Goal: Information Seeking & Learning: Learn about a topic

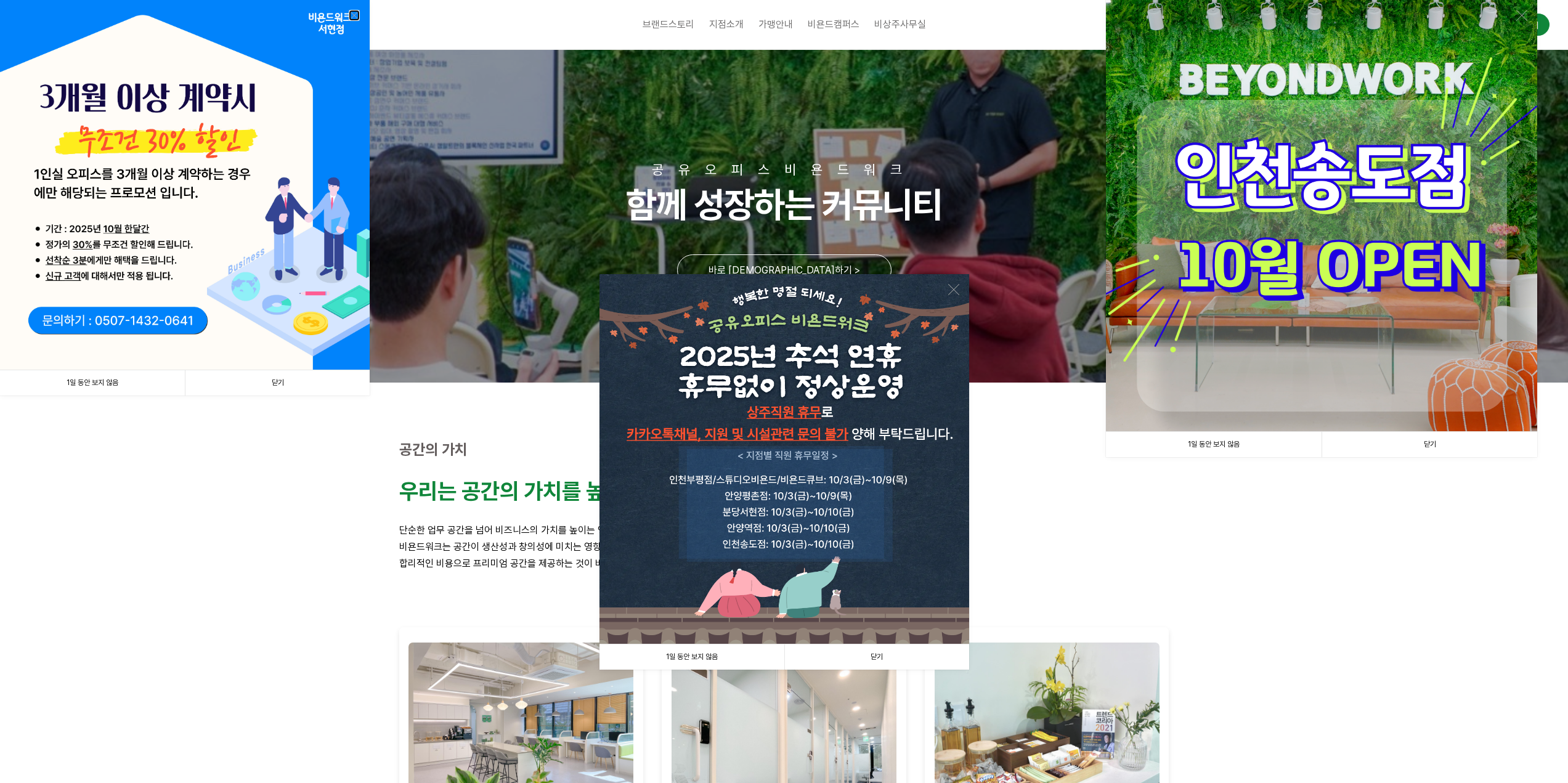
click at [351, 15] on link at bounding box center [354, 15] width 11 height 11
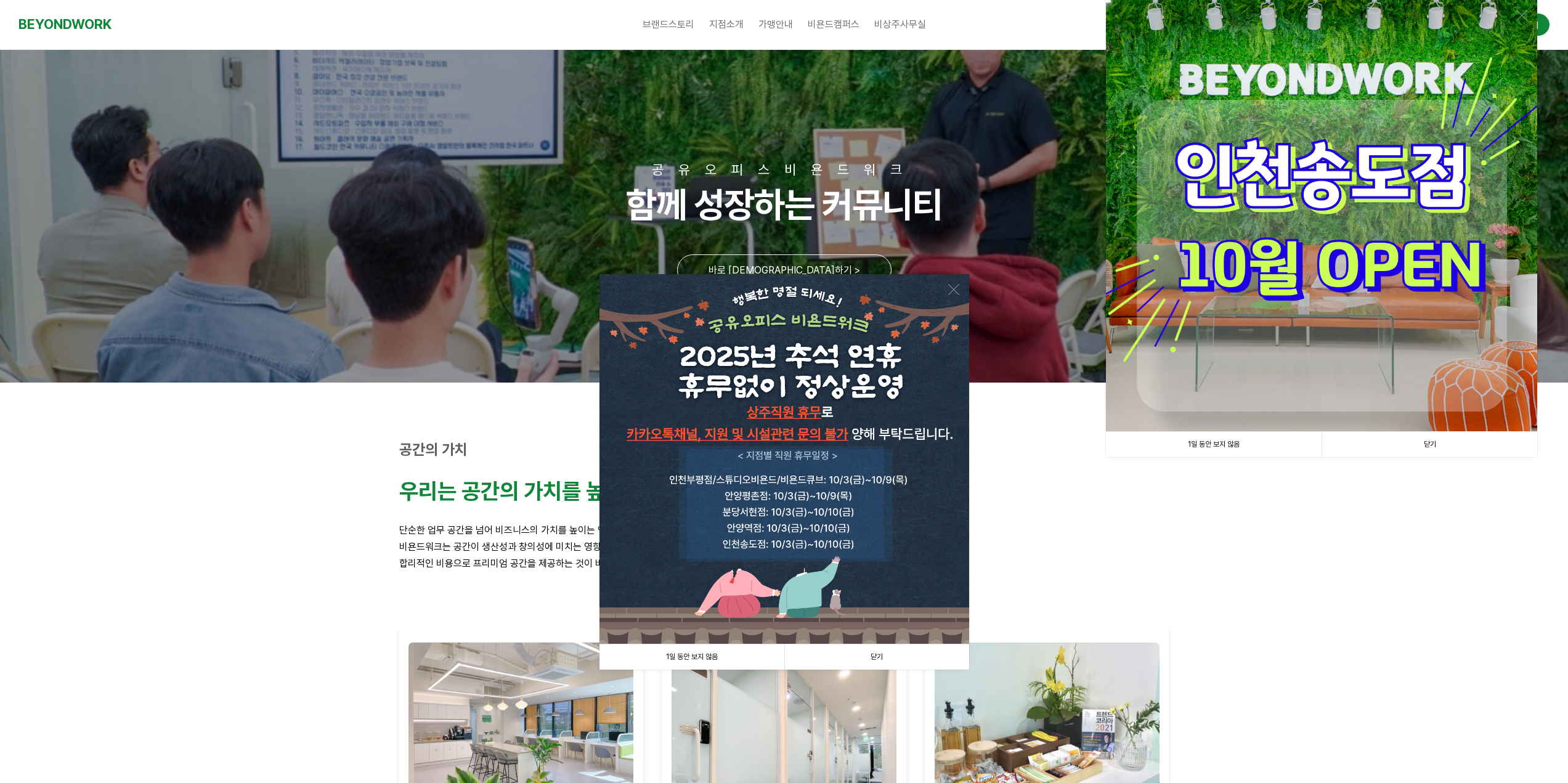
click at [874, 653] on link "닫기" at bounding box center [876, 657] width 185 height 25
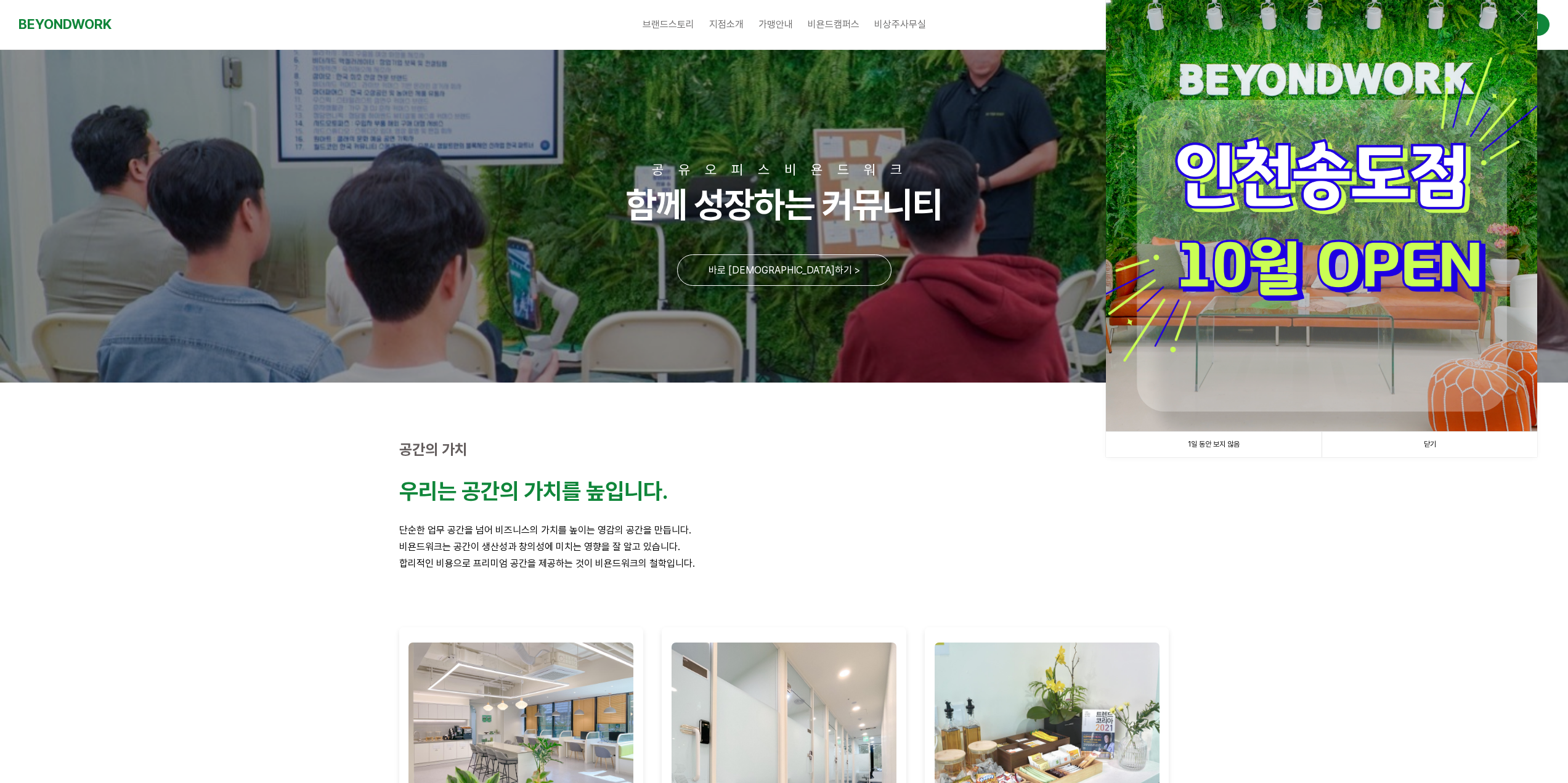
click at [1428, 440] on link "닫기" at bounding box center [1429, 443] width 216 height 25
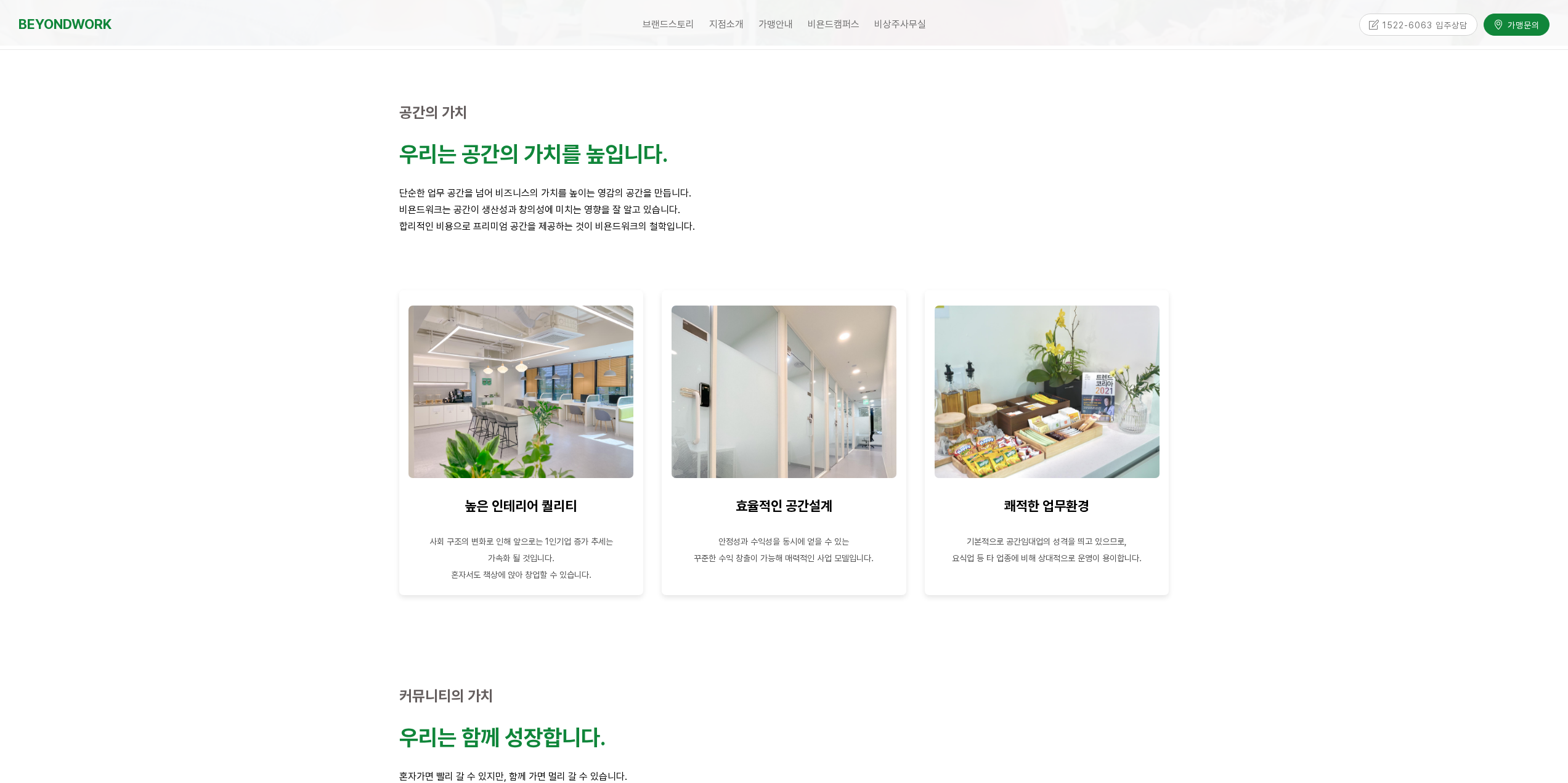
scroll to position [492, 0]
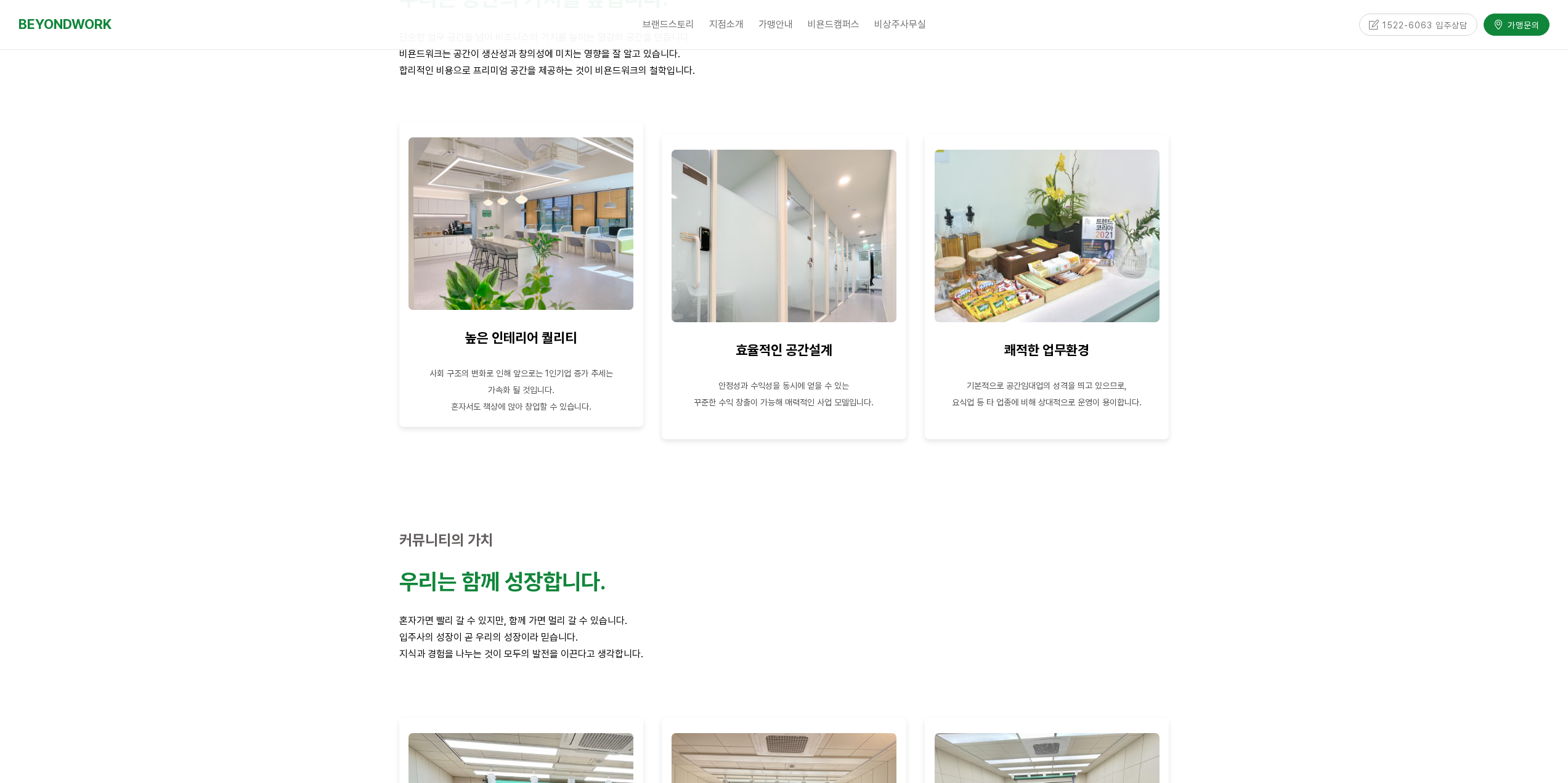
click at [544, 355] on p at bounding box center [521, 356] width 226 height 16
click at [540, 264] on img at bounding box center [521, 223] width 225 height 173
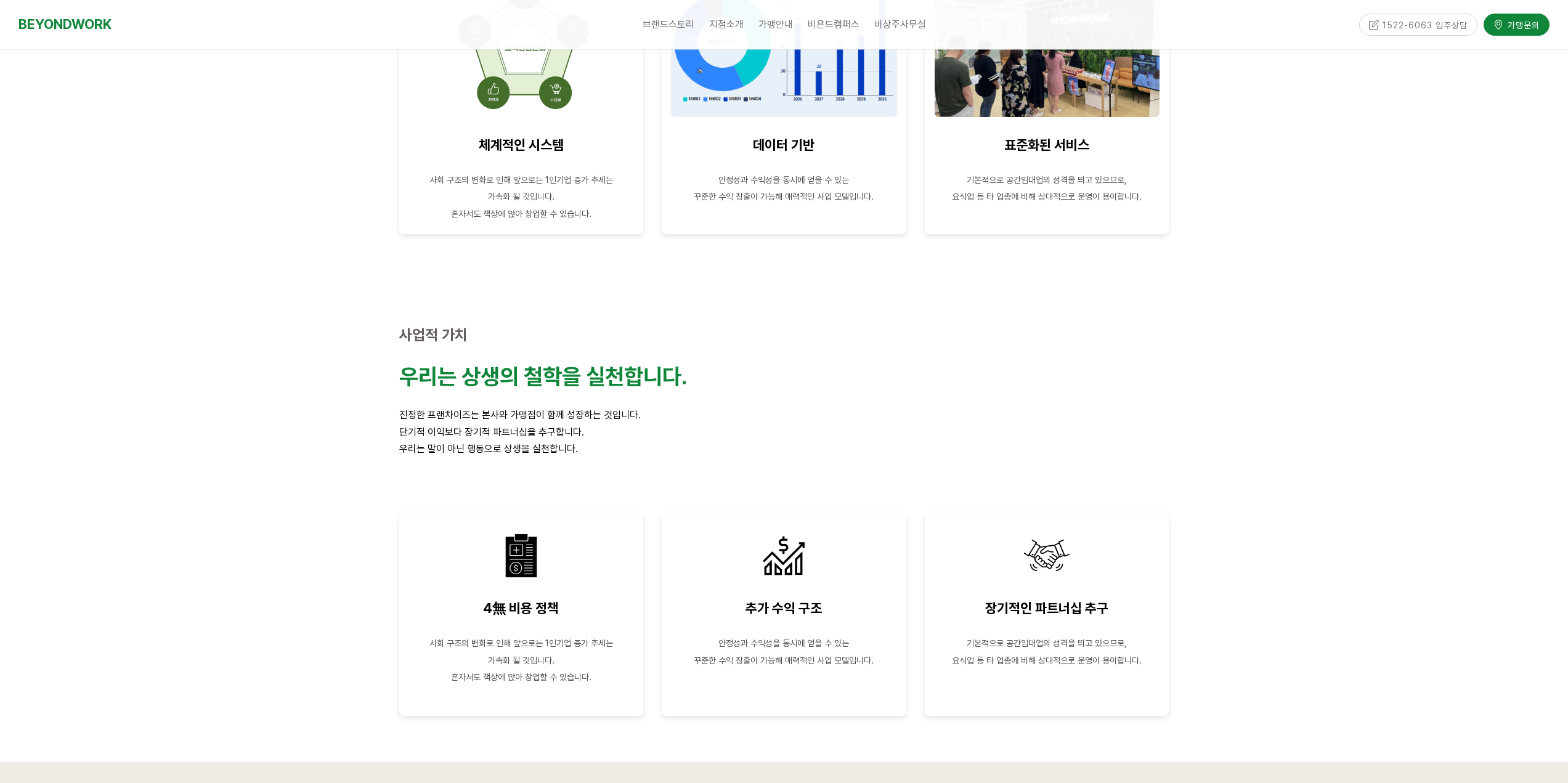
scroll to position [0, 0]
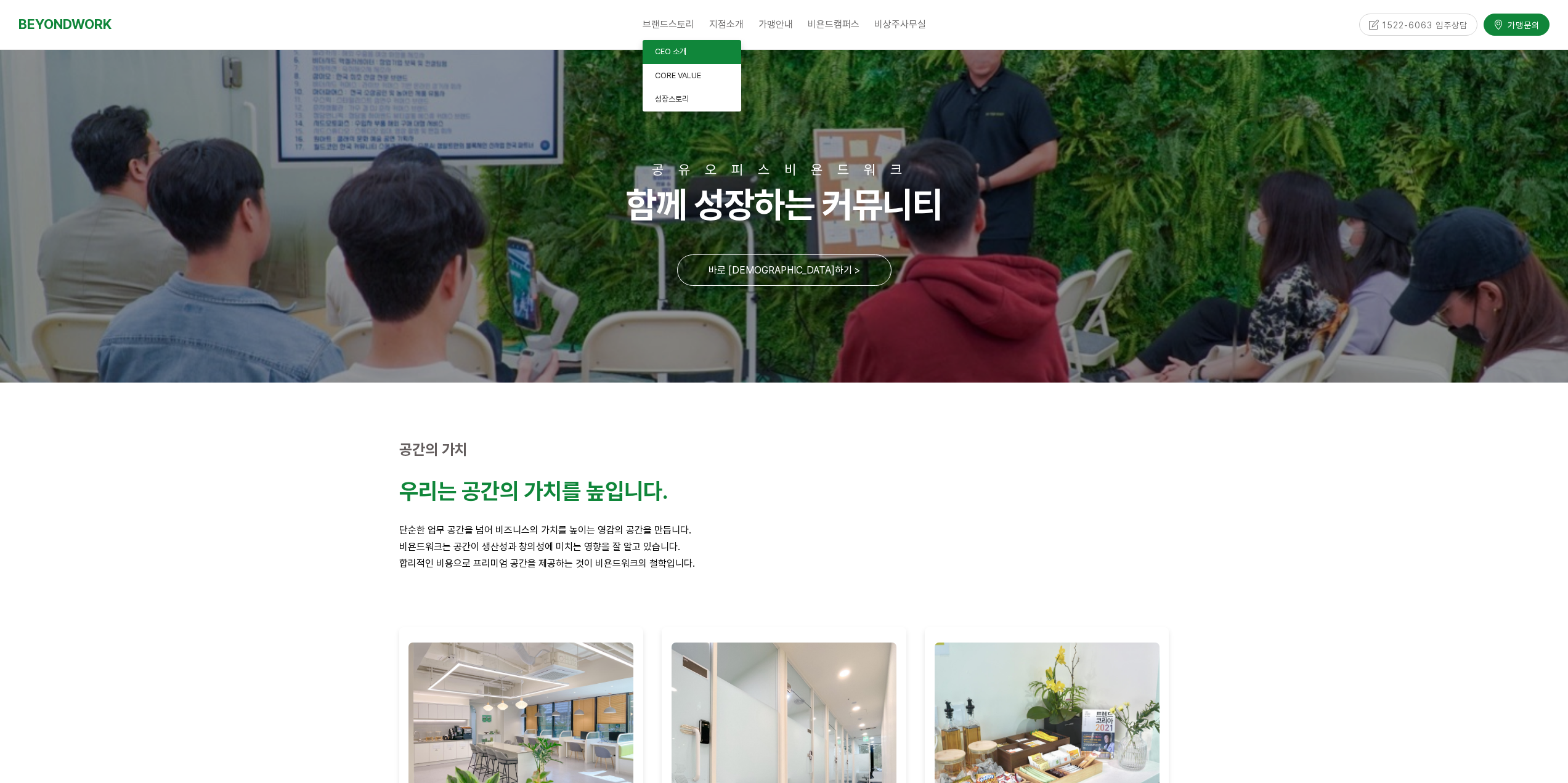
click at [675, 51] on span "CEO 소개" at bounding box center [671, 51] width 32 height 9
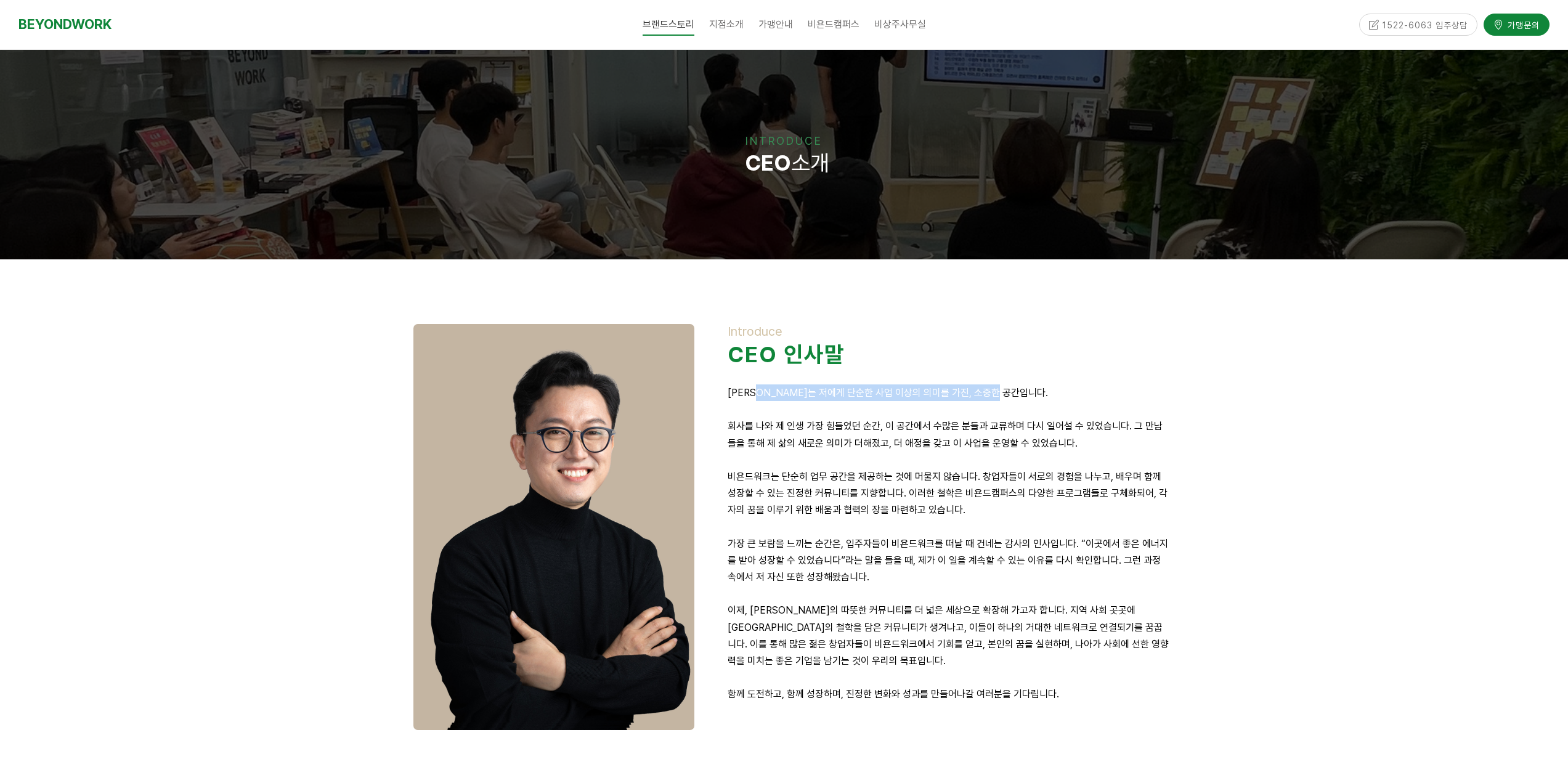
drag, startPoint x: 936, startPoint y: 397, endPoint x: 1016, endPoint y: 396, distance: 80.0
click at [1016, 396] on p "비욘드워크는 저에게 단순한 사업 이상의 의미를 가진, 소중한 공간입니다." at bounding box center [948, 392] width 442 height 16
click at [963, 431] on p "회사를 나와 제 인생 가장 힘들었던 순간, 이 공간에서 수많은 분들과 교류하며 다시 일어설 수 있었습니다. 그 만남들을 통해 제 삶의 새로운 …" at bounding box center [948, 434] width 442 height 34
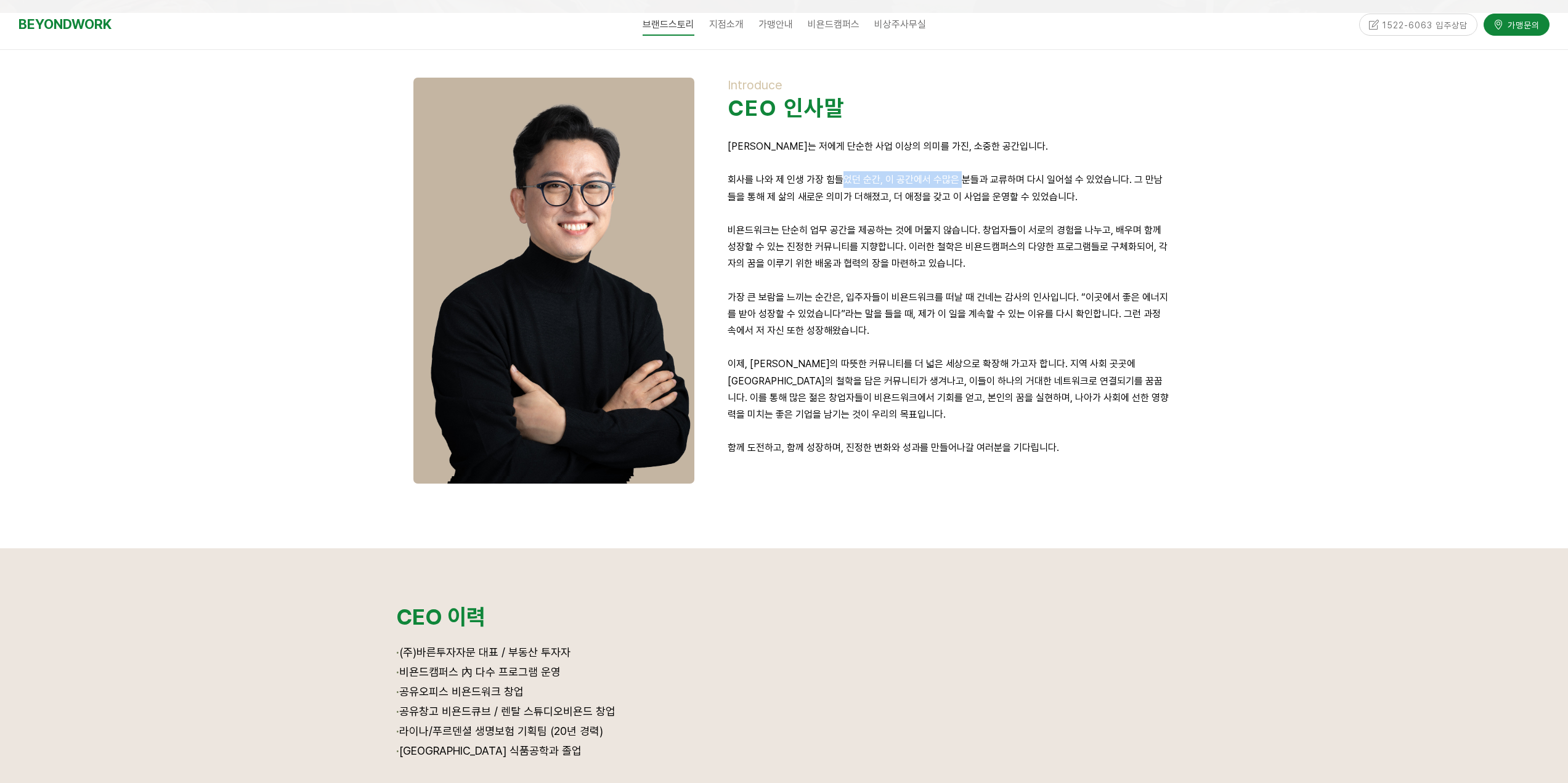
scroll to position [554, 0]
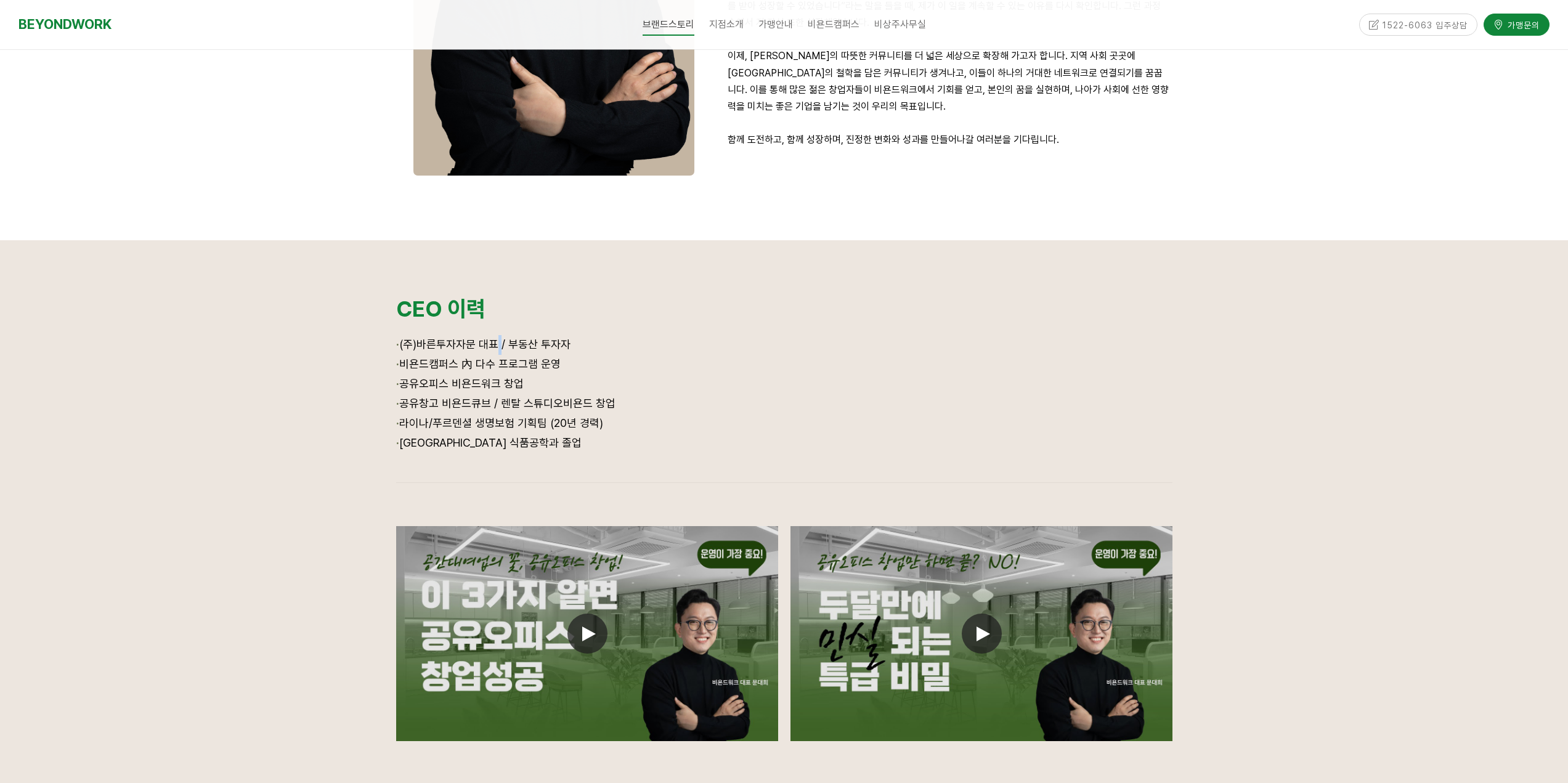
drag, startPoint x: 487, startPoint y: 346, endPoint x: 554, endPoint y: 345, distance: 67.0
click at [551, 345] on span "(주)바른투자자문 대표 / 부동산 투자자" at bounding box center [484, 344] width 171 height 13
click at [571, 377] on div "· (주)바른투자자문 대표 / 부동산 투자자 · 비욘드캠퍼스 內 다수 프로그램 운영 · 공유오피스 비욘드워크 창업 · 공유창고 비욘드큐브 / …" at bounding box center [784, 402] width 776 height 135
click at [586, 375] on p "· 공유오피스 비욘드워크 창업" at bounding box center [784, 384] width 776 height 20
drag, startPoint x: 444, startPoint y: 370, endPoint x: 536, endPoint y: 381, distance: 92.7
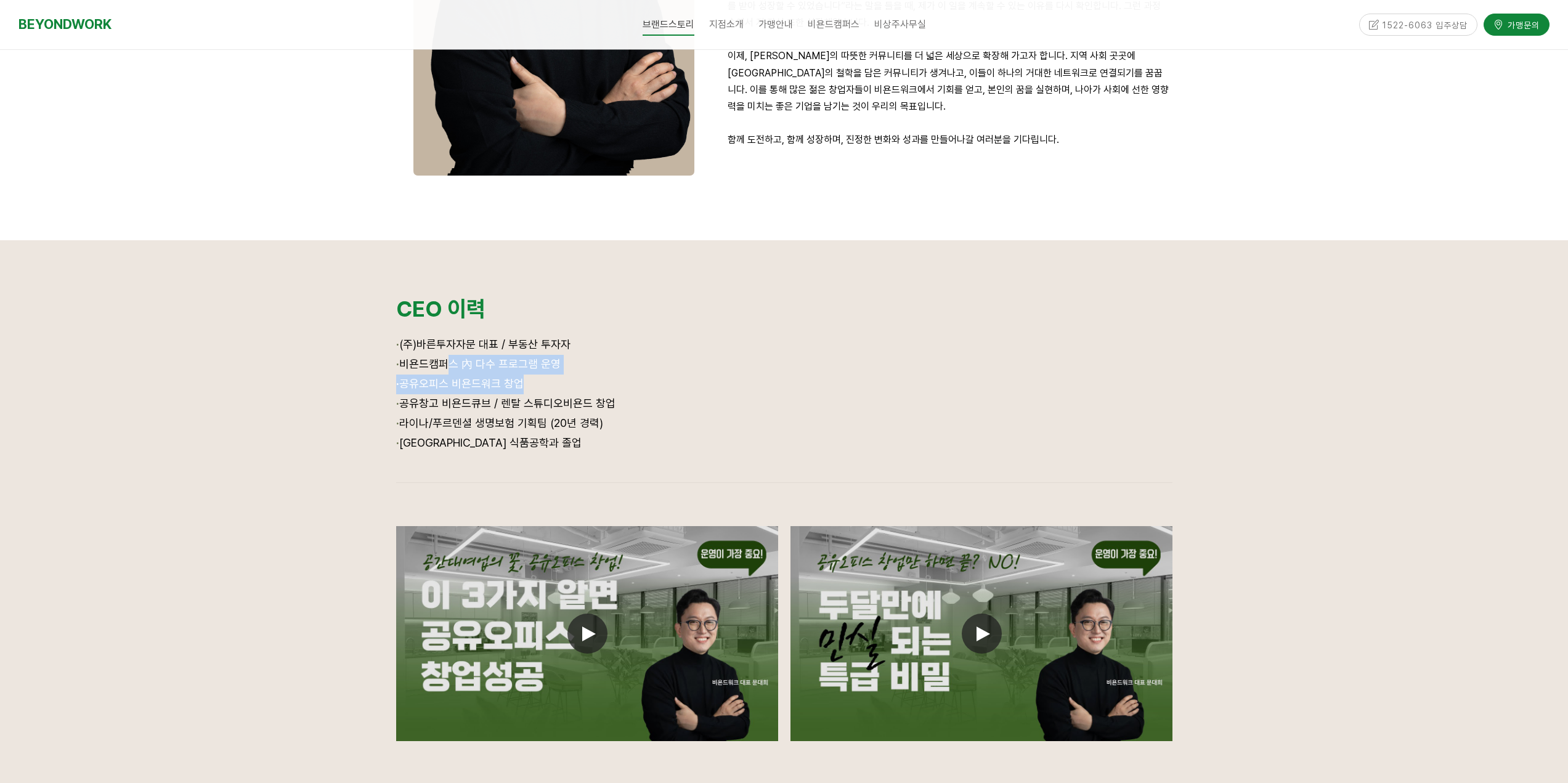
click at [514, 385] on div "· (주)바른투자자문 대표 / 부동산 투자자 · 비욘드캠퍼스 內 다수 프로그램 운영 · 공유오피스 비욘드워크 창업 · 공유창고 비욘드큐브 / …" at bounding box center [784, 402] width 776 height 135
click at [534, 382] on p "· 공유오피스 비욘드워크 창업" at bounding box center [784, 384] width 776 height 20
drag, startPoint x: 460, startPoint y: 375, endPoint x: 549, endPoint y: 389, distance: 90.1
click at [532, 390] on div "· (주)바른투자자문 대표 / 부동산 투자자 · 비욘드캠퍼스 內 다수 프로그램 운영 · 공유오피스 비욘드워크 창업 · 공유창고 비욘드큐브 / …" at bounding box center [784, 402] width 776 height 135
drag, startPoint x: 549, startPoint y: 389, endPoint x: 458, endPoint y: 379, distance: 91.5
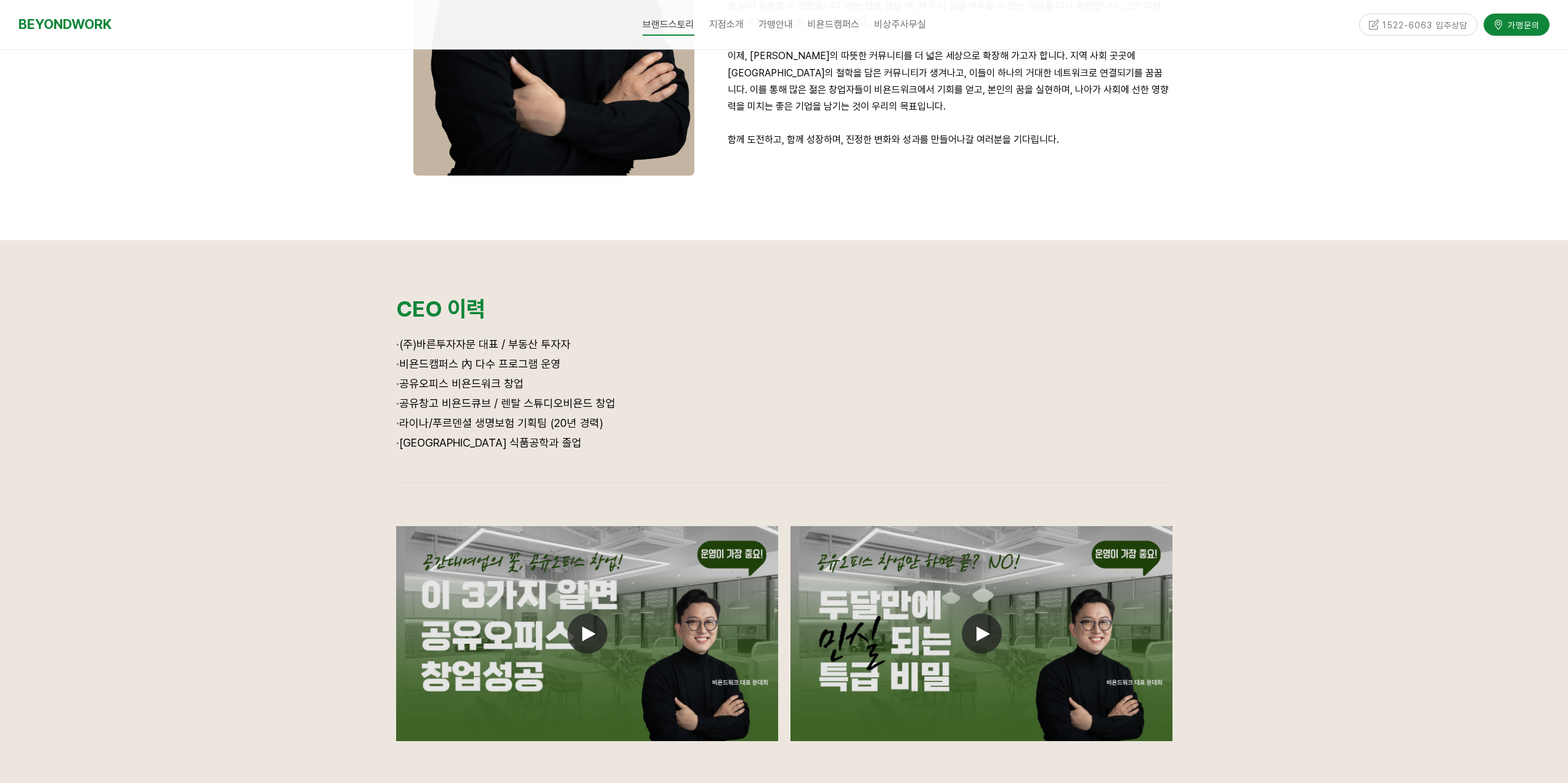
click at [548, 389] on p "· 공유오피스 비욘드워크 창업" at bounding box center [784, 384] width 776 height 20
drag, startPoint x: 547, startPoint y: 390, endPoint x: 527, endPoint y: 394, distance: 20.4
click at [547, 390] on p "· 공유오피스 비욘드워크 창업" at bounding box center [784, 384] width 776 height 20
drag, startPoint x: 486, startPoint y: 408, endPoint x: 551, endPoint y: 404, distance: 65.1
click at [530, 410] on p "· 공유창고 비욘드큐브 / 렌탈 스튜디오비욘드 창업" at bounding box center [784, 404] width 776 height 20
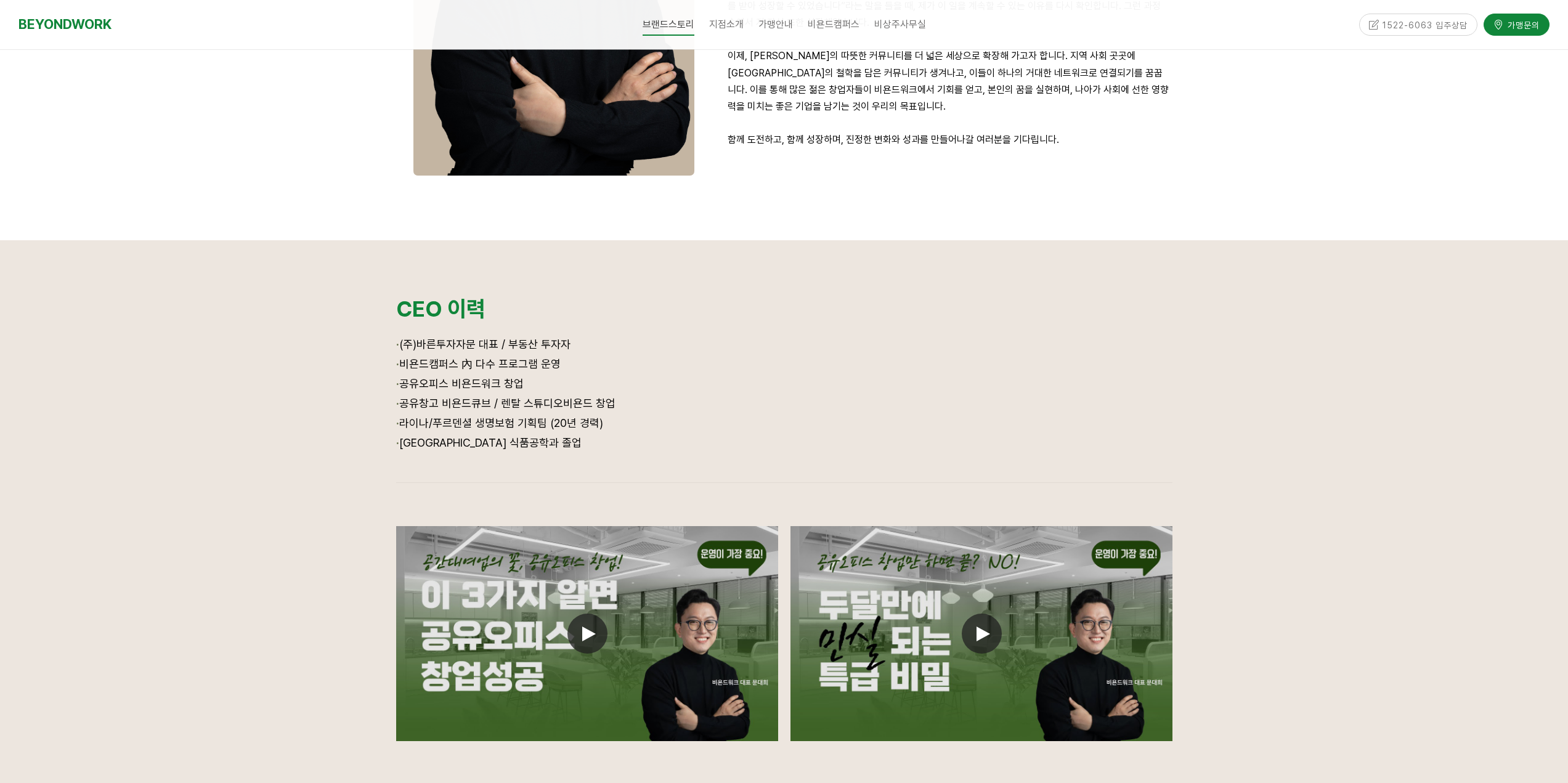
click at [553, 403] on span "· 공유창고 비욘드큐브 / 렌탈 스튜디오비욘드 창업" at bounding box center [505, 403] width 219 height 13
drag, startPoint x: 487, startPoint y: 401, endPoint x: 592, endPoint y: 409, distance: 105.3
click at [562, 412] on p "· 공유창고 비욘드큐브 / 렌탈 스튜디오비욘드 창업" at bounding box center [784, 404] width 776 height 20
drag, startPoint x: 592, startPoint y: 409, endPoint x: 495, endPoint y: 417, distance: 97.3
click at [587, 412] on p "· 공유창고 비욘드큐브 / 렌탈 스튜디오비욘드 창업" at bounding box center [784, 404] width 776 height 20
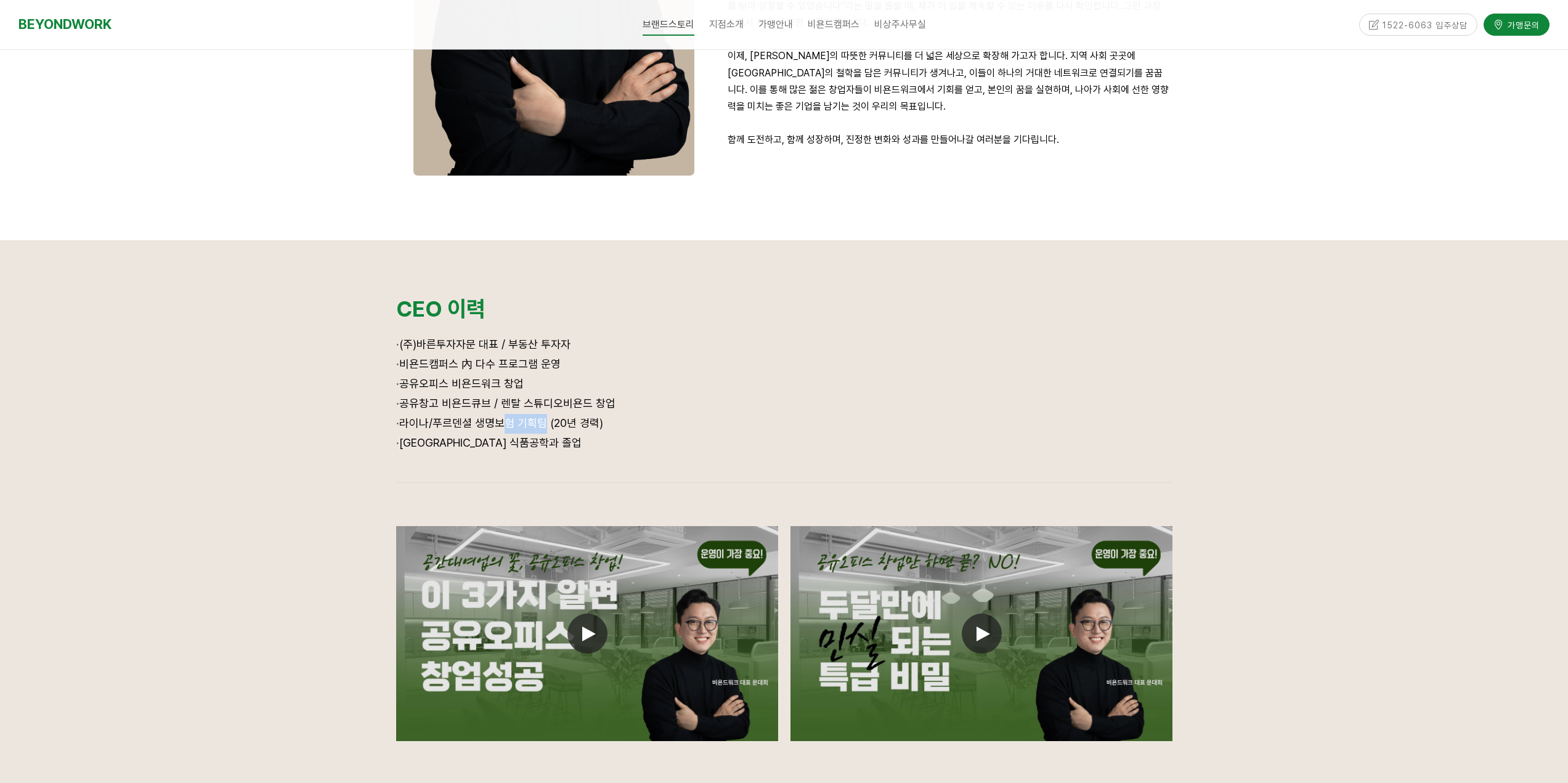
drag, startPoint x: 495, startPoint y: 417, endPoint x: 592, endPoint y: 434, distance: 98.5
click at [550, 430] on p "· 라이나/푸르덴셜 생명보험 기획팀 (20년 경력)" at bounding box center [784, 424] width 776 height 20
click at [595, 434] on p "· 서울대학교 식품공학과 졸업" at bounding box center [784, 443] width 776 height 20
drag, startPoint x: 510, startPoint y: 410, endPoint x: 602, endPoint y: 435, distance: 95.3
click at [596, 435] on div "· (주)바른투자자문 대표 / 부동산 투자자 · 비욘드캠퍼스 內 다수 프로그램 운영 · 공유오피스 비욘드워크 창업 · 공유창고 비욘드큐브 / …" at bounding box center [784, 402] width 776 height 135
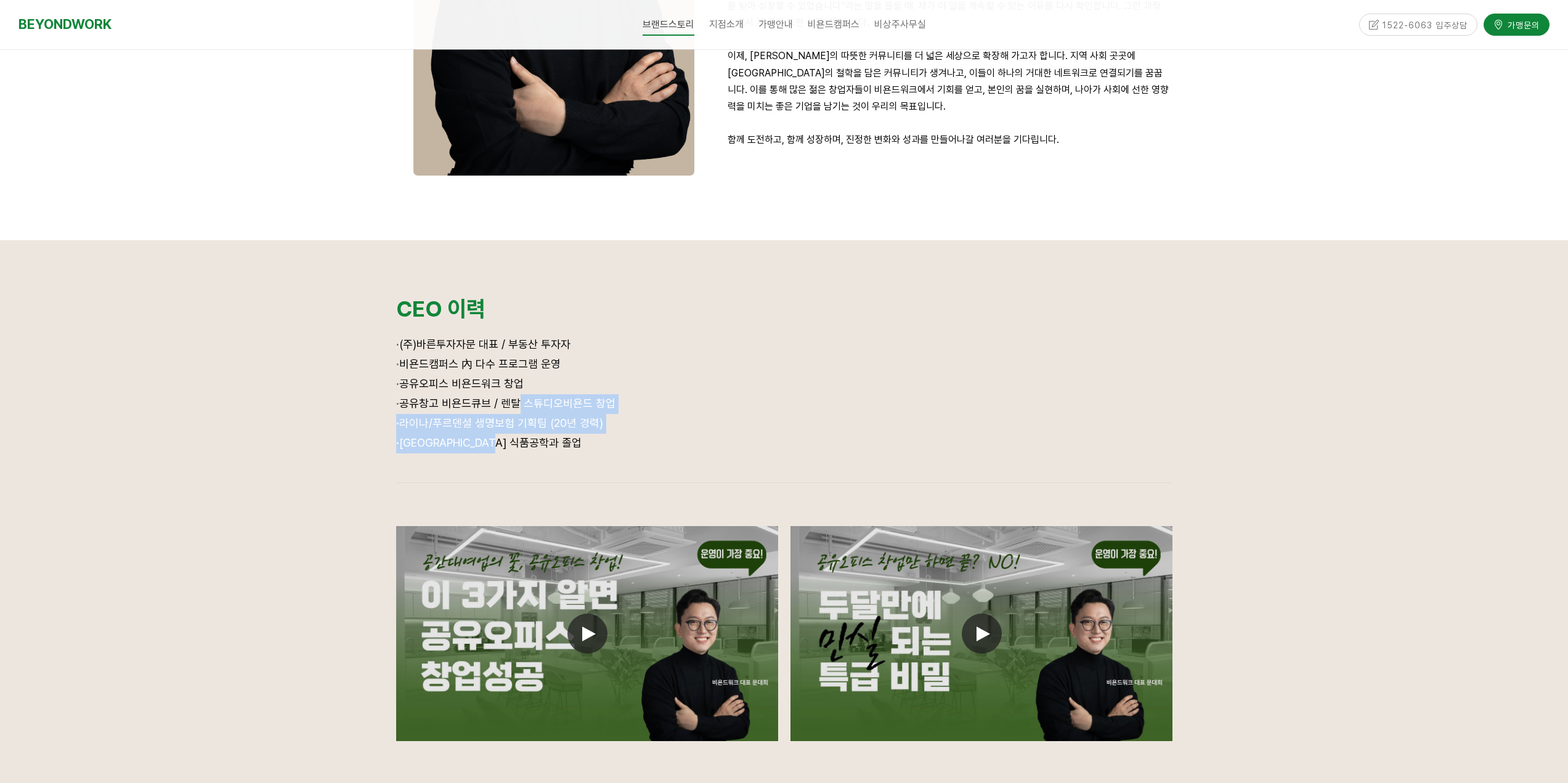
drag, startPoint x: 616, startPoint y: 423, endPoint x: 606, endPoint y: 426, distance: 10.4
click at [614, 425] on p "· 라이나/푸르덴셜 생명보험 기획팀 (20년 경력)" at bounding box center [784, 424] width 776 height 20
click at [586, 428] on span "· 라이나/푸르덴셜 생명보험 기획팀 (20년 경력)" at bounding box center [499, 423] width 207 height 13
click at [559, 443] on p "· 서울대학교 식품공학과 졸업" at bounding box center [784, 443] width 776 height 20
click at [544, 448] on p "· 서울대학교 식품공학과 졸업" at bounding box center [784, 443] width 776 height 20
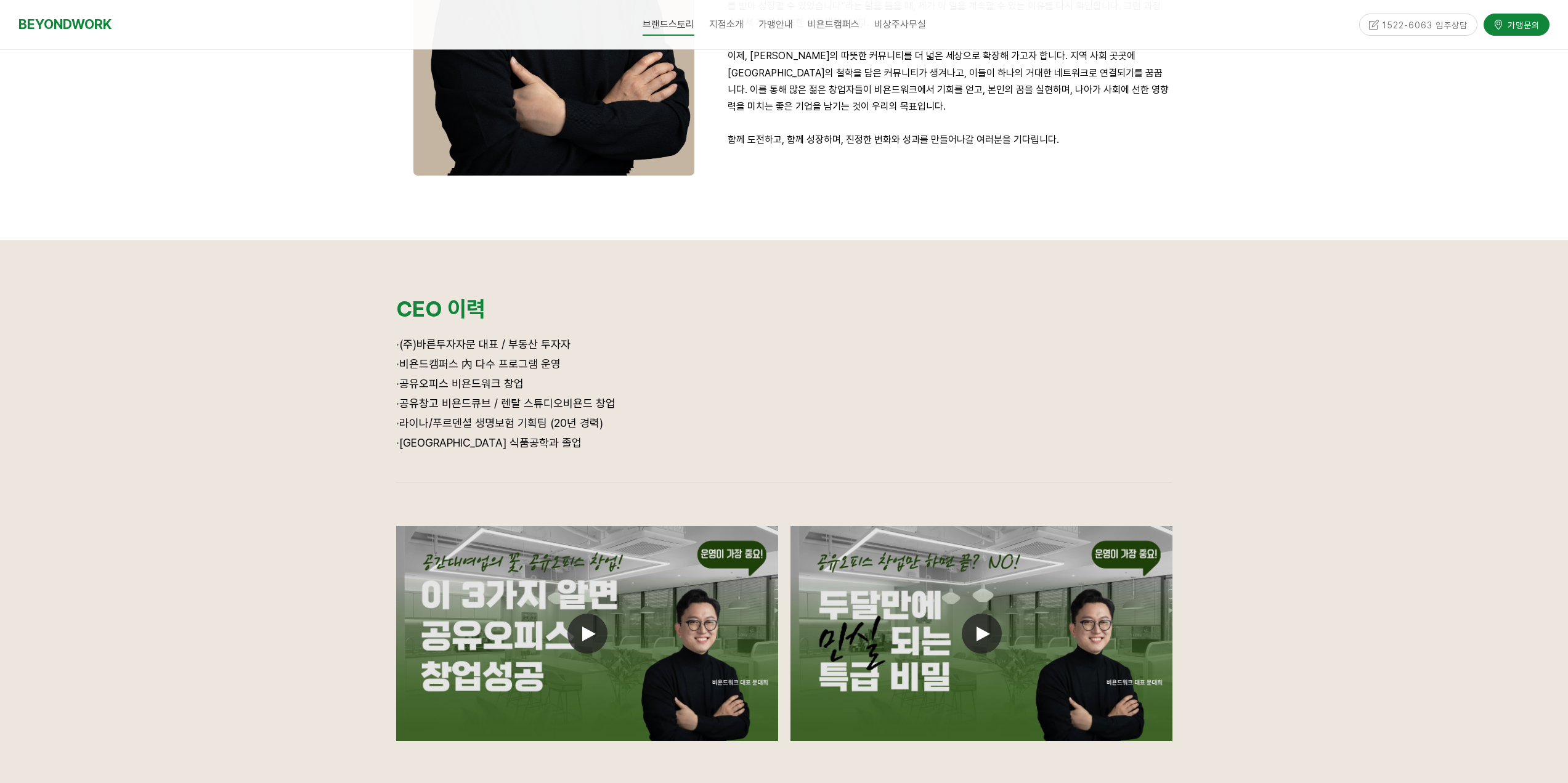
drag, startPoint x: 481, startPoint y: 448, endPoint x: 518, endPoint y: 450, distance: 37.1
click at [496, 447] on span "· 서울대학교 식품공학과 졸업" at bounding box center [489, 442] width 186 height 13
click at [518, 450] on p "· 서울대학교 식품공학과 졸업" at bounding box center [784, 443] width 776 height 20
drag, startPoint x: 444, startPoint y: 442, endPoint x: 536, endPoint y: 450, distance: 92.3
click at [509, 449] on span "· 서울대학교 식품공학과 졸업" at bounding box center [489, 442] width 186 height 13
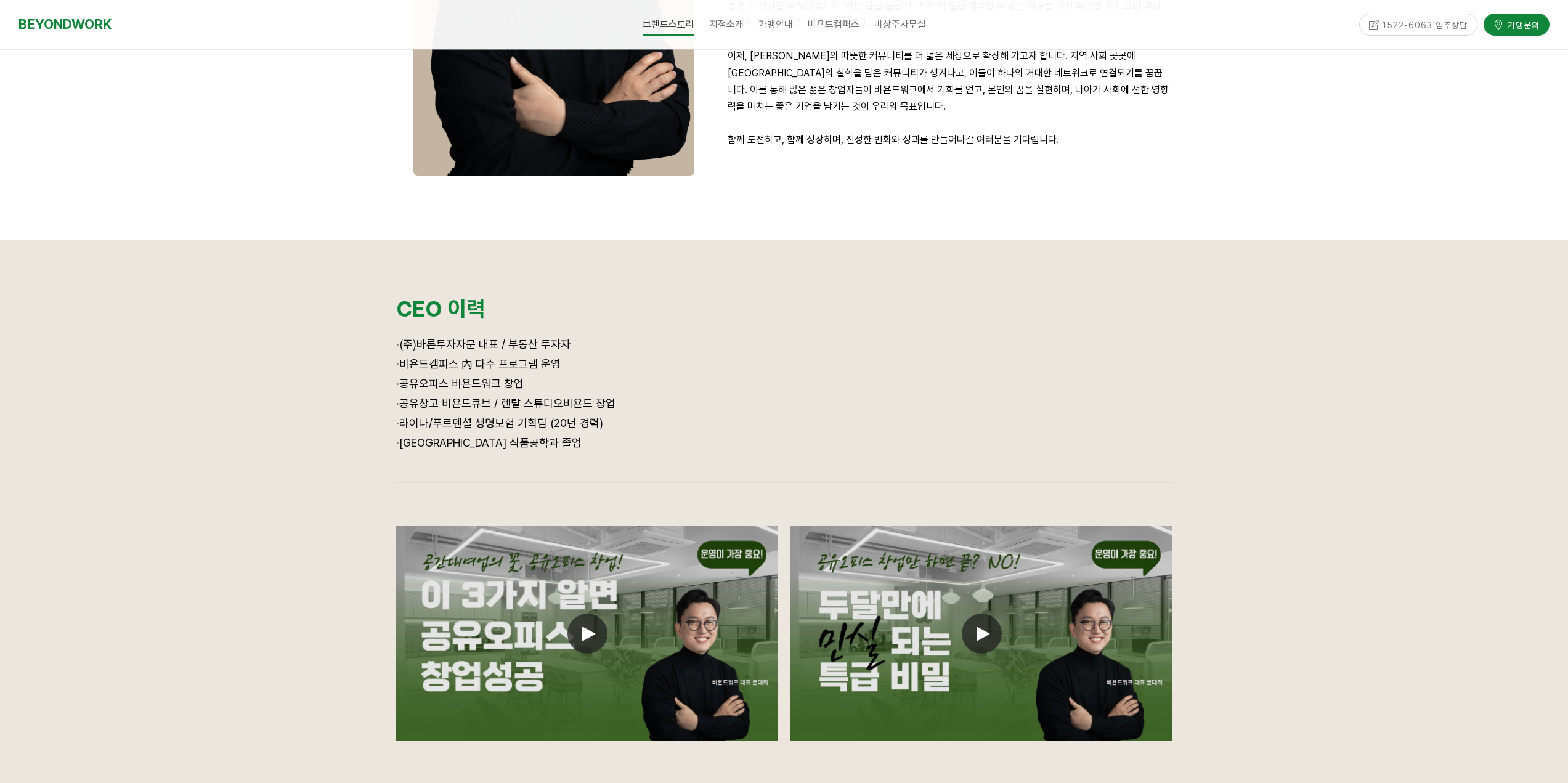
click at [536, 450] on p "· 서울대학교 식품공학과 졸업" at bounding box center [784, 443] width 776 height 20
drag, startPoint x: 462, startPoint y: 431, endPoint x: 562, endPoint y: 442, distance: 100.6
click at [547, 442] on div "· (주)바른투자자문 대표 / 부동산 투자자 · 비욘드캠퍼스 內 다수 프로그램 운영 · 공유오피스 비욘드워크 창업 · 공유창고 비욘드큐브 / …" at bounding box center [784, 402] width 776 height 135
drag, startPoint x: 578, startPoint y: 443, endPoint x: 494, endPoint y: 427, distance: 85.5
click at [577, 443] on p "· 서울대학교 식품공학과 졸업" at bounding box center [784, 443] width 776 height 20
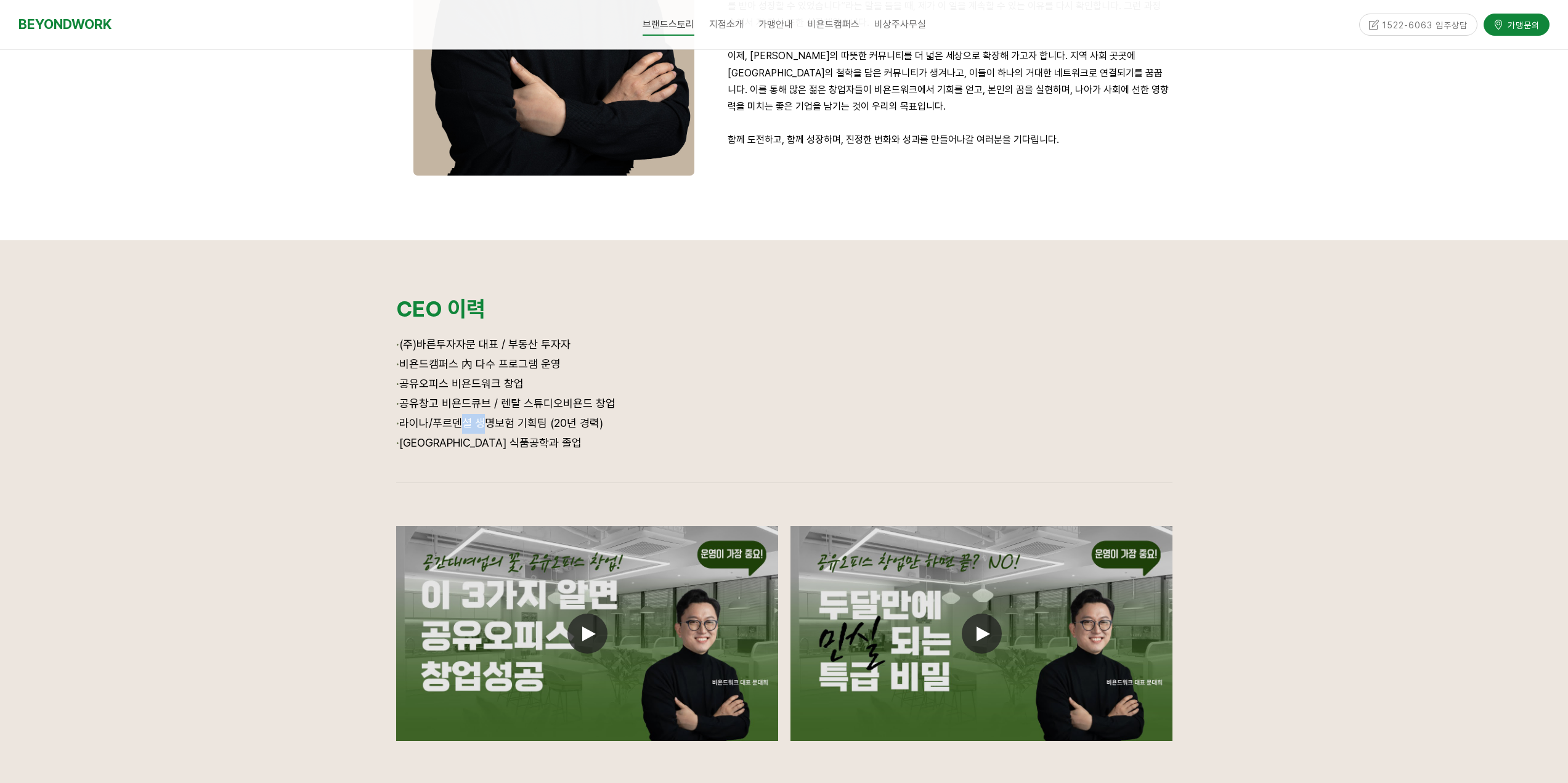
drag, startPoint x: 457, startPoint y: 421, endPoint x: 548, endPoint y: 423, distance: 91.0
click at [527, 423] on span "· 라이나/푸르덴셜 생명보험 기획팀 (20년 경력)" at bounding box center [499, 423] width 207 height 13
click at [548, 423] on span "· 라이나/푸르덴셜 생명보험 기획팀 (20년 경력)" at bounding box center [499, 423] width 207 height 13
drag, startPoint x: 504, startPoint y: 405, endPoint x: 618, endPoint y: 410, distance: 114.1
click at [574, 407] on span "· 공유창고 비욘드큐브 / 렌탈 스튜디오비욘드 창업" at bounding box center [505, 403] width 219 height 13
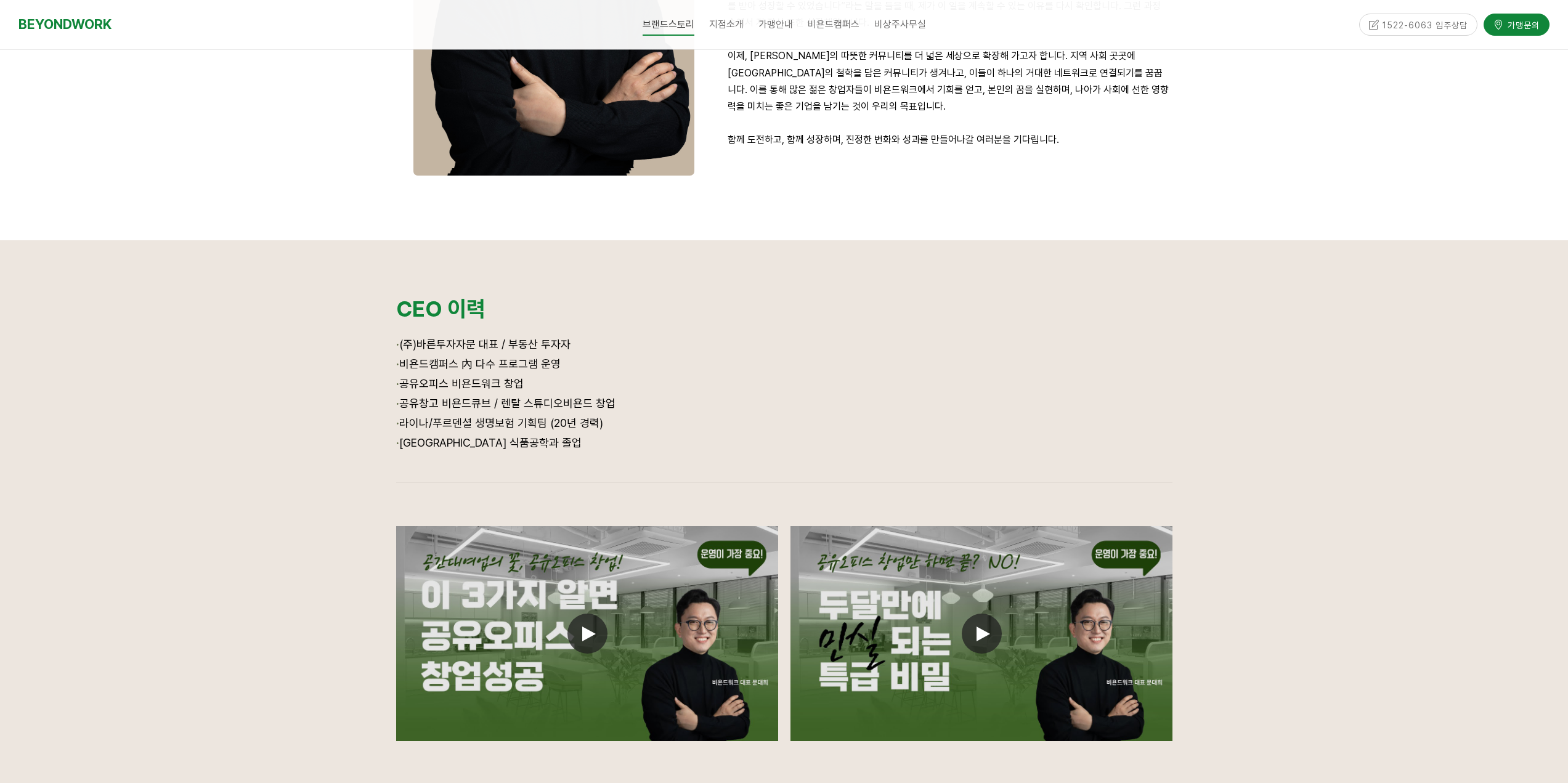
click at [619, 410] on p "· 공유창고 비욘드큐브 / 렌탈 스튜디오비욘드 창업" at bounding box center [784, 404] width 776 height 20
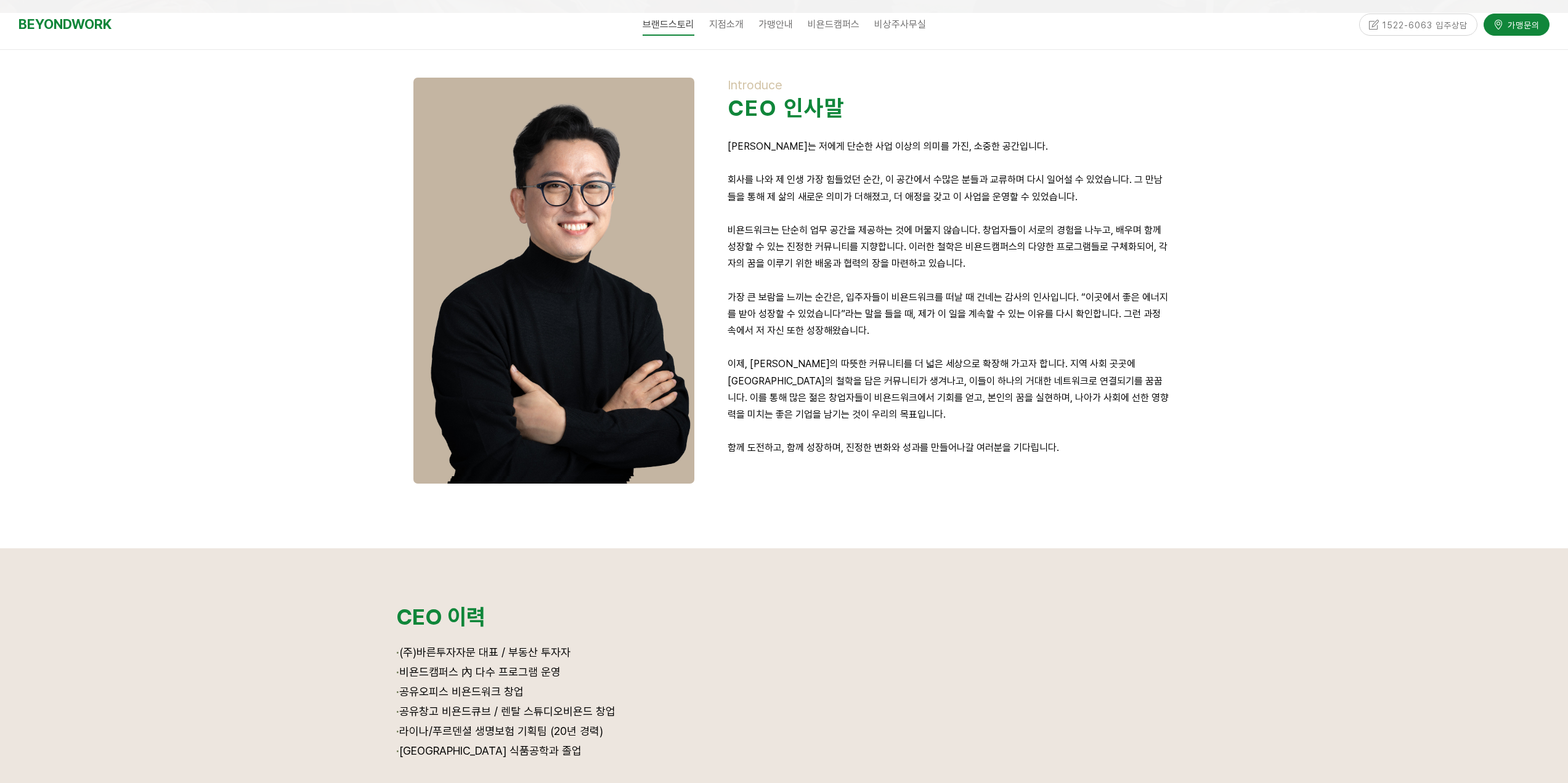
scroll to position [0, 0]
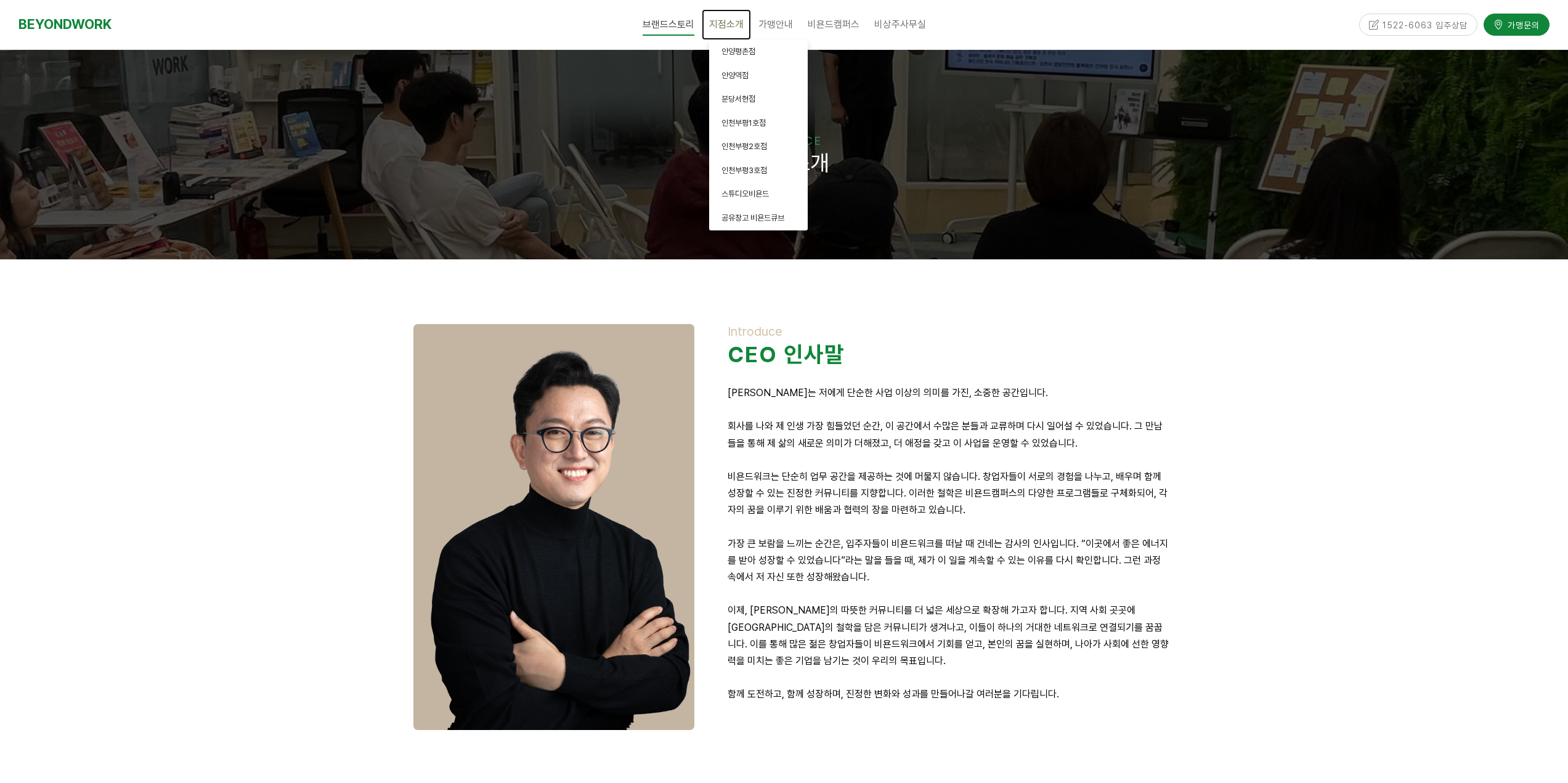
click at [732, 29] on span "지점소개" at bounding box center [726, 25] width 34 height 12
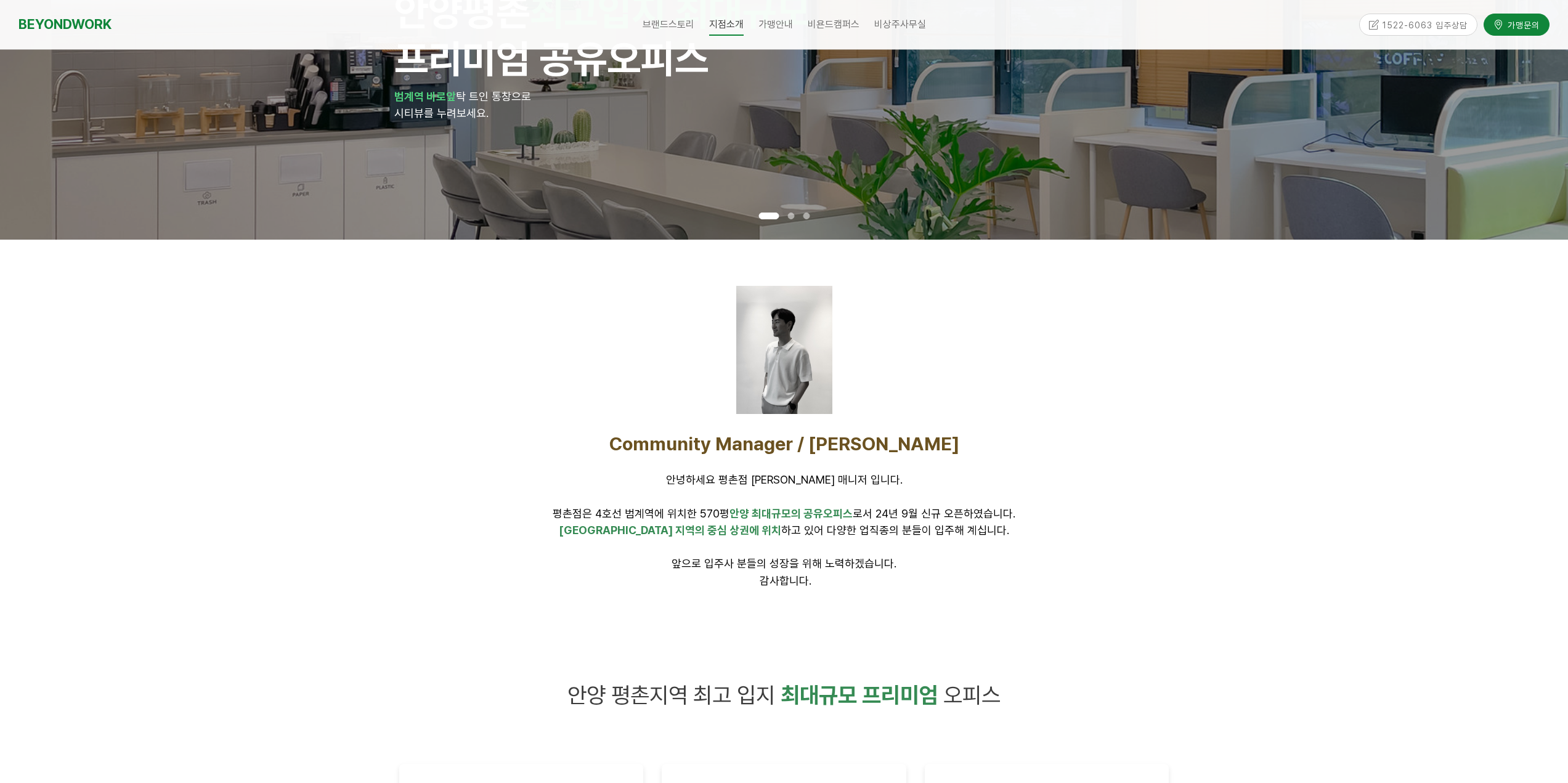
scroll to position [185, 0]
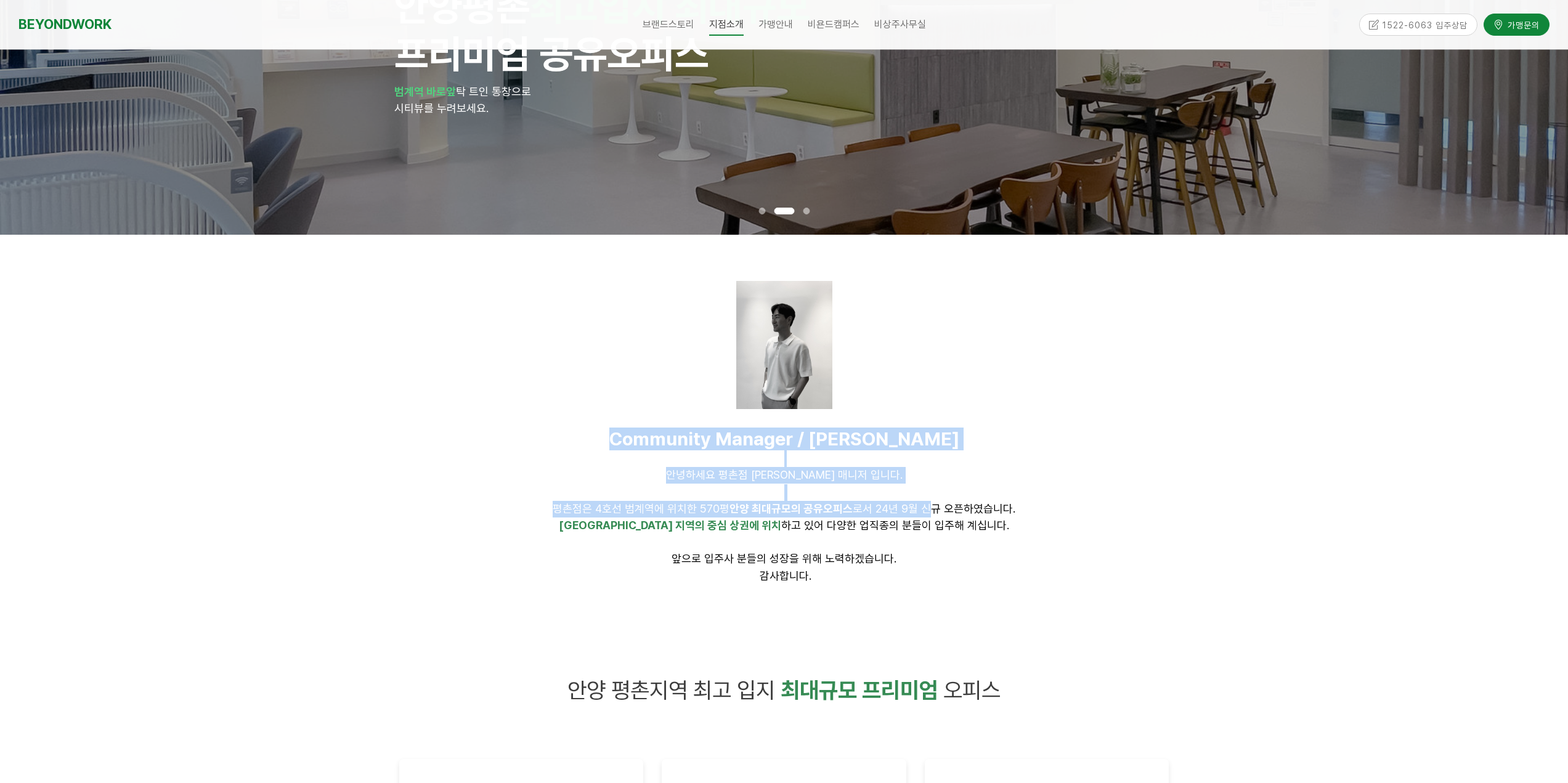
drag, startPoint x: 660, startPoint y: 436, endPoint x: 923, endPoint y: 503, distance: 271.4
click at [923, 503] on div "Community Manager / [PERSON_NAME] 안녕하세요 평촌점 [PERSON_NAME] 매니저 입니다. [GEOGRAPHIC_…" at bounding box center [784, 505] width 770 height 157
click at [792, 513] on span "안양 최대규모의 공유오피스" at bounding box center [791, 508] width 123 height 13
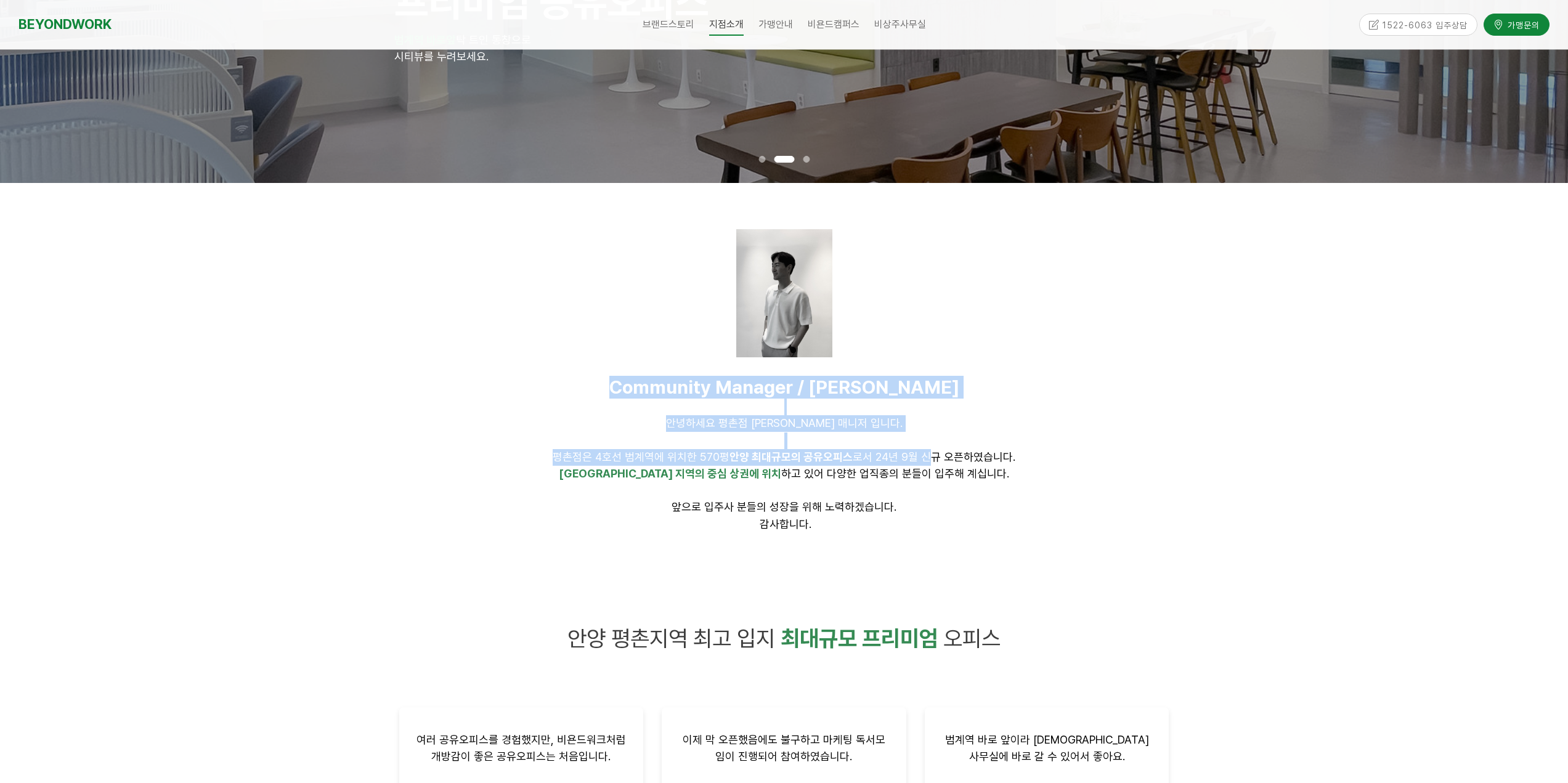
scroll to position [308, 0]
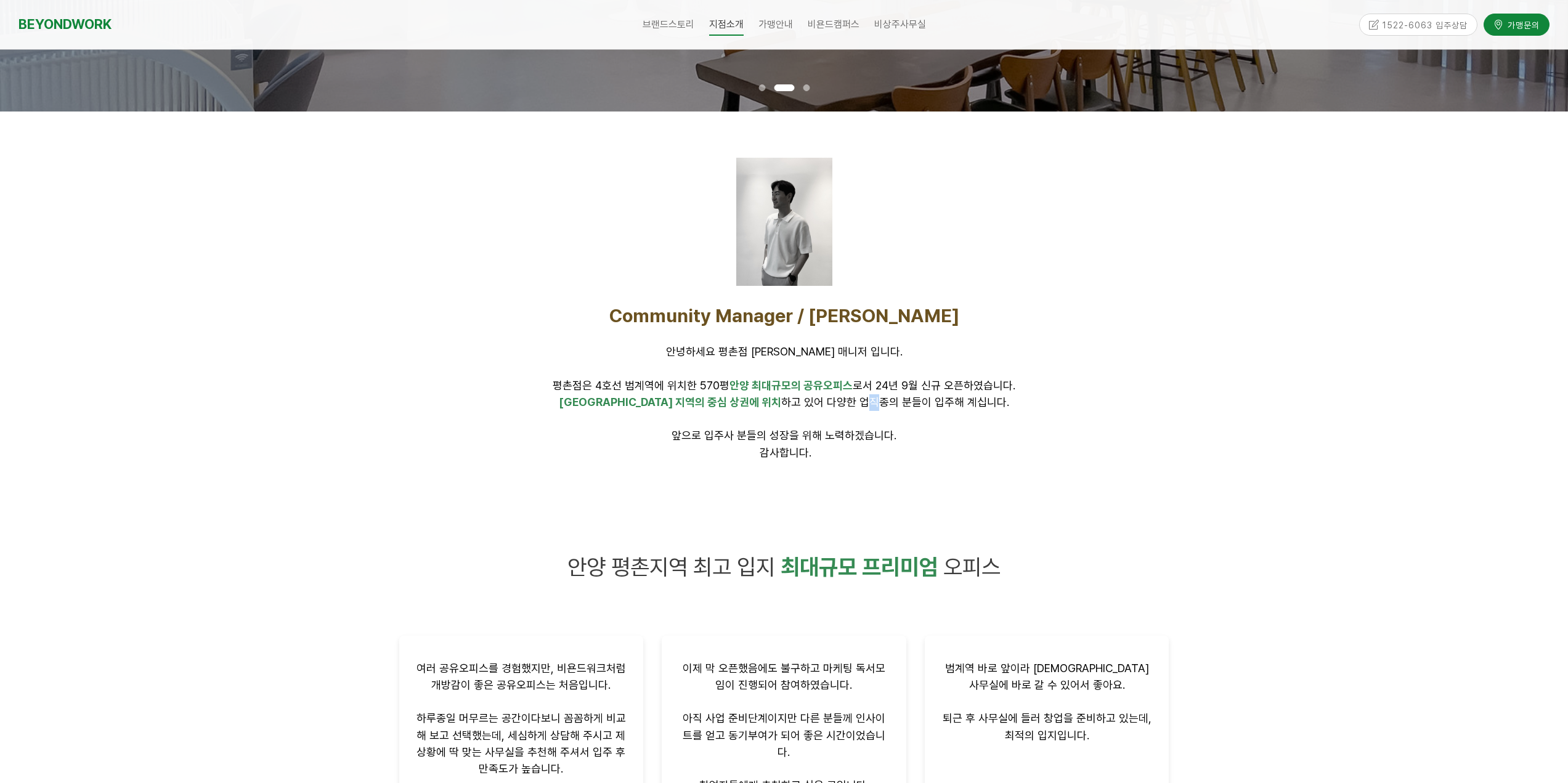
click at [830, 407] on p "안양 지역의 중심 상권에 위치 하고 있어 다양한 업직종의 분들이 입주해 계십니다." at bounding box center [784, 402] width 770 height 16
drag, startPoint x: 717, startPoint y: 388, endPoint x: 763, endPoint y: 393, distance: 46.3
click at [745, 391] on span "평촌점은 4호선 범계역에 위치한 570평 안양 최대규모의 공유오피스 로서 24년 9월 신규 오픈하였습니다." at bounding box center [784, 385] width 462 height 13
click at [819, 397] on span "안양 지역의 중심 상권에 위치 하고 있어 다양한 업직종의 분들이 입주해 계십니다." at bounding box center [784, 401] width 450 height 13
drag, startPoint x: 732, startPoint y: 388, endPoint x: 796, endPoint y: 388, distance: 64.0
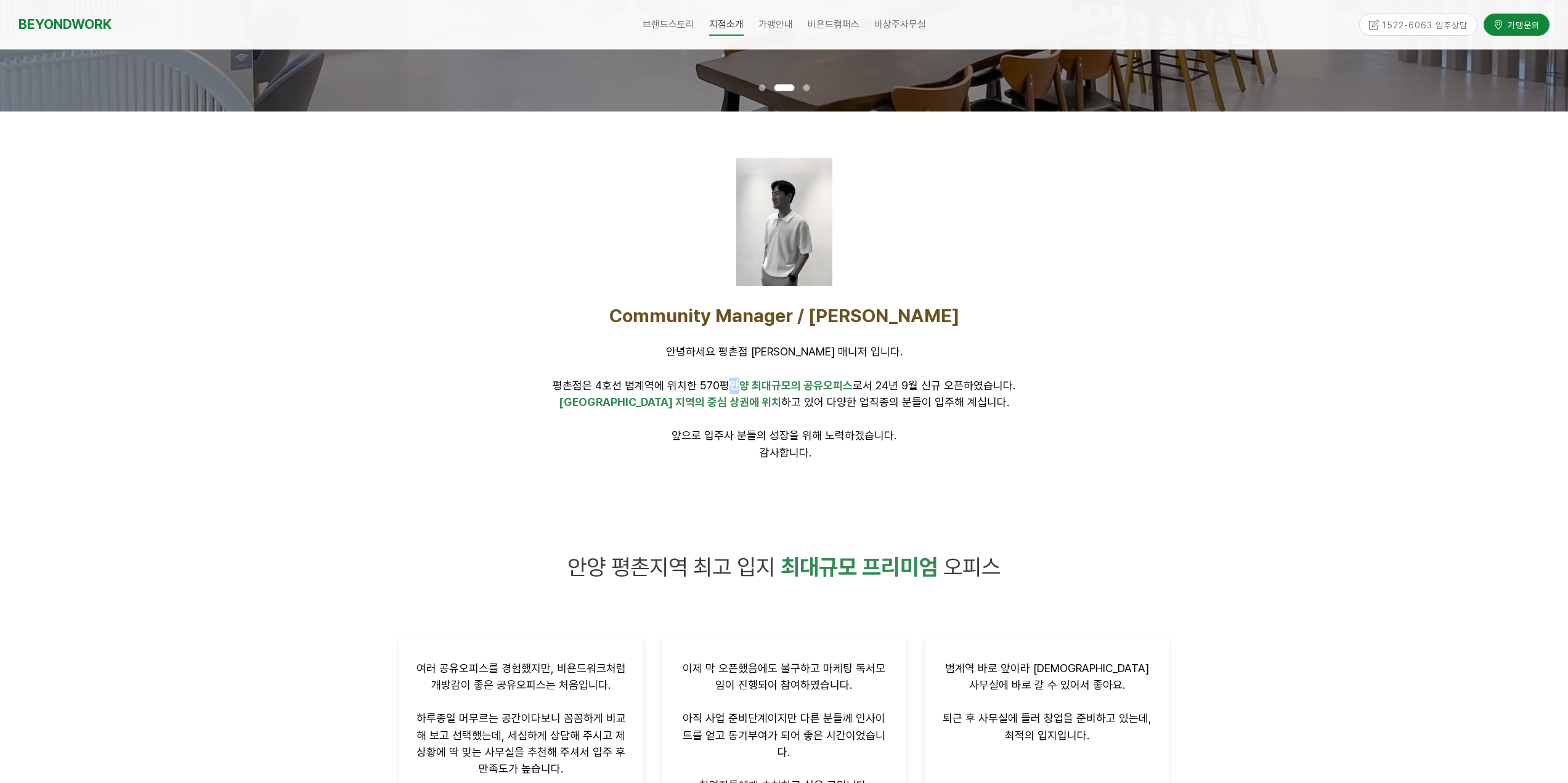
click at [763, 388] on span "안양 최대규모의 공유오피스" at bounding box center [791, 385] width 123 height 13
drag, startPoint x: 812, startPoint y: 387, endPoint x: 750, endPoint y: 385, distance: 62.0
click at [812, 387] on span "안양 최대규모의 공유오피스" at bounding box center [791, 385] width 123 height 13
drag, startPoint x: 687, startPoint y: 382, endPoint x: 787, endPoint y: 390, distance: 100.3
click at [741, 386] on span "평촌점은 4호선 범계역에 위치한 570평 안양 최대규모의 공유오피스 로서 24년 9월 신규 오픈하였습니다." at bounding box center [784, 385] width 462 height 13
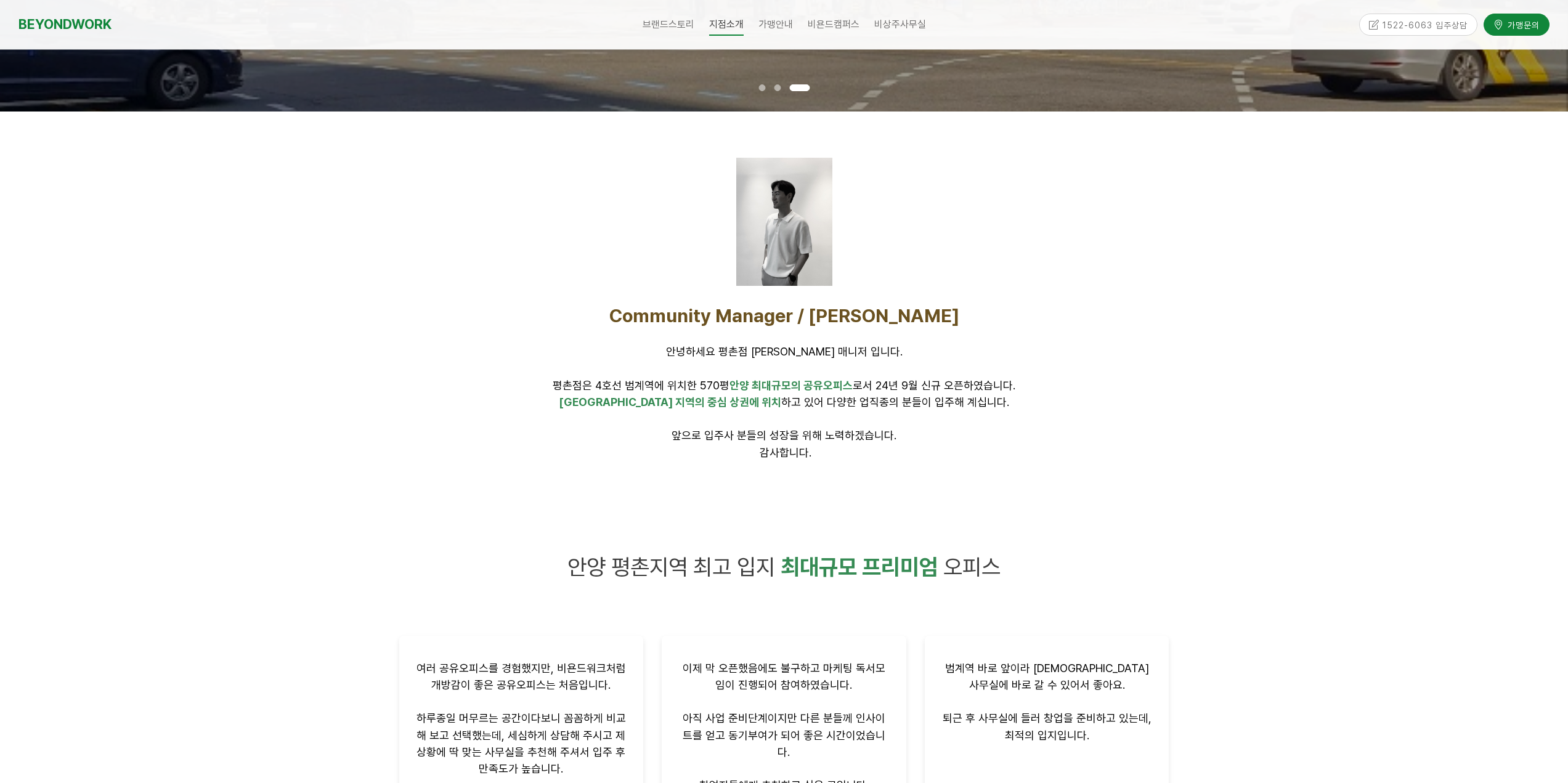
drag, startPoint x: 787, startPoint y: 390, endPoint x: 675, endPoint y: 386, distance: 112.1
click at [782, 391] on span "안양 최대규모의 공유오피스" at bounding box center [791, 385] width 123 height 13
drag, startPoint x: 675, startPoint y: 386, endPoint x: 769, endPoint y: 391, distance: 94.1
click at [750, 390] on span "평촌점은 4호선 범계역에 위치한 570평 안양 최대규모의 공유오피스 로서 24년 9월 신규 오픈하였습니다." at bounding box center [784, 385] width 462 height 13
click at [769, 391] on span "안양 최대규모의 공유오피스" at bounding box center [791, 385] width 123 height 13
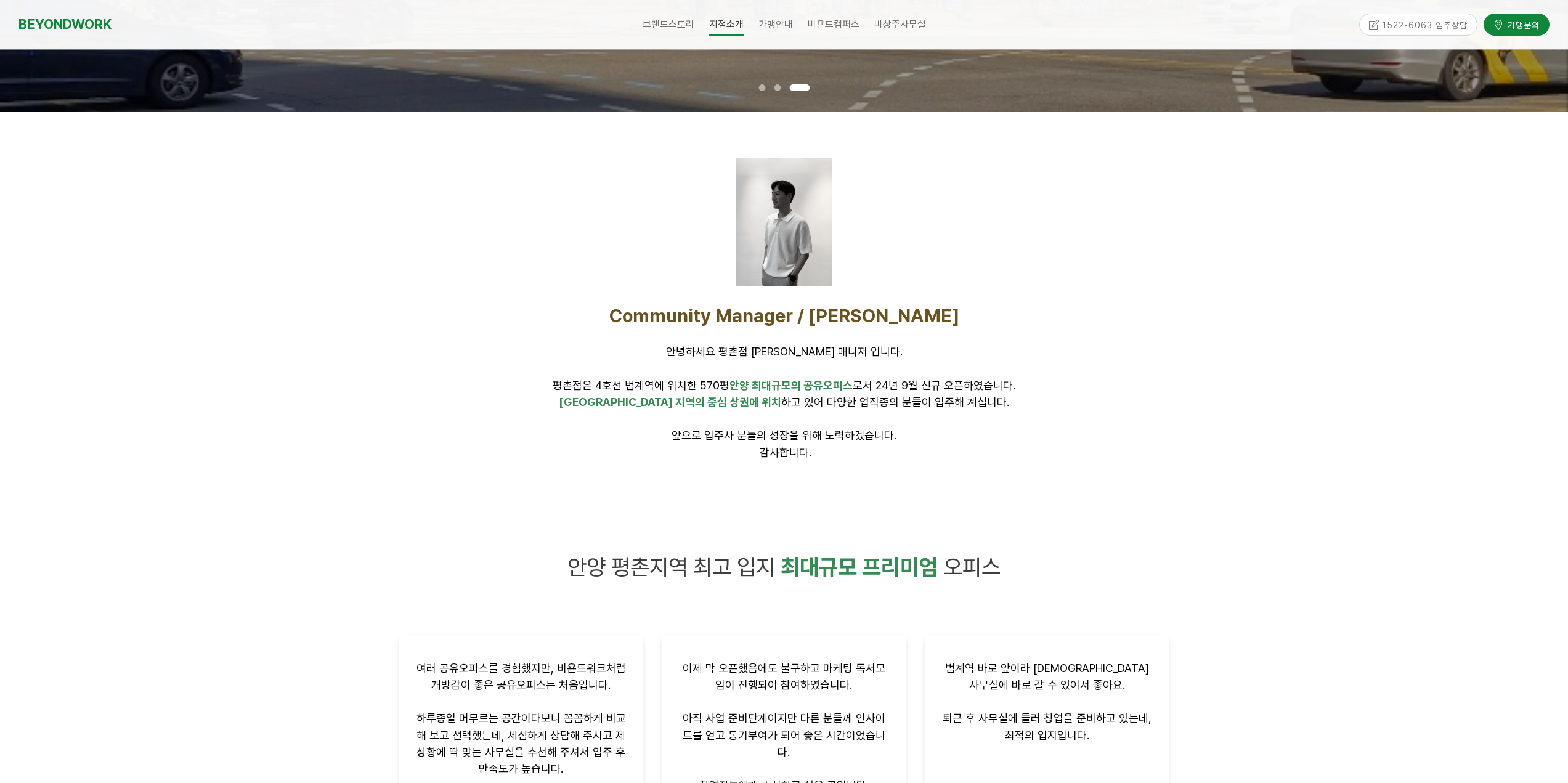
drag, startPoint x: 738, startPoint y: 386, endPoint x: 802, endPoint y: 386, distance: 64.0
click at [778, 386] on span "평촌점은 4호선 범계역에 위치한 570평 안양 최대규모의 공유오피스 로서 24년 9월 신규 오픈하였습니다." at bounding box center [784, 385] width 462 height 13
drag, startPoint x: 802, startPoint y: 386, endPoint x: 787, endPoint y: 386, distance: 15.0
click at [799, 386] on span "안양 최대규모의 공유오피스" at bounding box center [791, 385] width 123 height 13
click at [873, 384] on span "평촌점은 4호선 범계역에 위치한 570평 안양 최대규모의 공유오피스 로서 24년 9월 신규 오픈하였습니다." at bounding box center [784, 385] width 462 height 13
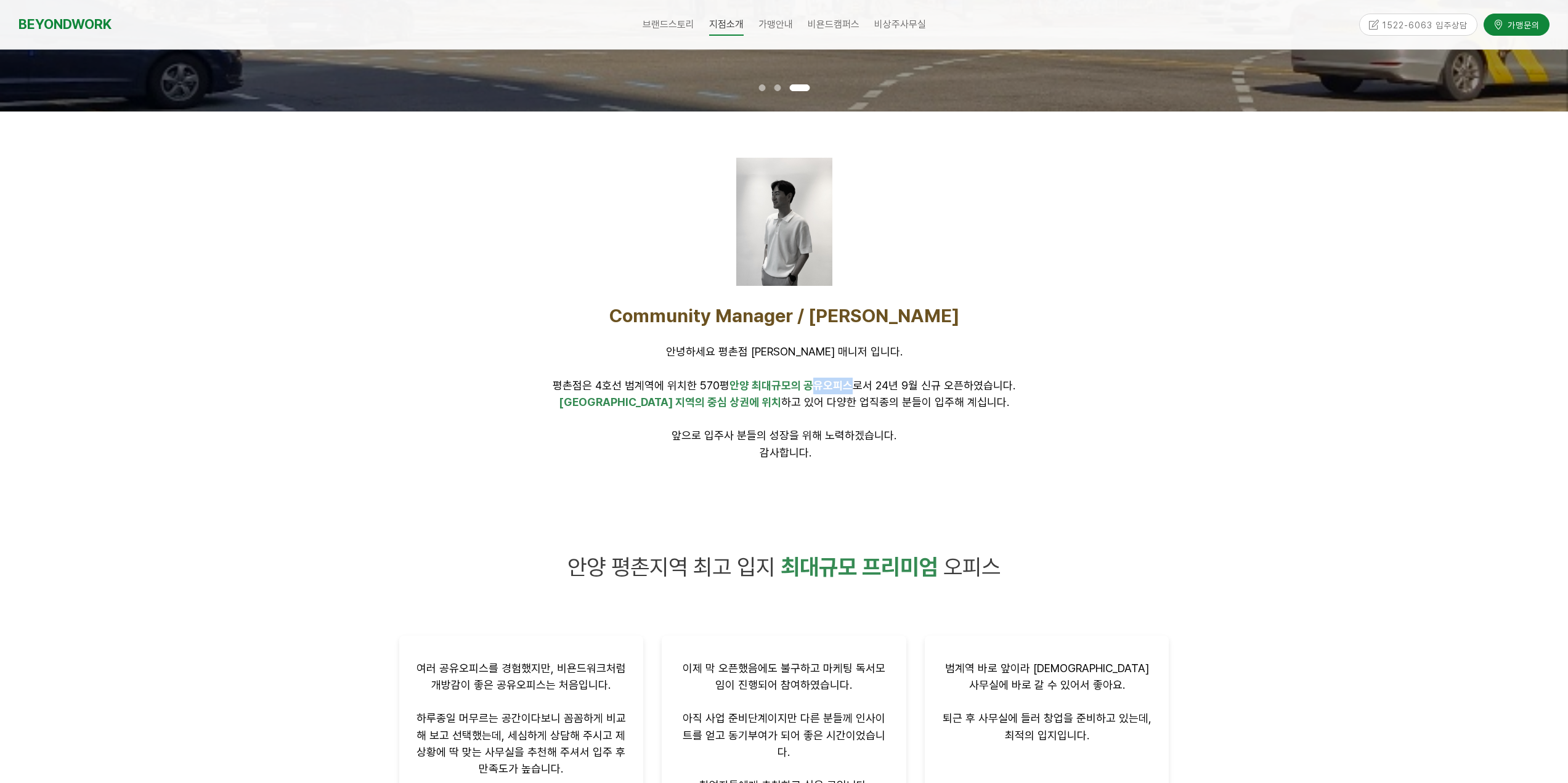
drag, startPoint x: 826, startPoint y: 381, endPoint x: 945, endPoint y: 386, distance: 119.1
click at [891, 382] on span "평촌점은 4호선 범계역에 위치한 570평 안양 최대규모의 공유오피스 로서 24년 9월 신규 오픈하였습니다." at bounding box center [784, 385] width 462 height 13
drag, startPoint x: 945, startPoint y: 386, endPoint x: 875, endPoint y: 385, distance: 70.0
click at [942, 388] on span "평촌점은 4호선 범계역에 위치한 570평 안양 최대규모의 공유오피스 로서 24년 9월 신규 오픈하였습니다." at bounding box center [784, 385] width 462 height 13
drag, startPoint x: 878, startPoint y: 386, endPoint x: 957, endPoint y: 397, distance: 79.8
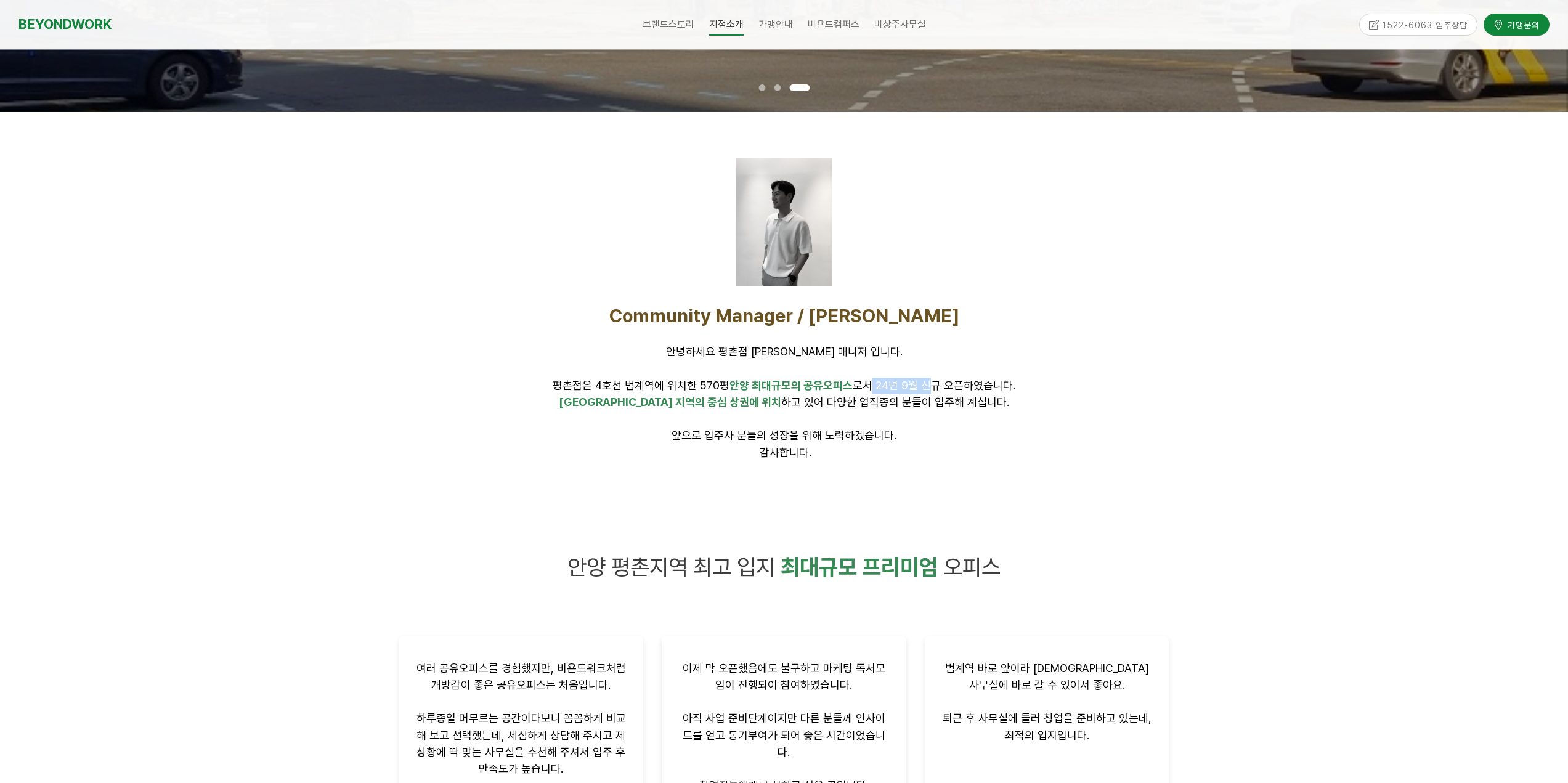
click at [939, 394] on div "Community Manager / 윤태웅 안녕하세요 평촌점 윤태웅 매니저 입니다. 평촌점은 4호선 범계역에 위치한 570평 안양 최대규모의 …" at bounding box center [784, 382] width 770 height 157
drag, startPoint x: 849, startPoint y: 416, endPoint x: 819, endPoint y: 423, distance: 30.8
click at [847, 417] on p at bounding box center [784, 419] width 770 height 16
drag, startPoint x: 751, startPoint y: 447, endPoint x: 860, endPoint y: 464, distance: 110.3
click at [801, 454] on div "Community Manager / 윤태웅 안녕하세요 평촌점 윤태웅 매니저 입니다. 평촌점은 4호선 범계역에 위치한 570평 안양 최대규모의 …" at bounding box center [784, 382] width 770 height 157
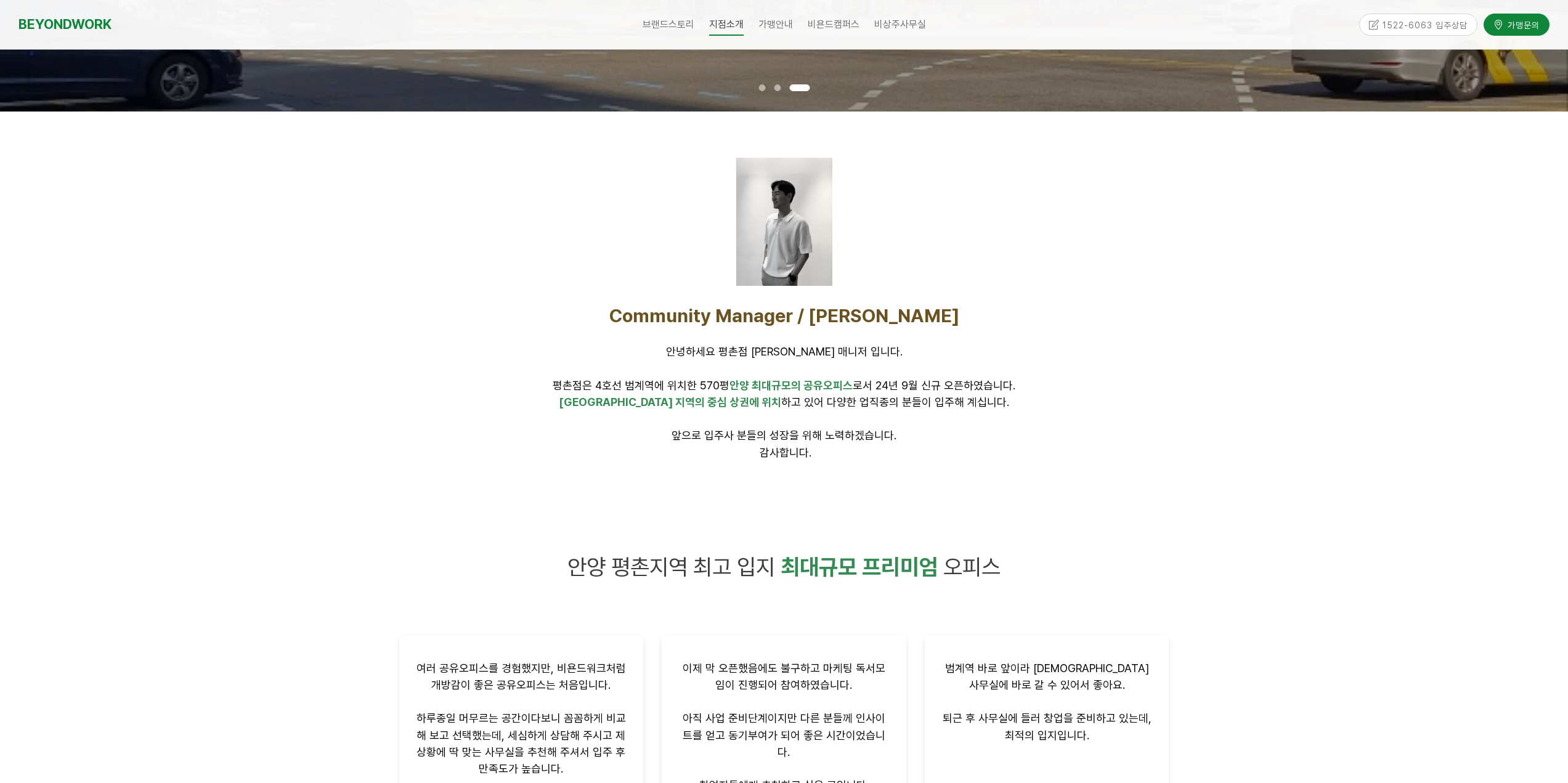
drag, startPoint x: 861, startPoint y: 464, endPoint x: 802, endPoint y: 474, distance: 59.8
click at [845, 468] on div "Community Manager / 윤태웅 안녕하세요 평촌점 윤태웅 매니저 입니다. 평촌점은 4호선 범계역에 위치한 570평 안양 최대규모의 …" at bounding box center [784, 382] width 788 height 175
drag, startPoint x: 802, startPoint y: 474, endPoint x: 836, endPoint y: 478, distance: 34.2
click at [822, 477] on div at bounding box center [784, 489] width 788 height 37
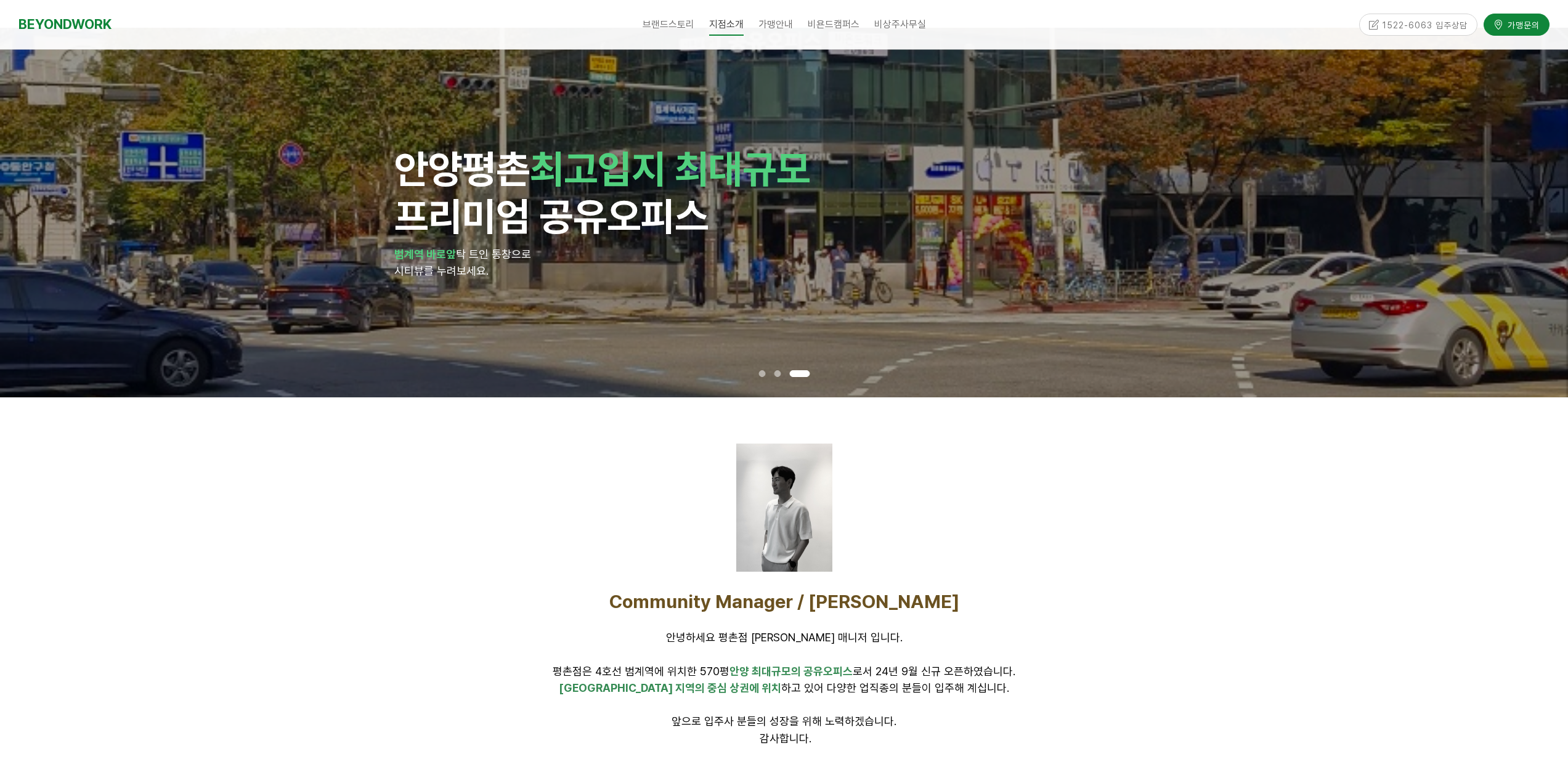
scroll to position [0, 0]
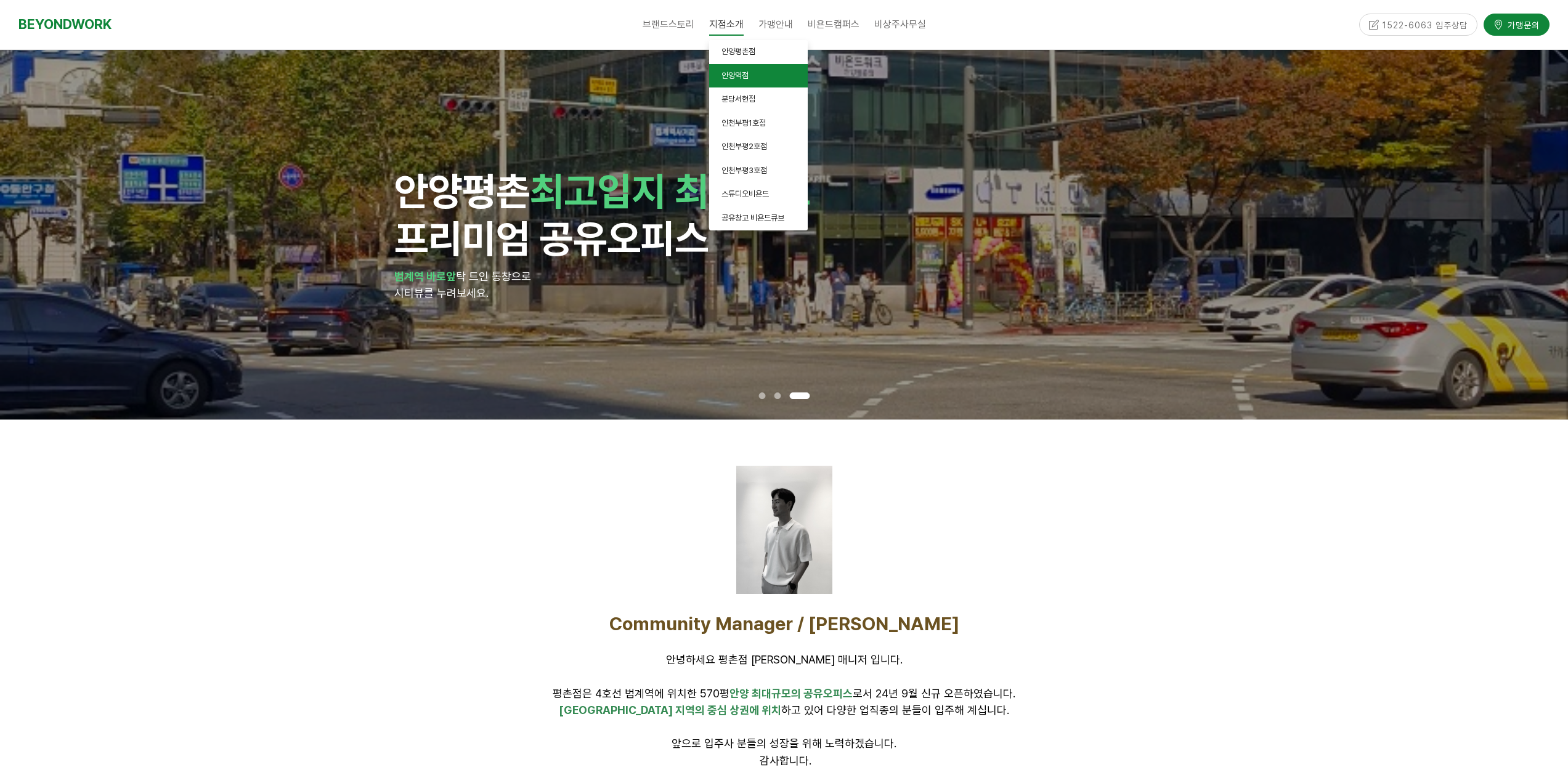
click at [744, 70] on span "안양역점" at bounding box center [735, 75] width 28 height 9
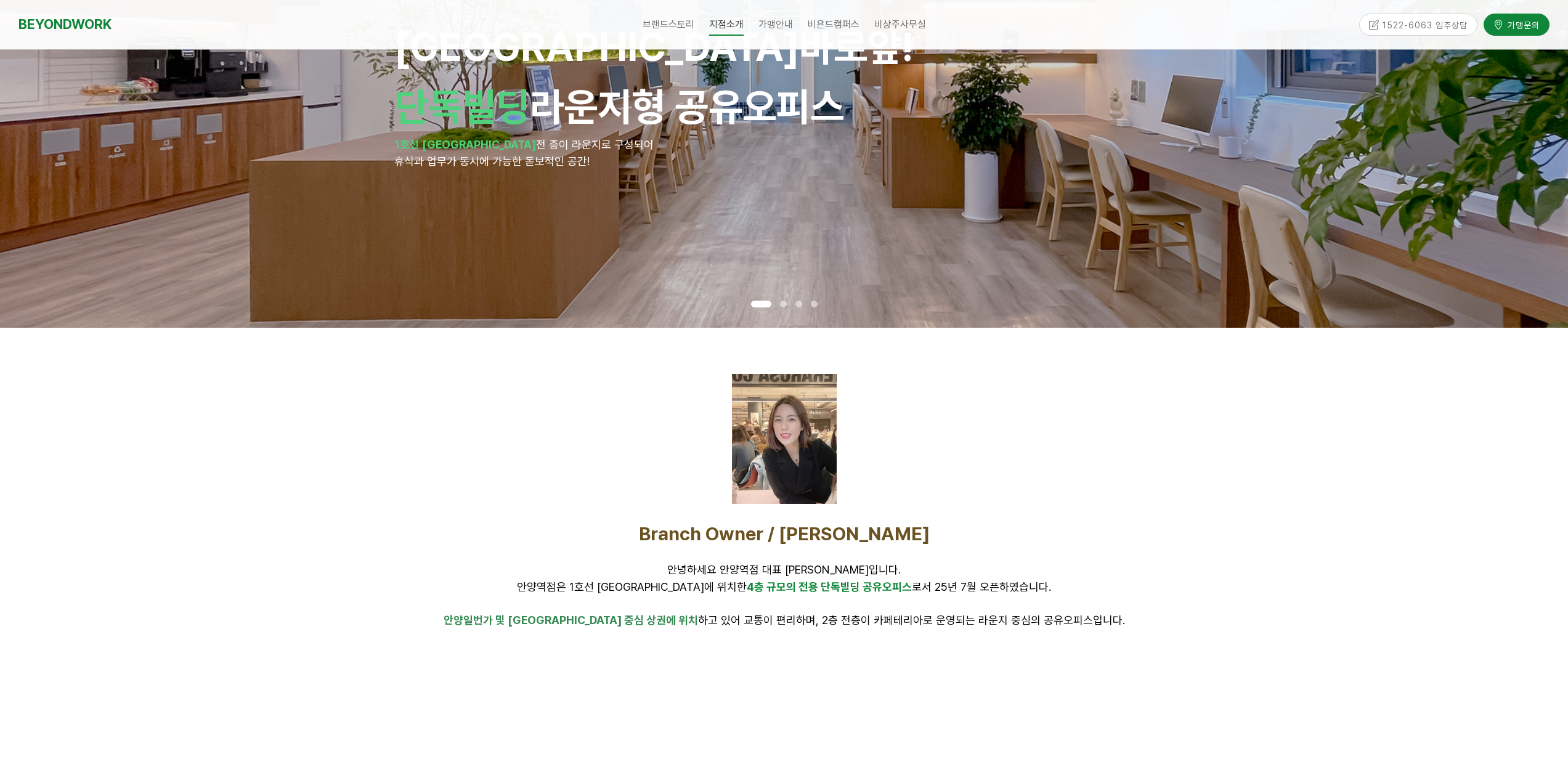
scroll to position [185, 0]
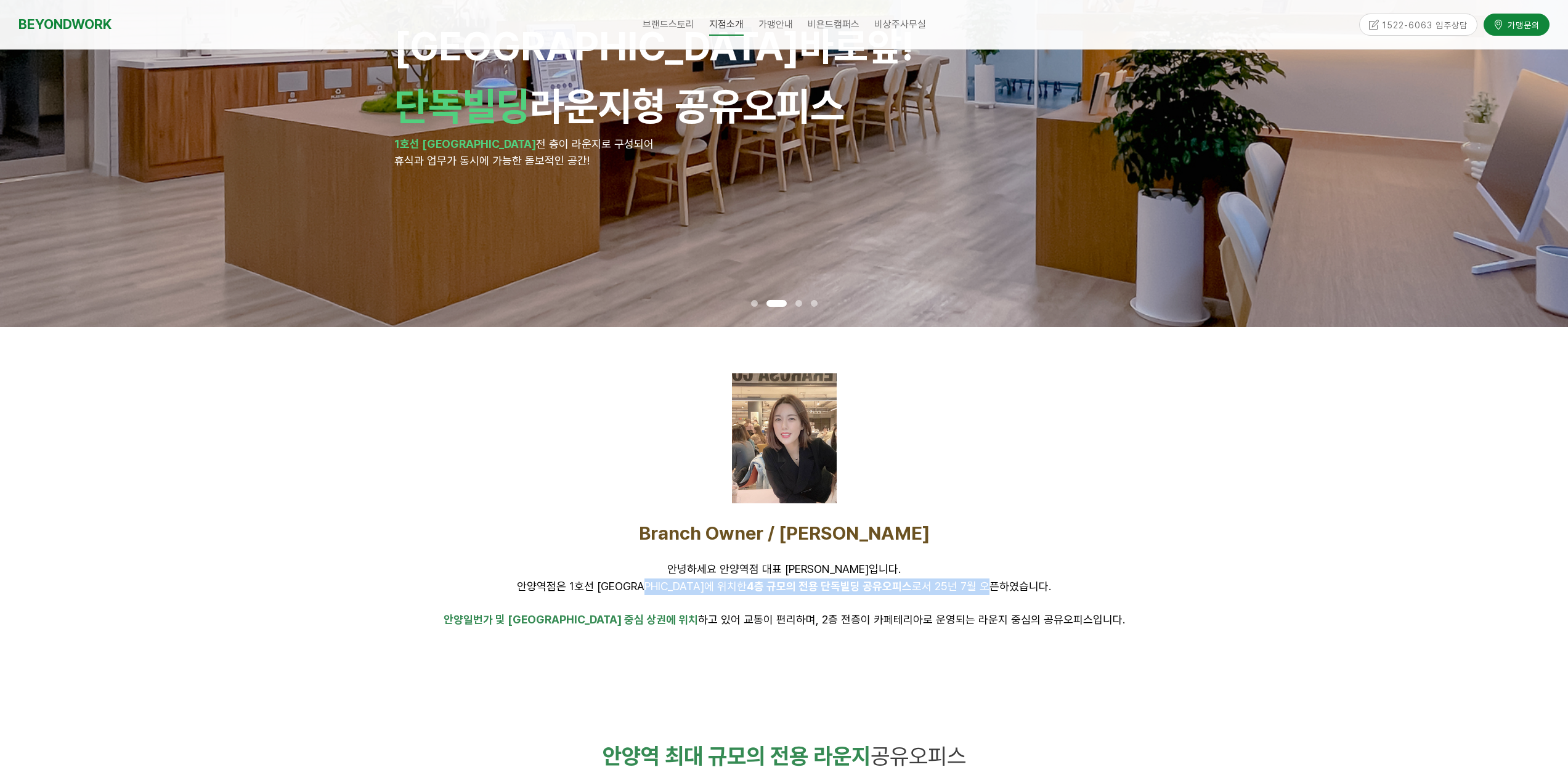
drag, startPoint x: 693, startPoint y: 587, endPoint x: 945, endPoint y: 584, distance: 252.0
click at [945, 584] on span "안녕하세요 안양역점 대표 정영채입니다. 안양역점은 1호선 안양역에 위치한 4층 규모의 전용 단독빌딩 공유오피스 로서 25년 7월 오픈하였습니다." at bounding box center [783, 577] width 534 height 29
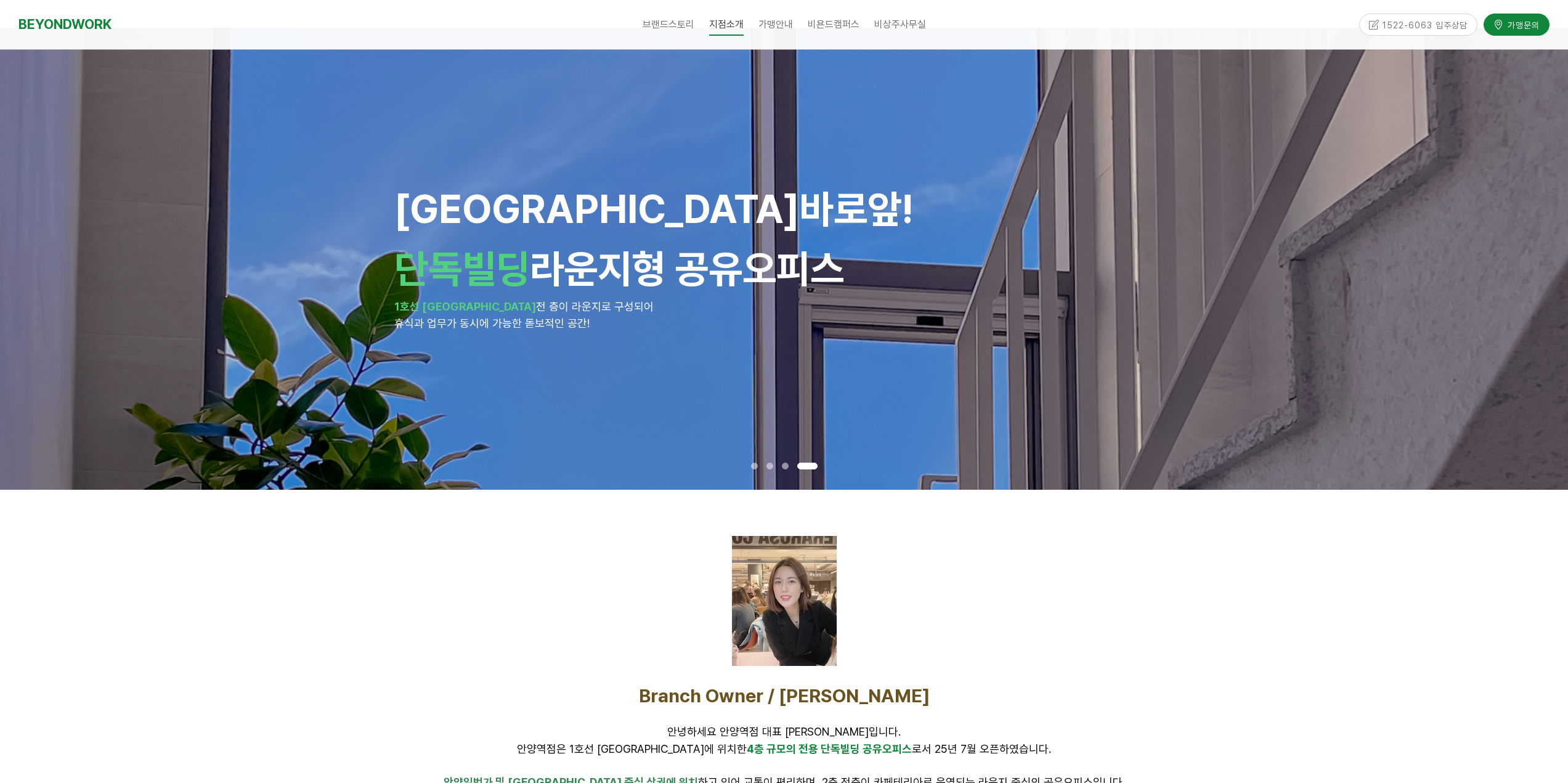
scroll to position [0, 0]
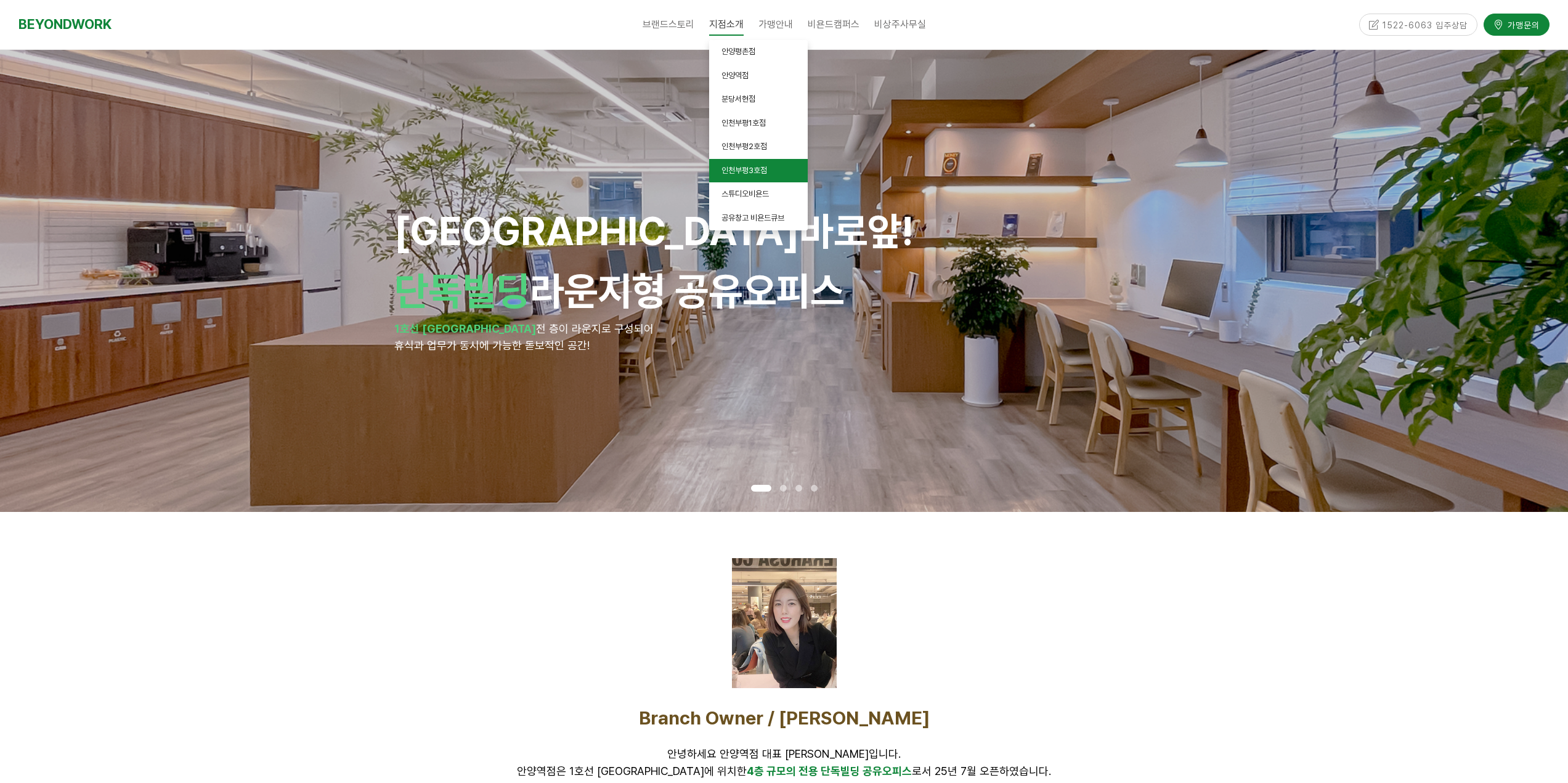
click at [754, 170] on span "인천부평3호점" at bounding box center [744, 170] width 46 height 9
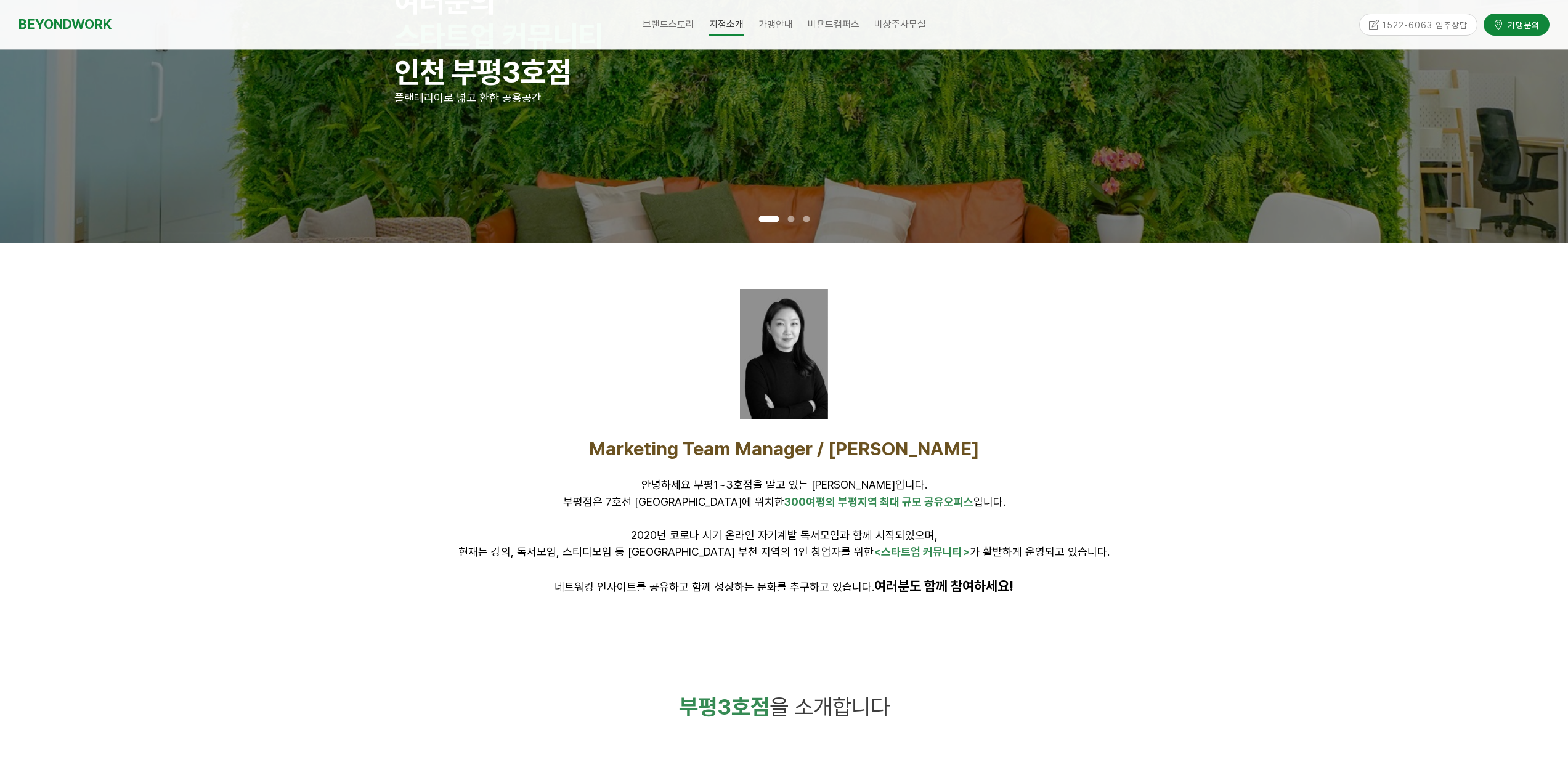
scroll to position [185, 0]
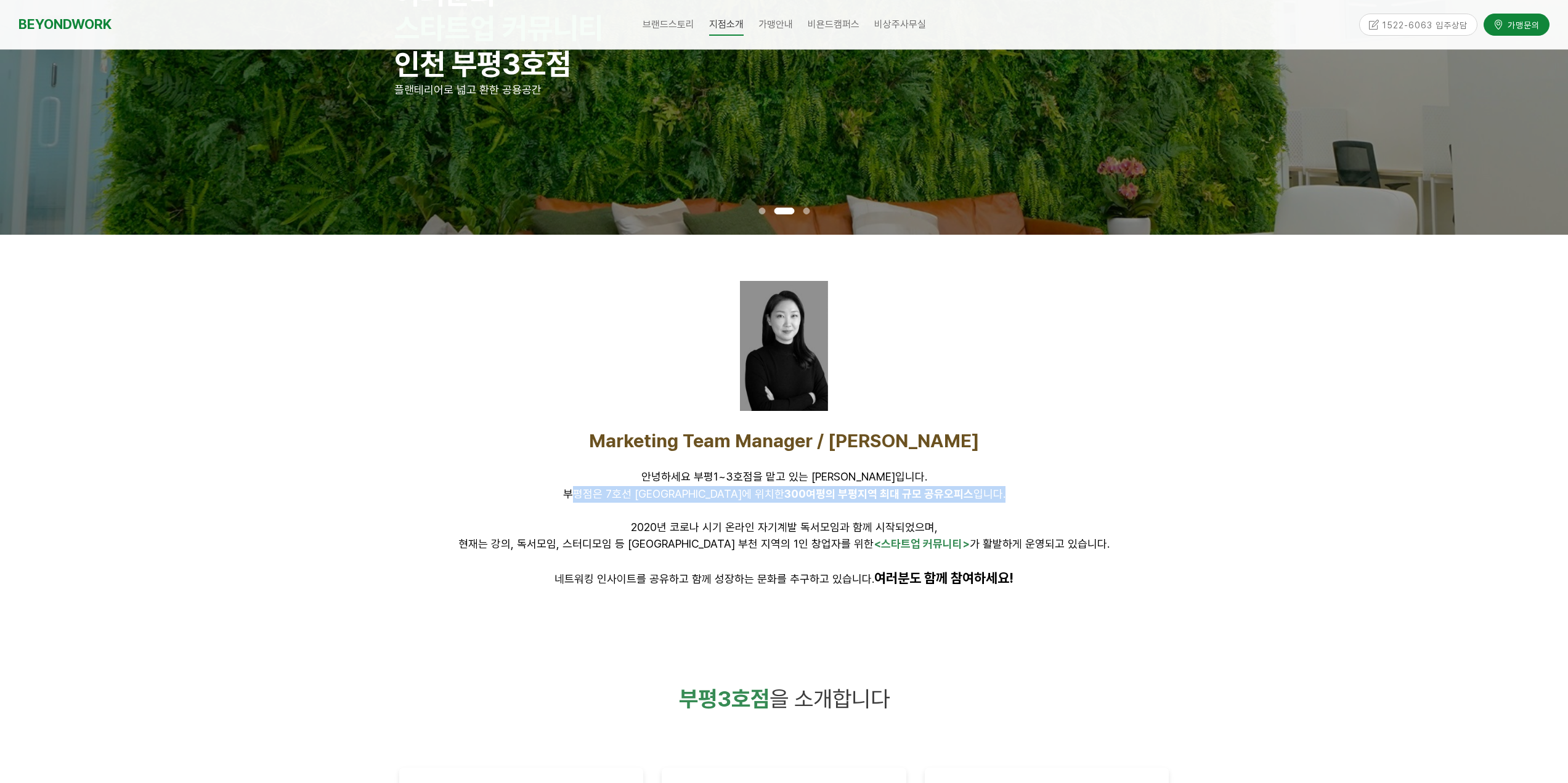
drag, startPoint x: 612, startPoint y: 499, endPoint x: 990, endPoint y: 497, distance: 378.0
click at [990, 497] on p "부평점은 7호선 [GEOGRAPHIC_DATA]에 위치한 300여평의 부평지역 최대 규모 공유오피스 입니다." at bounding box center [784, 493] width 770 height 16
drag, startPoint x: 726, startPoint y: 529, endPoint x: 839, endPoint y: 529, distance: 113.0
click at [838, 529] on span "2020년 코로나 시기 온라인 자기계발 독서모임과 함께 시작되었으며," at bounding box center [784, 527] width 307 height 13
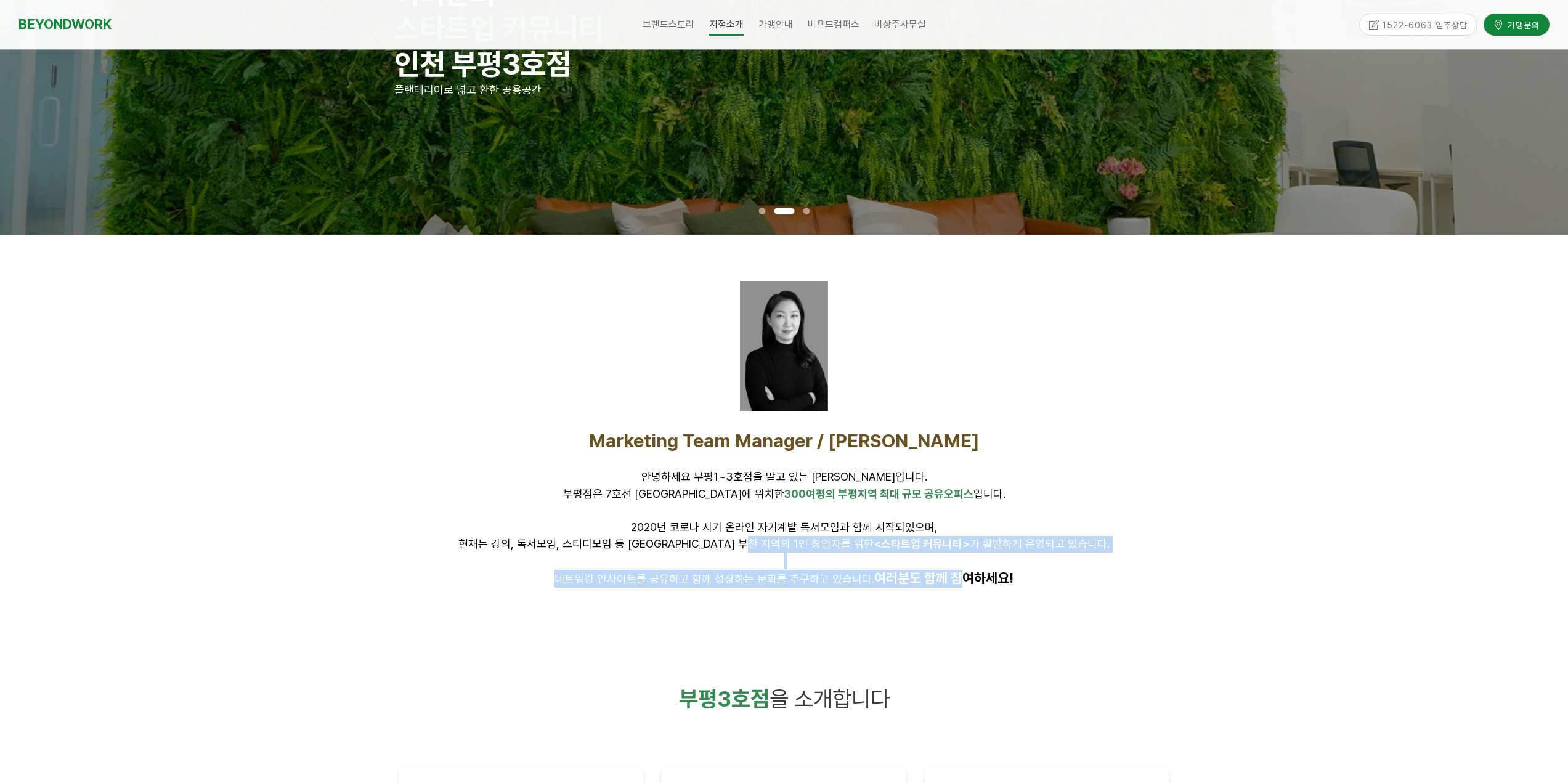
drag, startPoint x: 814, startPoint y: 542, endPoint x: 953, endPoint y: 573, distance: 142.4
click at [953, 573] on div "Marketing Team Manager / [PERSON_NAME] 안녕하세요 부평1~3호점을 맡고 있는 [PERSON_NAME]입니다. […" at bounding box center [784, 509] width 770 height 158
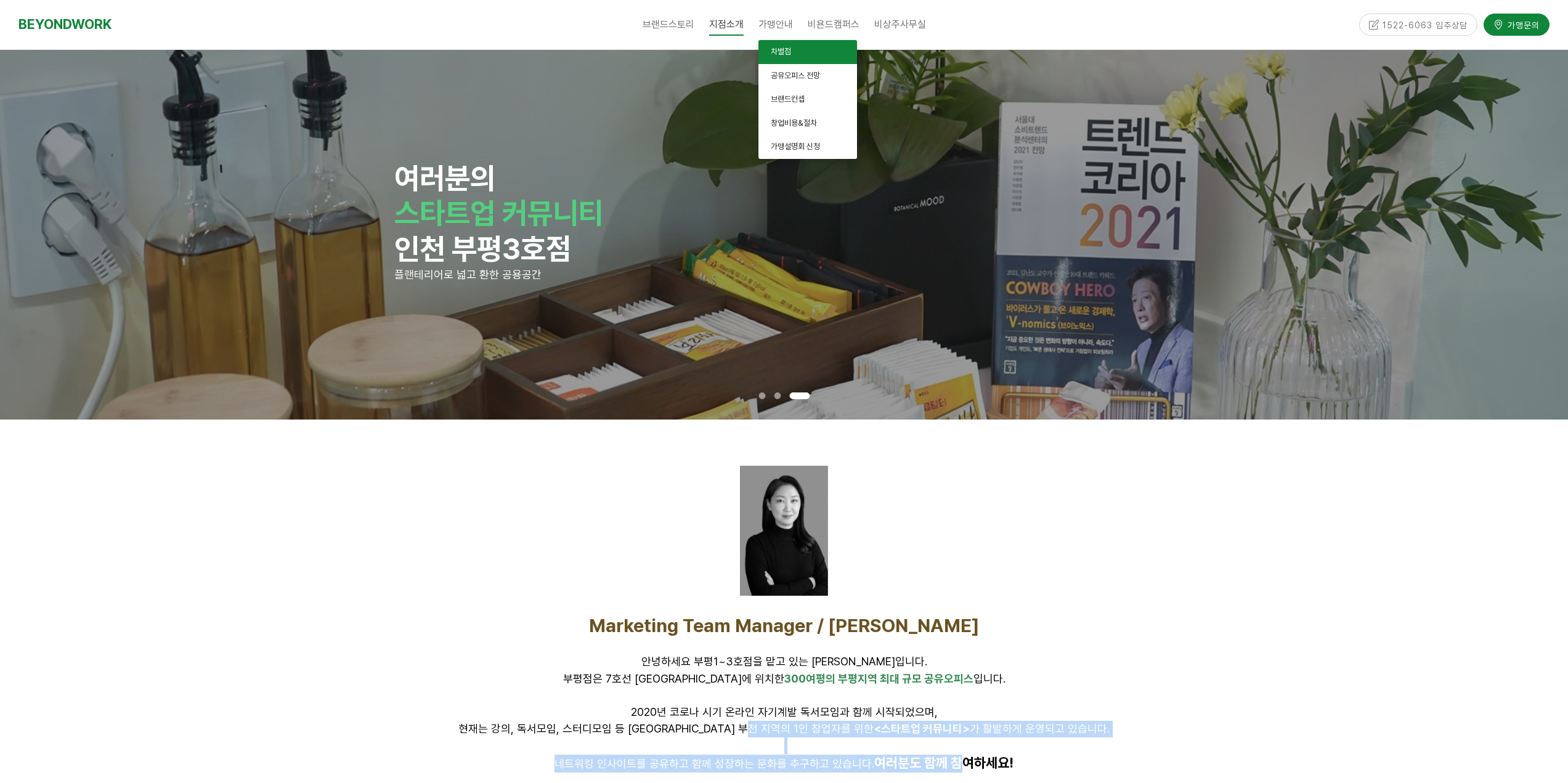
click at [781, 49] on span "차별점" at bounding box center [781, 51] width 21 height 9
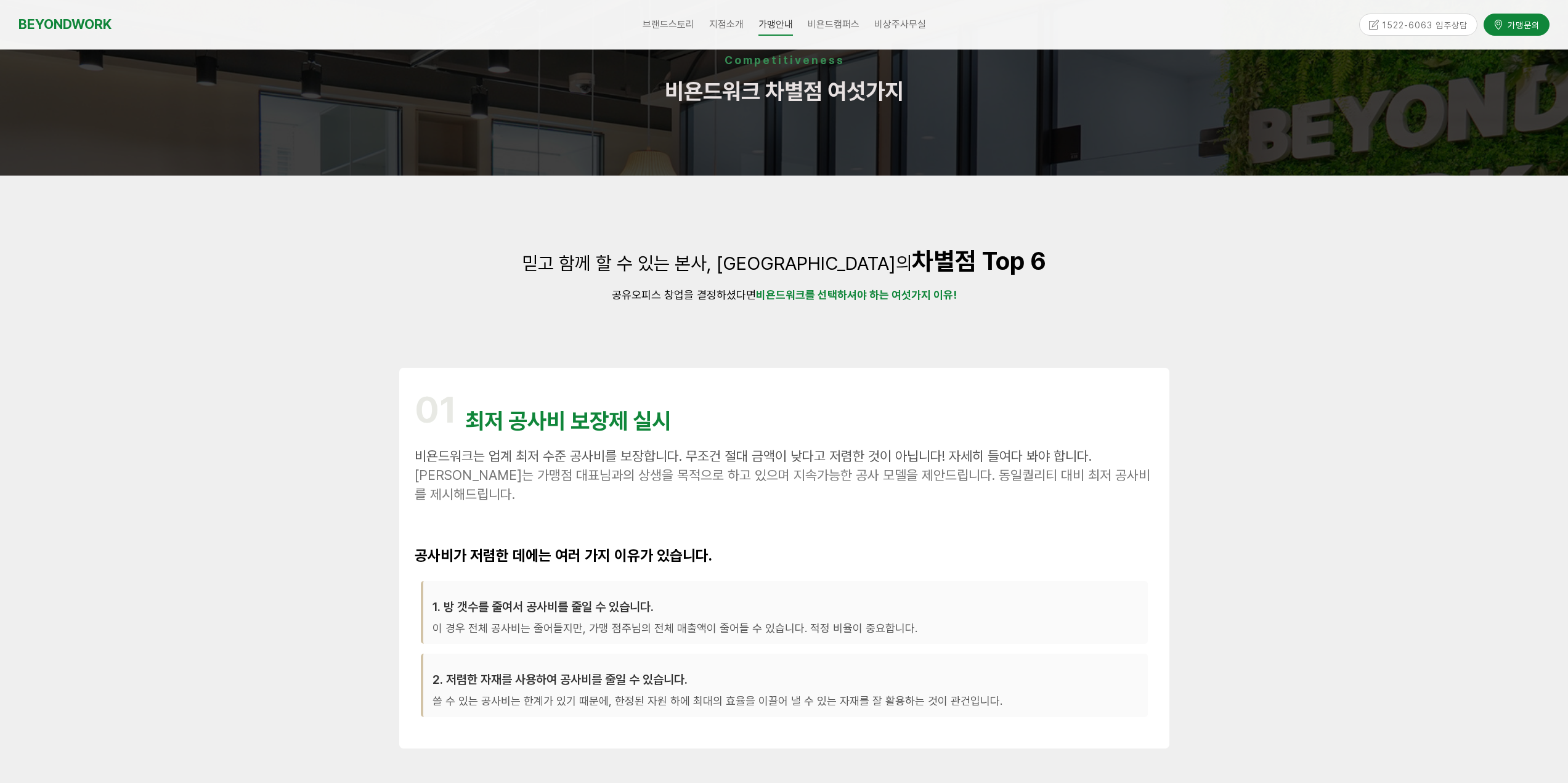
scroll to position [123, 0]
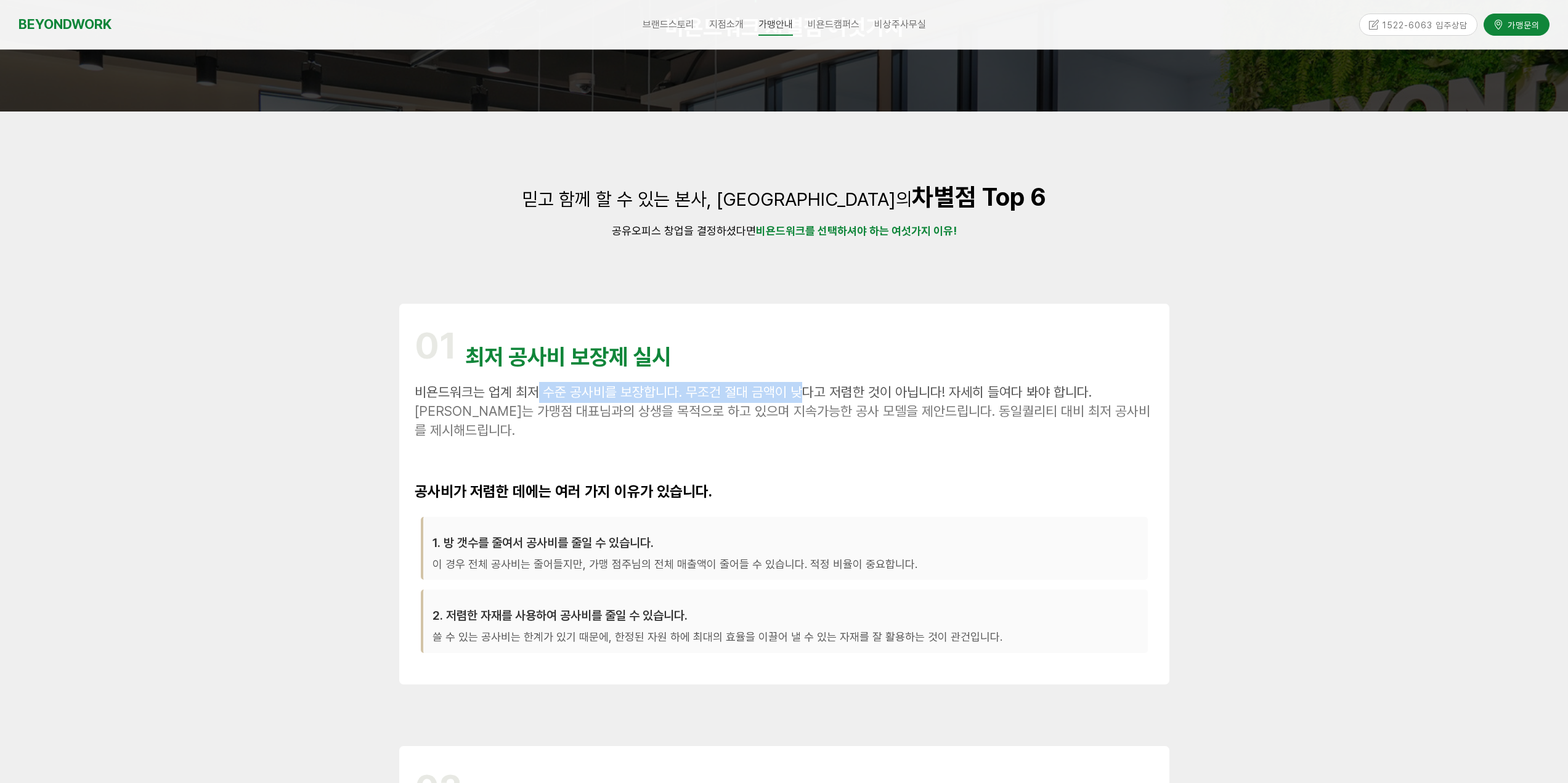
drag, startPoint x: 541, startPoint y: 372, endPoint x: 799, endPoint y: 391, distance: 258.7
click at [799, 391] on div "01 최저 공사비 보장제 실시 비욘드워크는 업계 최저 수준 공사비를 보장합니다. 무조건 절대 금액이 낮다고 저렴한 것이 아닙니다! 자세히 들여…" at bounding box center [784, 493] width 739 height 350
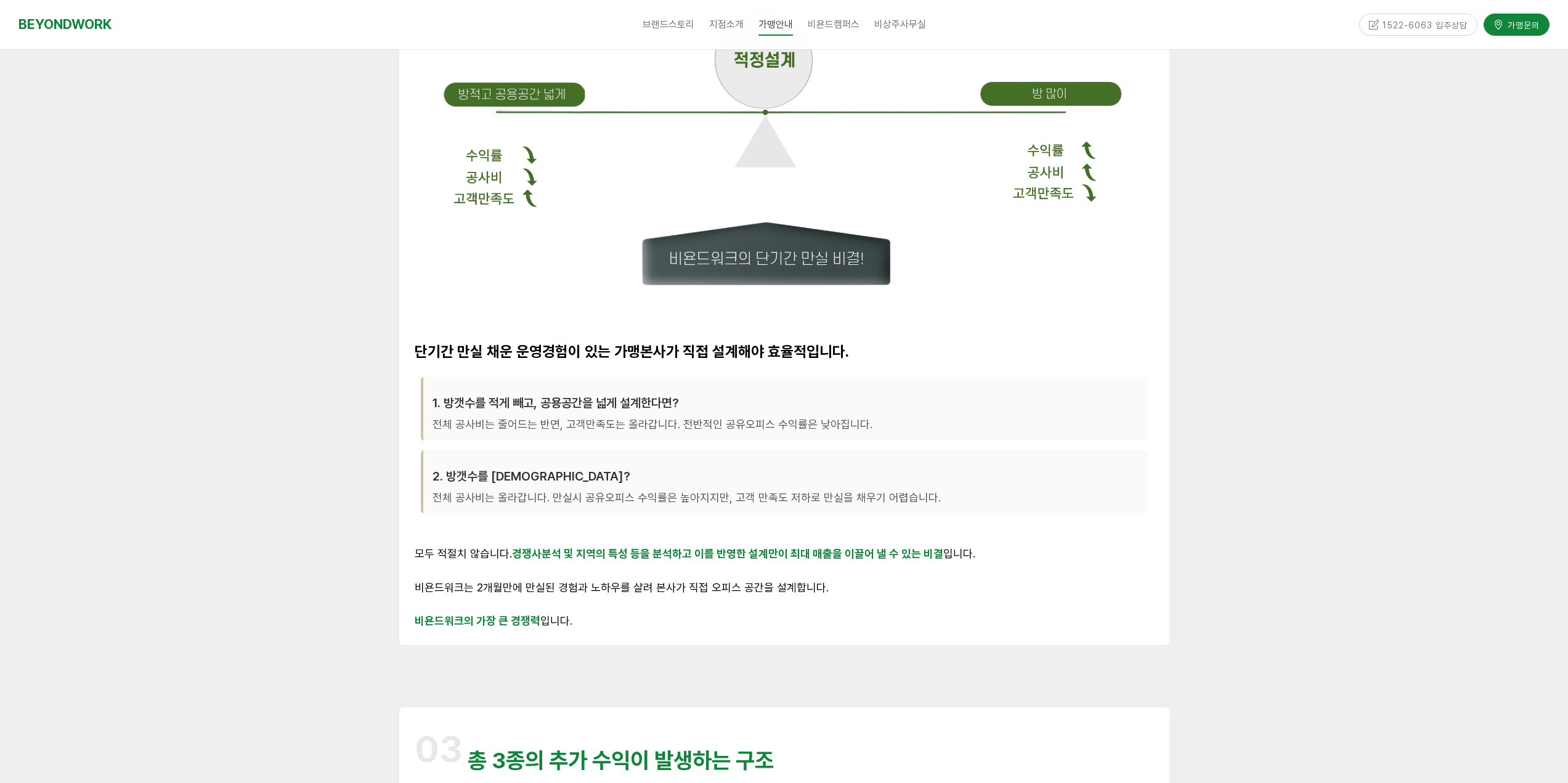
scroll to position [1294, 0]
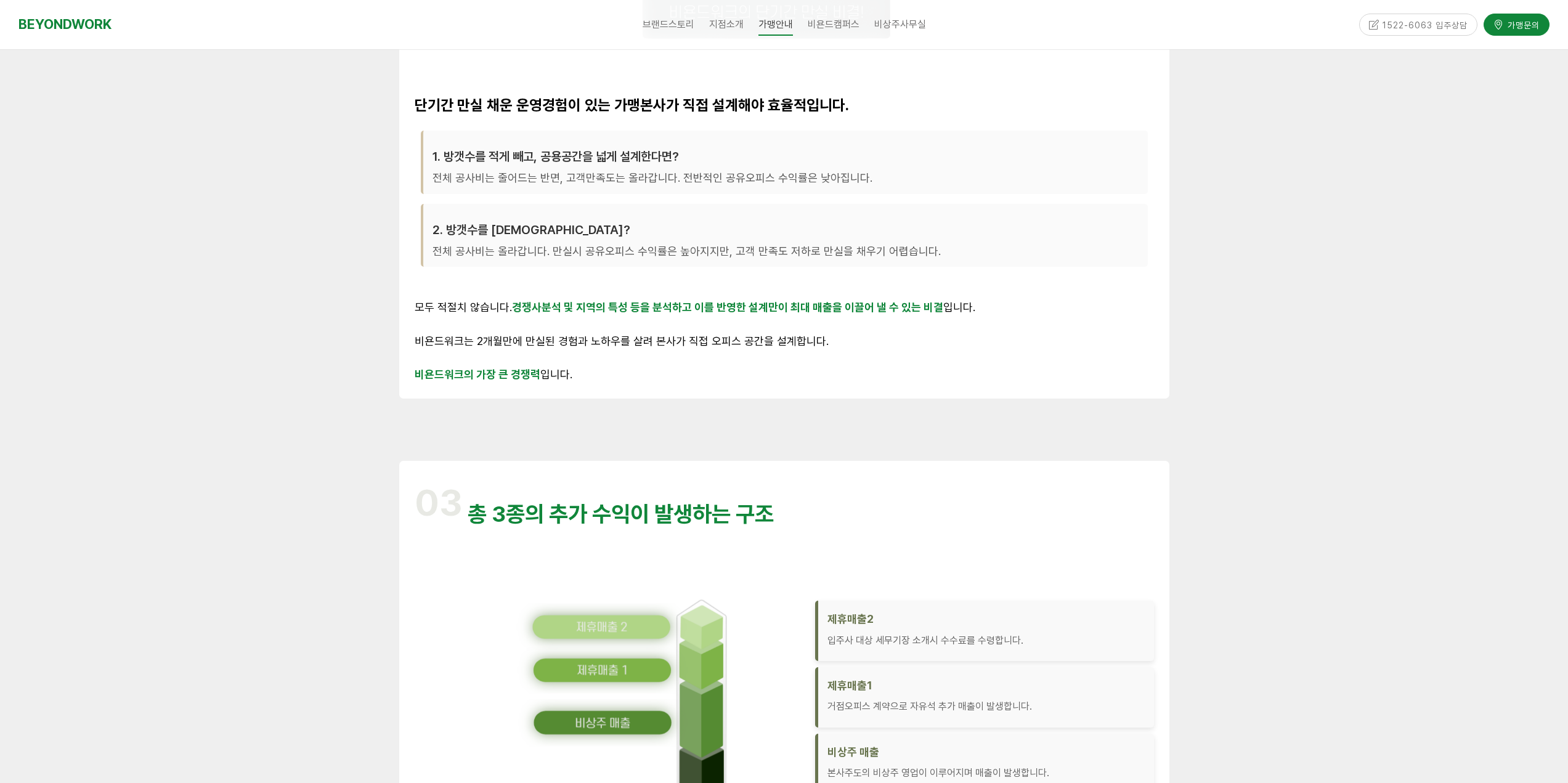
drag, startPoint x: 535, startPoint y: 309, endPoint x: 909, endPoint y: 430, distance: 393.1
click at [909, 430] on div "02 본사 직접 설계 공유오피스 설계, 누가 해야 할까요? 실제 운영 경험이 있는 공유오피스 전문 기업이 직접 설계해야 합니다. 단기간 만실 …" at bounding box center [784, 8] width 788 height 884
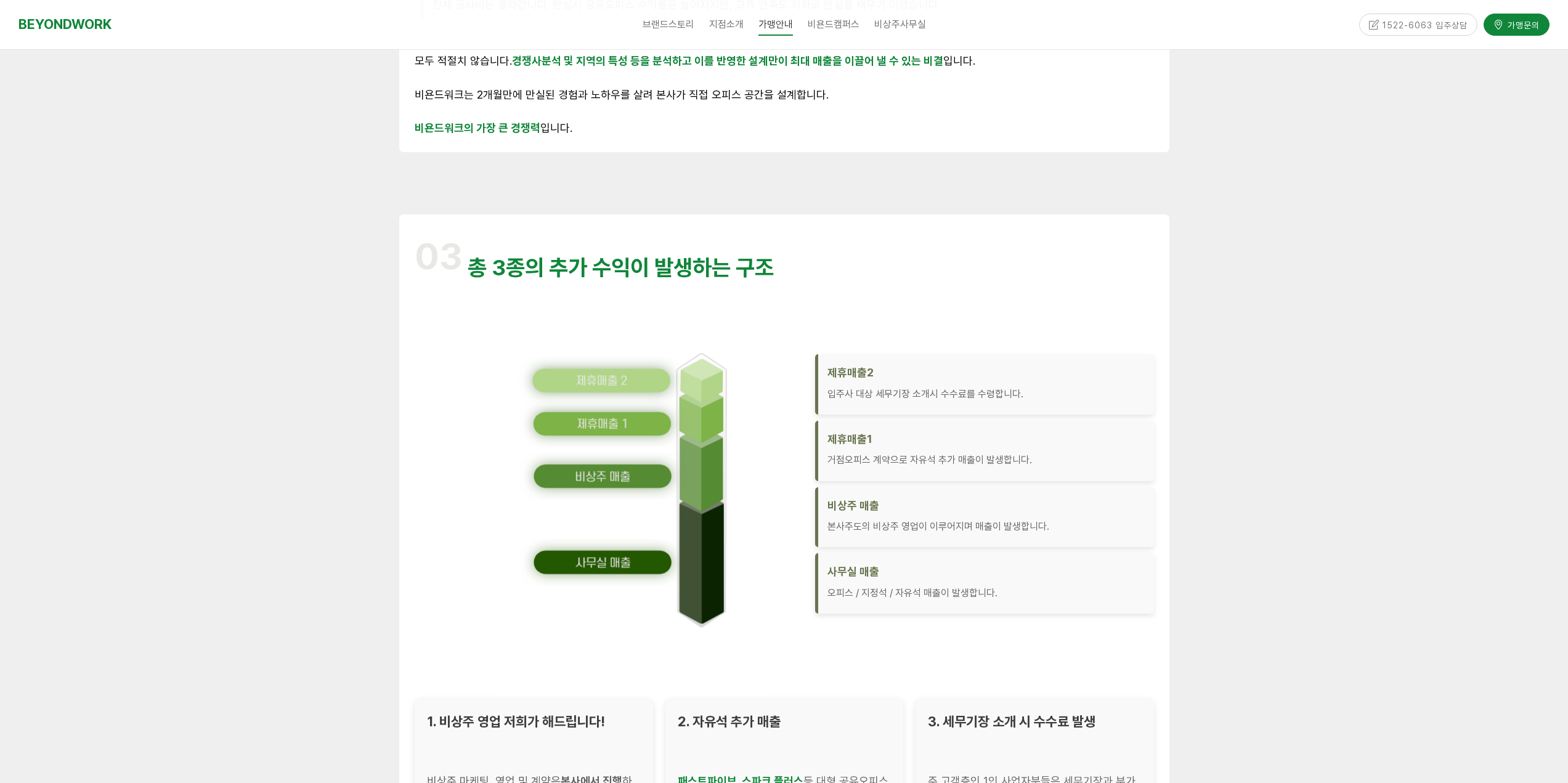
scroll to position [1786, 0]
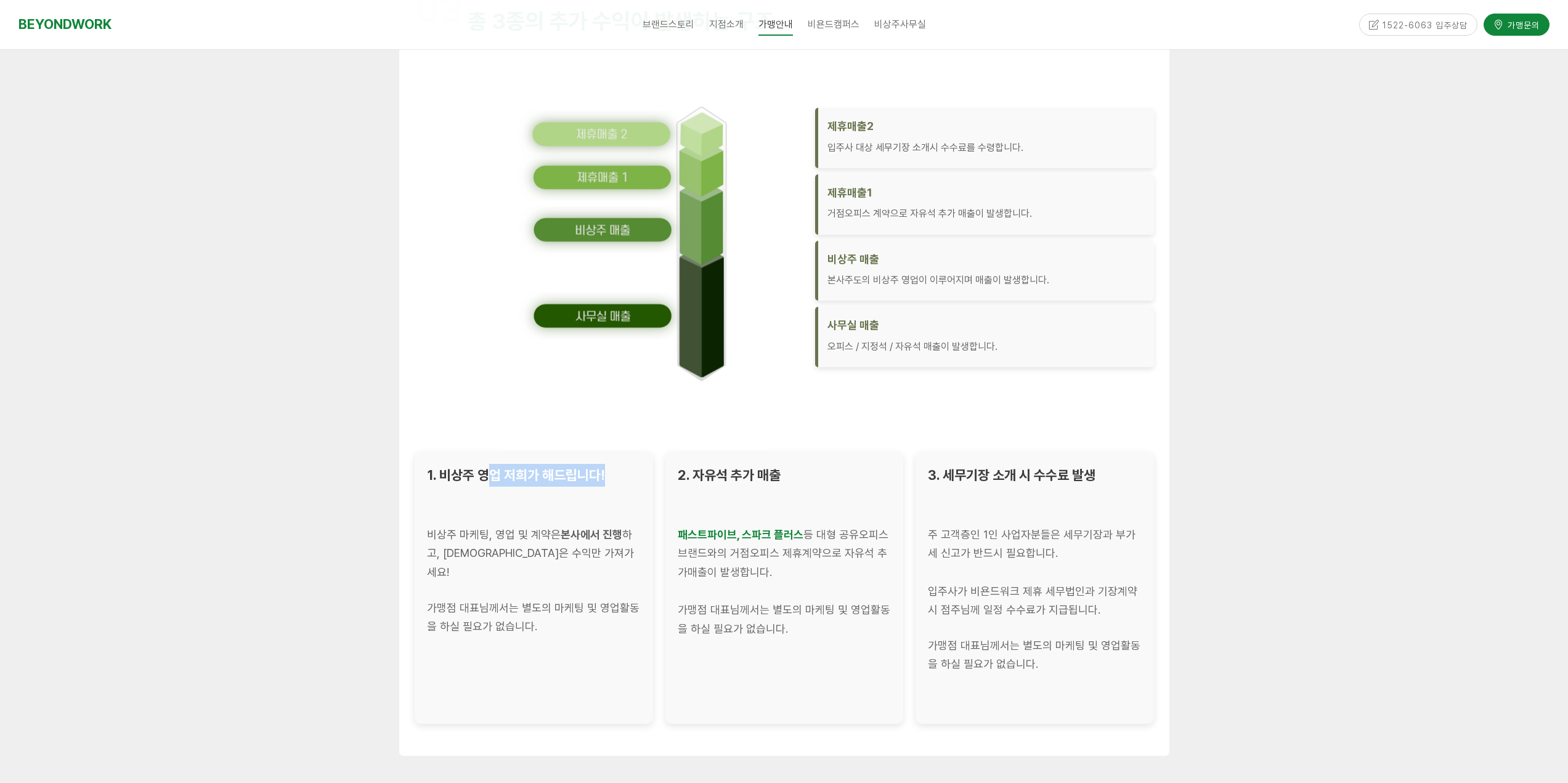
drag, startPoint x: 505, startPoint y: 478, endPoint x: 608, endPoint y: 477, distance: 103.0
click at [608, 477] on div "1. 비상주 영업 저희가 해드립니다!" at bounding box center [534, 475] width 214 height 23
drag, startPoint x: 534, startPoint y: 533, endPoint x: 567, endPoint y: 551, distance: 37.6
click at [597, 538] on span "비상주 마케팅, 영업 및 계약은 본사에서 진행 하고, 대표님은 수익만 가져가세요!" at bounding box center [530, 553] width 207 height 51
drag, startPoint x: 505, startPoint y: 560, endPoint x: 521, endPoint y: 561, distance: 16.0
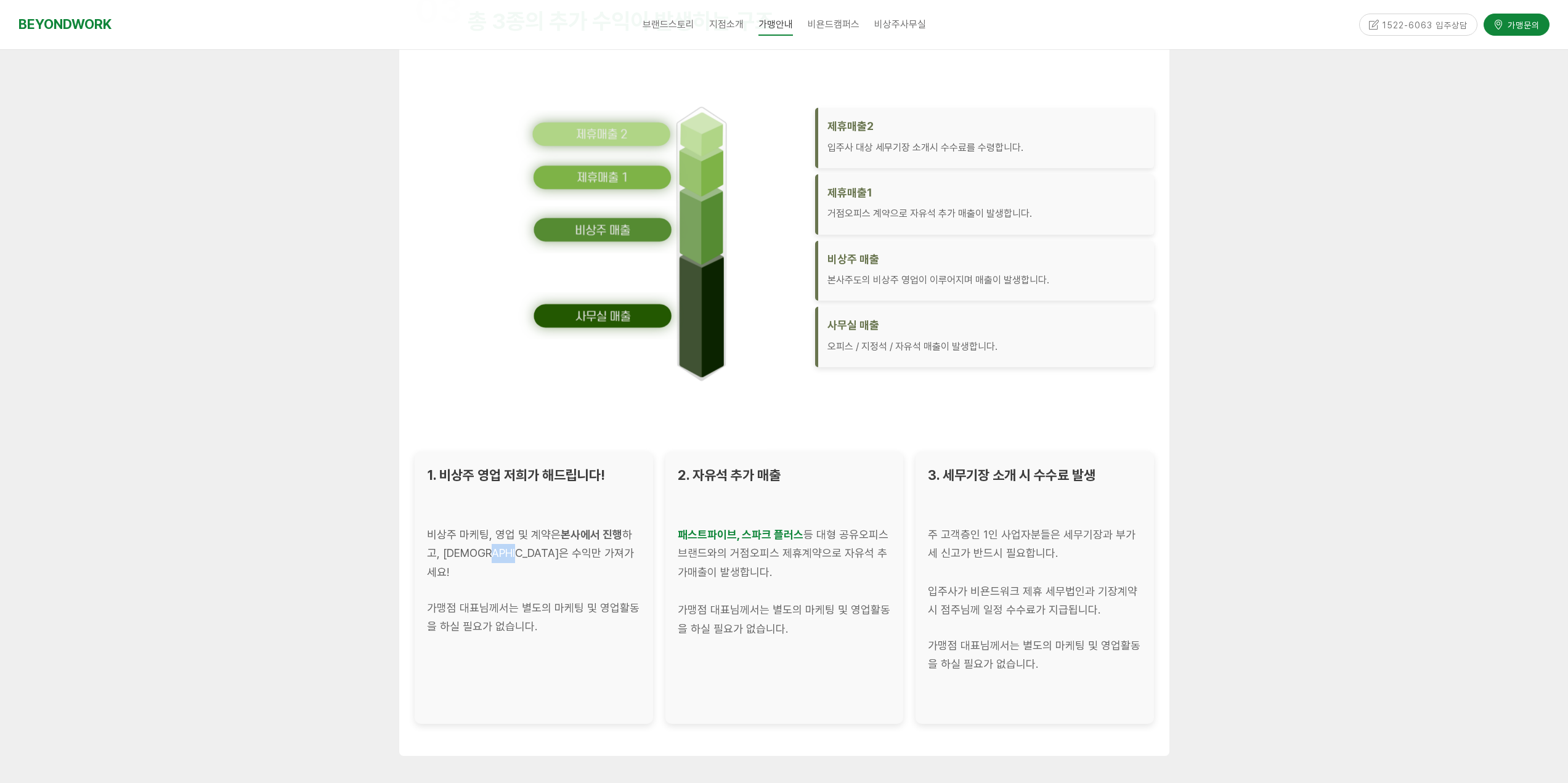
click at [504, 561] on div "비상주 마케팅, 영업 및 계약은 본사에서 진행 하고, 대표님은 수익만 가져가세요!" at bounding box center [534, 554] width 214 height 57
click at [561, 582] on p at bounding box center [534, 590] width 214 height 16
drag, startPoint x: 485, startPoint y: 597, endPoint x: 558, endPoint y: 606, distance: 73.6
click at [530, 603] on div "가맹점 대표님께서는 별도의 마케팅 및 영업활동을 하실 필요가 없습니다." at bounding box center [534, 617] width 214 height 38
drag, startPoint x: 558, startPoint y: 606, endPoint x: 498, endPoint y: 609, distance: 60.1
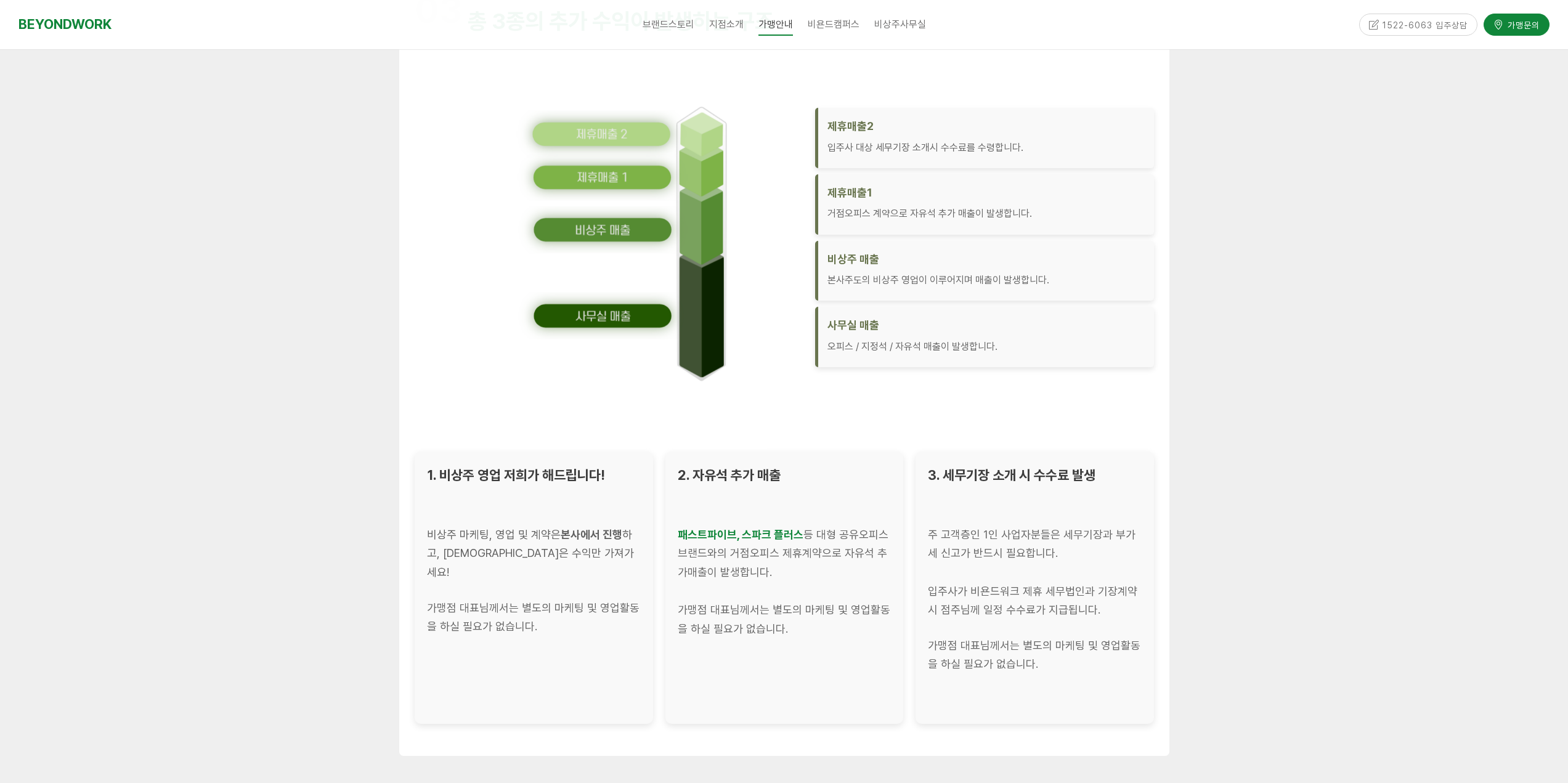
click at [555, 606] on div "가맹점 대표님께서는 별도의 마케팅 및 영업활동을 하실 필요가 없습니다." at bounding box center [534, 617] width 214 height 38
drag, startPoint x: 501, startPoint y: 610, endPoint x: 571, endPoint y: 614, distance: 70.1
click at [567, 615] on div "가맹점 대표님께서는 별도의 마케팅 및 영업활동을 하실 필요가 없습니다." at bounding box center [534, 617] width 214 height 38
drag, startPoint x: 714, startPoint y: 477, endPoint x: 796, endPoint y: 481, distance: 82.1
click at [797, 479] on div "2. 자유석 추가 매출" at bounding box center [784, 475] width 214 height 23
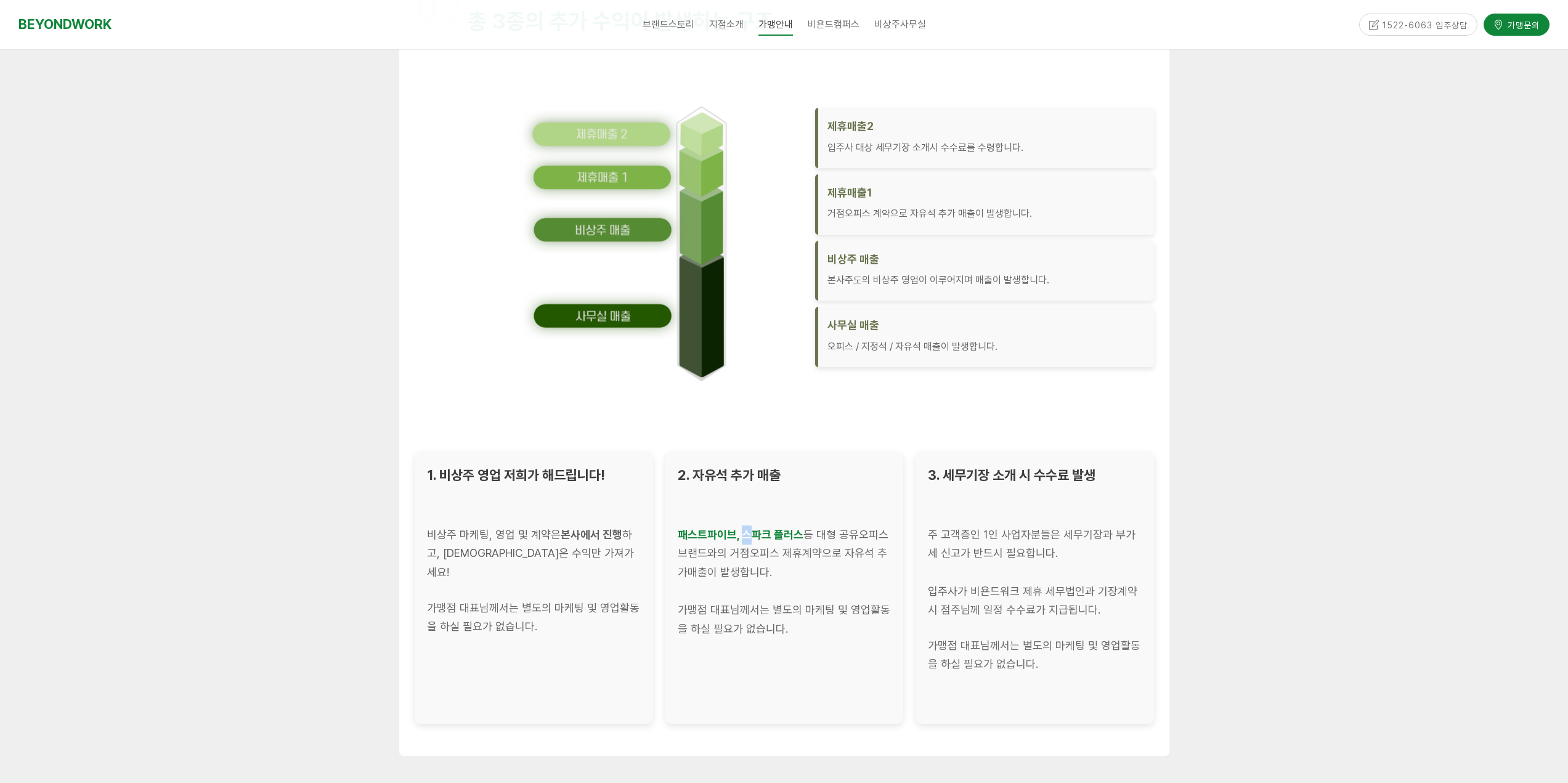
drag, startPoint x: 755, startPoint y: 531, endPoint x: 824, endPoint y: 538, distance: 69.4
click at [806, 536] on div "패스트파이브, 스파크 플러스 등 대형 공유오피스 브랜드와의 거점오피스 제휴계약으로 자유석 추가매출이 발생합니다." at bounding box center [784, 554] width 214 height 57
drag, startPoint x: 824, startPoint y: 538, endPoint x: 799, endPoint y: 547, distance: 26.6
click at [824, 541] on div "패스트파이브, 스파크 플러스 등 대형 공유오피스 브랜드와의 거점오피스 제휴계약으로 자유석 추가매출이 발생합니다." at bounding box center [784, 554] width 214 height 57
drag, startPoint x: 781, startPoint y: 554, endPoint x: 834, endPoint y: 559, distance: 53.2
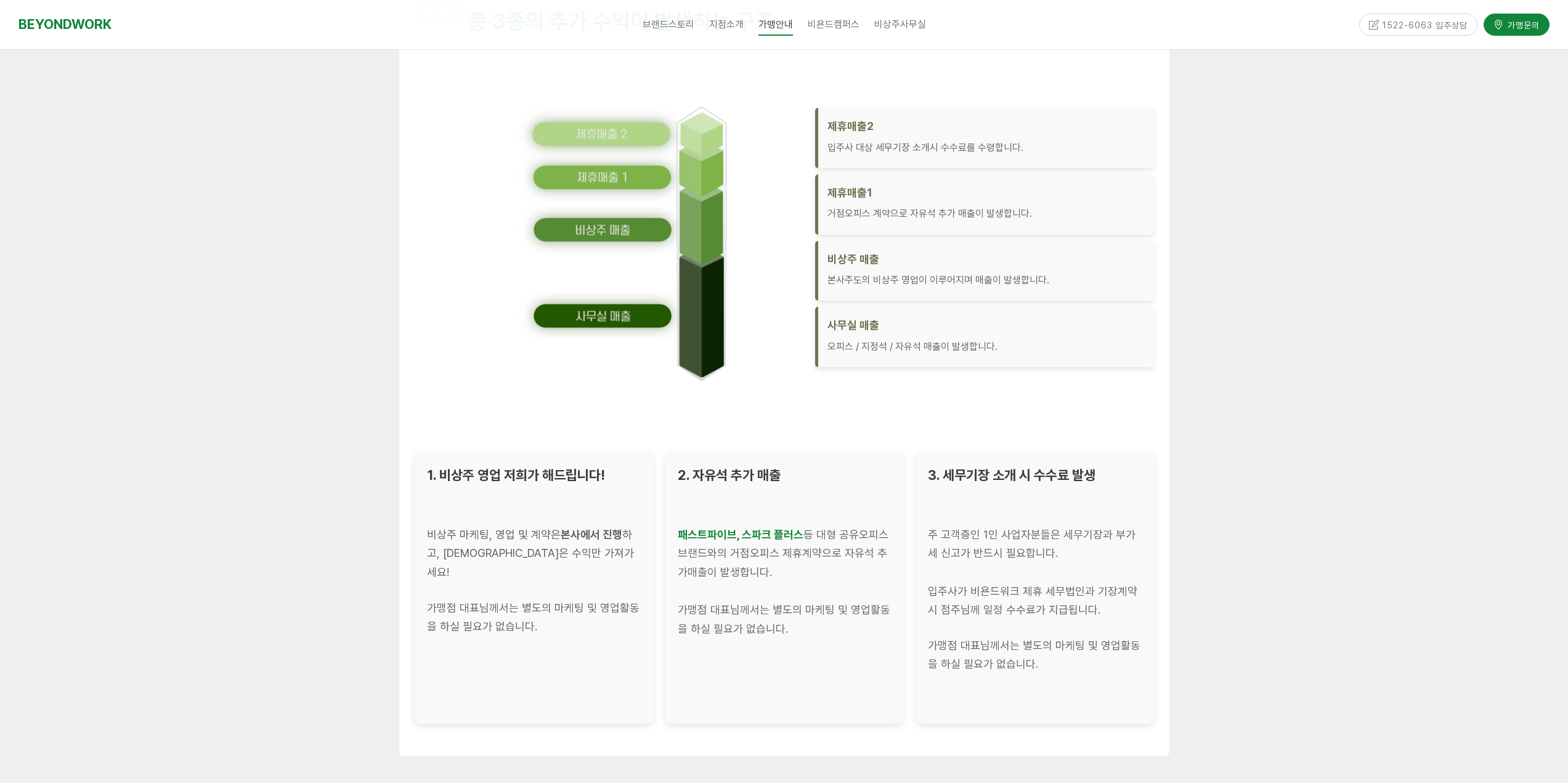
click at [810, 556] on div "패스트파이브, 스파크 플러스 등 대형 공유오피스 브랜드와의 거점오피스 제휴계약으로 자유석 추가매출이 발생합니다." at bounding box center [784, 554] width 214 height 57
drag, startPoint x: 834, startPoint y: 559, endPoint x: 746, endPoint y: 573, distance: 89.1
click at [830, 561] on div "패스트파이브, 스파크 플러스 등 대형 공유오피스 브랜드와의 거점오피스 제휴계약으로 자유석 추가매출이 발생합니다." at bounding box center [784, 554] width 214 height 57
drag, startPoint x: 750, startPoint y: 578, endPoint x: 885, endPoint y: 580, distance: 135.0
click at [861, 592] on div "2. 자유석 추가 매출 패스트파이브, 스파크 플러스 등 대형 공유오피스 브랜드와의 거점오피스 제휴계약으로 자유석 추가매출이 발생합니다. 가맹점…" at bounding box center [783, 587] width 238 height 272
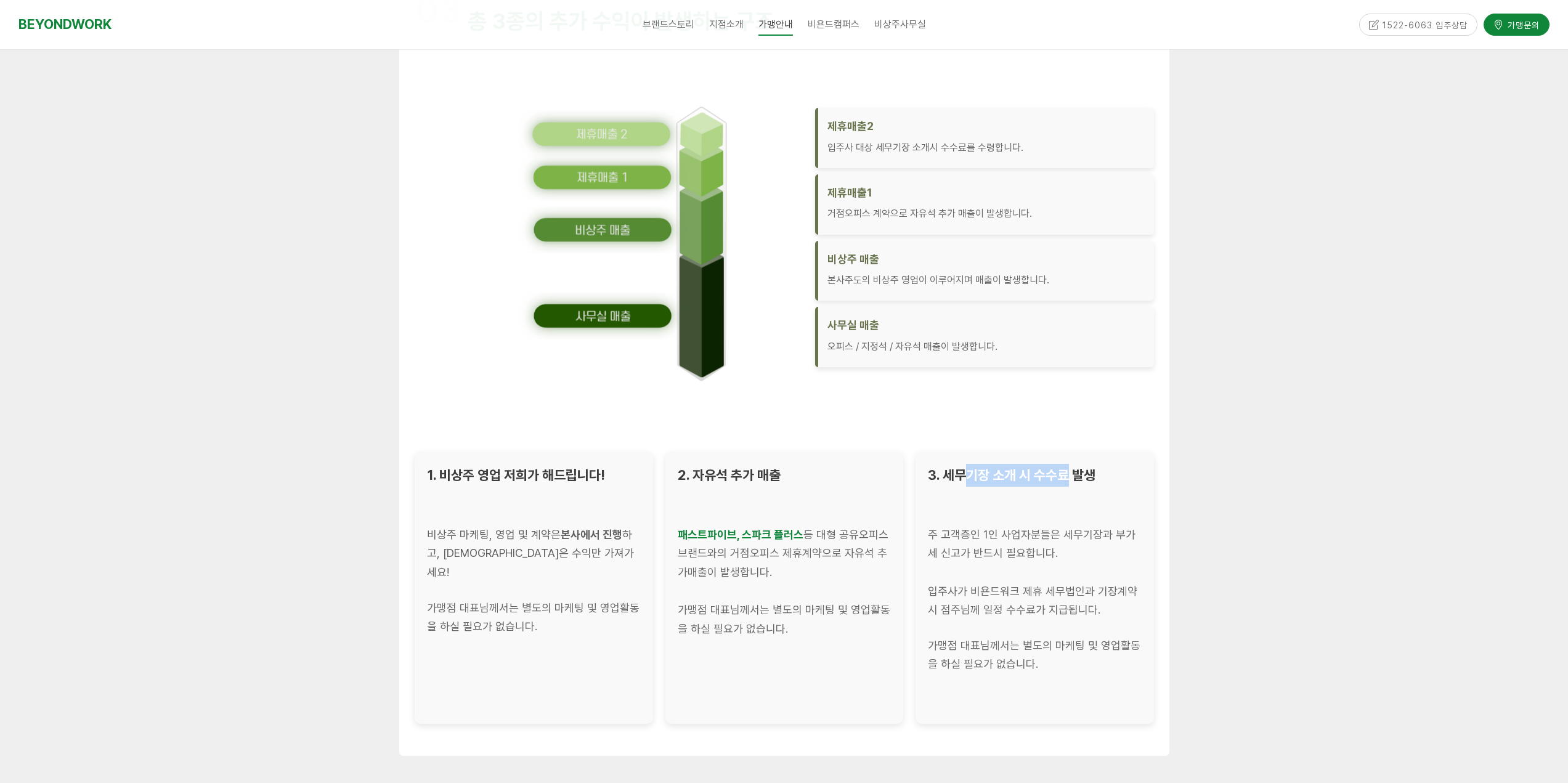
drag, startPoint x: 1025, startPoint y: 480, endPoint x: 1073, endPoint y: 480, distance: 48.0
click at [1073, 480] on span "3. 세무기장 소개 시 수수료 발생" at bounding box center [1011, 474] width 168 height 16
drag, startPoint x: 969, startPoint y: 521, endPoint x: 1050, endPoint y: 534, distance: 82.0
click at [1030, 531] on div "3. 세무기장 소개 시 수수료 발생 주 고객층인 1인 사업자분들은 세무기장과 부가세 신고가 반드시 필요합니다. 입주사가 비욘드워크 제휴 세무법…" at bounding box center [1034, 587] width 238 height 272
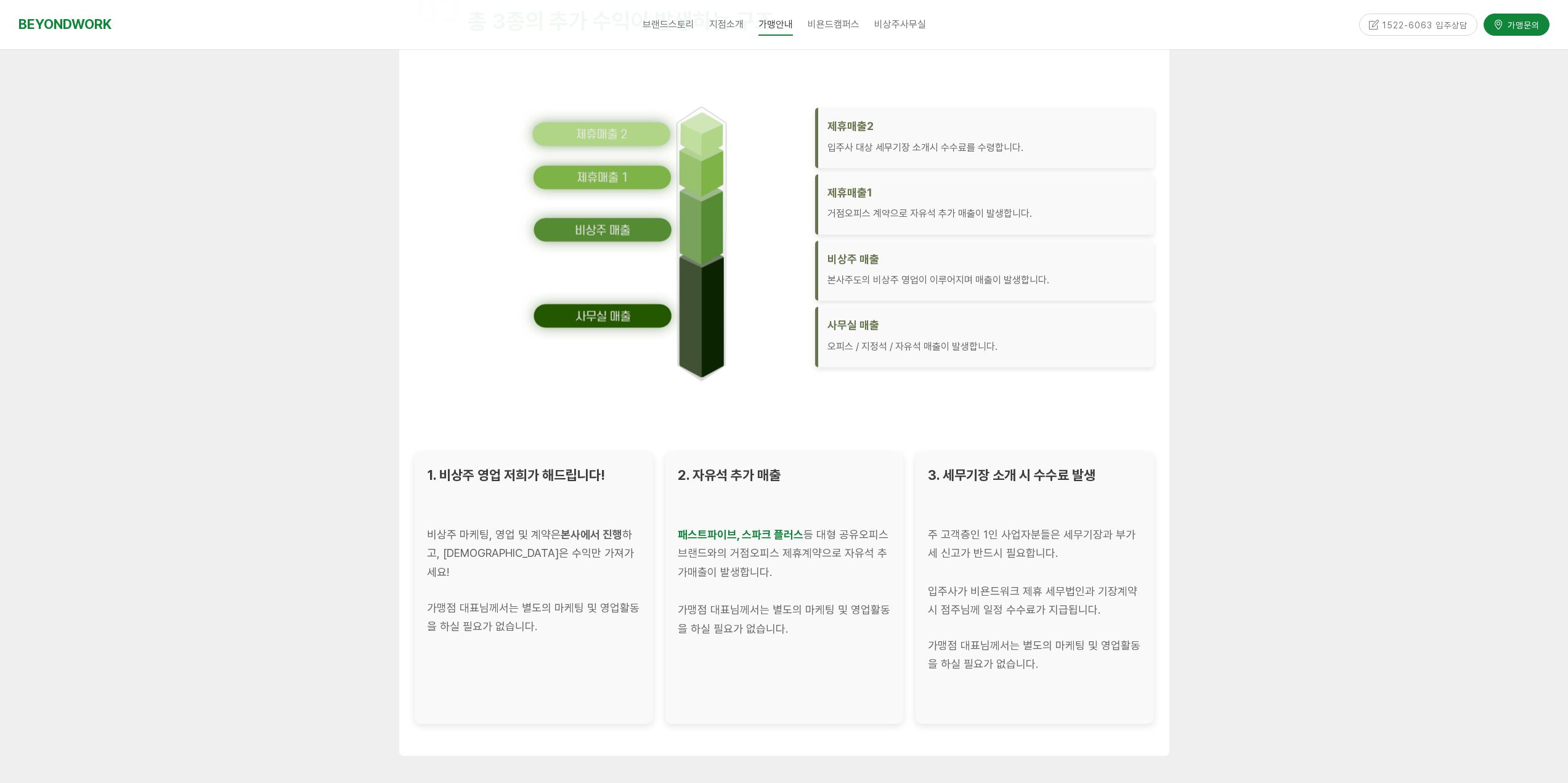
drag, startPoint x: 1053, startPoint y: 534, endPoint x: 976, endPoint y: 540, distance: 77.2
click at [1053, 535] on div "주 고객층인 1인 사업자분들은 세무기장과 부가세 신고가 반드시 필요합니다." at bounding box center [1034, 544] width 214 height 38
drag, startPoint x: 971, startPoint y: 541, endPoint x: 1037, endPoint y: 540, distance: 66.0
click at [1010, 540] on div "주 고객층인 1인 사업자분들은 세무기장과 부가세 신고가 반드시 필요합니다." at bounding box center [1034, 544] width 214 height 38
click at [1037, 540] on div "주 고객층인 1인 사업자분들은 세무기장과 부가세 신고가 반드시 필요합니다." at bounding box center [1034, 544] width 214 height 38
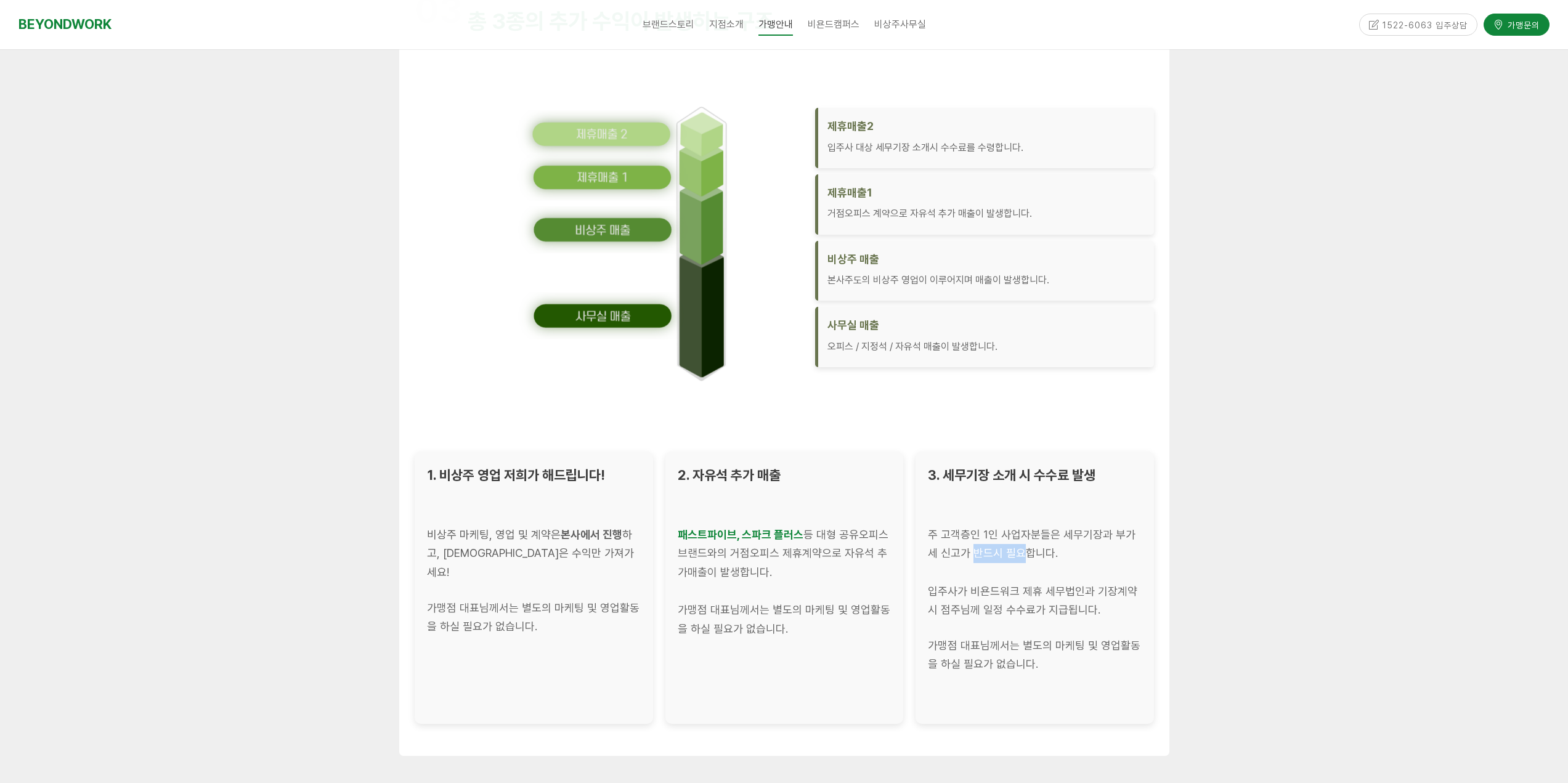
drag, startPoint x: 963, startPoint y: 545, endPoint x: 1032, endPoint y: 555, distance: 69.7
click at [1014, 553] on div "주 고객층인 1인 사업자분들은 세무기장과 부가세 신고가 반드시 필요합니다." at bounding box center [1034, 544] width 214 height 38
click at [1032, 555] on div "주 고객층인 1인 사업자분들은 세무기장과 부가세 신고가 반드시 필요합니다." at bounding box center [1034, 544] width 214 height 38
drag, startPoint x: 978, startPoint y: 553, endPoint x: 1026, endPoint y: 541, distance: 49.5
click at [1014, 542] on div "주 고객층인 1인 사업자분들은 세무기장과 부가세 신고가 반드시 필요합니다." at bounding box center [1034, 544] width 214 height 38
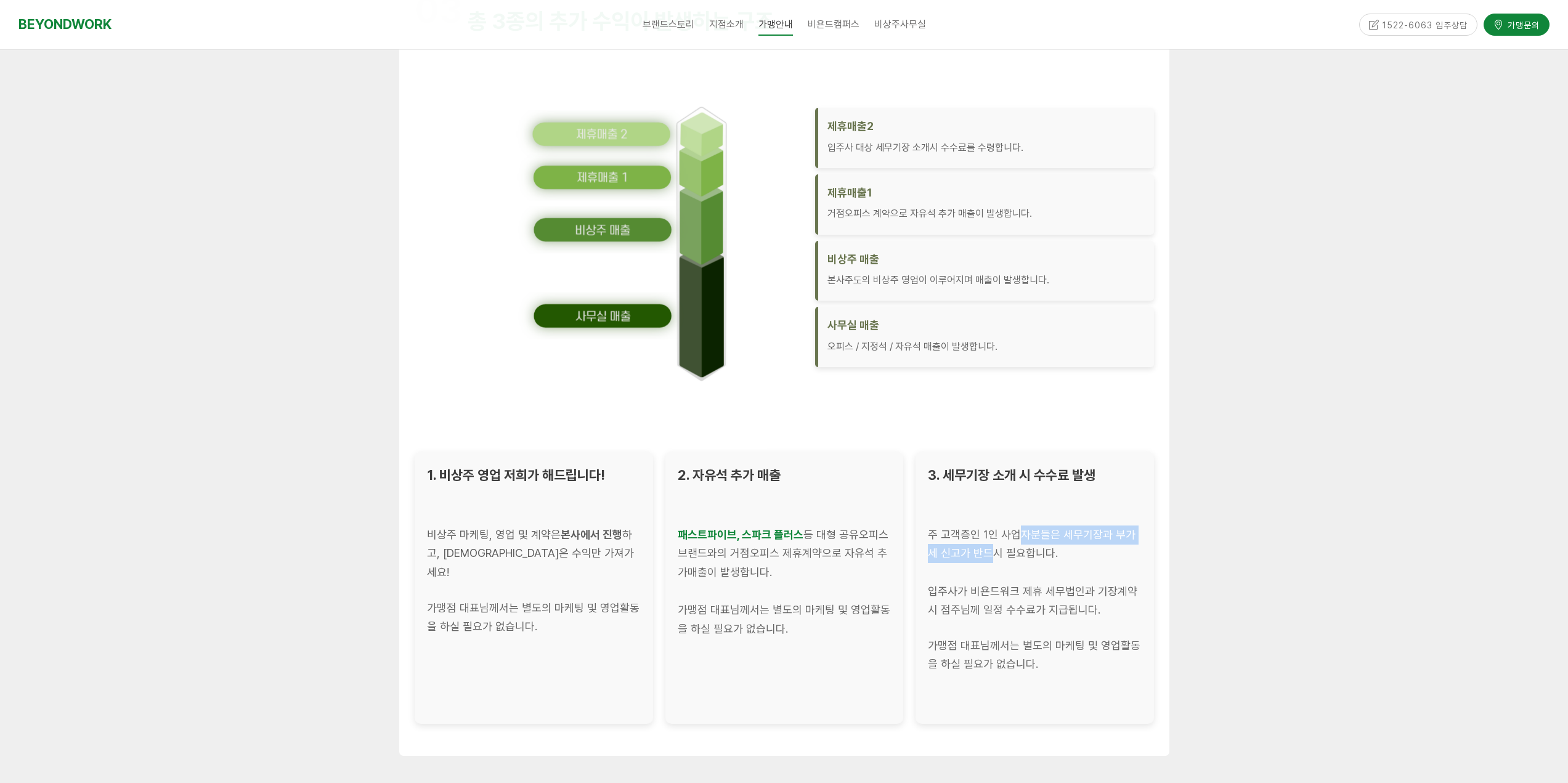
click at [1026, 541] on div "주 고객층인 1인 사업자분들은 세무기장과 부가세 신고가 반드시 필요합니다." at bounding box center [1034, 544] width 214 height 38
drag, startPoint x: 993, startPoint y: 586, endPoint x: 1043, endPoint y: 588, distance: 50.0
click at [1024, 586] on div "입주사가 비욘드워크 제휴 세무법인과 기장계약 시 점주님께 일정 수수료가 지급됩니다." at bounding box center [1034, 601] width 214 height 38
drag, startPoint x: 1027, startPoint y: 615, endPoint x: 1033, endPoint y: 602, distance: 14.3
click at [1038, 610] on div "입주사가 비욘드워크 제휴 세무법인과 기장계약 시 점주님께 일정 수수료가 지급됩니다." at bounding box center [1034, 601] width 214 height 38
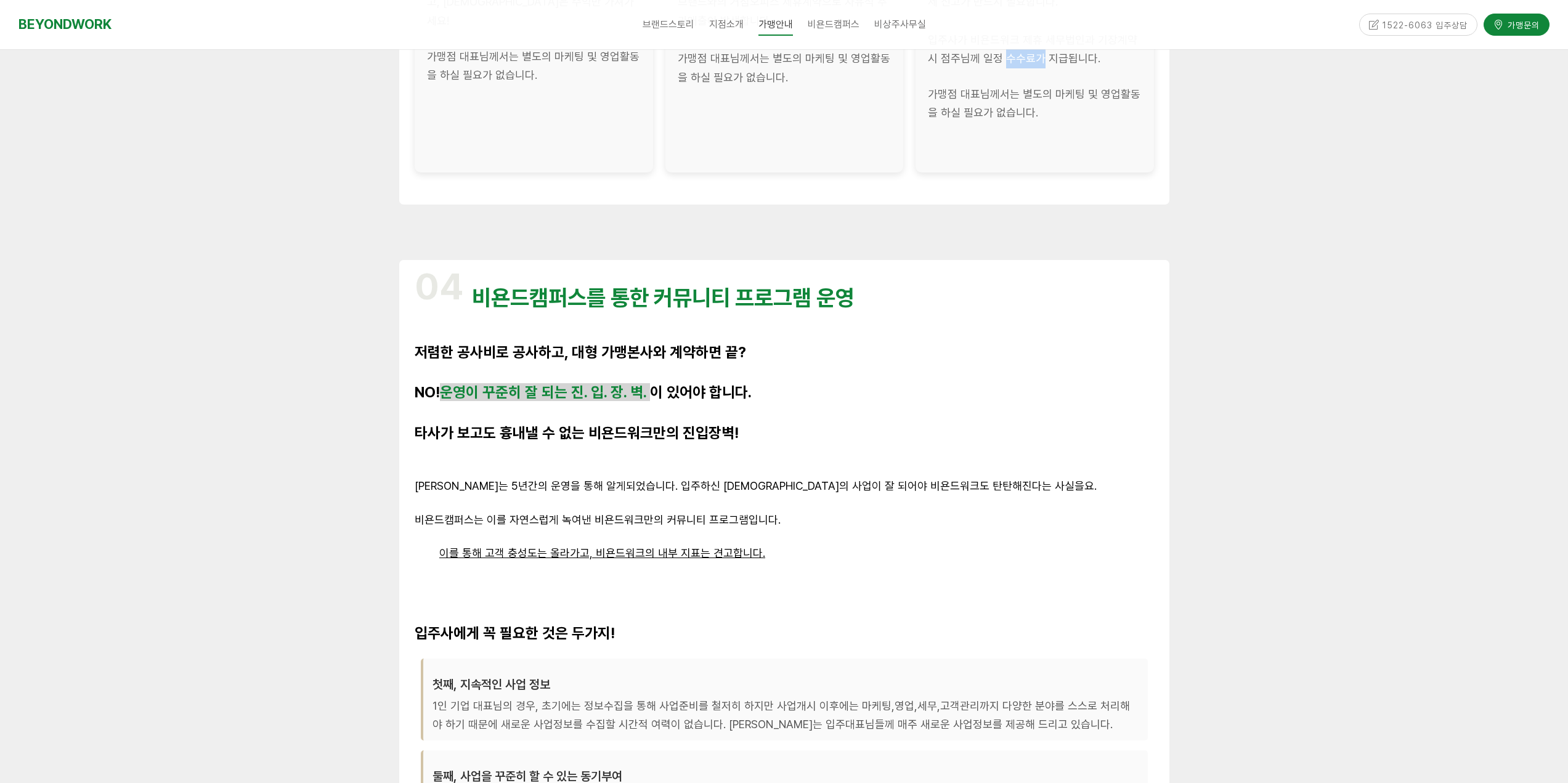
scroll to position [2341, 0]
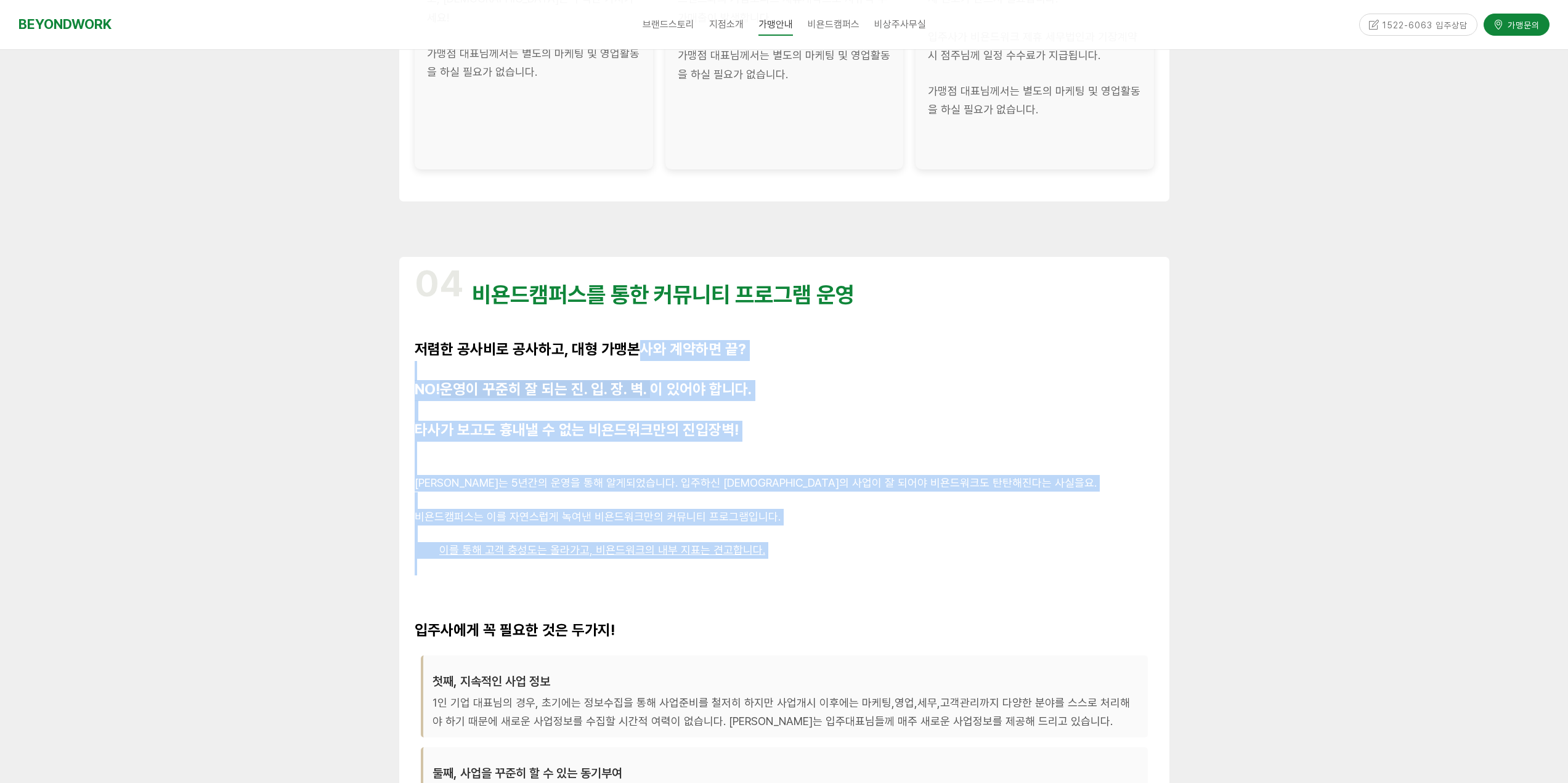
drag, startPoint x: 529, startPoint y: 343, endPoint x: 815, endPoint y: 565, distance: 362.0
click at [815, 565] on div "04 비욘드캠퍼스를 통한 커뮤니티 프로그램 운영 저렴한 공사비로 공사하고, 대형 가맹본사와 계약하면 끝? NO! 운영이 꾸준히 잘 되는 진. …" at bounding box center [784, 560] width 739 height 605
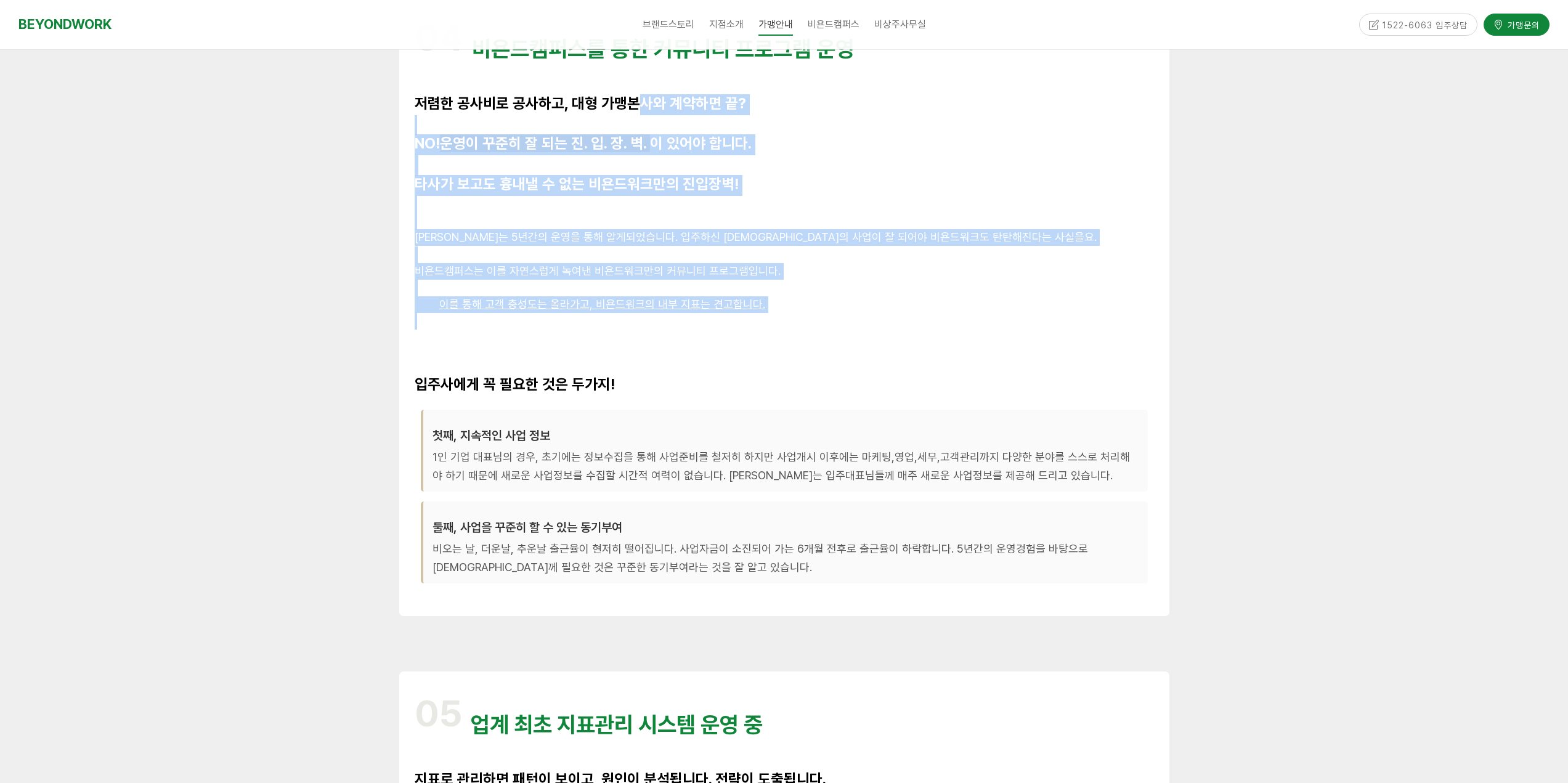
scroll to position [2587, 0]
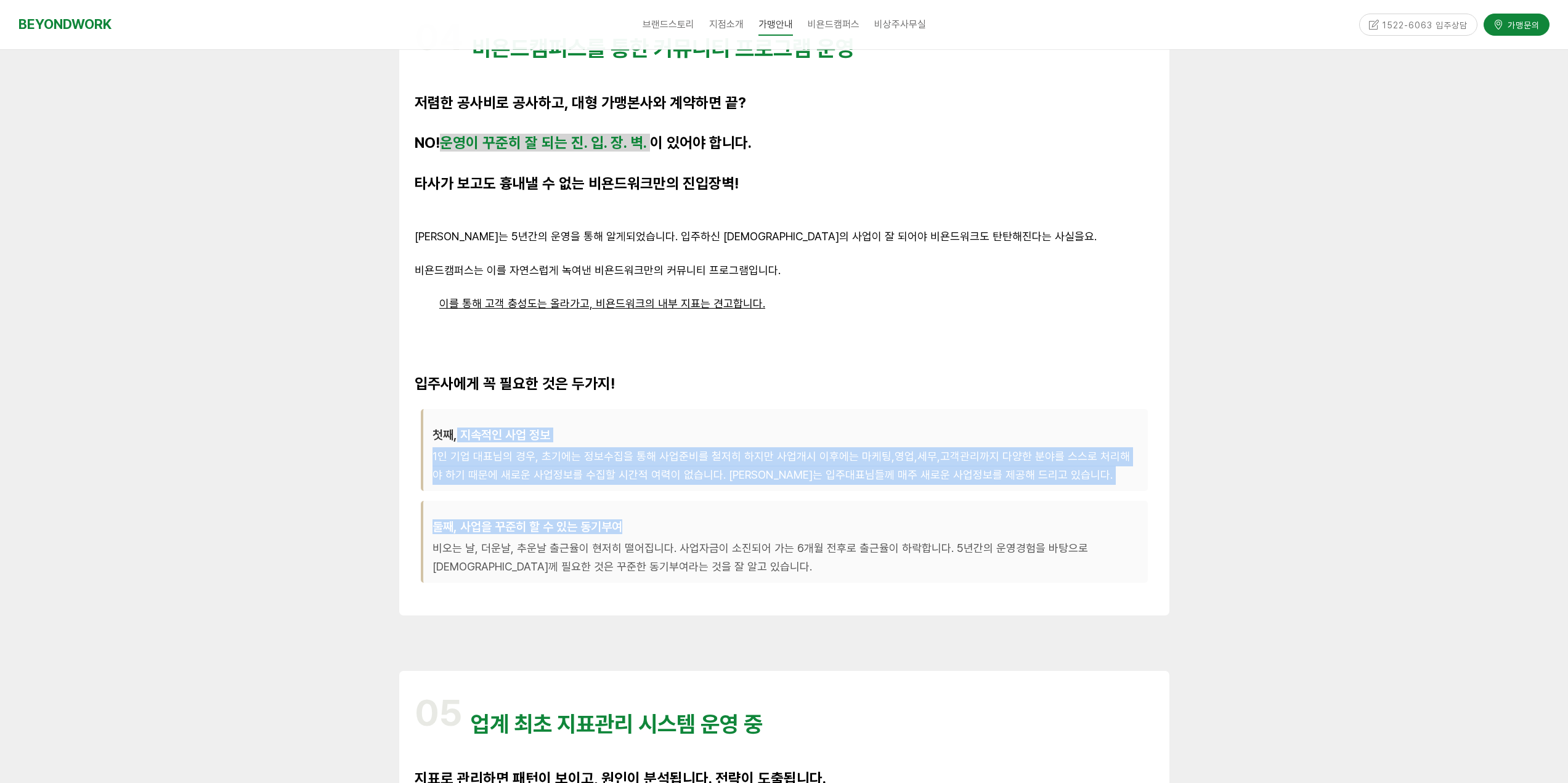
drag, startPoint x: 558, startPoint y: 454, endPoint x: 923, endPoint y: 508, distance: 369.0
click at [923, 508] on div "첫째, 지속적인 사업 정보 1인 기업 대표님의 경우, 초기에는 정보수집을 통해 사업준비를 철저히 하지만 사업개시 이후에는 마케팅,영업,세무,고…" at bounding box center [784, 501] width 739 height 196
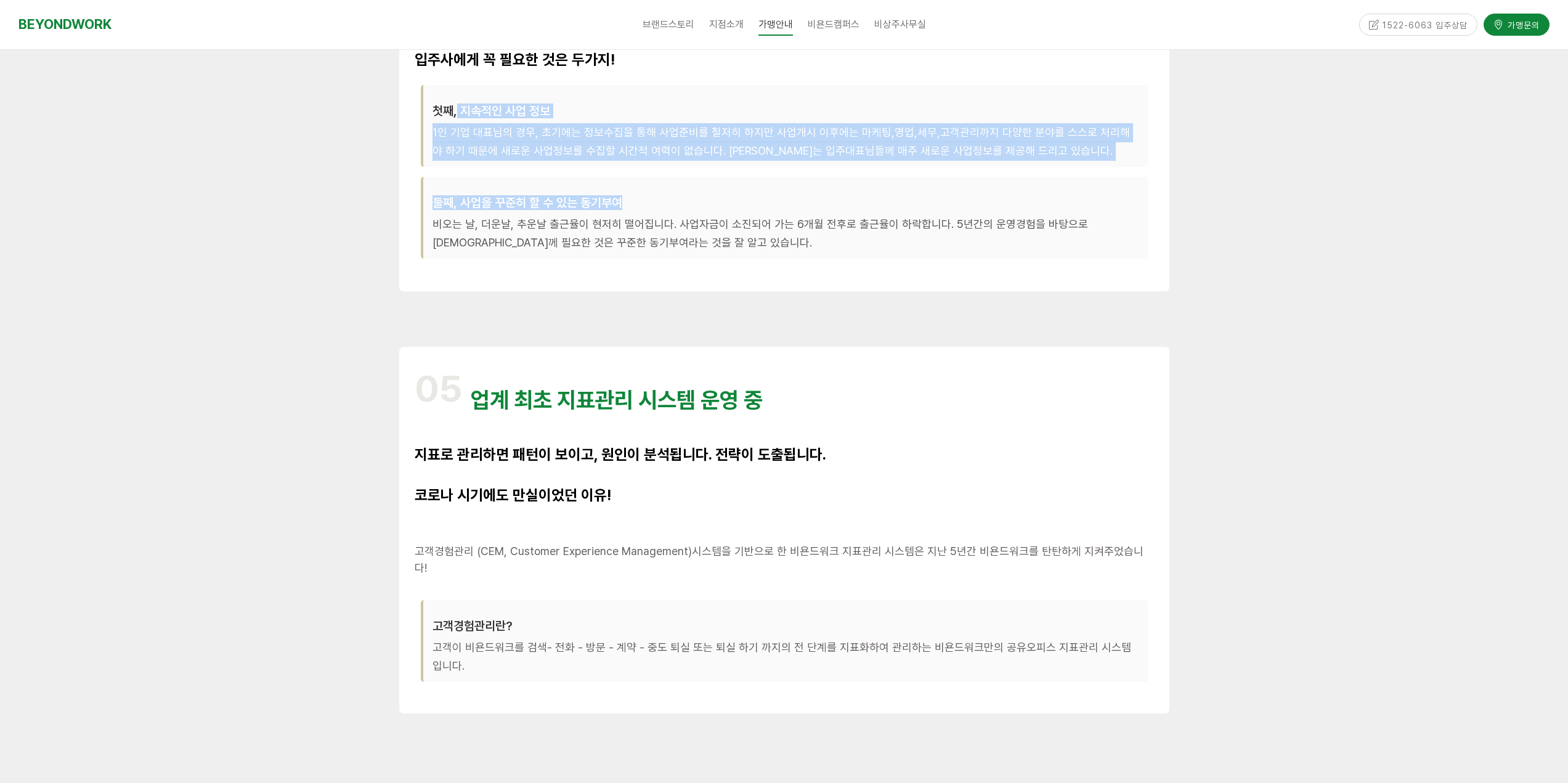
scroll to position [3080, 0]
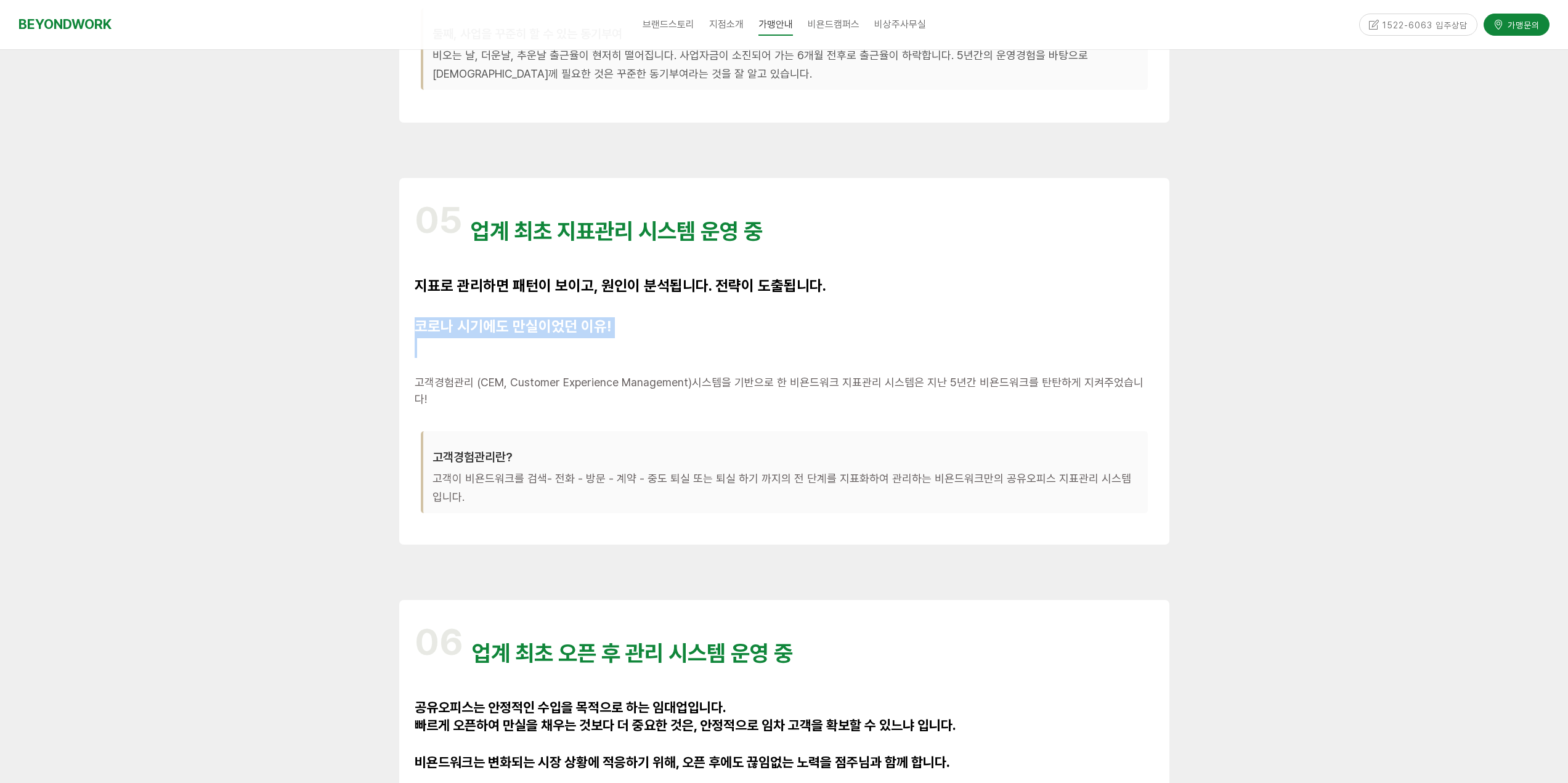
drag, startPoint x: 520, startPoint y: 300, endPoint x: 769, endPoint y: 364, distance: 257.1
click at [769, 364] on div "05 업계 최초 지표관리 시스템 운영 중 지표로 관리하면 패턴이 보이고, 원인이 분석됩니다. 전략이 도출됩니다. 코로나 시기에도 만실이었던 이…" at bounding box center [784, 361] width 739 height 336
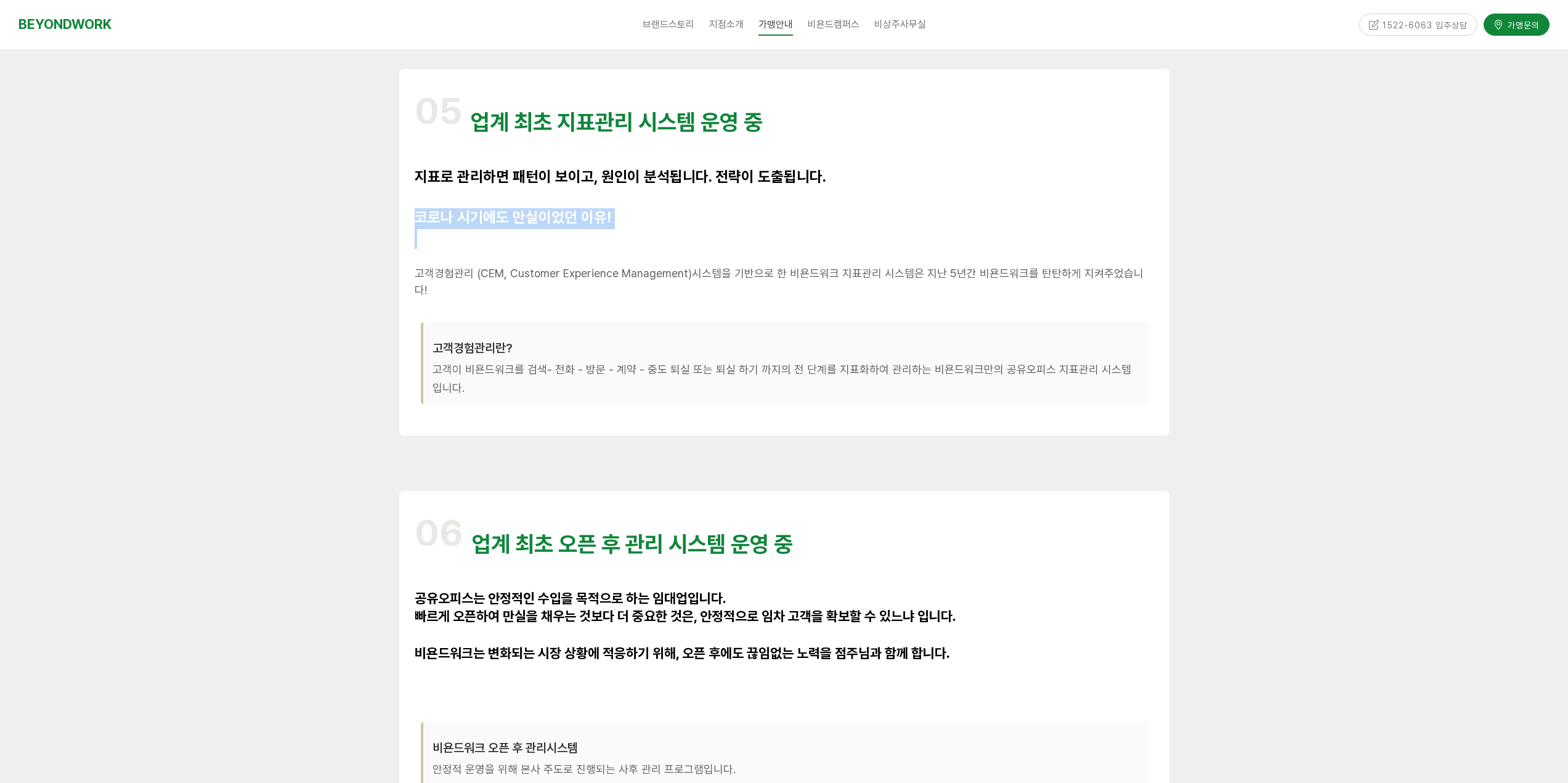
scroll to position [3326, 0]
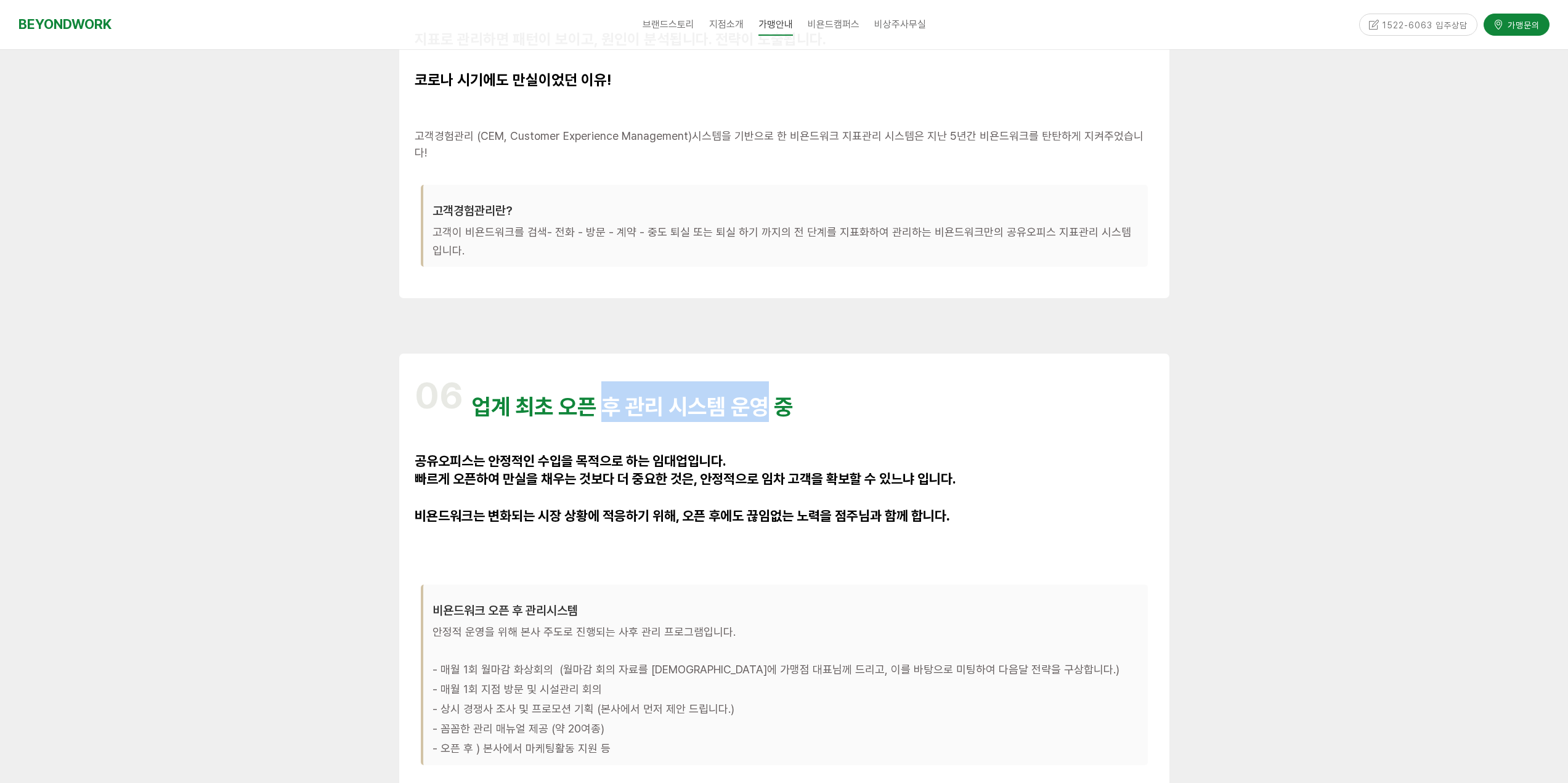
drag, startPoint x: 632, startPoint y: 390, endPoint x: 805, endPoint y: 407, distance: 173.8
click at [801, 407] on div "06 업계 최초 오픈 후 관리 시스템 운영 중 공유오피스는 안정적인 수입을 목적으로 하는 임대업입니다. 빠르게 오픈하여 만실을 채우는 것보다 …" at bounding box center [784, 593] width 739 height 449
drag, startPoint x: 650, startPoint y: 450, endPoint x: 825, endPoint y: 473, distance: 176.5
click at [773, 468] on div "06 업계 최초 오픈 후 관리 시스템 운영 중 공유오피스는 안정적인 수입을 목적으로 하는 임대업입니다. 빠르게 오픈하여 만실을 채우는 것보다 …" at bounding box center [784, 593] width 739 height 449
drag, startPoint x: 825, startPoint y: 473, endPoint x: 739, endPoint y: 484, distance: 86.7
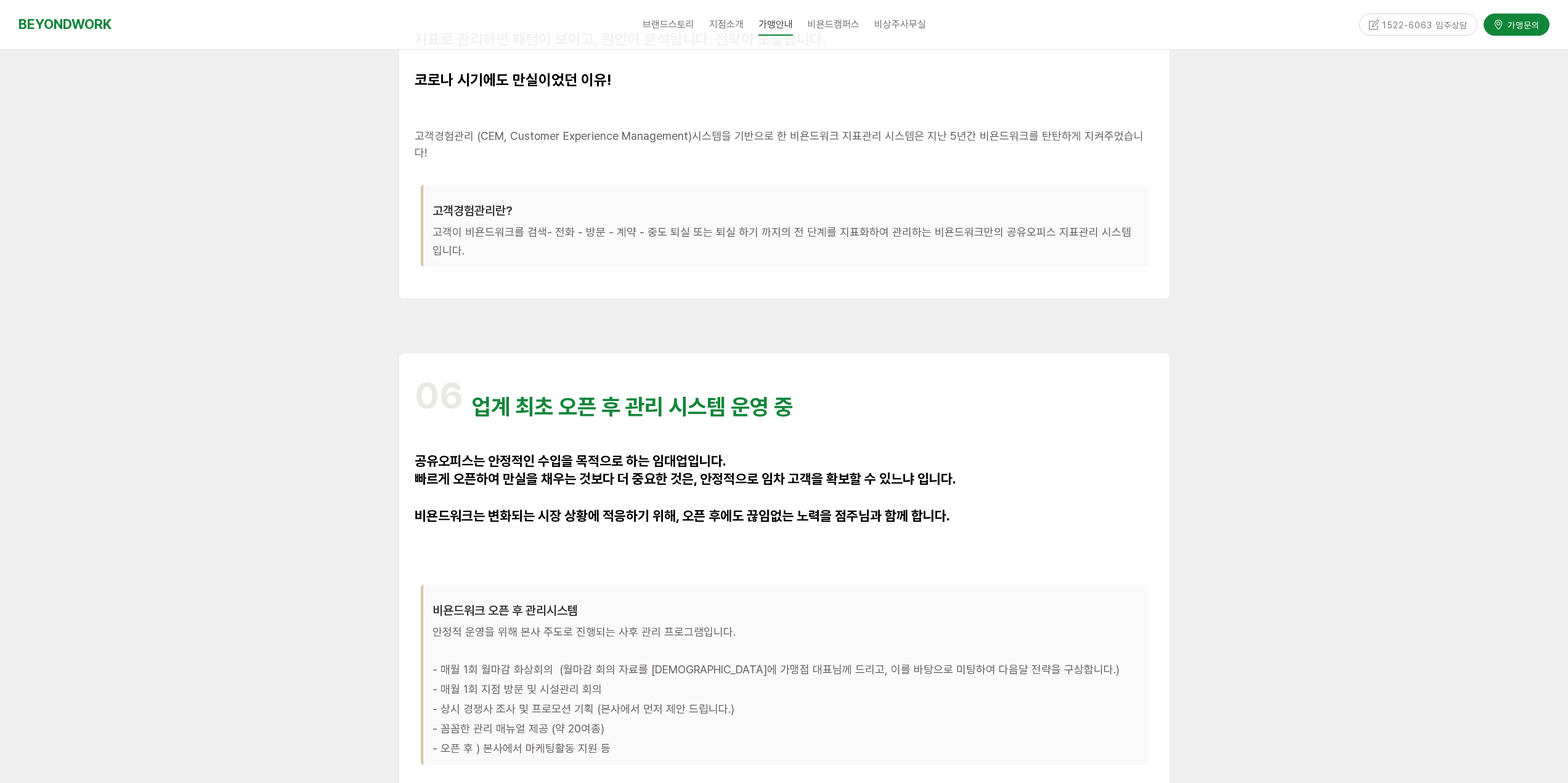
click at [825, 489] on p at bounding box center [784, 498] width 739 height 18
drag, startPoint x: 739, startPoint y: 484, endPoint x: 886, endPoint y: 503, distance: 148.2
click at [846, 498] on div "06 업계 최초 오픈 후 관리 시스템 운영 중 공유오피스는 안정적인 수입을 목적으로 하는 임대업입니다. 빠르게 오픈하여 만실을 채우는 것보다 …" at bounding box center [784, 593] width 739 height 449
click at [893, 508] on span "비욘드워크는 변화되는 시장 상황에 적응하기 위해, 오픈 후에도 끊임없는 노력을 점주님과 함께 합니다" at bounding box center [680, 516] width 532 height 16
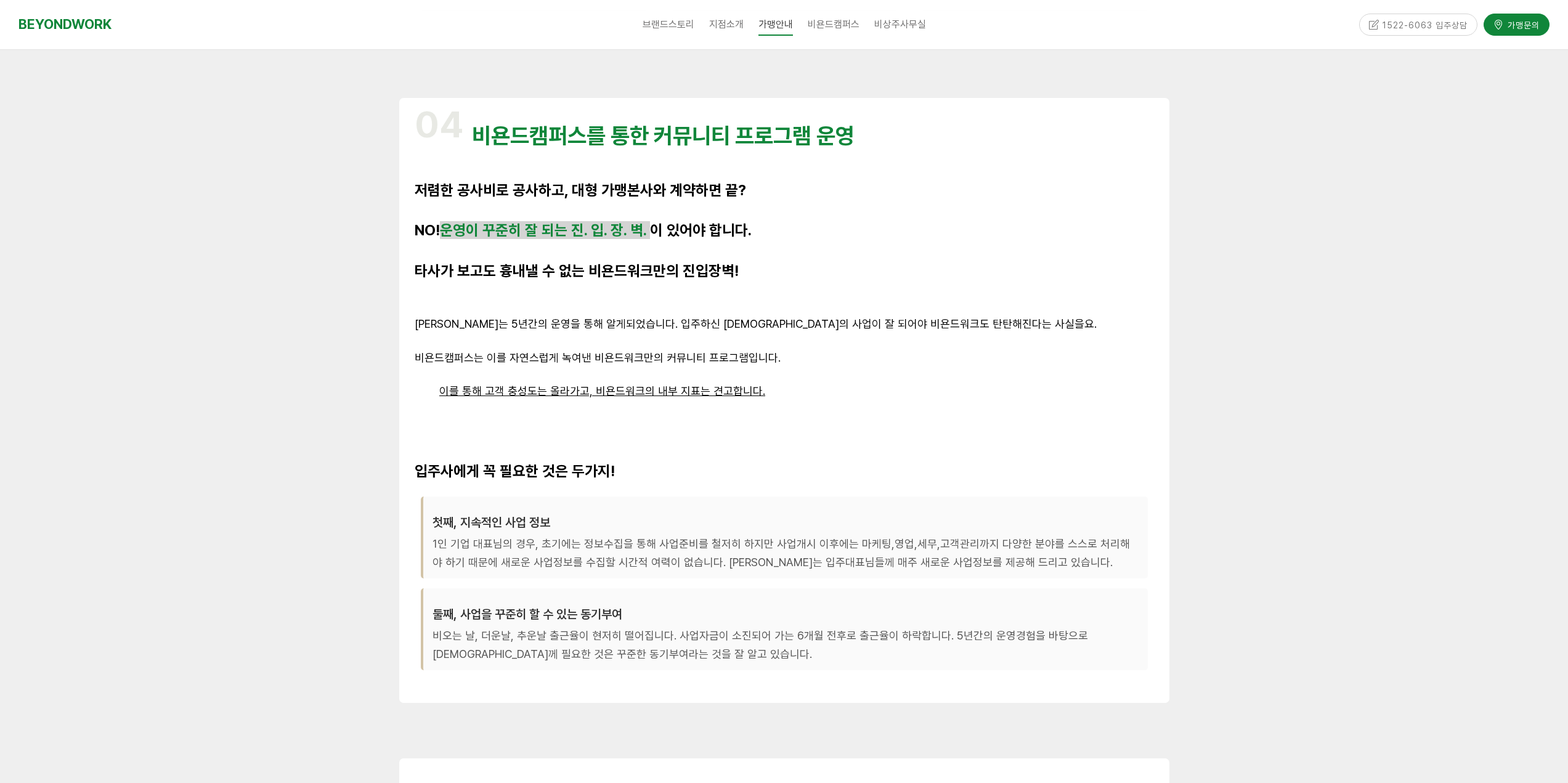
scroll to position [2192, 0]
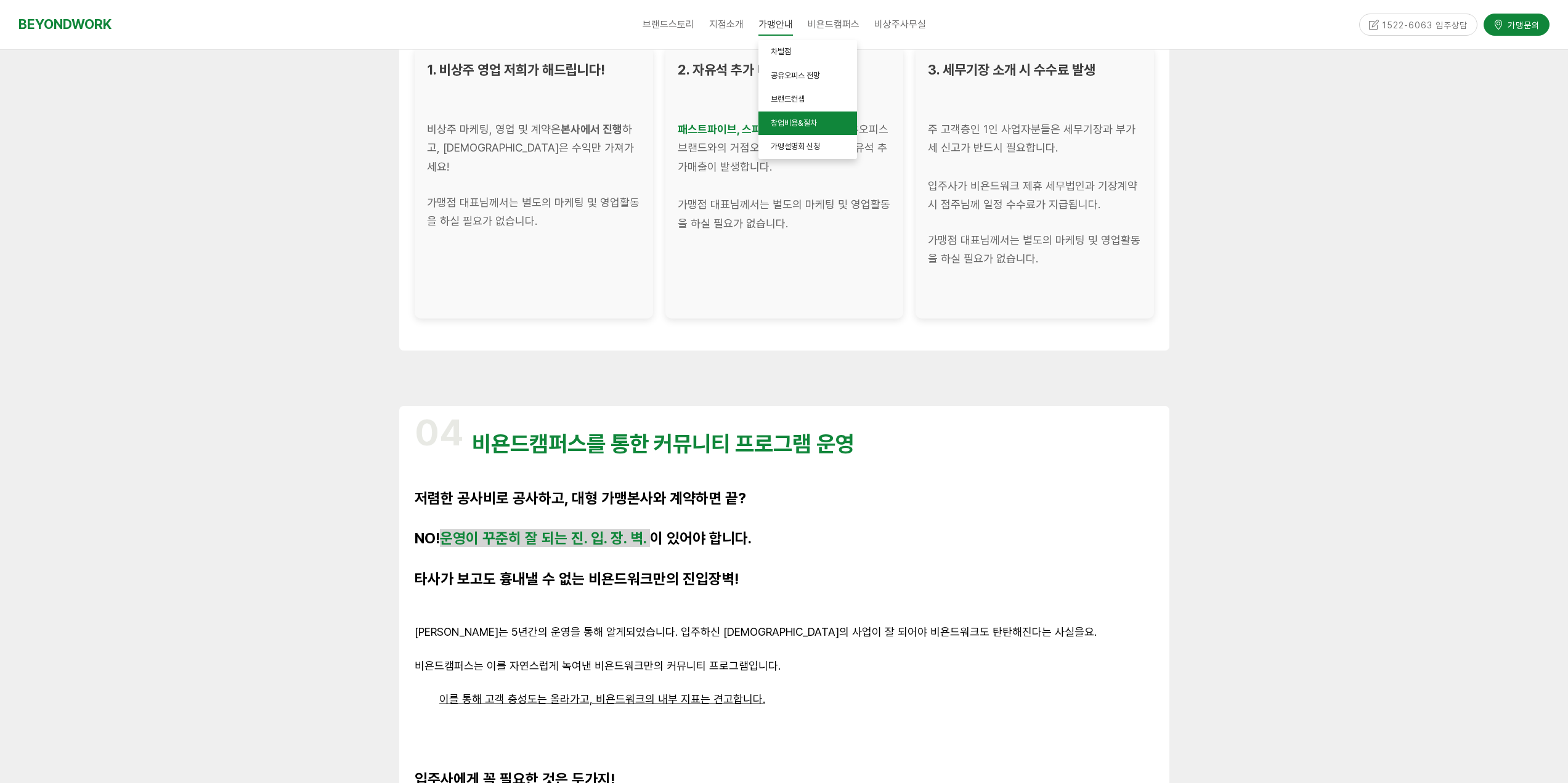
click at [812, 125] on span "창업비용&절차" at bounding box center [794, 123] width 46 height 9
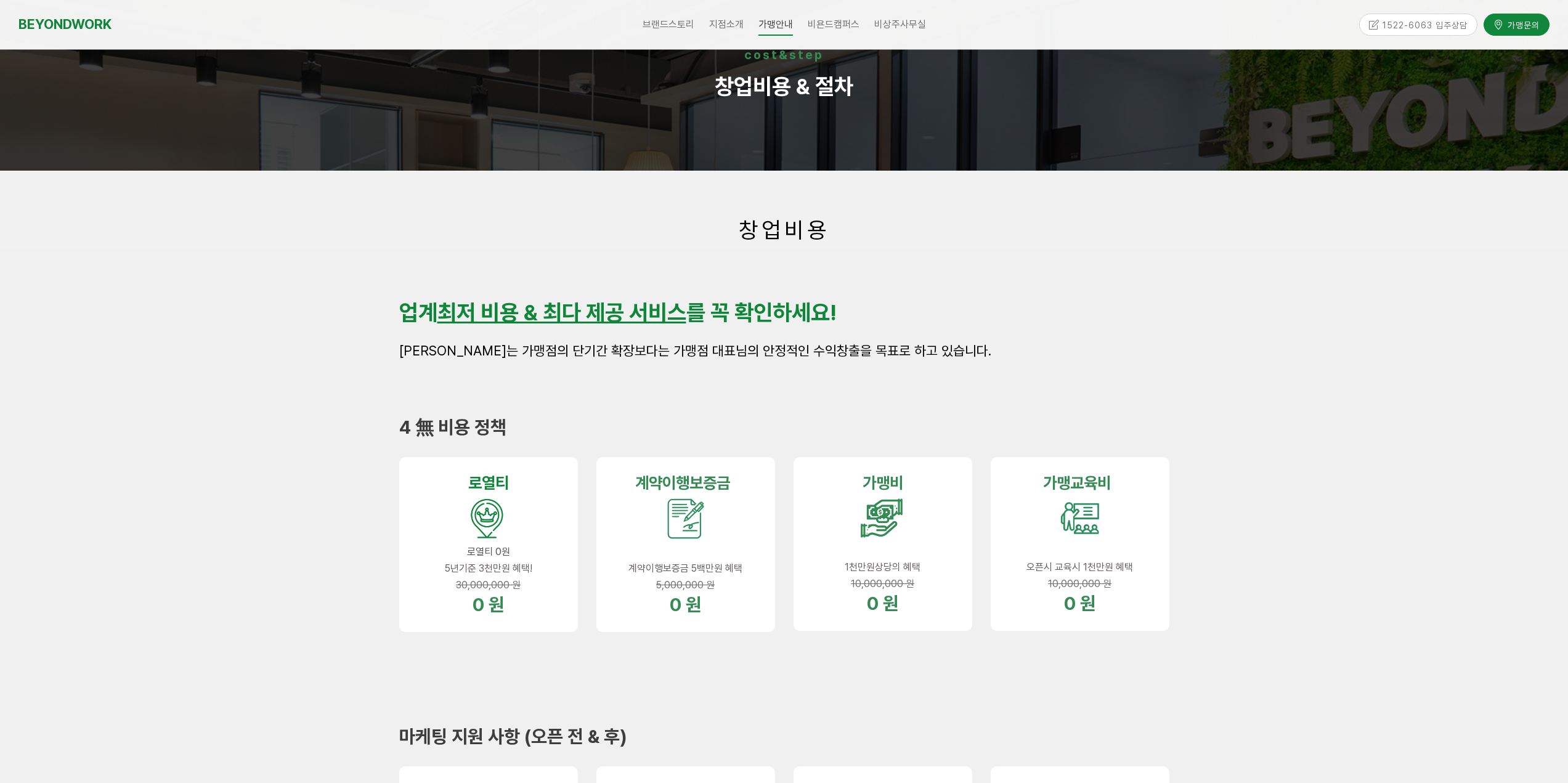
scroll to position [123, 0]
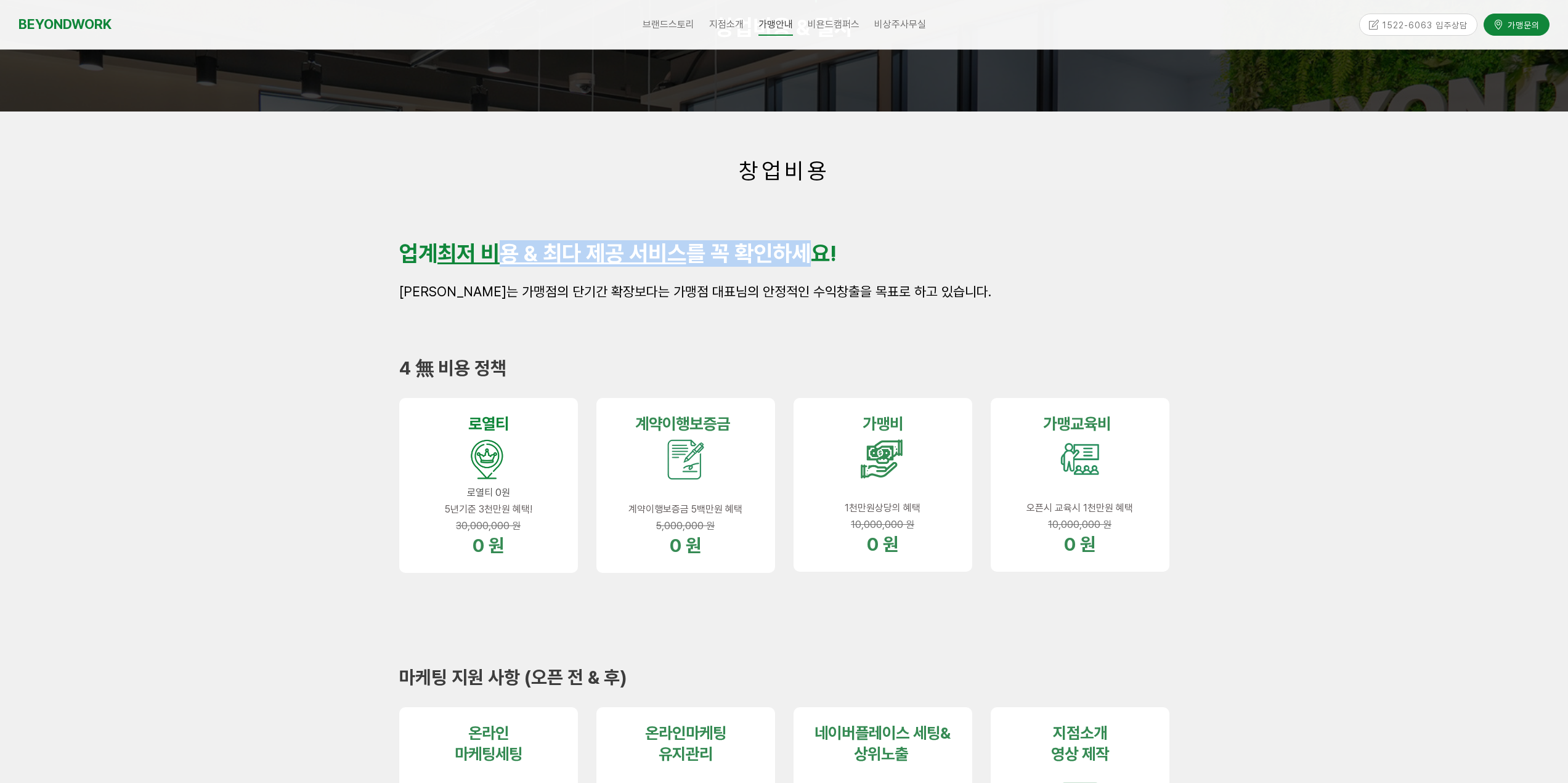
drag, startPoint x: 635, startPoint y: 255, endPoint x: 820, endPoint y: 264, distance: 185.2
click at [820, 261] on span "업계 최저 비용 & 최다 제공 서비스 를 꼭 확인하세요!" at bounding box center [617, 254] width 438 height 27
drag, startPoint x: 845, startPoint y: 294, endPoint x: 873, endPoint y: 297, distance: 28.2
click at [874, 293] on span "비욘드워크는 가맹점의 단기간 확장보다는 가맹점 대표님의 안정적인 수익창출을 목표로 하고 있습니다." at bounding box center [695, 291] width 592 height 16
drag, startPoint x: 1086, startPoint y: 508, endPoint x: 1167, endPoint y: 506, distance: 81.0
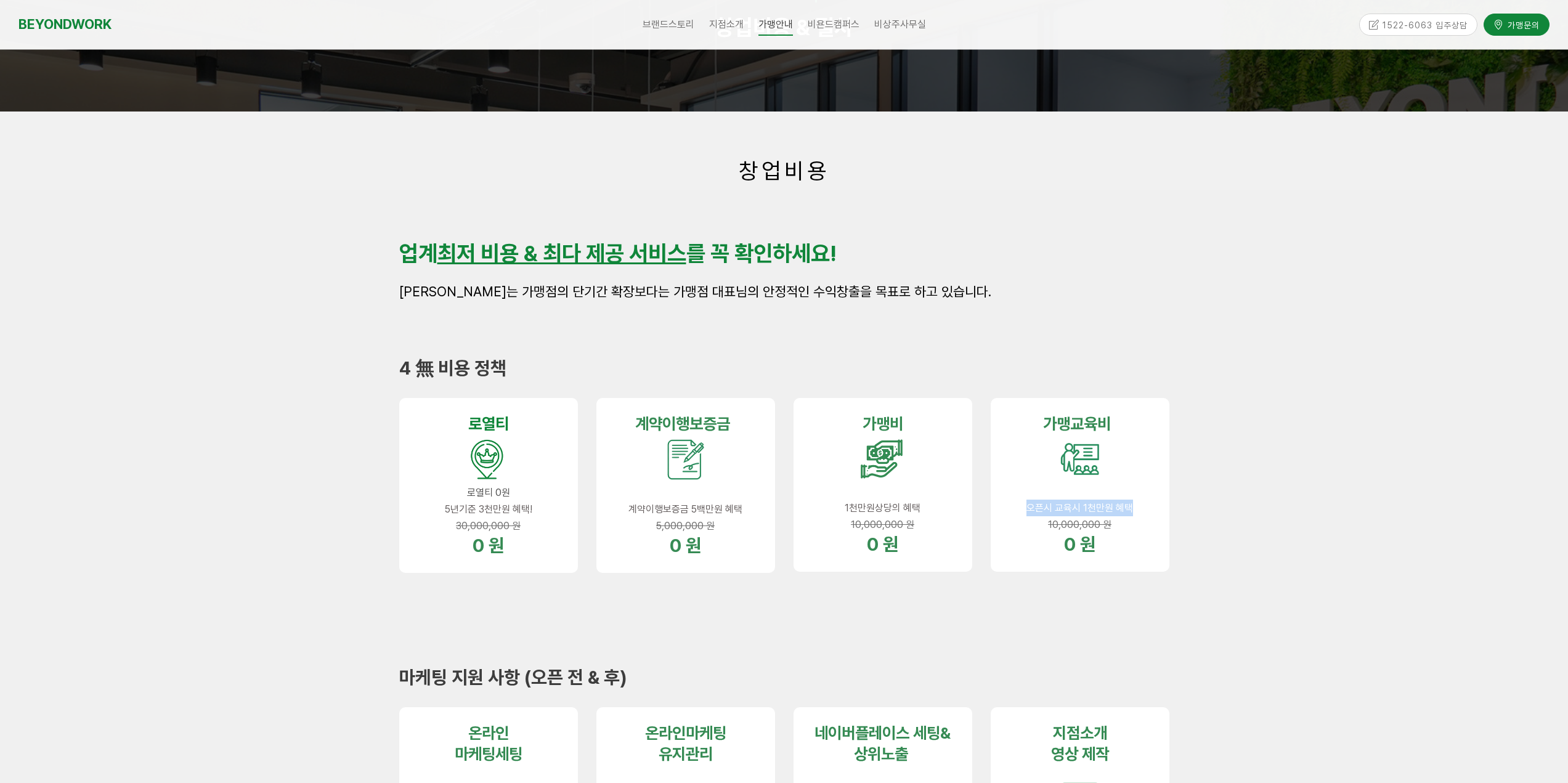
click at [1157, 502] on div "가맹교육비 오픈시 교육시 1천만원 혜택 10,000,000 원 0 원" at bounding box center [1080, 485] width 179 height 174
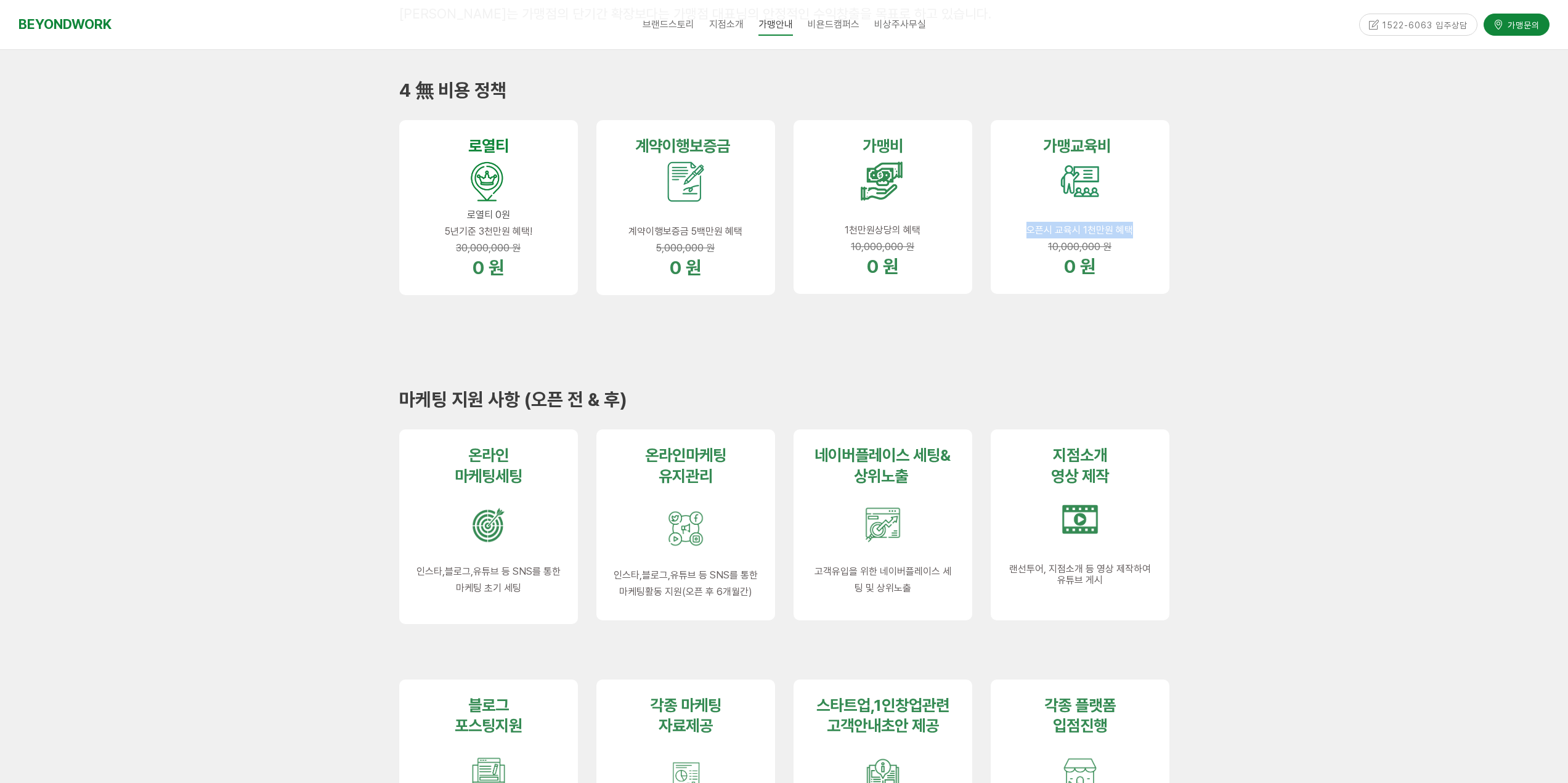
scroll to position [431, 0]
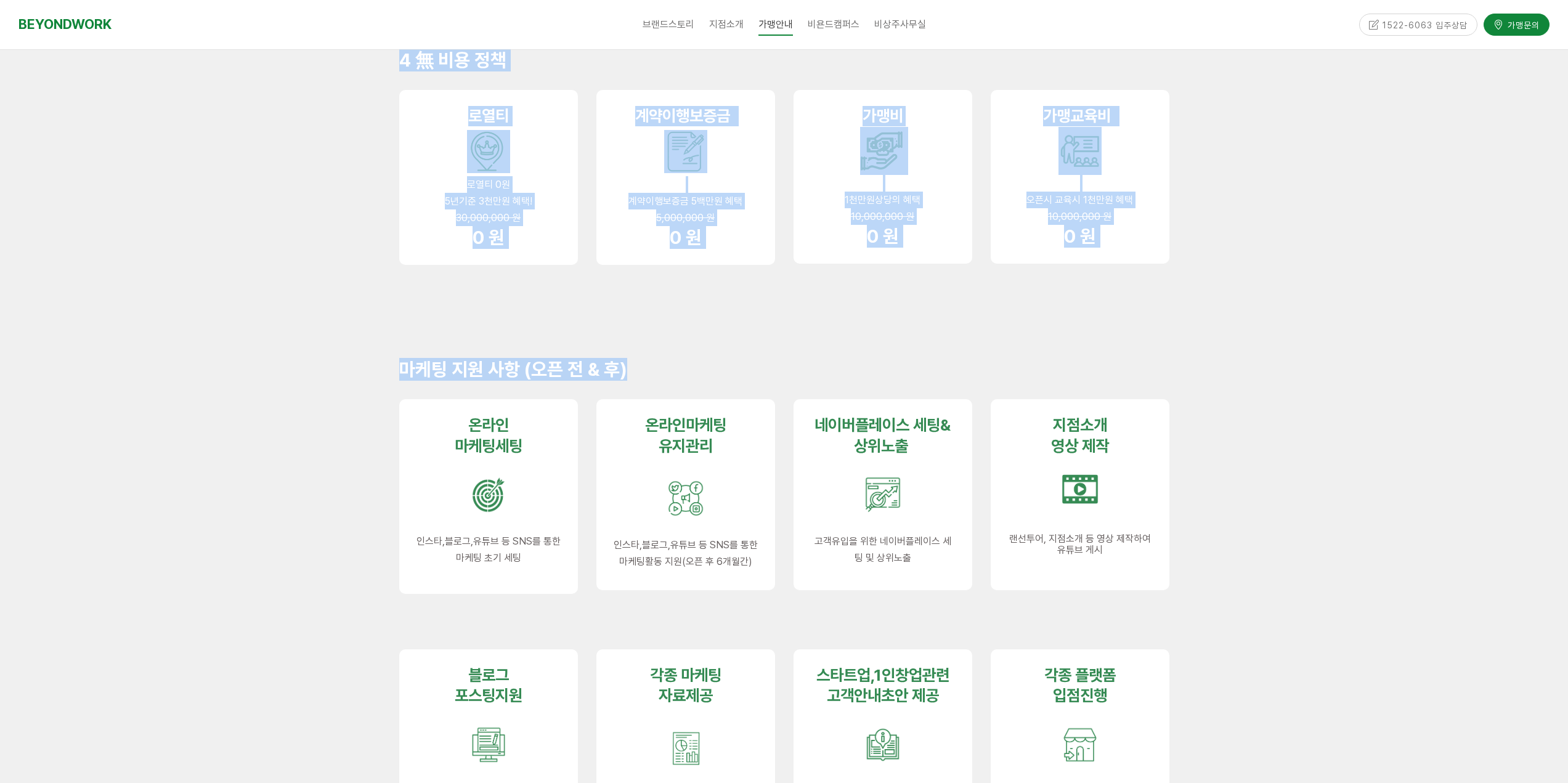
drag, startPoint x: 462, startPoint y: 424, endPoint x: 1230, endPoint y: 570, distance: 781.8
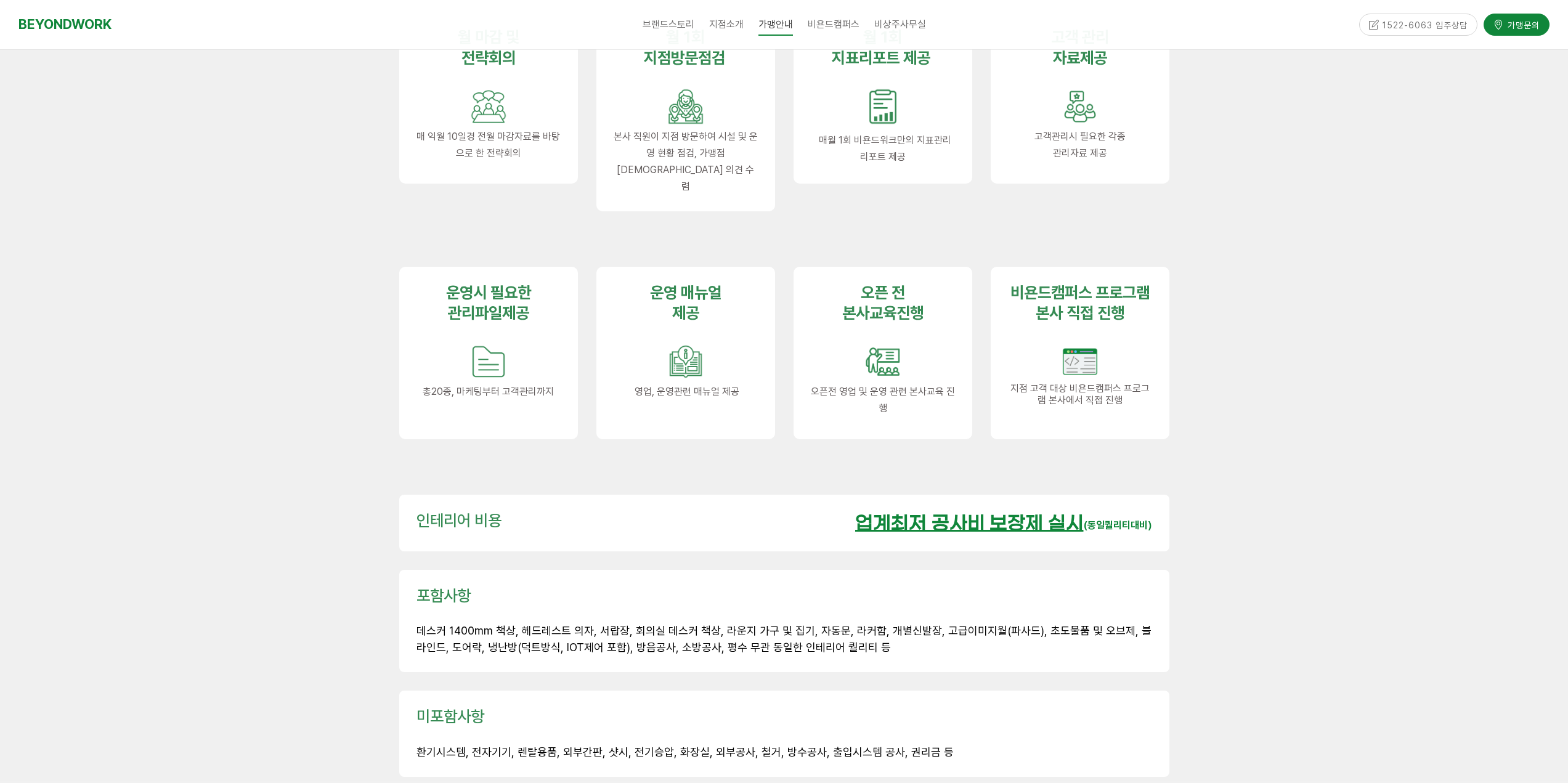
scroll to position [1416, 0]
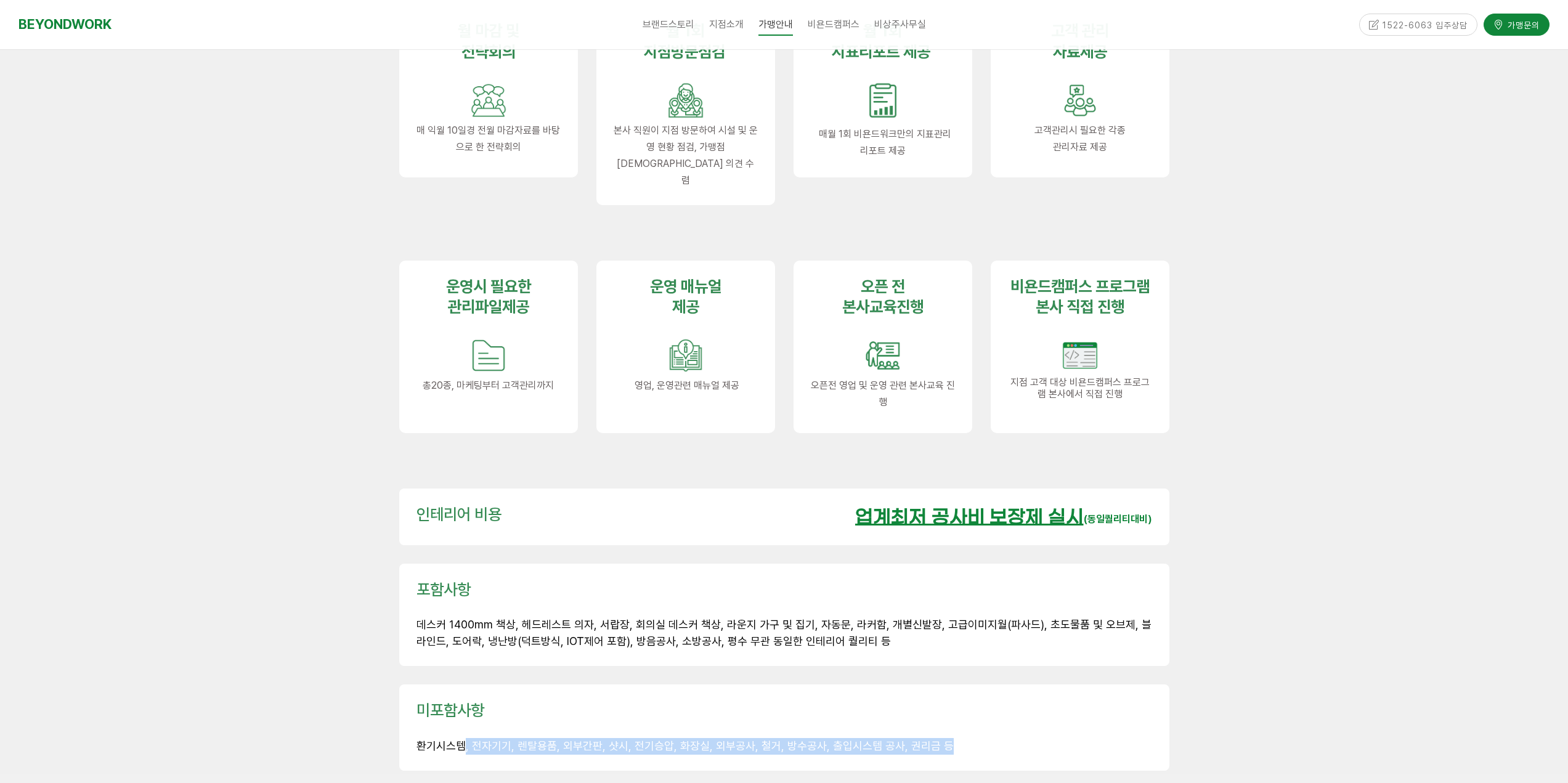
drag, startPoint x: 474, startPoint y: 711, endPoint x: 985, endPoint y: 720, distance: 511.1
click at [960, 738] on p "환기시스템, 전자기기, 렌탈용품, 외부간판, 샷시, 전기승압, 화장실, 외부공사, 철거, 방수공사, 출입시스템 공사, 권리금 등" at bounding box center [785, 746] width 736 height 16
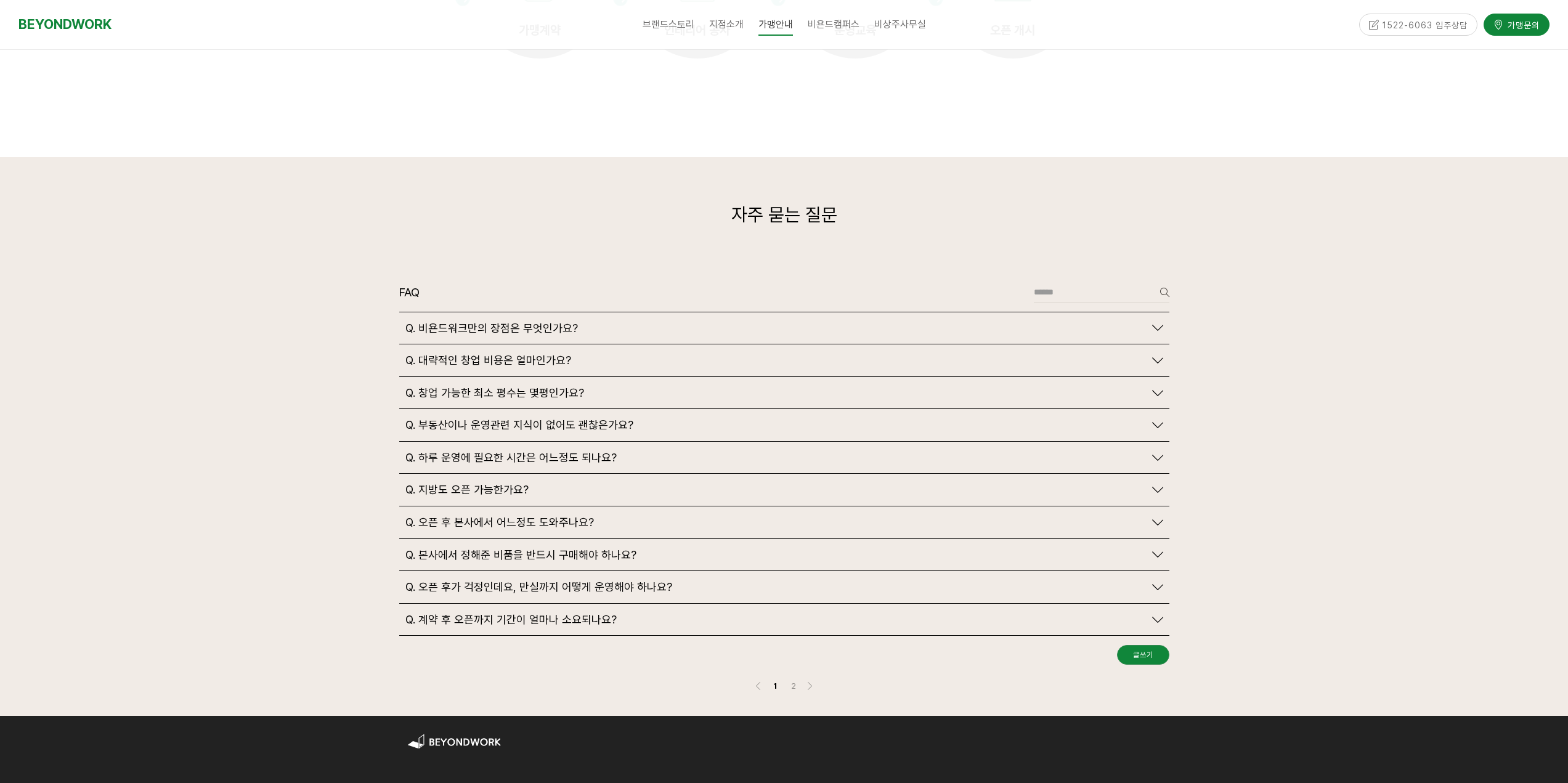
scroll to position [2711, 0]
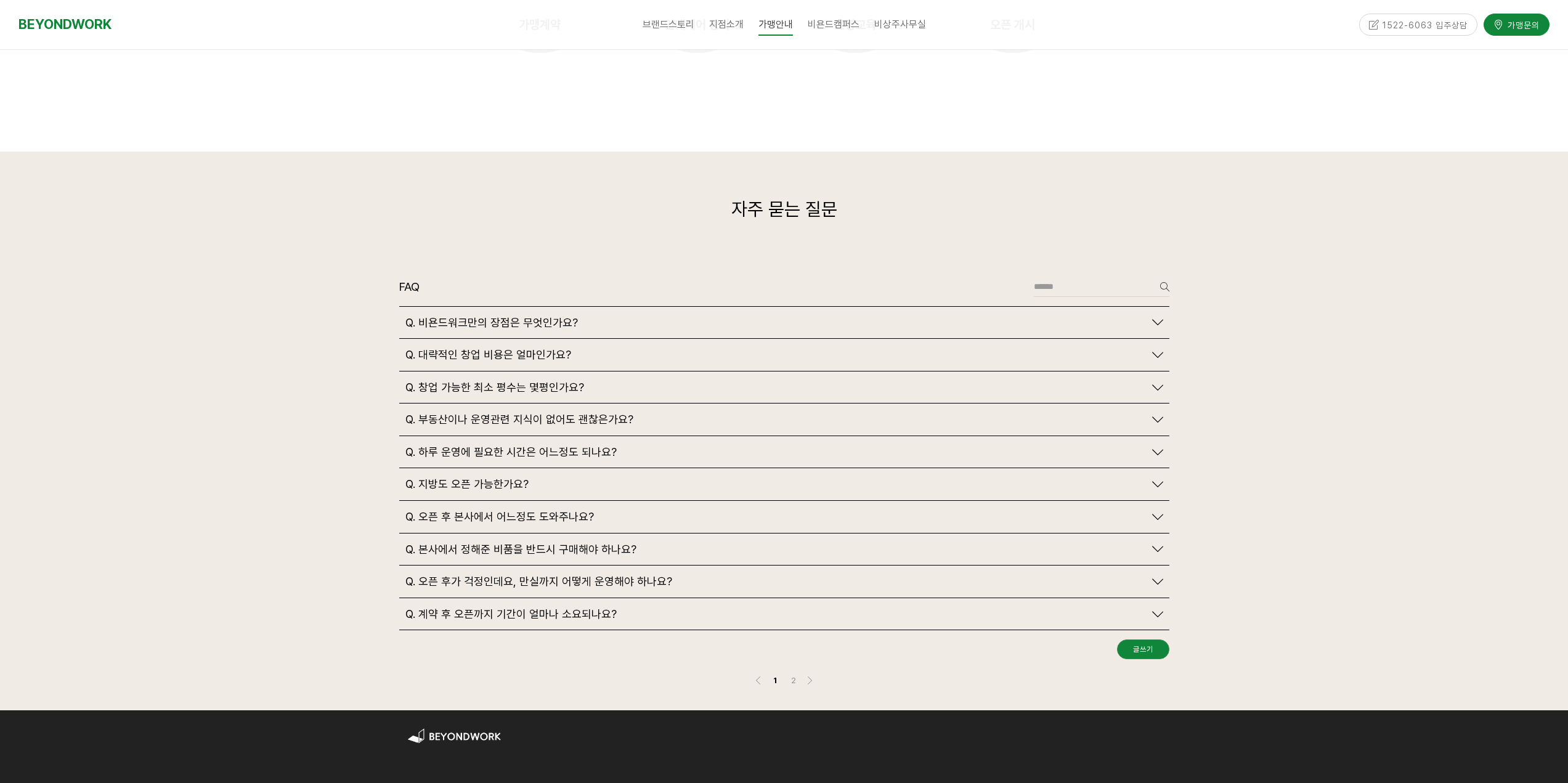
click at [1156, 316] on icon at bounding box center [1157, 321] width 11 height 11
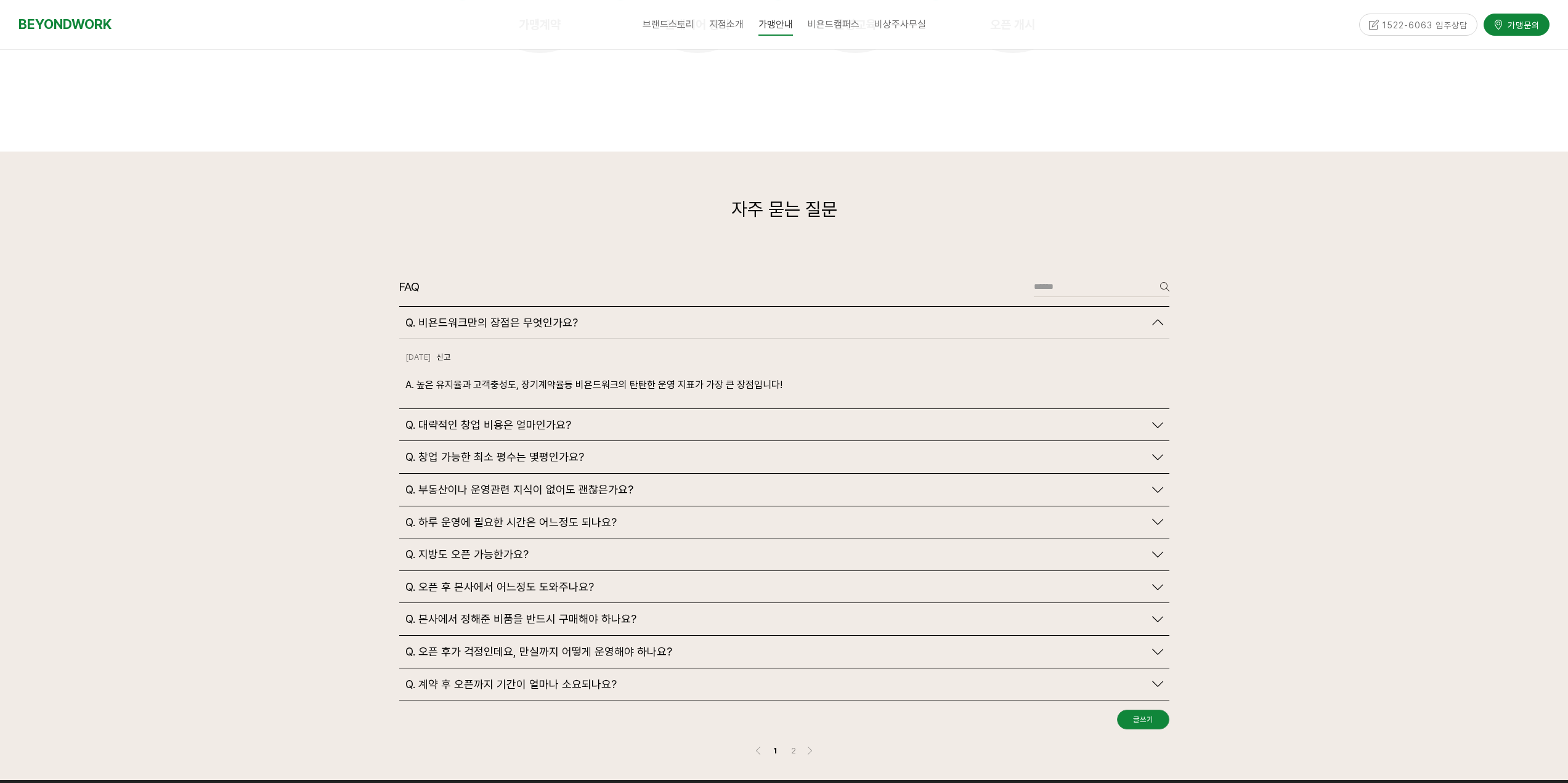
click at [977, 419] on div "Q. 대략적인 창업 비용은 얼마인가요?" at bounding box center [775, 425] width 739 height 14
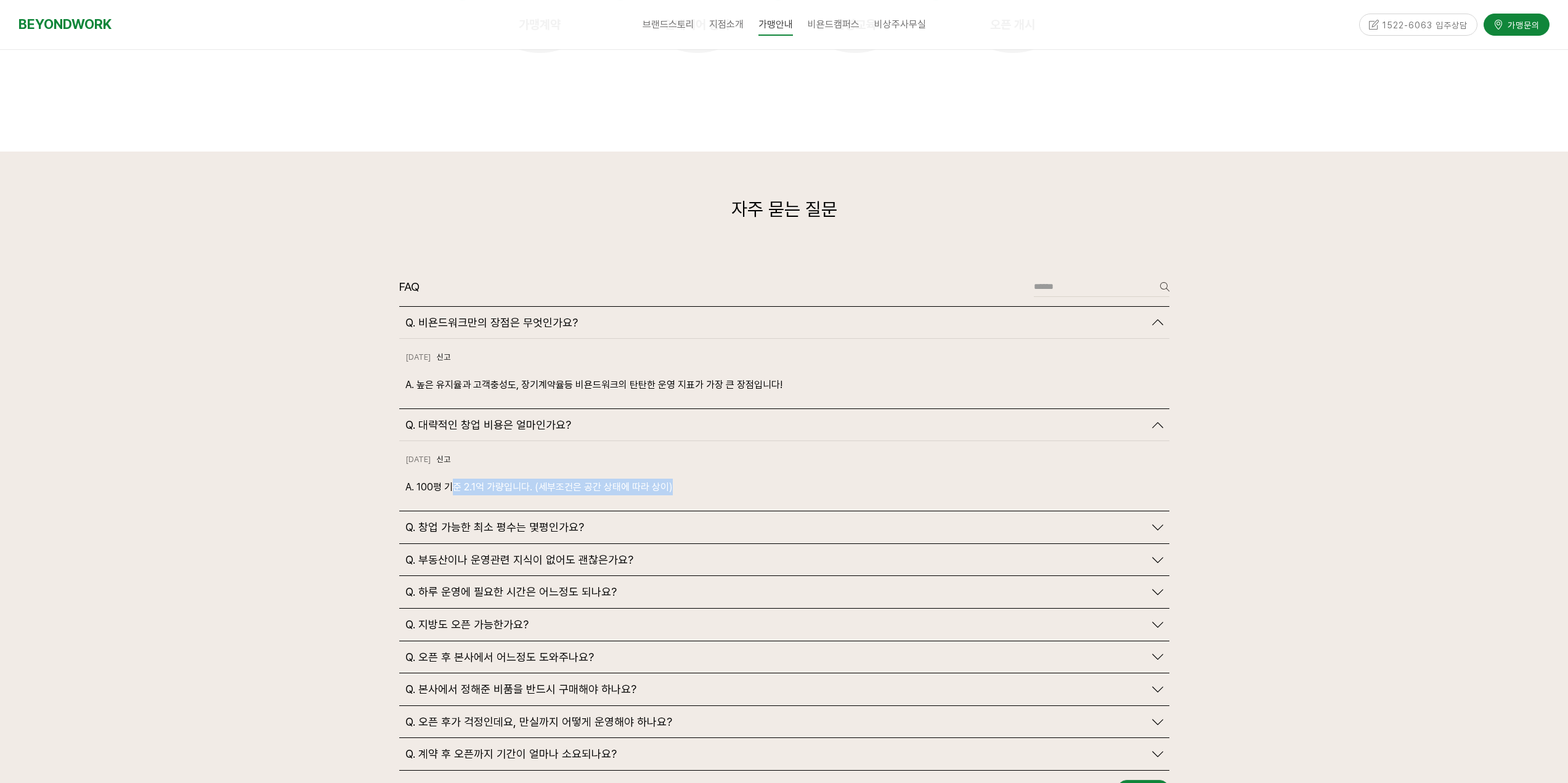
drag, startPoint x: 454, startPoint y: 463, endPoint x: 670, endPoint y: 468, distance: 216.1
click at [670, 479] on p "A. 100평 기준 2.1억 가량입니다. (세부조건은 공간 상태에 따라 상이)" at bounding box center [785, 486] width 758 height 16
click at [711, 475] on div "2024-10-18 신고 신고 A. 100평 기준 2.1억 가량입니다. (세부조건은 공간 상태에 따라 상이)" at bounding box center [784, 475] width 770 height 70
drag, startPoint x: 603, startPoint y: 462, endPoint x: 714, endPoint y: 468, distance: 111.2
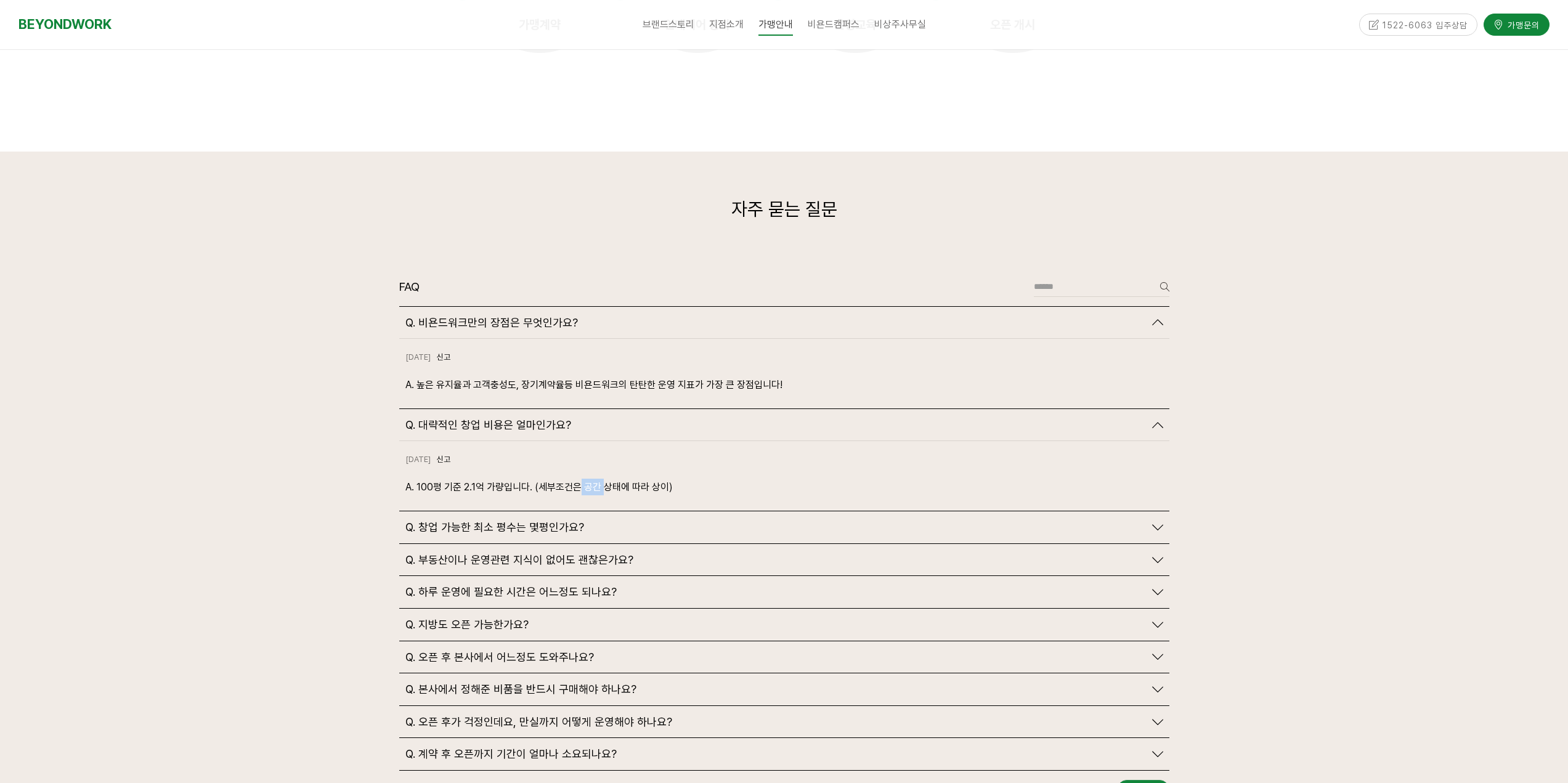
click at [671, 479] on p "A. 100평 기준 2.1억 가량입니다. (세부조건은 공간 상태에 따라 상이)" at bounding box center [785, 486] width 758 height 16
drag, startPoint x: 717, startPoint y: 468, endPoint x: 645, endPoint y: 465, distance: 72.1
click at [717, 469] on div "2024-10-18 신고 신고 A. 100평 기준 2.1억 가량입니다. (세부조건은 공간 상태에 따라 상이)" at bounding box center [784, 475] width 770 height 70
click at [673, 479] on p "A. 100평 기준 2.1억 가량입니다. (세부조건은 공간 상태에 따라 상이)" at bounding box center [785, 486] width 758 height 16
click at [1142, 521] on div "Q. 창업 가능한 최소 평수는 몇평인가요?" at bounding box center [775, 528] width 739 height 14
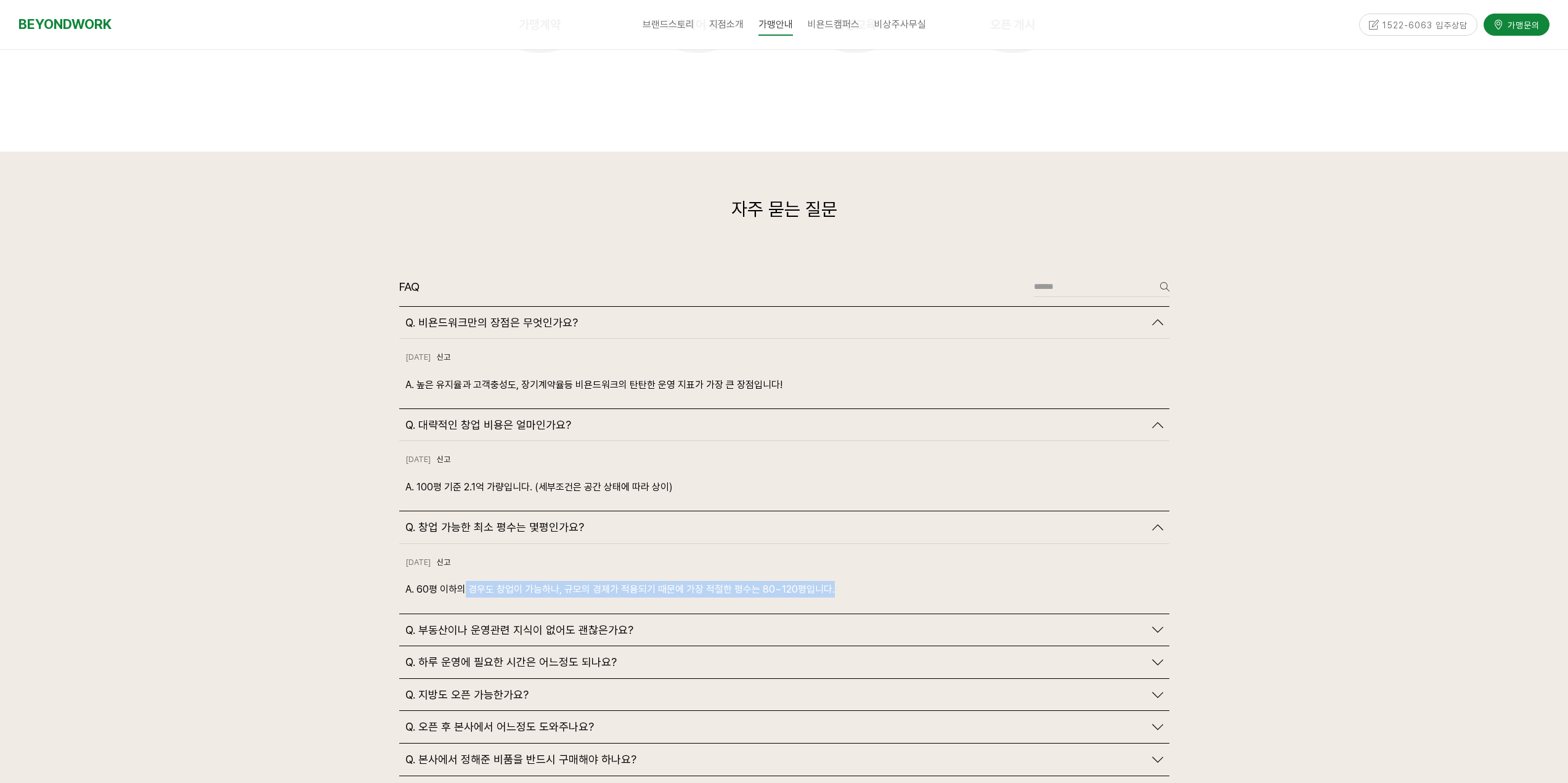
drag, startPoint x: 462, startPoint y: 567, endPoint x: 862, endPoint y: 575, distance: 400.1
click at [862, 575] on div "2024-10-18 신고 신고 A. 60평 이하의 경우도 창업이 가능하나, 규모의 경제가 적용되기 때문에 가장 적절한 평수는 80~120평입니…" at bounding box center [784, 578] width 770 height 70
click at [695, 581] on p "A. 60평 이하의 경우도 창업이 가능하나, 규모의 경제가 적용되기 때문에 가장 적절한 평수는 80~120평입니다." at bounding box center [785, 589] width 758 height 16
click at [784, 581] on p "A. 60평 이하의 경우도 창업이 가능하나, 규모의 경제가 적용되기 때문에 가장 적절한 평수는 80~120평입니다." at bounding box center [785, 589] width 758 height 16
click at [818, 581] on p "A. 60평 이하의 경우도 창업이 가능하나, 규모의 경제가 적용되기 때문에 가장 적절한 평수는 80~120평입니다." at bounding box center [785, 589] width 758 height 16
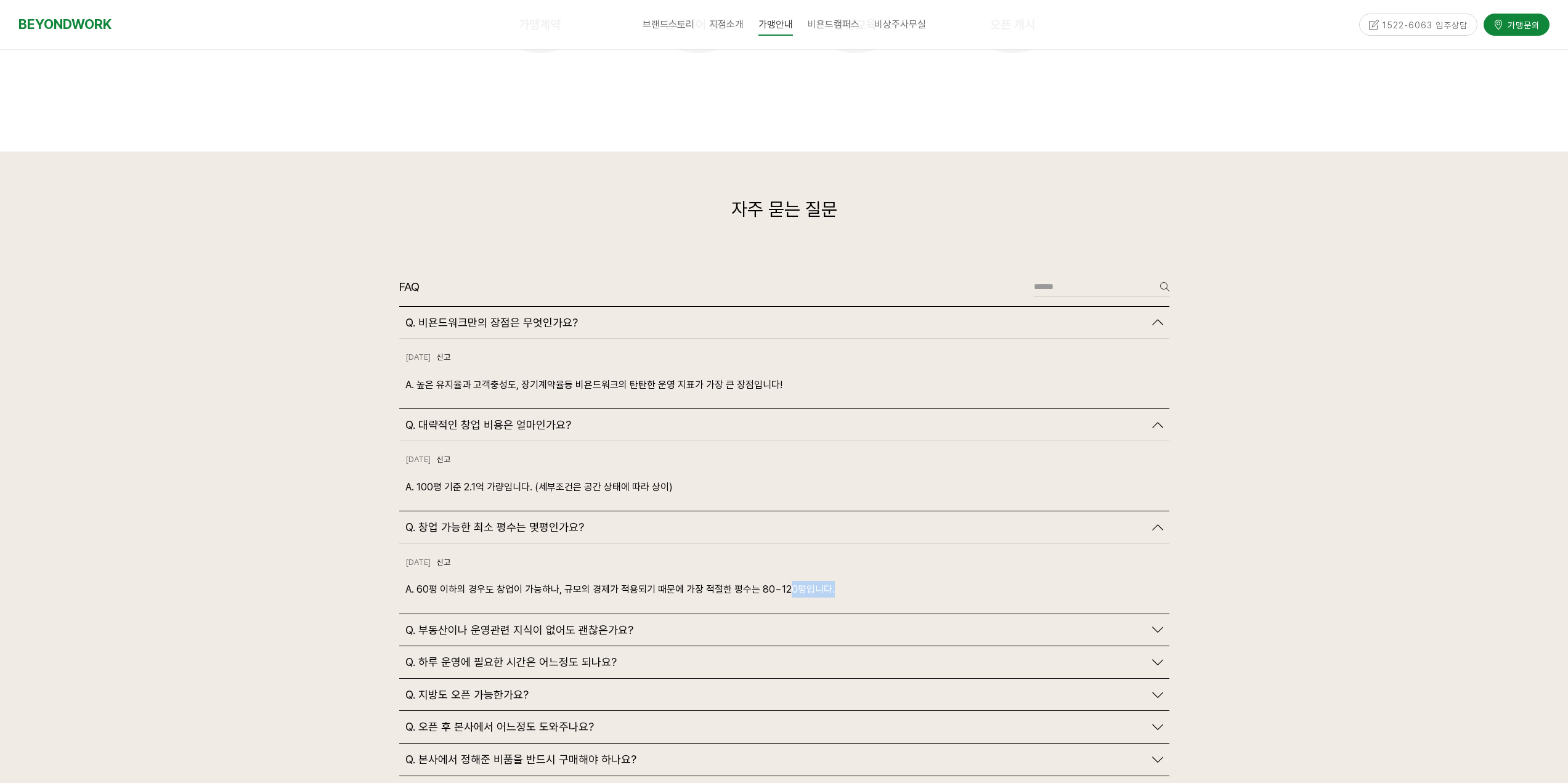
drag, startPoint x: 788, startPoint y: 566, endPoint x: 874, endPoint y: 570, distance: 86.1
click at [874, 581] on p "A. 60평 이하의 경우도 창업이 가능하나, 규모의 경제가 적용되기 때문에 가장 적절한 평수는 80~120평입니다." at bounding box center [785, 589] width 758 height 16
click at [1151, 623] on link "Q. 부동산이나 운영관련 지식이 없어도 괜찮은가요?" at bounding box center [785, 630] width 758 height 14
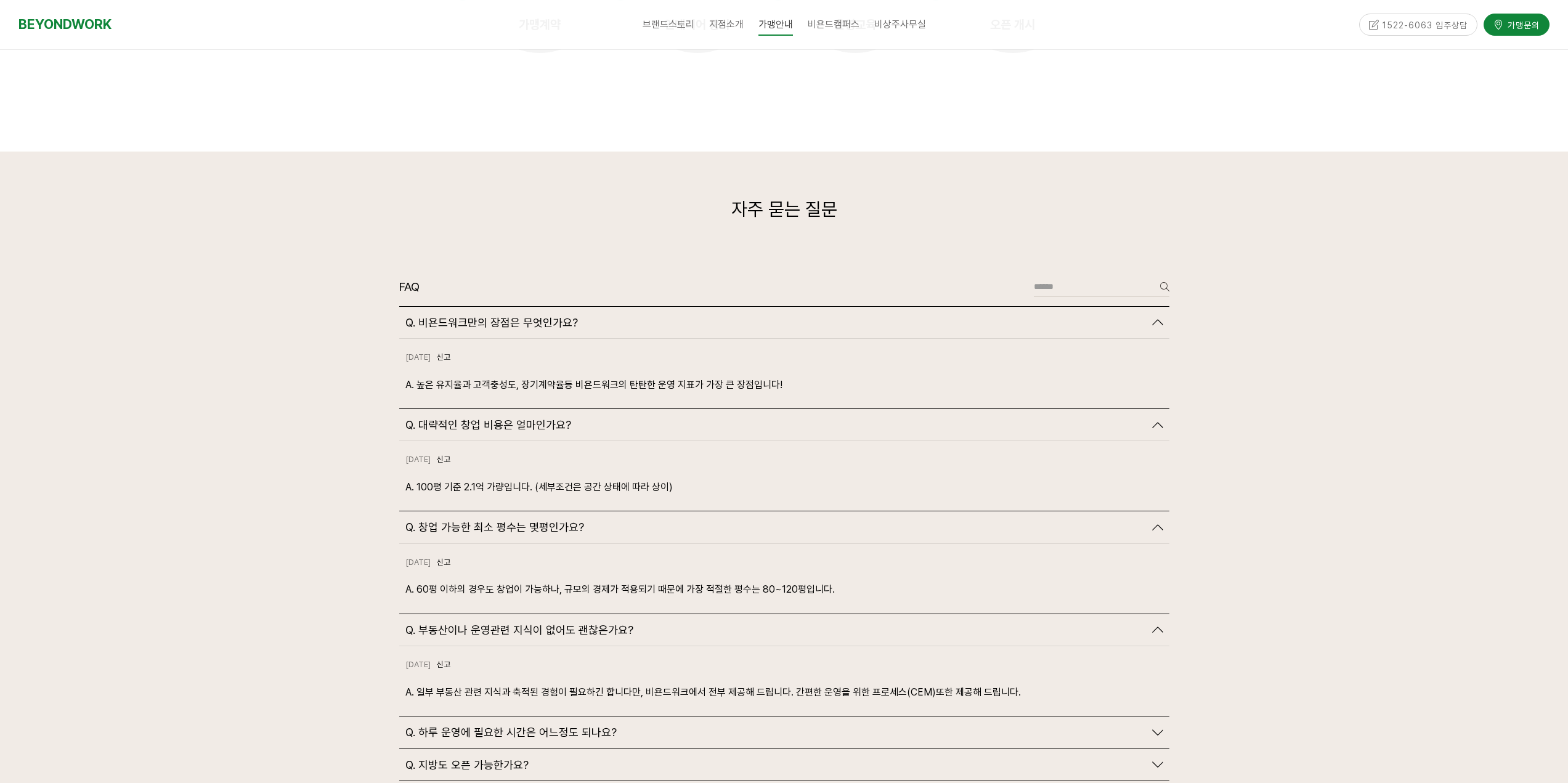
scroll to position [2834, 0]
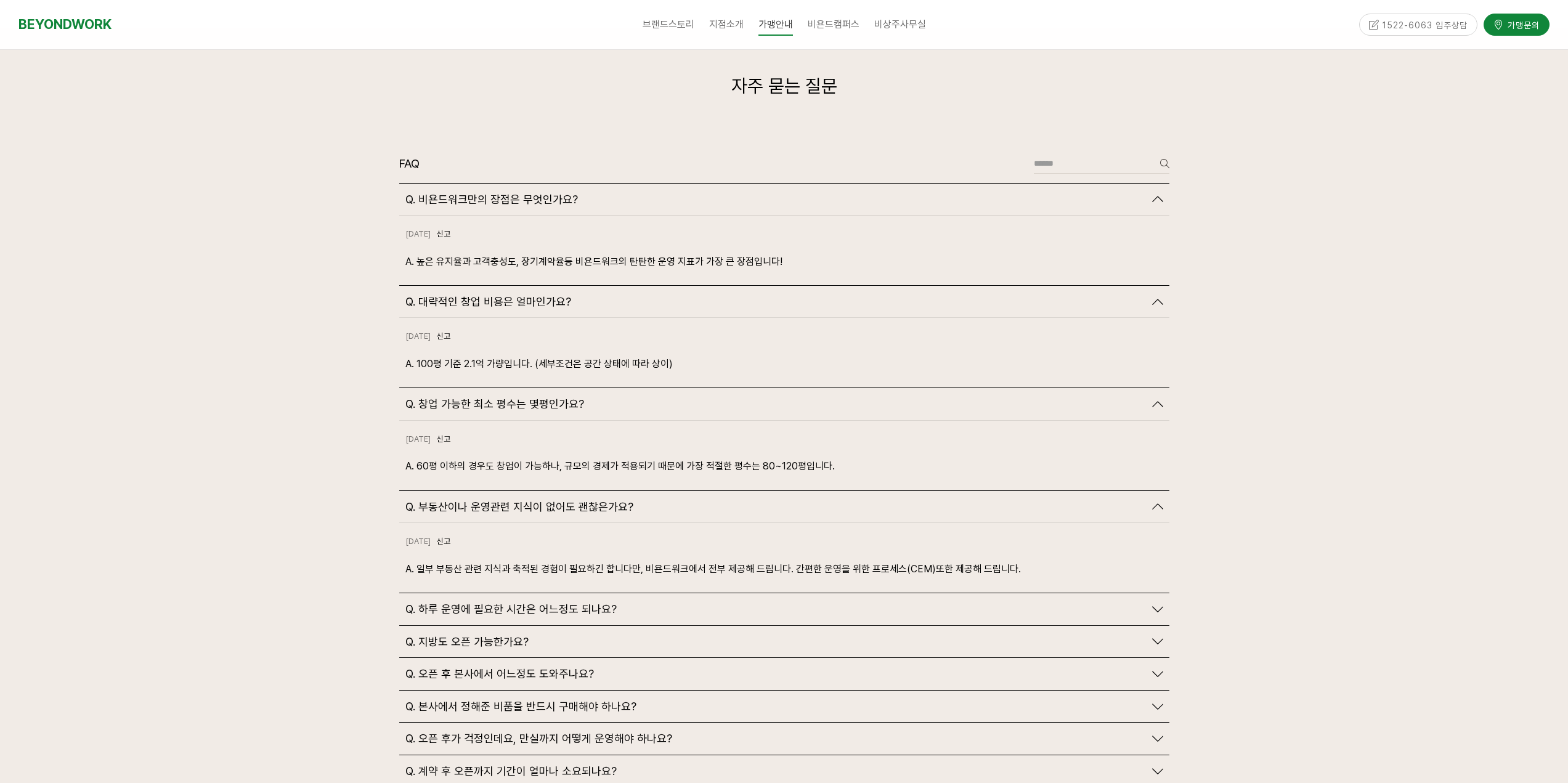
click at [609, 536] on div "2024-10-18 신고 신고" at bounding box center [785, 548] width 758 height 24
click at [702, 560] on p "A. 일부 부동산 관련 지식과 축적된 경험이 필요하긴 합니다만, 비욘드워크에서 전부 제공해 드립니다. 간편한 운영을 위한 프로세스(CEM)또한…" at bounding box center [785, 568] width 758 height 16
drag, startPoint x: 640, startPoint y: 541, endPoint x: 747, endPoint y: 543, distance: 107.0
click at [678, 560] on p "A. 일부 부동산 관련 지식과 축적된 경험이 필요하긴 합니다만, 비욘드워크에서 전부 제공해 드립니다. 간편한 운영을 위한 프로세스(CEM)또한…" at bounding box center [785, 568] width 758 height 16
drag, startPoint x: 747, startPoint y: 543, endPoint x: 676, endPoint y: 535, distance: 71.4
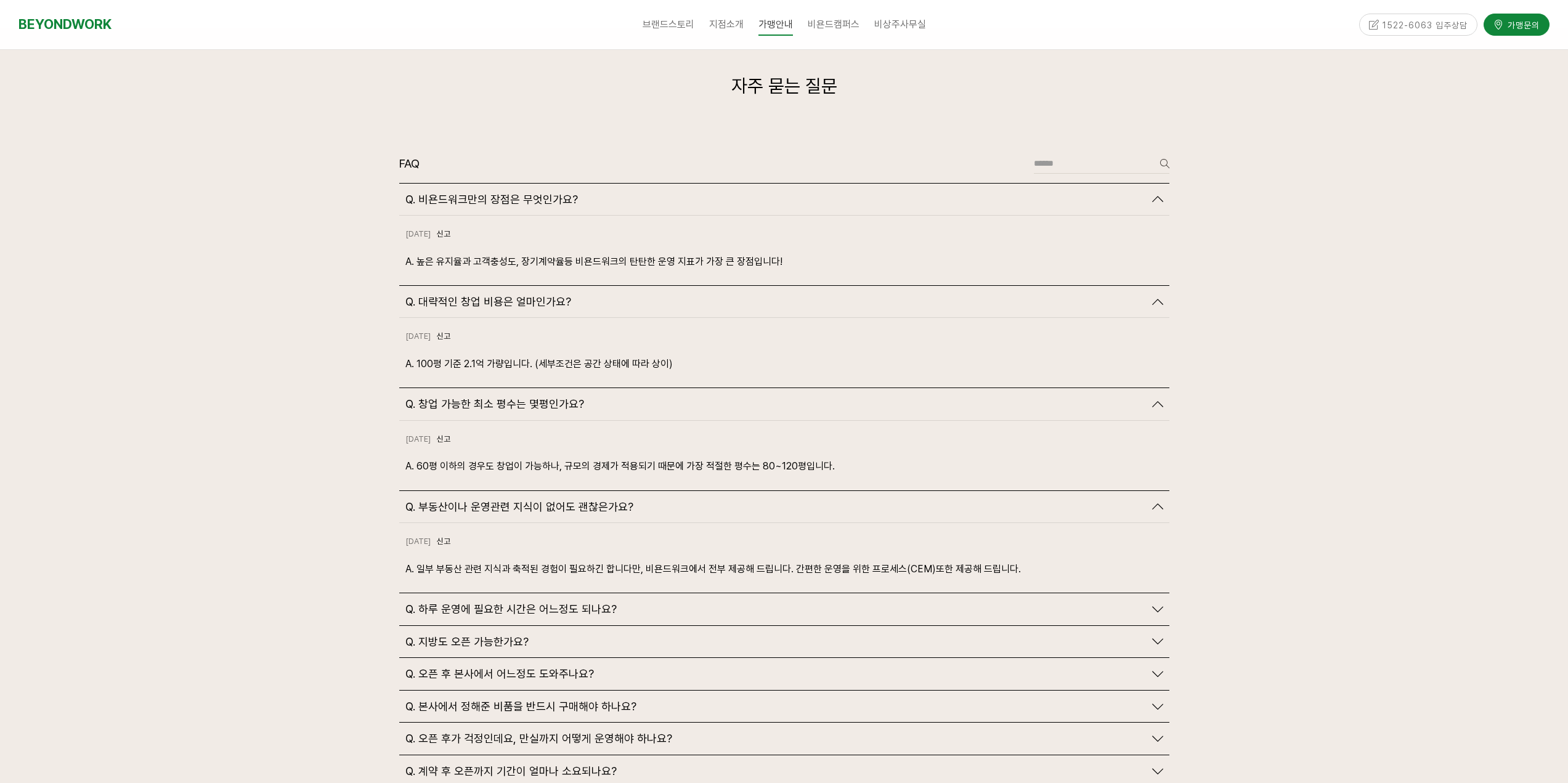
click at [739, 560] on p "A. 일부 부동산 관련 지식과 축적된 경험이 필요하긴 합니다만, 비욘드워크에서 전부 제공해 드립니다. 간편한 운영을 위한 프로세스(CEM)또한…" at bounding box center [785, 568] width 758 height 16
click at [737, 551] on div "2024-10-18 신고 신고 A. 일부 부동산 관련 지식과 축적된 경험이 필요하긴 합니다만, 비욘드워크에서 전부 제공해 드립니다. 간편한 운…" at bounding box center [784, 557] width 770 height 70
click at [821, 552] on div "2024-10-18 신고 신고 A. 일부 부동산 관련 지식과 축적된 경험이 필요하긴 합니다만, 비욘드워크에서 전부 제공해 드립니다. 간편한 운…" at bounding box center [784, 557] width 770 height 70
drag, startPoint x: 706, startPoint y: 544, endPoint x: 830, endPoint y: 547, distance: 124.0
click at [745, 560] on p "A. 일부 부동산 관련 지식과 축적된 경험이 필요하긴 합니다만, 비욘드워크에서 전부 제공해 드립니다. 간편한 운영을 위한 프로세스(CEM)또한…" at bounding box center [785, 568] width 758 height 16
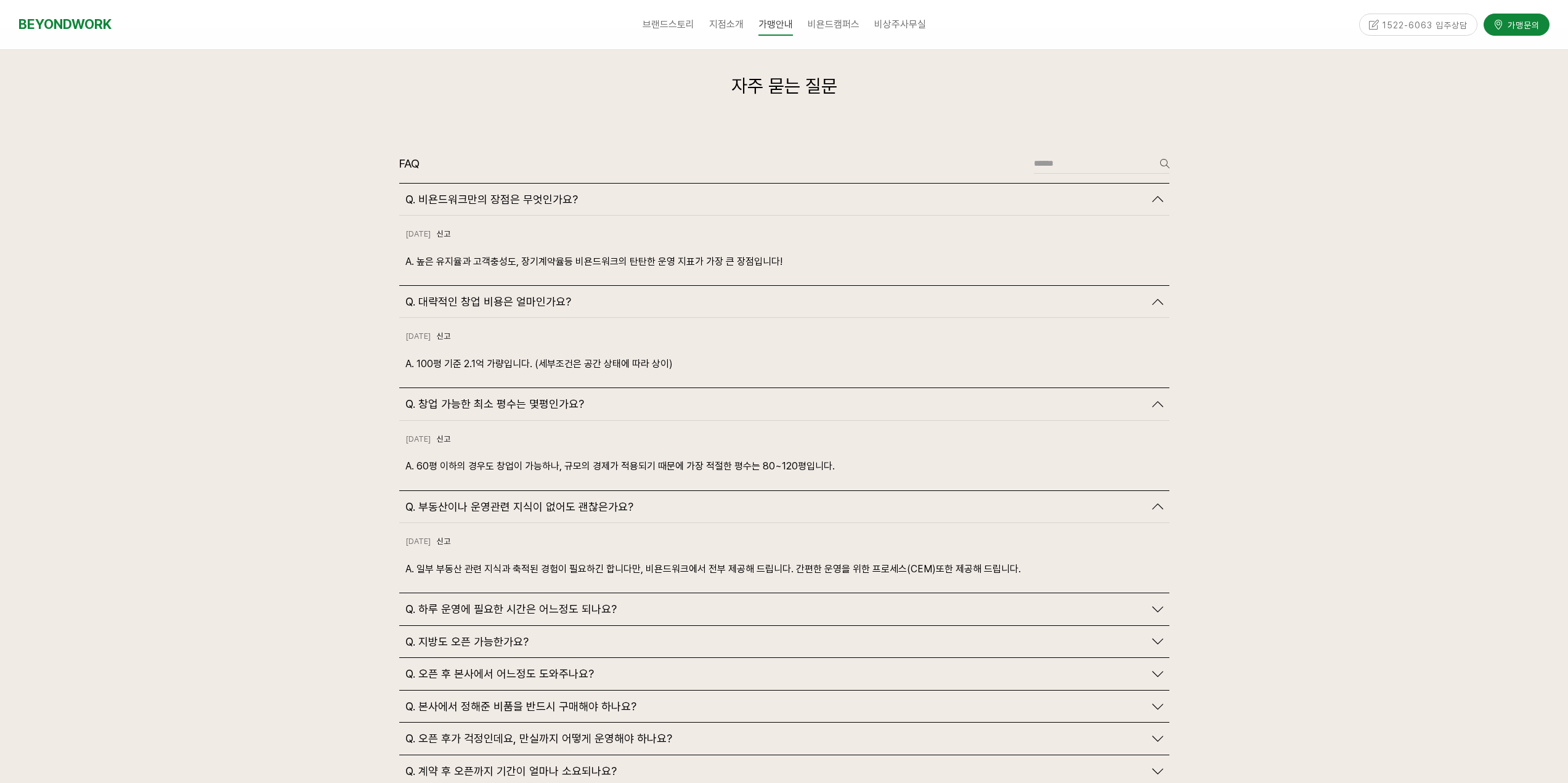
drag, startPoint x: 830, startPoint y: 547, endPoint x: 720, endPoint y: 538, distance: 110.4
click at [828, 560] on p "A. 일부 부동산 관련 지식과 축적된 경험이 필요하긴 합니다만, 비욘드워크에서 전부 제공해 드립니다. 간편한 운영을 위한 프로세스(CEM)또한…" at bounding box center [785, 568] width 758 height 16
drag, startPoint x: 706, startPoint y: 547, endPoint x: 836, endPoint y: 549, distance: 130.0
click at [779, 560] on p "A. 일부 부동산 관련 지식과 축적된 경험이 필요하긴 합니다만, 비욘드워크에서 전부 제공해 드립니다. 간편한 운영을 위한 프로세스(CEM)또한…" at bounding box center [785, 568] width 758 height 16
click at [861, 560] on p "A. 일부 부동산 관련 지식과 축적된 경험이 필요하긴 합니다만, 비욘드워크에서 전부 제공해 드립니다. 간편한 운영을 위한 프로세스(CEM)또한…" at bounding box center [785, 568] width 758 height 16
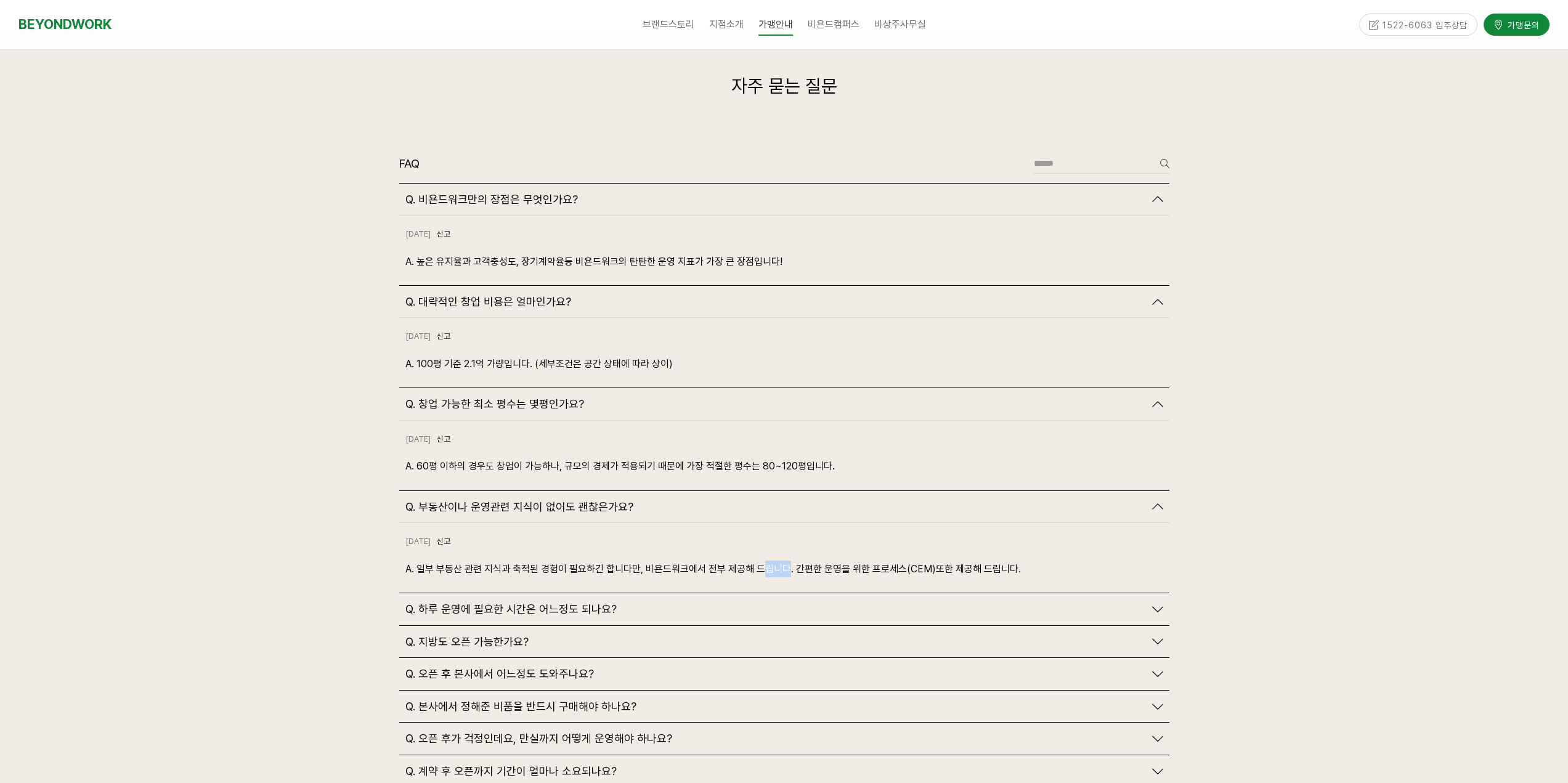
drag, startPoint x: 773, startPoint y: 545, endPoint x: 922, endPoint y: 548, distance: 149.0
click at [832, 560] on p "A. 일부 부동산 관련 지식과 축적된 경험이 필요하긴 합니다만, 비욘드워크에서 전부 제공해 드립니다. 간편한 운영을 위한 프로세스(CEM)또한…" at bounding box center [785, 568] width 758 height 16
drag, startPoint x: 947, startPoint y: 555, endPoint x: 890, endPoint y: 549, distance: 57.3
click at [947, 555] on div "2024-10-18 신고 신고 A. 일부 부동산 관련 지식과 축적된 경험이 필요하긴 합니다만, 비욘드워크에서 전부 제공해 드립니다. 간편한 운…" at bounding box center [784, 557] width 770 height 70
click at [919, 554] on div "2024-10-18 신고 신고 A. 일부 부동산 관련 지식과 축적된 경험이 필요하긴 합니다만, 비욘드워크에서 전부 제공해 드립니다. 간편한 운…" at bounding box center [784, 557] width 770 height 70
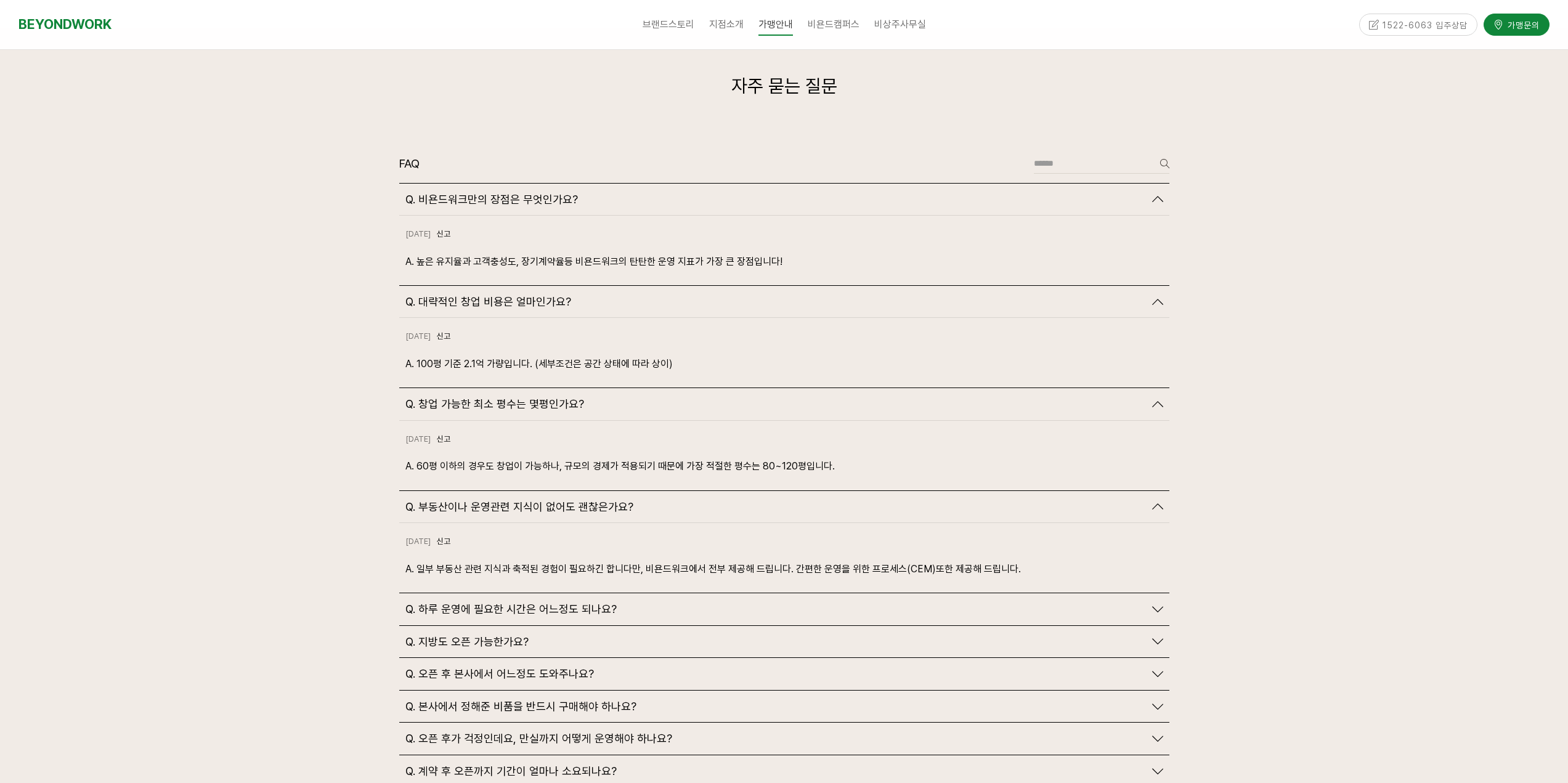
drag, startPoint x: 983, startPoint y: 555, endPoint x: 891, endPoint y: 549, distance: 92.2
click at [977, 555] on div "2024-10-18 신고 신고 A. 일부 부동산 관련 지식과 축적된 경험이 필요하긴 합니다만, 비욘드워크에서 전부 제공해 드립니다. 간편한 운…" at bounding box center [784, 557] width 770 height 70
drag, startPoint x: 891, startPoint y: 549, endPoint x: 1001, endPoint y: 554, distance: 110.1
click at [957, 554] on div "2024-10-18 신고 신고 A. 일부 부동산 관련 지식과 축적된 경험이 필요하긴 합니다만, 비욘드워크에서 전부 제공해 드립니다. 간편한 운…" at bounding box center [784, 557] width 770 height 70
drag, startPoint x: 1001, startPoint y: 554, endPoint x: 940, endPoint y: 547, distance: 61.4
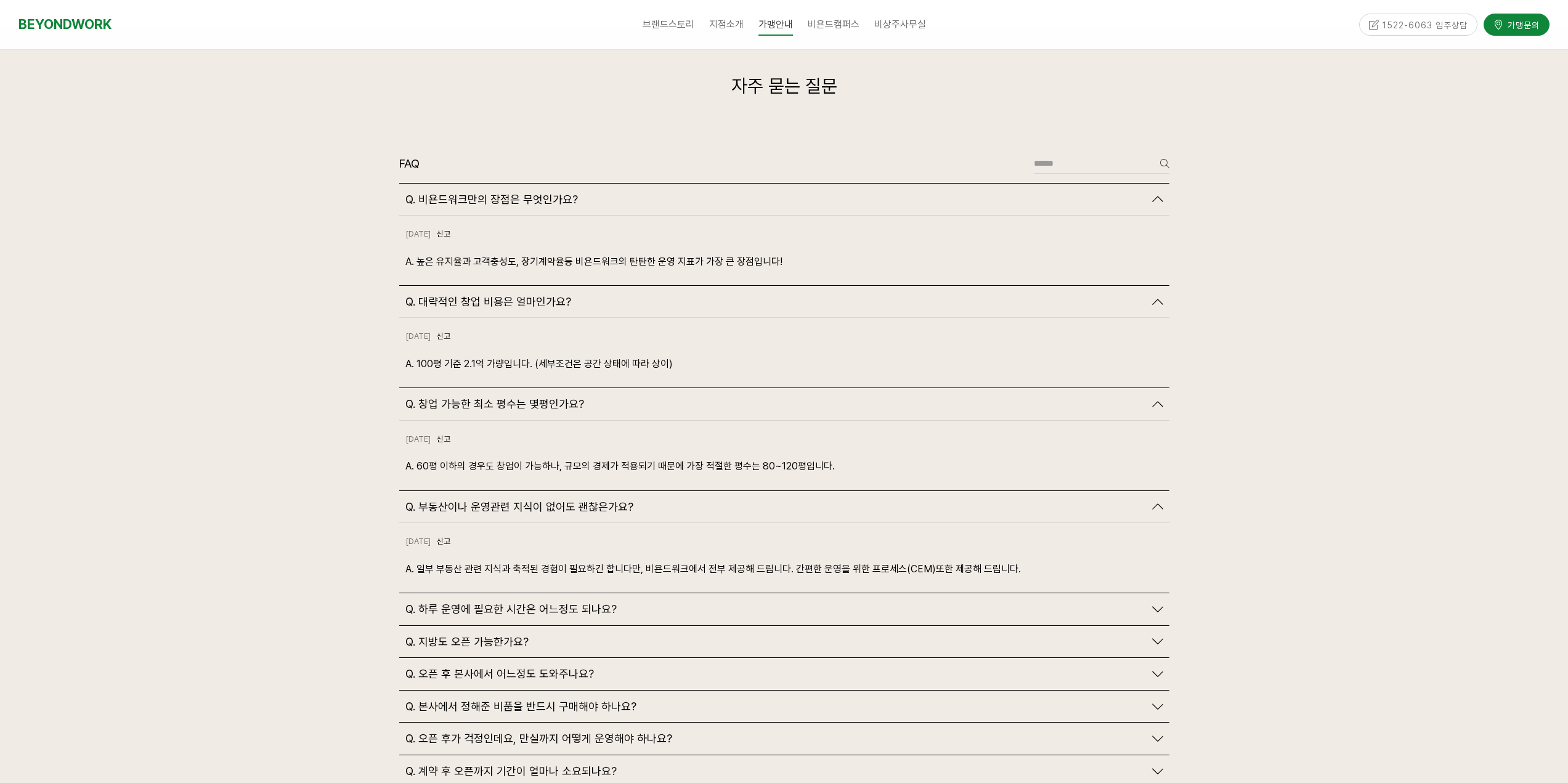
click at [1001, 555] on div "2024-10-18 신고 신고 A. 일부 부동산 관련 지식과 축적된 경험이 필요하긴 합니다만, 비욘드워크에서 전부 제공해 드립니다. 간편한 운…" at bounding box center [784, 557] width 770 height 70
click at [967, 554] on div "2024-10-18 신고 신고 A. 일부 부동산 관련 지식과 축적된 경험이 필요하긴 합니다만, 비욘드워크에서 전부 제공해 드립니다. 간편한 운…" at bounding box center [784, 557] width 770 height 70
click at [1010, 555] on div "2024-10-18 신고 신고 A. 일부 부동산 관련 지식과 축적된 경험이 필요하긴 합니다만, 비욘드워크에서 전부 제공해 드립니다. 간편한 운…" at bounding box center [784, 557] width 770 height 70
drag, startPoint x: 909, startPoint y: 551, endPoint x: 1027, endPoint y: 560, distance: 118.3
click at [960, 558] on div "2024-10-18 신고 신고 A. 일부 부동산 관련 지식과 축적된 경험이 필요하긴 합니다만, 비욘드워크에서 전부 제공해 드립니다. 간편한 운…" at bounding box center [784, 557] width 770 height 70
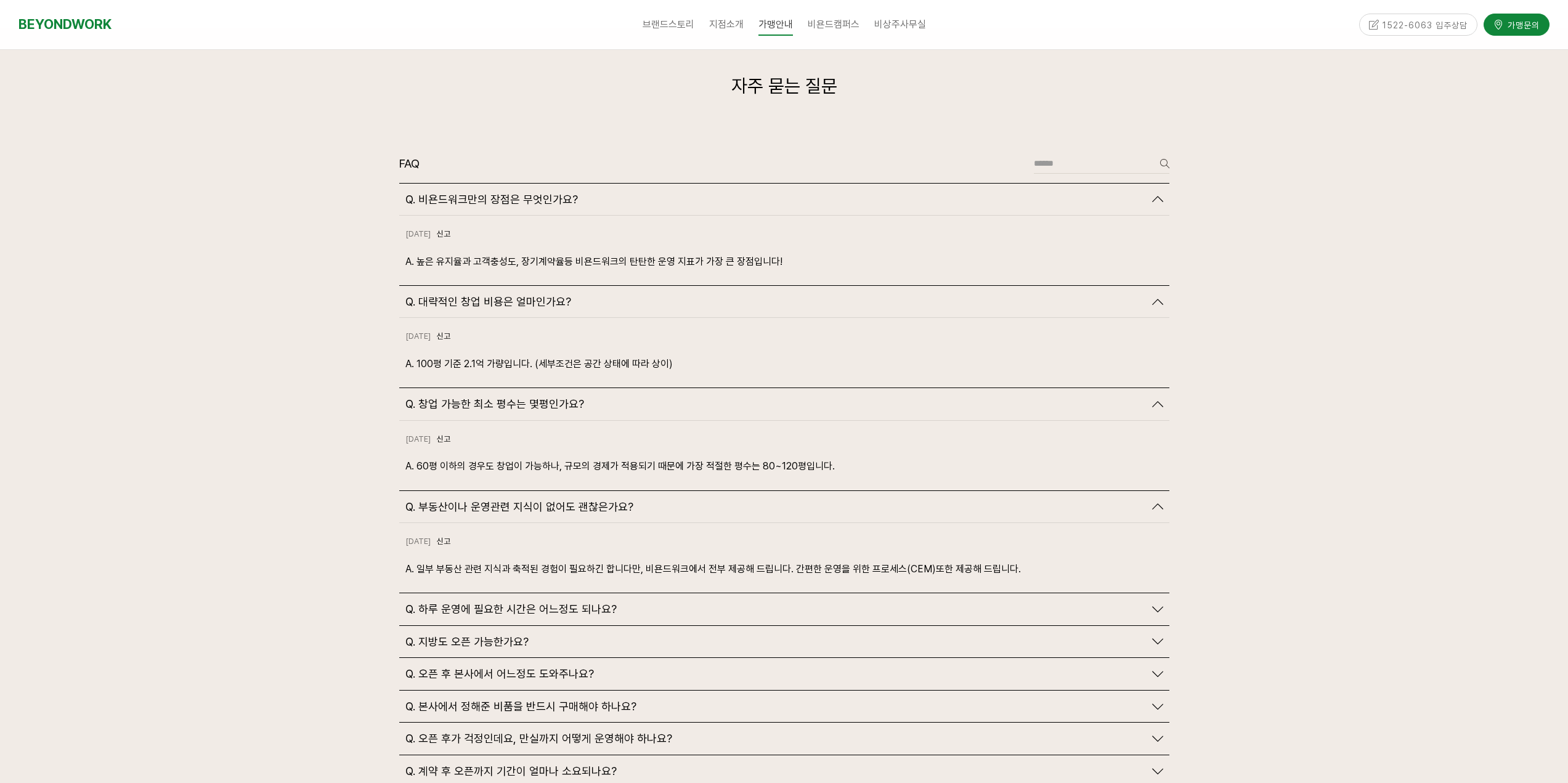
click at [1026, 560] on div "2024-10-18 신고 신고 A. 일부 부동산 관련 지식과 축적된 경험이 필요하긴 합니다만, 비욘드워크에서 전부 제공해 드립니다. 간편한 운…" at bounding box center [784, 557] width 770 height 70
drag, startPoint x: 933, startPoint y: 552, endPoint x: 1023, endPoint y: 559, distance: 90.3
click at [974, 559] on div "2024-10-18 신고 신고 A. 일부 부동산 관련 지식과 축적된 경험이 필요하긴 합니다만, 비욘드워크에서 전부 제공해 드립니다. 간편한 운…" at bounding box center [784, 557] width 770 height 70
drag, startPoint x: 1047, startPoint y: 559, endPoint x: 952, endPoint y: 549, distance: 95.5
click at [1038, 559] on div "2024-10-18 신고 신고 A. 일부 부동산 관련 지식과 축적된 경험이 필요하긴 합니다만, 비욘드워크에서 전부 제공해 드립니다. 간편한 운…" at bounding box center [784, 557] width 770 height 70
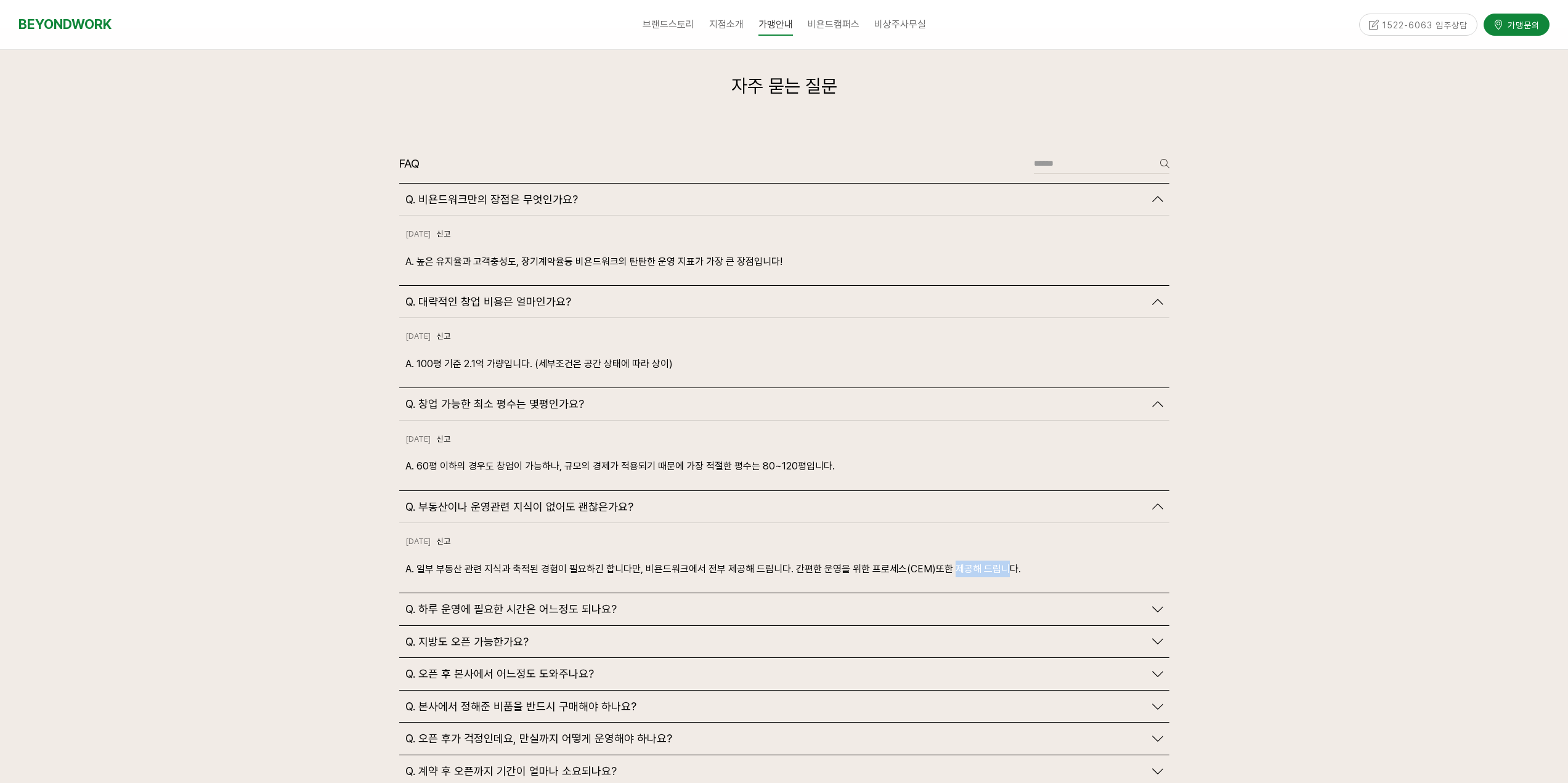
drag, startPoint x: 950, startPoint y: 550, endPoint x: 1044, endPoint y: 555, distance: 94.1
click at [1007, 555] on div "2024-10-18 신고 신고 A. 일부 부동산 관련 지식과 축적된 경험이 필요하긴 합니다만, 비욘드워크에서 전부 제공해 드립니다. 간편한 운…" at bounding box center [784, 557] width 770 height 70
click at [1044, 555] on div "2024-10-18 신고 신고 A. 일부 부동산 관련 지식과 축적된 경험이 필요하긴 합니다만, 비욘드워크에서 전부 제공해 드립니다. 간편한 운…" at bounding box center [784, 557] width 770 height 70
drag, startPoint x: 957, startPoint y: 548, endPoint x: 1050, endPoint y: 551, distance: 93.0
click at [1008, 552] on div "2024-10-18 신고 신고 A. 일부 부동산 관련 지식과 축적된 경험이 필요하긴 합니다만, 비욘드워크에서 전부 제공해 드립니다. 간편한 운…" at bounding box center [784, 557] width 770 height 70
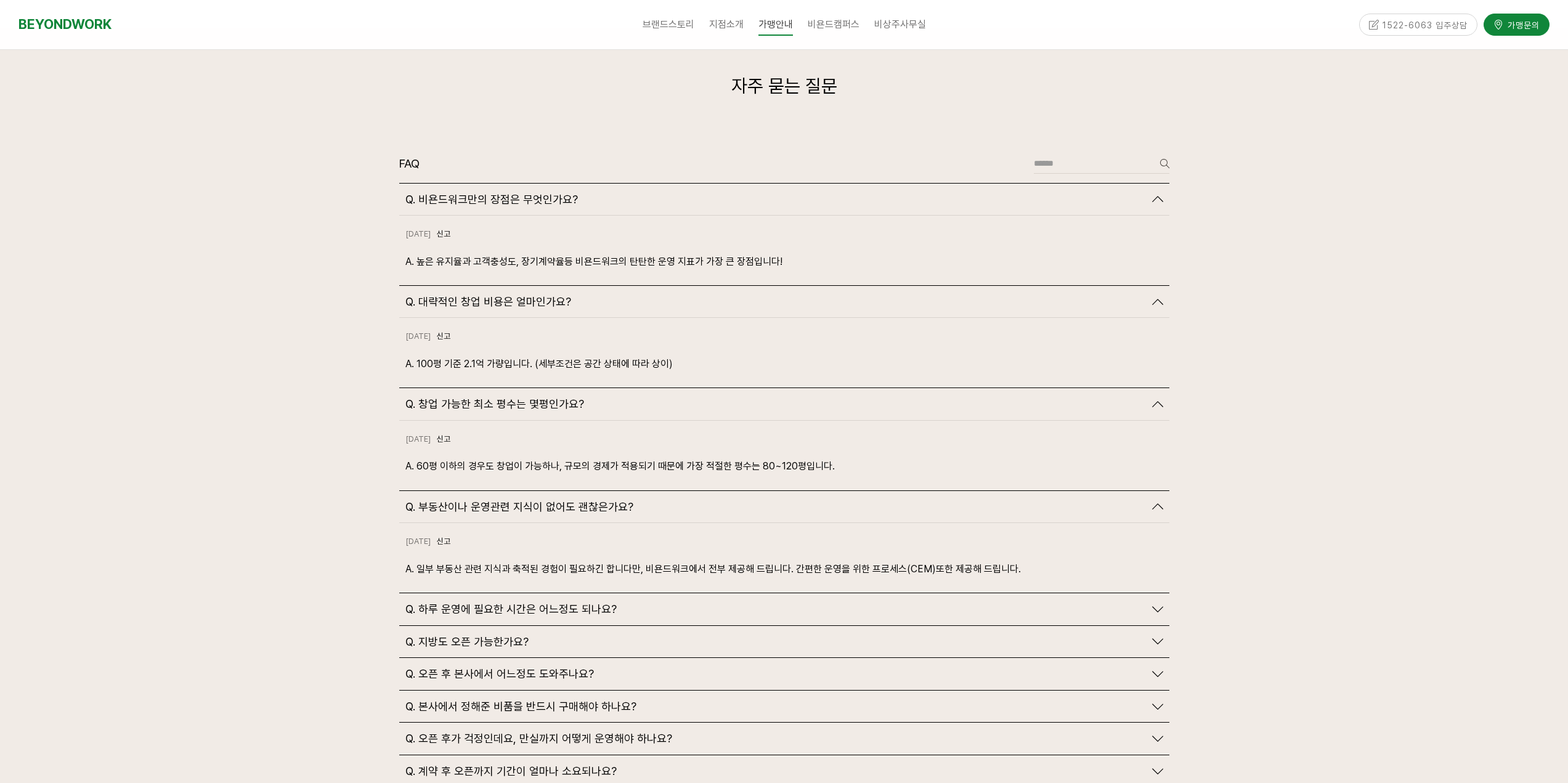
drag, startPoint x: 1050, startPoint y: 551, endPoint x: 995, endPoint y: 544, distance: 55.4
click at [1044, 551] on div "2024-10-18 신고 신고 A. 일부 부동산 관련 지식과 축적된 경험이 필요하긴 합니다만, 비욘드워크에서 전부 제공해 드립니다. 간편한 운…" at bounding box center [784, 557] width 770 height 70
drag, startPoint x: 1055, startPoint y: 549, endPoint x: 967, endPoint y: 539, distance: 88.6
click at [1051, 560] on p "A. 일부 부동산 관련 지식과 축적된 경험이 필요하긴 합니다만, 비욘드워크에서 전부 제공해 드립니다. 간편한 운영을 위한 프로세스(CEM)또한…" at bounding box center [785, 568] width 758 height 16
drag, startPoint x: 967, startPoint y: 539, endPoint x: 1021, endPoint y: 545, distance: 54.3
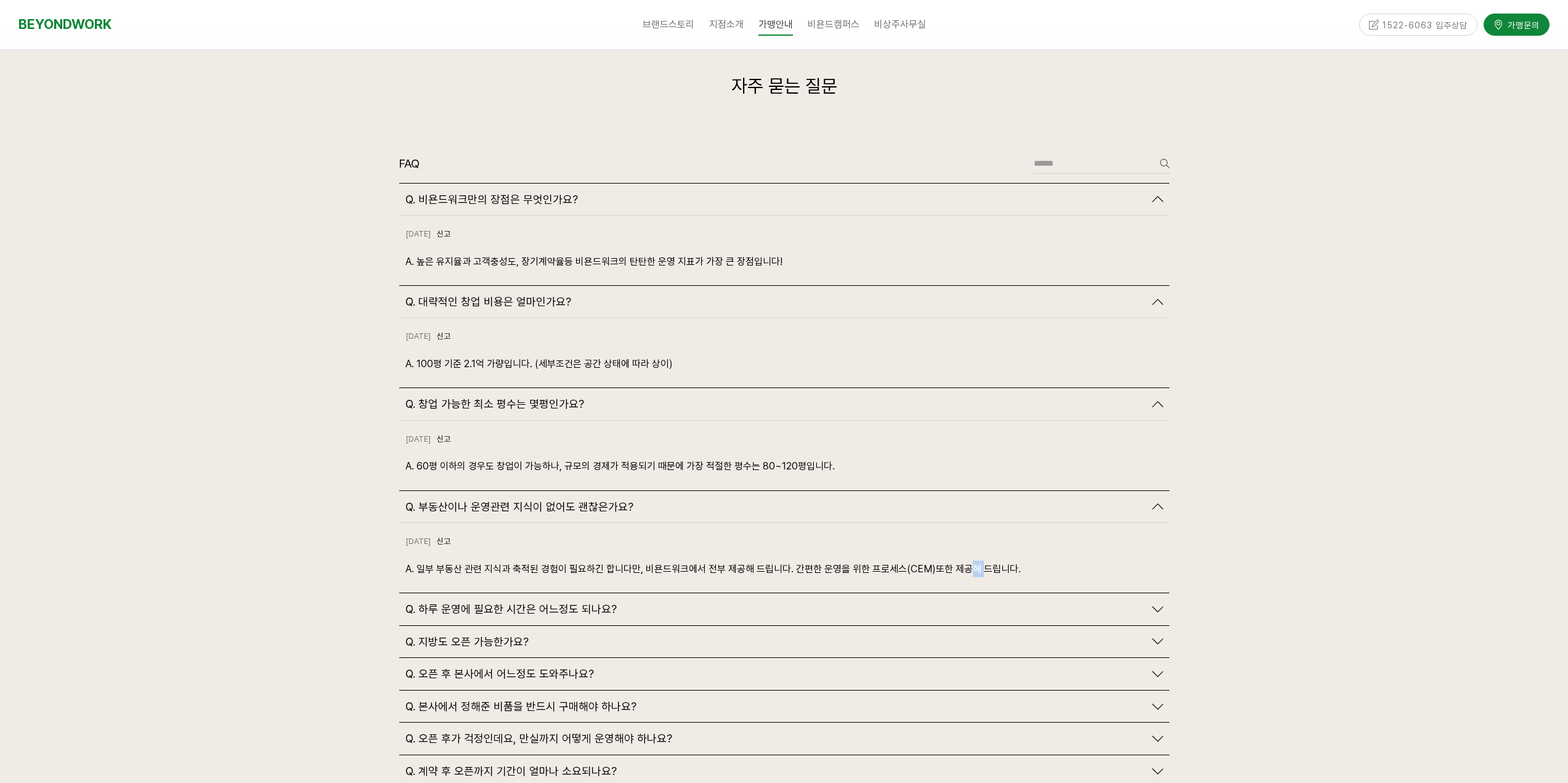
click at [1004, 560] on p "A. 일부 부동산 관련 지식과 축적된 경험이 필요하긴 합니다만, 비욘드워크에서 전부 제공해 드립니다. 간편한 운영을 위한 프로세스(CEM)또한…" at bounding box center [785, 568] width 758 height 16
click at [1021, 560] on p "A. 일부 부동산 관련 지식과 축적된 경험이 필요하긴 합니다만, 비욘드워크에서 전부 제공해 드립니다. 간편한 운영을 위한 프로세스(CEM)또한…" at bounding box center [785, 568] width 758 height 16
click at [927, 593] on div "Q. 하루 운영에 필요한 시간은 어느정도 되나요?" at bounding box center [784, 609] width 770 height 32
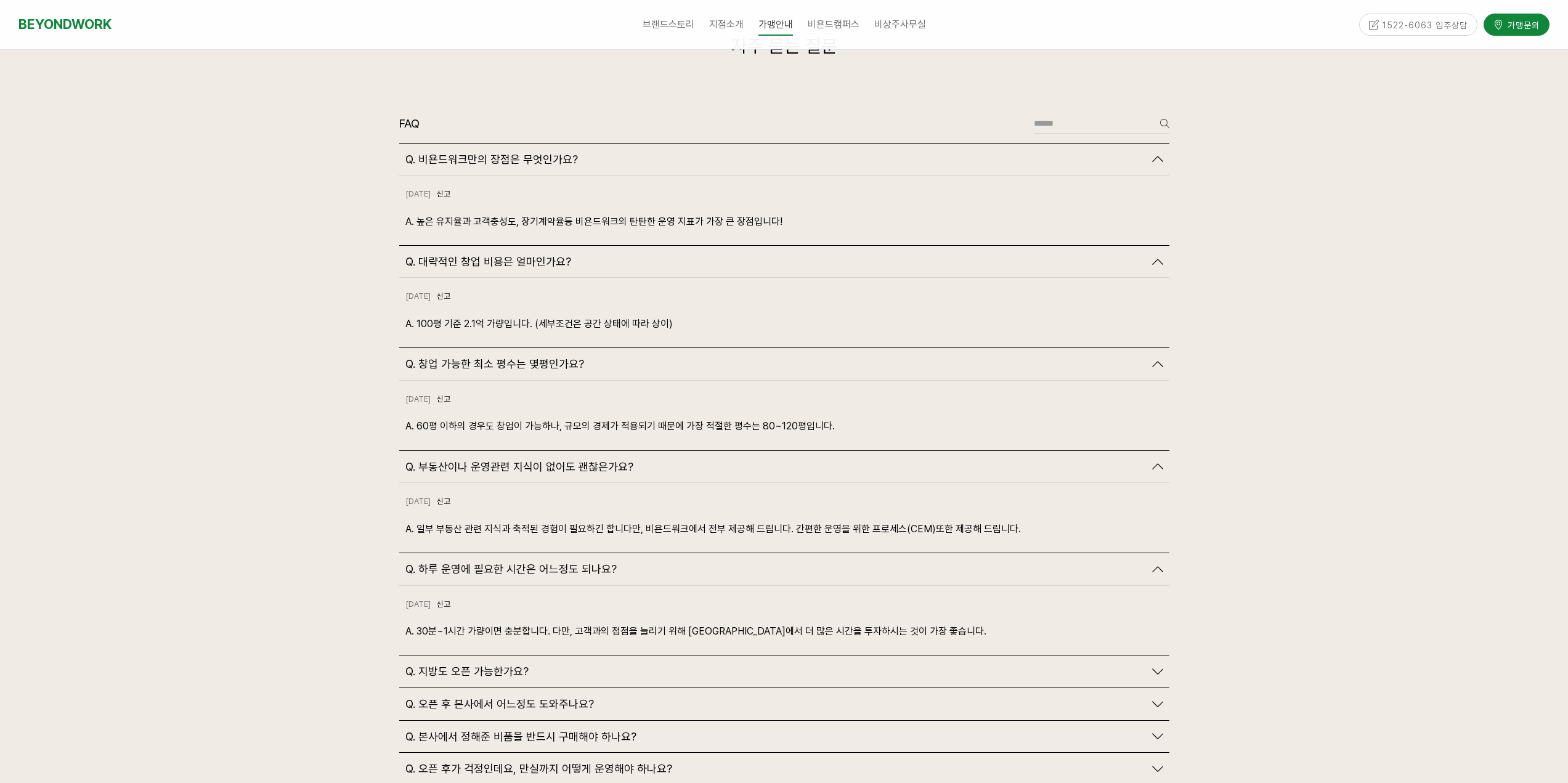
scroll to position [2896, 0]
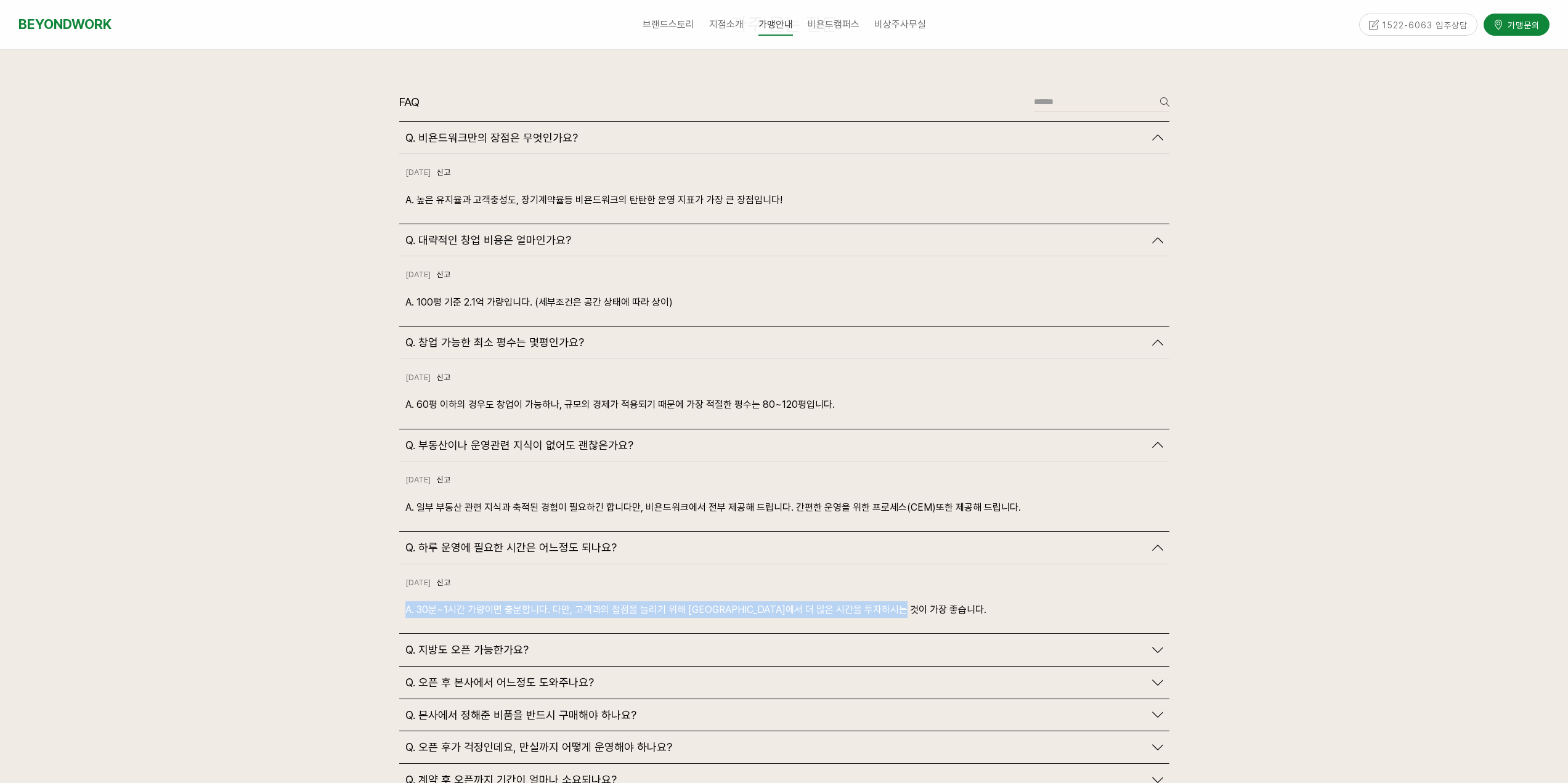
drag, startPoint x: 778, startPoint y: 566, endPoint x: 943, endPoint y: 589, distance: 166.6
click at [941, 589] on div "2024-10-18 신고 신고 A. 30분~1시간 가량이면 충분합니다. 다만, 고객과의 접점을 늘리기 위해 비욘드워크에서 더 많은 시간을 투자…" at bounding box center [784, 599] width 770 height 70
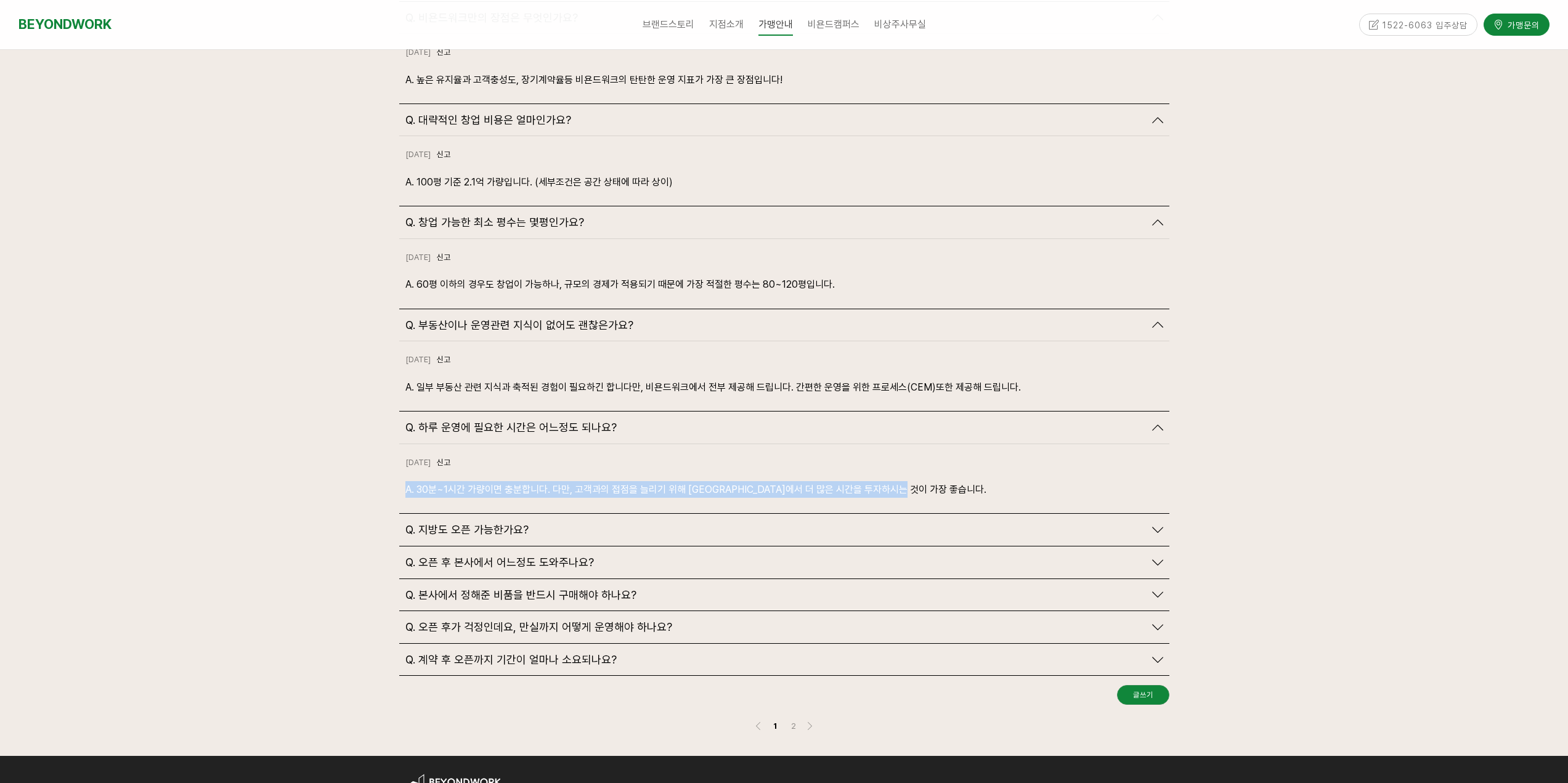
scroll to position [3019, 0]
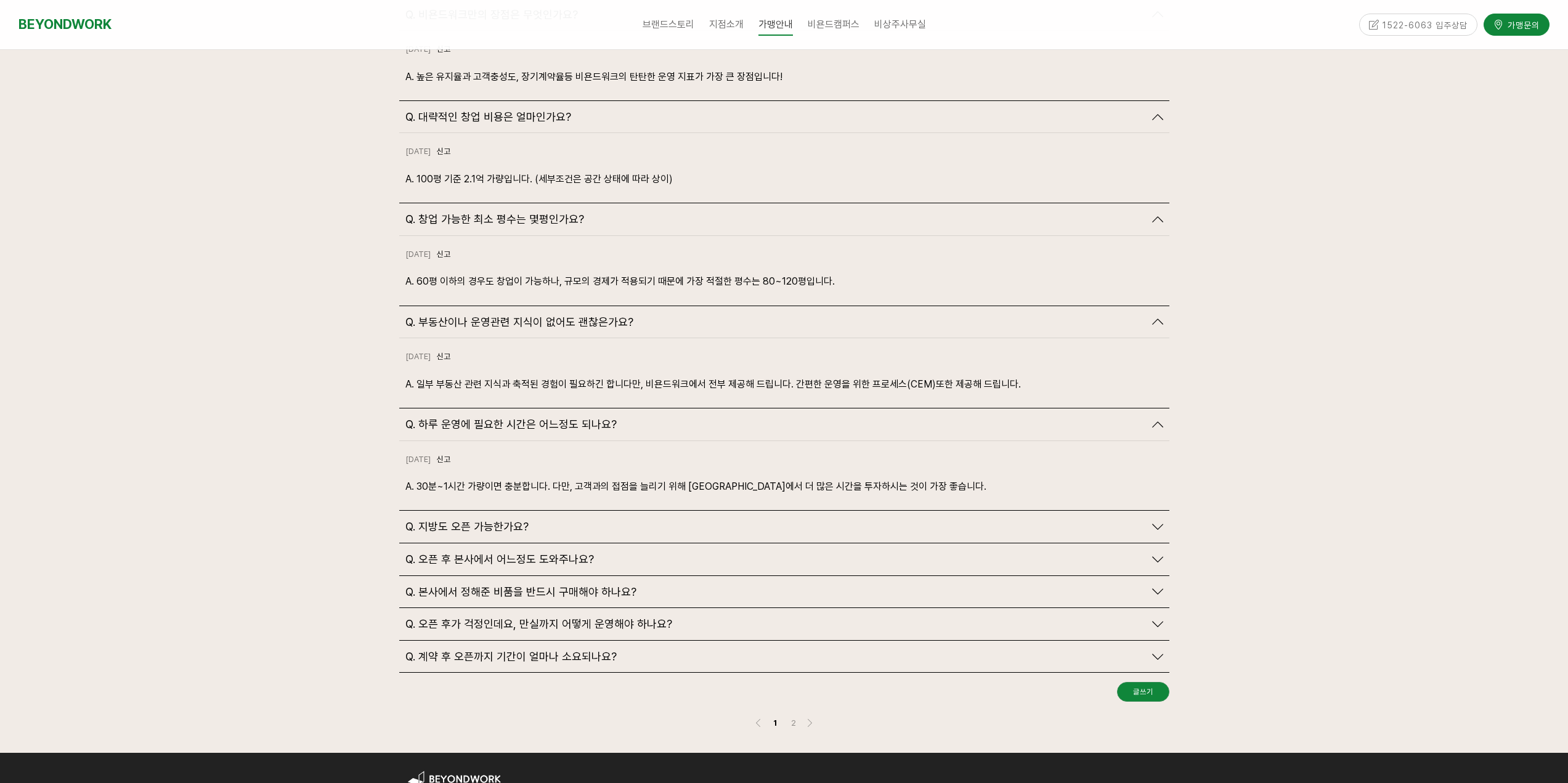
click at [1142, 520] on div "Q. 지방도 오픈 가능한가요?" at bounding box center [775, 527] width 739 height 14
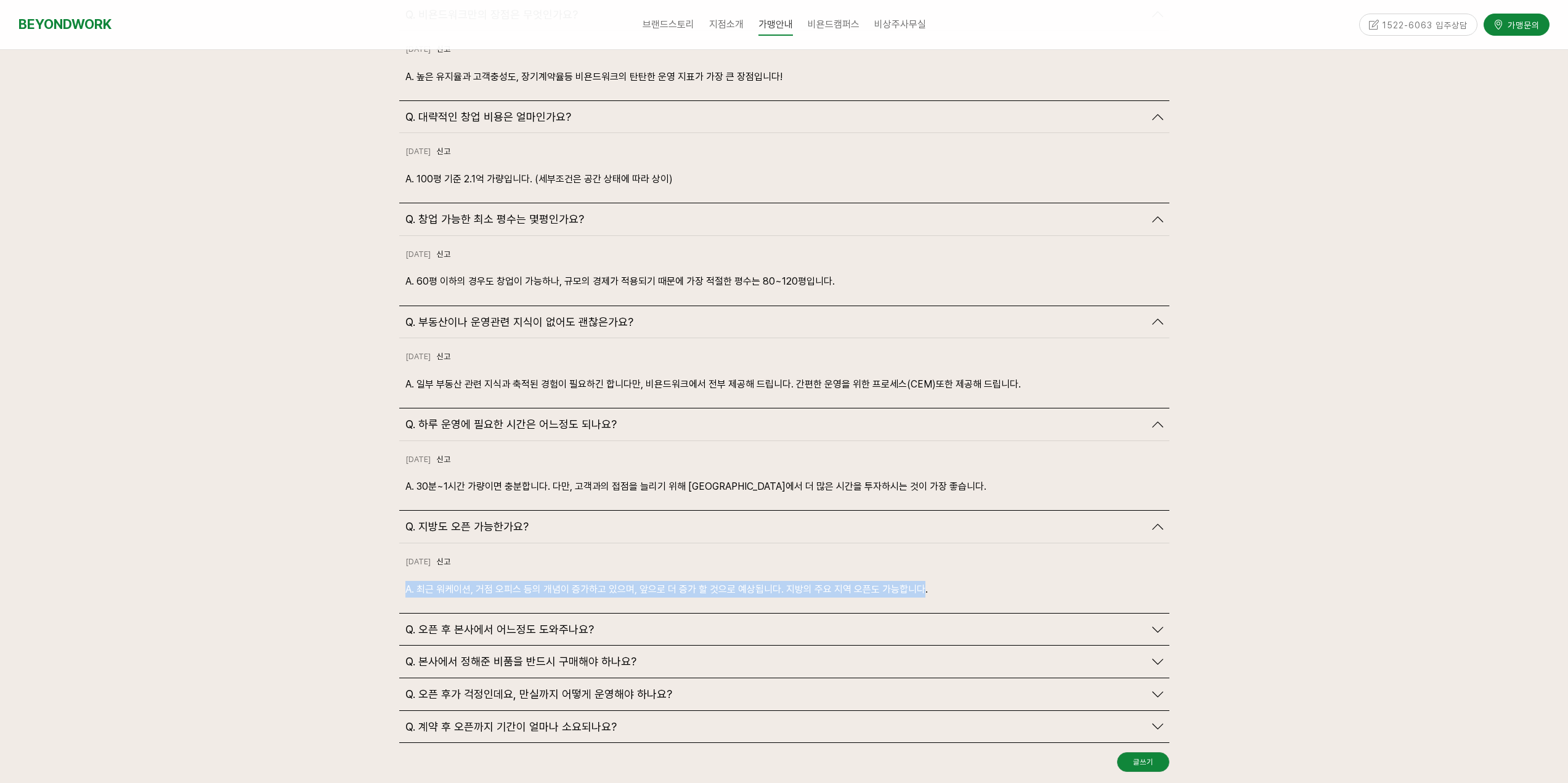
drag, startPoint x: 522, startPoint y: 554, endPoint x: 921, endPoint y: 564, distance: 399.1
click at [921, 564] on div "2024-10-18 신고 신고 A. 최근 워케이션, 거점 오피스 등의 개념이 증가하고 있으며, 앞으로 더 증가 할 것으로 예상됩니다. 지방의 …" at bounding box center [784, 578] width 770 height 70
click at [1137, 623] on div "Q. 오픈 후 본사에서 어느정도 도와주나요?" at bounding box center [775, 630] width 739 height 14
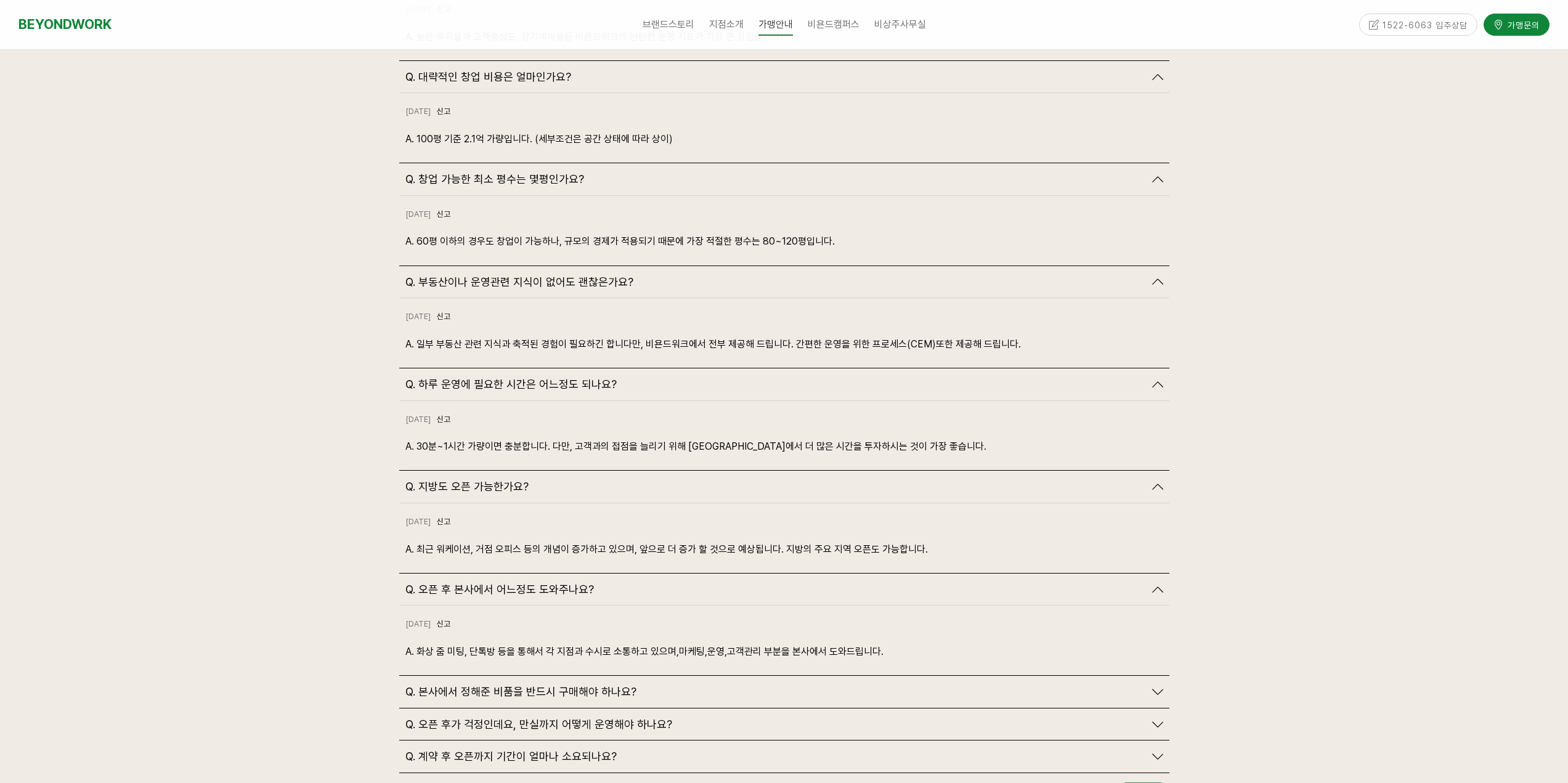
scroll to position [3080, 0]
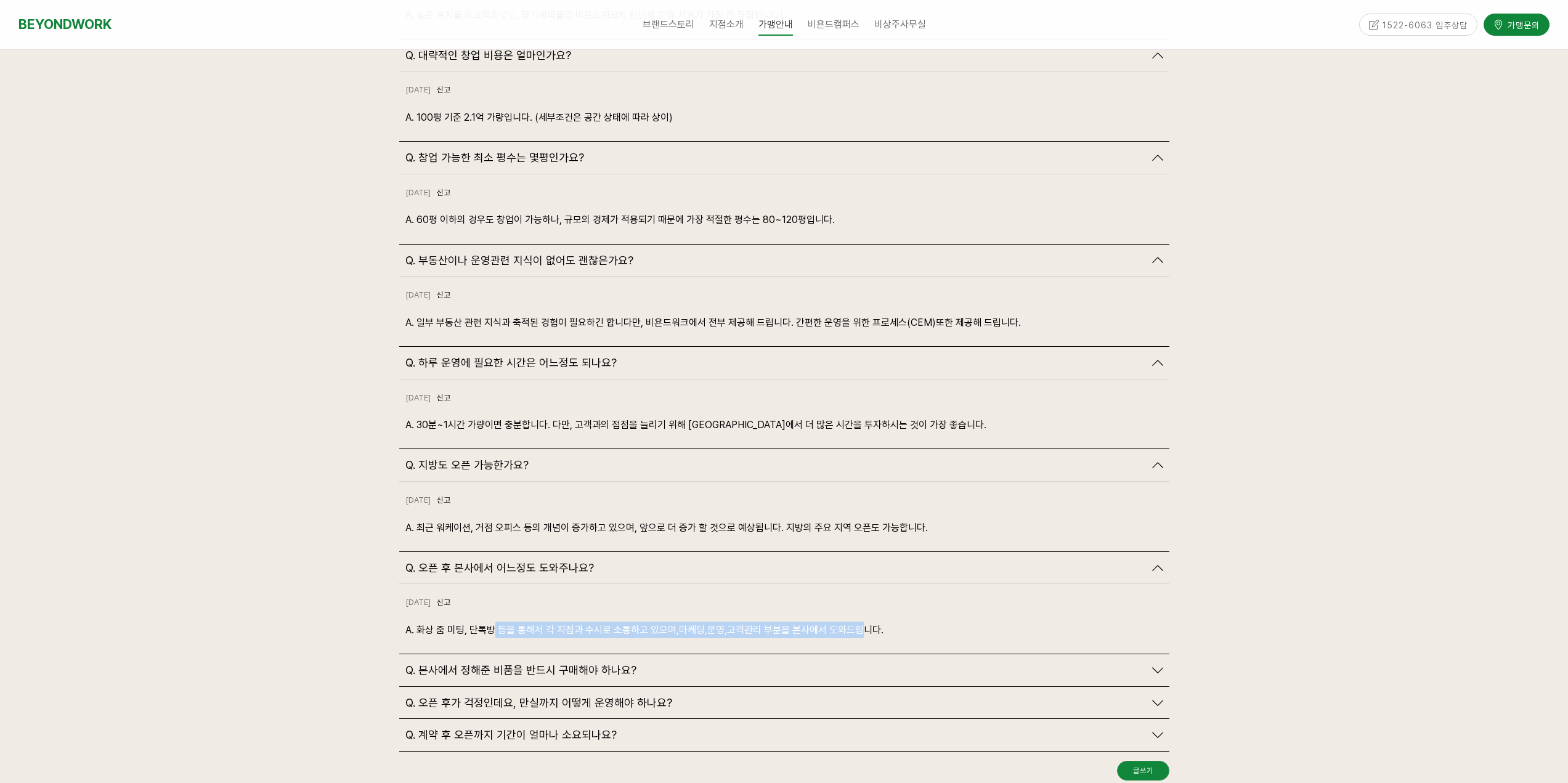
drag, startPoint x: 492, startPoint y: 603, endPoint x: 902, endPoint y: 608, distance: 410.0
click at [856, 619] on div "2024-10-18 신고 신고 A. 화상 줌 미팅, 단톡방 등을 통해서 각 지점과 수시로 소통하고 있으며,마케팅,운영,고객관리 부분을 본사에서…" at bounding box center [784, 618] width 770 height 70
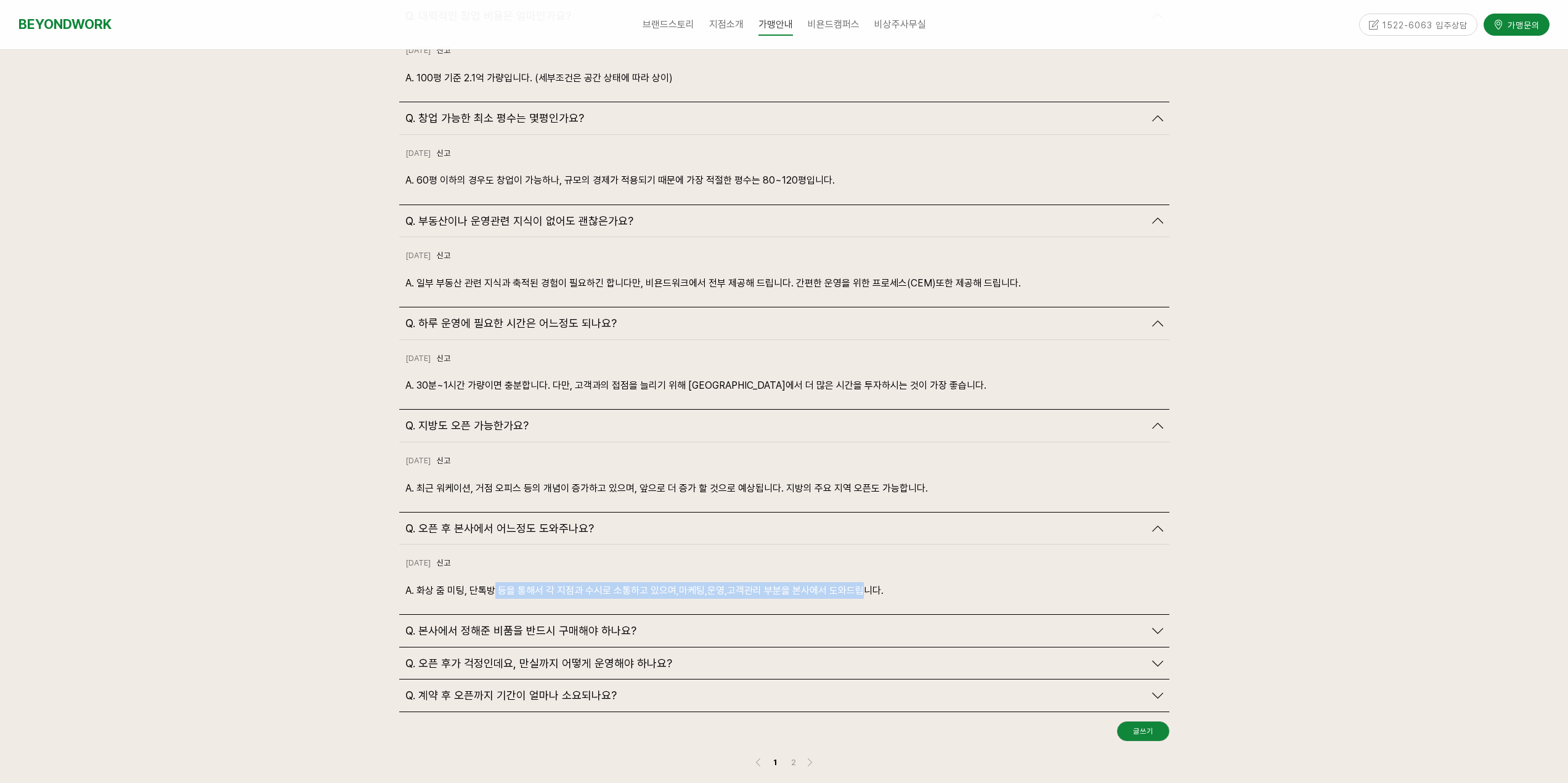
scroll to position [3141, 0]
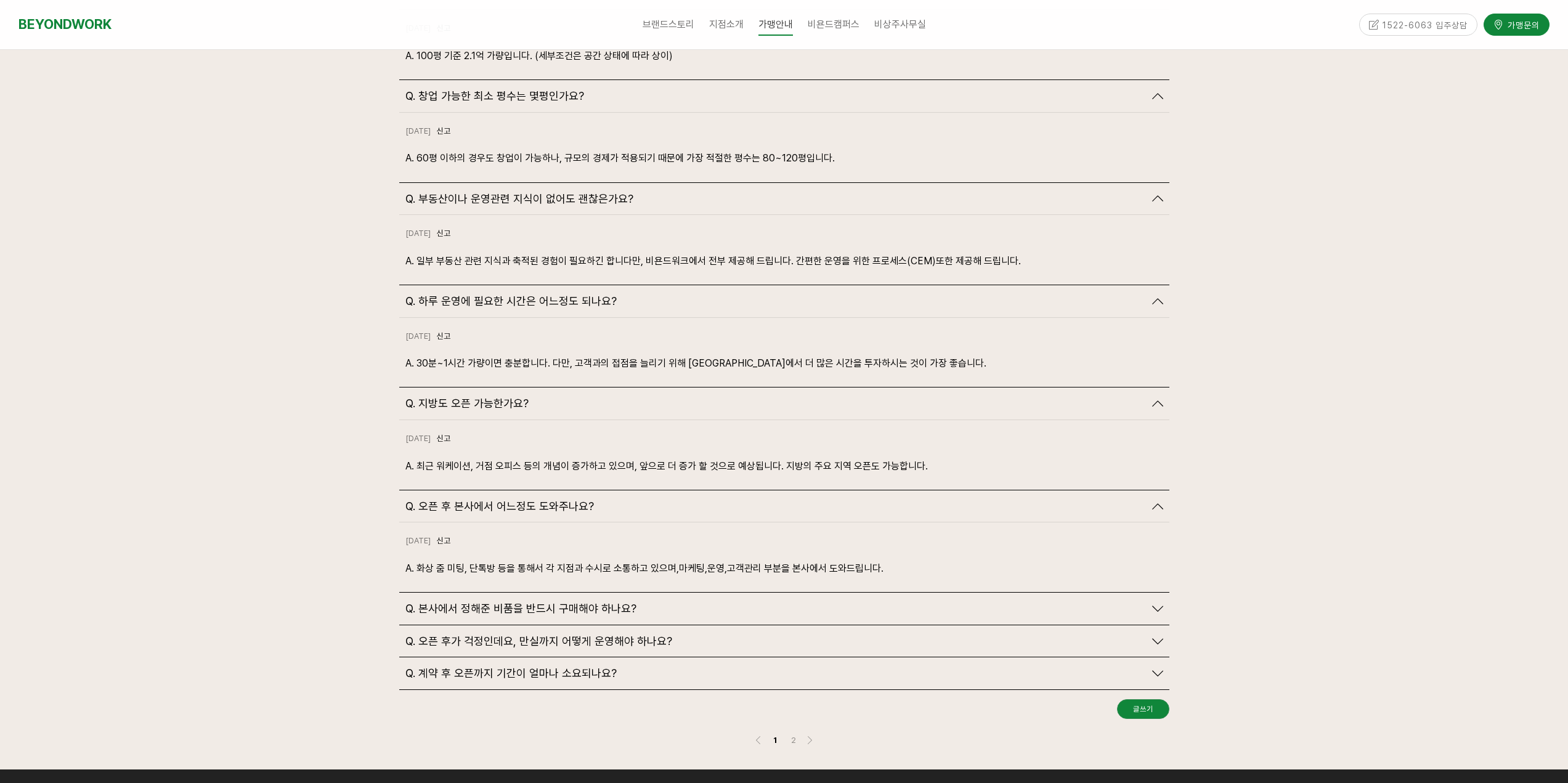
click at [1143, 602] on div "Q. 본사에서 정해준 비품을 반드시 구매해야 하나요?" at bounding box center [775, 609] width 739 height 14
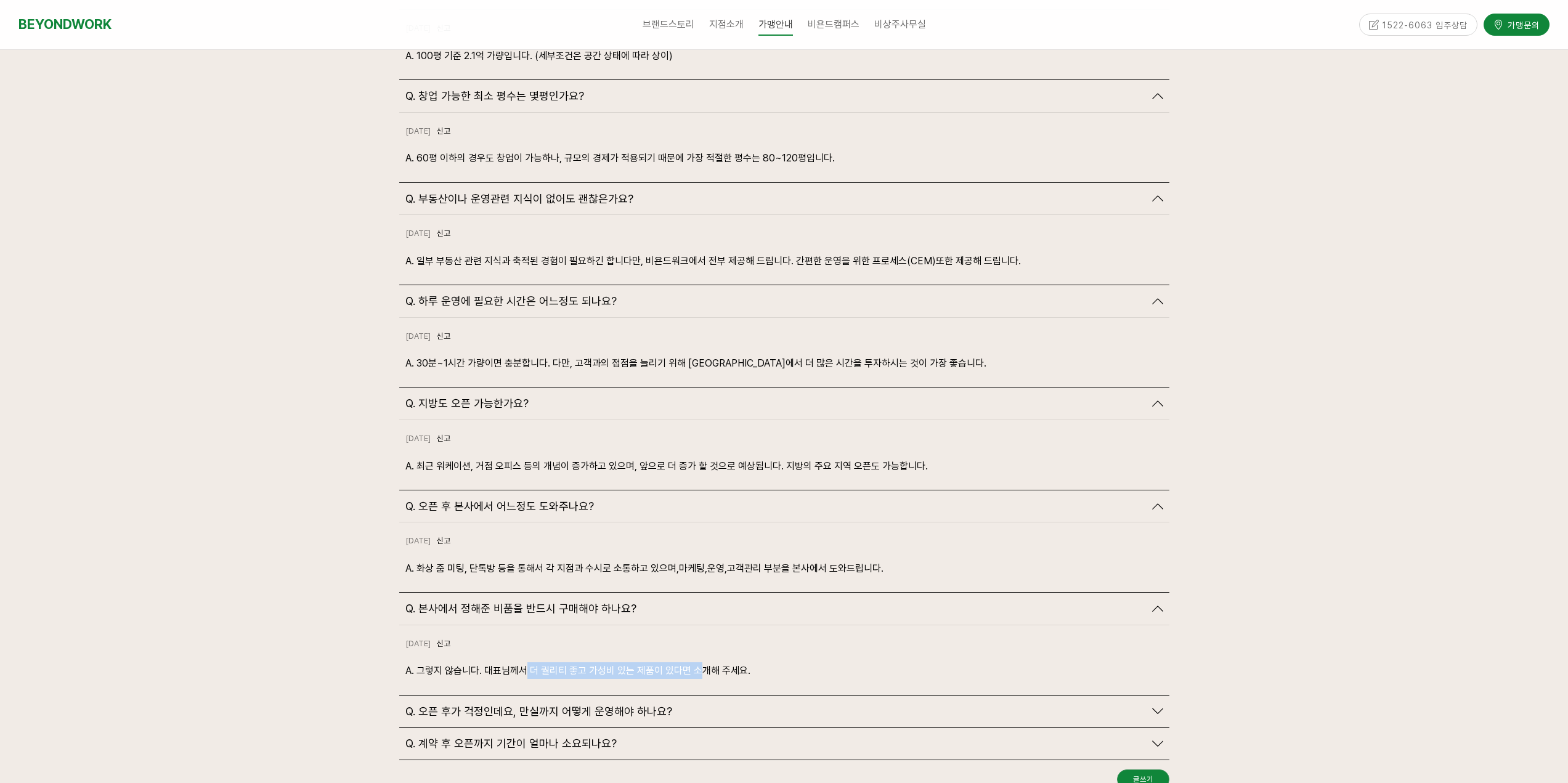
drag, startPoint x: 685, startPoint y: 651, endPoint x: 720, endPoint y: 653, distance: 35.1
click at [717, 654] on div "2024-10-18 신고 신고 A. 그렇지 않습니다. 대표님께서 더 퀄리티 좋고 가성비 있는 제품이 있다면 소개해 주세요." at bounding box center [784, 659] width 770 height 70
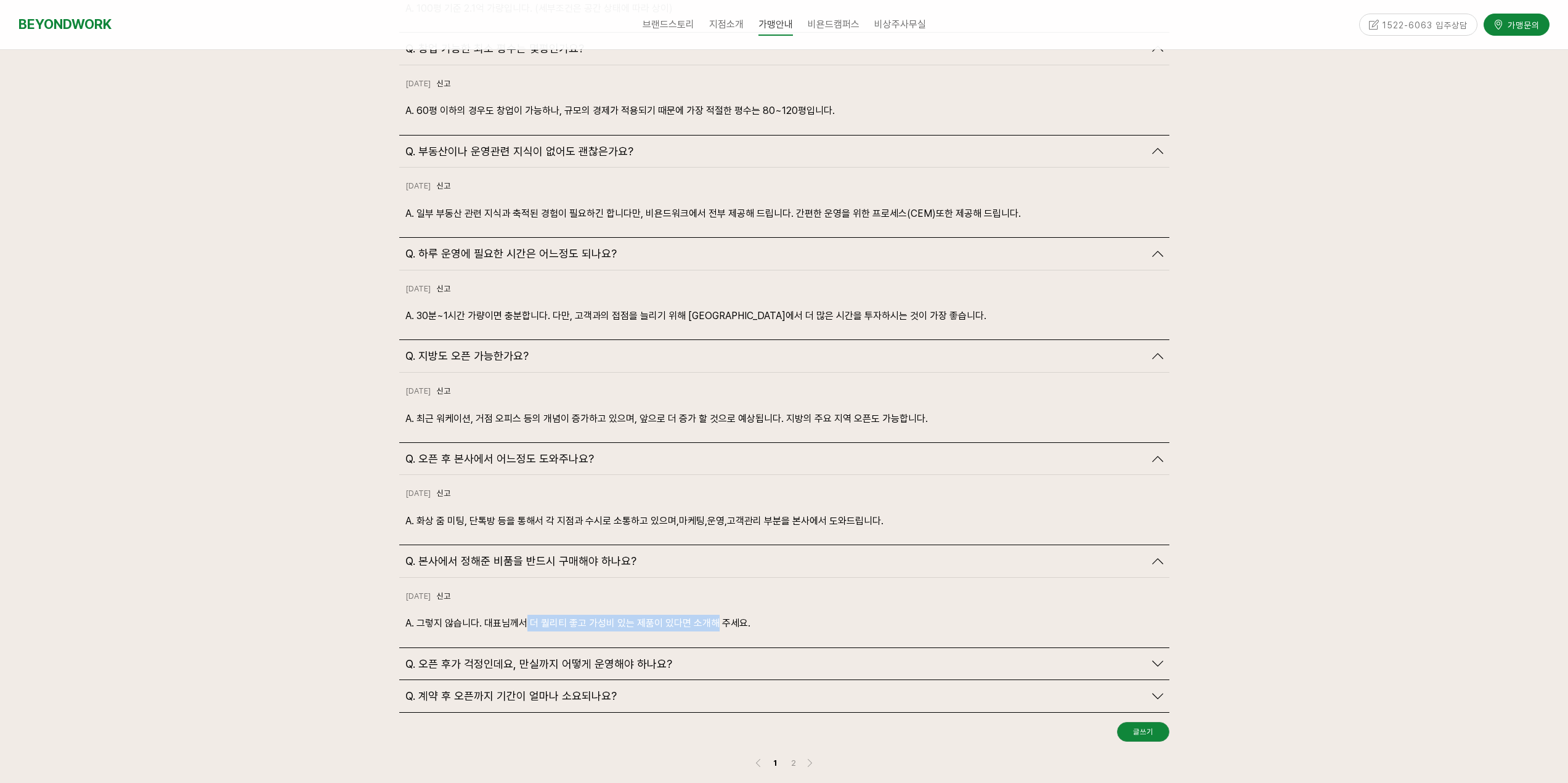
scroll to position [3203, 0]
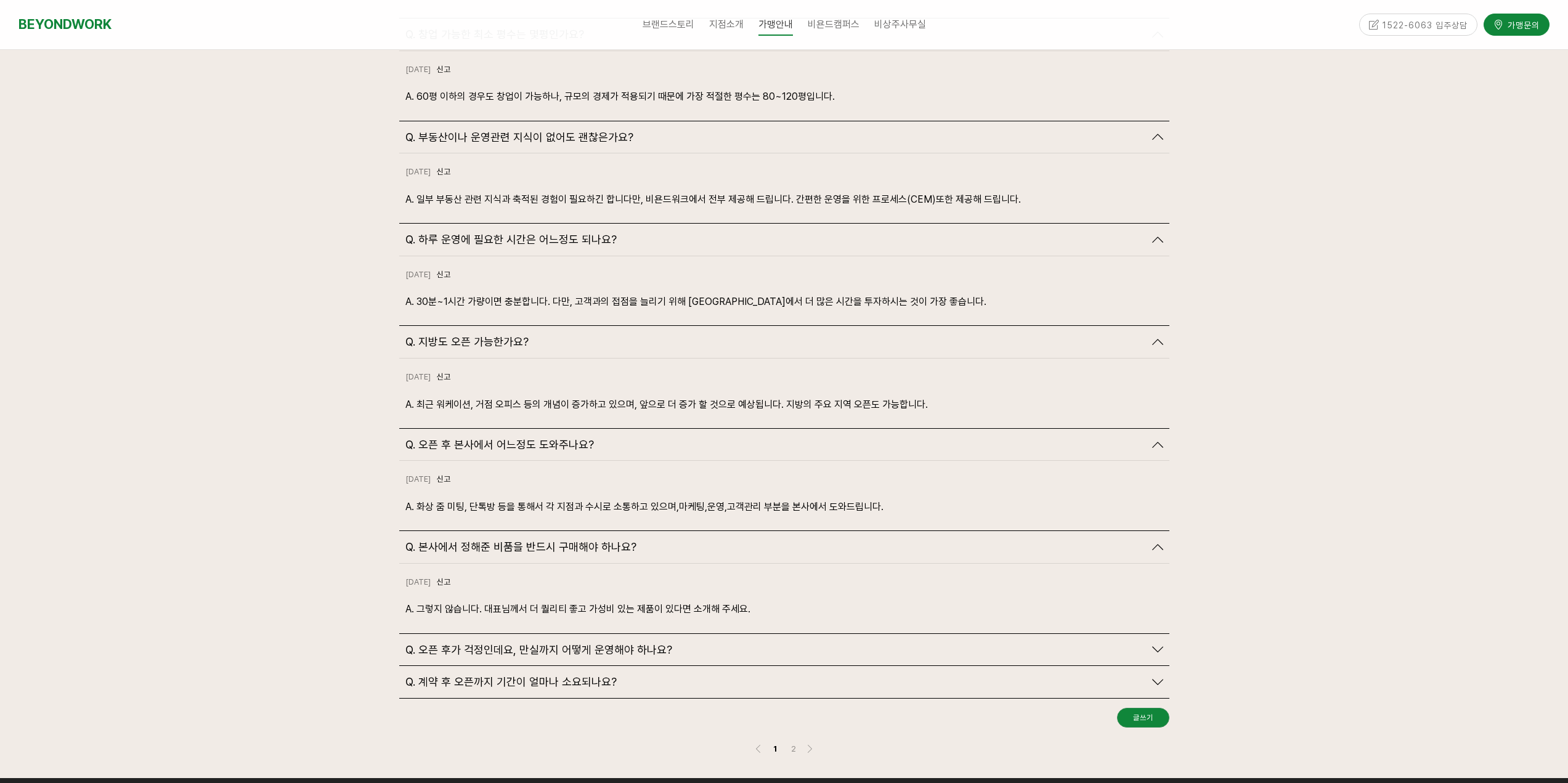
click at [1060, 636] on div "Q. 오픈 후가 걱정인데요, 만실까지 어떻게 운영해야 하나요?" at bounding box center [784, 650] width 770 height 32
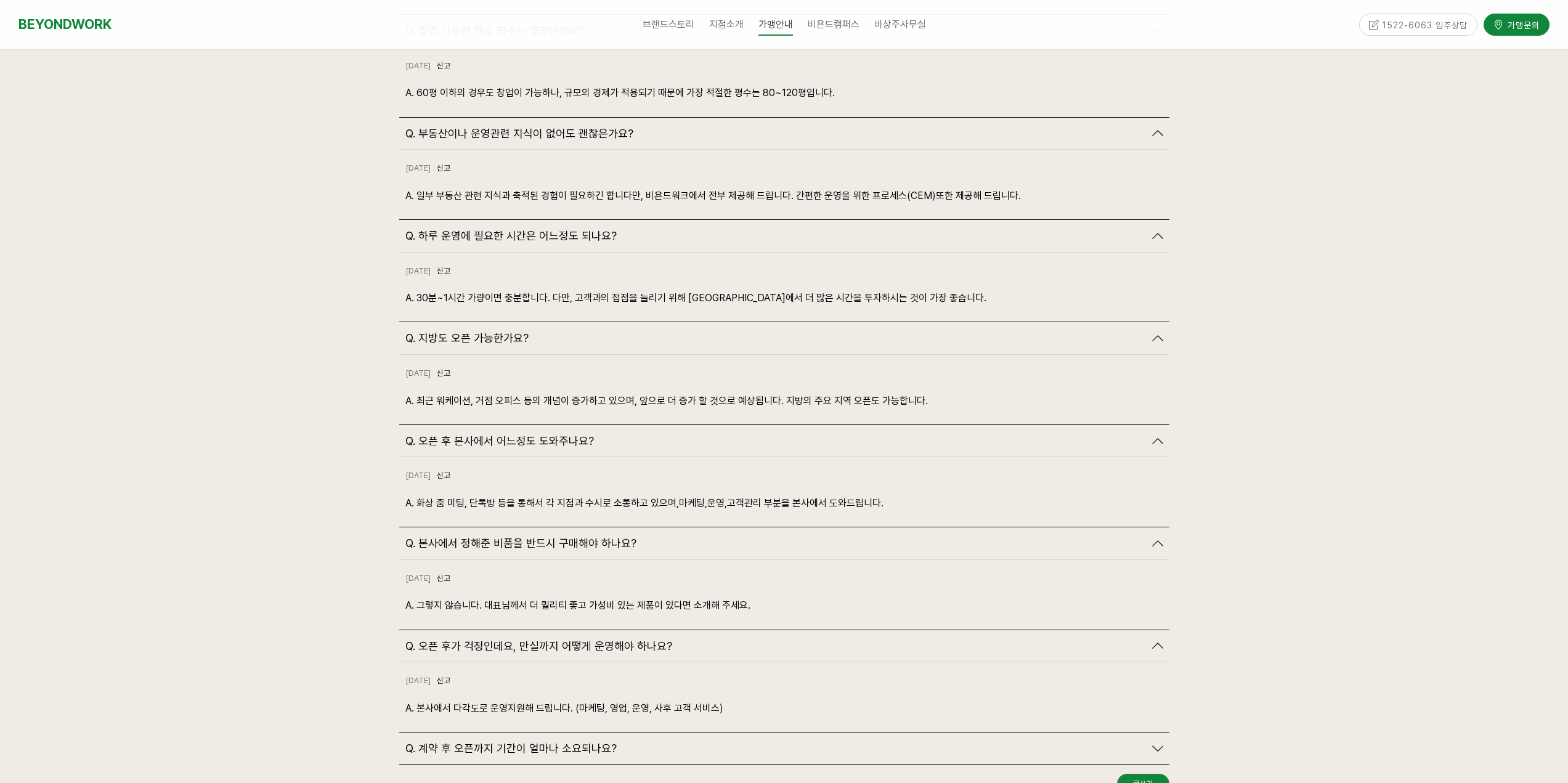
scroll to position [3265, 0]
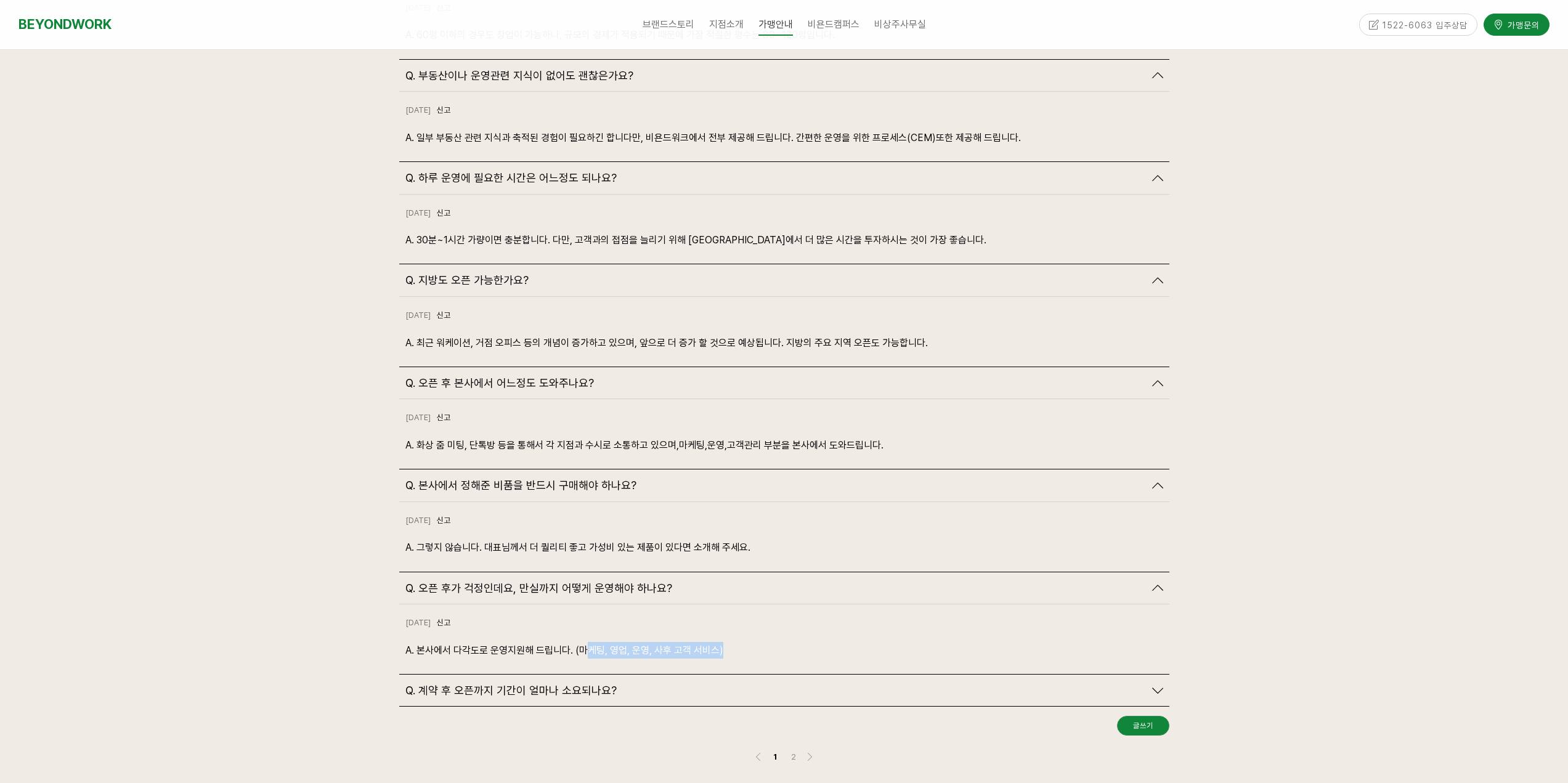
drag, startPoint x: 586, startPoint y: 619, endPoint x: 760, endPoint y: 626, distance: 174.1
click at [760, 642] on p "A. 본사에서 다각도로 운영지원해 드립니다. (마케팅, 영업, 운영, 사후 고객 서비스)" at bounding box center [785, 650] width 758 height 16
click at [973, 675] on div "Q. 계약 후 오픈까지 기간이 얼마나 소요되나요?" at bounding box center [784, 690] width 770 height 32
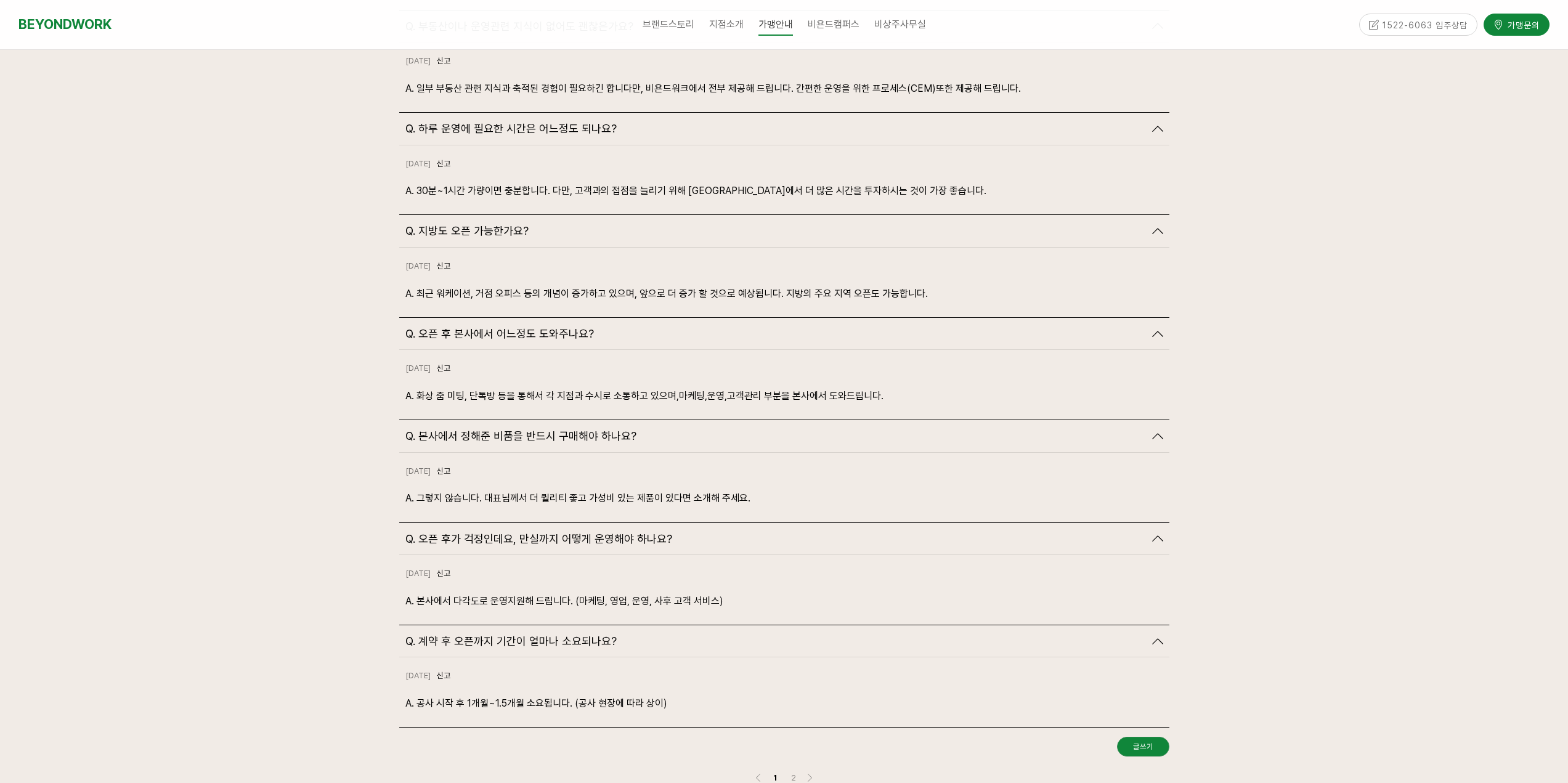
scroll to position [3388, 0]
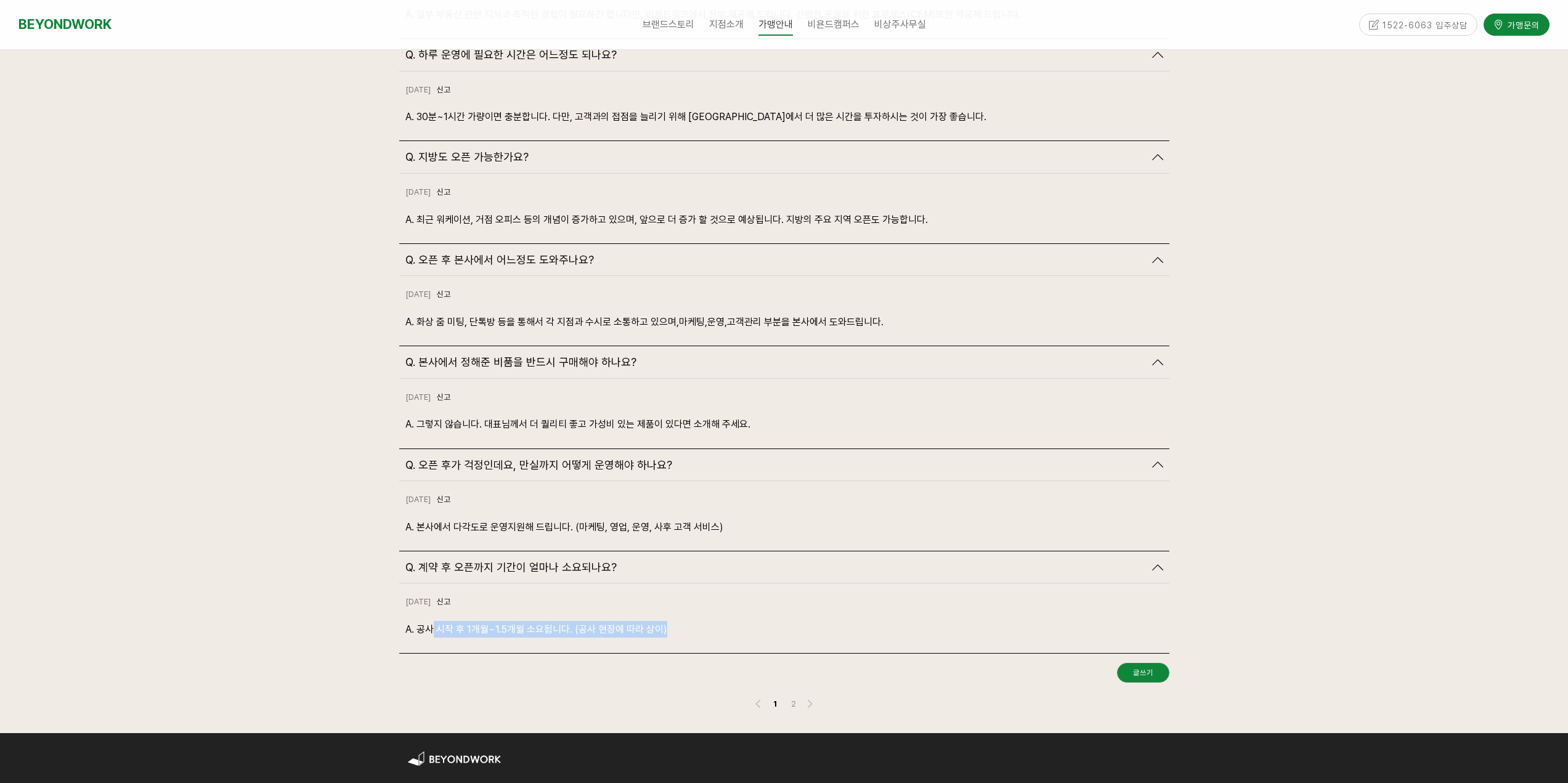
drag, startPoint x: 430, startPoint y: 600, endPoint x: 666, endPoint y: 603, distance: 236.0
click at [666, 621] on p "A. 공사 시작 후 1개월~1.5개월 소요됩니다. (공사 현장에 따라 상이)" at bounding box center [785, 628] width 758 height 16
click at [791, 696] on link "2" at bounding box center [793, 703] width 15 height 15
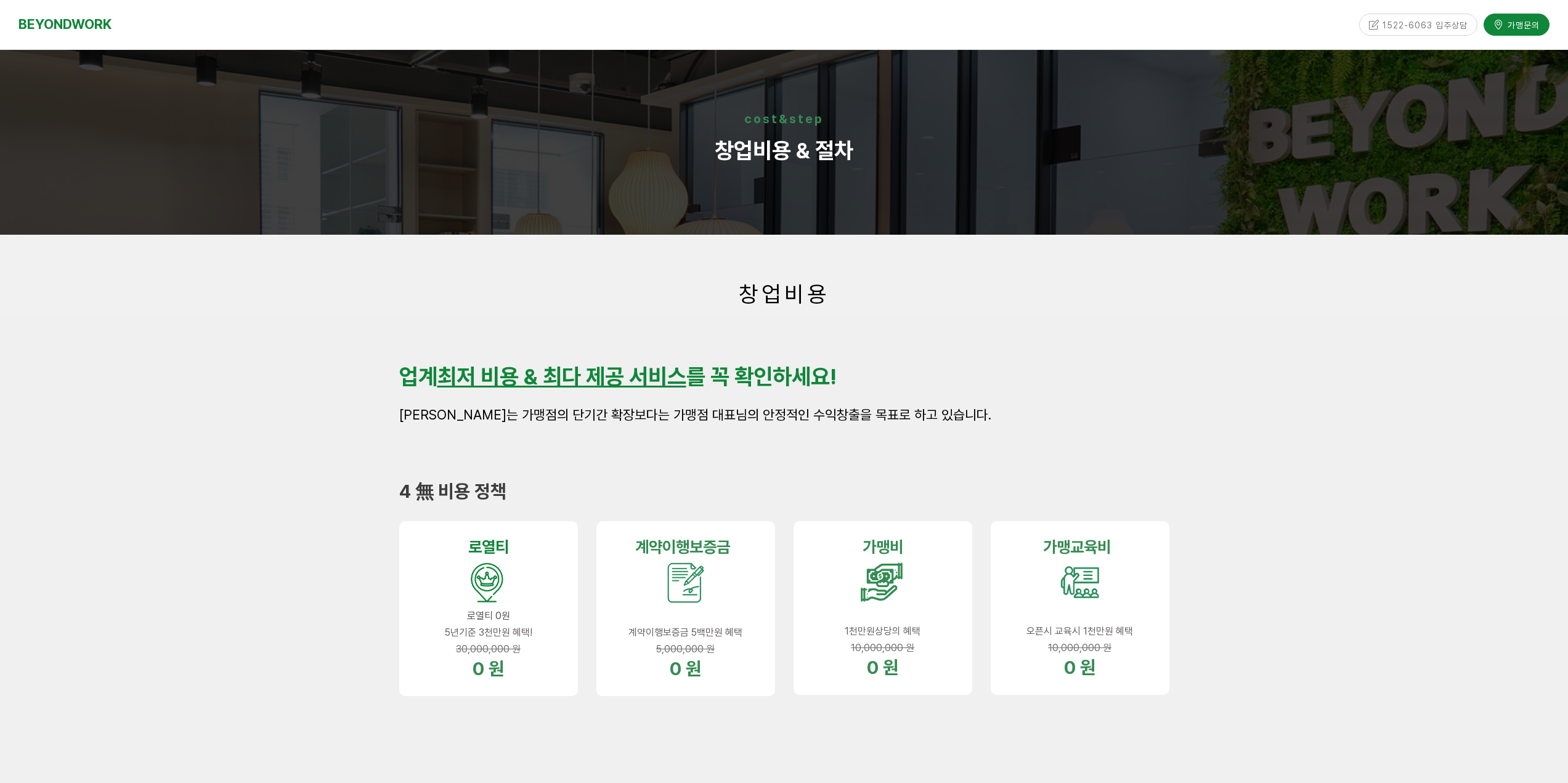
scroll to position [2750, 0]
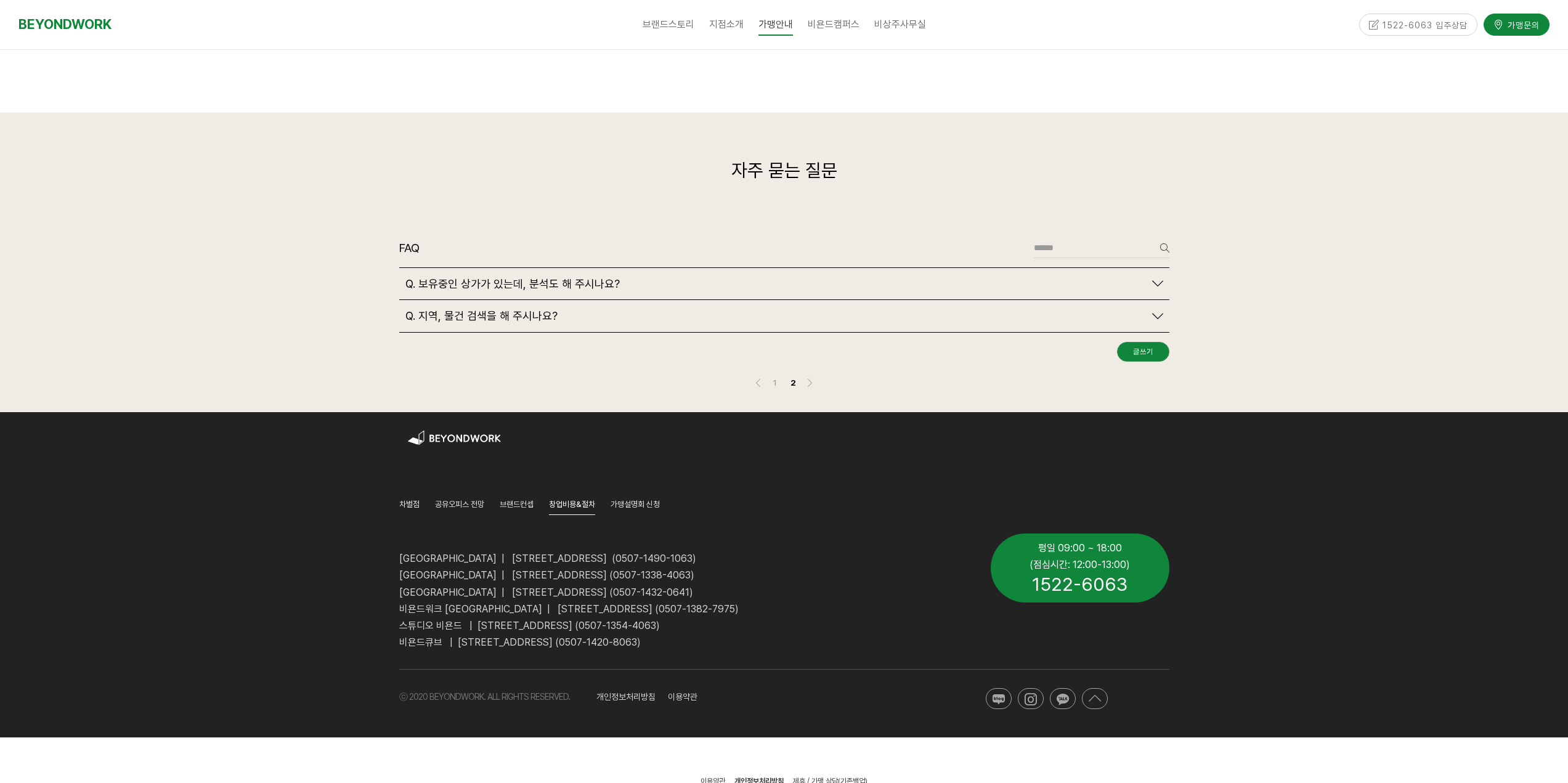
click at [675, 278] on div "Q. 보유중인 상가가 있는데, 분석도 해 주시나요?" at bounding box center [775, 284] width 739 height 14
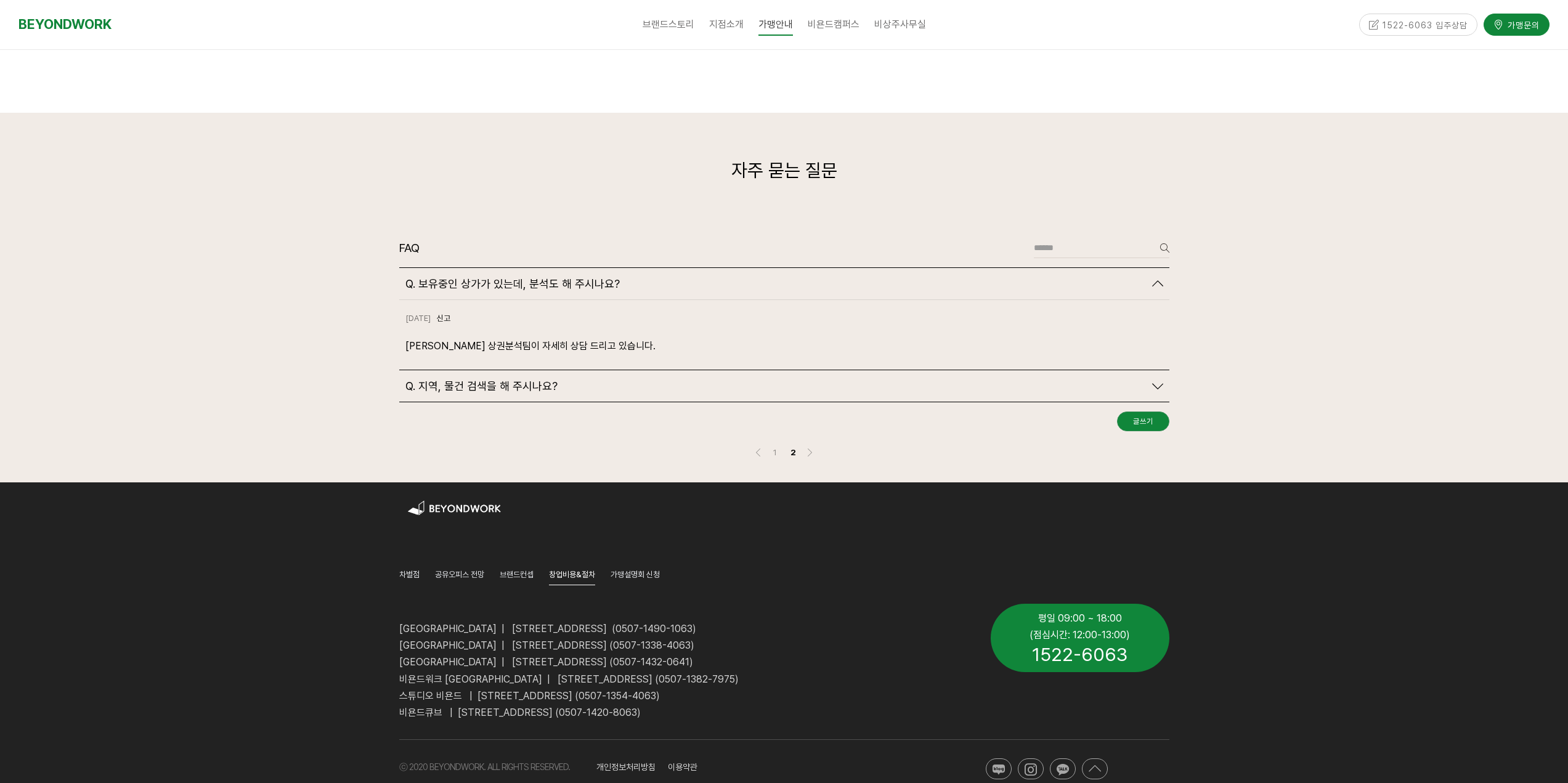
click at [1115, 378] on div "FAQ 글쓰기 검색 Q. 보유중인 상가가 있는데, 분석도 해 주시나요? [DATE] 신고 1" at bounding box center [784, 356] width 770 height 236
click at [1147, 380] on link "Q. 지역, 물건 검색을 해 주시나요?" at bounding box center [785, 387] width 758 height 14
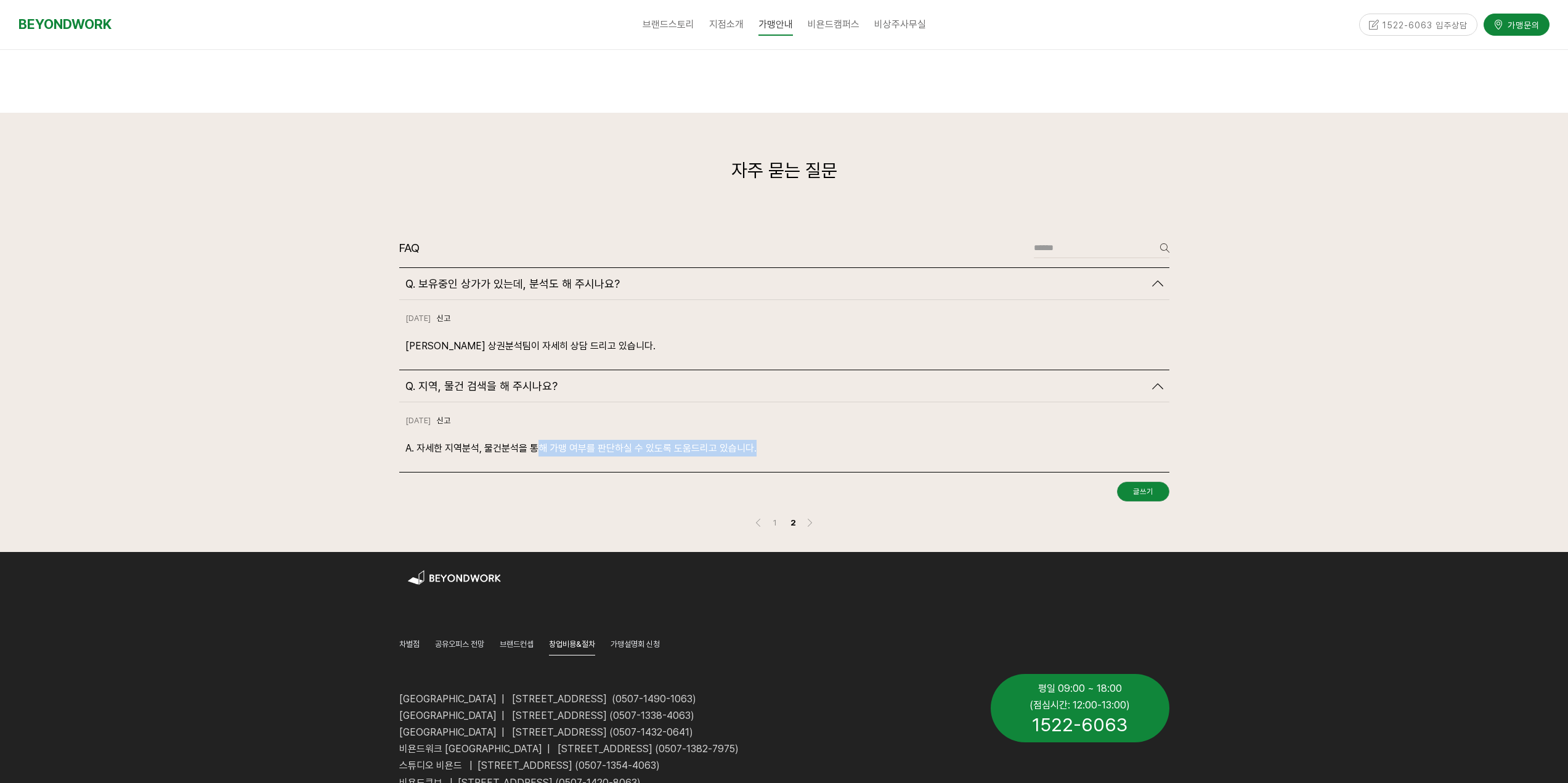
drag, startPoint x: 594, startPoint y: 420, endPoint x: 781, endPoint y: 427, distance: 187.1
click at [781, 440] on p "A. 자세한 지역분석, 물건분석을 통해 가맹 여부를 판단하실 수 있도록 도움드리고 있습니다." at bounding box center [785, 448] width 758 height 16
drag, startPoint x: 392, startPoint y: 667, endPoint x: 842, endPoint y: 697, distance: 451.0
click at [840, 734] on div "[GEOGRAPHIC_DATA] | [STREET_ADDRESS] (0507-1490-1063) [GEOGRAPHIC_DATA] | [STRE…" at bounding box center [686, 732] width 591 height 136
click at [843, 707] on p "[GEOGRAPHIC_DATA] | [STREET_ADDRESS] (0507-1338-4063)" at bounding box center [685, 715] width 573 height 16
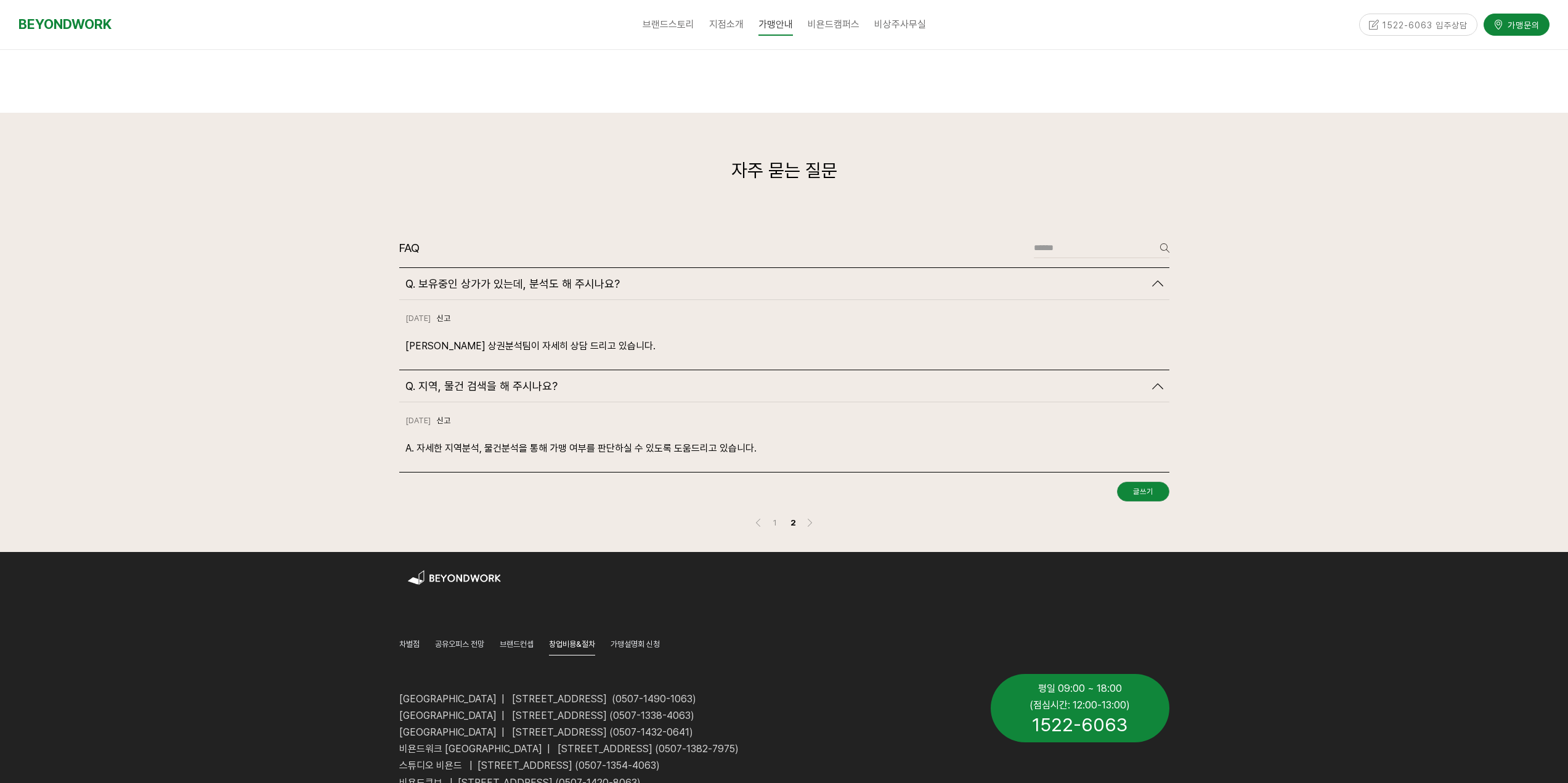
drag, startPoint x: 396, startPoint y: 669, endPoint x: 773, endPoint y: 697, distance: 378.0
click at [773, 697] on div "[GEOGRAPHIC_DATA] | [STREET_ADDRESS] (0507-1490-1063) [GEOGRAPHIC_DATA] | [STRE…" at bounding box center [686, 732] width 591 height 136
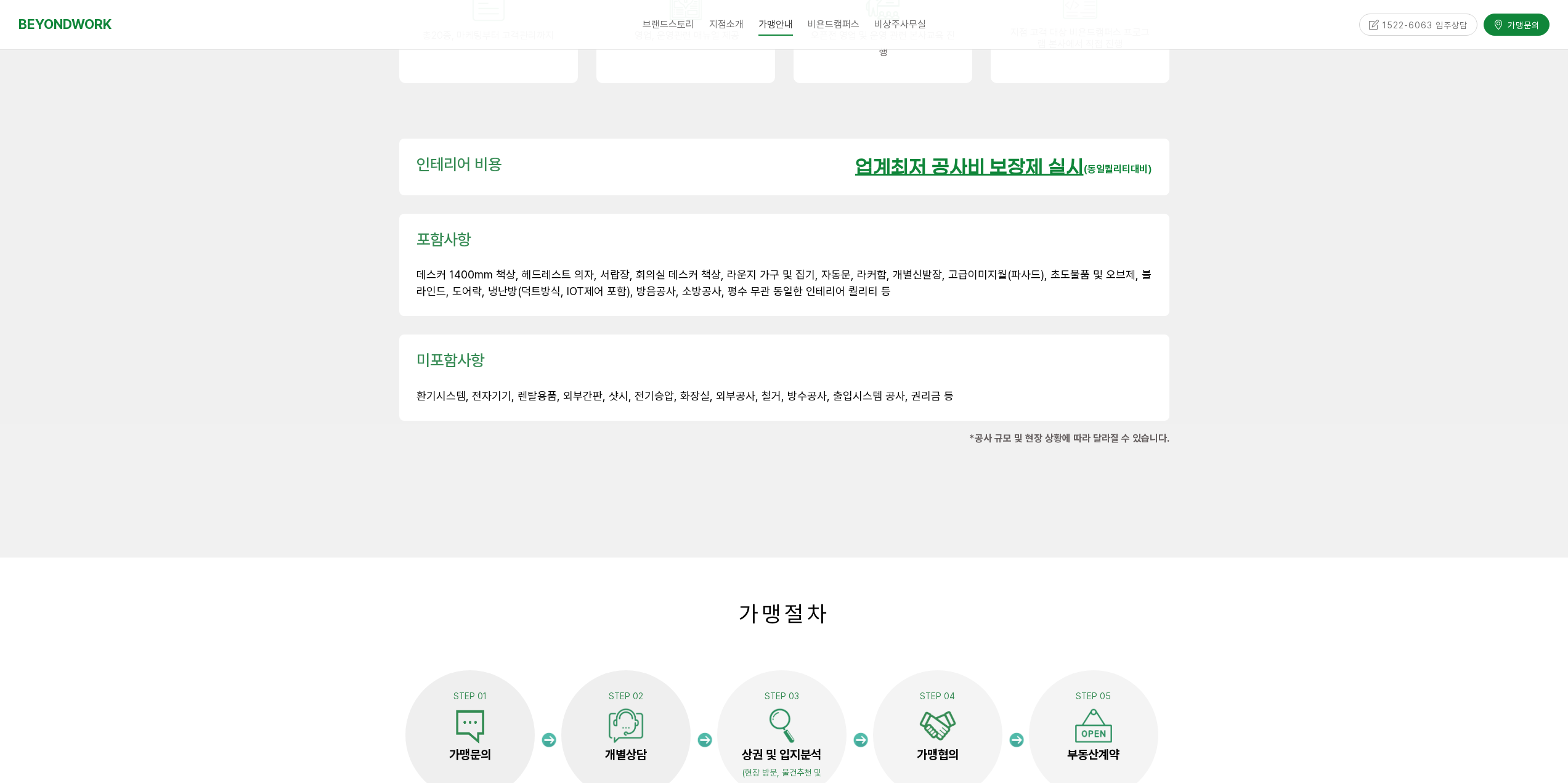
scroll to position [1702, 0]
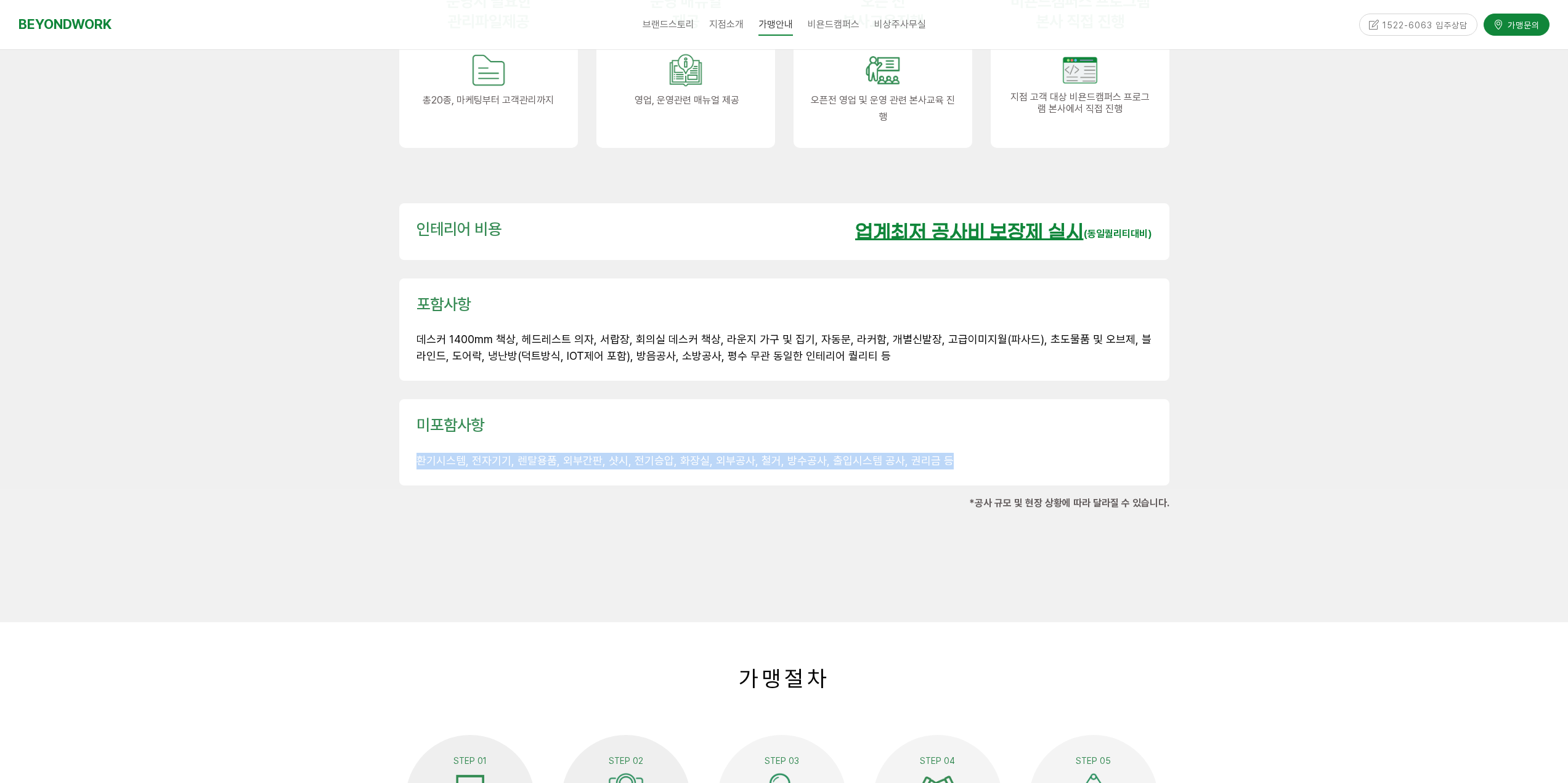
drag, startPoint x: 419, startPoint y: 431, endPoint x: 1010, endPoint y: 450, distance: 591.3
click at [946, 453] on p "환기시스템, 전자기기, 렌탈용품, 외부간판, 샷시, 전기승압, 화장실, 외부공사, 철거, 방수공사, 출입시스템 공사, 권리금 등" at bounding box center [785, 461] width 736 height 16
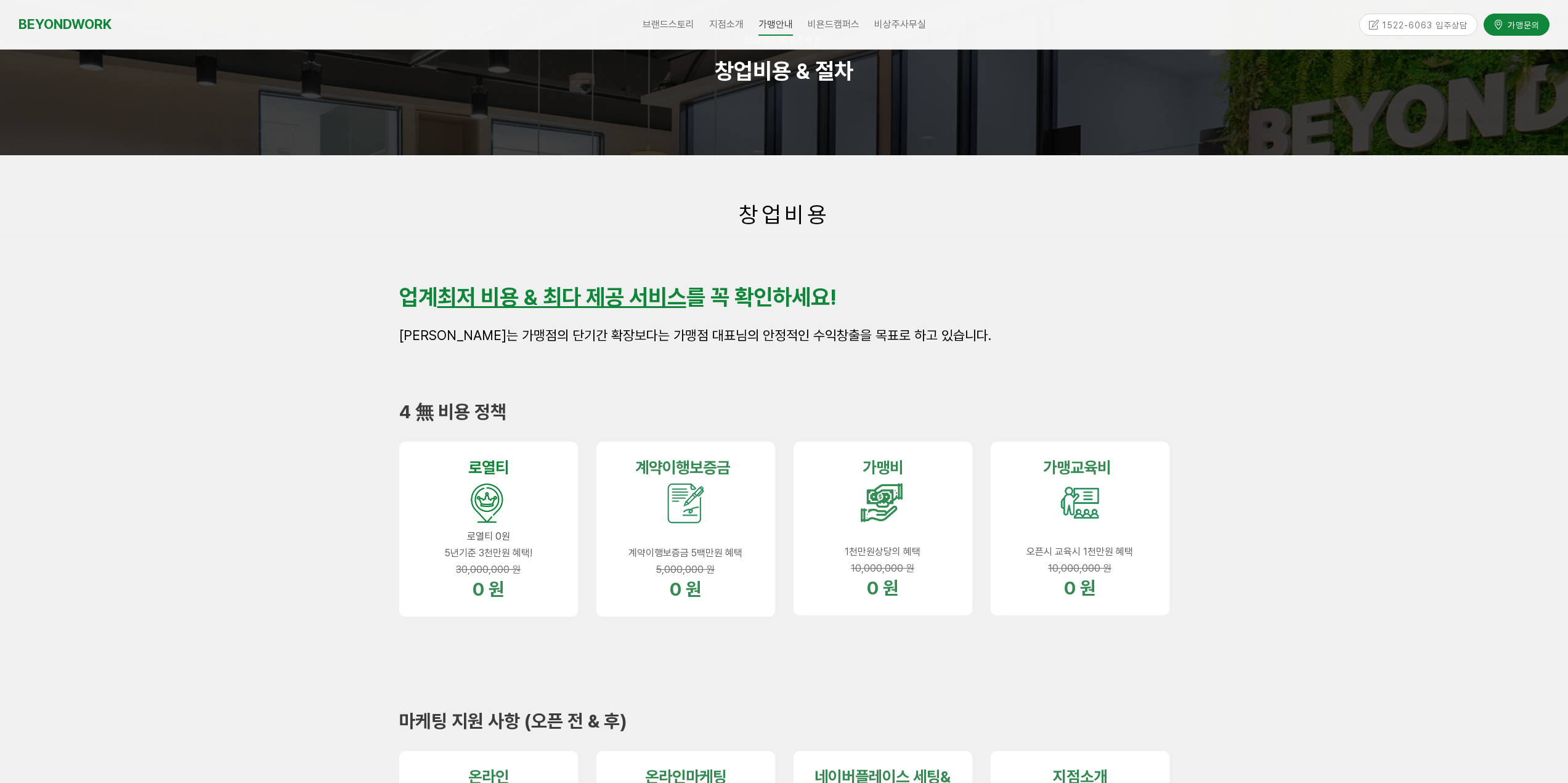
scroll to position [0, 0]
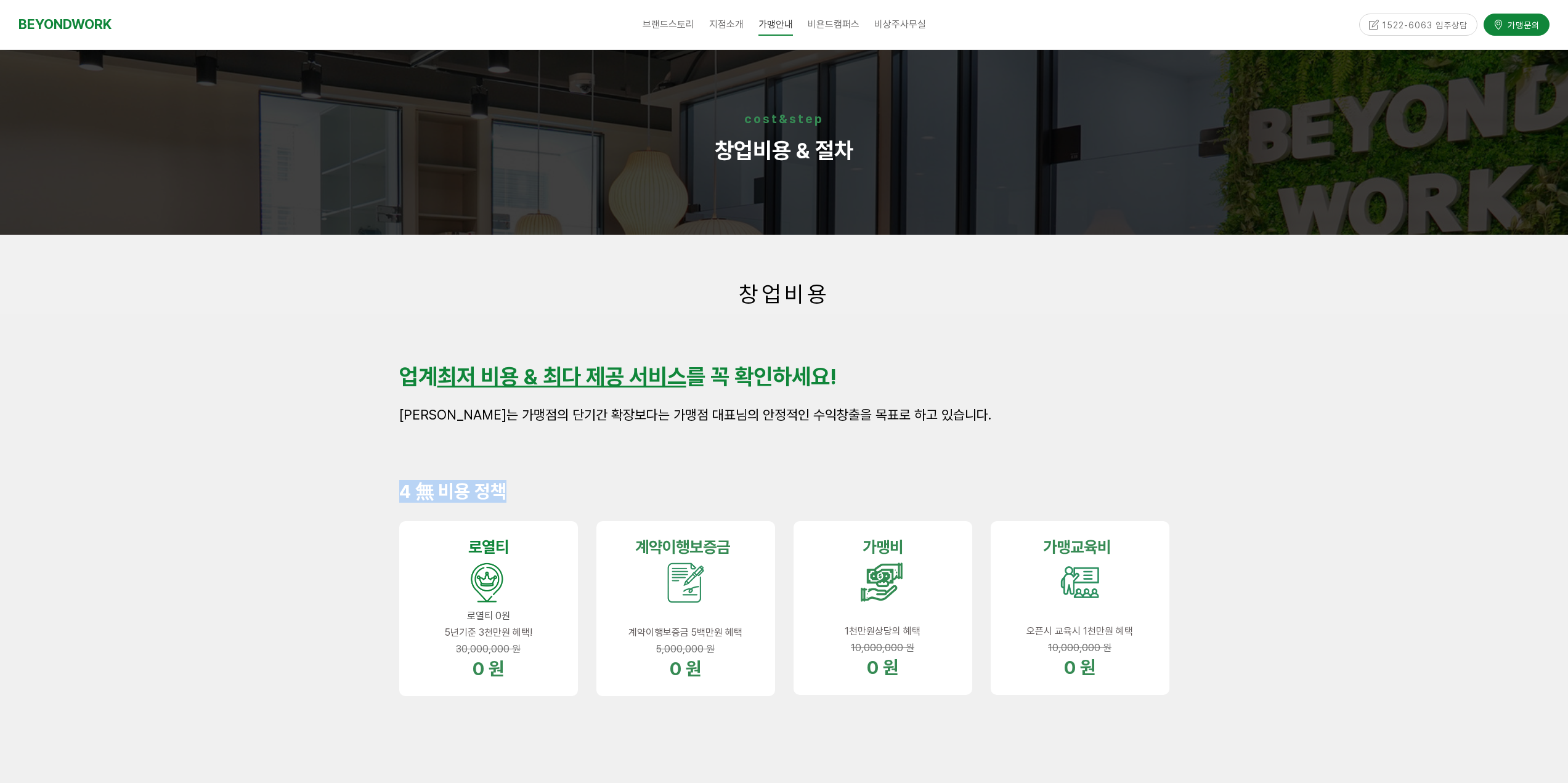
drag, startPoint x: 399, startPoint y: 486, endPoint x: 530, endPoint y: 500, distance: 131.7
click at [530, 500] on p "4 無 비용 정책" at bounding box center [784, 491] width 770 height 23
drag, startPoint x: 481, startPoint y: 547, endPoint x: 504, endPoint y: 663, distance: 118.3
click at [523, 687] on div "로열 티 로열티 0원 5년기준 3천만원 혜택! 30,000,000 원 0 원" at bounding box center [488, 609] width 179 height 175
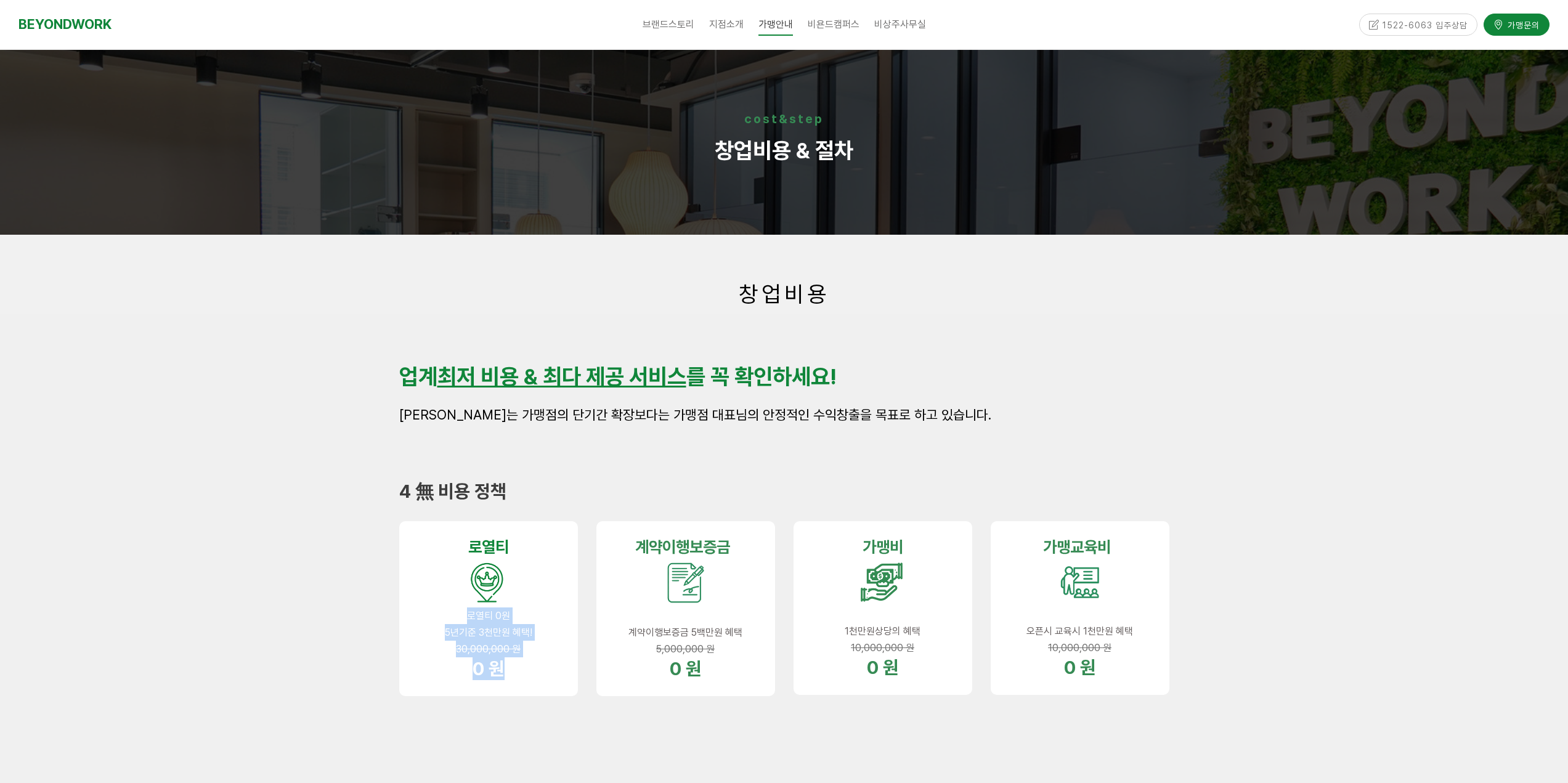
drag, startPoint x: 464, startPoint y: 615, endPoint x: 557, endPoint y: 682, distance: 114.6
click at [549, 701] on div "로열 티 로열티 0원 5년기준 3천만원 혜택! 30,000,000 원 0 원" at bounding box center [488, 609] width 197 height 193
click at [673, 447] on div at bounding box center [784, 452] width 770 height 19
click at [1415, 16] on div "1522-6063 입주상담" at bounding box center [1418, 24] width 119 height 21
click at [1415, 19] on div "1522-6063 입주상담" at bounding box center [1418, 24] width 119 height 21
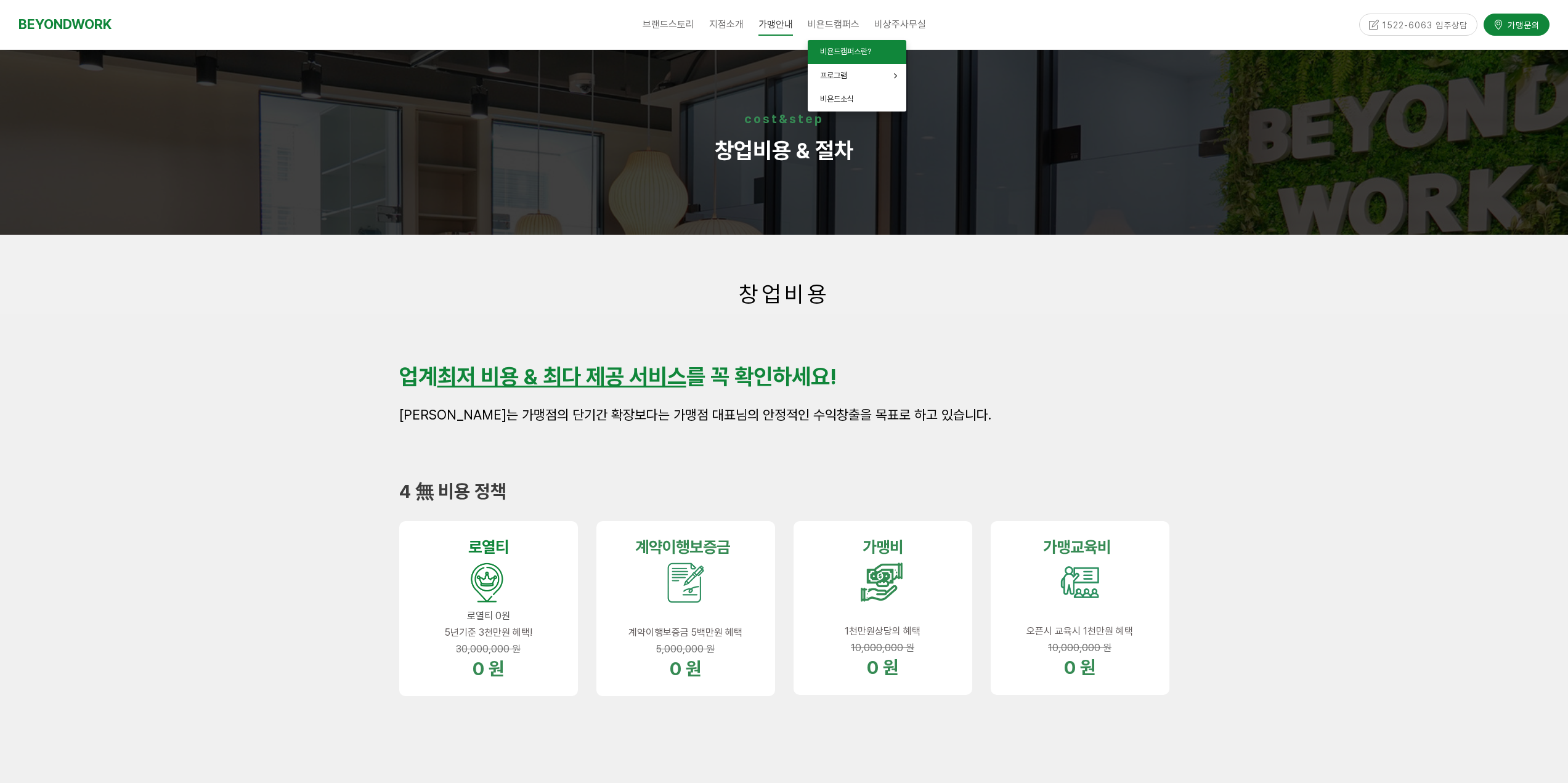
click at [834, 45] on link "비욘드캠퍼스란?" at bounding box center [857, 52] width 99 height 24
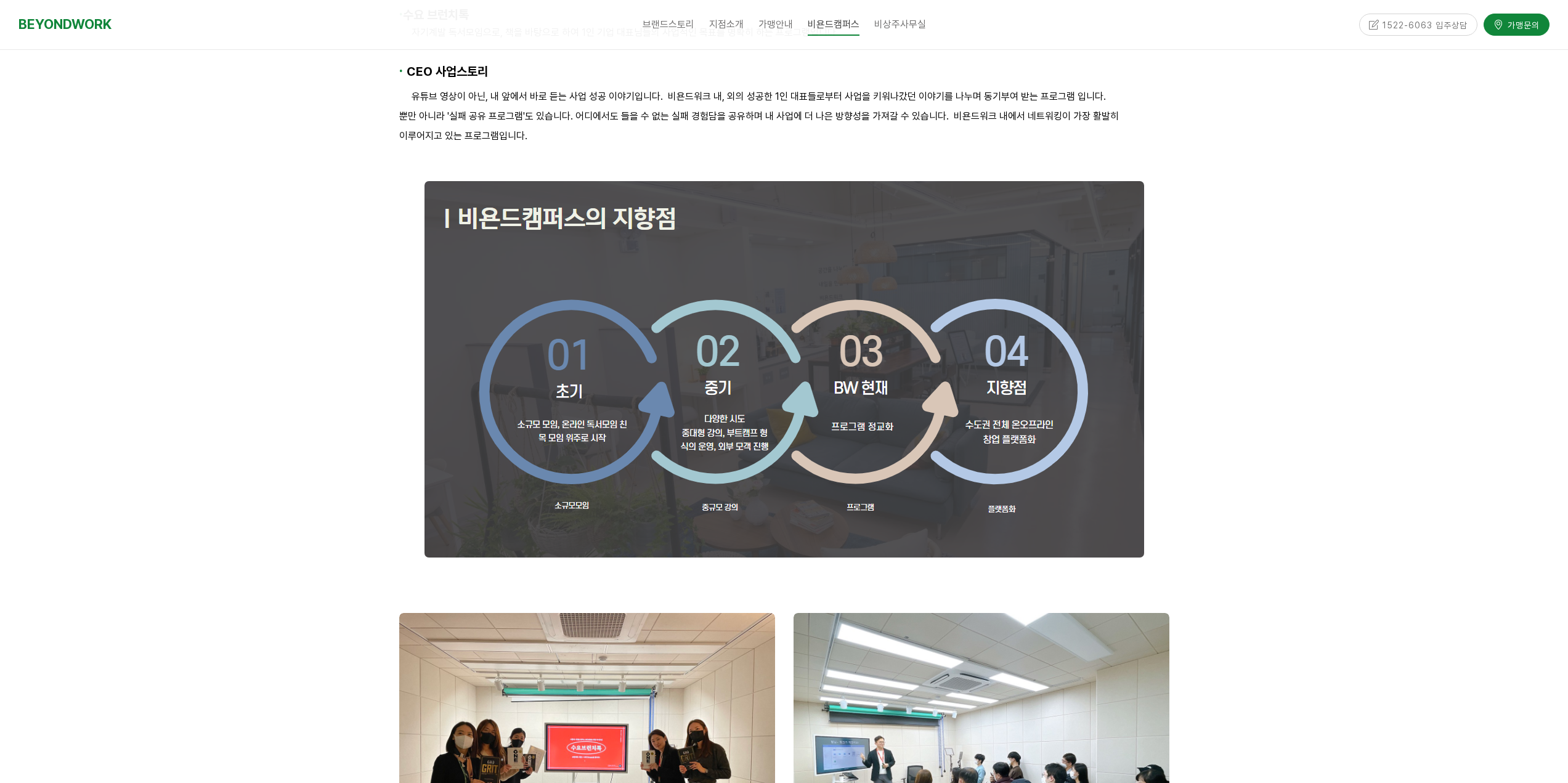
scroll to position [677, 0]
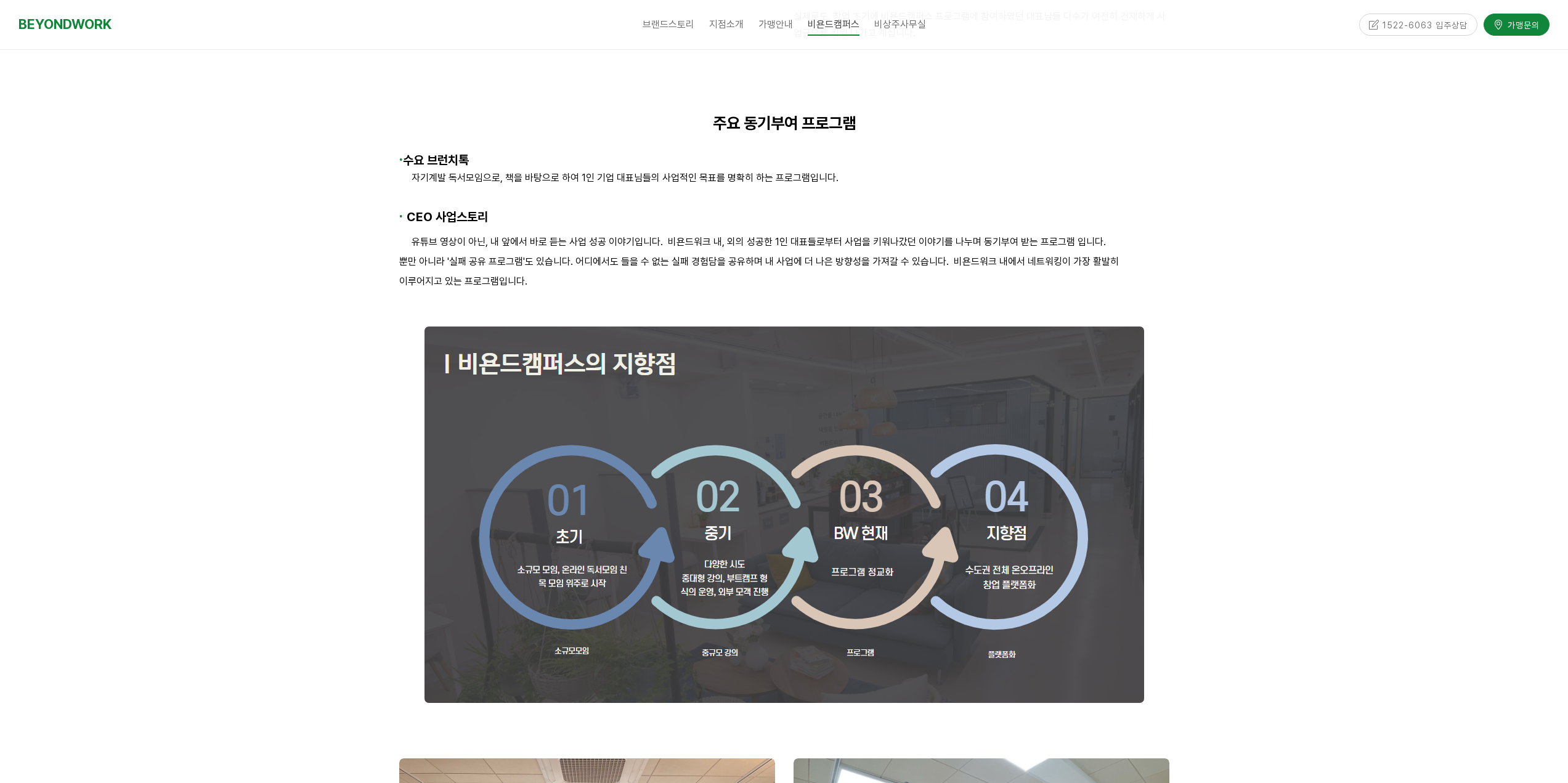
click at [116, 4] on div "BEYONDWORK" at bounding box center [119, 24] width 202 height 49
click at [60, 23] on link "BEYONDWORK" at bounding box center [65, 24] width 93 height 23
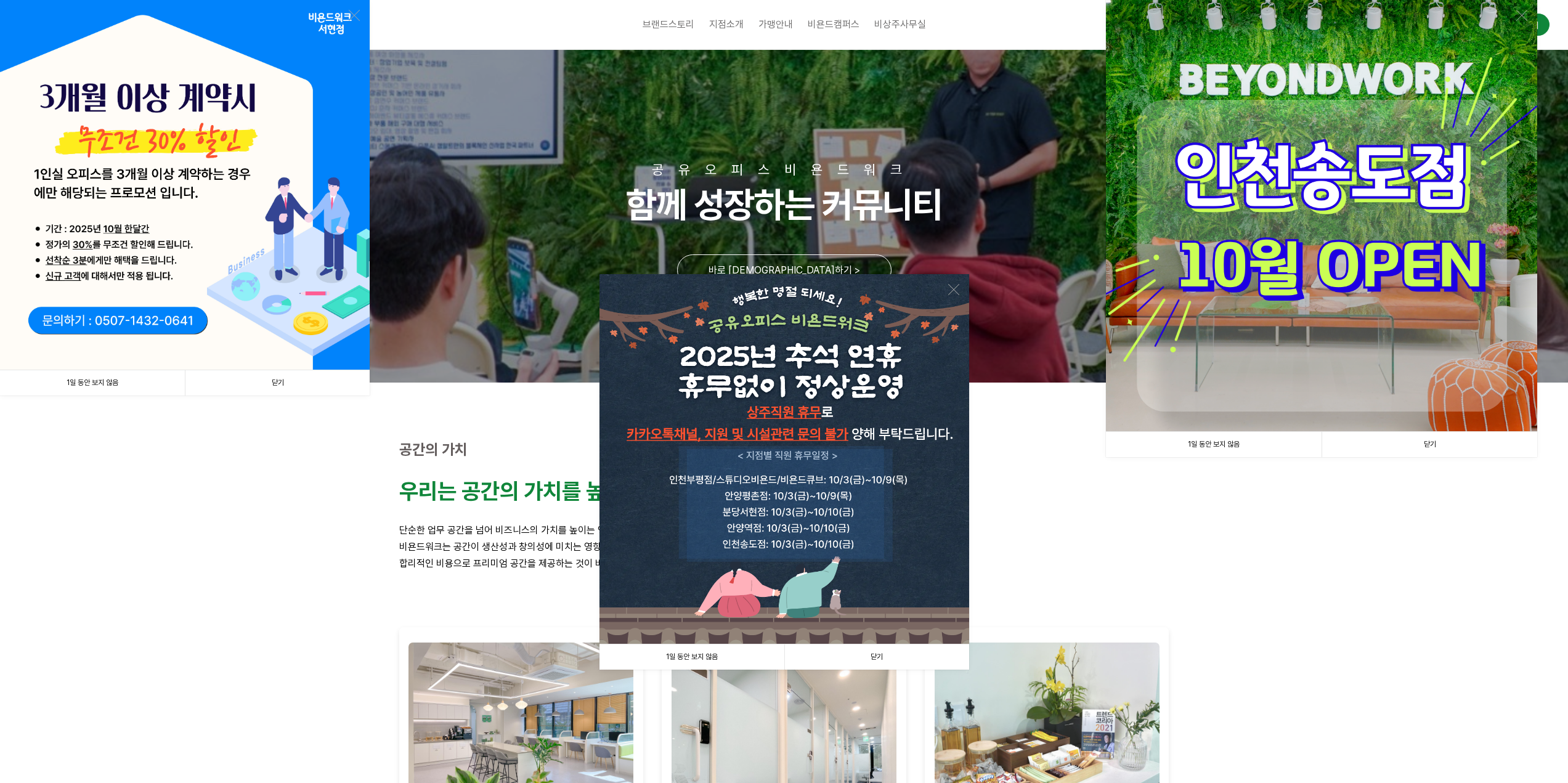
click at [877, 656] on link "닫기" at bounding box center [876, 657] width 185 height 25
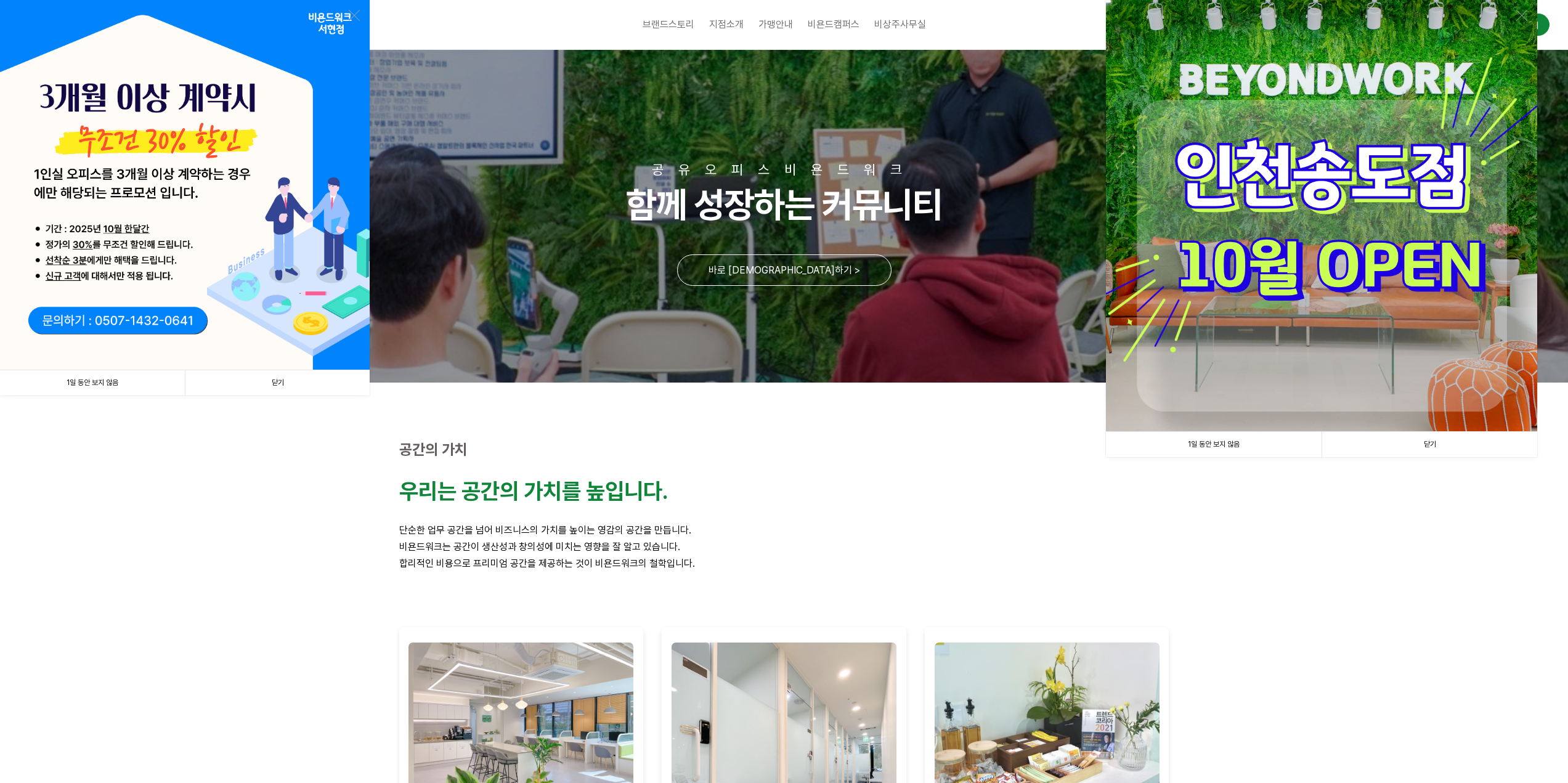
click at [1253, 267] on img at bounding box center [1322, 216] width 432 height 431
click at [1436, 446] on link "닫기" at bounding box center [1429, 443] width 216 height 25
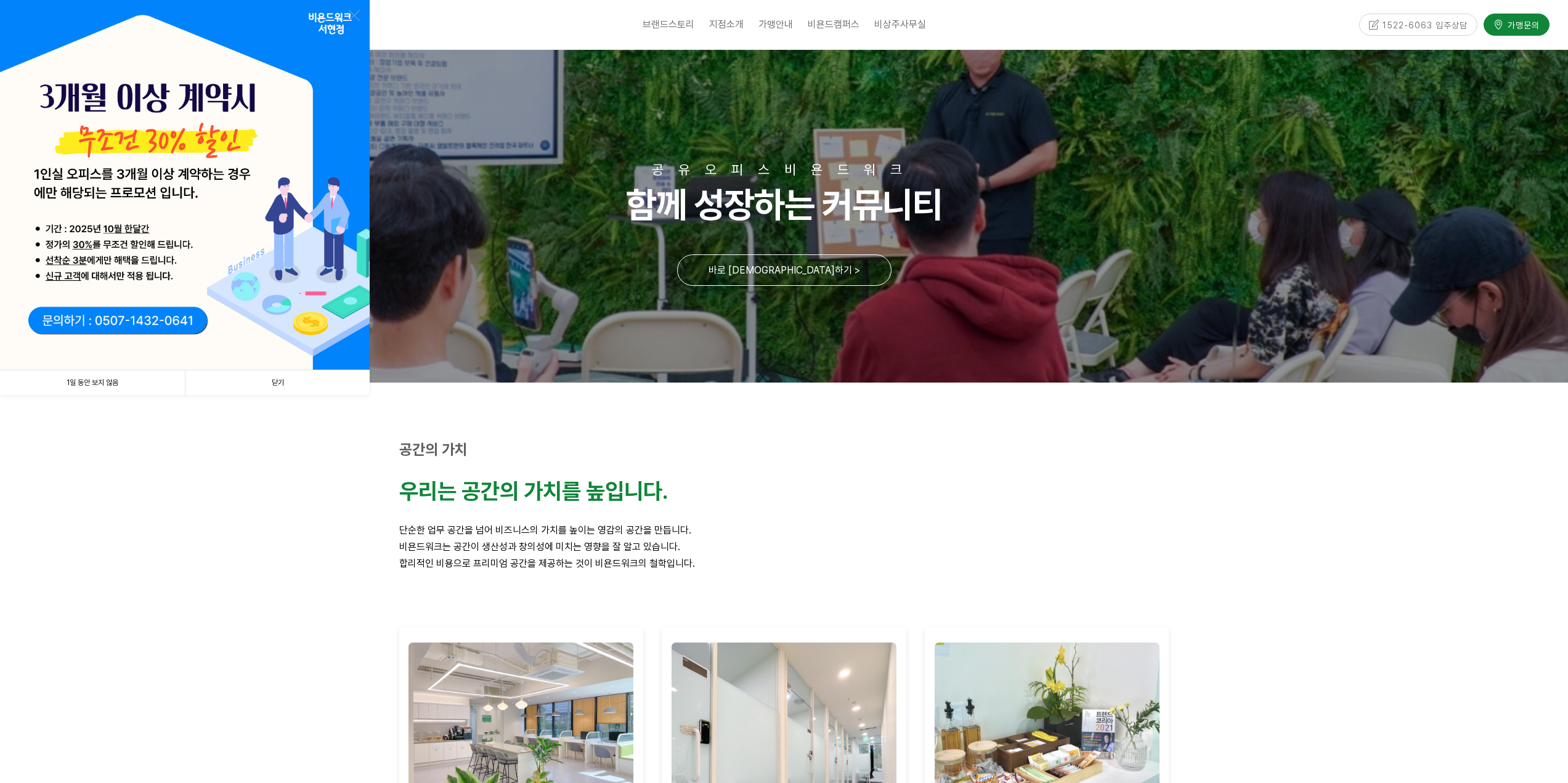
click at [273, 384] on link "닫기" at bounding box center [277, 382] width 185 height 25
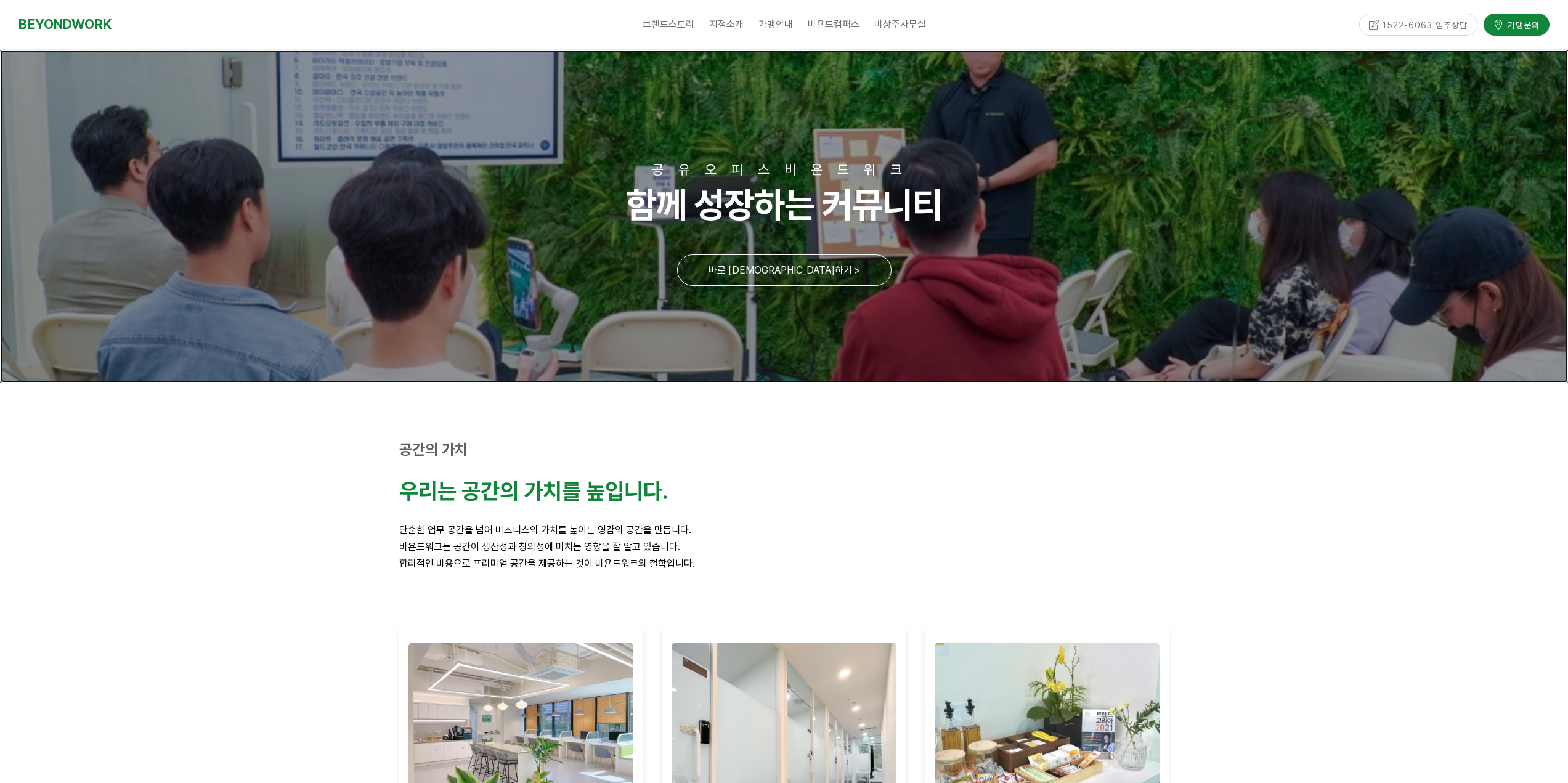
click at [775, 274] on link at bounding box center [784, 216] width 1568 height 333
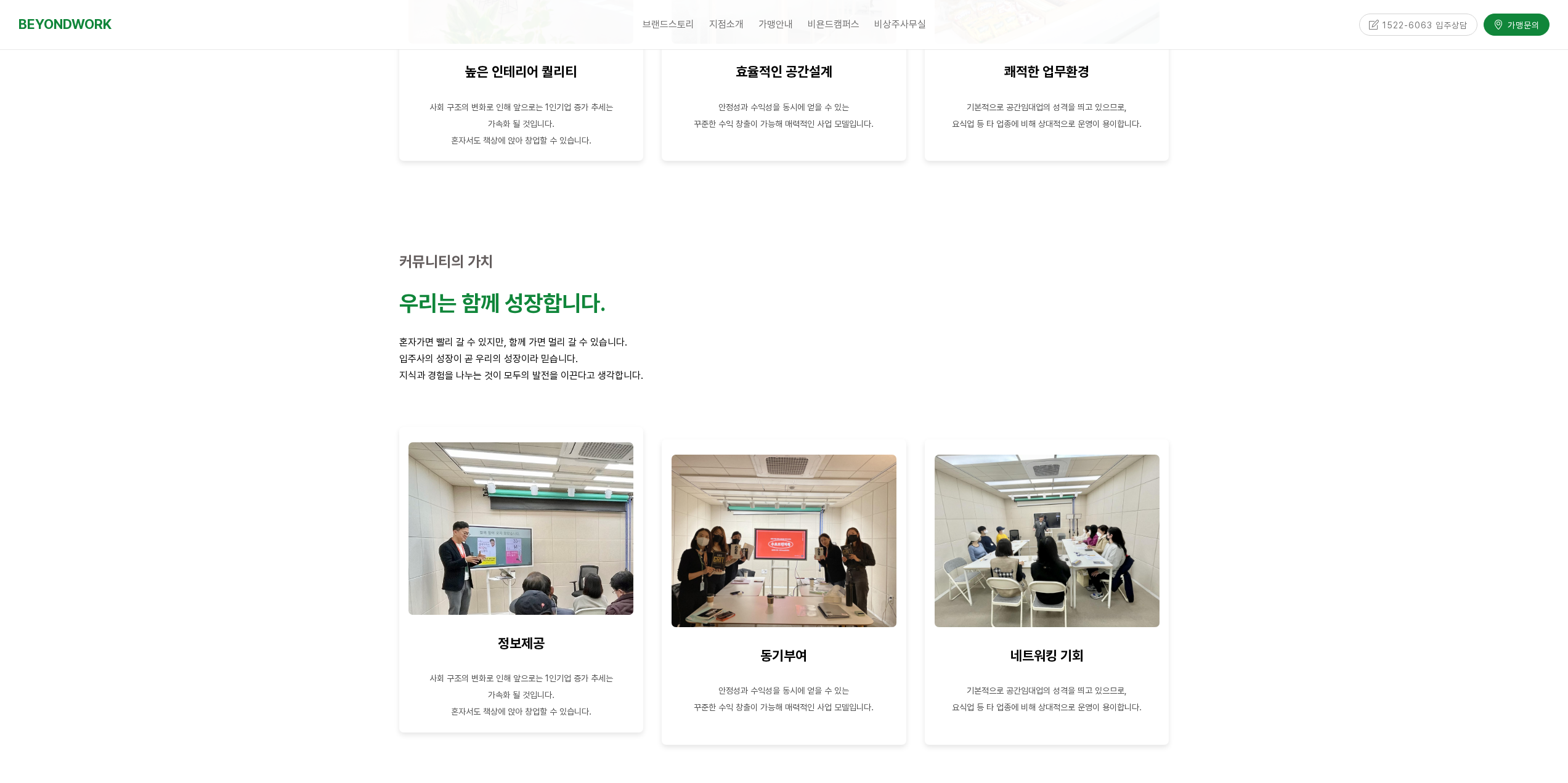
scroll to position [924, 0]
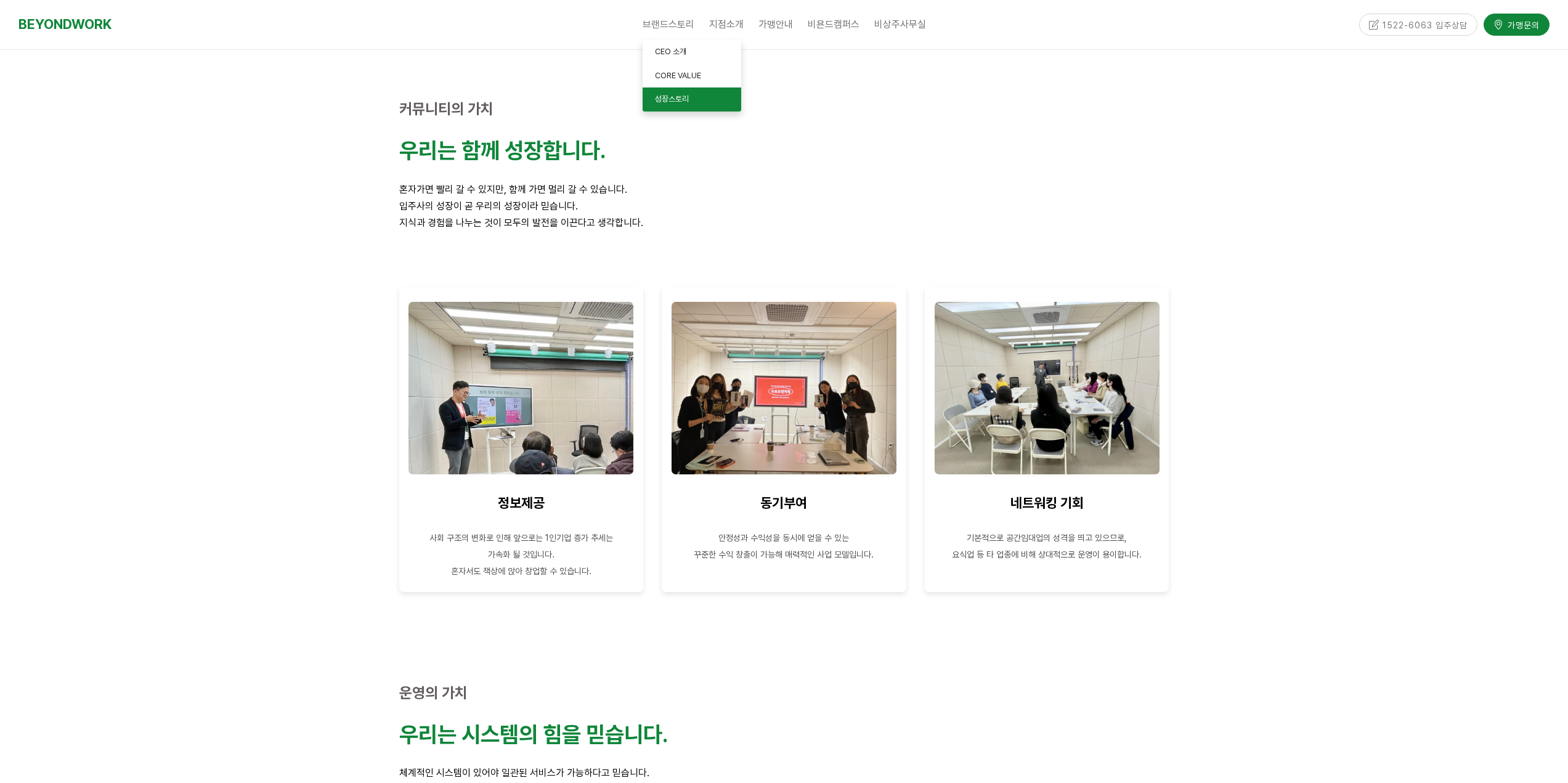
click at [677, 97] on span "성장스토리" at bounding box center [671, 99] width 34 height 9
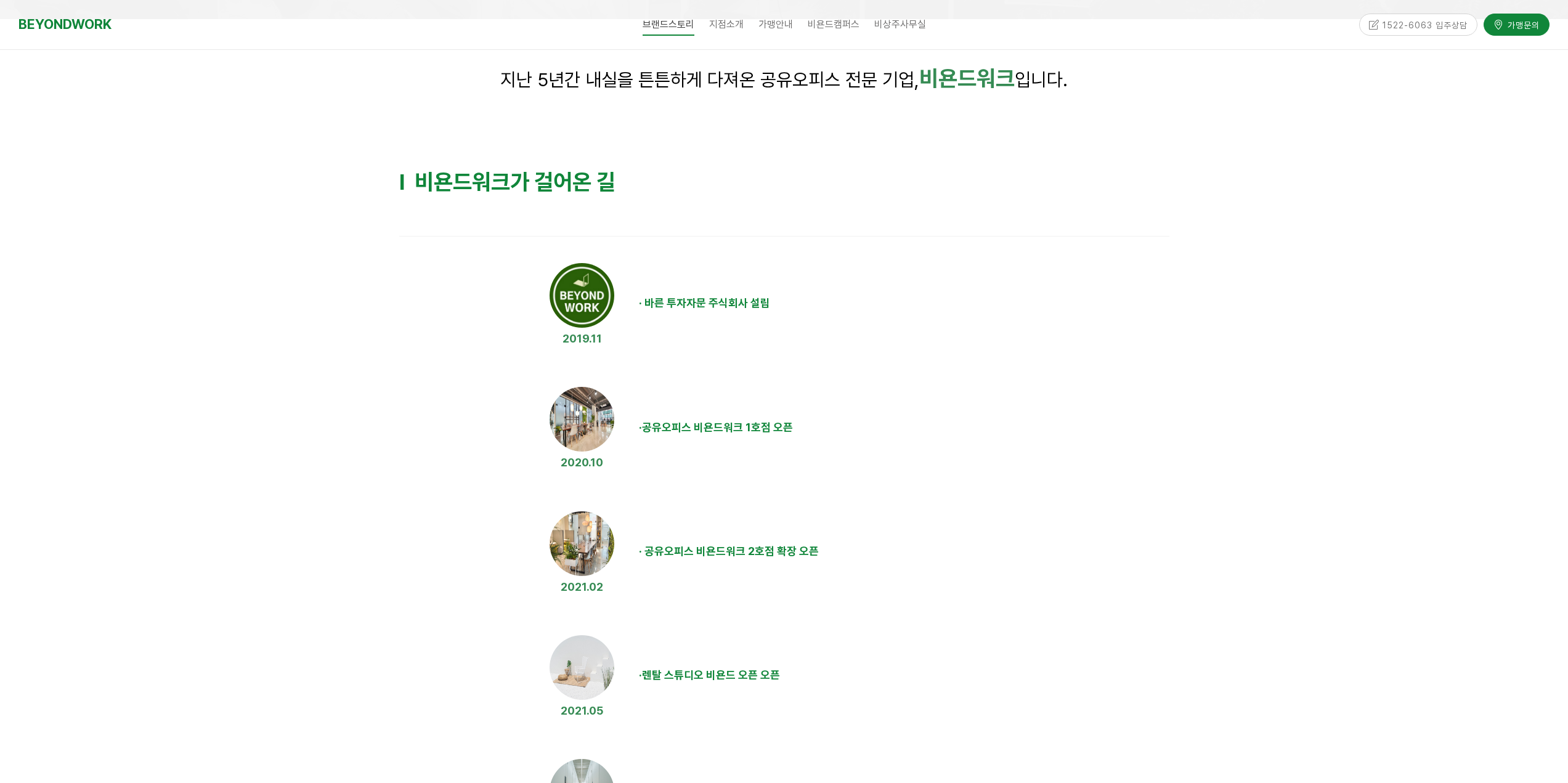
scroll to position [247, 0]
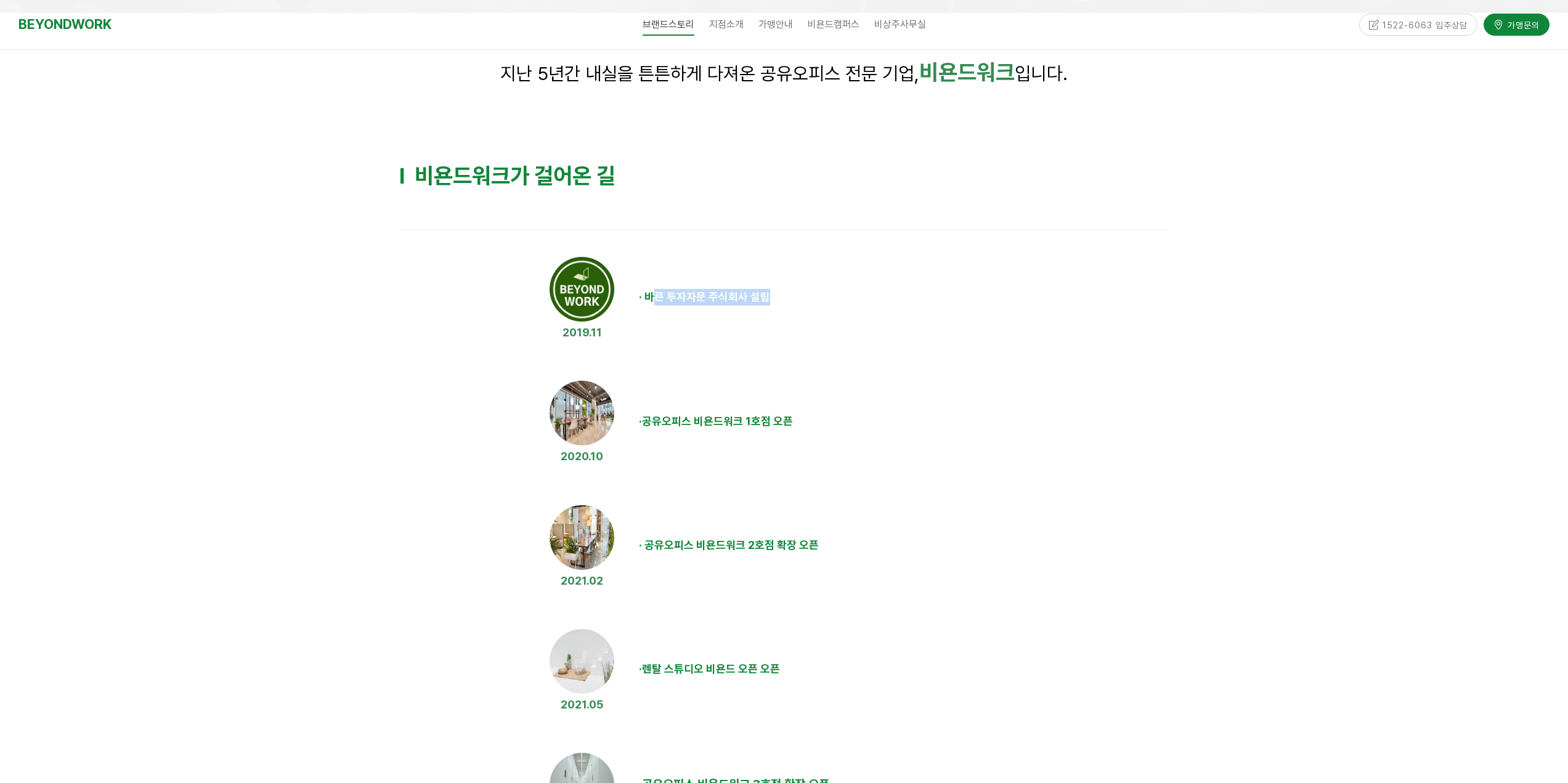
drag, startPoint x: 658, startPoint y: 299, endPoint x: 842, endPoint y: 306, distance: 184.1
click at [842, 306] on td "· 바른 투자자문 주식회사 설립" at bounding box center [902, 297] width 536 height 97
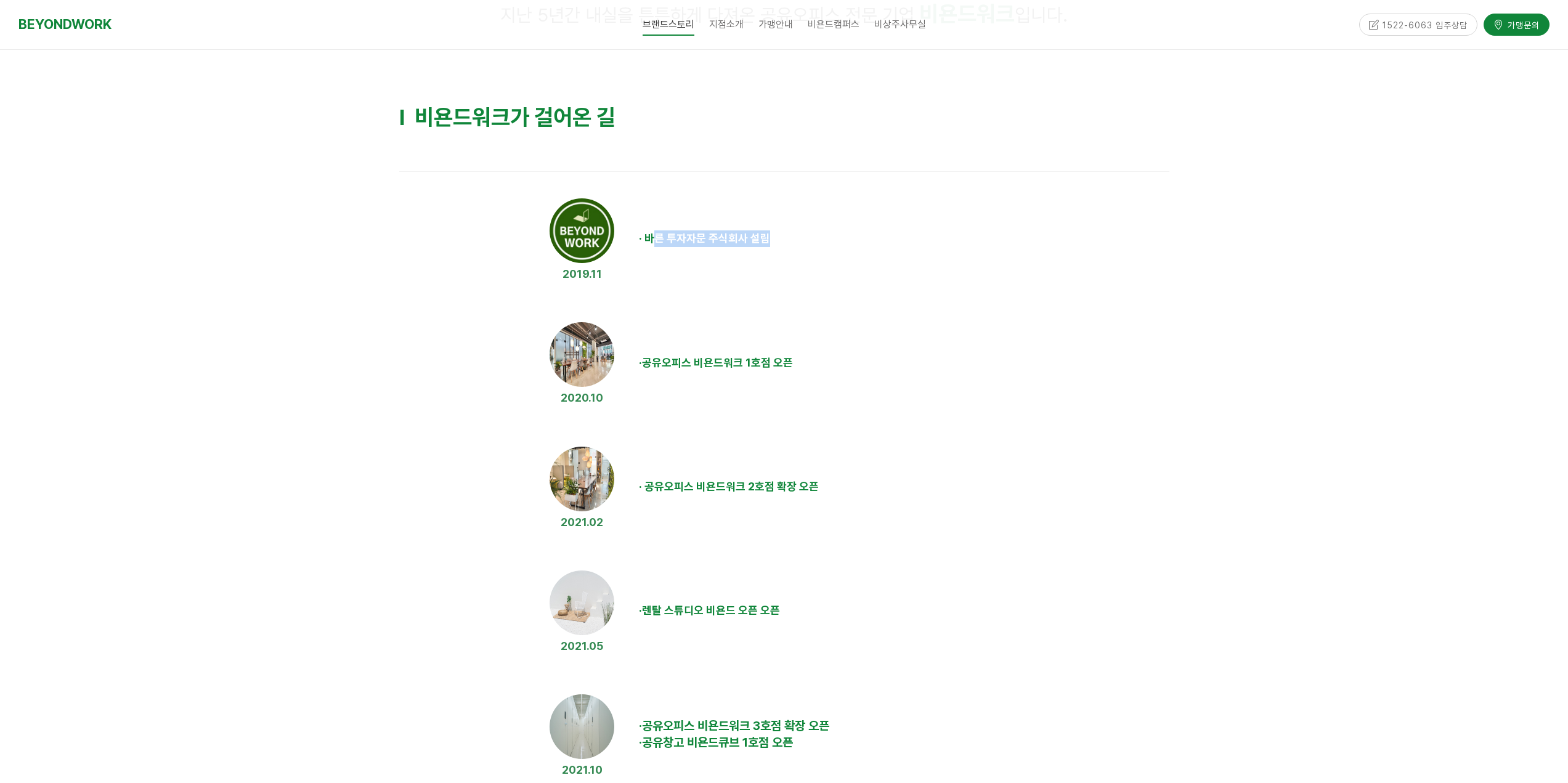
scroll to position [370, 0]
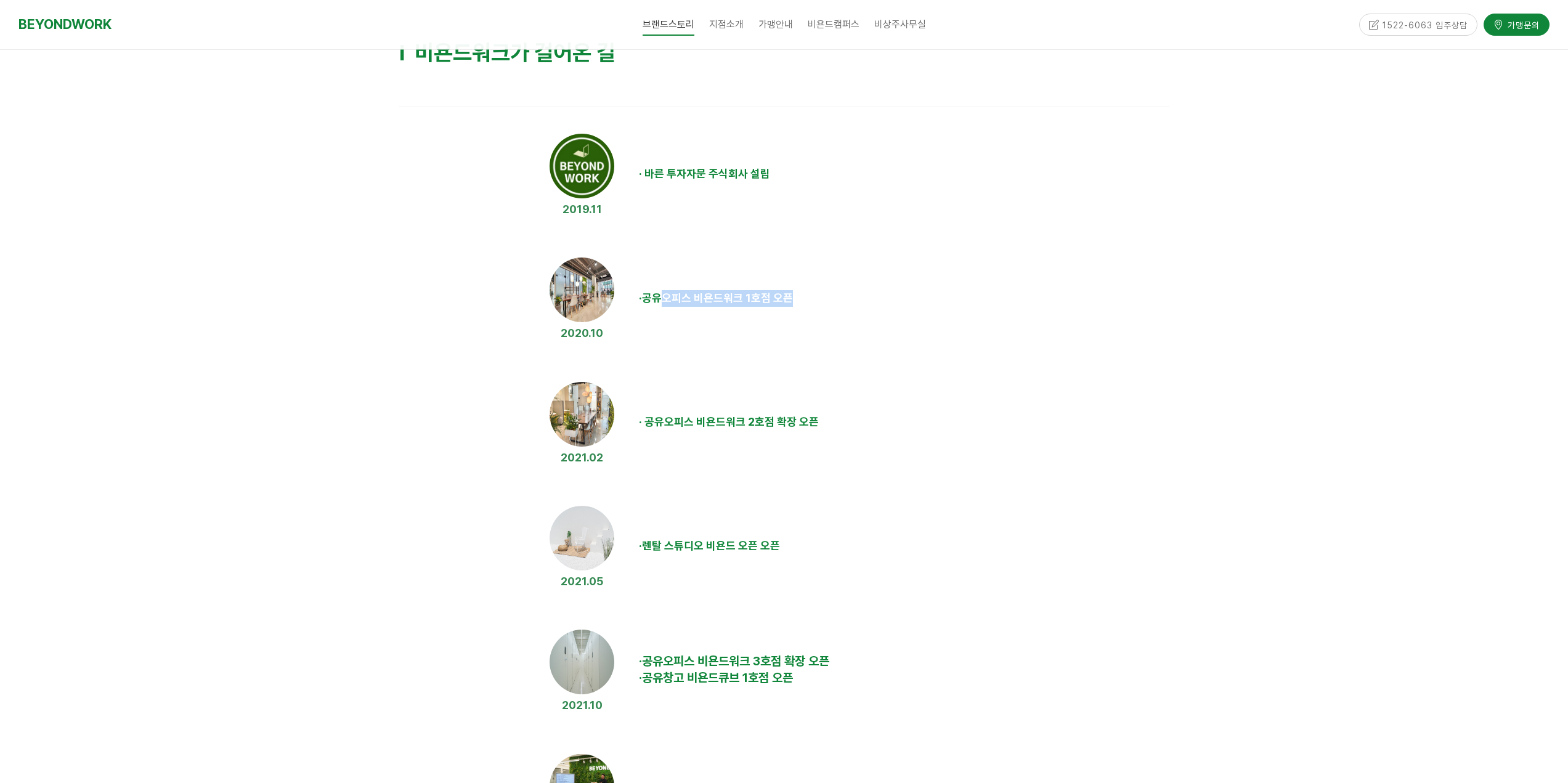
drag, startPoint x: 750, startPoint y: 299, endPoint x: 869, endPoint y: 304, distance: 119.1
click at [869, 304] on td "· 공유오피스 비욘드워크 1호점 오픈" at bounding box center [902, 297] width 536 height 97
drag, startPoint x: 733, startPoint y: 411, endPoint x: 865, endPoint y: 412, distance: 132.0
click at [865, 412] on td "· 공유오피스 비욘드워크 2호점 확장 오픈" at bounding box center [902, 422] width 536 height 97
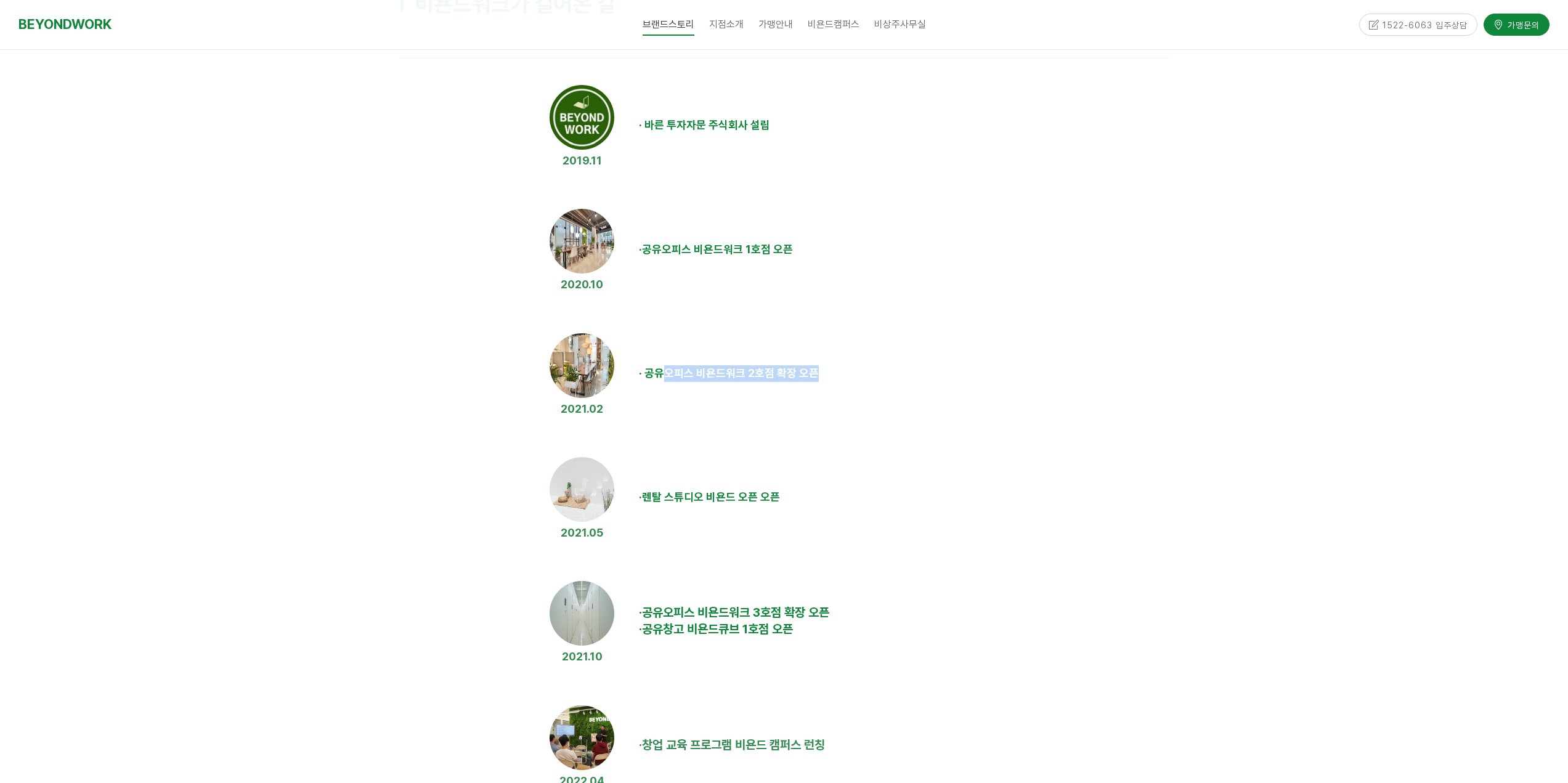
scroll to position [492, 0]
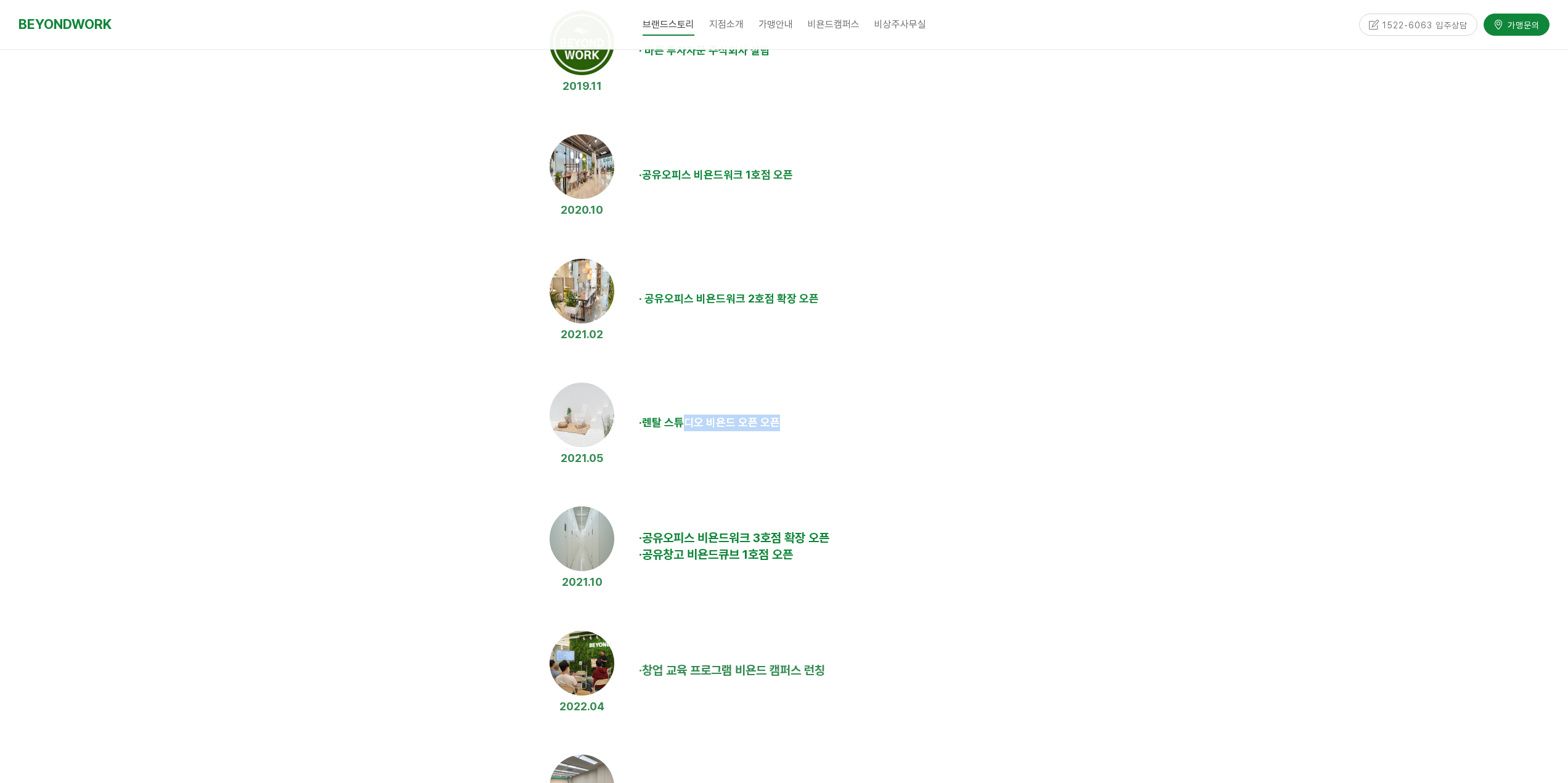
drag, startPoint x: 824, startPoint y: 419, endPoint x: 837, endPoint y: 419, distance: 13.0
click at [837, 419] on td "· 렌탈 스튜디오 비욘드 오픈 오픈" at bounding box center [902, 423] width 536 height 97
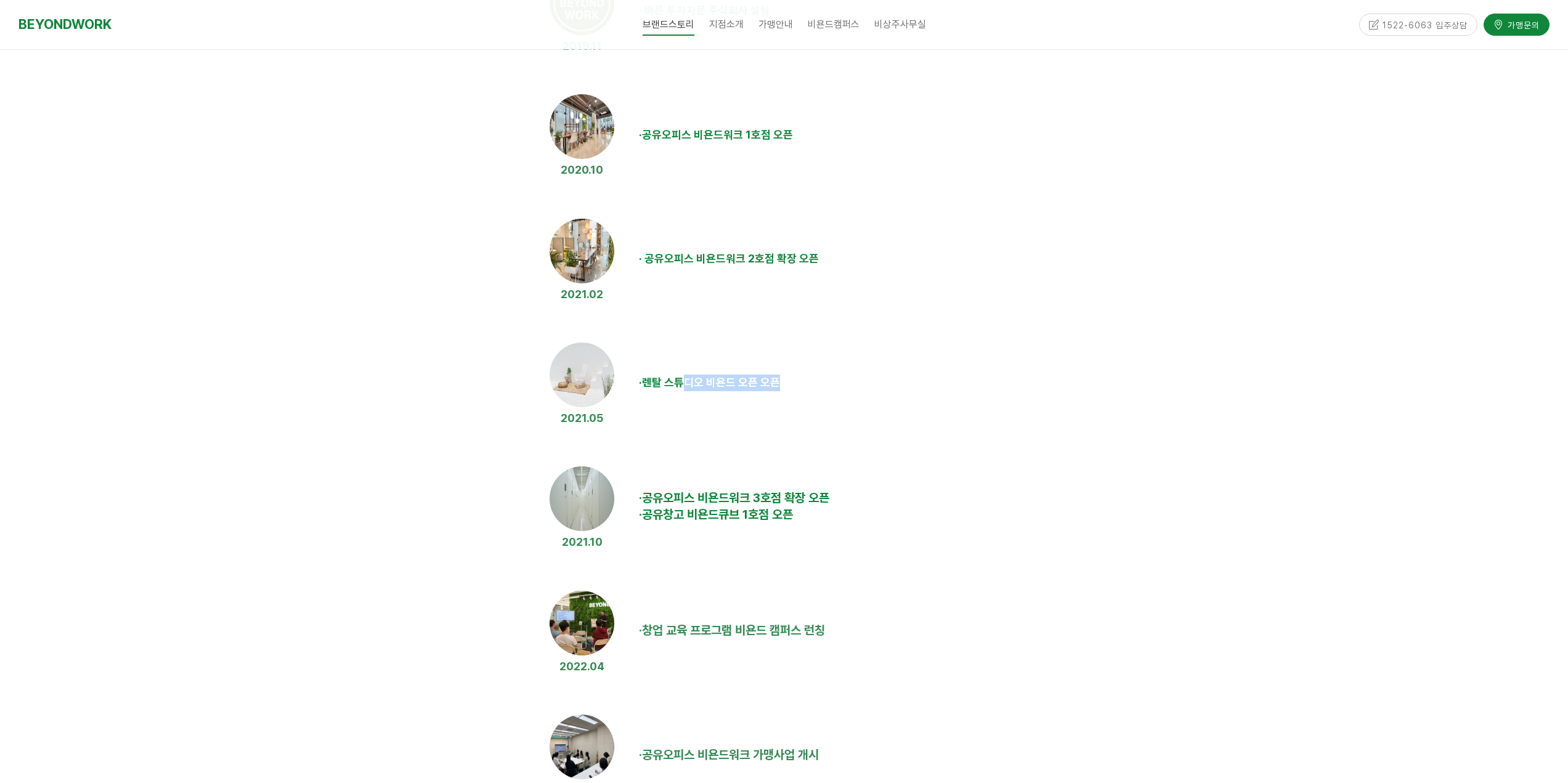
scroll to position [554, 0]
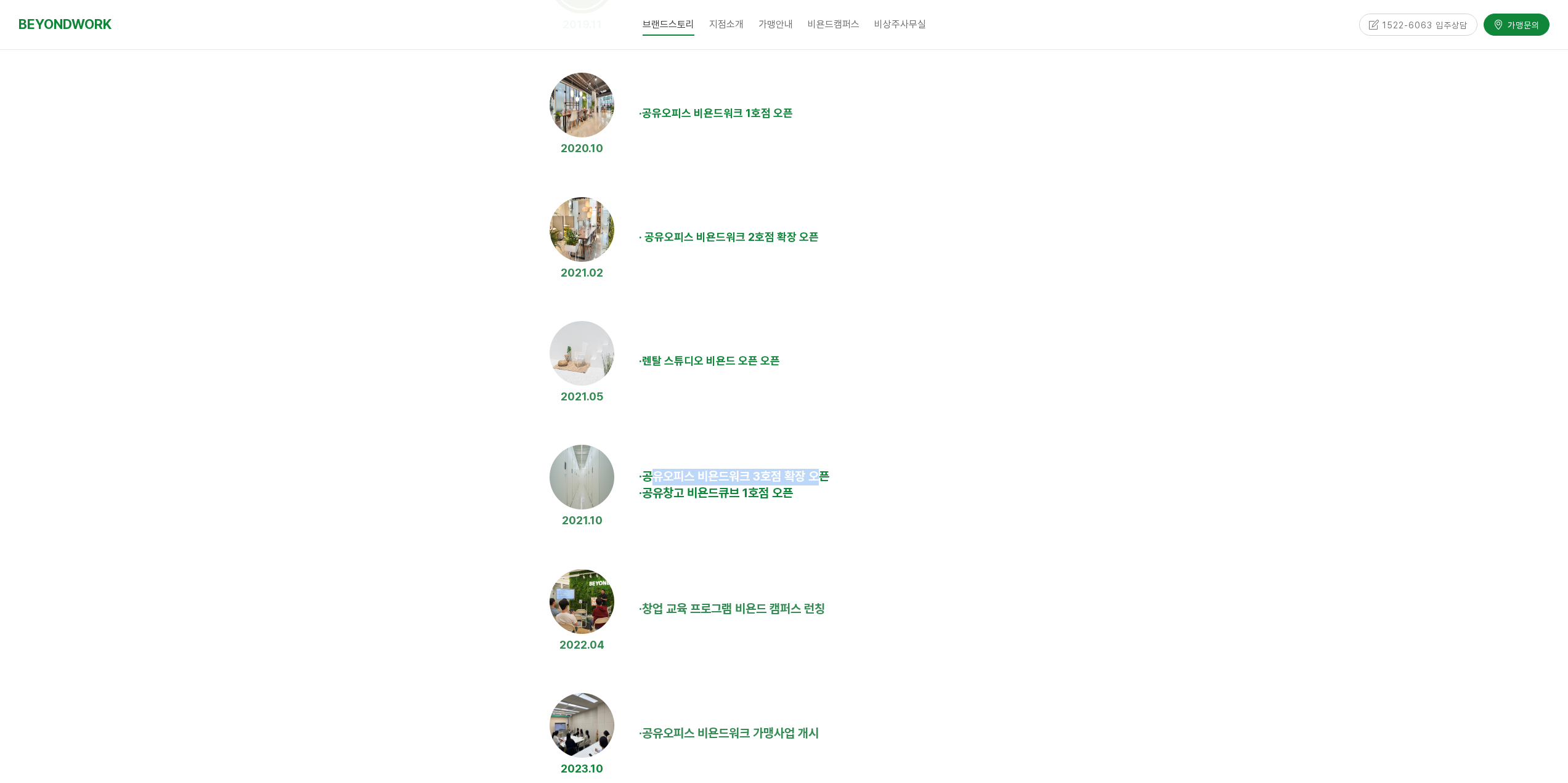
drag, startPoint x: 657, startPoint y: 475, endPoint x: 852, endPoint y: 460, distance: 195.6
click at [834, 467] on td "· 공유오피스 비욘드워크 3호점 확장 오픈 · 공유창고 비욘드큐브 1호점 오픈" at bounding box center [902, 485] width 536 height 97
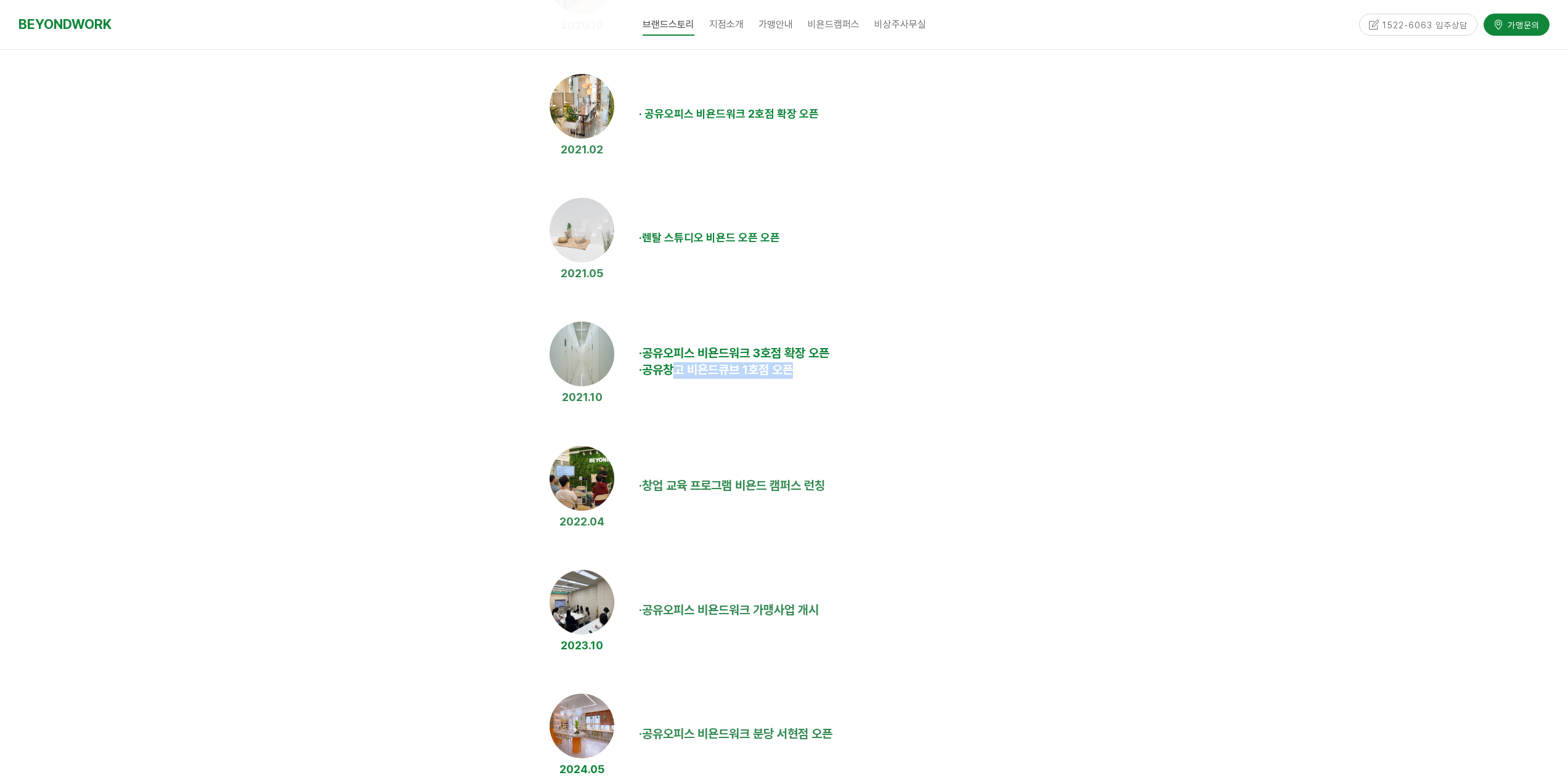
drag, startPoint x: 677, startPoint y: 378, endPoint x: 831, endPoint y: 380, distance: 154.0
click at [831, 380] on td "· 공유오피스 비욘드워크 3호점 확장 오픈 · 공유창고 비욘드큐브 1호점 오픈" at bounding box center [902, 362] width 536 height 97
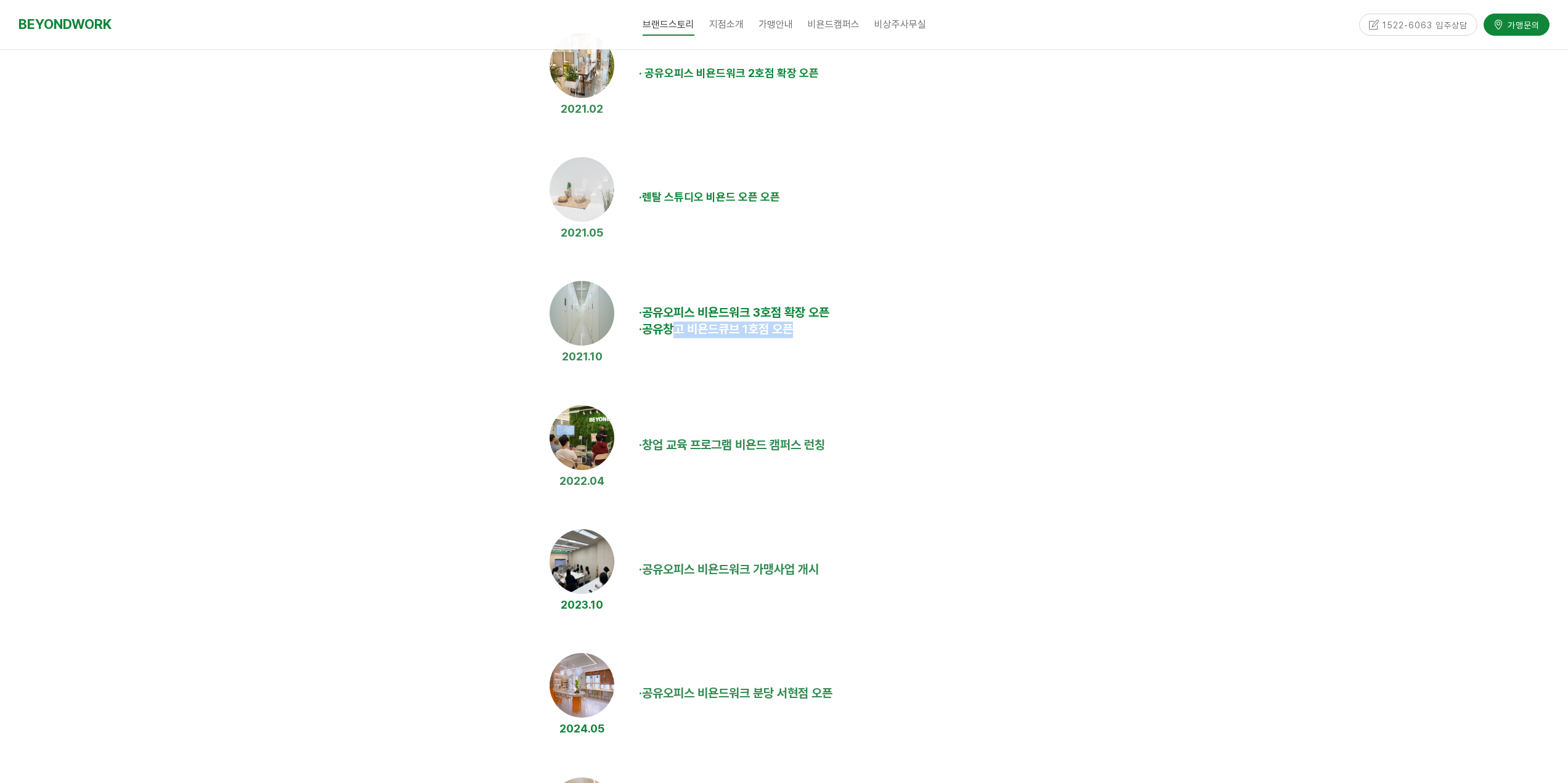
scroll to position [801, 0]
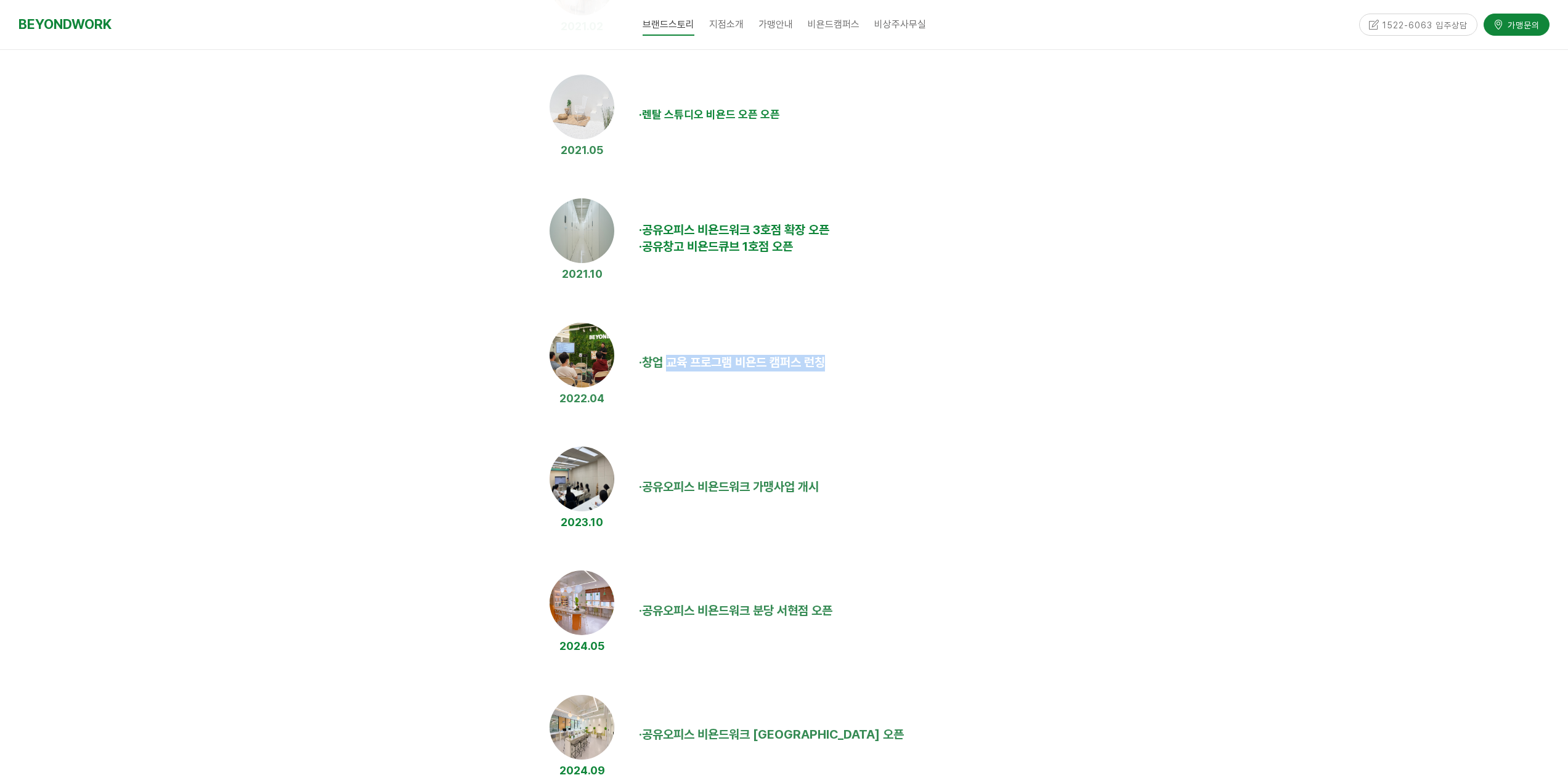
drag, startPoint x: 673, startPoint y: 369, endPoint x: 910, endPoint y: 376, distance: 237.1
click at [910, 376] on td "· 창업 교육 프로그램 비욘드 캠퍼스 런칭" at bounding box center [902, 363] width 536 height 97
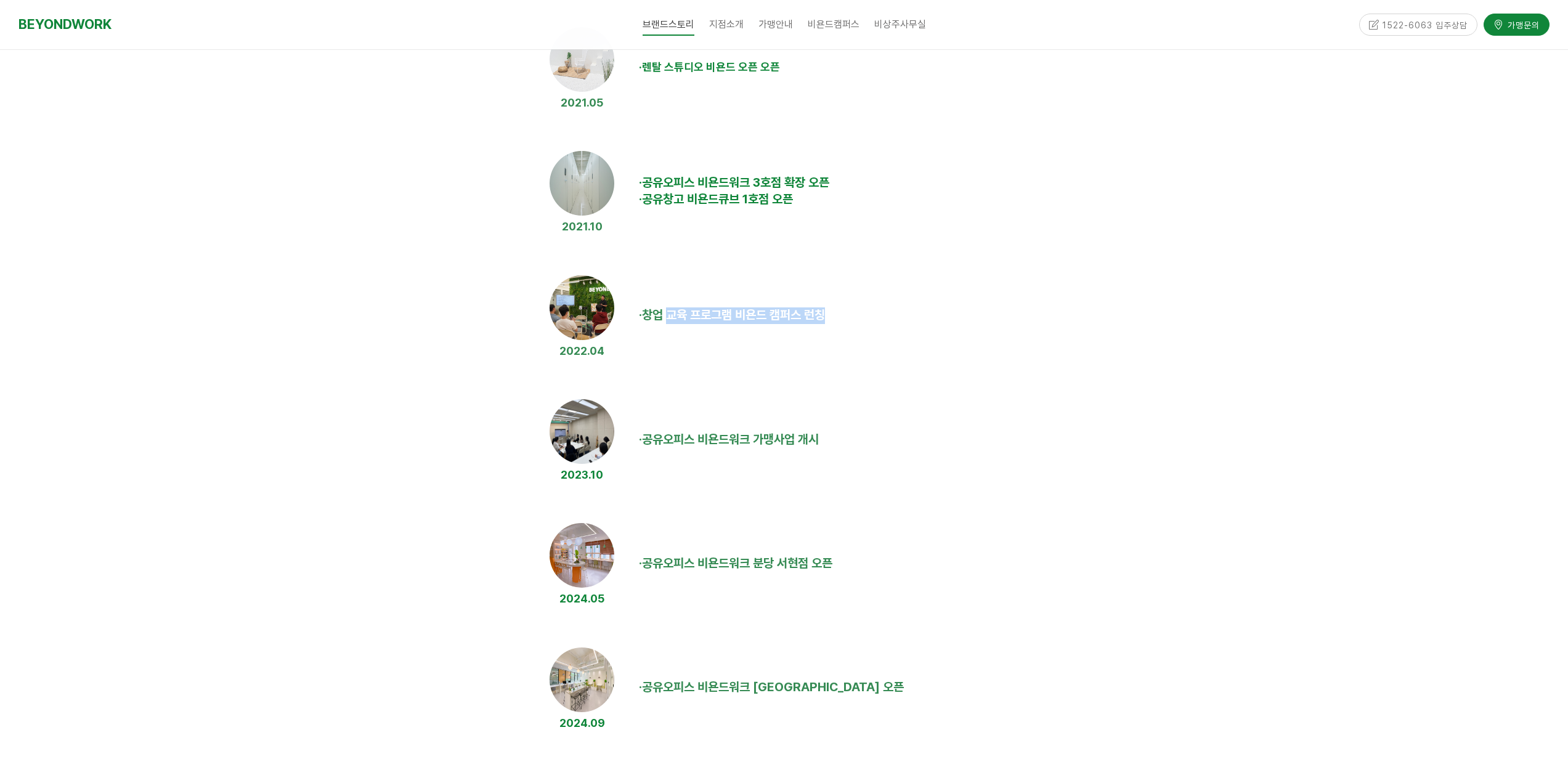
scroll to position [924, 0]
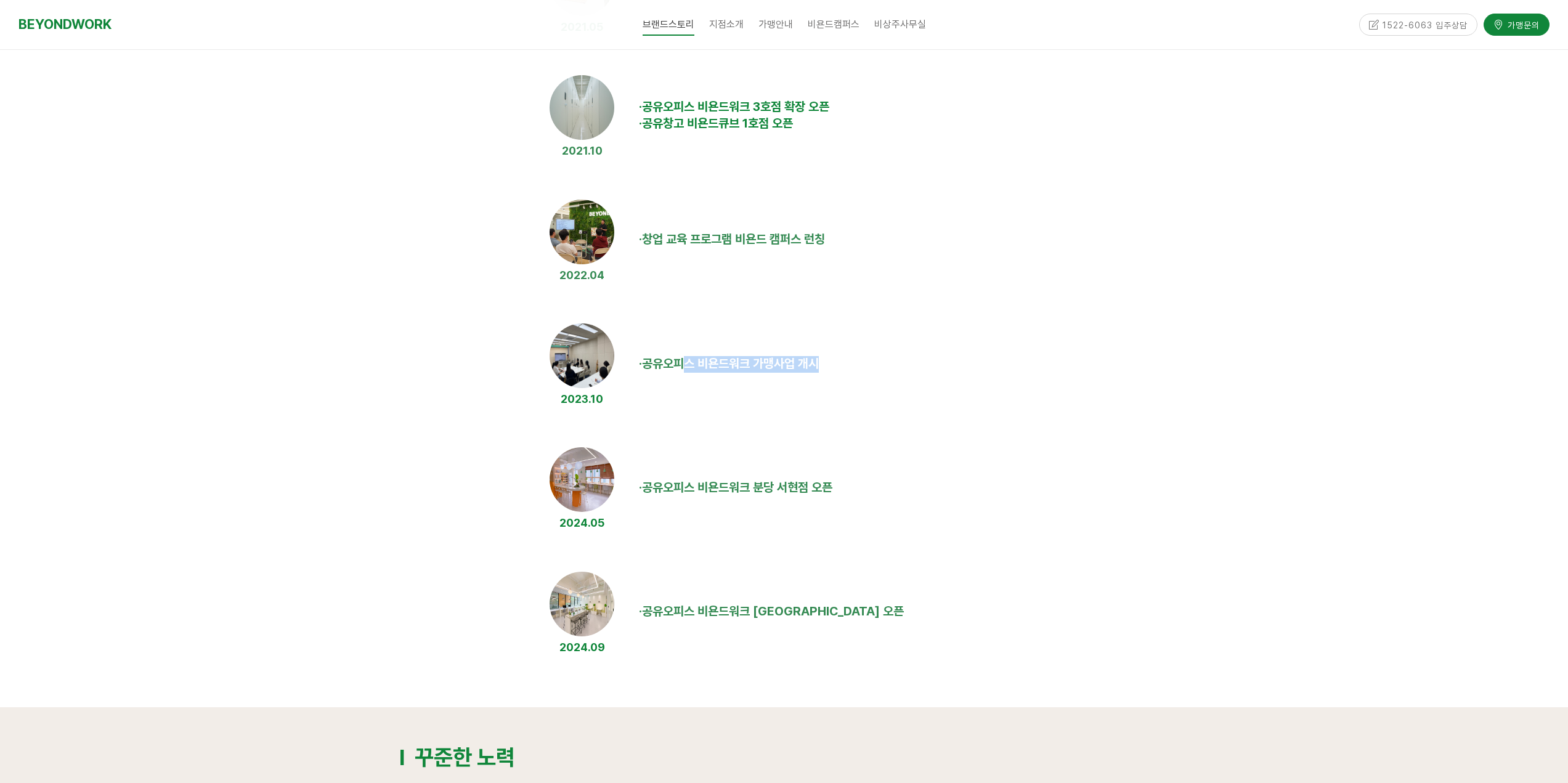
drag, startPoint x: 684, startPoint y: 366, endPoint x: 903, endPoint y: 387, distance: 220.0
click at [903, 386] on td "· 공유오피스 비욘드워크 가맹사업 개시" at bounding box center [902, 364] width 536 height 97
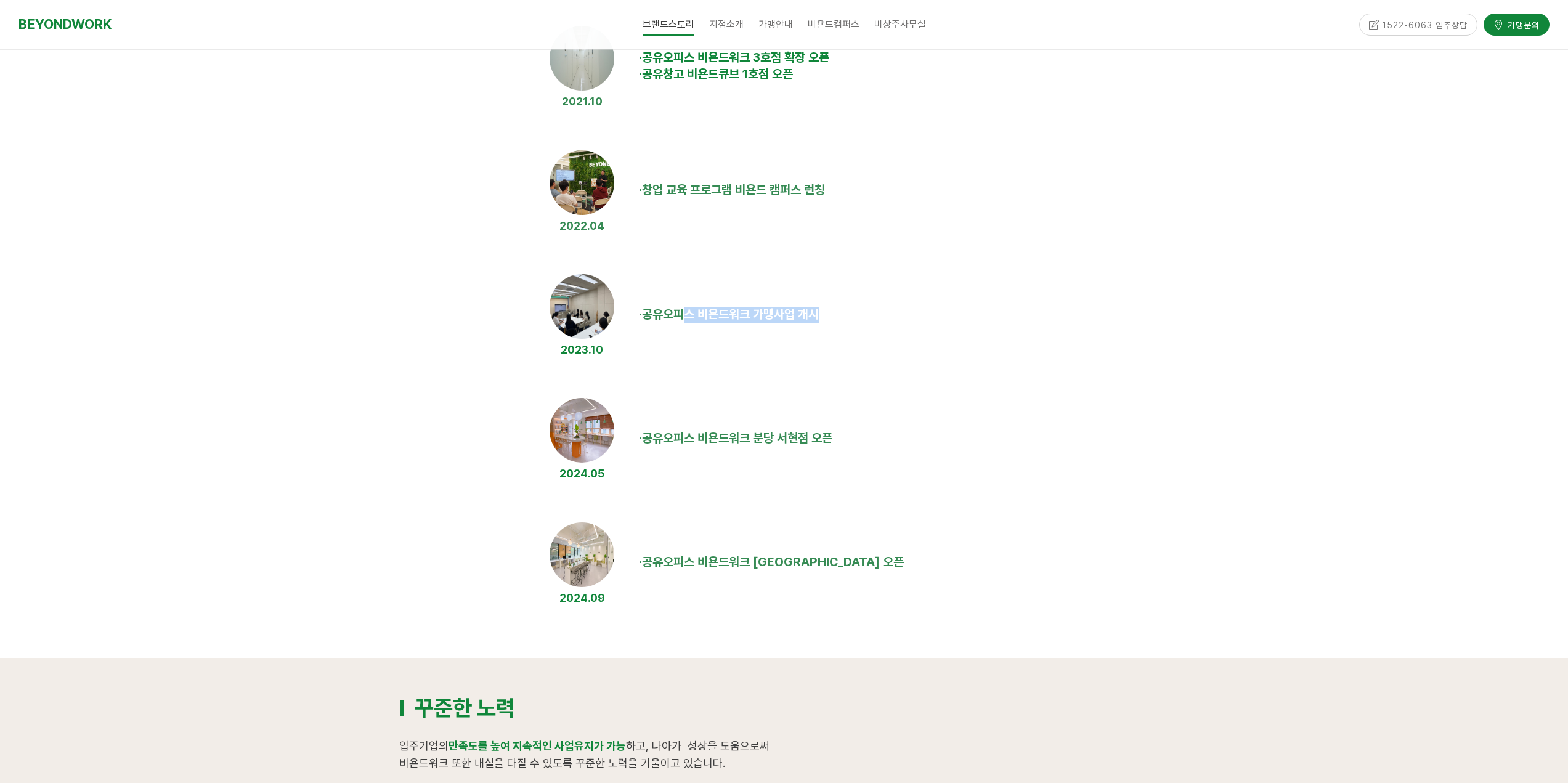
scroll to position [1047, 0]
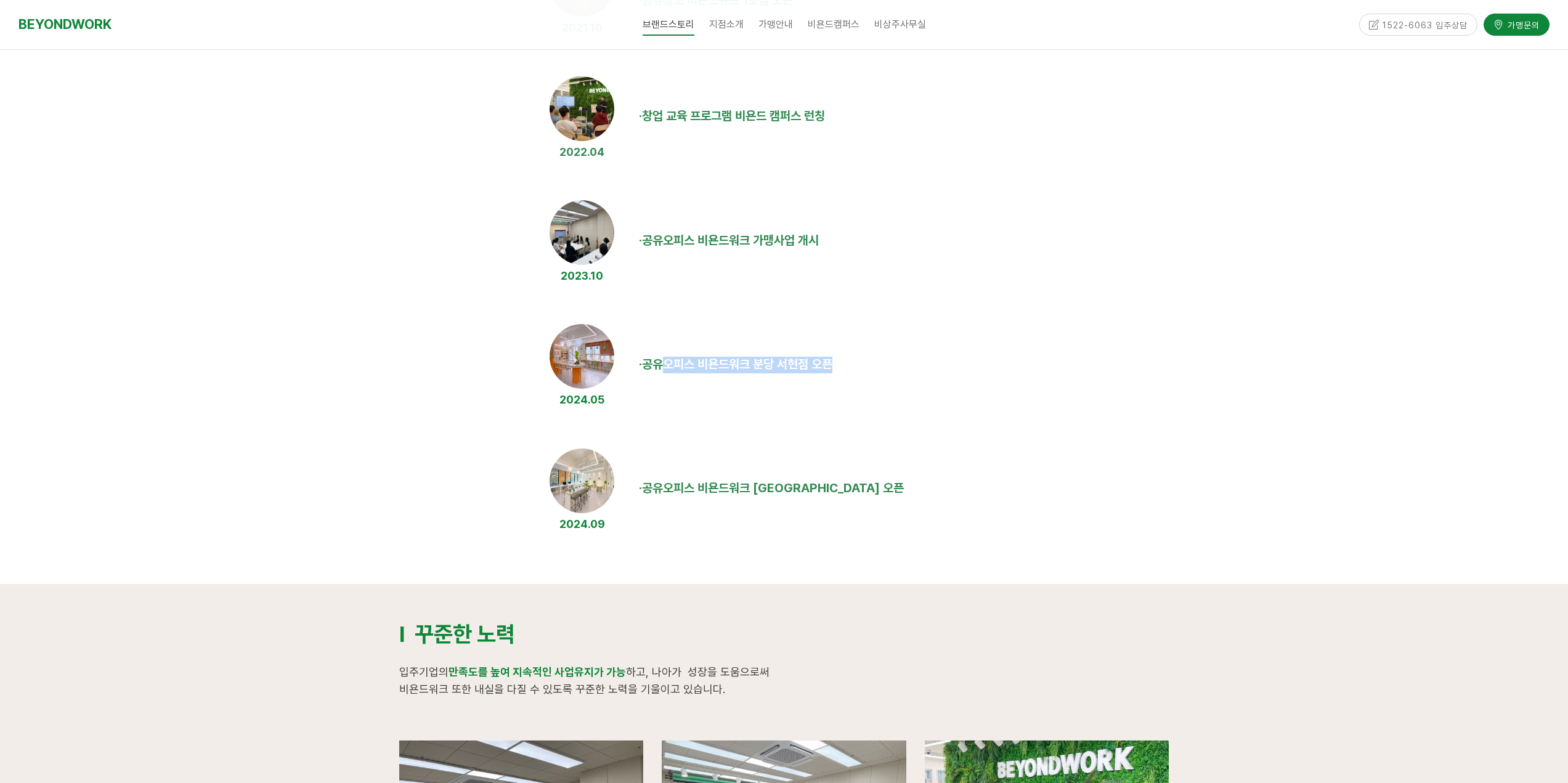
drag, startPoint x: 667, startPoint y: 362, endPoint x: 837, endPoint y: 377, distance: 170.7
click at [840, 373] on td "· 공유오피스 비욘드워크 분당 서현점 오픈" at bounding box center [902, 364] width 536 height 97
drag, startPoint x: 669, startPoint y: 485, endPoint x: 879, endPoint y: 499, distance: 210.5
click at [879, 499] on td "· 공유오피스 비욘드워크 안양 평촌점 오픈" at bounding box center [902, 488] width 536 height 97
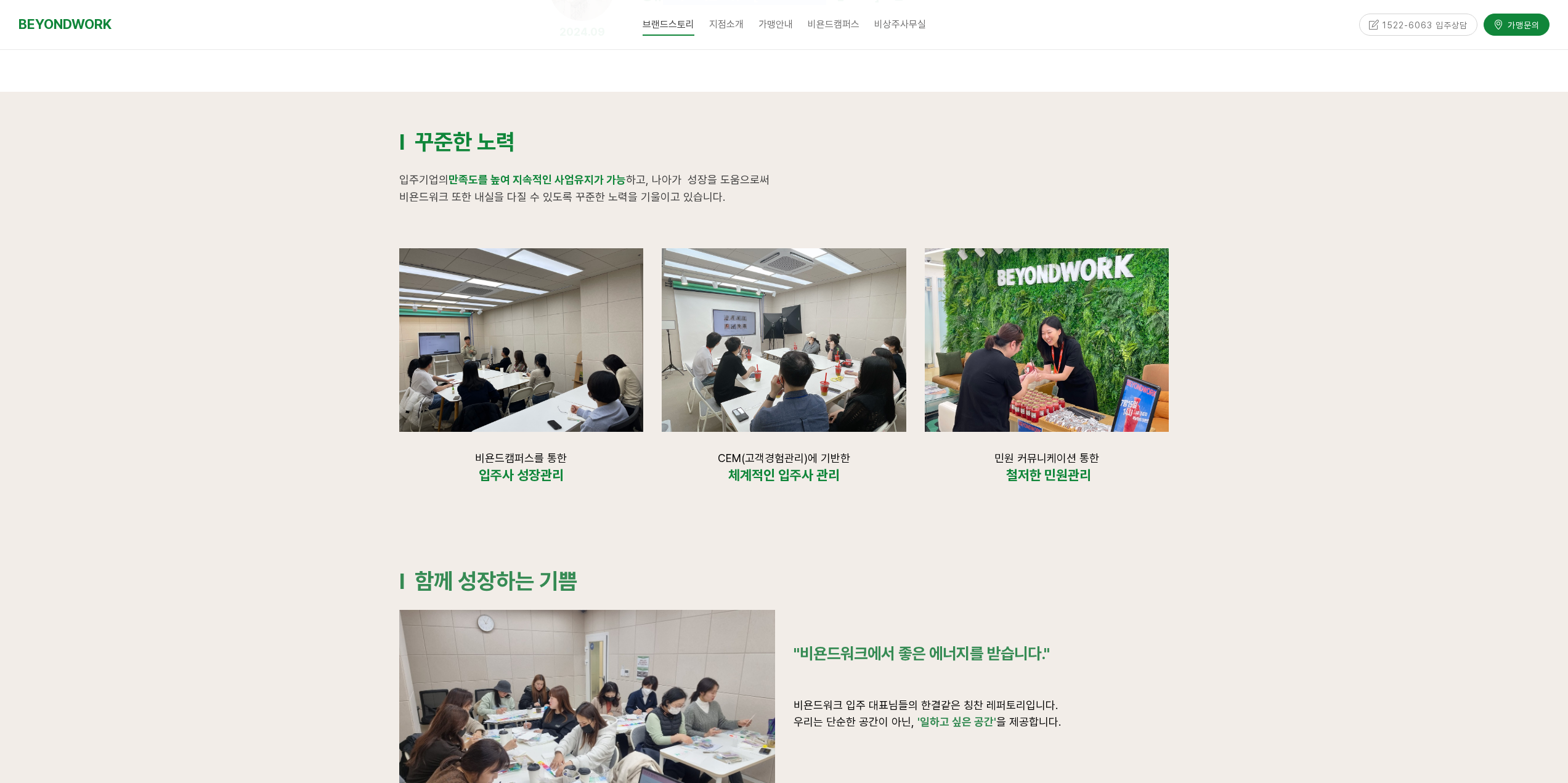
scroll to position [1540, 0]
drag, startPoint x: 1002, startPoint y: 456, endPoint x: 1113, endPoint y: 471, distance: 112.0
click at [1116, 468] on div "민원 커뮤니케이션 통한 철저한 민원관리" at bounding box center [1047, 467] width 245 height 34
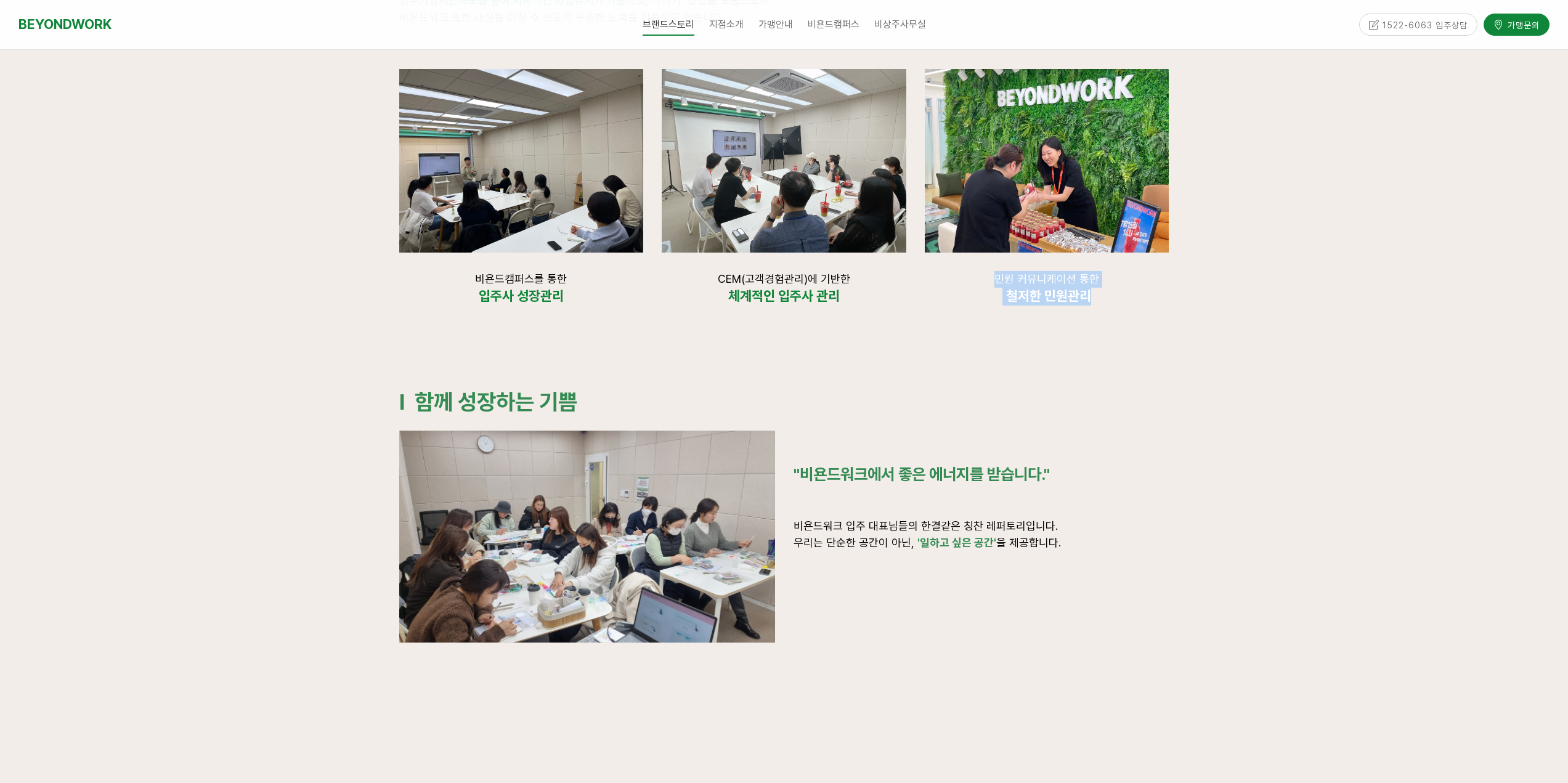
scroll to position [1725, 0]
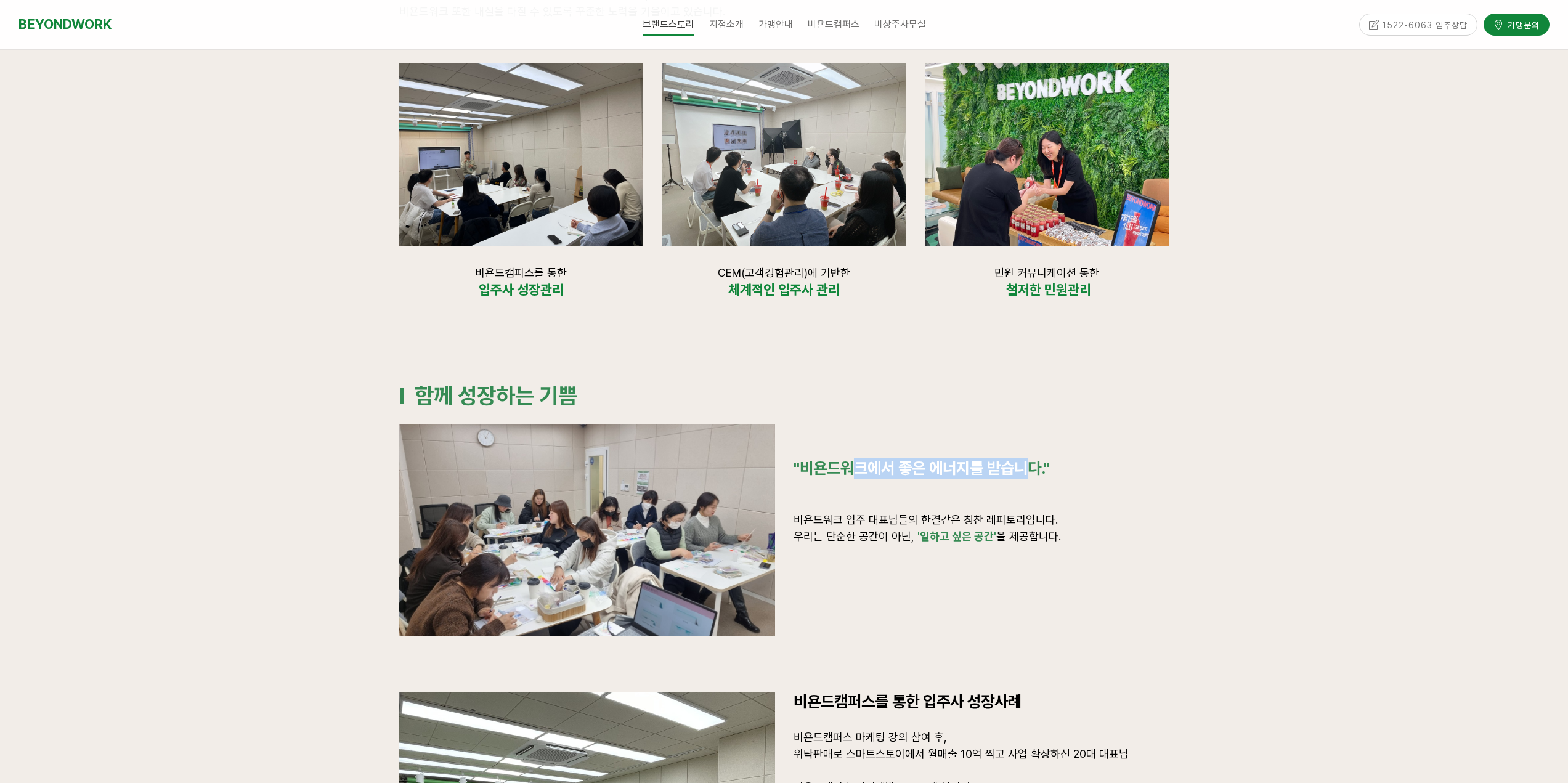
drag, startPoint x: 1014, startPoint y: 477, endPoint x: 1038, endPoint y: 478, distance: 24.0
click at [1038, 478] on p ""비욘드워크에서 좋은 에너지를 받습니다."" at bounding box center [981, 468] width 376 height 21
click at [1032, 536] on div ""비욘드워크에서 좋은 에너지를 받습니다." 비욘드워크 입주 대표님들의 한결같은 칭찬 레퍼토리입니다. 우리는 단순한 공간이 아닌, '일하고 싶은…" at bounding box center [981, 518] width 376 height 188
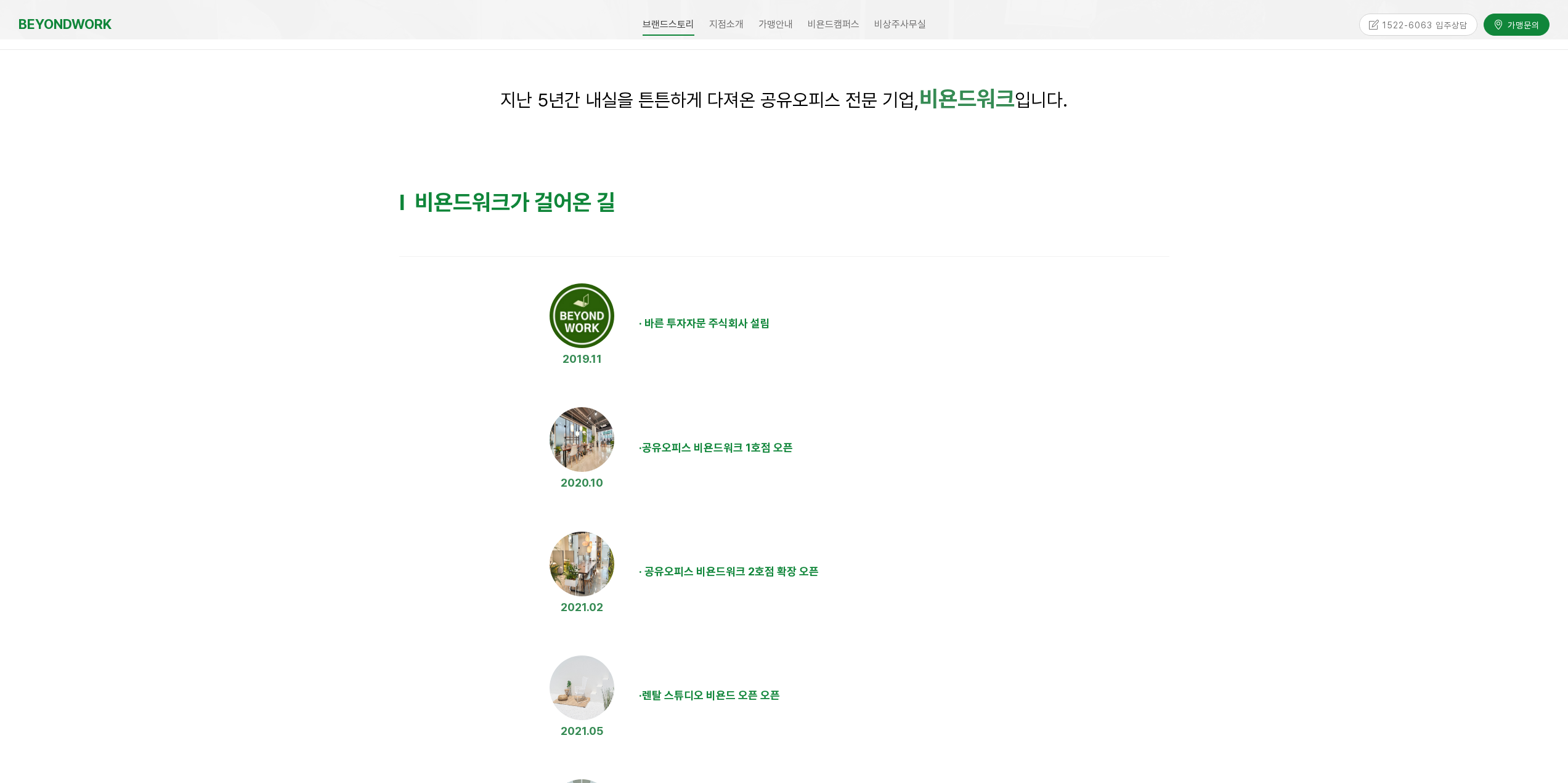
scroll to position [0, 0]
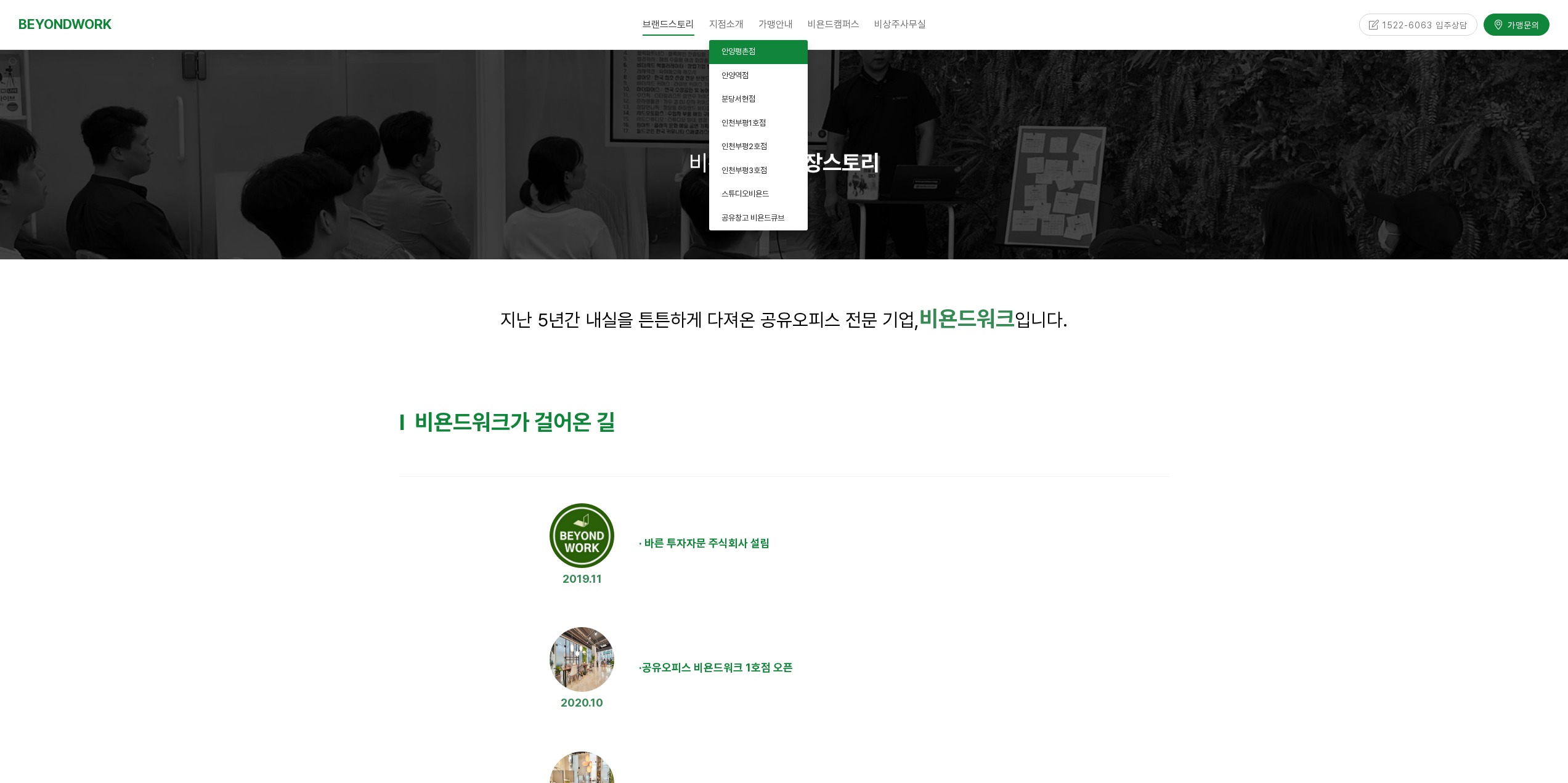
click at [740, 60] on link "안양평촌점" at bounding box center [758, 52] width 99 height 24
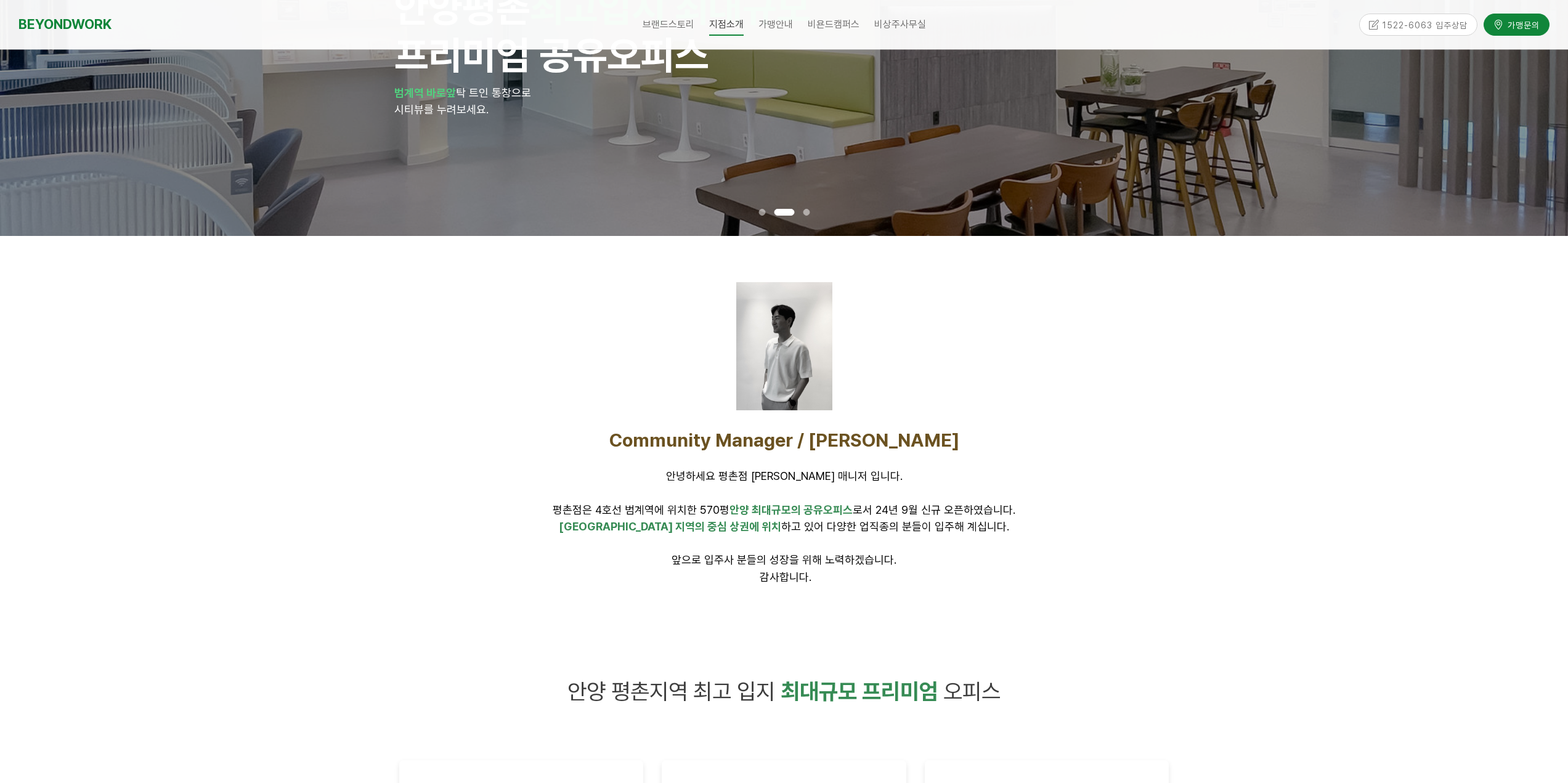
scroll to position [185, 0]
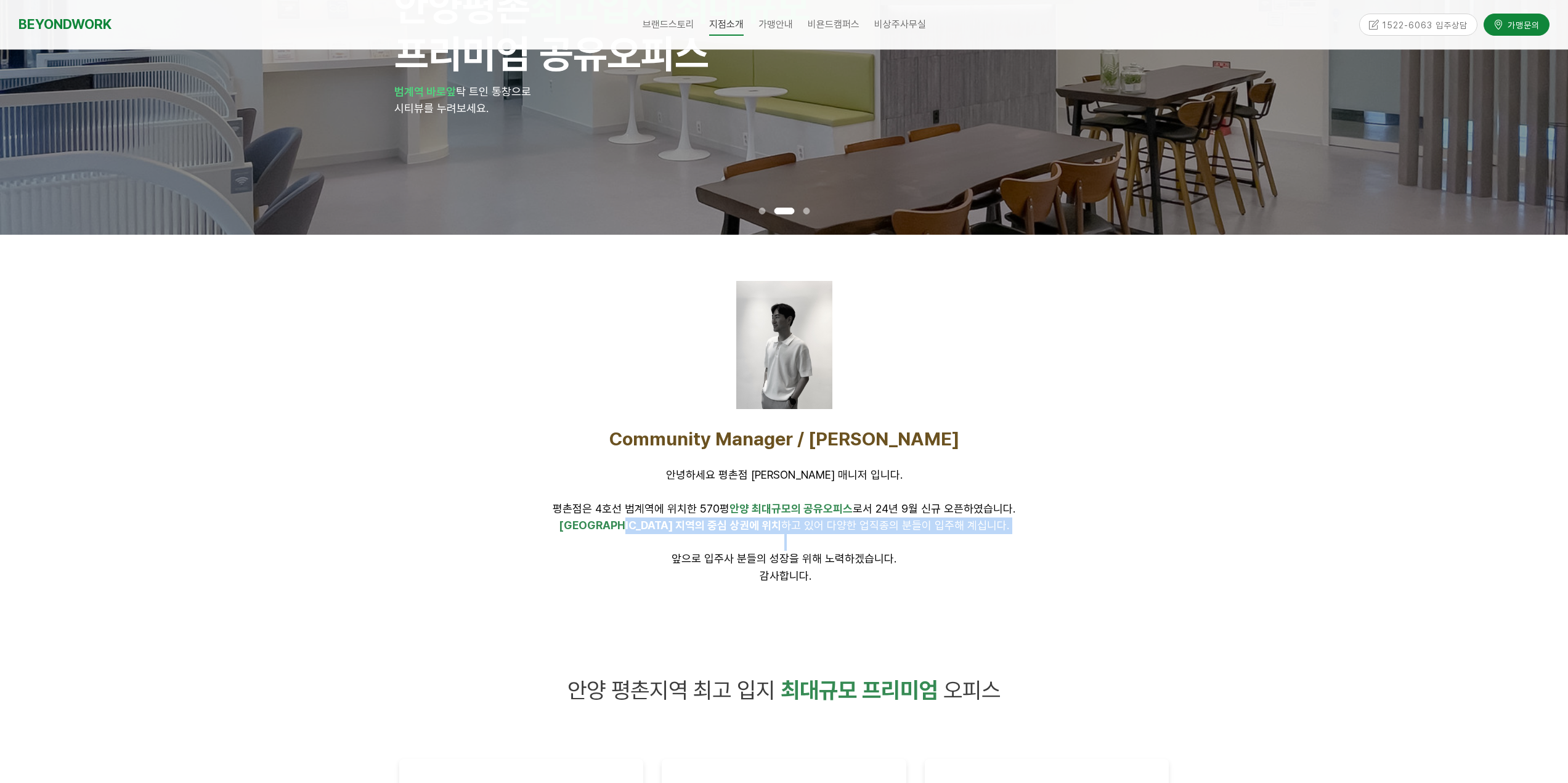
drag, startPoint x: 791, startPoint y: 529, endPoint x: 982, endPoint y: 535, distance: 191.1
click at [982, 535] on div "Community Manager / 윤태웅 안녕하세요 평촌점 윤태웅 매니저 입니다. 평촌점은 4호선 범계역에 위치한 570평 안양 최대규모의 …" at bounding box center [784, 505] width 770 height 157
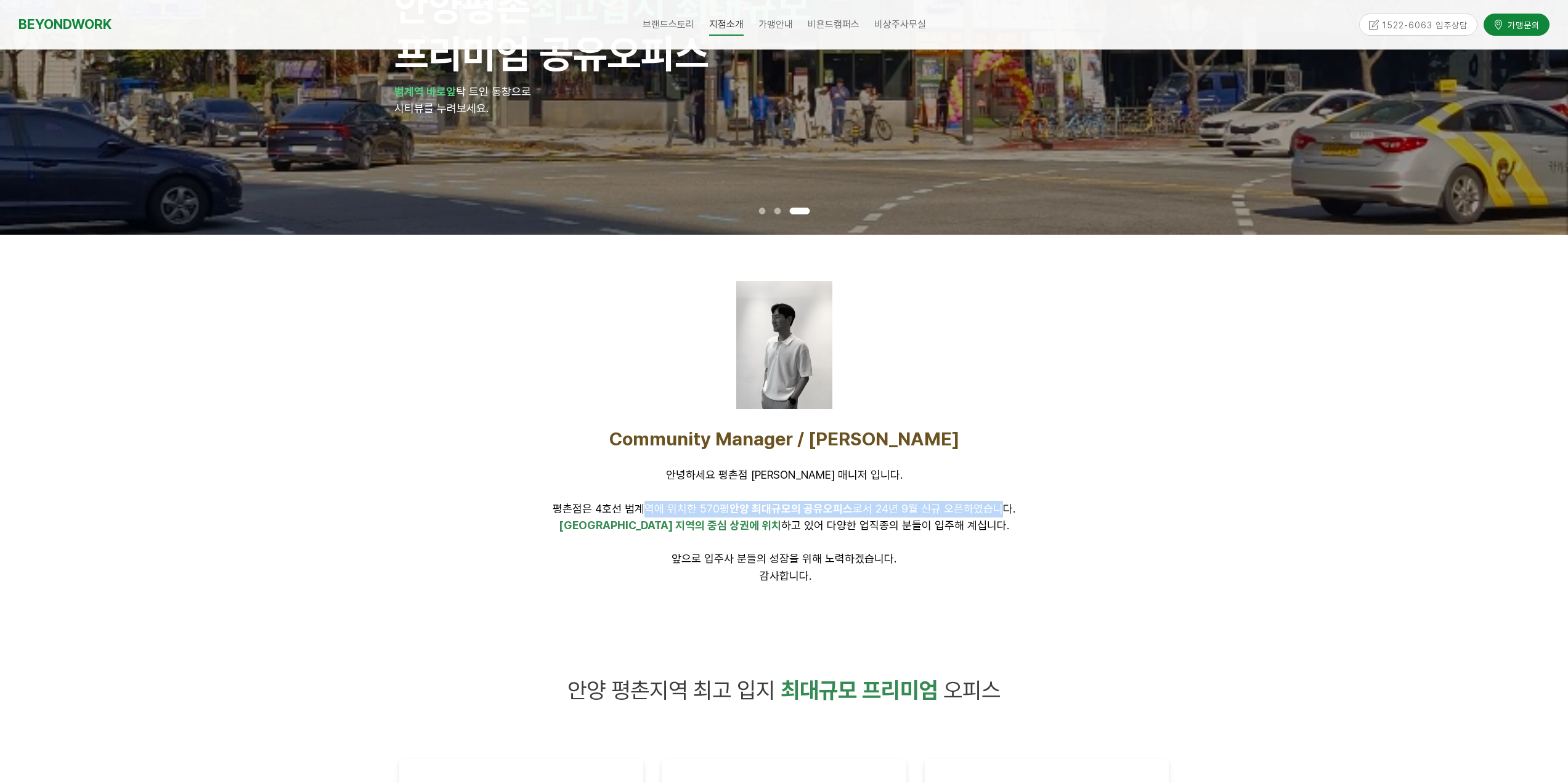
drag, startPoint x: 634, startPoint y: 504, endPoint x: 750, endPoint y: 514, distance: 116.4
click at [988, 514] on span "평촌점은 4호선 범계역에 위치한 570평 안양 최대규모의 공유오피스 로서 24년 9월 신규 오픈하였습니다." at bounding box center [784, 508] width 462 height 13
drag, startPoint x: 819, startPoint y: 541, endPoint x: 928, endPoint y: 542, distance: 109.0
click at [928, 542] on div "Community Manager / 윤태웅 안녕하세요 평촌점 윤태웅 매니저 입니다. 평촌점은 4호선 범계역에 위치한 570평 안양 최대규모의 …" at bounding box center [784, 505] width 770 height 157
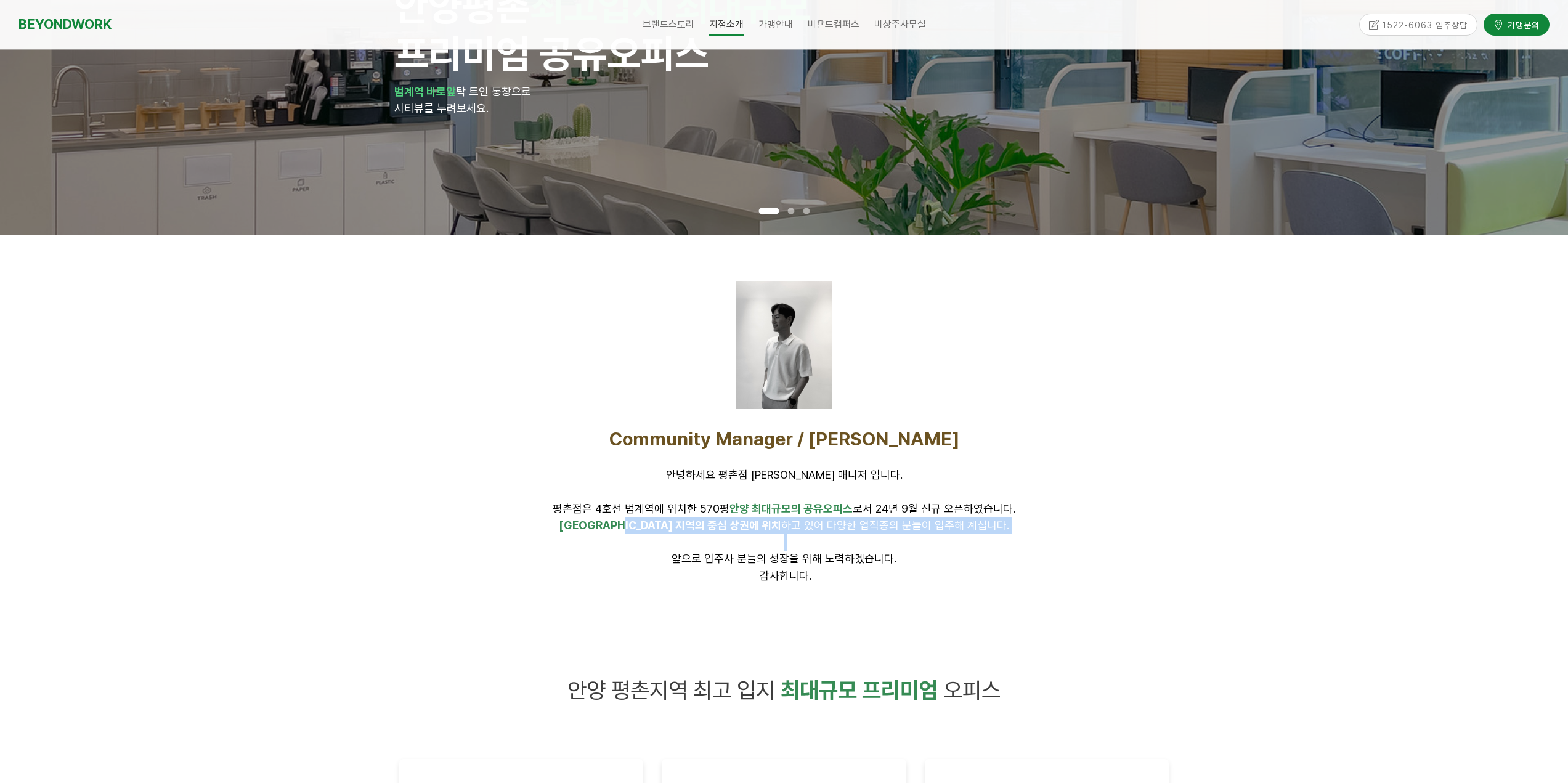
click at [790, 211] on span at bounding box center [791, 211] width 7 height 7
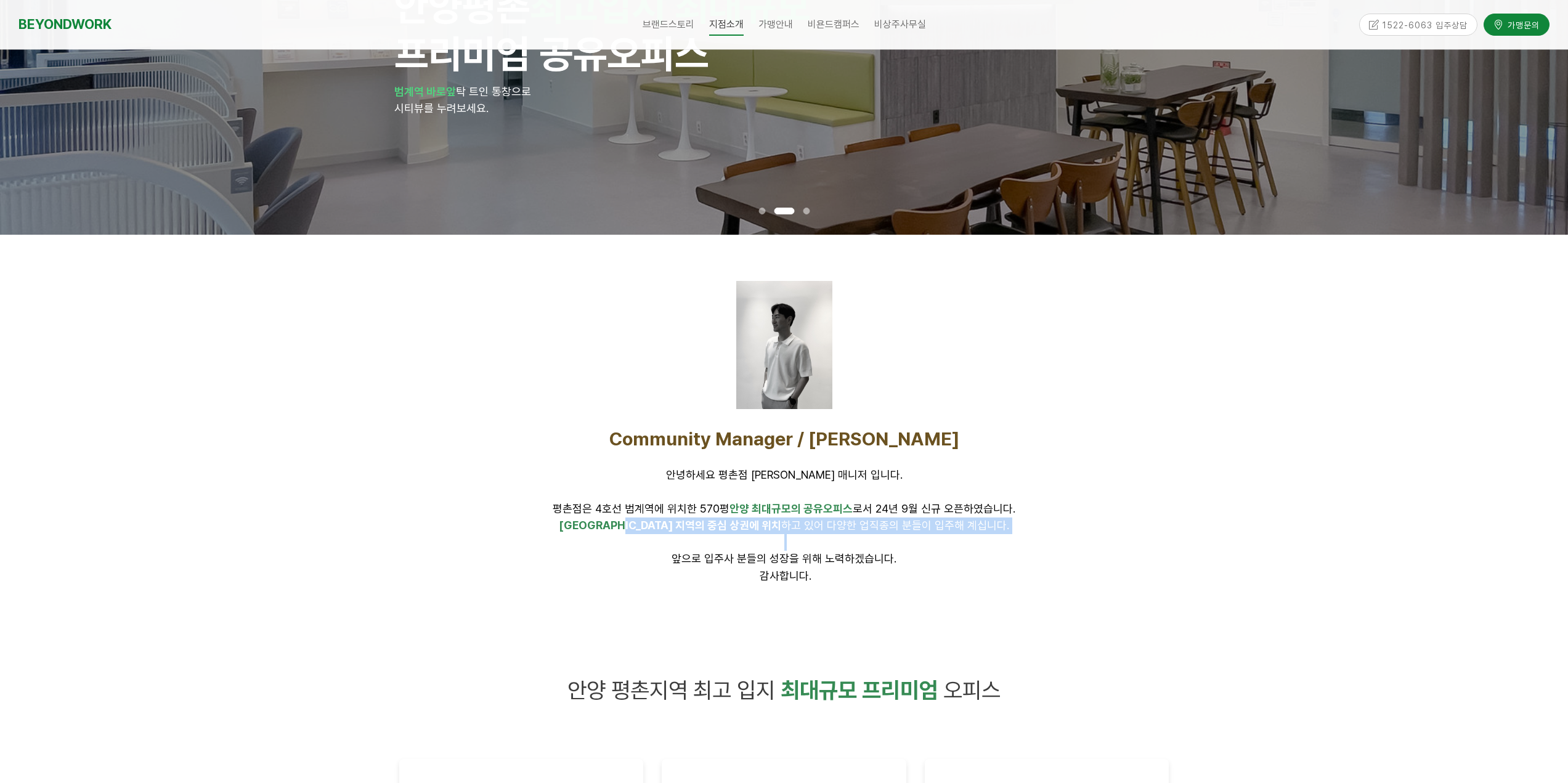
scroll to position [0, 0]
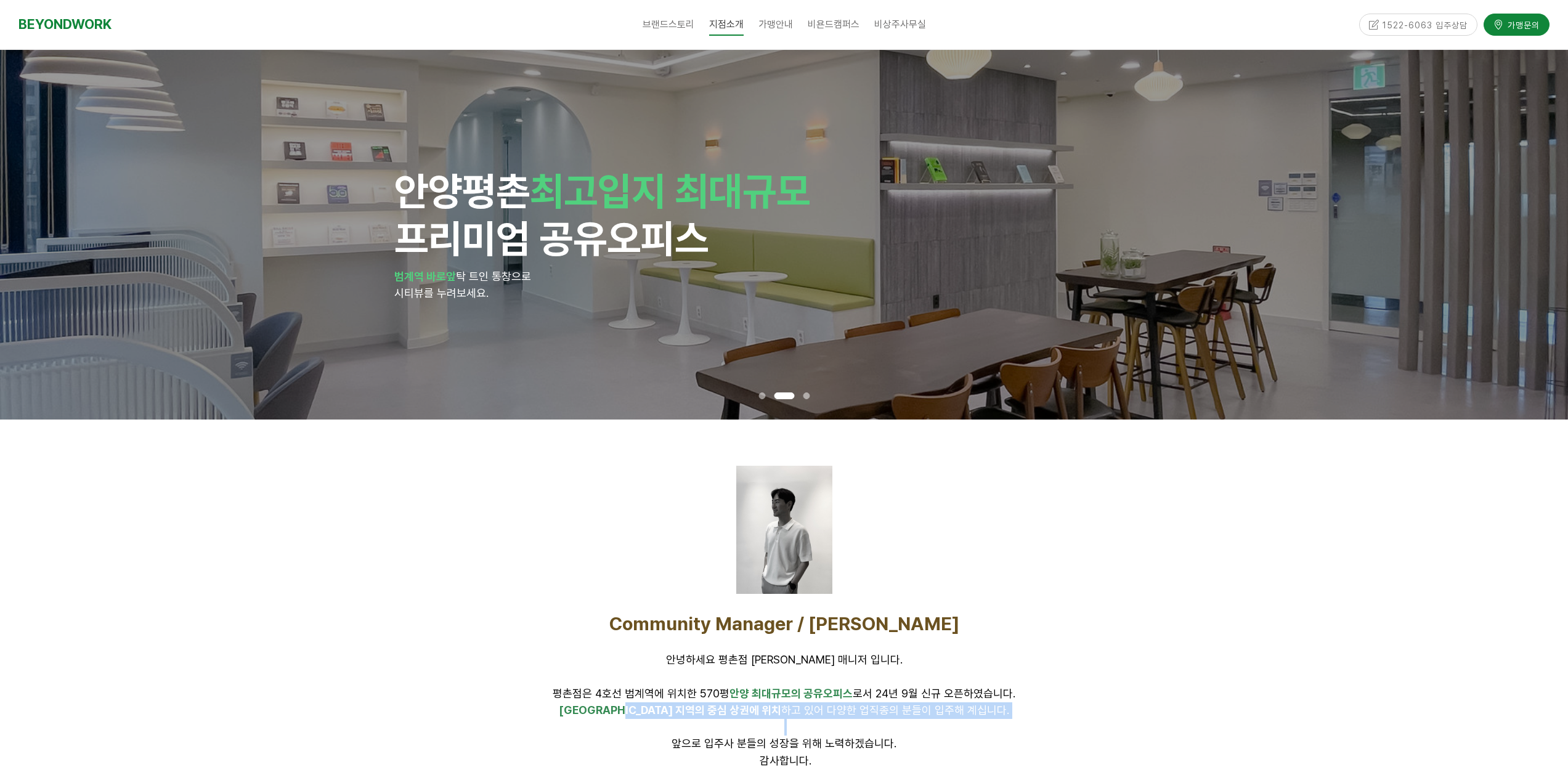
click at [805, 399] on div at bounding box center [806, 395] width 15 height 13
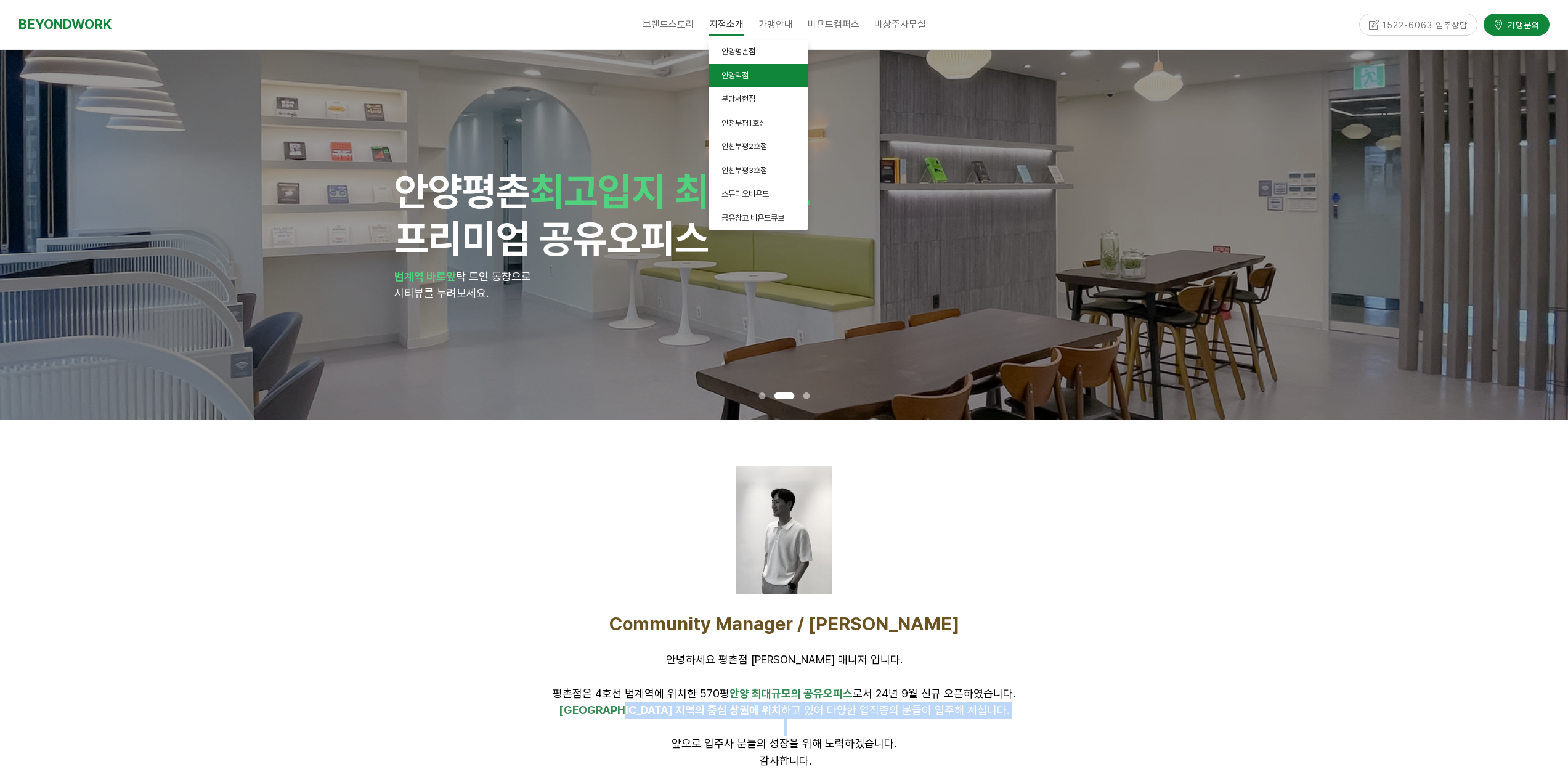
click at [753, 73] on link "안양역점" at bounding box center [758, 76] width 99 height 24
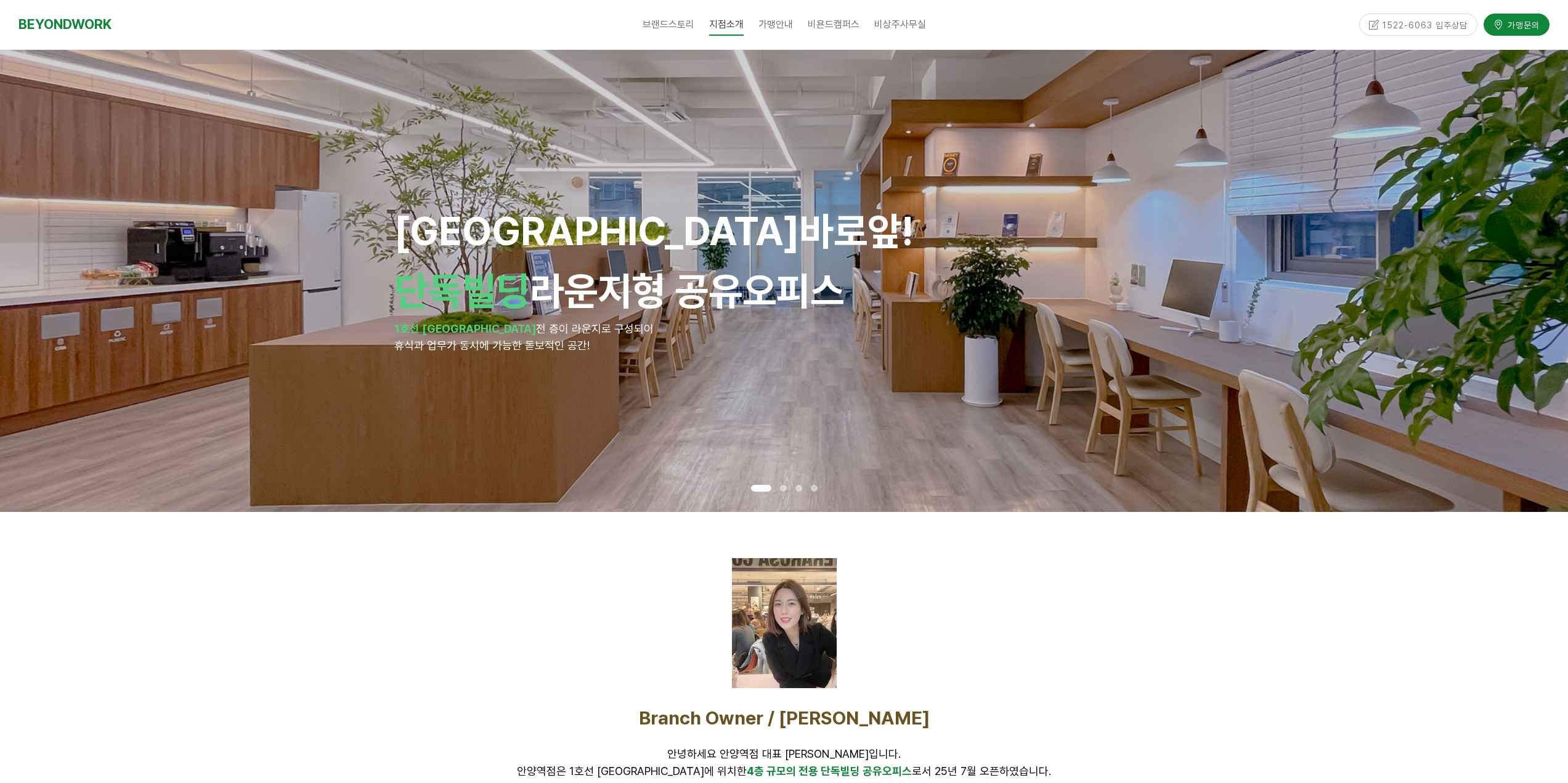
click at [787, 488] on div at bounding box center [783, 487] width 15 height 13
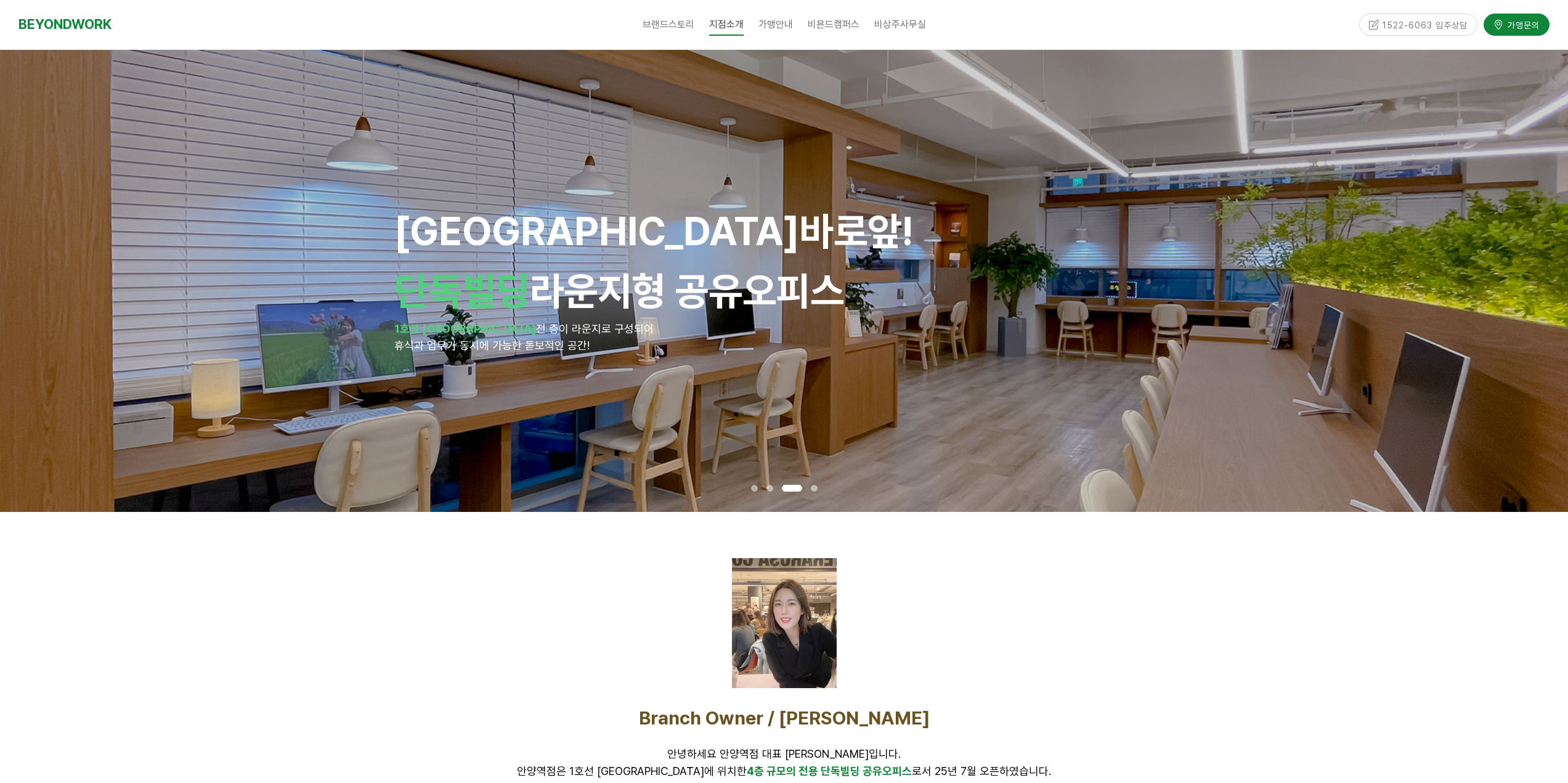
click at [818, 491] on div at bounding box center [814, 487] width 15 height 13
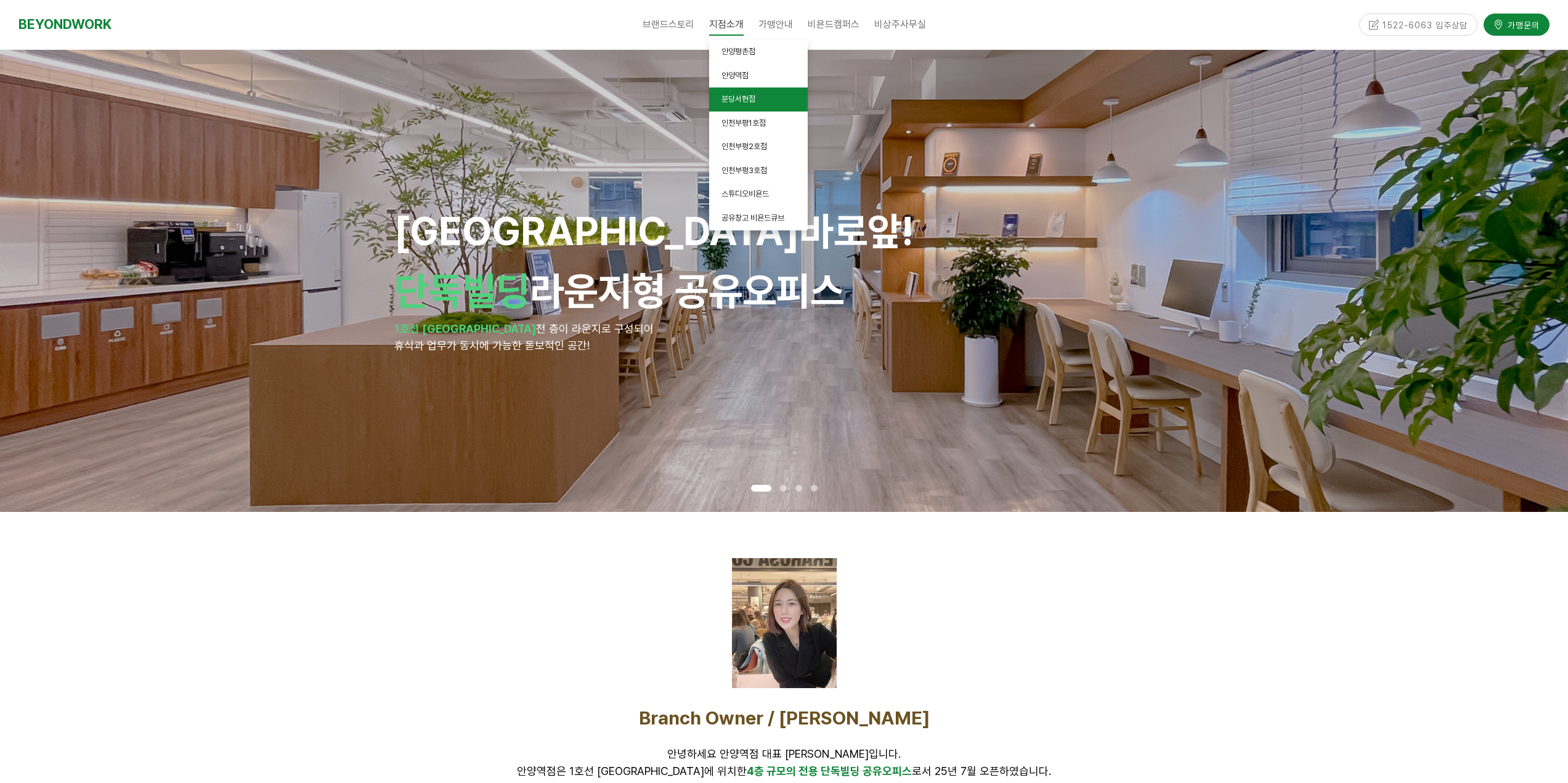
click at [752, 101] on span "분당서현점" at bounding box center [738, 99] width 34 height 9
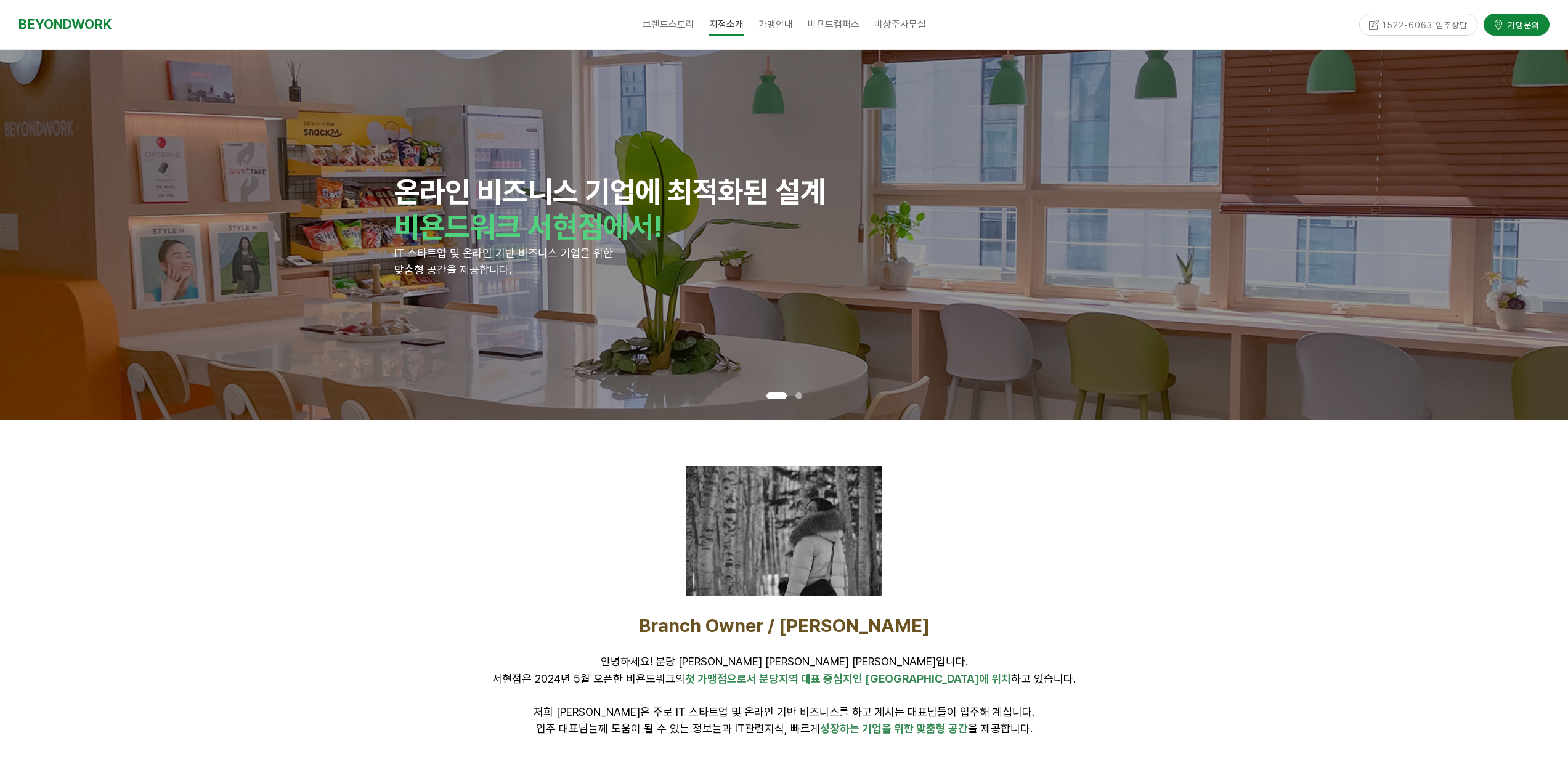
click at [859, 542] on div at bounding box center [783, 530] width 195 height 130
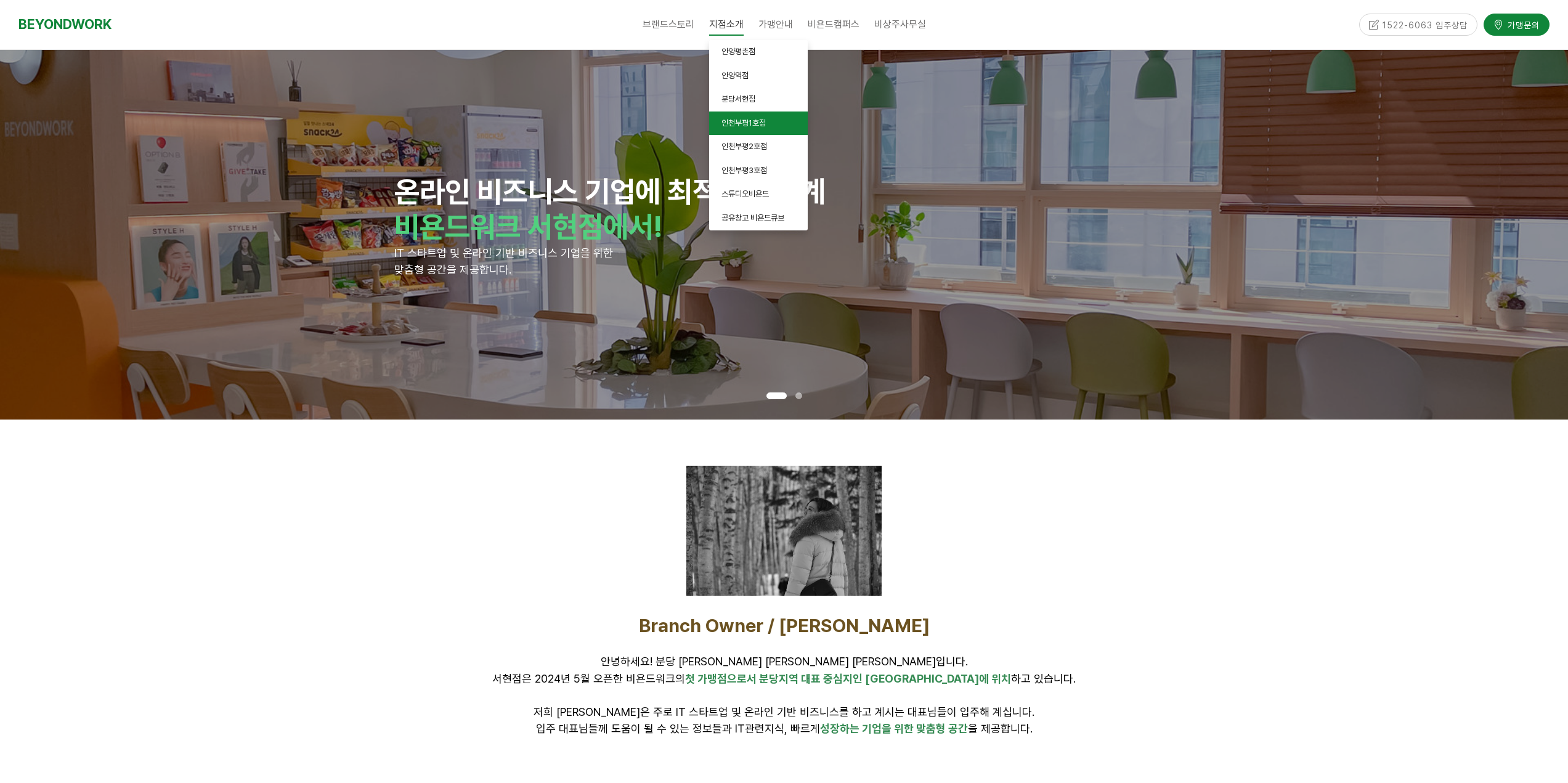
click at [748, 131] on link "인천부평1호점" at bounding box center [758, 124] width 99 height 24
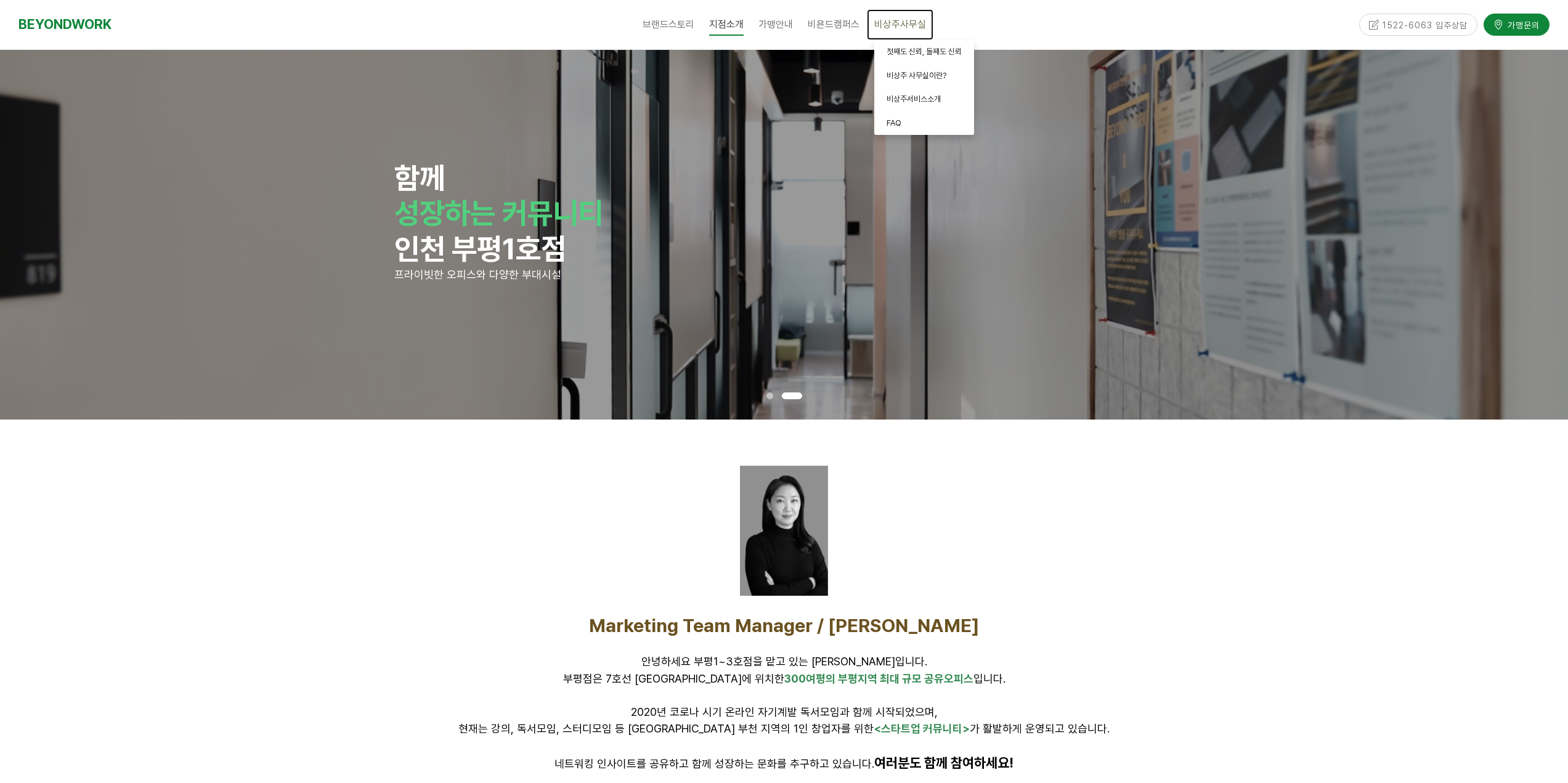
click at [892, 24] on span "비상주사무실" at bounding box center [900, 25] width 52 height 12
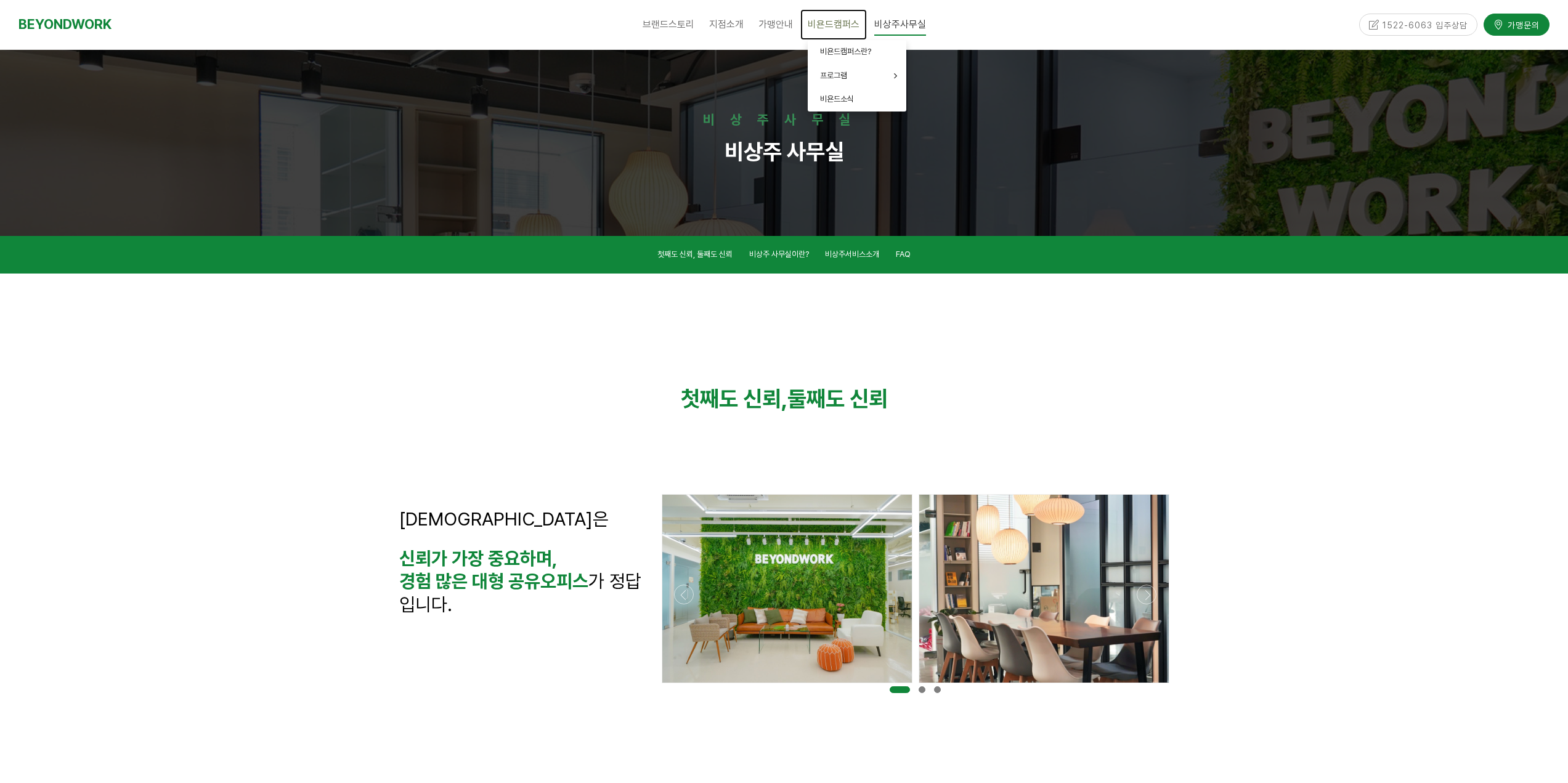
click at [818, 19] on span "비욘드캠퍼스" at bounding box center [834, 25] width 52 height 12
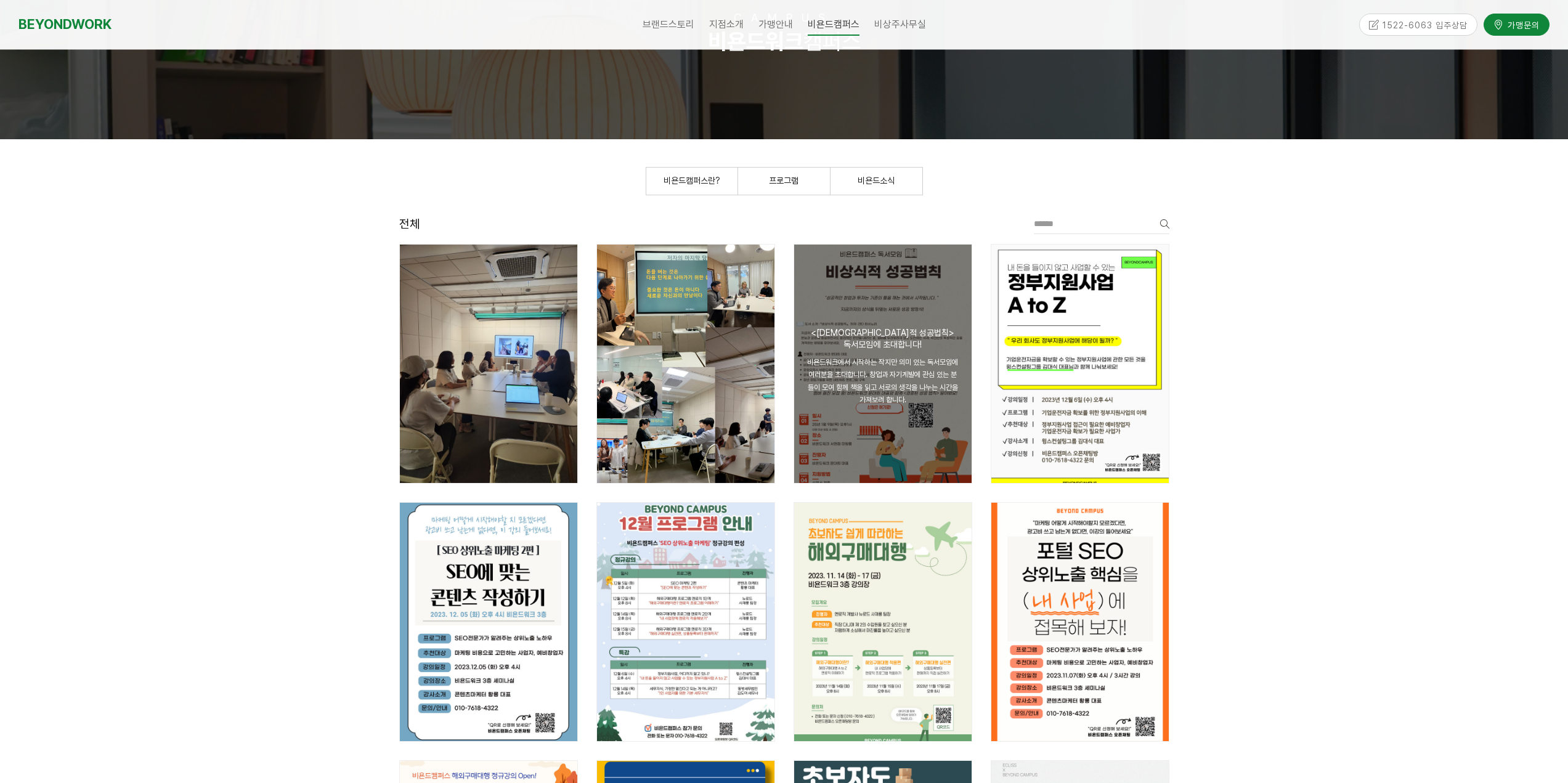
scroll to position [123, 0]
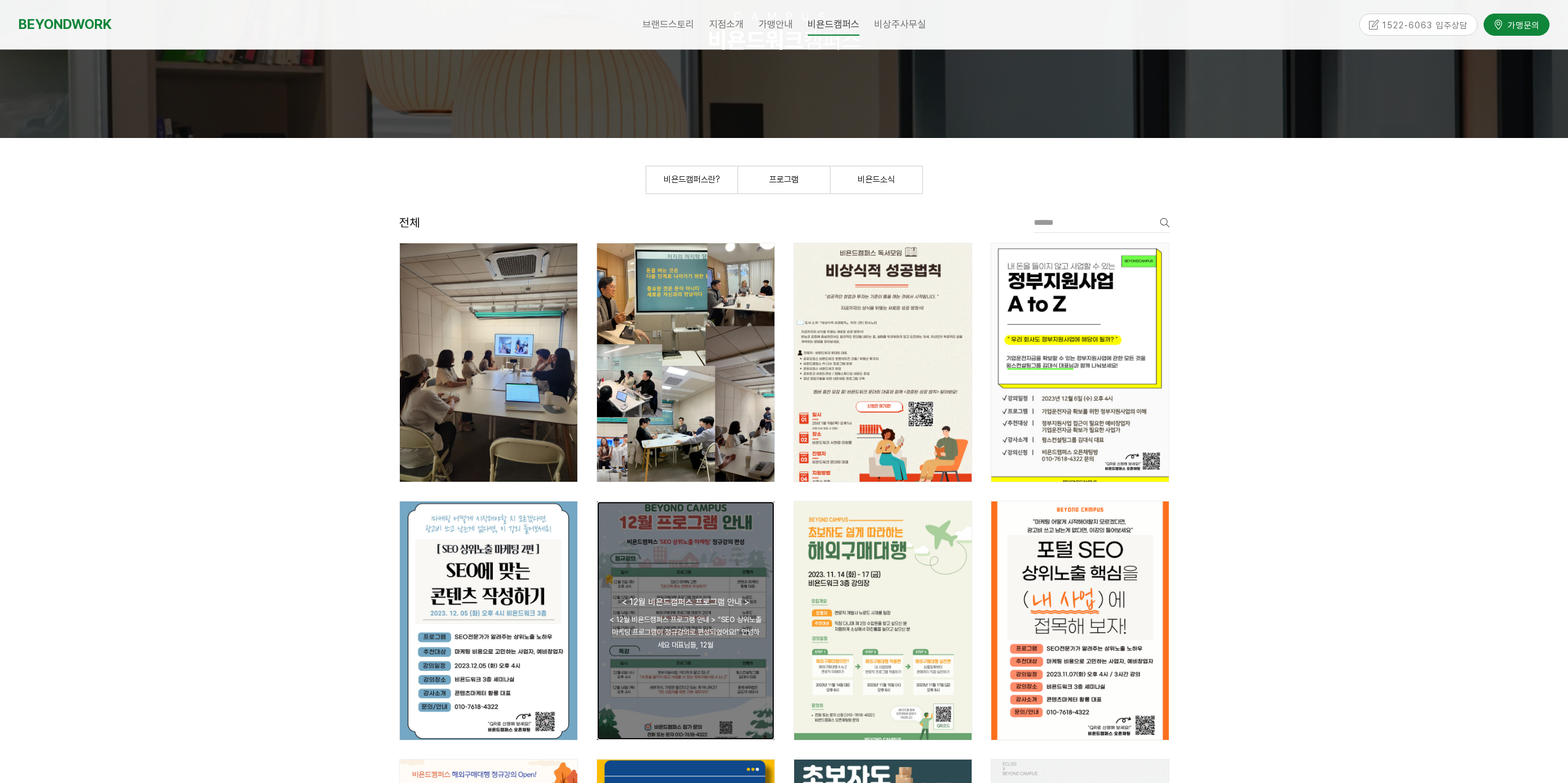
click at [677, 596] on div "공지 < 12월 비욘드캠퍼스 프로그램 안내 >" at bounding box center [686, 602] width 153 height 11
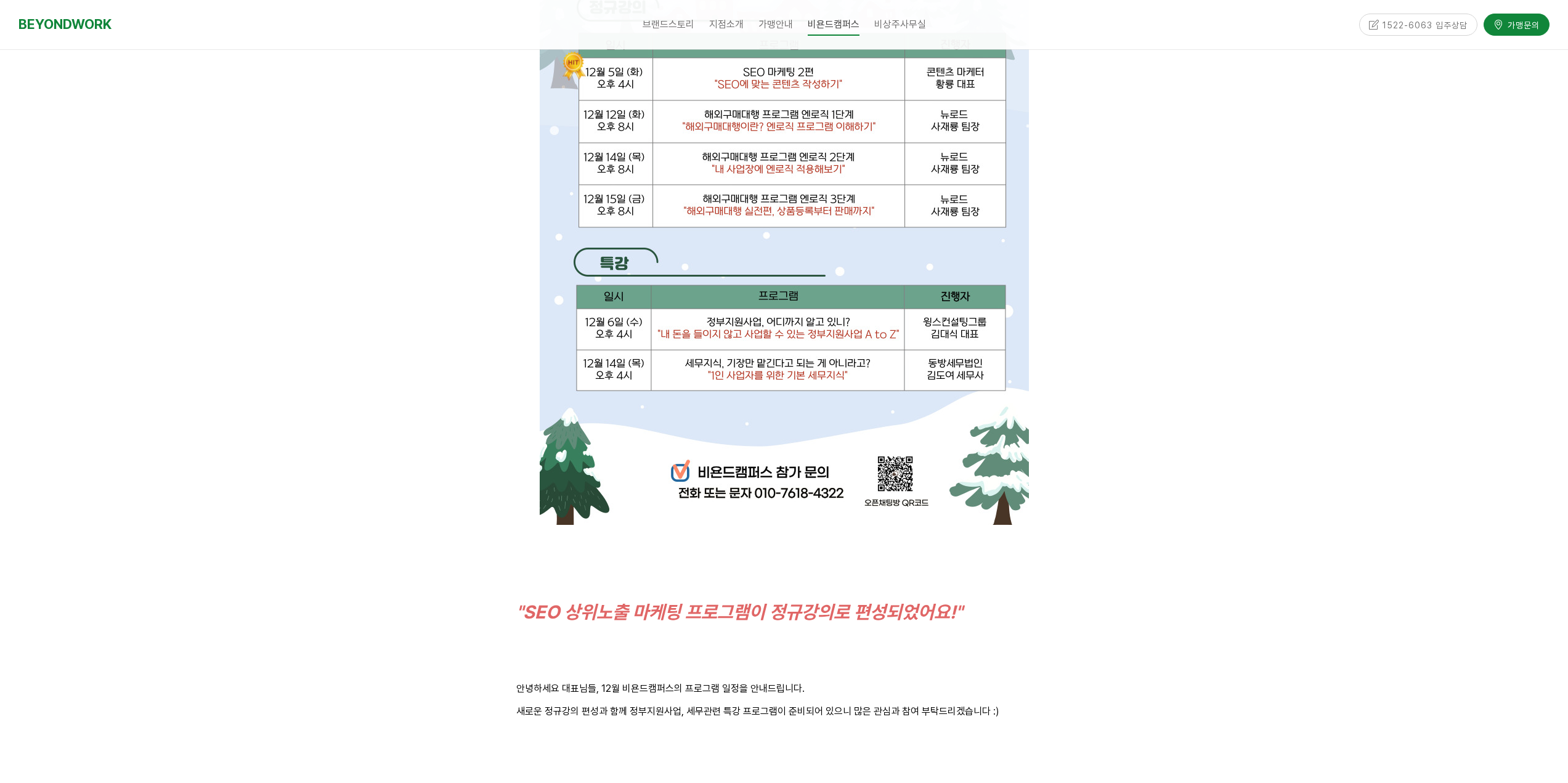
scroll to position [677, 0]
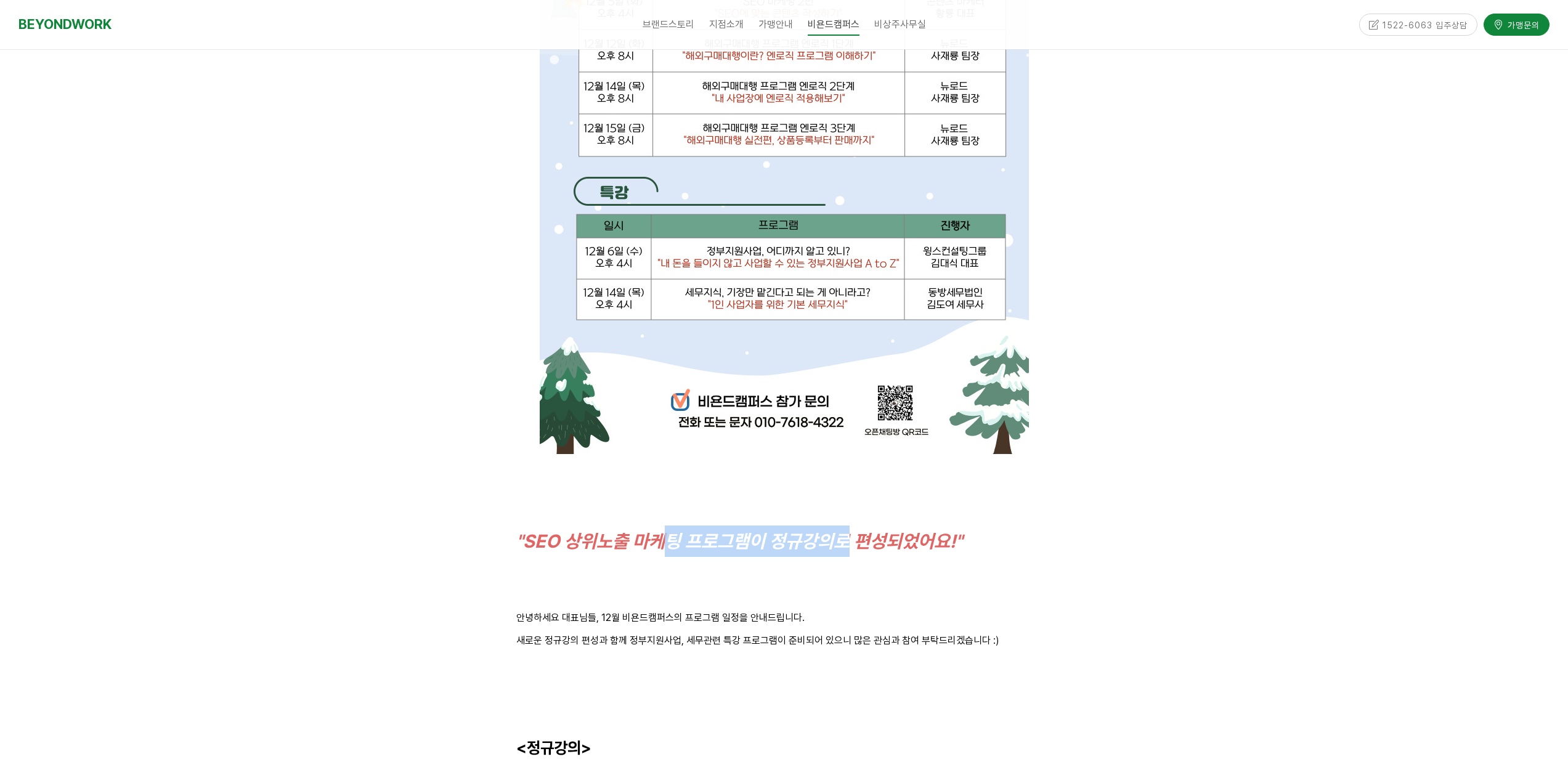
drag, startPoint x: 806, startPoint y: 551, endPoint x: 830, endPoint y: 572, distance: 31.9
click at [908, 557] on p ""SEO 상위노출 마케팅 프로그램이 정규강의로 편성되었어요!"" at bounding box center [785, 541] width 536 height 32
drag, startPoint x: 682, startPoint y: 615, endPoint x: 790, endPoint y: 624, distance: 108.4
click at [790, 624] on div "< 12월 비욘드캠퍼스 프로그램 안내 > "SEO 상위노출 마케팅 프로그램이 정규강의로 편성되었어요!" 안녕하세요 대표님들, 12월 비욘드캠퍼…" at bounding box center [785, 547] width 536 height 1871
click at [790, 624] on p "안녕하세요 대표님들, 12월 비욘드캠퍼스의 프로그램 일정을 안내드립니다." at bounding box center [785, 617] width 536 height 16
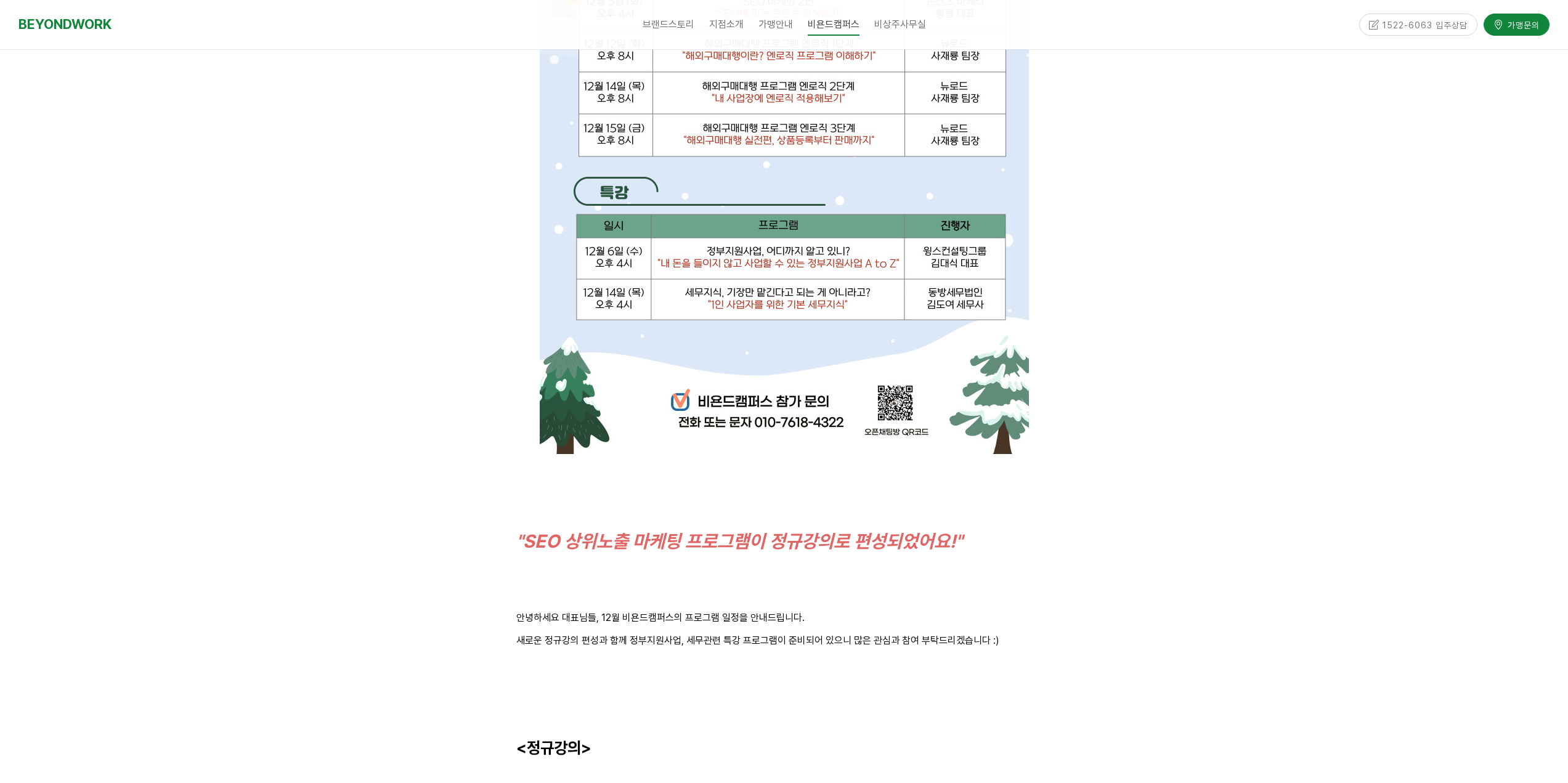
click at [927, 666] on p at bounding box center [785, 663] width 536 height 16
click at [980, 651] on div "< 12월 비욘드캠퍼스 프로그램 안내 > "SEO 상위노출 마케팅 프로그램이 정규강의로 편성되었어요!" 안녕하세요 대표님들, 12월 비욘드캠퍼…" at bounding box center [785, 547] width 536 height 1871
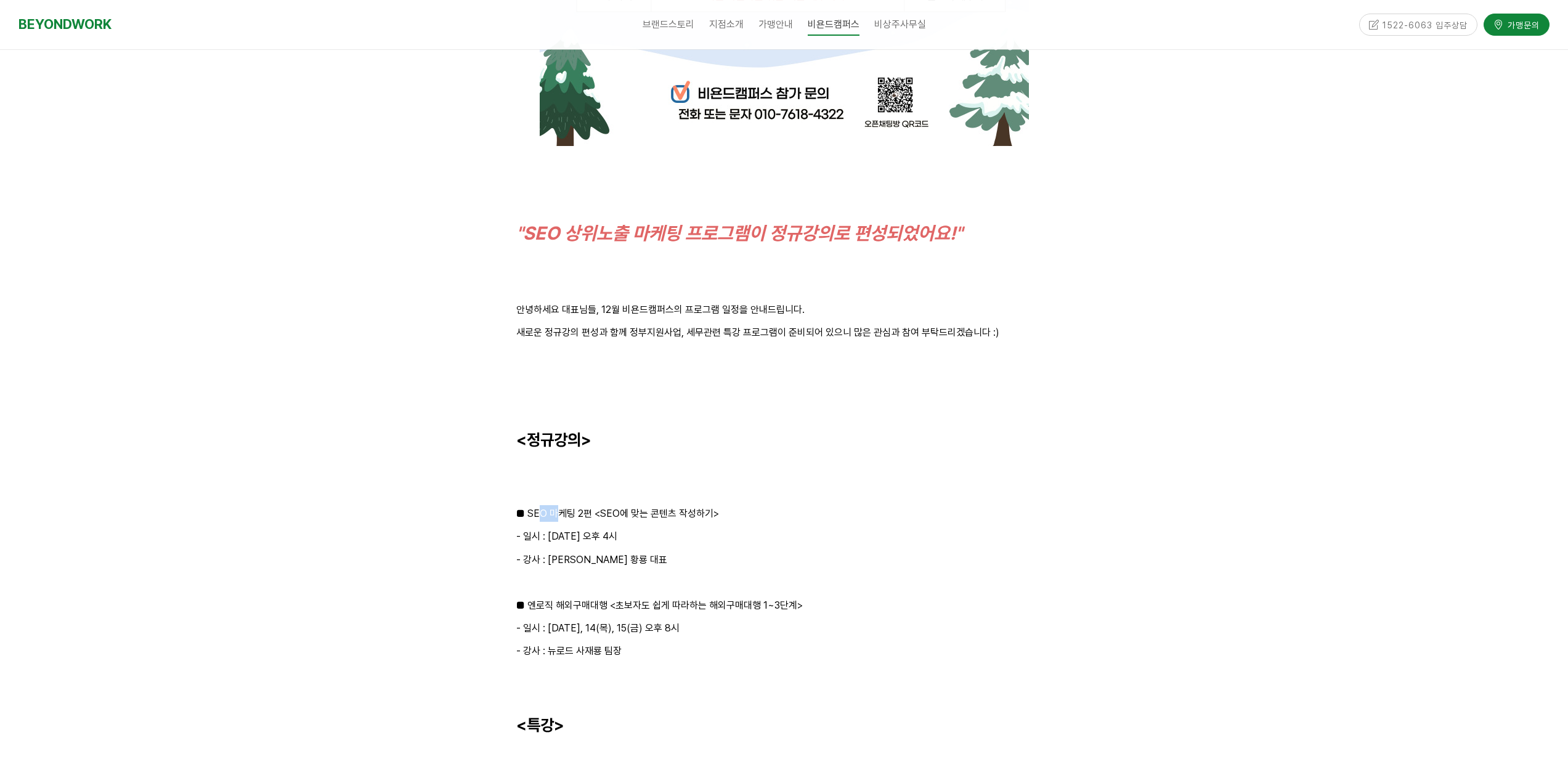
drag, startPoint x: 543, startPoint y: 504, endPoint x: 682, endPoint y: 518, distance: 139.7
click at [629, 514] on div "< 12월 비욘드캠퍼스 프로그램 안내 > "SEO 상위노출 마케팅 프로그램이 정규강의로 편성되었어요!" 안녕하세요 대표님들, 12월 비욘드캠퍼…" at bounding box center [785, 238] width 536 height 1871
drag, startPoint x: 688, startPoint y: 519, endPoint x: 603, endPoint y: 515, distance: 85.1
click at [684, 521] on p "■ SEO 마케팅 2편 <SEO에 맞는 콘텐츠 작성하기>" at bounding box center [785, 513] width 536 height 16
drag, startPoint x: 603, startPoint y: 515, endPoint x: 732, endPoint y: 520, distance: 129.1
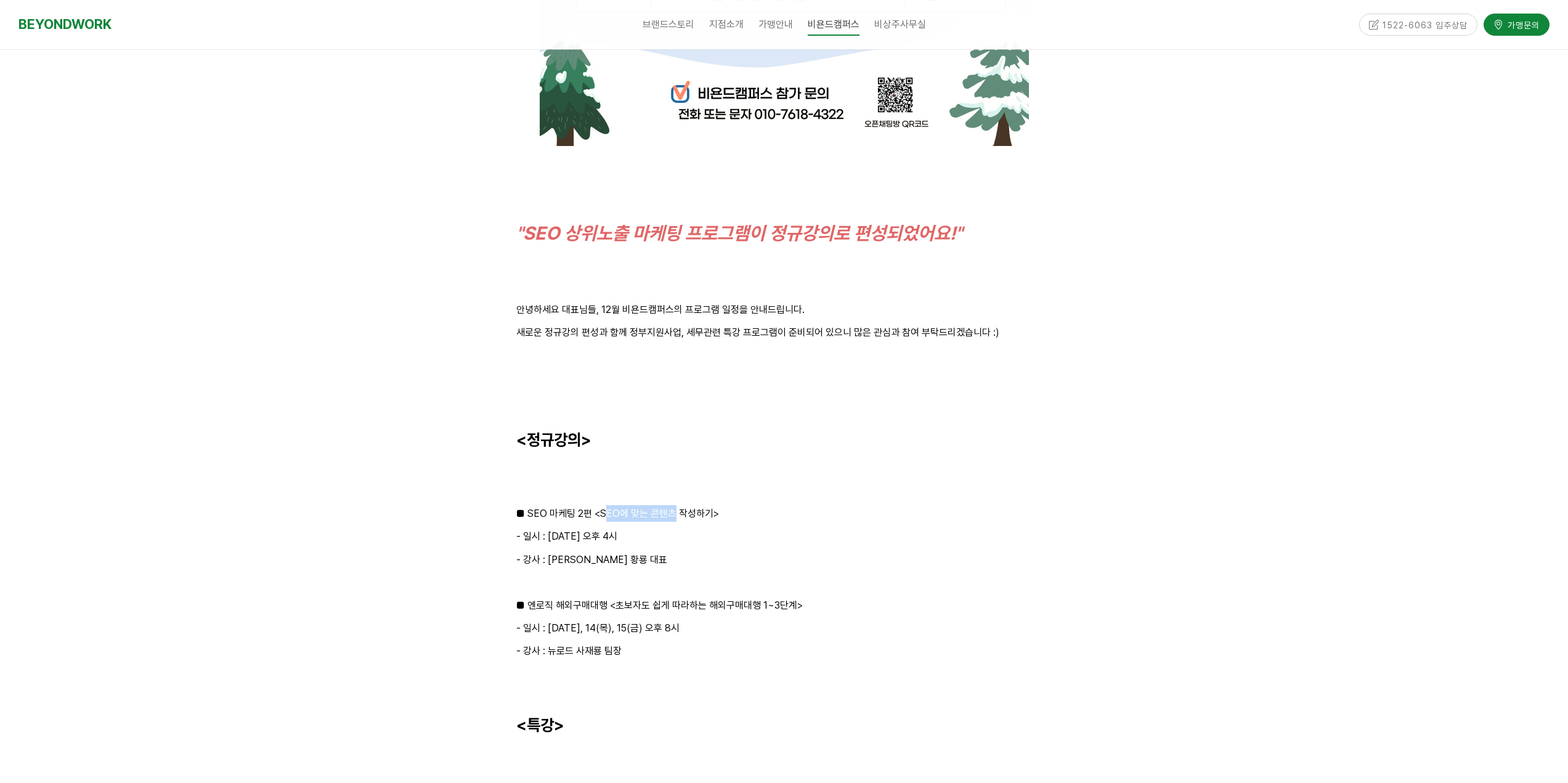
click at [693, 520] on p "■ SEO 마케팅 2편 <SEO에 맞는 콘텐츠 작성하기>" at bounding box center [785, 513] width 536 height 16
click at [732, 520] on p "■ SEO 마케팅 2편 <SEO에 맞는 콘텐츠 작성하기>" at bounding box center [785, 513] width 536 height 16
drag, startPoint x: 549, startPoint y: 540, endPoint x: 671, endPoint y: 552, distance: 122.6
click at [623, 552] on div "< 12월 비욘드캠퍼스 프로그램 안내 > "SEO 상위노출 마케팅 프로그램이 정규강의로 편성되었어요!" 안녕하세요 대표님들, 12월 비욘드캠퍼…" at bounding box center [785, 238] width 536 height 1871
click at [671, 552] on p "- 강사 : 콘텐츠 마케터 황룡 대표" at bounding box center [785, 559] width 536 height 16
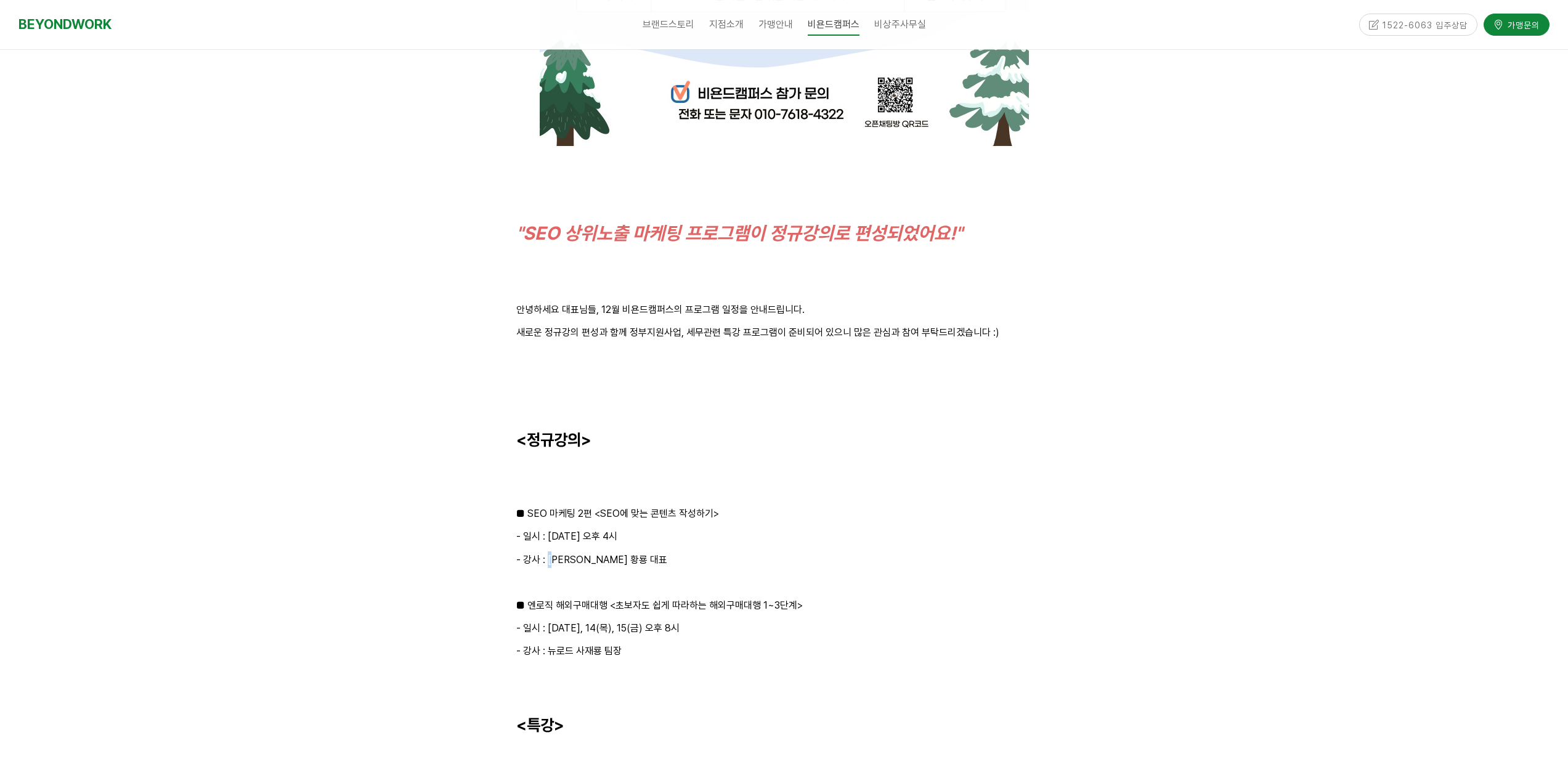
drag, startPoint x: 551, startPoint y: 563, endPoint x: 677, endPoint y: 573, distance: 126.4
click at [628, 573] on div "< 12월 비욘드캠퍼스 프로그램 안내 > "SEO 상위노출 마케팅 프로그램이 정규강의로 편성되었어요!" 안녕하세요 대표님들, 12월 비욘드캠퍼…" at bounding box center [785, 238] width 536 height 1871
drag, startPoint x: 683, startPoint y: 573, endPoint x: 579, endPoint y: 564, distance: 104.4
click at [682, 574] on p at bounding box center [785, 582] width 536 height 16
click at [618, 612] on p "■ 엔로직 해외구매대행 <초보자도 쉽게 따라하는 해외구매대행 1~3단계>" at bounding box center [785, 605] width 536 height 16
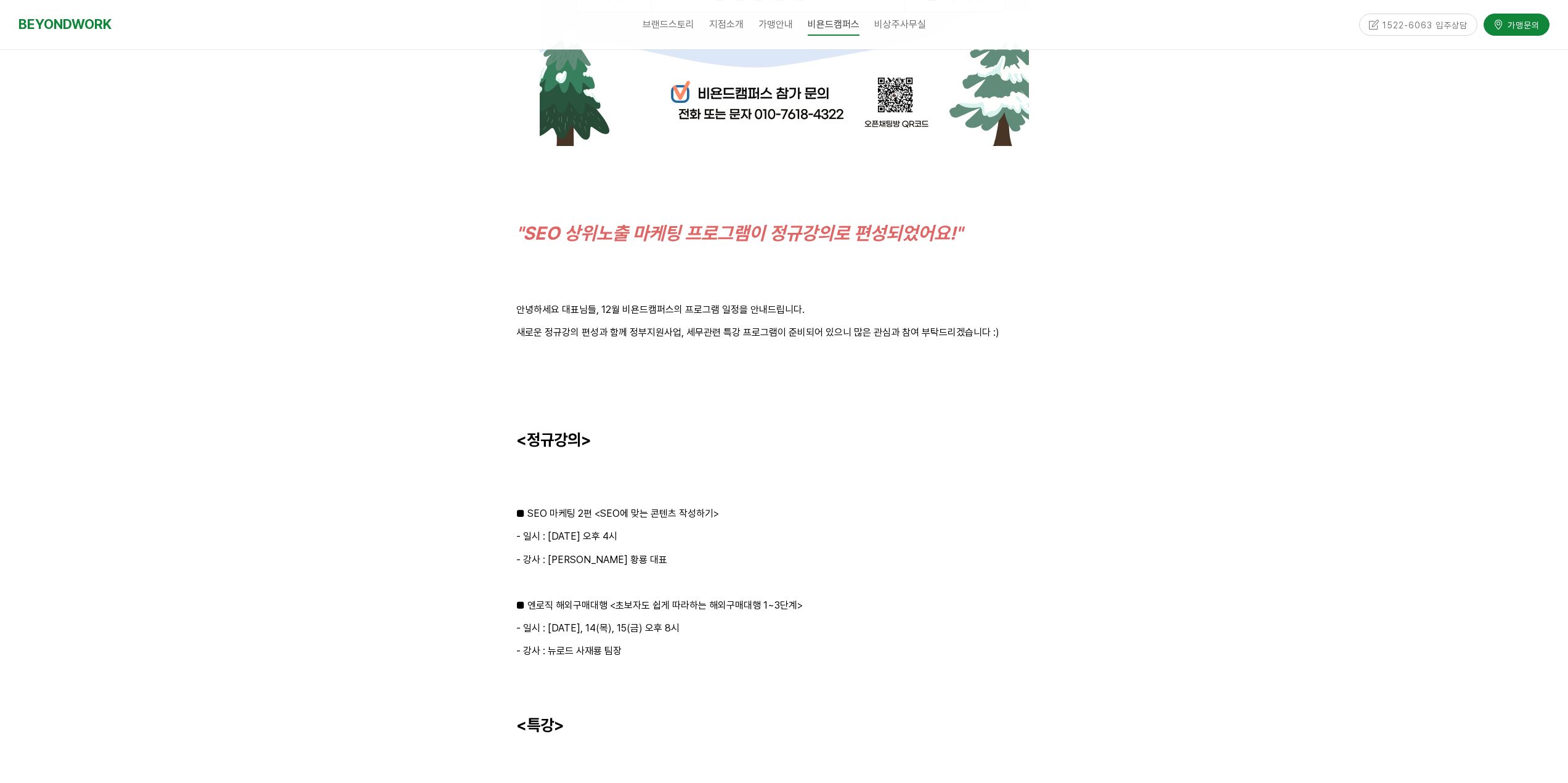
drag, startPoint x: 757, startPoint y: 627, endPoint x: 612, endPoint y: 615, distance: 145.5
click at [757, 627] on p "- 일시 : 12/12(화), 14(목), 15(금) 오후 8시" at bounding box center [785, 627] width 536 height 16
drag, startPoint x: 612, startPoint y: 615, endPoint x: 805, endPoint y: 621, distance: 193.1
click at [690, 617] on div "< 12월 비욘드캠퍼스 프로그램 안내 > "SEO 상위노출 마케팅 프로그램이 정규강의로 편성되었어요!" 안녕하세요 대표님들, 12월 비욘드캠퍼…" at bounding box center [785, 238] width 536 height 1871
drag, startPoint x: 579, startPoint y: 644, endPoint x: 689, endPoint y: 651, distance: 110.2
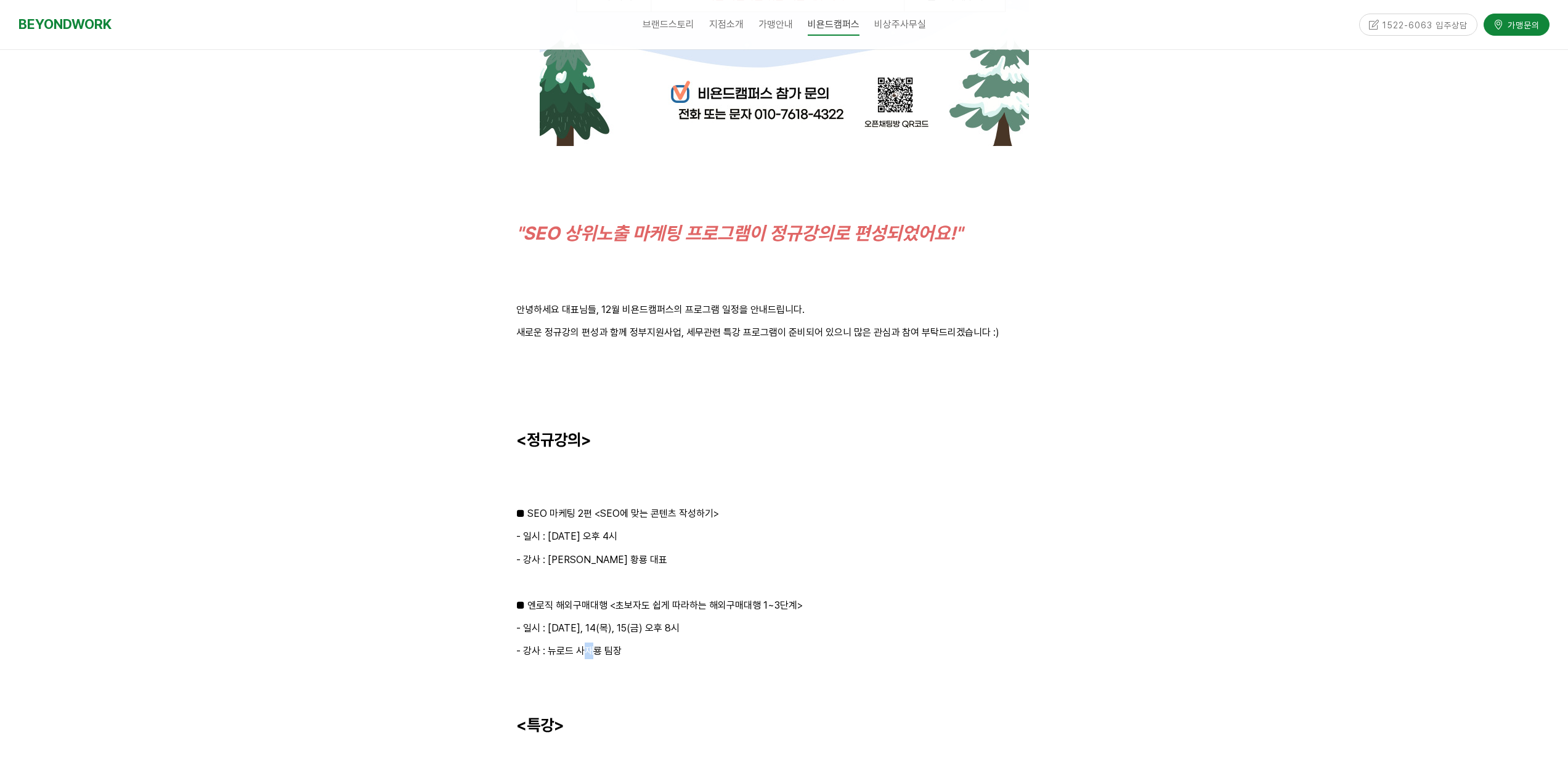
click at [638, 651] on div "< 12월 비욘드캠퍼스 프로그램 안내 > "SEO 상위노출 마케팅 프로그램이 정규강의로 편성되었어요!" 안녕하세요 대표님들, 12월 비욘드캠퍼…" at bounding box center [785, 238] width 536 height 1871
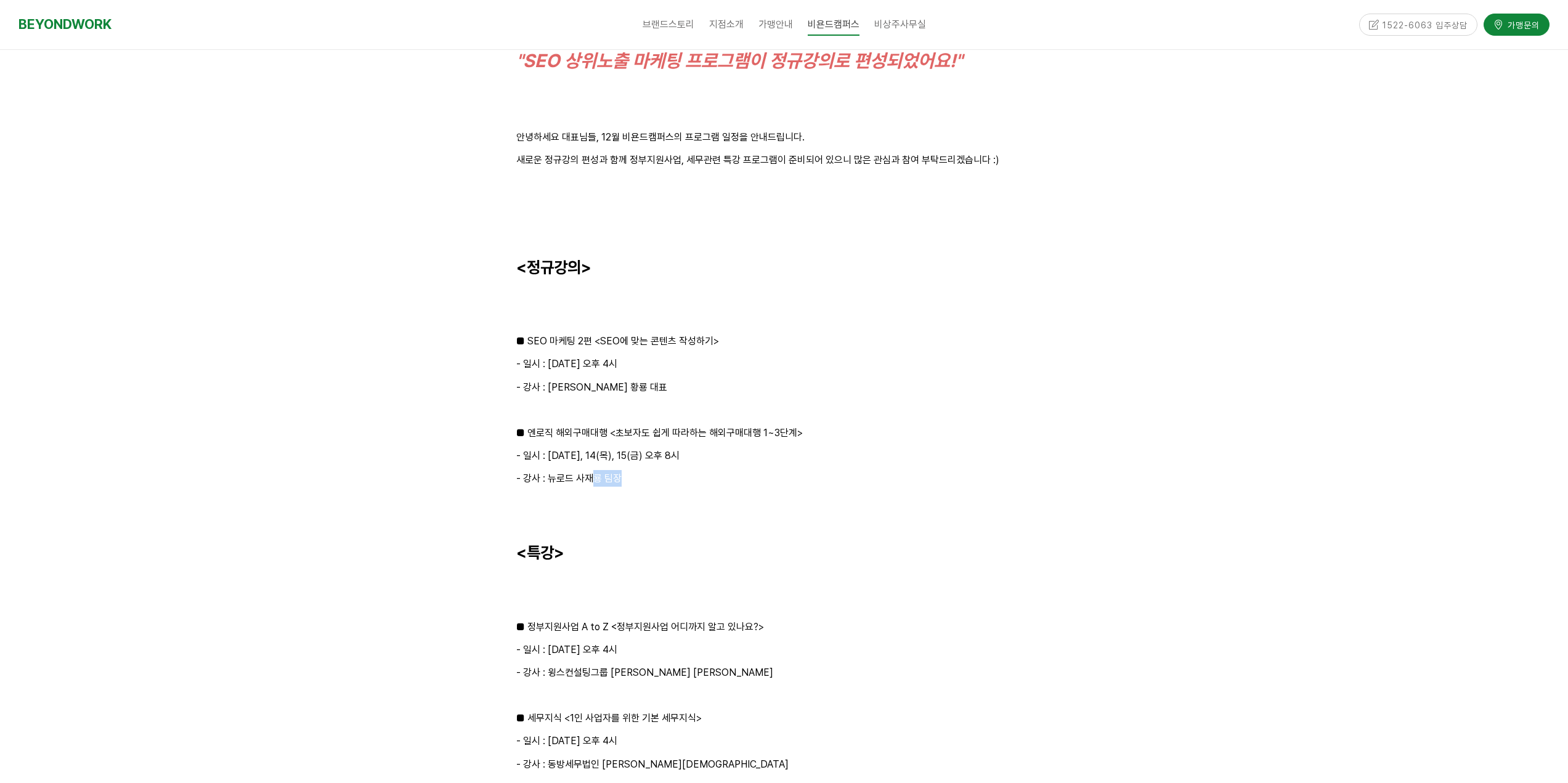
scroll to position [1232, 0]
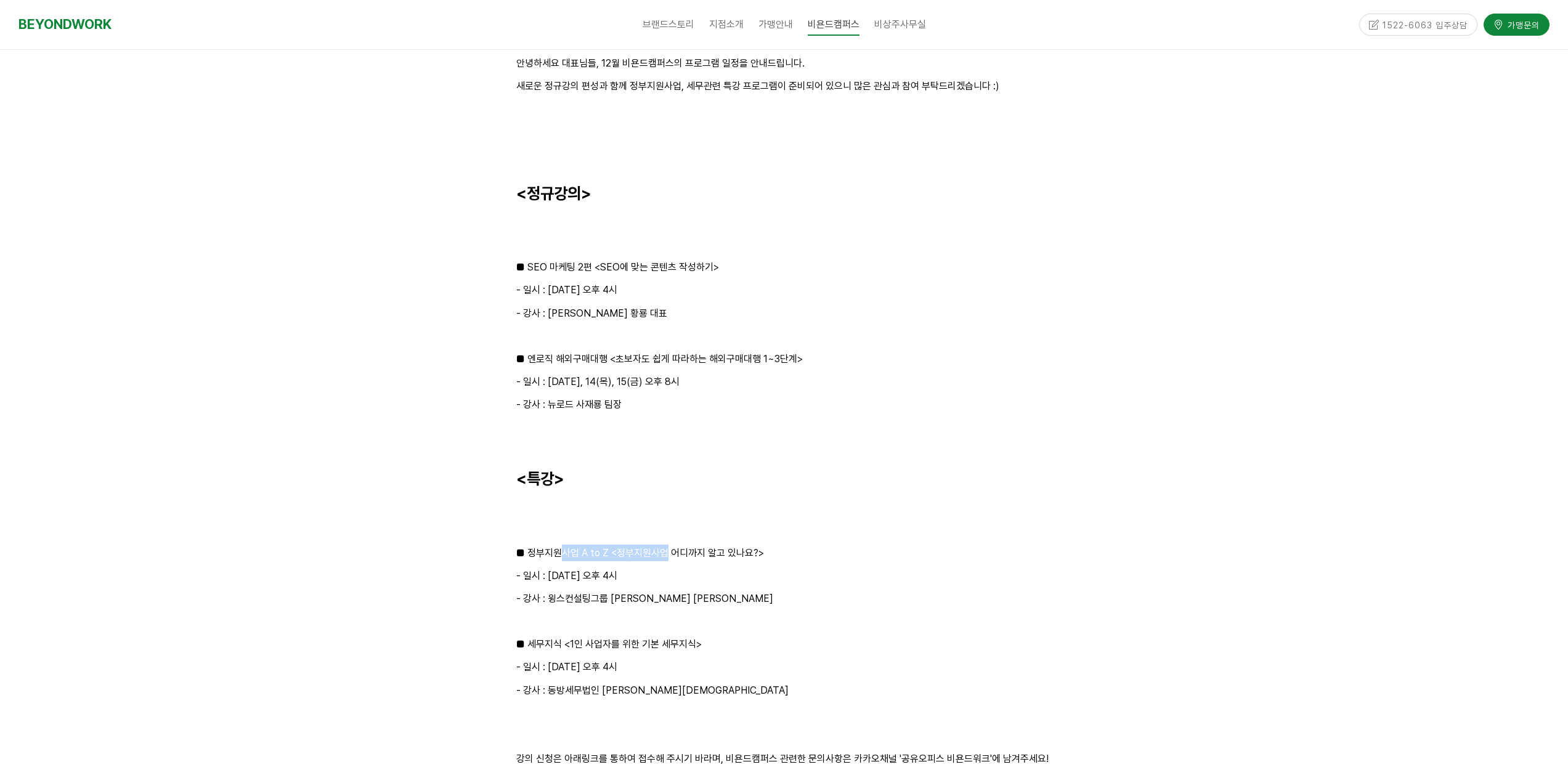
click at [679, 560] on p "■ 정부지원사업 A to Z <정부지원사업 어디까지 알고 있나요?>" at bounding box center [785, 553] width 536 height 16
drag, startPoint x: 610, startPoint y: 555, endPoint x: 757, endPoint y: 560, distance: 147.1
click at [678, 558] on p "■ 정부지원사업 A to Z <정부지원사업 어디까지 알고 있나요?>" at bounding box center [785, 553] width 536 height 16
drag, startPoint x: 757, startPoint y: 560, endPoint x: 579, endPoint y: 567, distance: 178.1
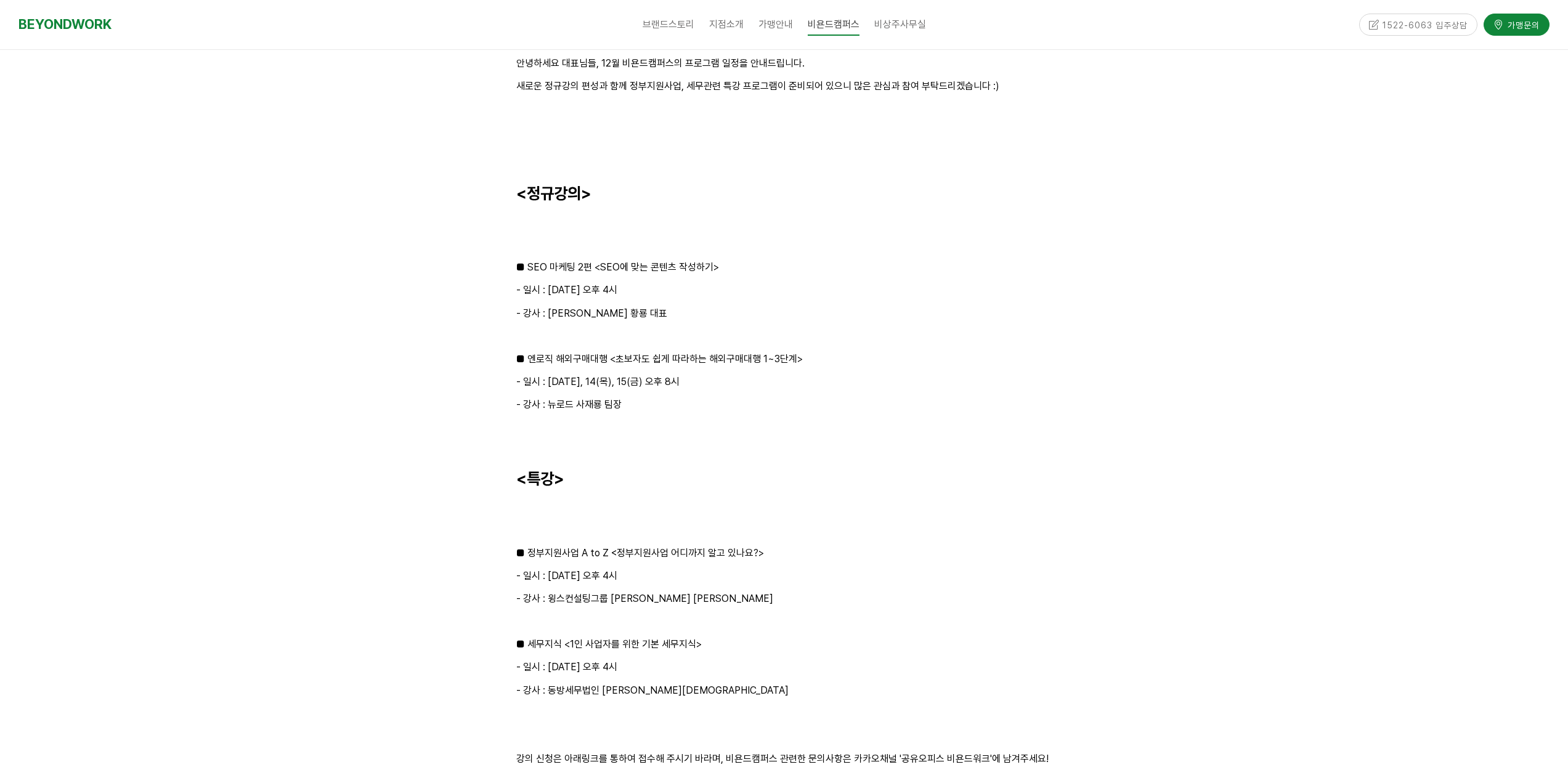
click at [757, 560] on p "■ 정부지원사업 A to Z <정부지원사업 어디까지 알고 있나요?>" at bounding box center [785, 553] width 536 height 16
drag, startPoint x: 575, startPoint y: 570, endPoint x: 680, endPoint y: 589, distance: 106.7
click at [695, 593] on p "- 강사 : 윙스컨설팅그룹 김대식 대표" at bounding box center [785, 598] width 536 height 16
click at [715, 619] on p at bounding box center [785, 621] width 536 height 16
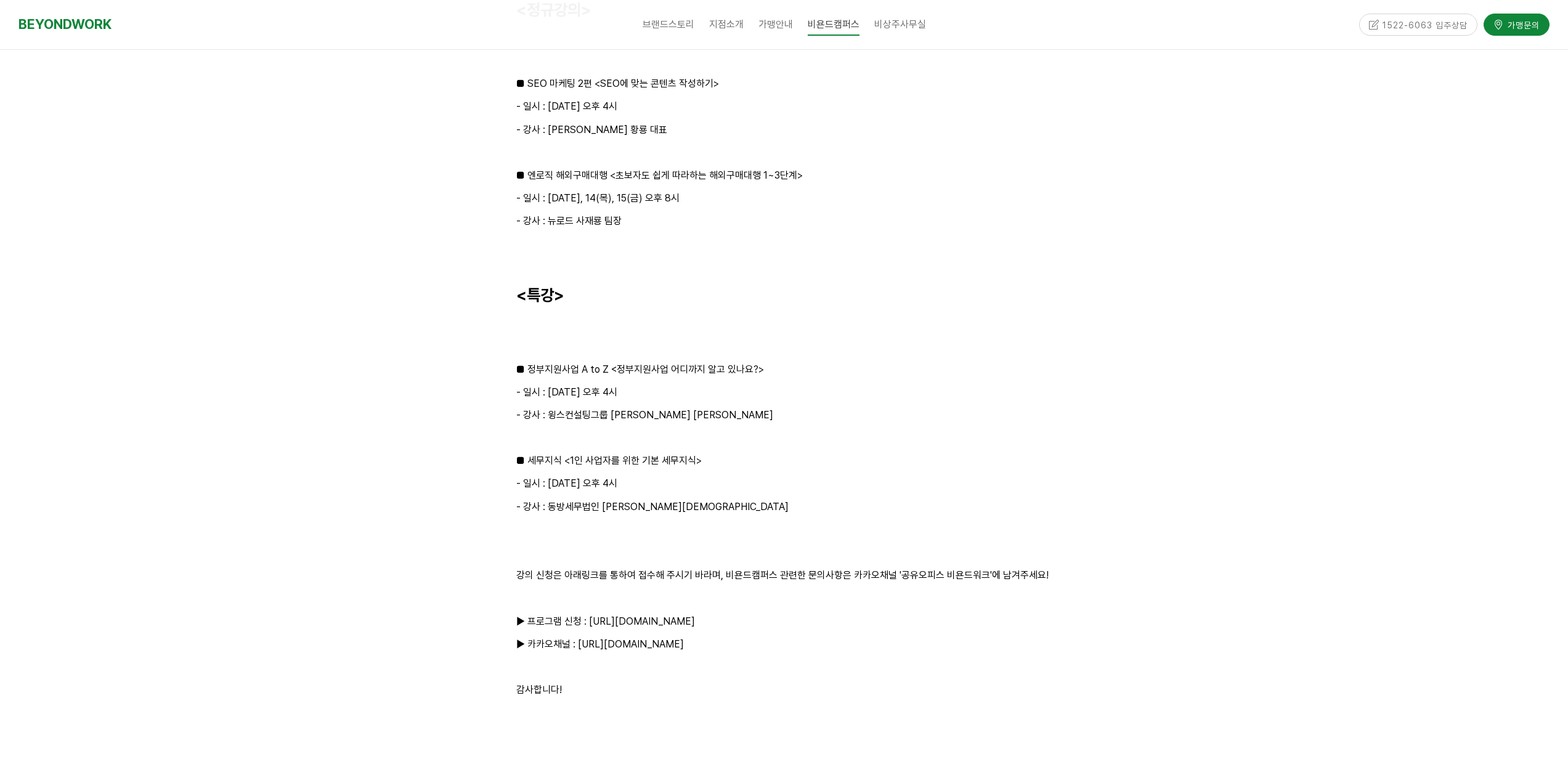
scroll to position [1416, 0]
drag, startPoint x: 795, startPoint y: 573, endPoint x: 699, endPoint y: 573, distance: 96.0
click at [792, 575] on p "강의 신청은 아래링크를 통하여 접수해 주시기 바라며, 비욘드캠퍼스 관련한 문의사항은 카카오채널 '공유오피스 비욘드워크'에 남겨주세요!" at bounding box center [785, 573] width 536 height 16
drag, startPoint x: 697, startPoint y: 573, endPoint x: 870, endPoint y: 579, distance: 173.1
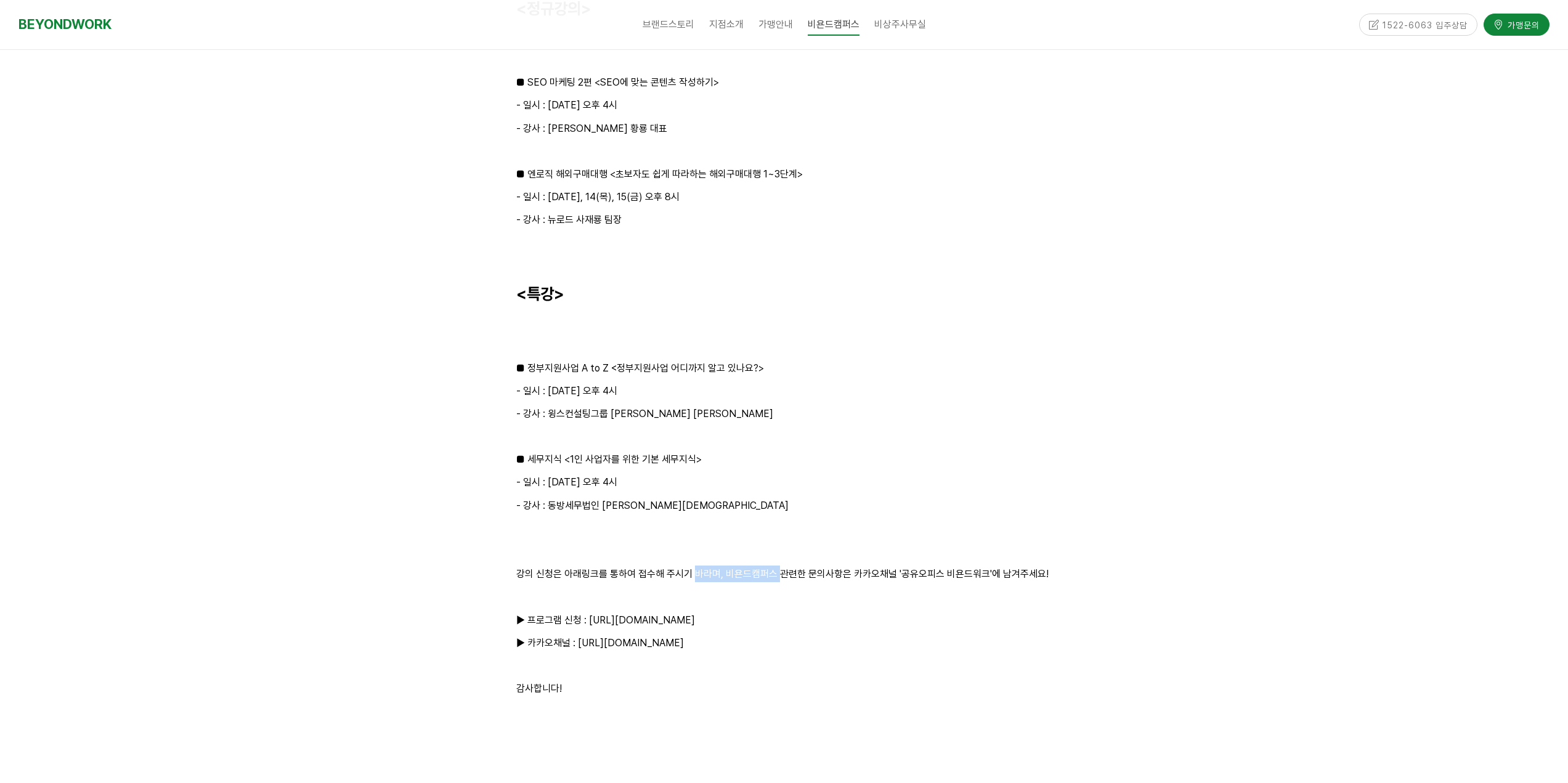
click at [803, 581] on p "강의 신청은 아래링크를 통하여 접수해 주시기 바라며, 비욘드캠퍼스 관련한 문의사항은 카카오채널 '공유오피스 비욘드워크'에 남겨주세요!" at bounding box center [785, 573] width 536 height 16
click at [879, 579] on p "강의 신청은 아래링크를 통하여 접수해 주시기 바라며, 비욘드캠퍼스 관련한 문의사항은 카카오채널 '공유오피스 비욘드워크'에 남겨주세요!" at bounding box center [785, 573] width 536 height 16
drag, startPoint x: 786, startPoint y: 574, endPoint x: 958, endPoint y: 579, distance: 172.1
click at [862, 579] on p "강의 신청은 아래링크를 통하여 접수해 주시기 바라며, 비욘드캠퍼스 관련한 문의사항은 카카오채널 '공유오피스 비욘드워크'에 남겨주세요!" at bounding box center [785, 573] width 536 height 16
click at [958, 579] on p "강의 신청은 아래링크를 통하여 접수해 주시기 바라며, 비욘드캠퍼스 관련한 문의사항은 카카오채널 '공유오피스 비욘드워크'에 남겨주세요!" at bounding box center [785, 573] width 536 height 16
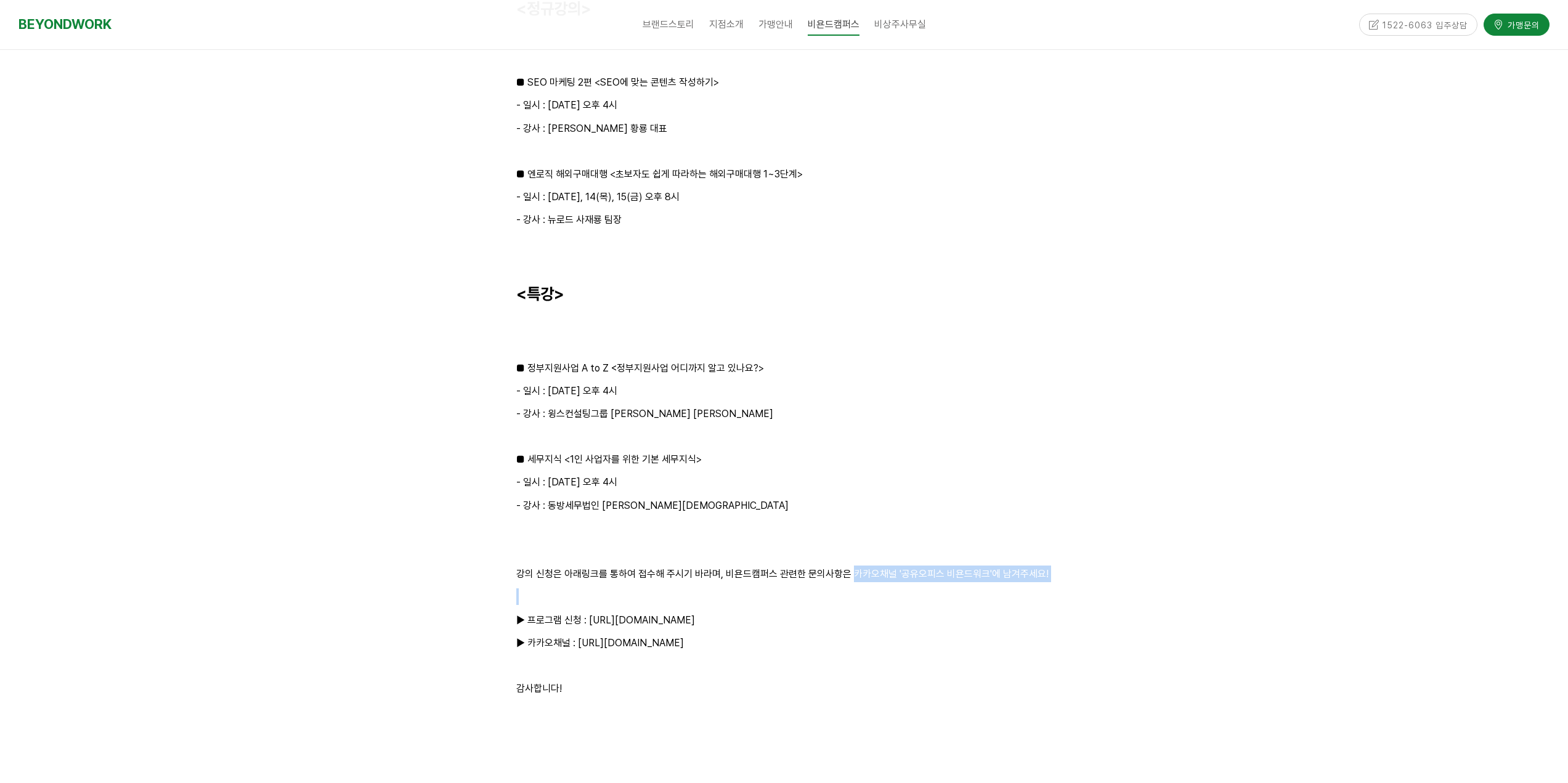
drag, startPoint x: 856, startPoint y: 582, endPoint x: 1000, endPoint y: 584, distance: 144.0
drag, startPoint x: 871, startPoint y: 580, endPoint x: 987, endPoint y: 581, distance: 116.0
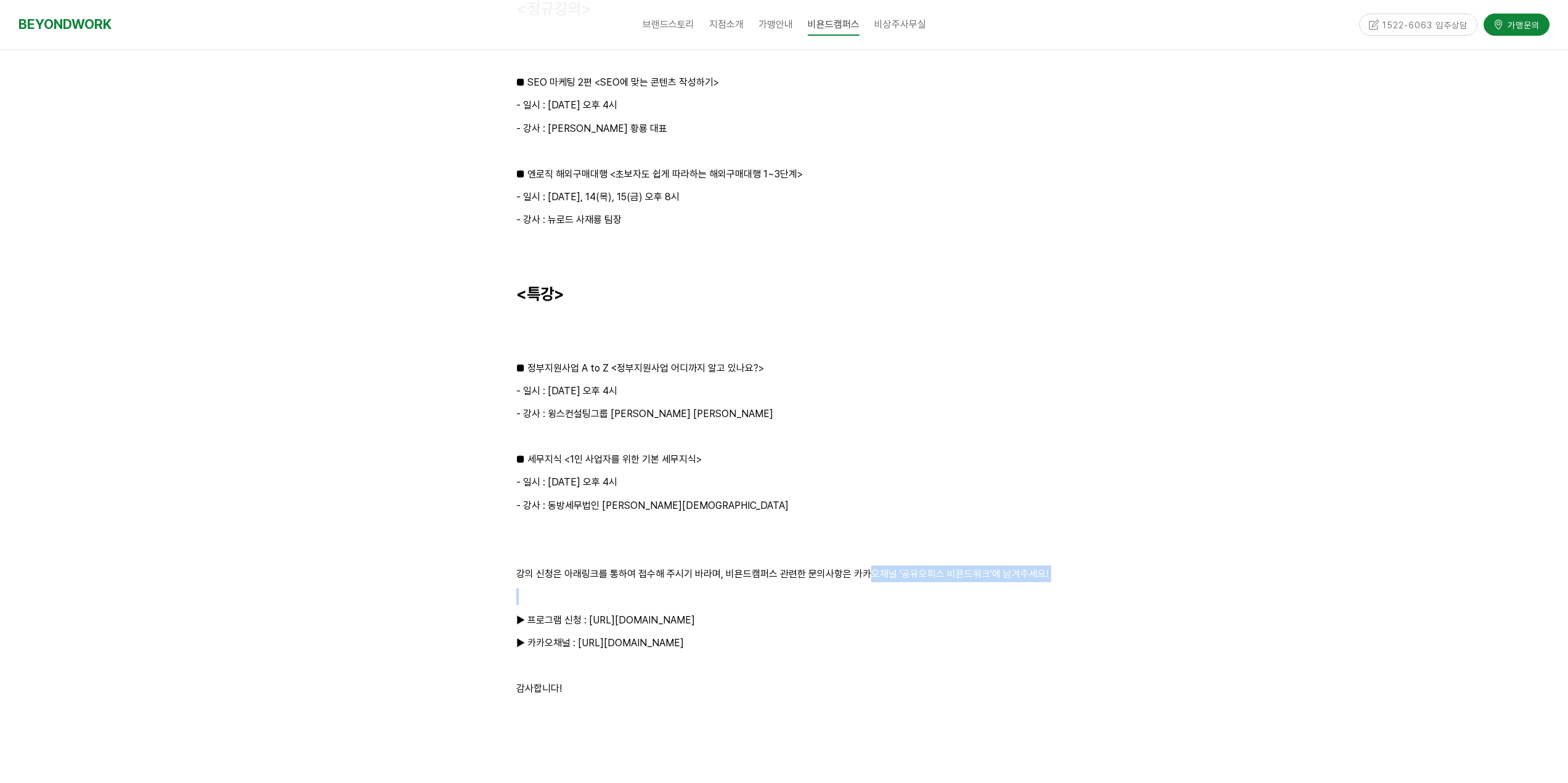
click at [987, 581] on p "강의 신청은 아래링크를 통하여 접수해 주시기 바라며, 비욘드캠퍼스 관련한 문의사항은 카카오채널 '공유오피스 비욘드워크'에 남겨주세요!" at bounding box center [785, 573] width 536 height 16
drag, startPoint x: 590, startPoint y: 621, endPoint x: 786, endPoint y: 623, distance: 196.0
click at [786, 623] on p "▶ 프로그램 신청 : https://forms.gle/iPhrYCTVTz96pLvBA" at bounding box center [785, 620] width 536 height 16
click at [665, 625] on p "▶ 프로그램 신청 : https://forms.gle/iPhrYCTVTz96pLvBA" at bounding box center [785, 620] width 536 height 16
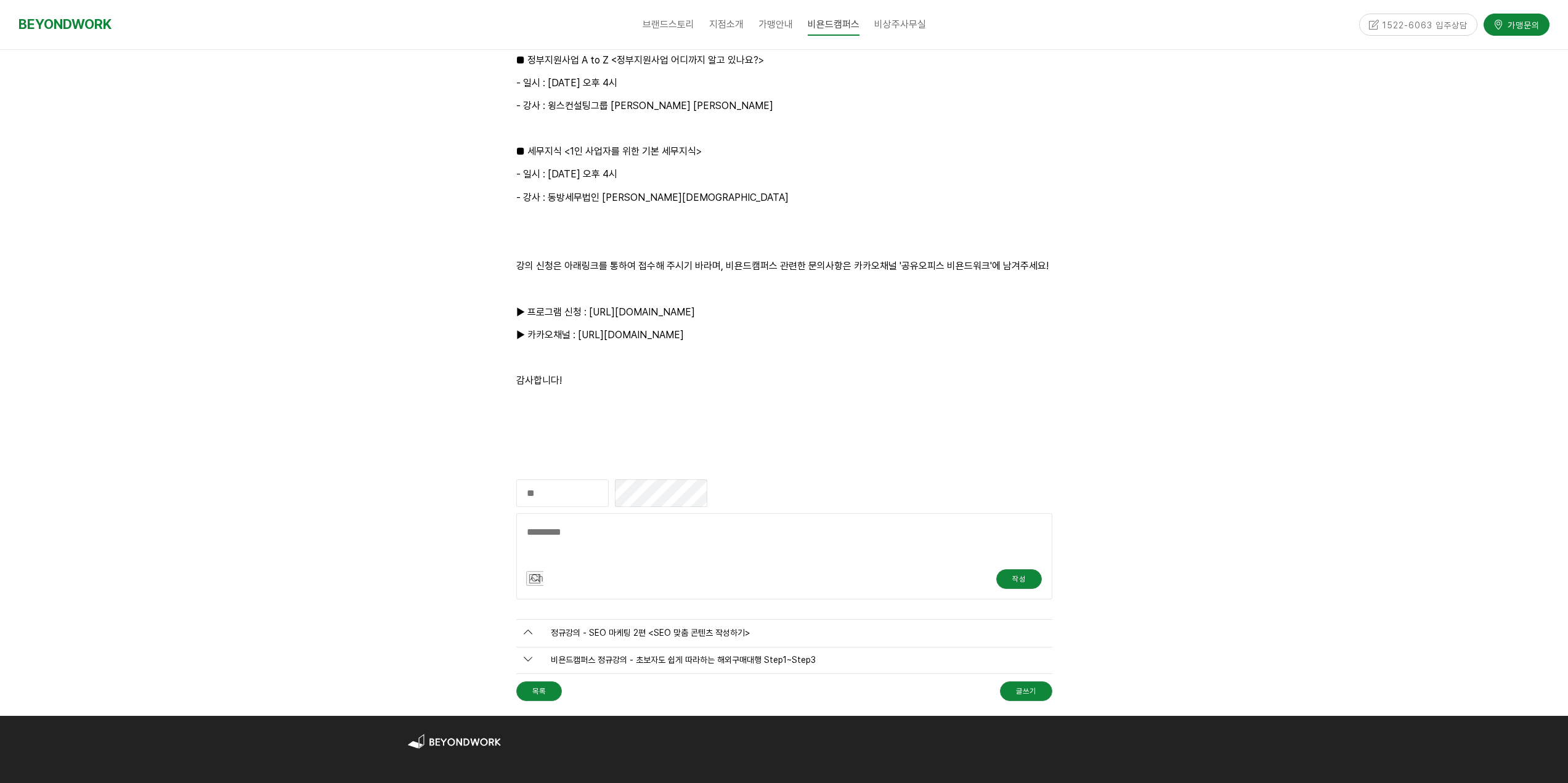
scroll to position [1848, 0]
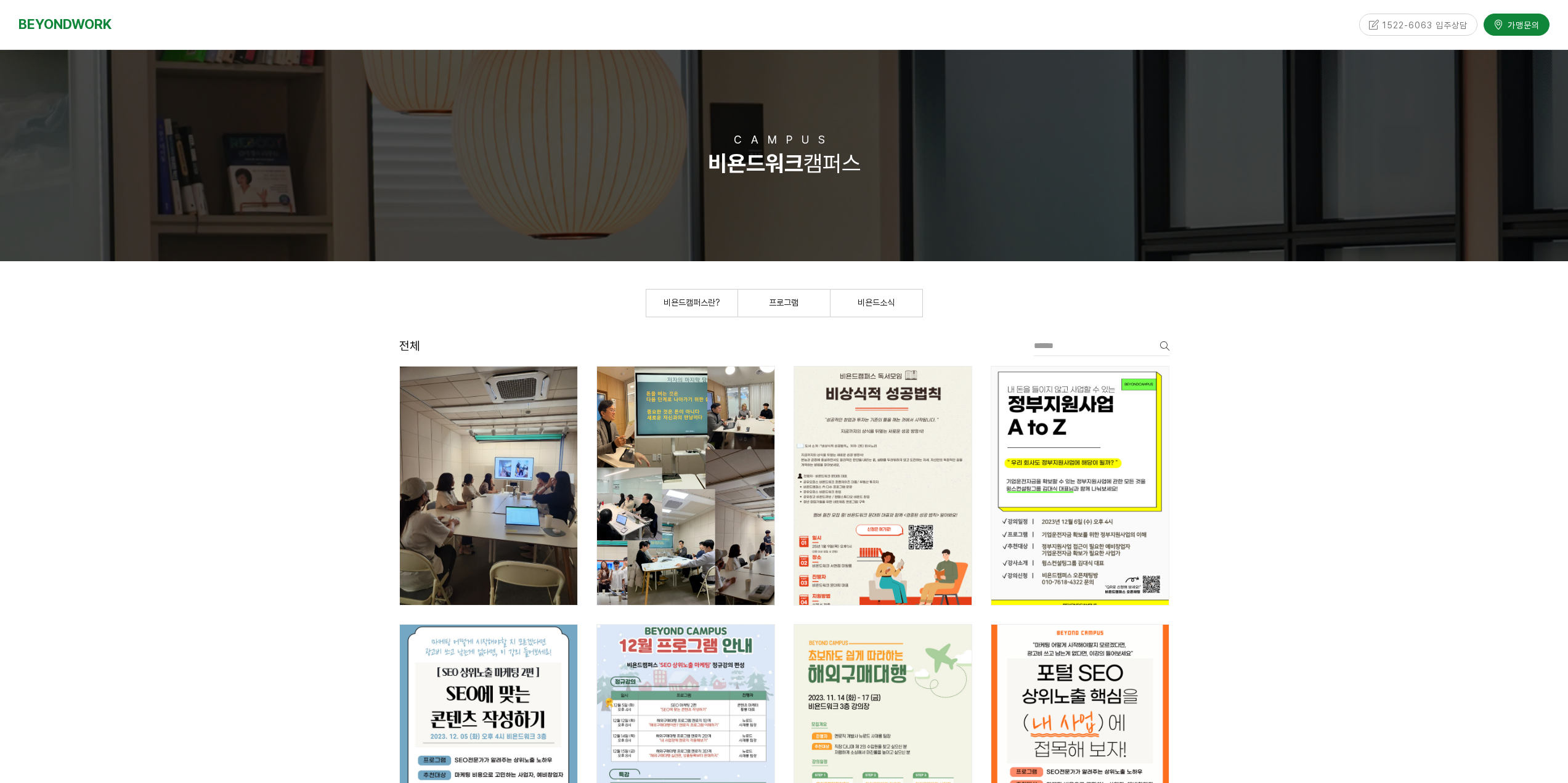
scroll to position [123, 0]
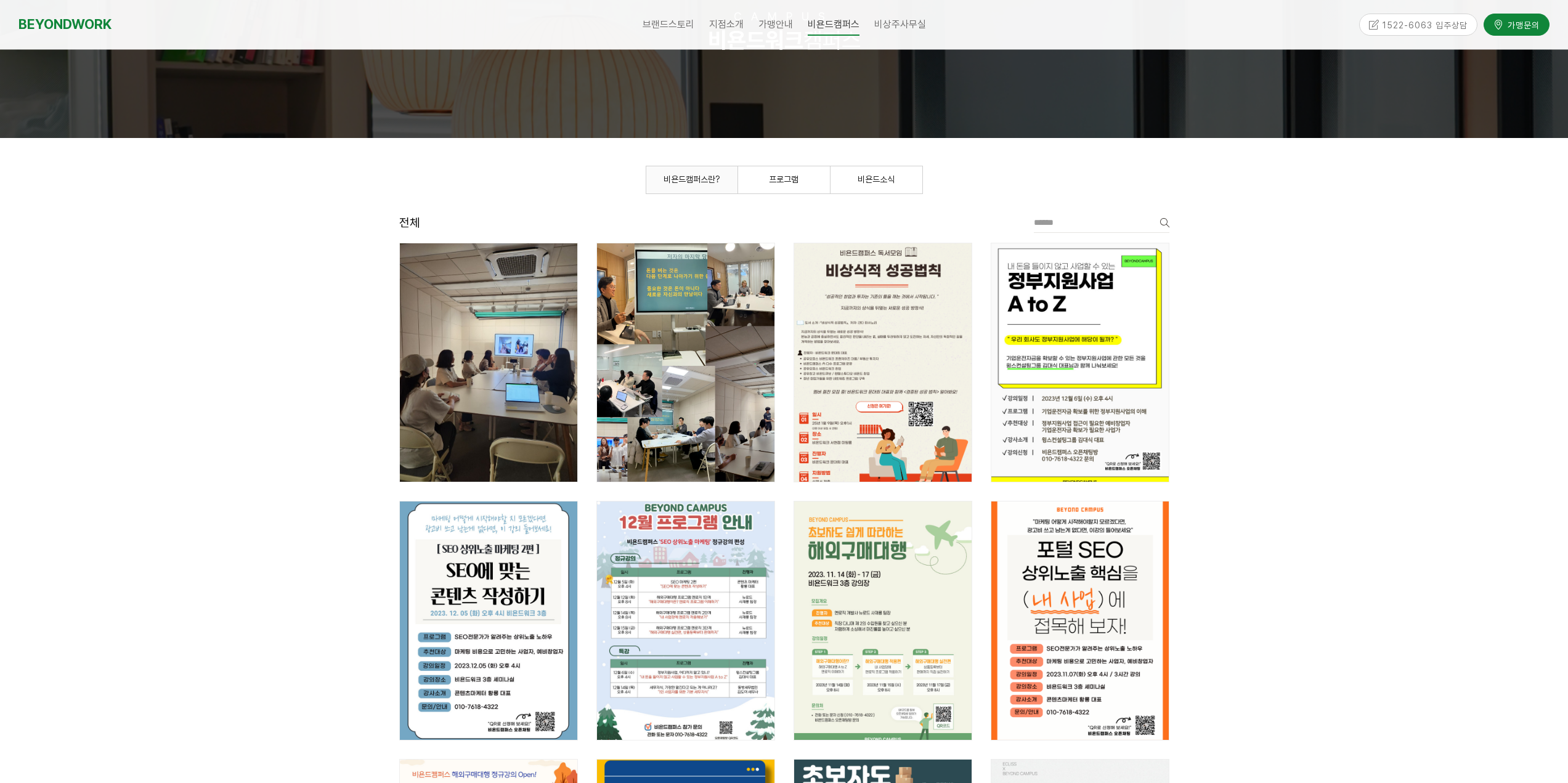
click at [689, 183] on span "비욘드캠퍼스란?" at bounding box center [692, 179] width 57 height 9
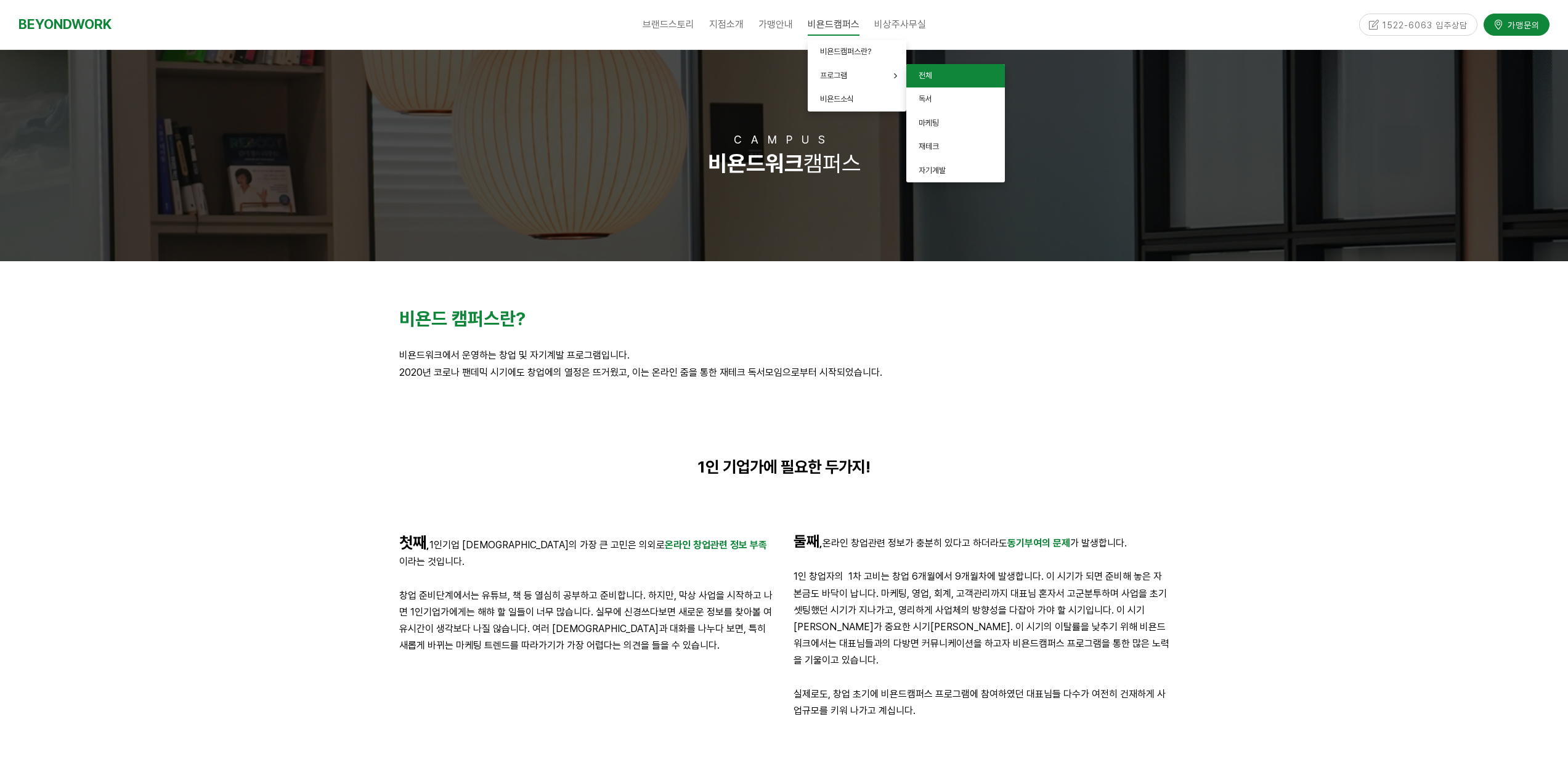
click at [928, 78] on span "전체" at bounding box center [926, 75] width 14 height 9
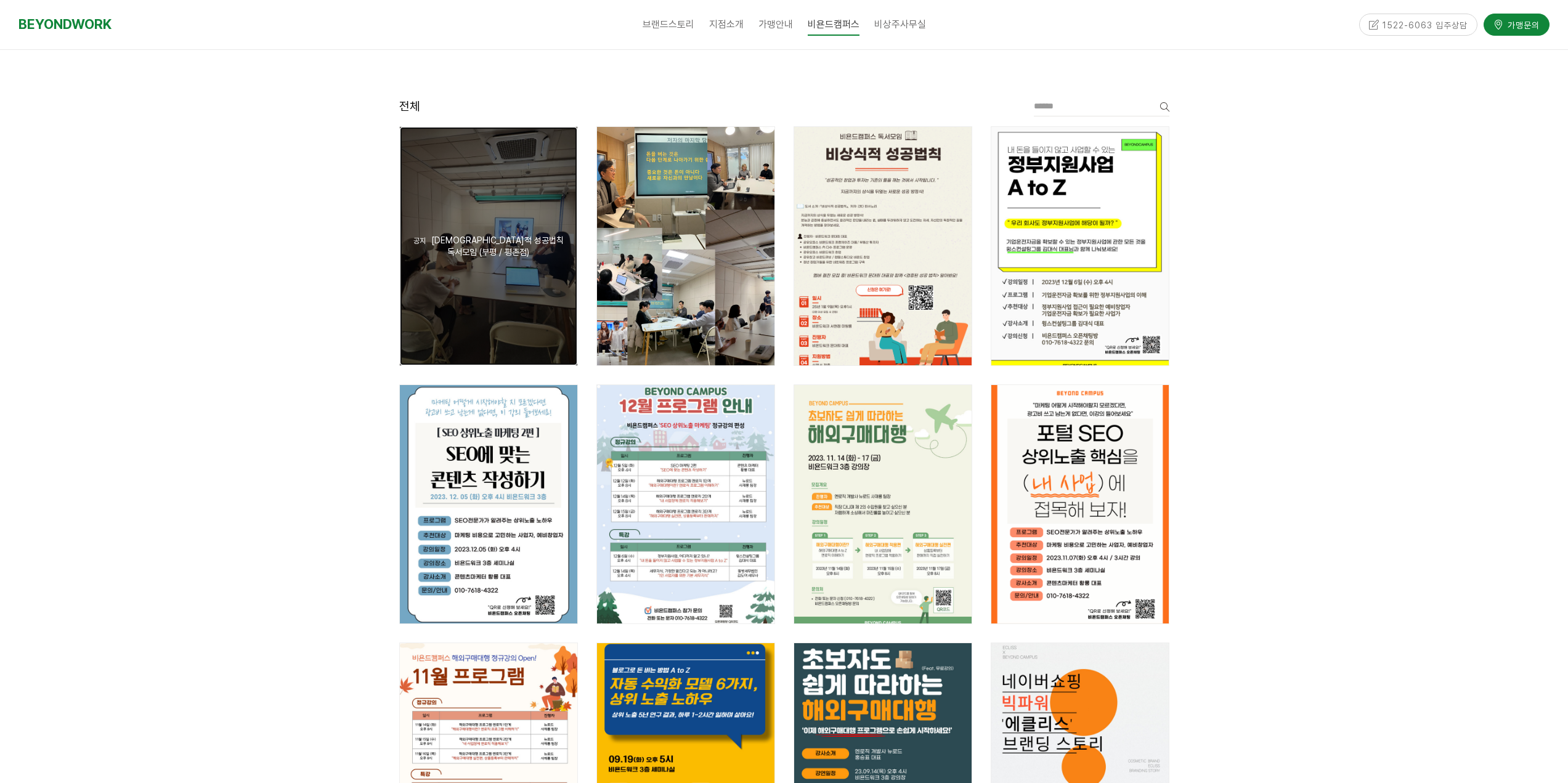
click at [512, 286] on div "공지 비상식적 [DEMOGRAPHIC_DATA]법칙 독서모임 (부평 / 평촌점)" at bounding box center [488, 246] width 177 height 238
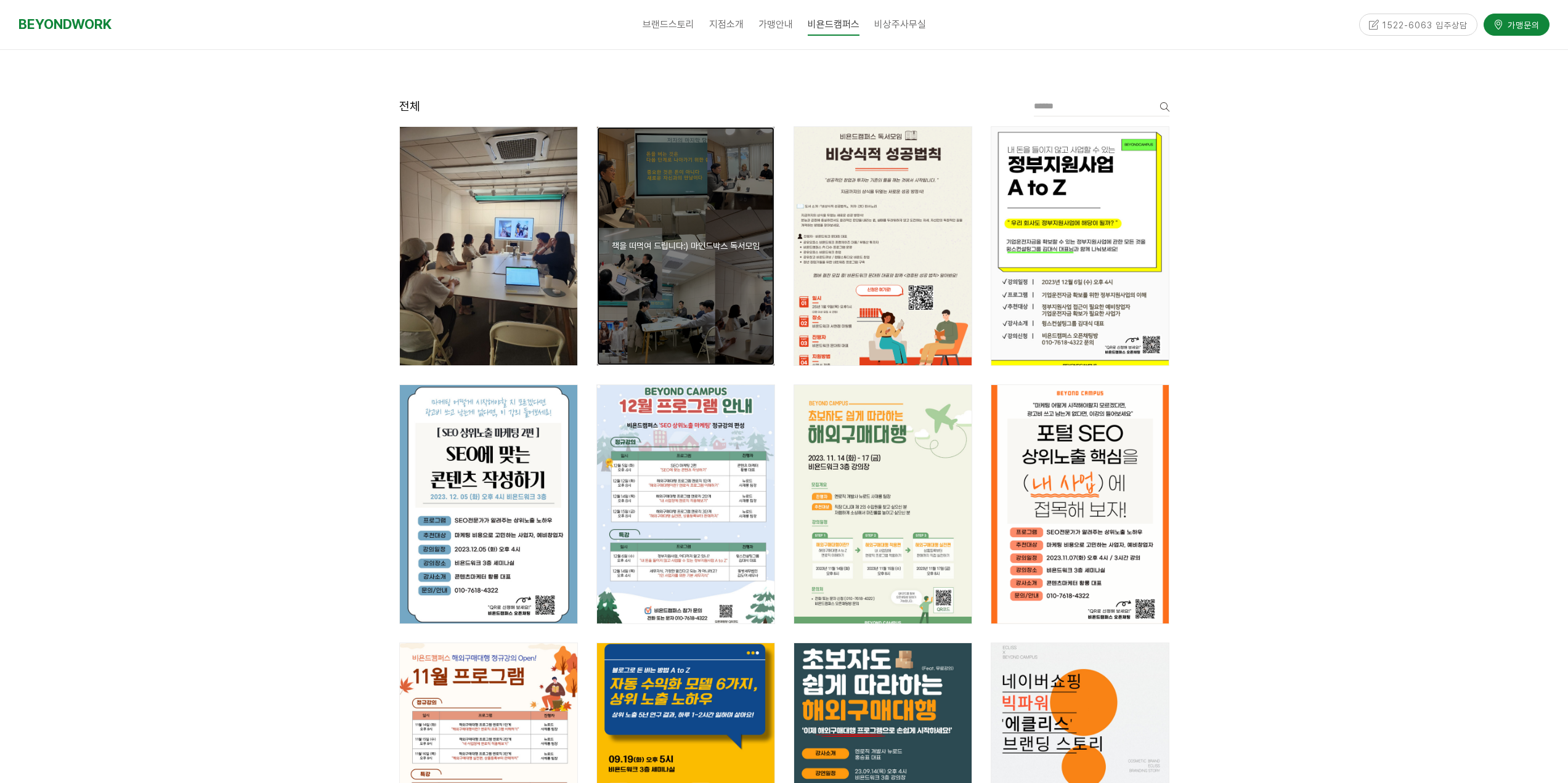
click at [713, 286] on div "공지 책을 떠먹여 드립니다:) 마인드박스 독서모임" at bounding box center [686, 246] width 177 height 238
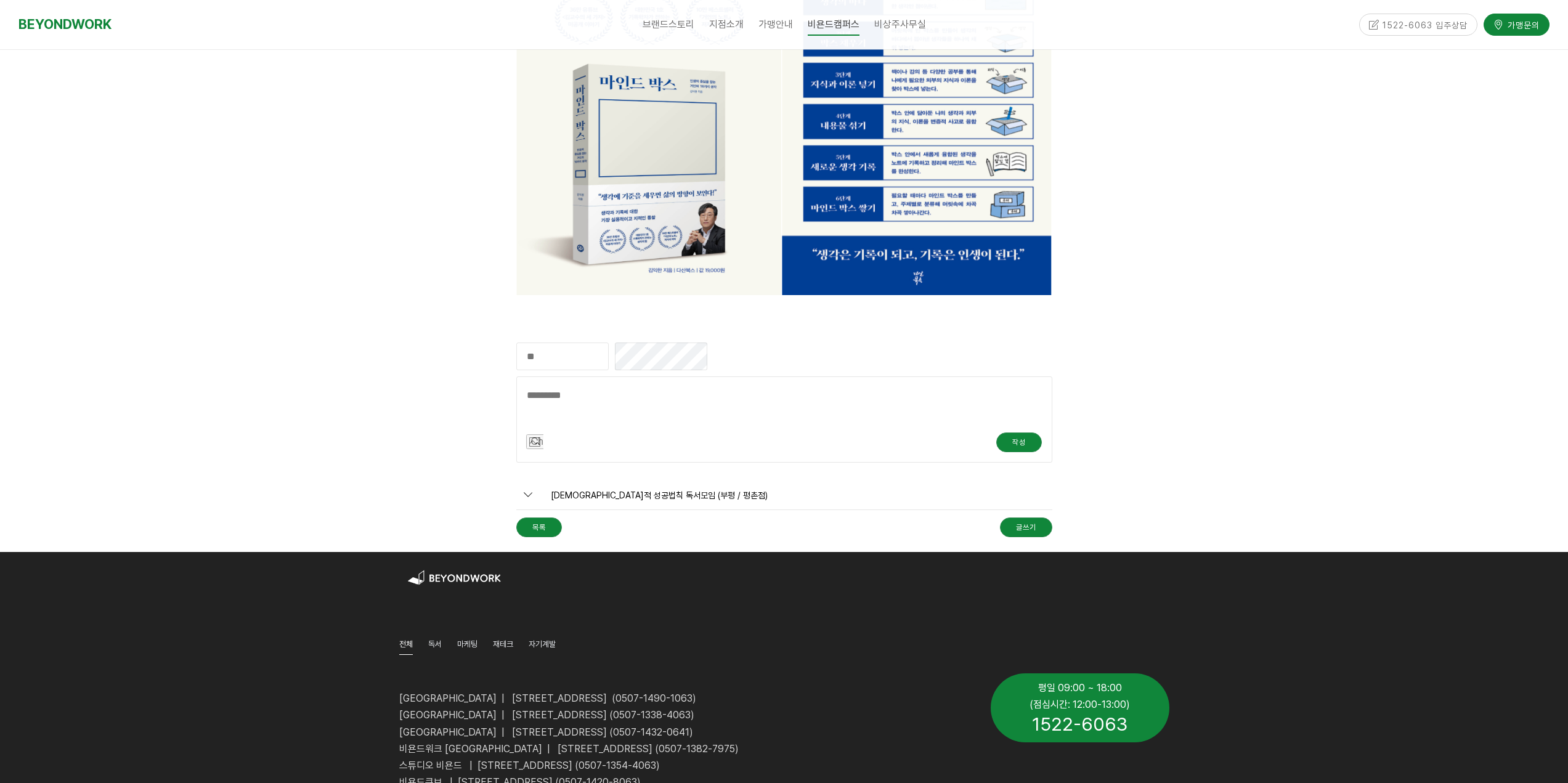
scroll to position [2106, 0]
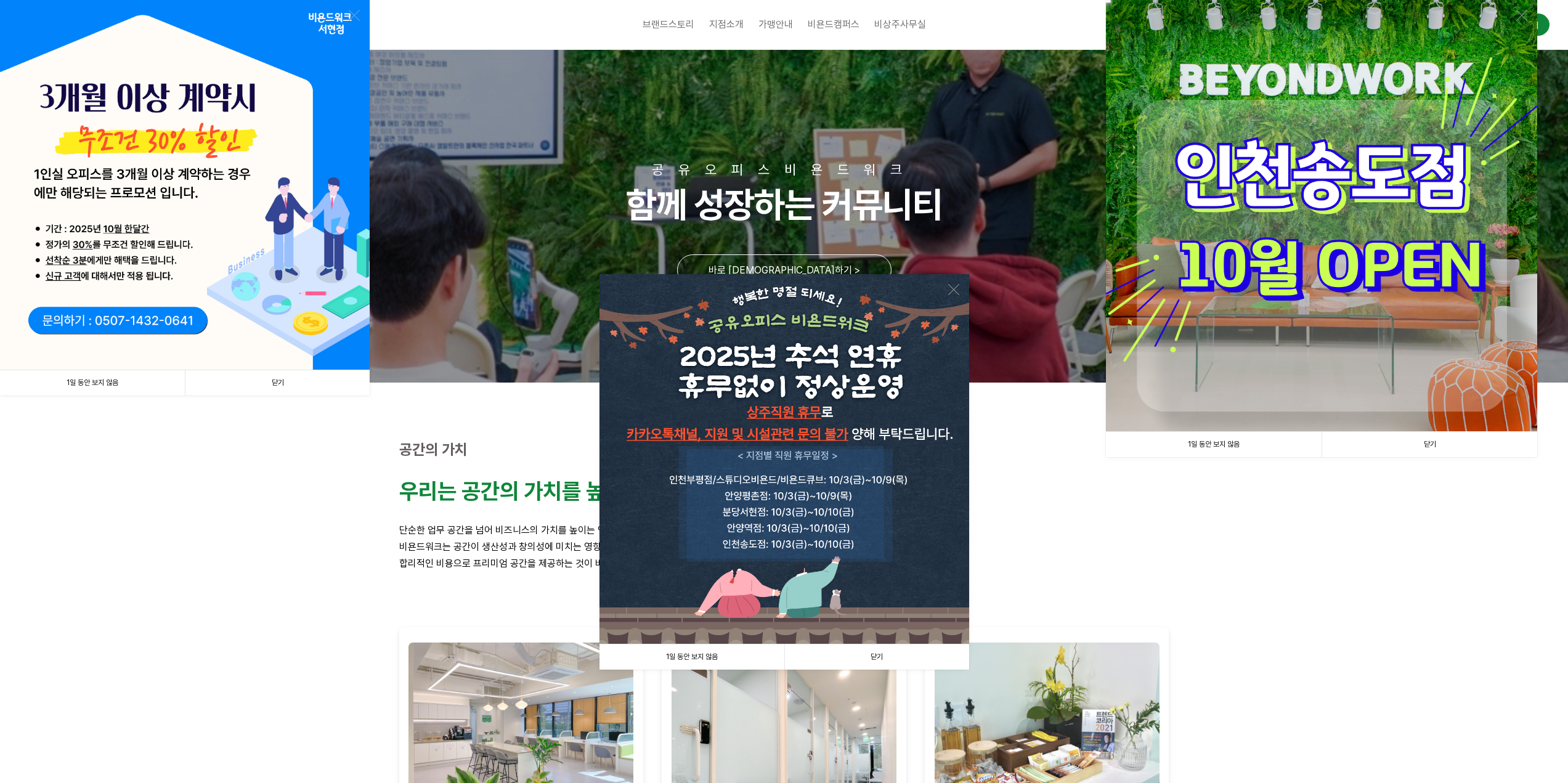
click at [880, 660] on link "닫기" at bounding box center [876, 657] width 185 height 25
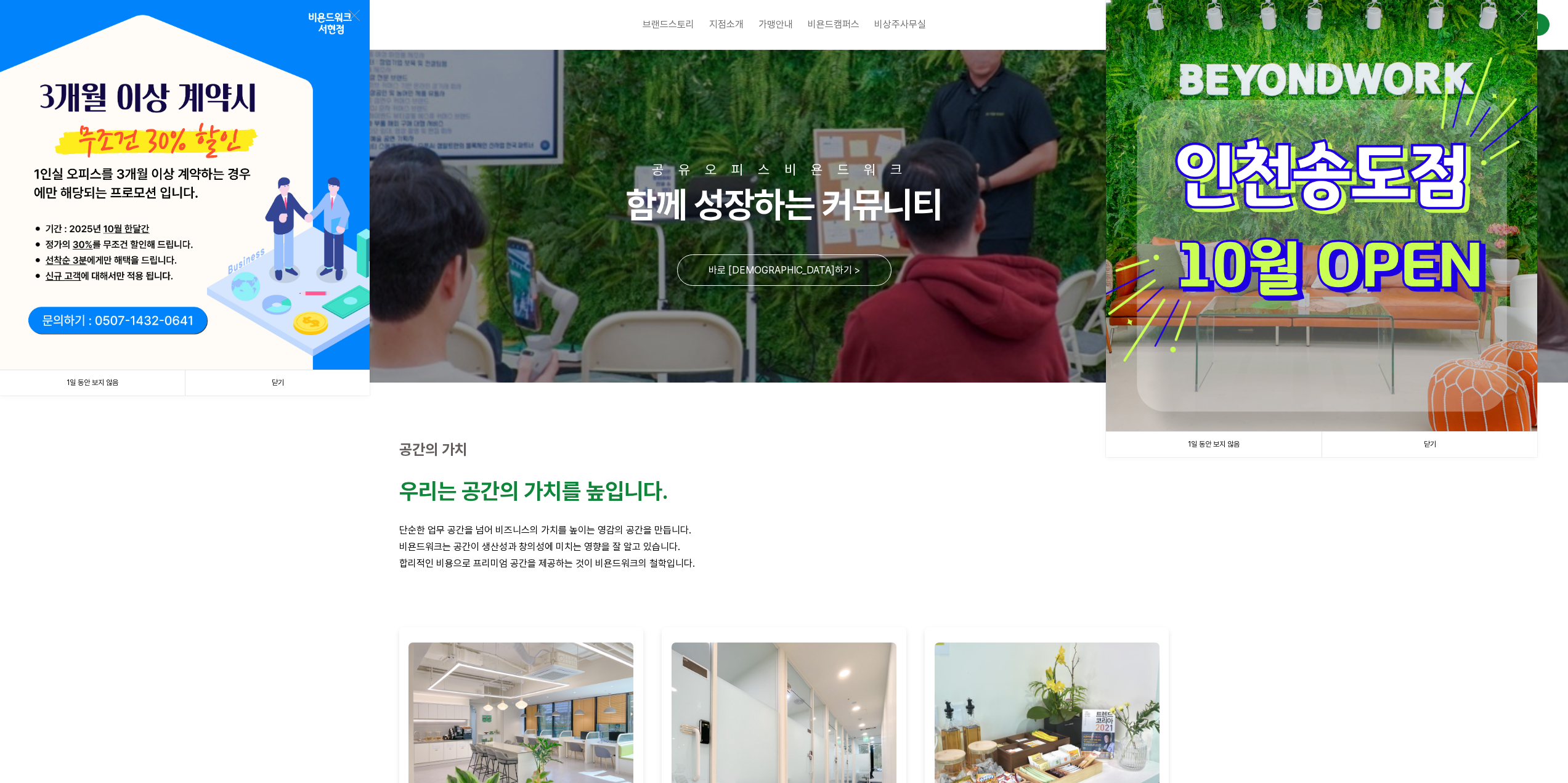
click at [291, 381] on link "닫기" at bounding box center [277, 382] width 185 height 25
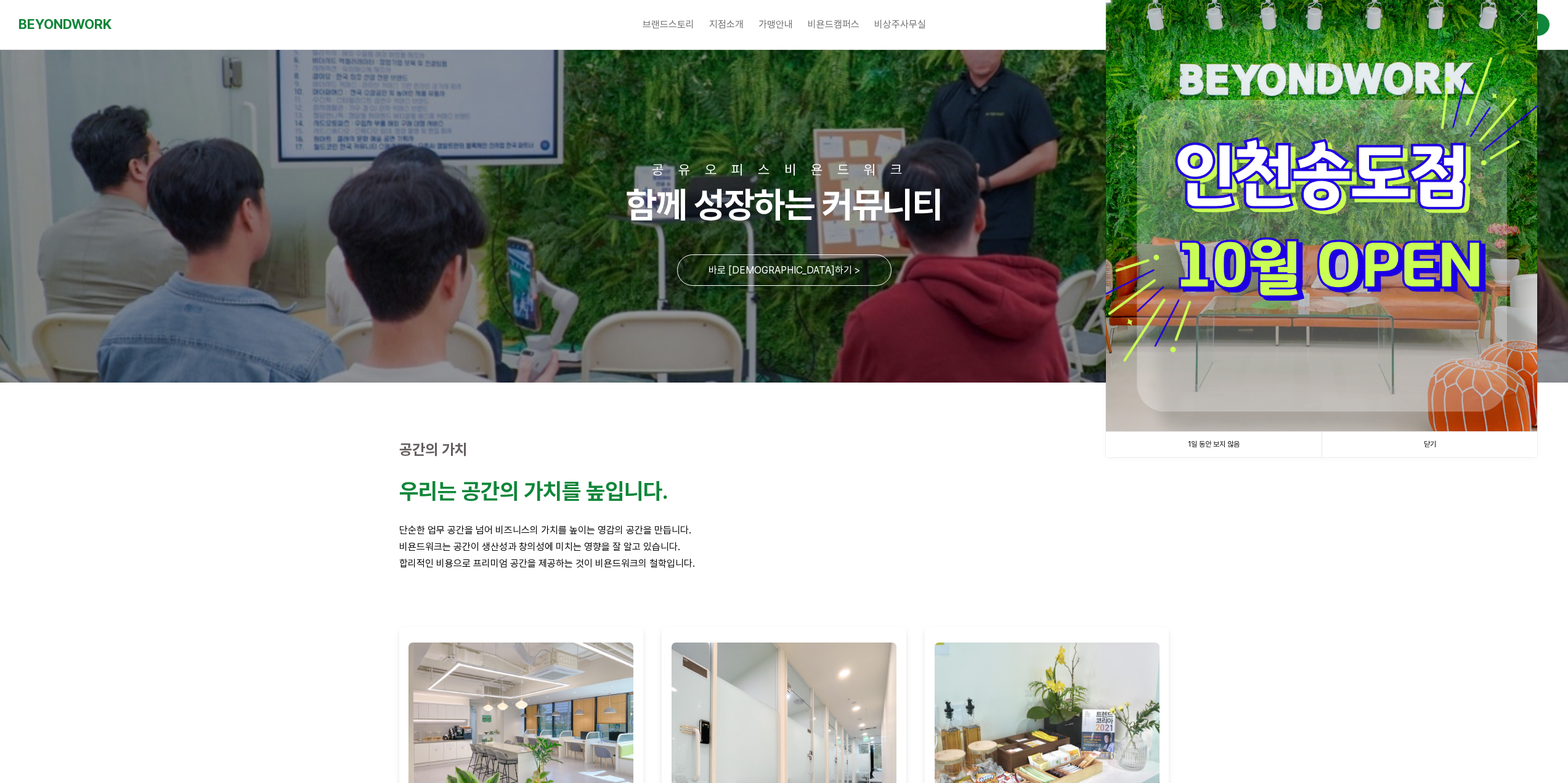
drag, startPoint x: 1444, startPoint y: 447, endPoint x: 1320, endPoint y: 438, distance: 124.3
click at [1443, 447] on link "닫기" at bounding box center [1429, 443] width 216 height 25
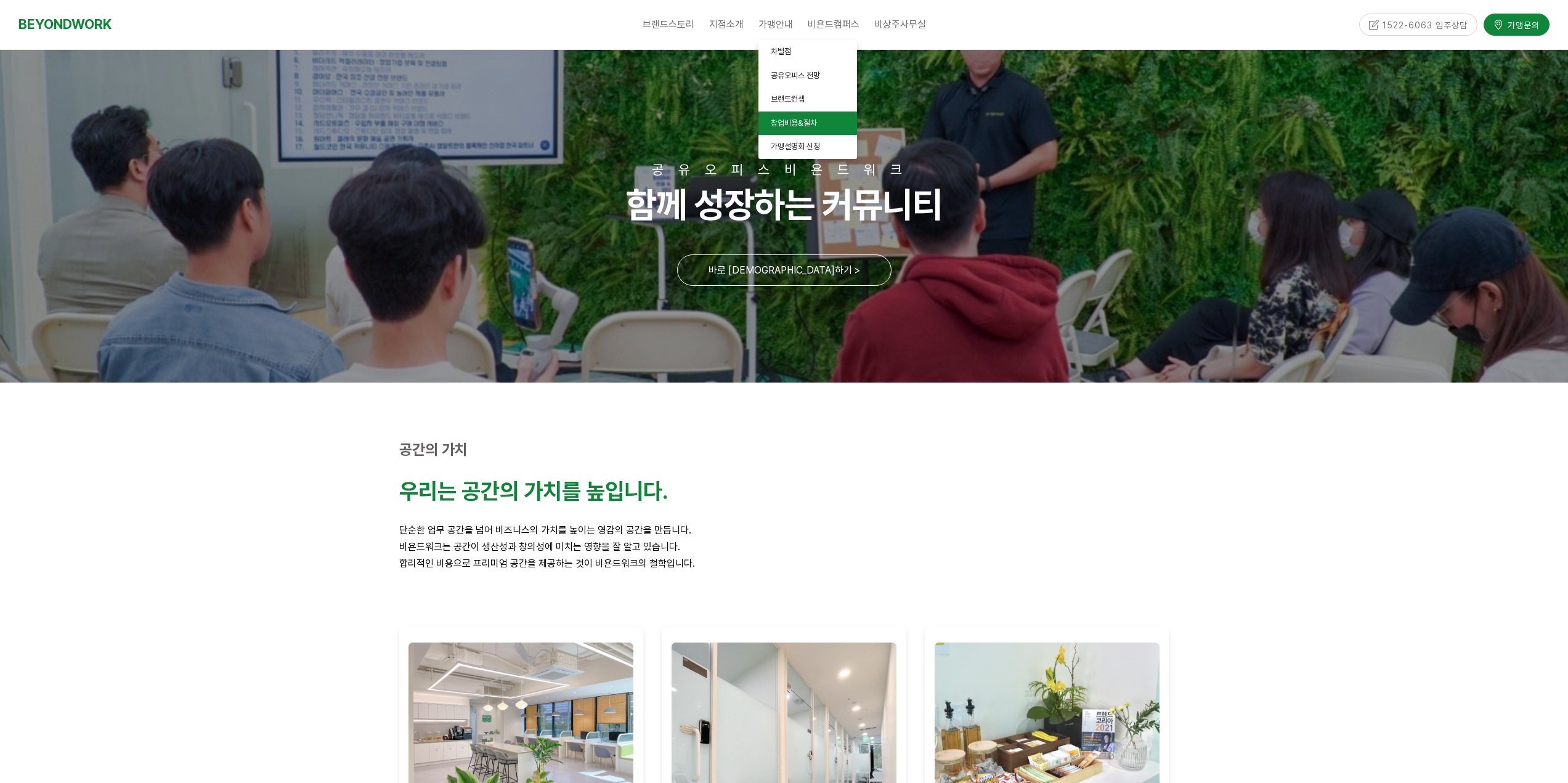
click at [802, 123] on span "창업비용&절차" at bounding box center [794, 123] width 46 height 9
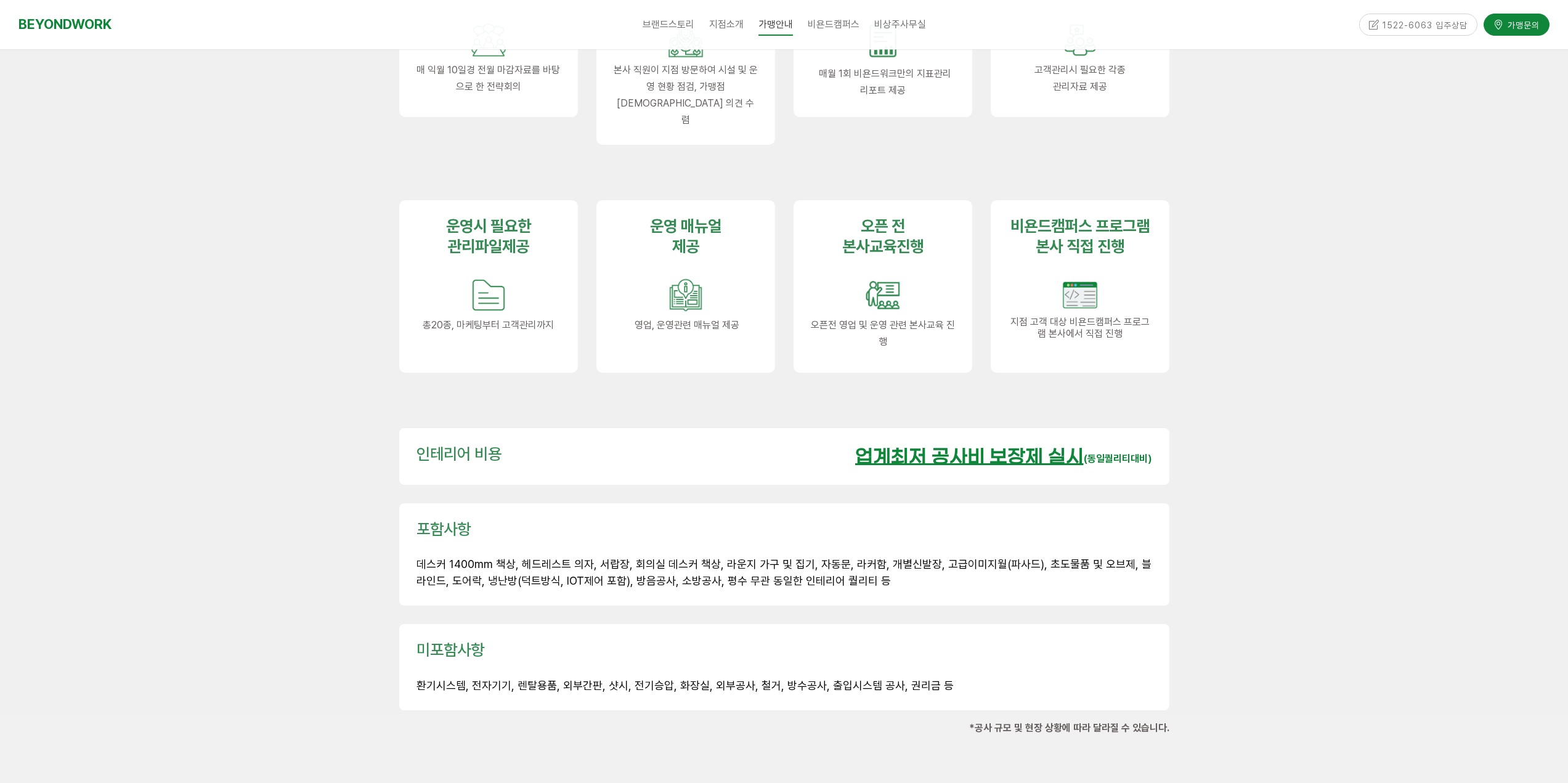
scroll to position [1478, 0]
click at [1038, 445] on u "업계최저 공사비 보장제 실시" at bounding box center [970, 456] width 229 height 21
click at [685, 535] on div "포함사항 데스커 1400mm 책상, 헤드레스트 의자, 서랍장, 회의실 데스커 책상, 라운지 가구 및 집기, 자동문, 라커함, 개별신발장, 고급…" at bounding box center [785, 554] width 736 height 70
click at [656, 556] on span "데스커 1400mm 책상, 헤드레스트 의자, 서랍장, 회의실 데스커 책상, 라운지 가구 및 집기, 자동문, 라커함, 개별신발장, 고급이미지월(…" at bounding box center [784, 571] width 735 height 29
click at [721, 556] on span "데스커 1400mm 책상, 헤드레스트 의자, 서랍장, 회의실 데스커 책상, 라운지 가구 및 집기, 자동문, 라커함, 개별신발장, 고급이미지월(…" at bounding box center [784, 571] width 735 height 29
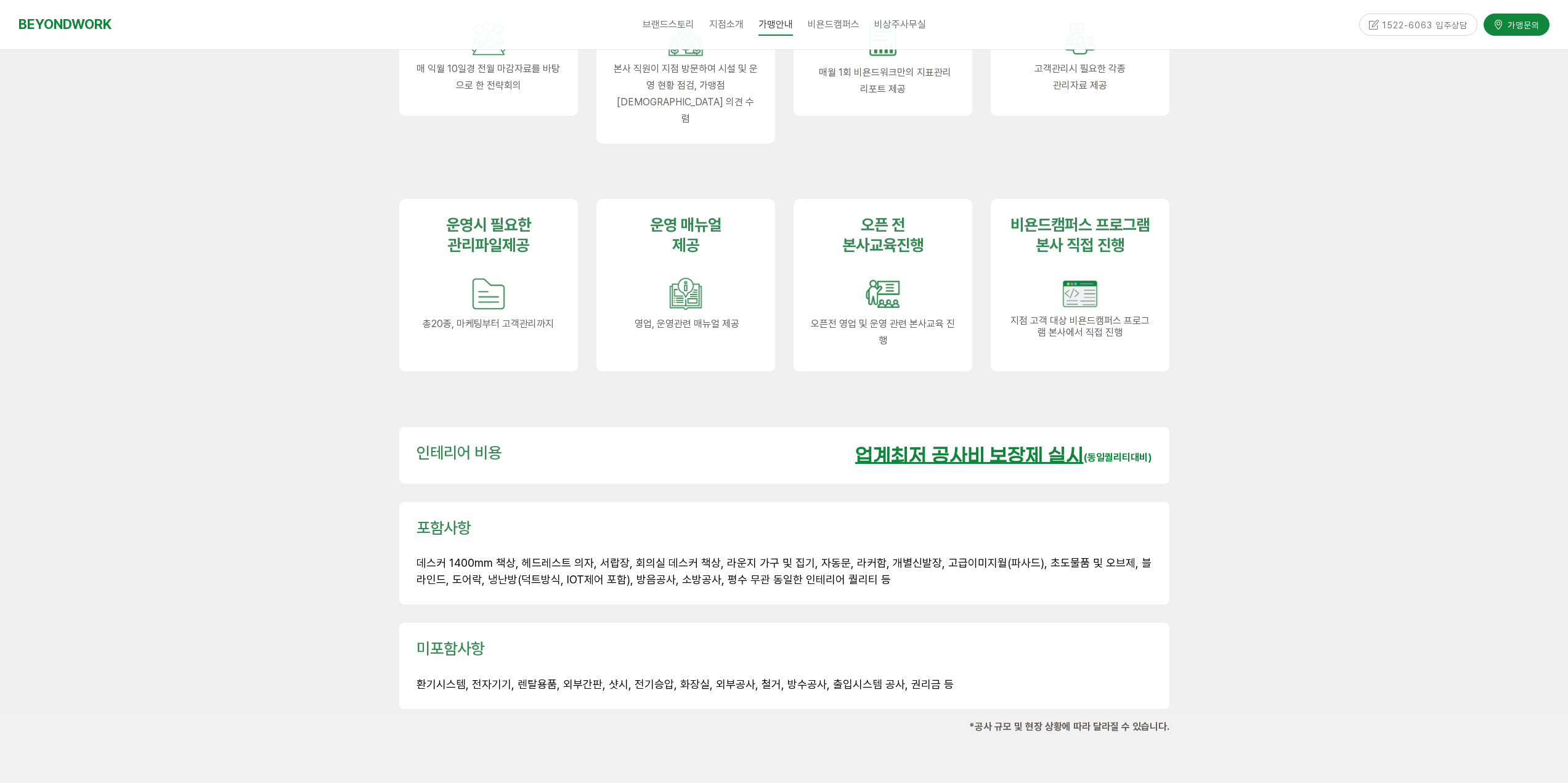
drag, startPoint x: 635, startPoint y: 535, endPoint x: 777, endPoint y: 554, distance: 143.3
click at [694, 555] on p "데스커 1400mm 책상, 헤드레스트 의자, 서랍장, 회의실 데스커 책상, 라운지 가구 및 집기, 자동문, 라커함, 개별신발장, 고급이미지월(…" at bounding box center [785, 572] width 736 height 34
drag, startPoint x: 777, startPoint y: 554, endPoint x: 655, endPoint y: 534, distance: 123.6
click at [773, 556] on span "데스커 1400mm 책상, 헤드레스트 의자, 서랍장, 회의실 데스커 책상, 라운지 가구 및 집기, 자동문, 라커함, 개별신발장, 고급이미지월(…" at bounding box center [784, 571] width 735 height 29
drag, startPoint x: 655, startPoint y: 534, endPoint x: 747, endPoint y: 542, distance: 92.3
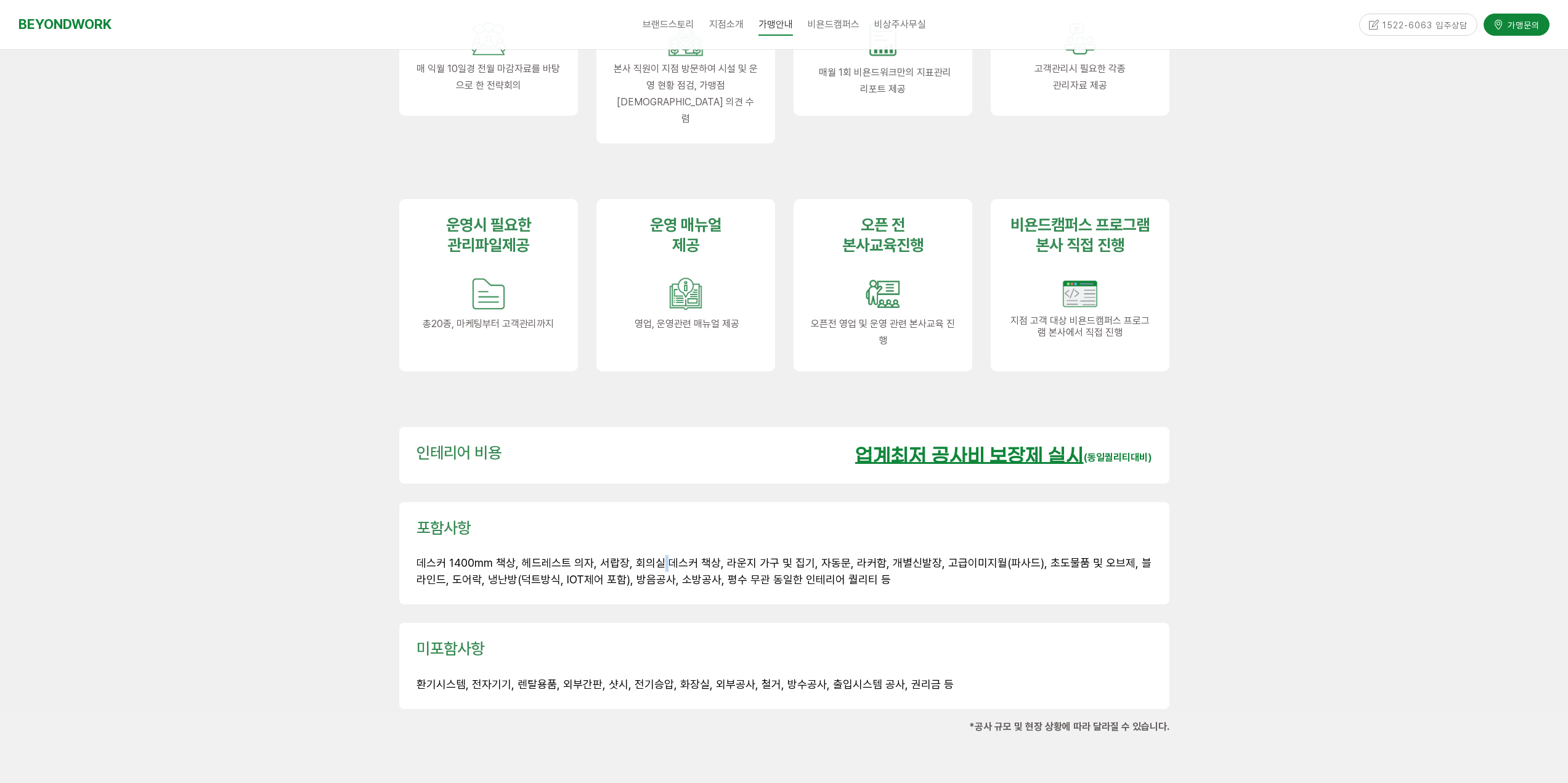
click at [706, 556] on span "데스커 1400mm 책상, 헤드레스트 의자, 서랍장, 회의실 데스커 책상, 라운지 가구 및 집기, 자동문, 라커함, 개별신발장, 고급이미지월(…" at bounding box center [784, 571] width 735 height 29
drag, startPoint x: 747, startPoint y: 542, endPoint x: 689, endPoint y: 536, distance: 58.3
click at [744, 556] on span "데스커 1400mm 책상, 헤드레스트 의자, 서랍장, 회의실 데스커 책상, 라운지 가구 및 집기, 자동문, 라커함, 개별신발장, 고급이미지월(…" at bounding box center [784, 571] width 735 height 29
drag, startPoint x: 658, startPoint y: 532, endPoint x: 780, endPoint y: 548, distance: 123.0
click at [743, 555] on p "데스커 1400mm 책상, 헤드레스트 의자, 서랍장, 회의실 데스커 책상, 라운지 가구 및 집기, 자동문, 라커함, 개별신발장, 고급이미지월(…" at bounding box center [785, 572] width 736 height 34
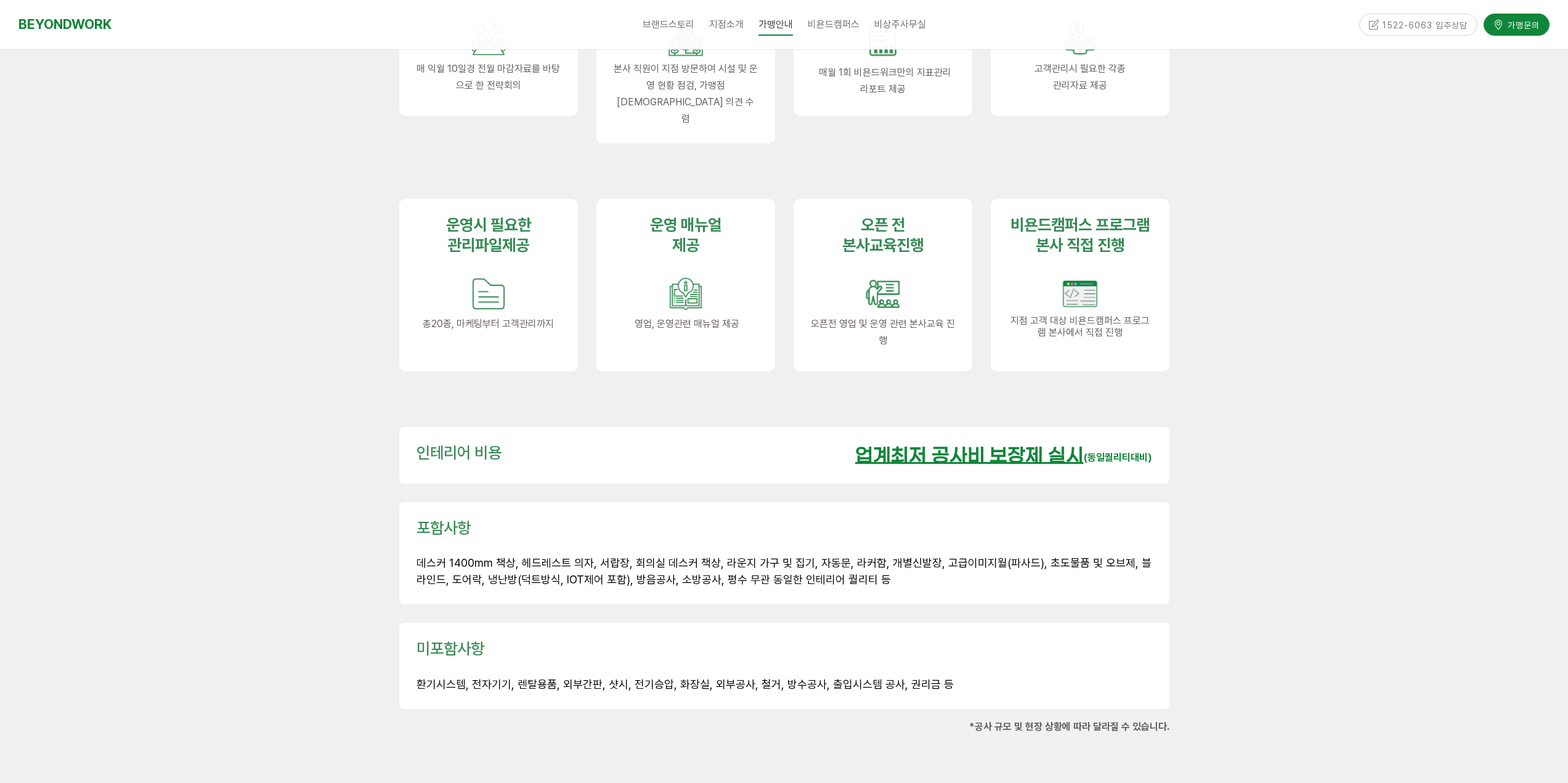
click at [780, 556] on span "데스커 1400mm 책상, 헤드레스트 의자, 서랍장, 회의실 데스커 책상, 라운지 가구 및 집기, 자동문, 라커함, 개별신발장, 고급이미지월(…" at bounding box center [784, 571] width 735 height 29
drag, startPoint x: 695, startPoint y: 536, endPoint x: 826, endPoint y: 550, distance: 131.7
click at [750, 556] on span "데스커 1400mm 책상, 헤드레스트 의자, 서랍장, 회의실 데스커 책상, 라운지 가구 및 집기, 자동문, 라커함, 개별신발장, 고급이미지월(…" at bounding box center [784, 571] width 735 height 29
drag, startPoint x: 826, startPoint y: 550, endPoint x: 796, endPoint y: 549, distance: 30.0
click at [815, 556] on span "데스커 1400mm 책상, 헤드레스트 의자, 서랍장, 회의실 데스커 책상, 라운지 가구 및 집기, 자동문, 라커함, 개별신발장, 고급이미지월(…" at bounding box center [784, 571] width 735 height 29
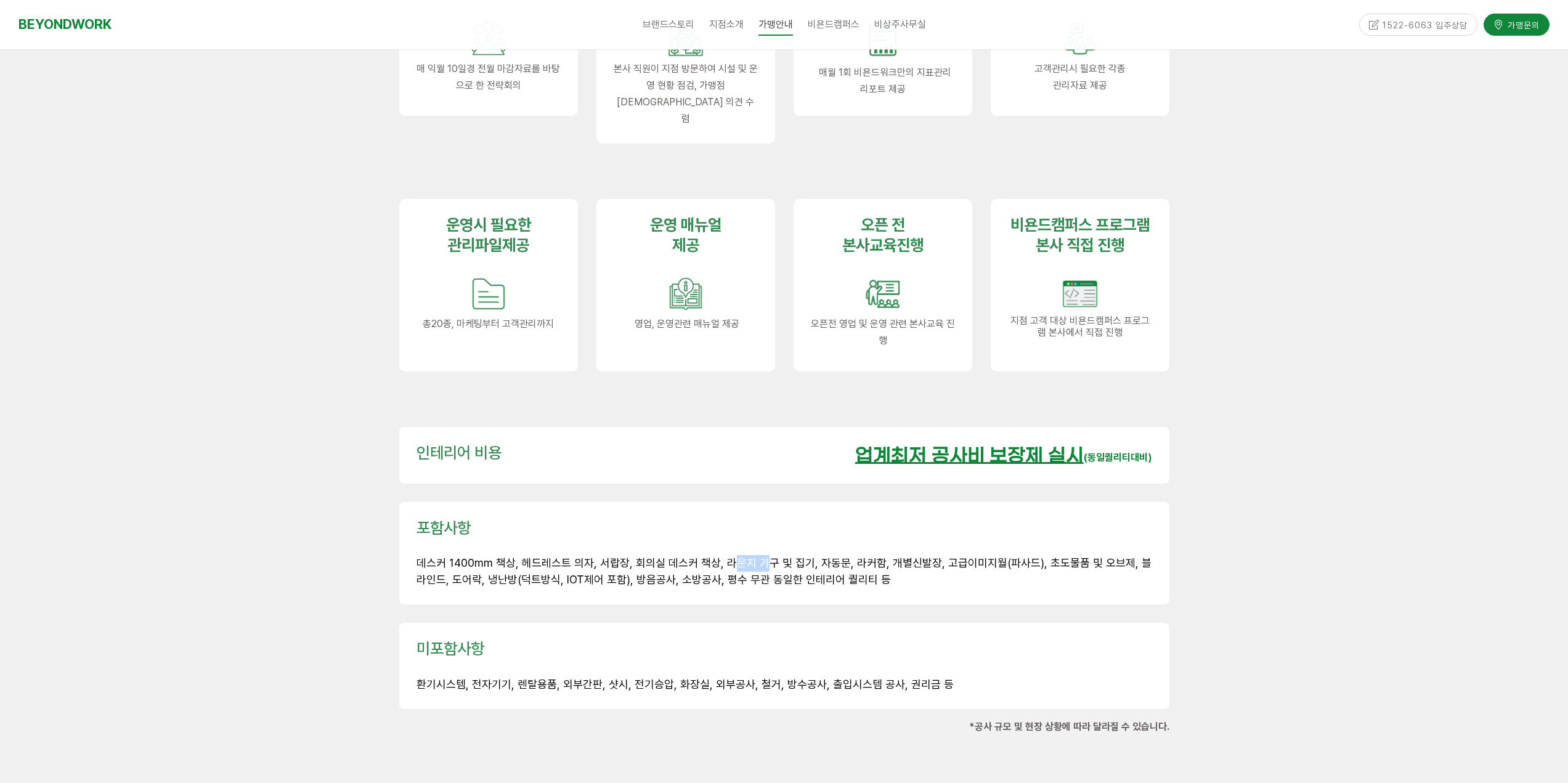
drag, startPoint x: 730, startPoint y: 535, endPoint x: 873, endPoint y: 542, distance: 143.2
click at [840, 556] on span "데스커 1400mm 책상, 헤드레스트 의자, 서랍장, 회의실 데스커 책상, 라운지 가구 및 집기, 자동문, 라커함, 개별신발장, 고급이미지월(…" at bounding box center [784, 571] width 735 height 29
drag, startPoint x: 873, startPoint y: 542, endPoint x: 792, endPoint y: 535, distance: 81.3
click at [871, 555] on p "데스커 1400mm 책상, 헤드레스트 의자, 서랍장, 회의실 데스커 책상, 라운지 가구 및 집기, 자동문, 라커함, 개별신발장, 고급이미지월(…" at bounding box center [785, 572] width 736 height 34
drag, startPoint x: 792, startPoint y: 535, endPoint x: 953, endPoint y: 542, distance: 161.2
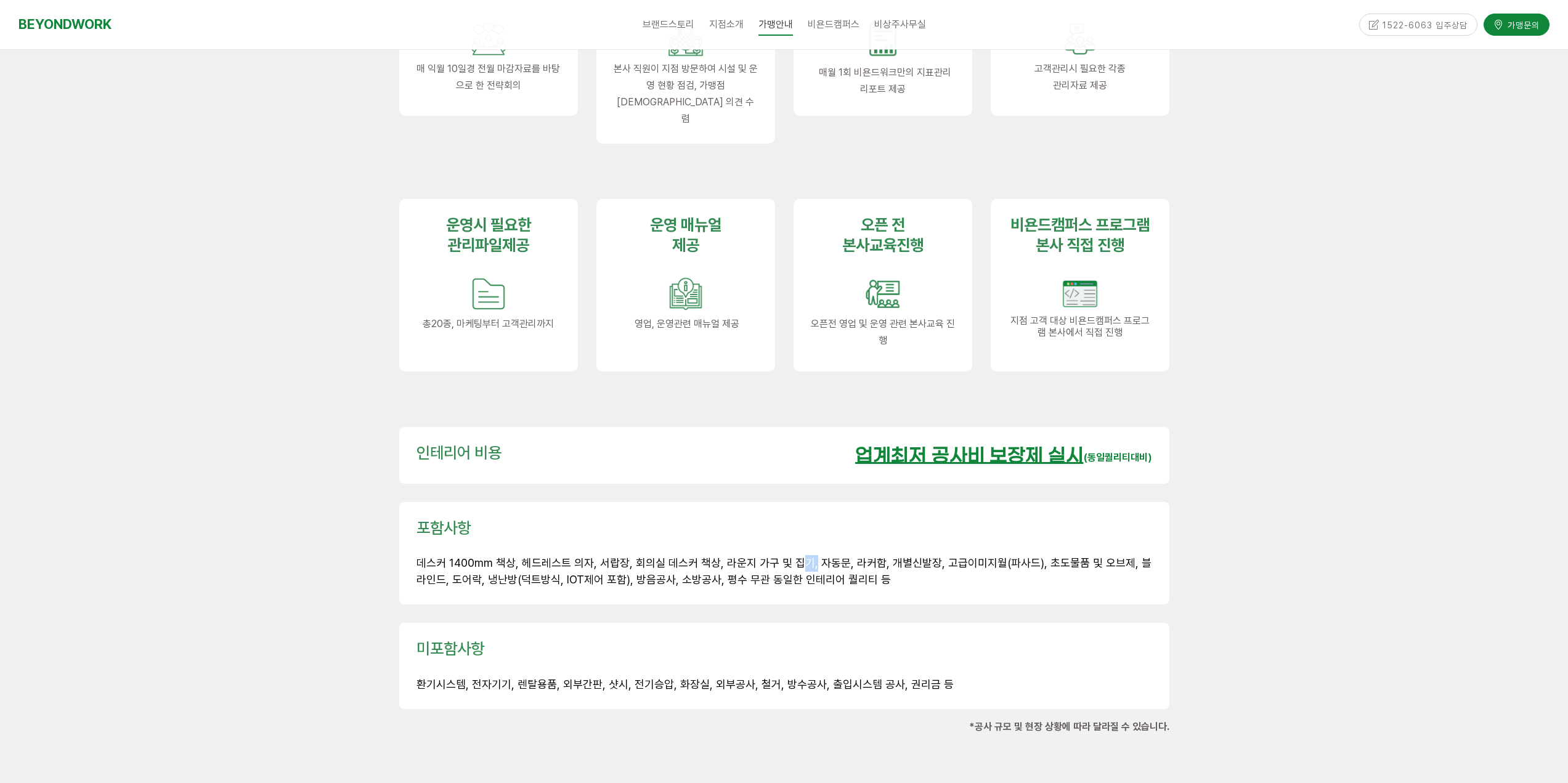
click at [893, 556] on span "데스커 1400mm 책상, 헤드레스트 의자, 서랍장, 회의실 데스커 책상, 라운지 가구 및 집기, 자동문, 라커함, 개별신발장, 고급이미지월(…" at bounding box center [784, 571] width 735 height 29
drag, startPoint x: 953, startPoint y: 542, endPoint x: 967, endPoint y: 546, distance: 14.6
click at [965, 555] on p "데스커 1400mm 책상, 헤드레스트 의자, 서랍장, 회의실 데스커 책상, 라운지 가구 및 집기, 자동문, 라커함, 개별신발장, 고급이미지월(…" at bounding box center [785, 572] width 736 height 34
click at [491, 556] on span "데스커 1400mm 책상, 헤드레스트 의자, 서랍장, 회의실 데스커 책상, 라운지 가구 및 집기, 자동문, 라커함, 개별신발장, 고급이미지월(…" at bounding box center [784, 571] width 735 height 29
drag, startPoint x: 469, startPoint y: 549, endPoint x: 549, endPoint y: 556, distance: 80.3
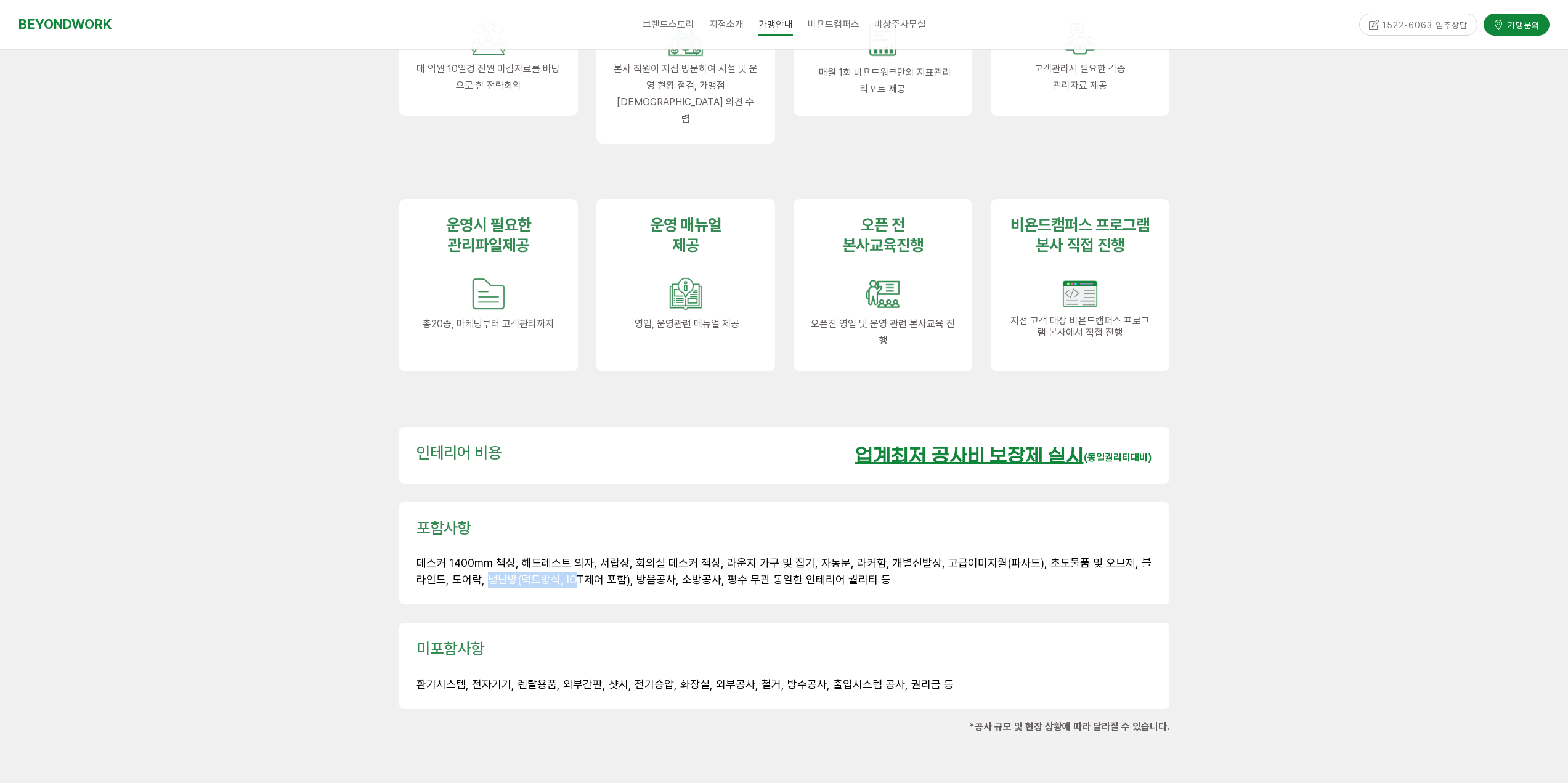
click at [549, 556] on span "데스커 1400mm 책상, 헤드레스트 의자, 서랍장, 회의실 데스커 책상, 라운지 가구 및 집기, 자동문, 라커함, 개별신발장, 고급이미지월(…" at bounding box center [784, 571] width 735 height 29
drag, startPoint x: 852, startPoint y: 667, endPoint x: 977, endPoint y: 666, distance: 125.0
click at [977, 666] on div "미포함사항 환기시스템, 전자기기, 렌탈용품, 외부간판, 샷시, 전기승압, 화장실, 외부공사, 철거, 방수공사, 출입시스템 공사, 권리금 등" at bounding box center [784, 666] width 770 height 86
click at [703, 744] on div at bounding box center [784, 754] width 770 height 19
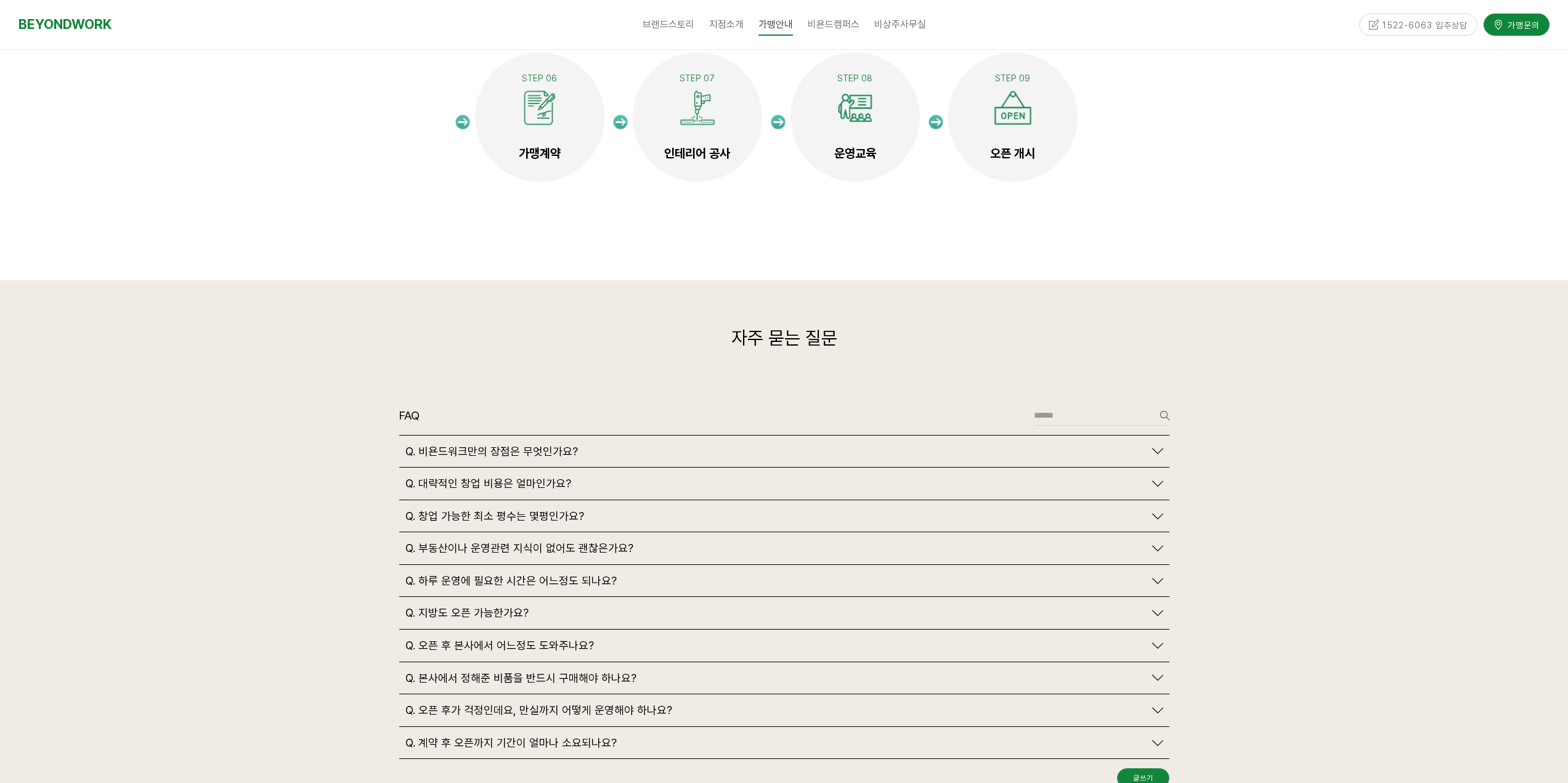
scroll to position [2711, 0]
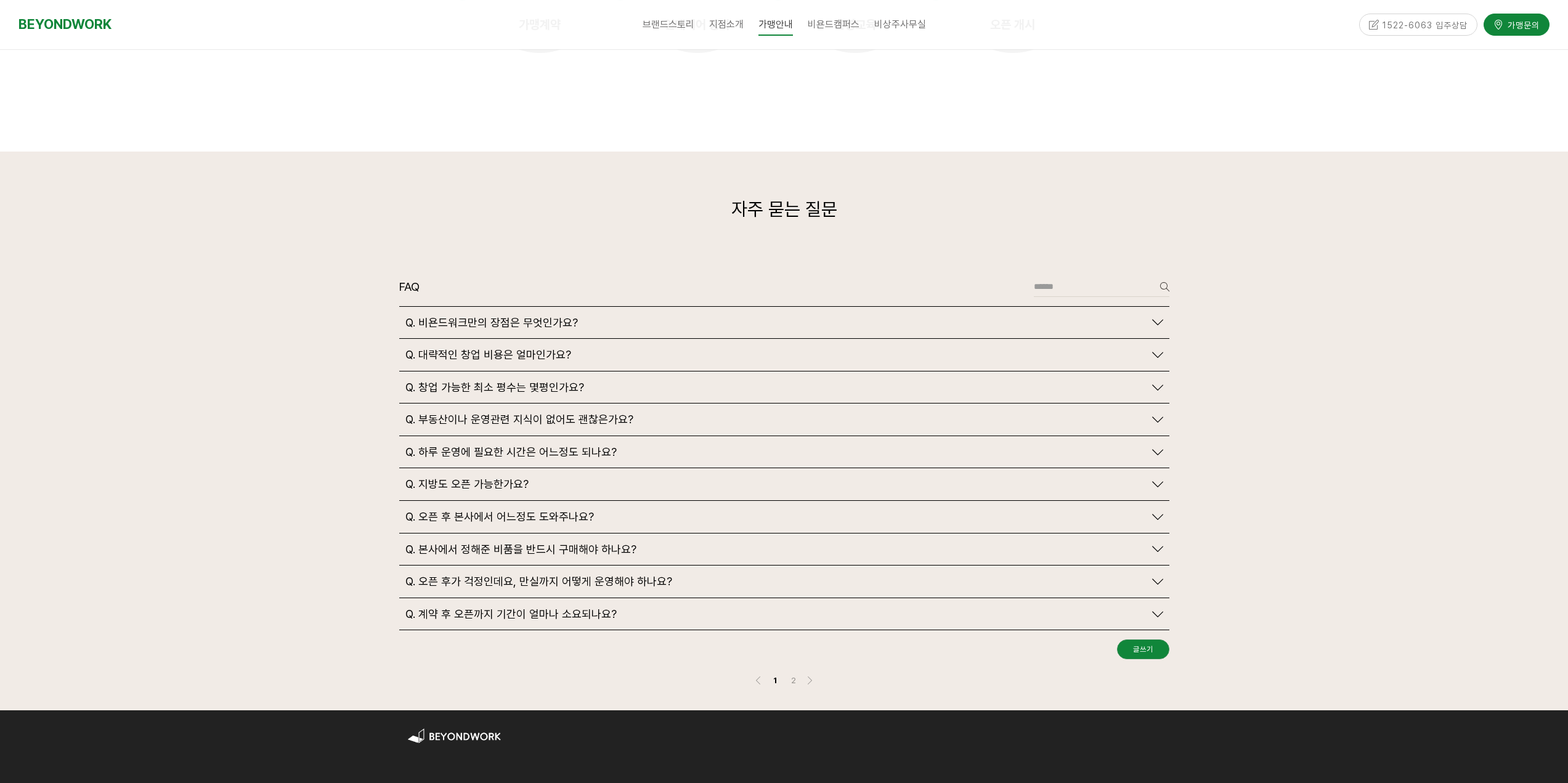
click at [1165, 307] on div "Q. 비욘드워크만의 장점은 무엇인가요?" at bounding box center [784, 322] width 770 height 32
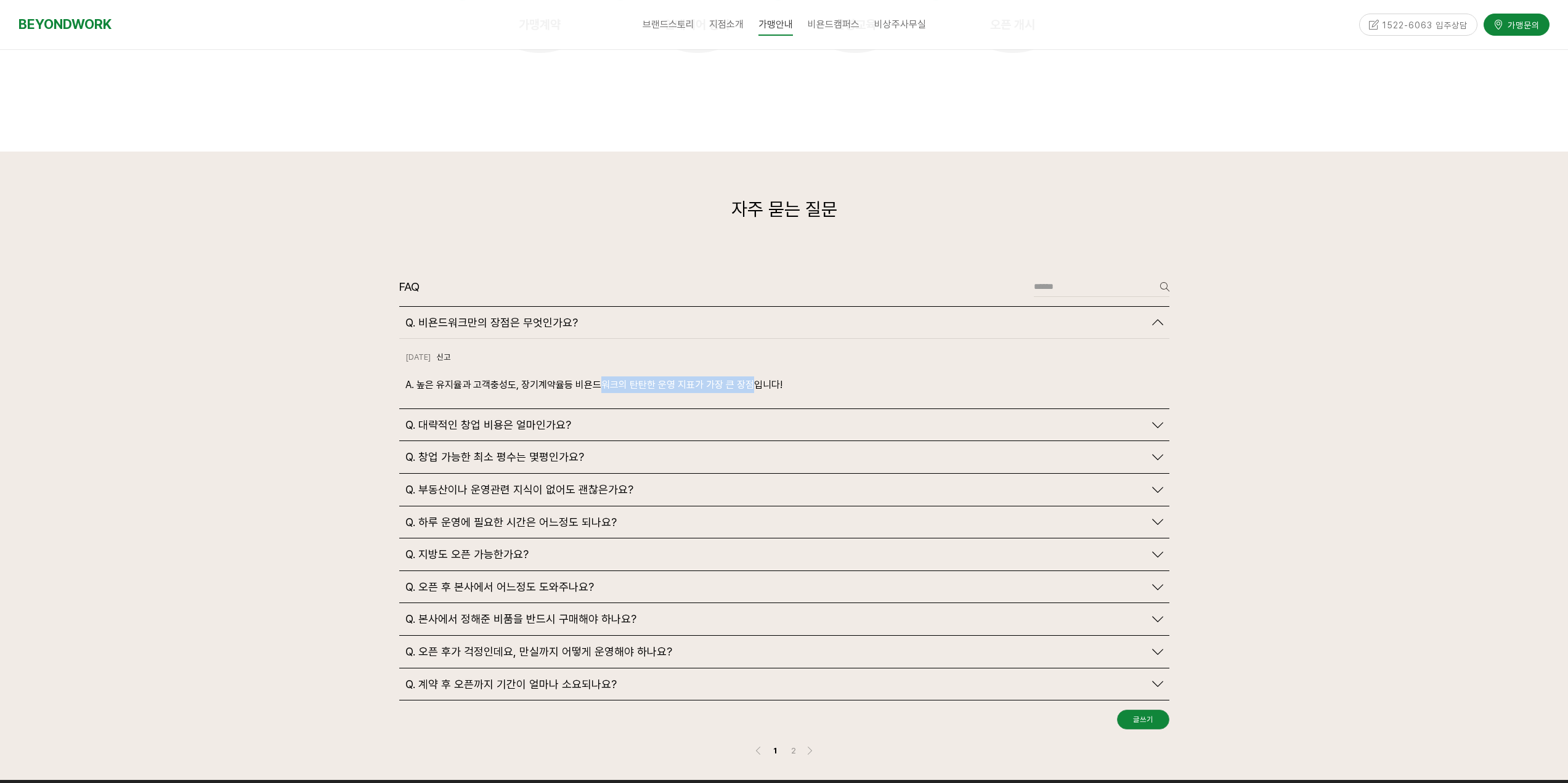
drag, startPoint x: 599, startPoint y: 356, endPoint x: 754, endPoint y: 365, distance: 155.3
click at [754, 376] on p "A. 높은 유지율과 고객충성도, 장기계약율등 비욘드워크의 탄탄한 운영 지표가 가장 큰 장점입니다!" at bounding box center [785, 384] width 758 height 16
click at [1148, 419] on link "Q. 대략적인 창업 비용은 얼마인가요?" at bounding box center [785, 425] width 758 height 14
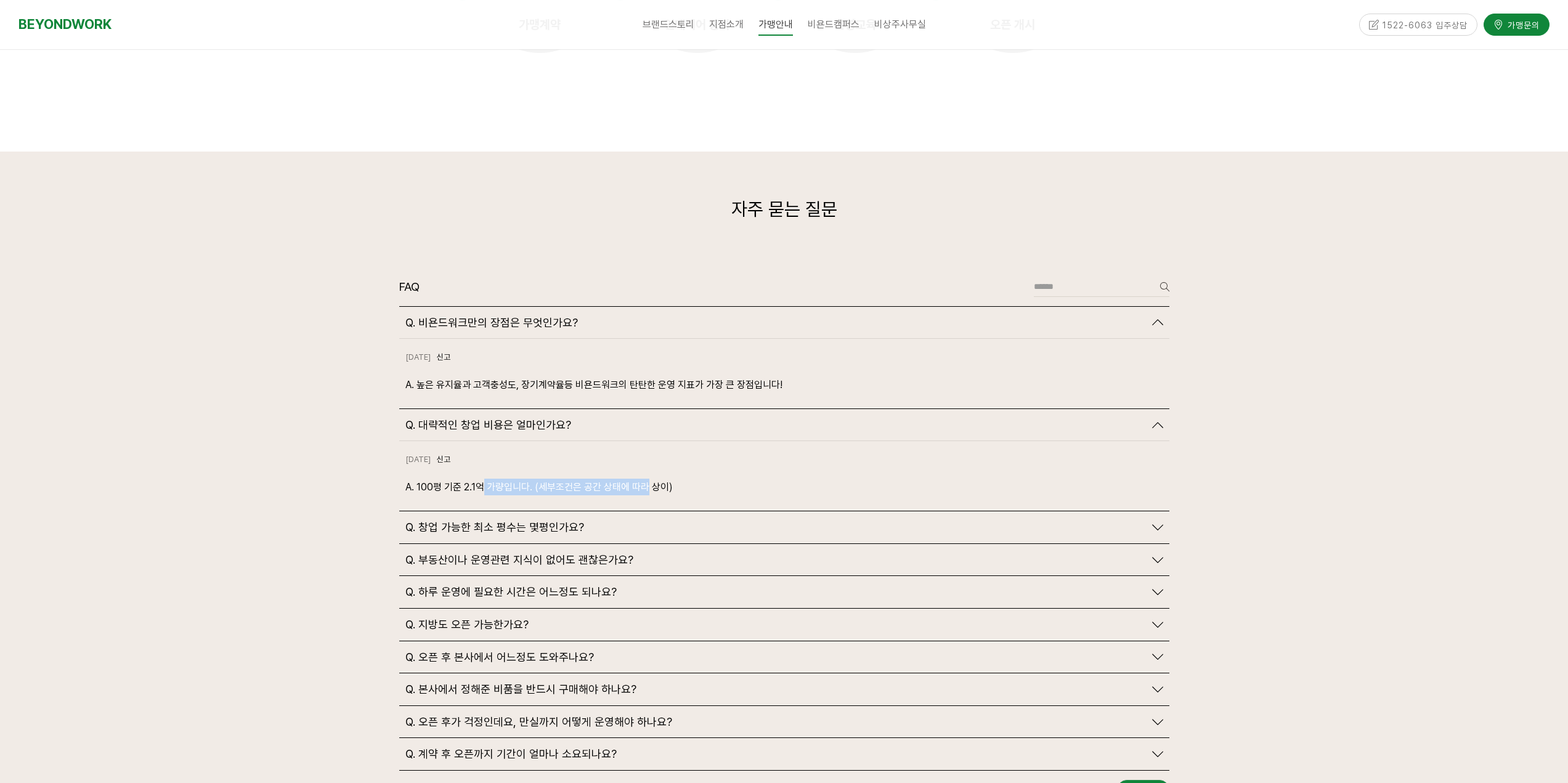
drag, startPoint x: 480, startPoint y: 466, endPoint x: 647, endPoint y: 469, distance: 167.0
click at [647, 469] on div "[DATE] 신고 신고 A. 100평 기준 2.1억 가량입니다. (세부조건은 공간 상태에 따라 상이)" at bounding box center [784, 475] width 770 height 70
click at [659, 469] on div "[DATE] 신고 신고 A. 100평 기준 2.1억 가량입니다. (세부조건은 공간 상태에 따라 상이)" at bounding box center [784, 475] width 770 height 70
drag, startPoint x: 603, startPoint y: 461, endPoint x: 719, endPoint y: 472, distance: 116.5
click at [719, 472] on div "[DATE] 신고 신고 A. 100평 기준 2.1억 가량입니다. (세부조건은 공간 상태에 따라 상이)" at bounding box center [784, 475] width 770 height 70
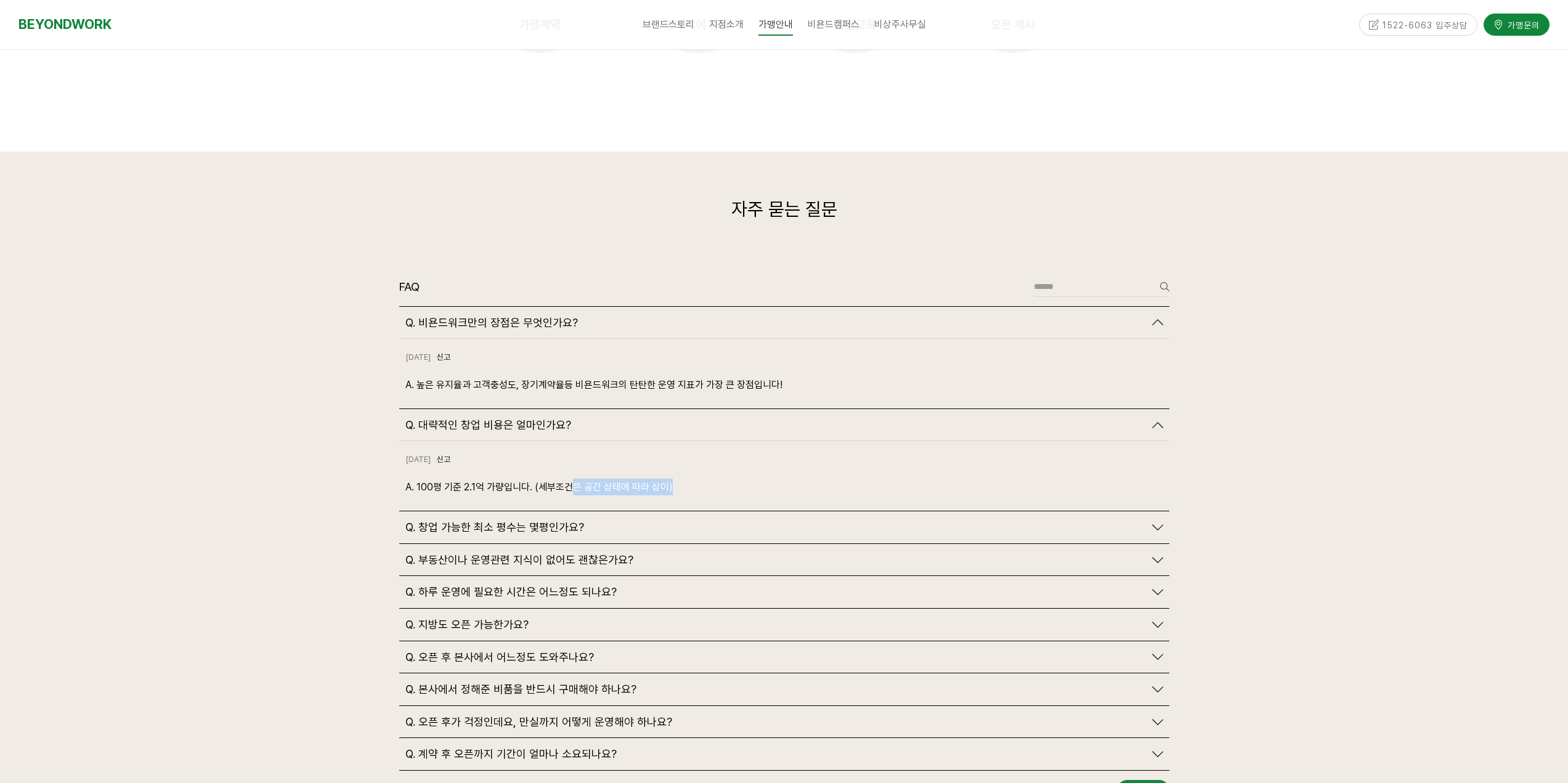
click at [719, 472] on div "[DATE] 신고 신고 A. 100평 기준 2.1억 가량입니다. (세부조건은 공간 상태에 따라 상이)" at bounding box center [784, 475] width 770 height 70
click at [1161, 522] on icon at bounding box center [1157, 527] width 11 height 11
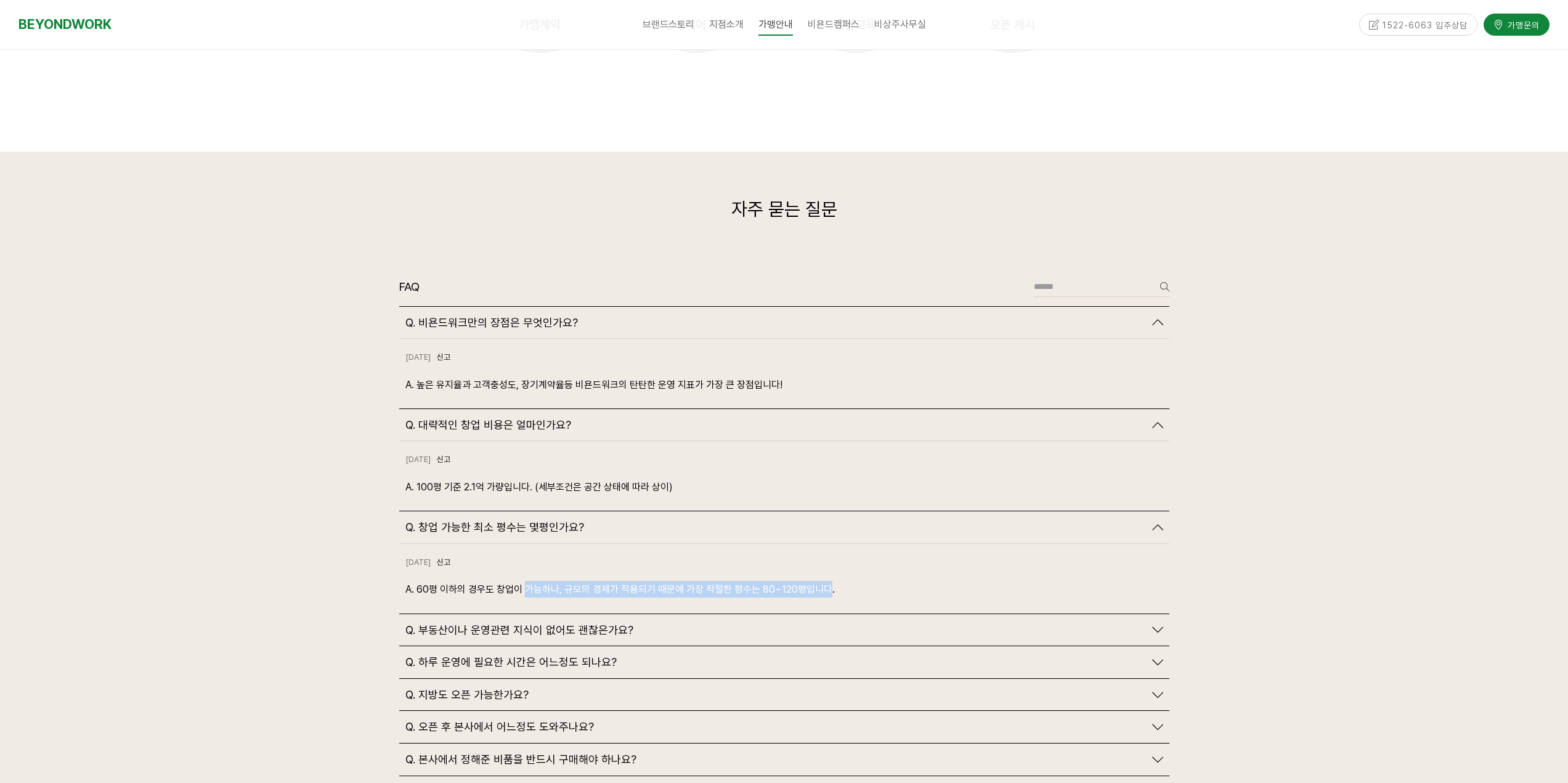
drag, startPoint x: 524, startPoint y: 566, endPoint x: 830, endPoint y: 571, distance: 306.0
click at [824, 581] on p "A. 60평 이하의 경우도 창업이 가능하나, 규모의 경제가 적용되기 때문에 가장 적절한 평수는 80~120평입니다." at bounding box center [785, 589] width 758 height 16
click at [830, 581] on p "A. 60평 이하의 경우도 창업이 가능하나, 규모의 경제가 적용되기 때문에 가장 적절한 평수는 80~120평입니다." at bounding box center [785, 589] width 758 height 16
drag, startPoint x: 746, startPoint y: 564, endPoint x: 830, endPoint y: 572, distance: 84.4
click at [830, 572] on div "2024-10-18 신고 신고 A. 60평 이하의 경우도 창업이 가능하나, 규모의 경제가 적용되기 때문에 가장 적절한 평수는 80~120평입니…" at bounding box center [784, 578] width 770 height 70
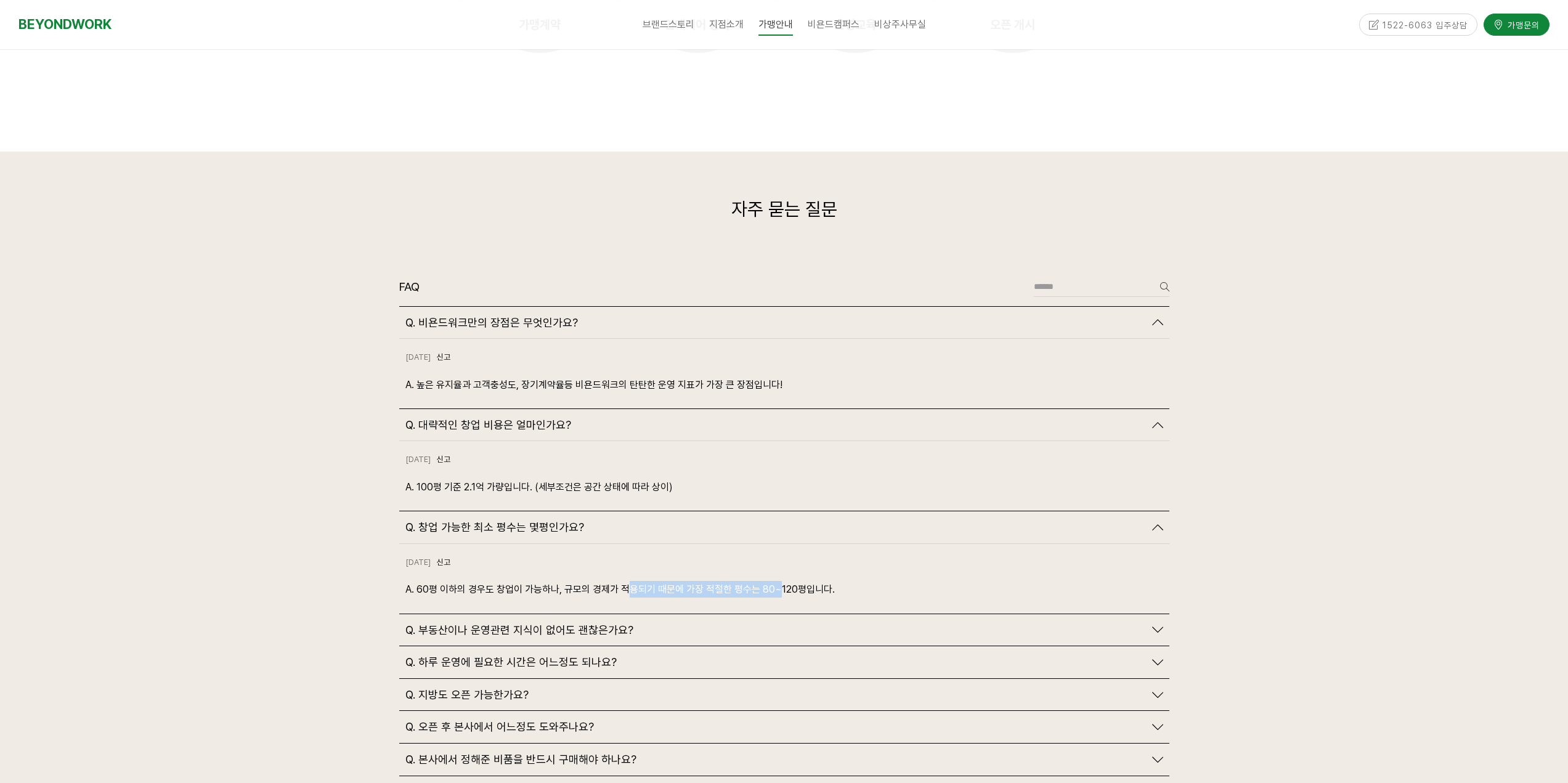
drag, startPoint x: 628, startPoint y: 558, endPoint x: 782, endPoint y: 570, distance: 154.5
click at [782, 581] on p "A. 60평 이하의 경우도 창업이 가능하나, 규모의 경제가 적용되기 때문에 가장 적절한 평수는 80~120평입니다." at bounding box center [785, 589] width 758 height 16
drag, startPoint x: 437, startPoint y: 450, endPoint x: 670, endPoint y: 477, distance: 234.6
click at [659, 477] on div "[DATE] 신고 신고 A. 100평 기준 2.1억 가량입니다. (세부조건은 공간 상태에 따라 상이)" at bounding box center [784, 475] width 770 height 70
click at [670, 477] on div "[DATE] 신고 신고 A. 100평 기준 2.1억 가량입니다. (세부조건은 공간 상태에 따라 상이)" at bounding box center [784, 475] width 770 height 70
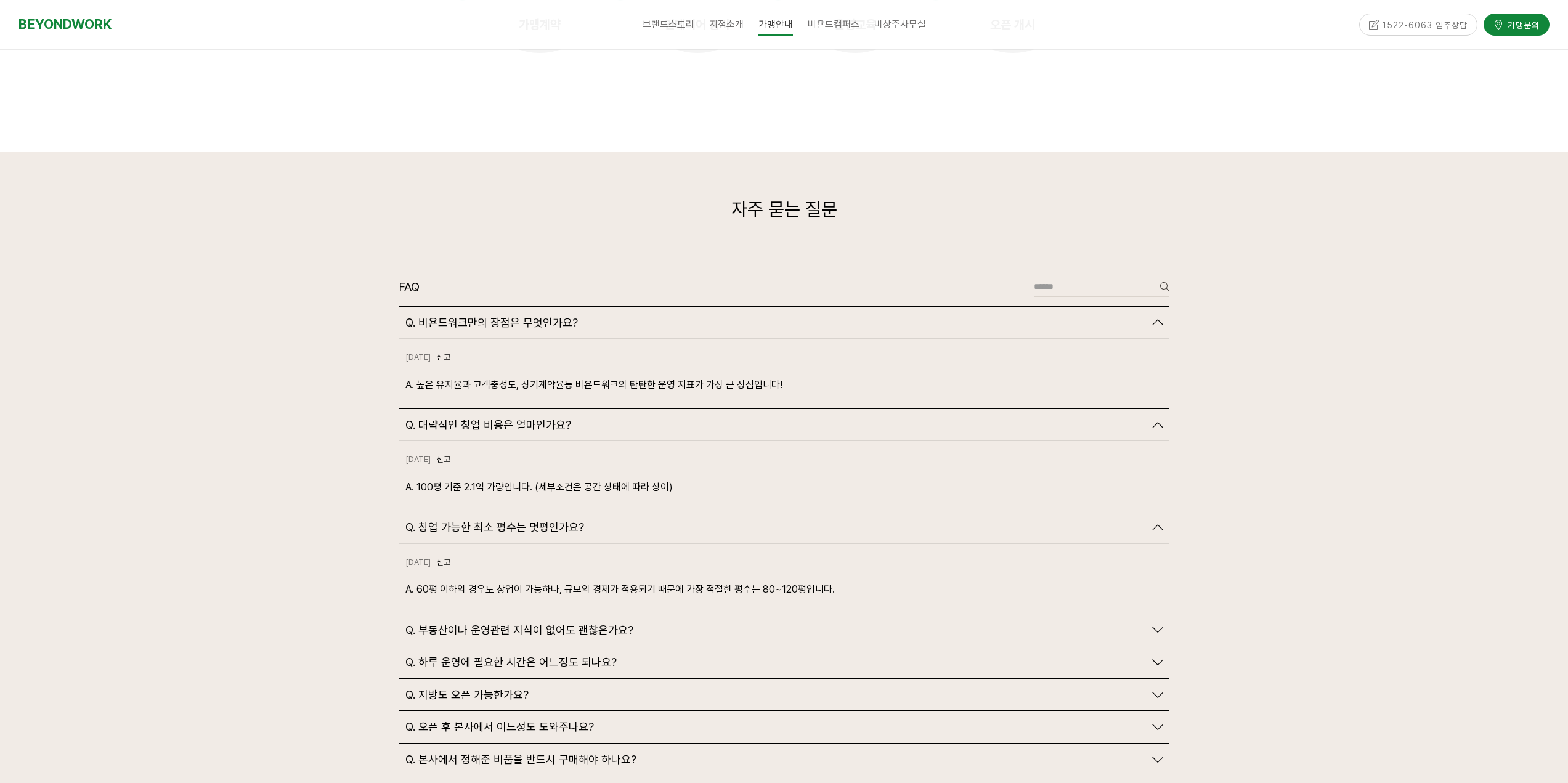
drag, startPoint x: 559, startPoint y: 470, endPoint x: 682, endPoint y: 479, distance: 123.3
click at [643, 477] on div "[DATE] 신고 신고 A. 100평 기준 2.1억 가량입니다. (세부조건은 공간 상태에 따라 상이)" at bounding box center [784, 475] width 770 height 70
click at [697, 479] on div "[DATE] 신고 신고 A. 100평 기준 2.1억 가량입니다. (세부조건은 공간 상태에 따라 상이)" at bounding box center [784, 475] width 770 height 70
drag, startPoint x: 738, startPoint y: 482, endPoint x: 582, endPoint y: 464, distance: 157.0
click at [738, 482] on div "[DATE] 신고 신고 A. 100평 기준 2.1억 가량입니다. (세부조건은 공간 상태에 따라 상이)" at bounding box center [784, 475] width 770 height 70
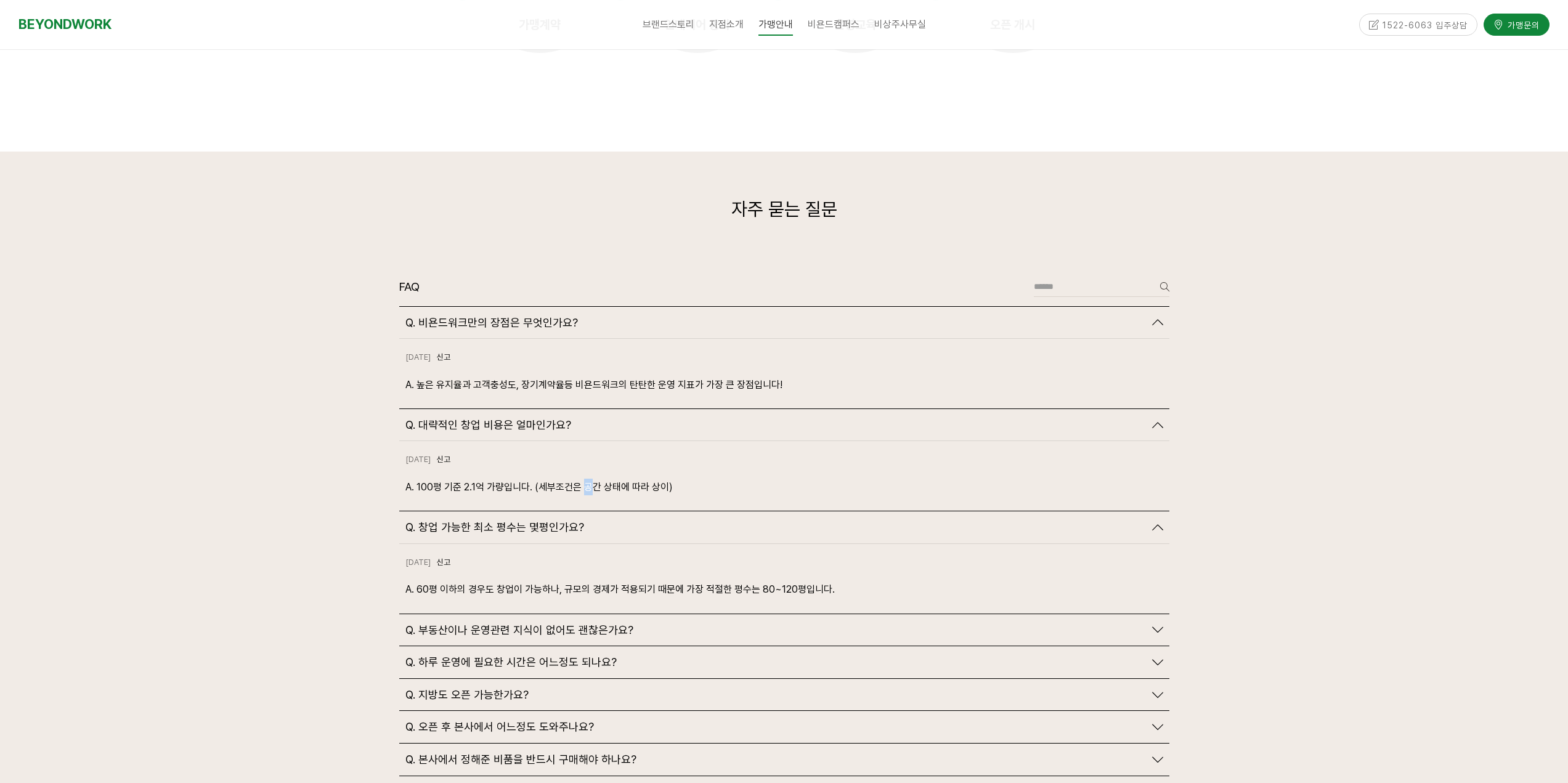
drag, startPoint x: 582, startPoint y: 464, endPoint x: 759, endPoint y: 466, distance: 177.0
click at [673, 479] on p "A. 100평 기준 2.1억 가량입니다. (세부조건은 공간 상태에 따라 상이)" at bounding box center [785, 486] width 758 height 16
drag, startPoint x: 759, startPoint y: 466, endPoint x: 745, endPoint y: 468, distance: 14.1
click at [759, 479] on p "A. 100평 기준 2.1억 가량입니다. (세부조건은 공간 상태에 따라 상이)" at bounding box center [785, 486] width 758 height 16
click at [643, 479] on p "A. 100평 기준 2.1억 가량입니다. (세부조건은 공간 상태에 따라 상이)" at bounding box center [785, 486] width 758 height 16
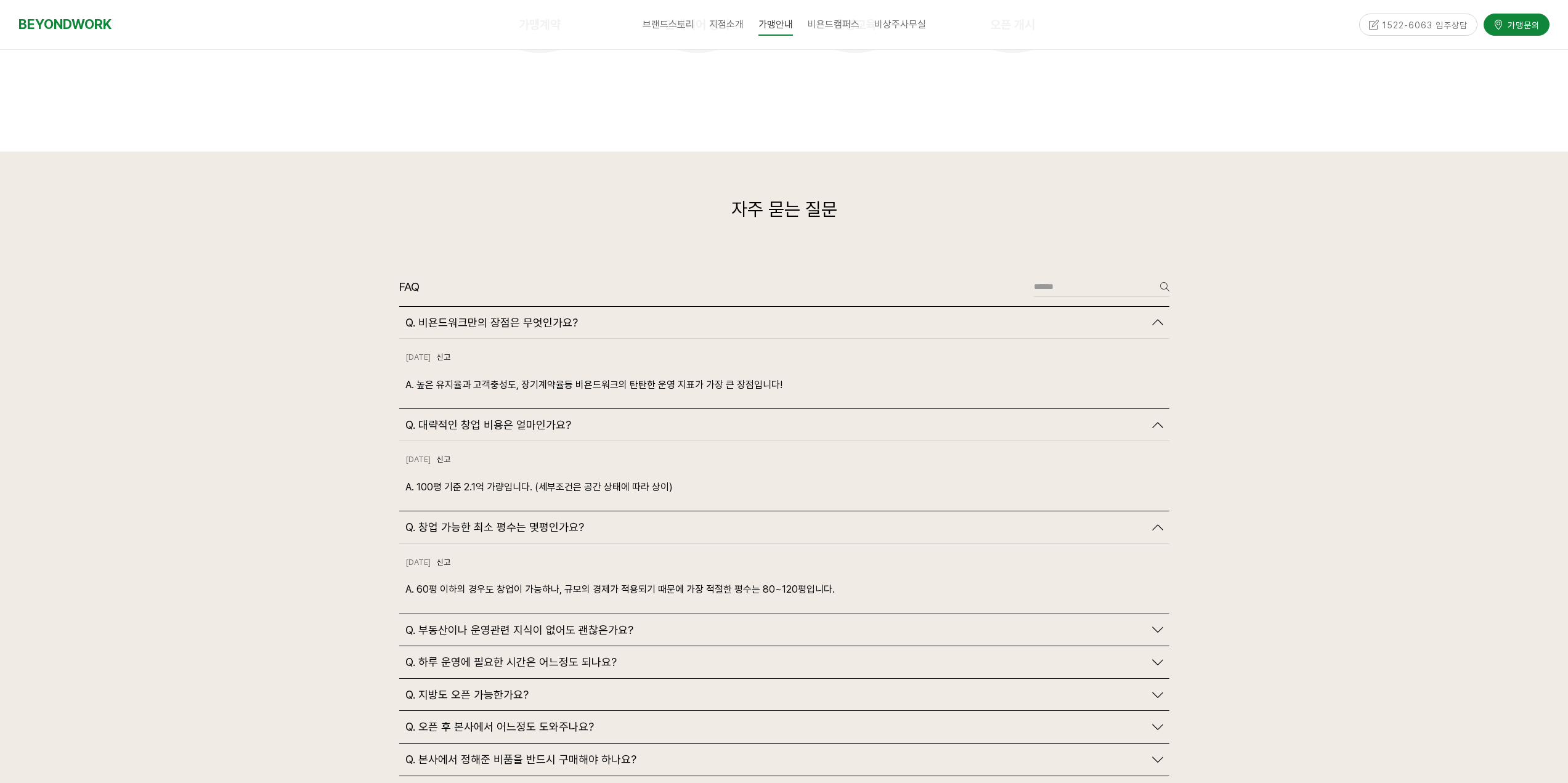
click at [716, 470] on div "[DATE] 신고 신고 A. 100평 기준 2.1억 가량입니다. (세부조건은 공간 상태에 따라 상이)" at bounding box center [784, 475] width 770 height 70
drag, startPoint x: 531, startPoint y: 464, endPoint x: 666, endPoint y: 468, distance: 135.1
click at [599, 479] on p "A. 100평 기준 2.1억 가량입니다. (세부조건은 공간 상태에 따라 상이)" at bounding box center [785, 486] width 758 height 16
drag, startPoint x: 666, startPoint y: 468, endPoint x: 653, endPoint y: 470, distance: 13.2
click at [666, 468] on div "[DATE] 신고 신고 A. 100평 기준 2.1억 가량입니다. (세부조건은 공간 상태에 따라 상이)" at bounding box center [784, 475] width 770 height 70
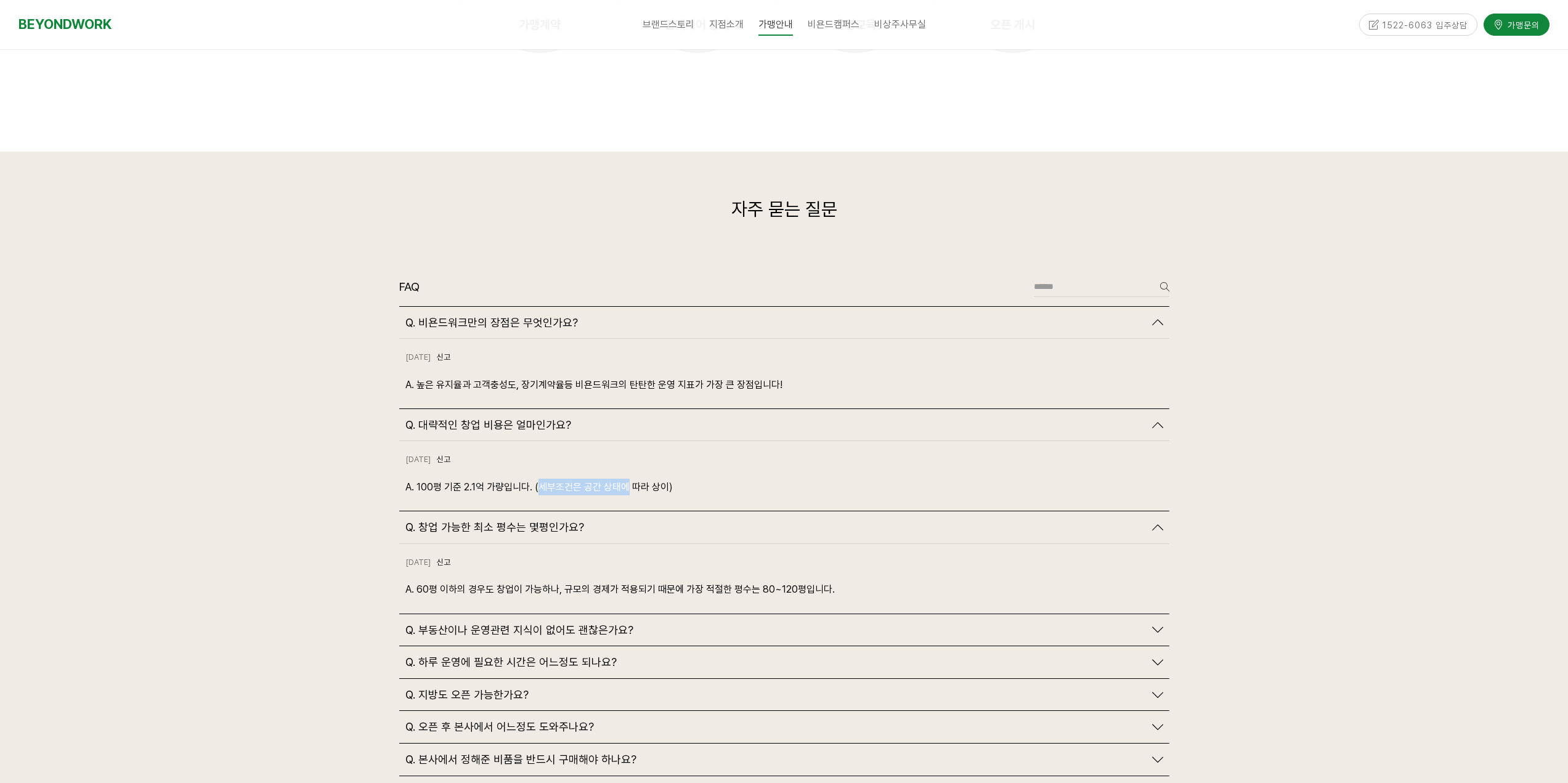
drag, startPoint x: 536, startPoint y: 457, endPoint x: 671, endPoint y: 462, distance: 135.1
click at [640, 479] on p "A. 100평 기준 2.1억 가량입니다. (세부조건은 공간 상태에 따라 상이)" at bounding box center [785, 486] width 758 height 16
click at [672, 479] on p "A. 100평 기준 2.1억 가량입니다. (세부조건은 공간 상태에 따라 상이)" at bounding box center [785, 486] width 758 height 16
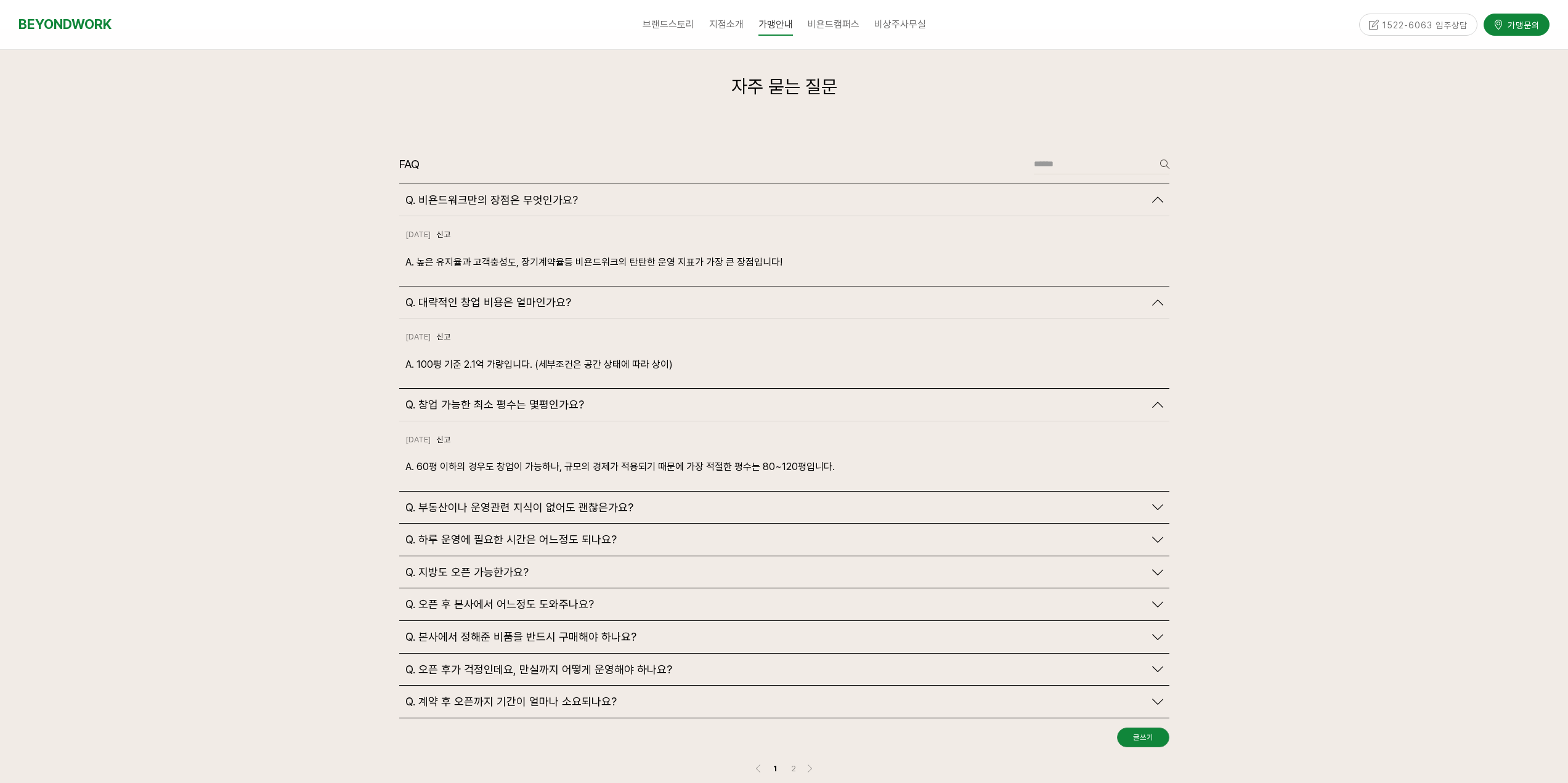
scroll to position [2834, 0]
drag, startPoint x: 643, startPoint y: 444, endPoint x: 743, endPoint y: 443, distance: 100.0
click at [743, 458] on p "A. 60평 이하의 경우도 창업이 가능하나, 규모의 경제가 적용되기 때문에 가장 적절한 평수는 80~120평입니다." at bounding box center [785, 466] width 758 height 16
click at [707, 458] on p "A. 60평 이하의 경우도 창업이 가능하나, 규모의 경제가 적용되기 때문에 가장 적절한 평수는 80~120평입니다." at bounding box center [785, 466] width 758 height 16
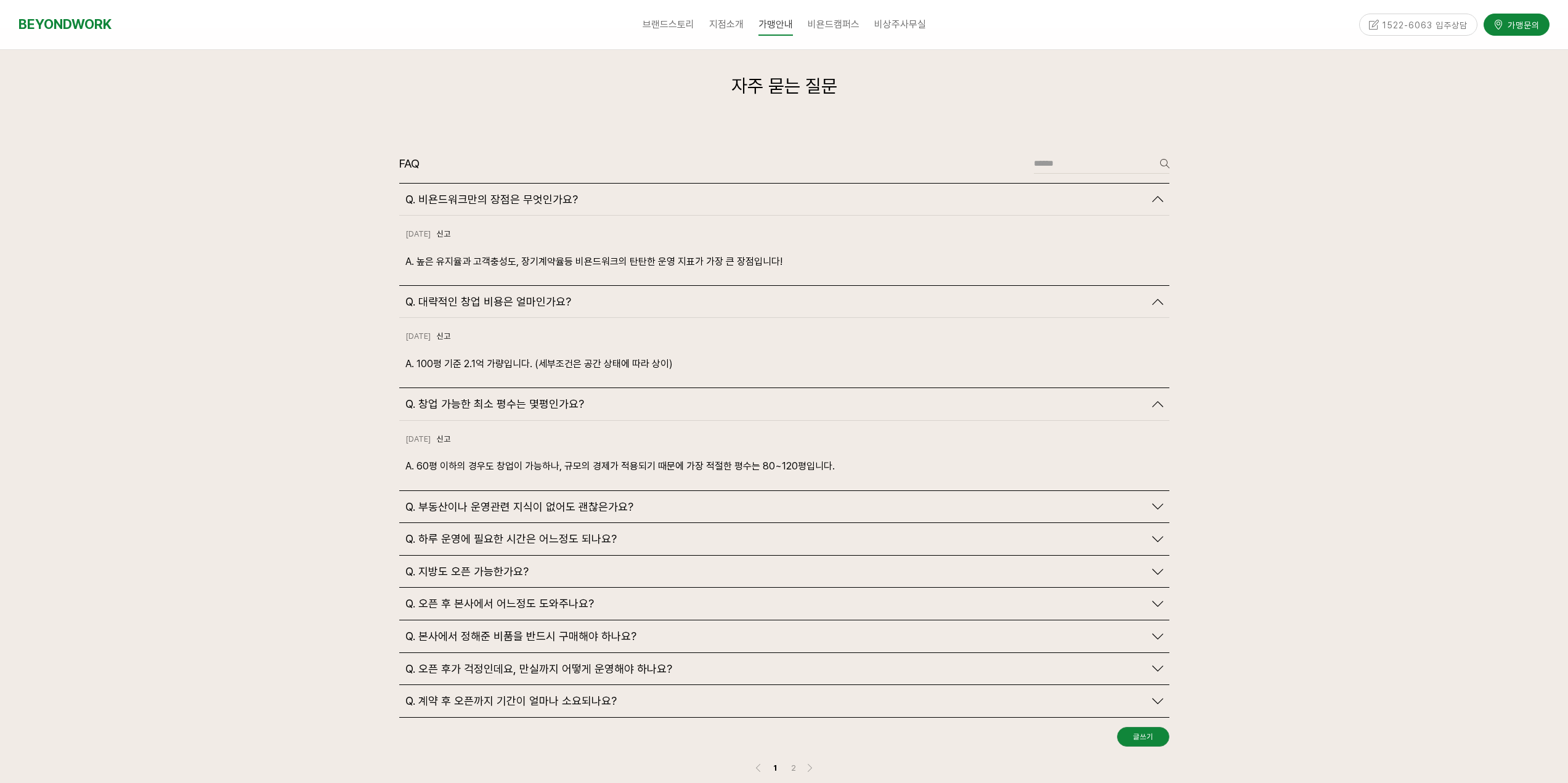
drag, startPoint x: 773, startPoint y: 449, endPoint x: 741, endPoint y: 449, distance: 32.0
click at [773, 450] on div "2024-10-18 신고 신고 A. 60평 이하의 경우도 창업이 가능하나, 규모의 경제가 적용되기 때문에 가장 적절한 평수는 80~120평입니…" at bounding box center [784, 456] width 770 height 70
drag, startPoint x: 697, startPoint y: 450, endPoint x: 784, endPoint y: 456, distance: 87.2
click at [732, 452] on div "2024-10-18 신고 신고 A. 60평 이하의 경우도 창업이 가능하나, 규모의 경제가 적용되기 때문에 가장 적절한 평수는 80~120평입니…" at bounding box center [784, 456] width 770 height 70
click at [784, 456] on div "2024-10-18 신고 신고 A. 60평 이하의 경우도 창업이 가능하나, 규모의 경제가 적용되기 때문에 가장 적절한 평수는 80~120평입니…" at bounding box center [784, 456] width 770 height 70
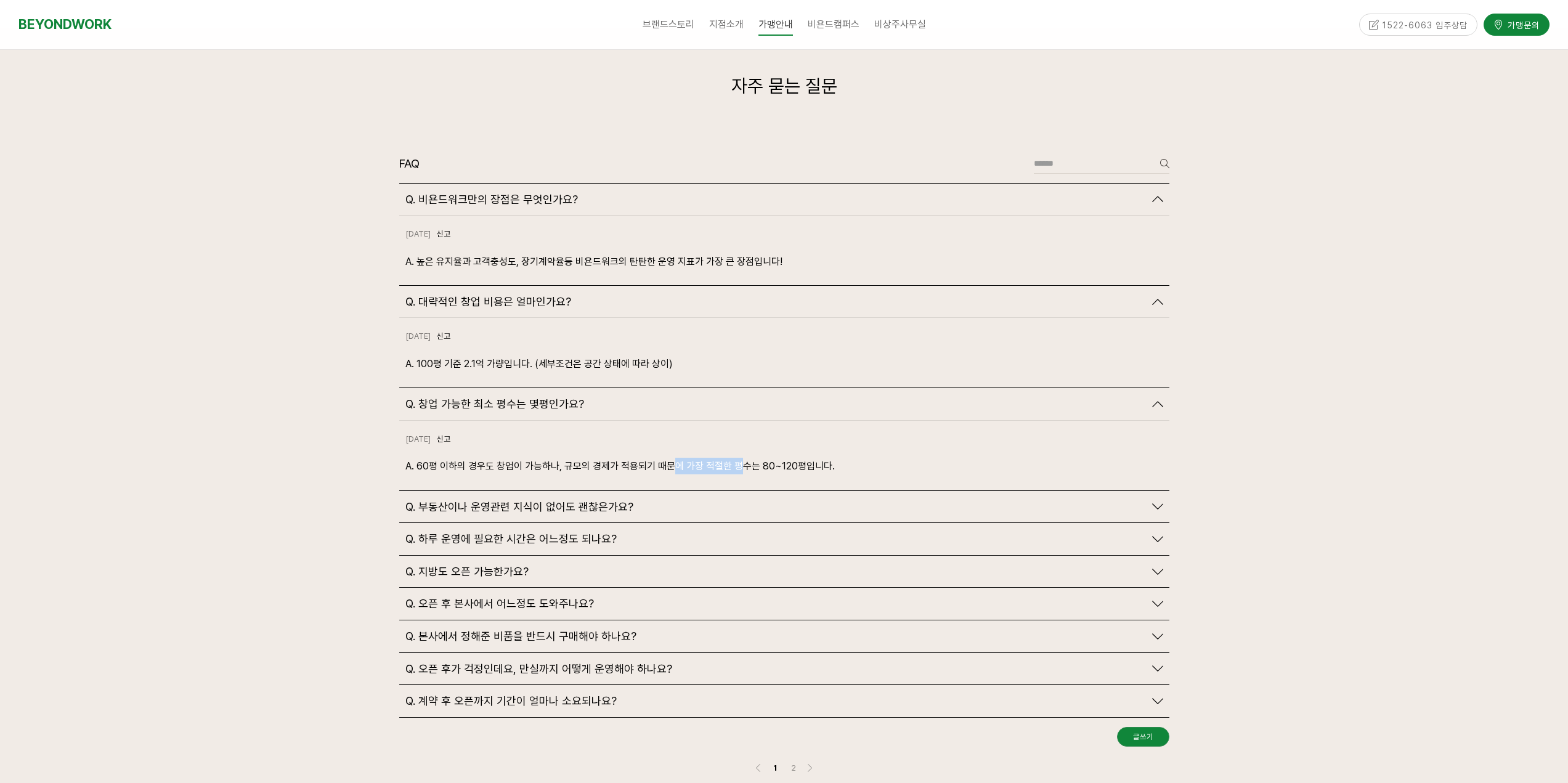
drag, startPoint x: 673, startPoint y: 441, endPoint x: 805, endPoint y: 449, distance: 132.2
click at [759, 458] on p "A. 60평 이하의 경우도 창업이 가능하나, 규모의 경제가 적용되기 때문에 가장 적절한 평수는 80~120평입니다." at bounding box center [785, 466] width 758 height 16
click at [805, 449] on div "2024-10-18 신고 신고 A. 60평 이하의 경우도 창업이 가능하나, 규모의 경제가 적용되기 때문에 가장 적절한 평수는 80~120평입니…" at bounding box center [784, 456] width 770 height 70
drag, startPoint x: 736, startPoint y: 440, endPoint x: 825, endPoint y: 443, distance: 89.1
click at [825, 458] on p "A. 60평 이하의 경우도 창업이 가능하나, 규모의 경제가 적용되기 때문에 가장 적절한 평수는 80~120평입니다." at bounding box center [785, 466] width 758 height 16
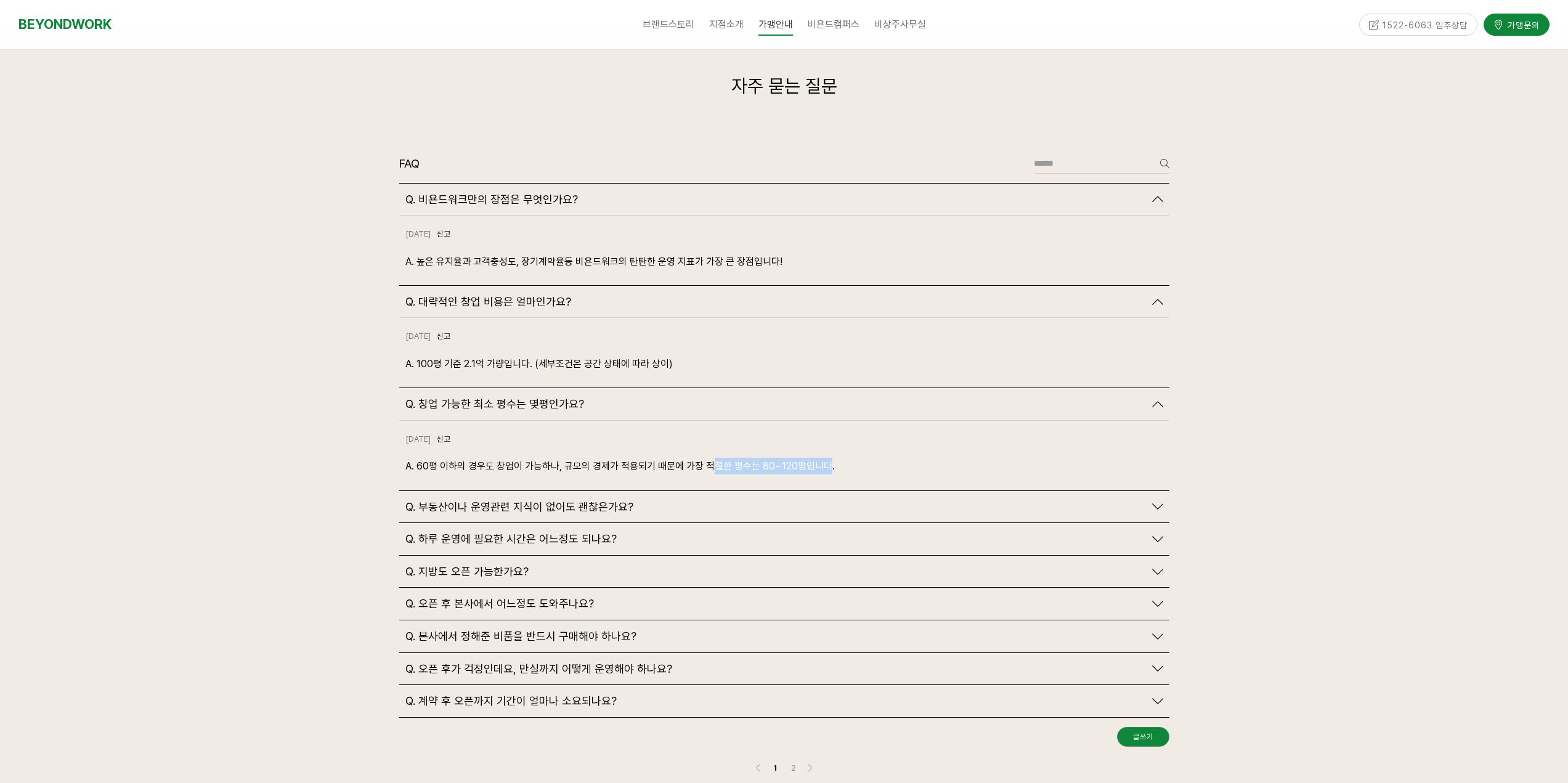
click at [825, 458] on p "A. 60평 이하의 경우도 창업이 가능하나, 규모의 경제가 적용되기 때문에 가장 적절한 평수는 80~120평입니다." at bounding box center [785, 466] width 758 height 16
drag, startPoint x: 743, startPoint y: 440, endPoint x: 815, endPoint y: 441, distance: 72.0
click at [779, 458] on p "A. 60평 이하의 경우도 창업이 가능하나, 규모의 경제가 적용되기 때문에 가장 적절한 평수는 80~120평입니다." at bounding box center [785, 466] width 758 height 16
click at [824, 458] on p "A. 60평 이하의 경우도 창업이 가능하나, 규모의 경제가 적용되기 때문에 가장 적절한 평수는 80~120평입니다." at bounding box center [785, 466] width 758 height 16
drag, startPoint x: 752, startPoint y: 443, endPoint x: 840, endPoint y: 446, distance: 88.1
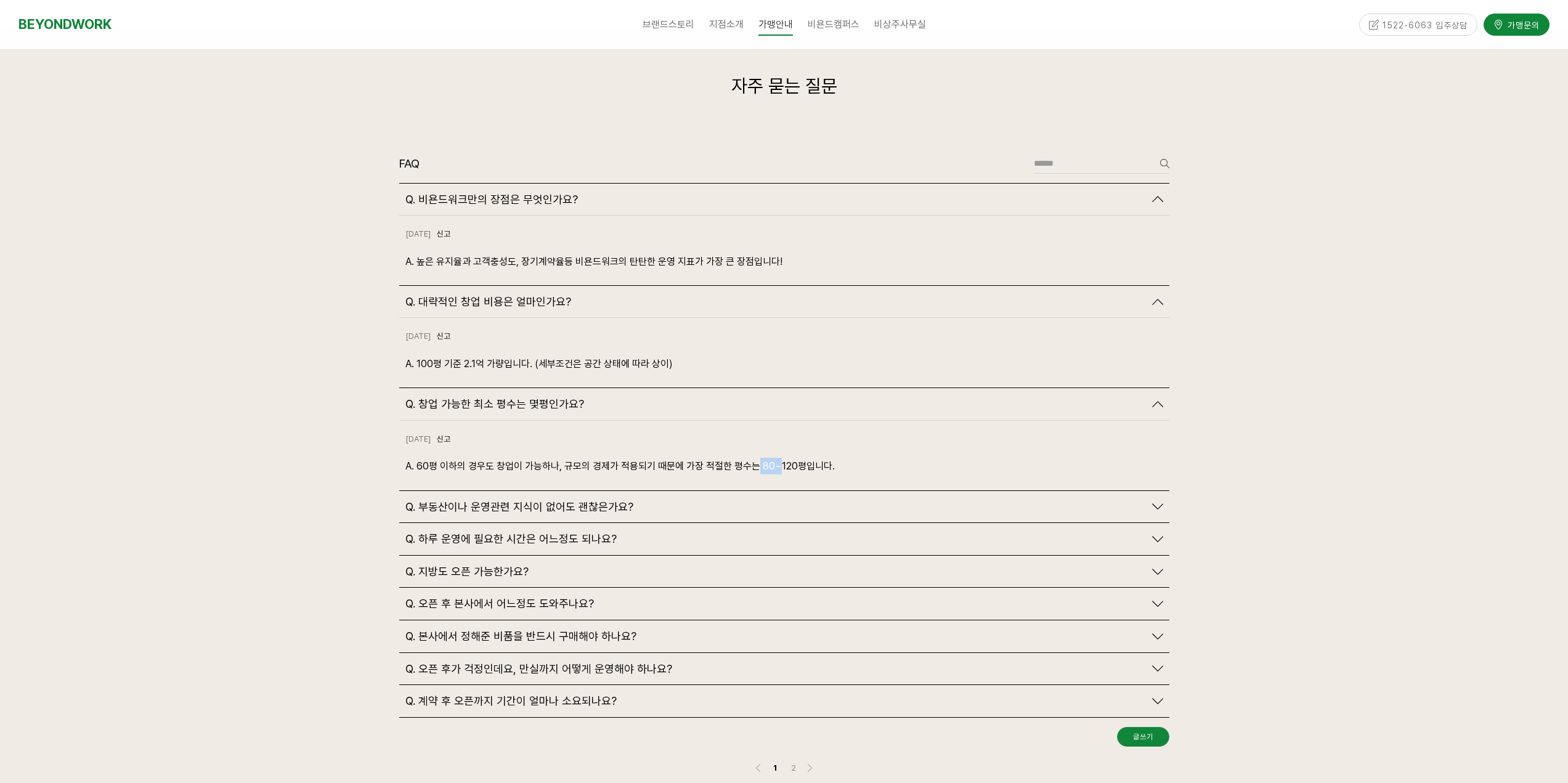
click at [799, 458] on p "A. 60평 이하의 경우도 창업이 가능하나, 규모의 경제가 적용되기 때문에 가장 적절한 평수는 80~120평입니다." at bounding box center [785, 466] width 758 height 16
click at [840, 458] on p "A. 60평 이하의 경우도 창업이 가능하나, 규모의 경제가 적용되기 때문에 가장 적절한 평수는 80~120평입니다." at bounding box center [785, 466] width 758 height 16
click at [703, 500] on div "Q. 부동산이나 운영관련 지식이 없어도 괜찮은가요?" at bounding box center [775, 507] width 739 height 14
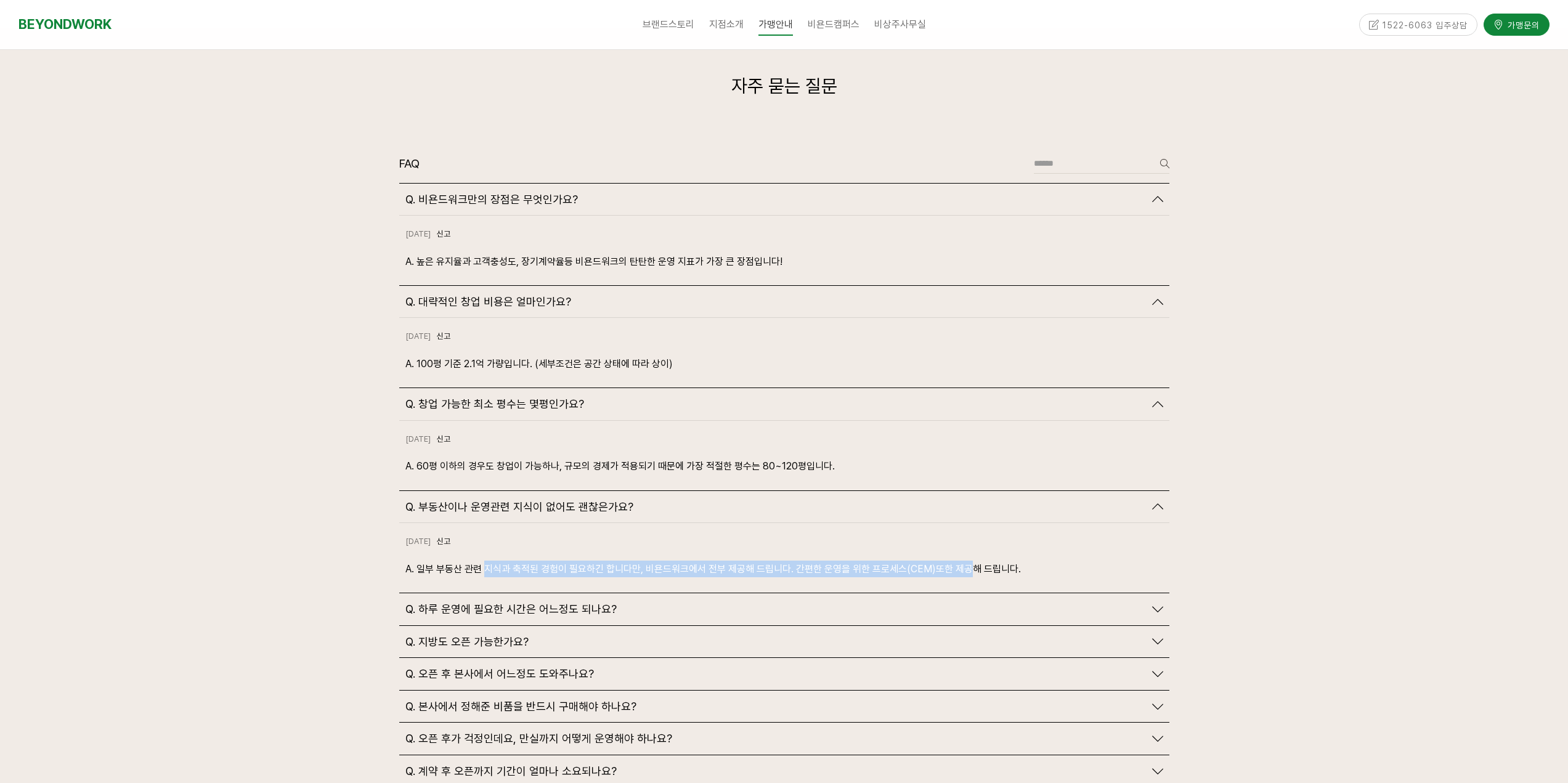
drag, startPoint x: 519, startPoint y: 541, endPoint x: 965, endPoint y: 543, distance: 446.0
click at [964, 560] on p "A. 일부 부동산 관련 지식과 축적된 경험이 필요하긴 합니다만, 비욘드워크에서 전부 제공해 드립니다. 간편한 운영을 위한 프로세스(CEM)또한…" at bounding box center [785, 568] width 758 height 16
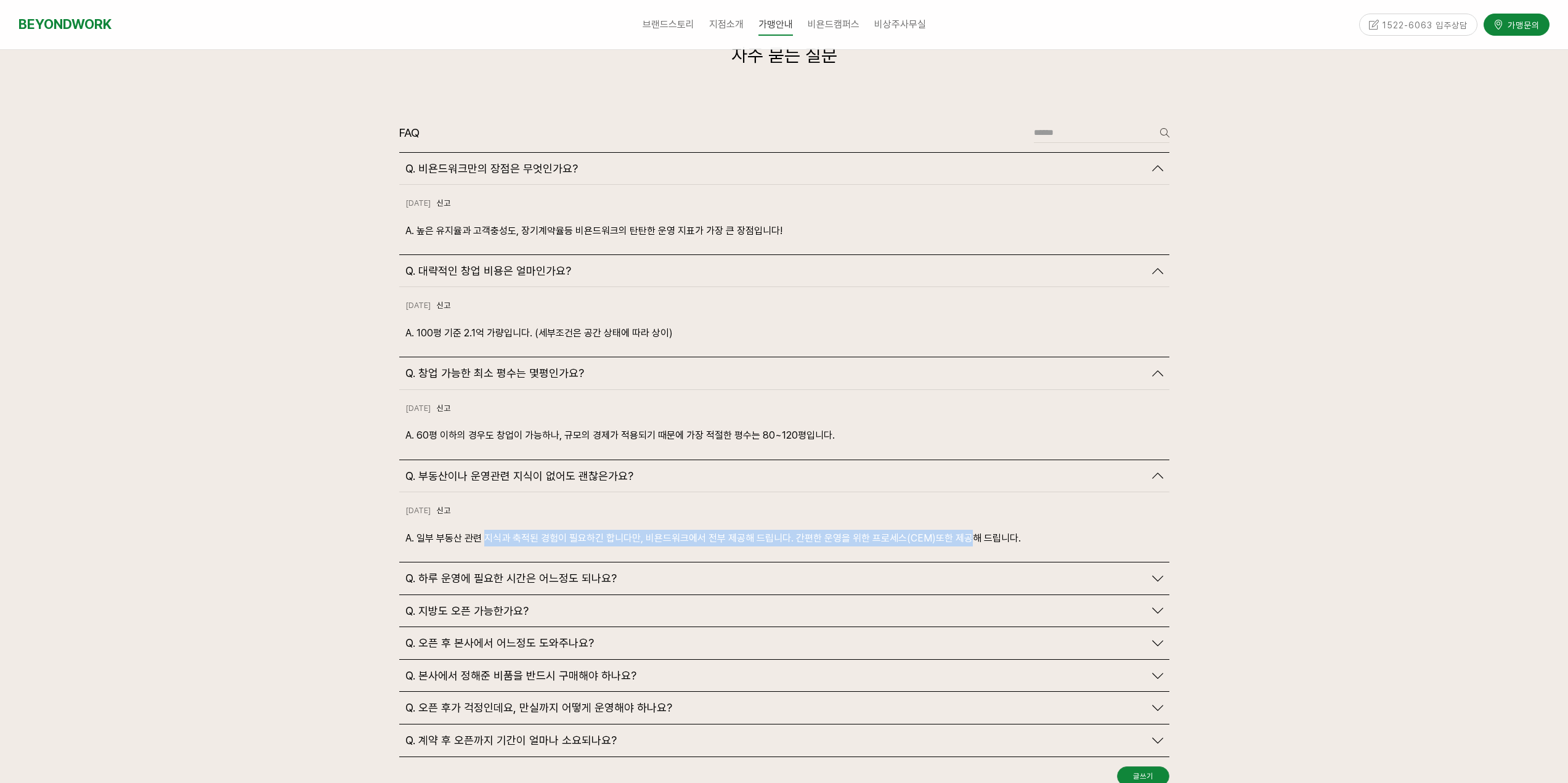
scroll to position [2896, 0]
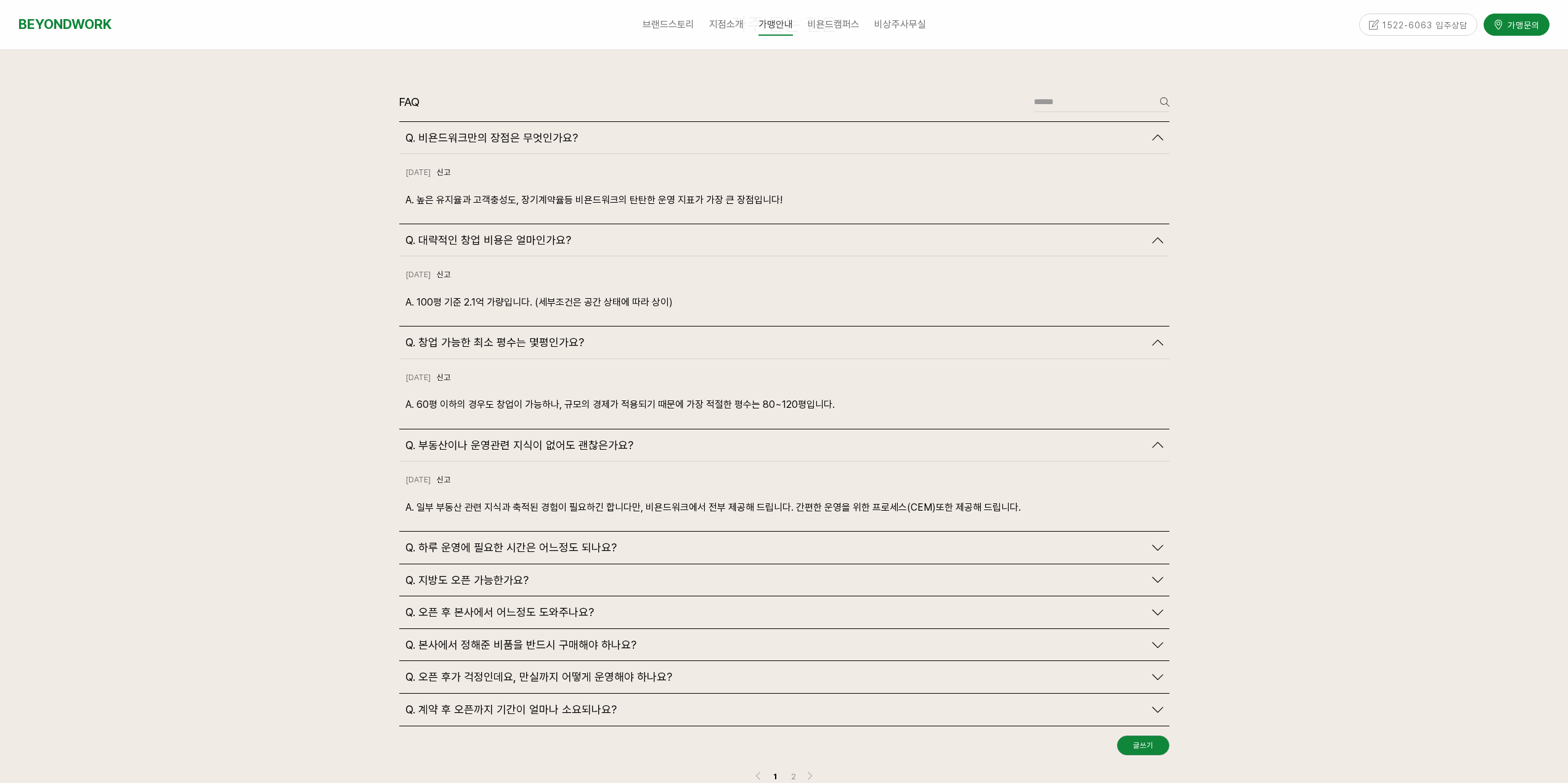
click at [881, 541] on div "Q. 하루 운영에 필요한 시간은 어느정도 되나요?" at bounding box center [775, 547] width 739 height 14
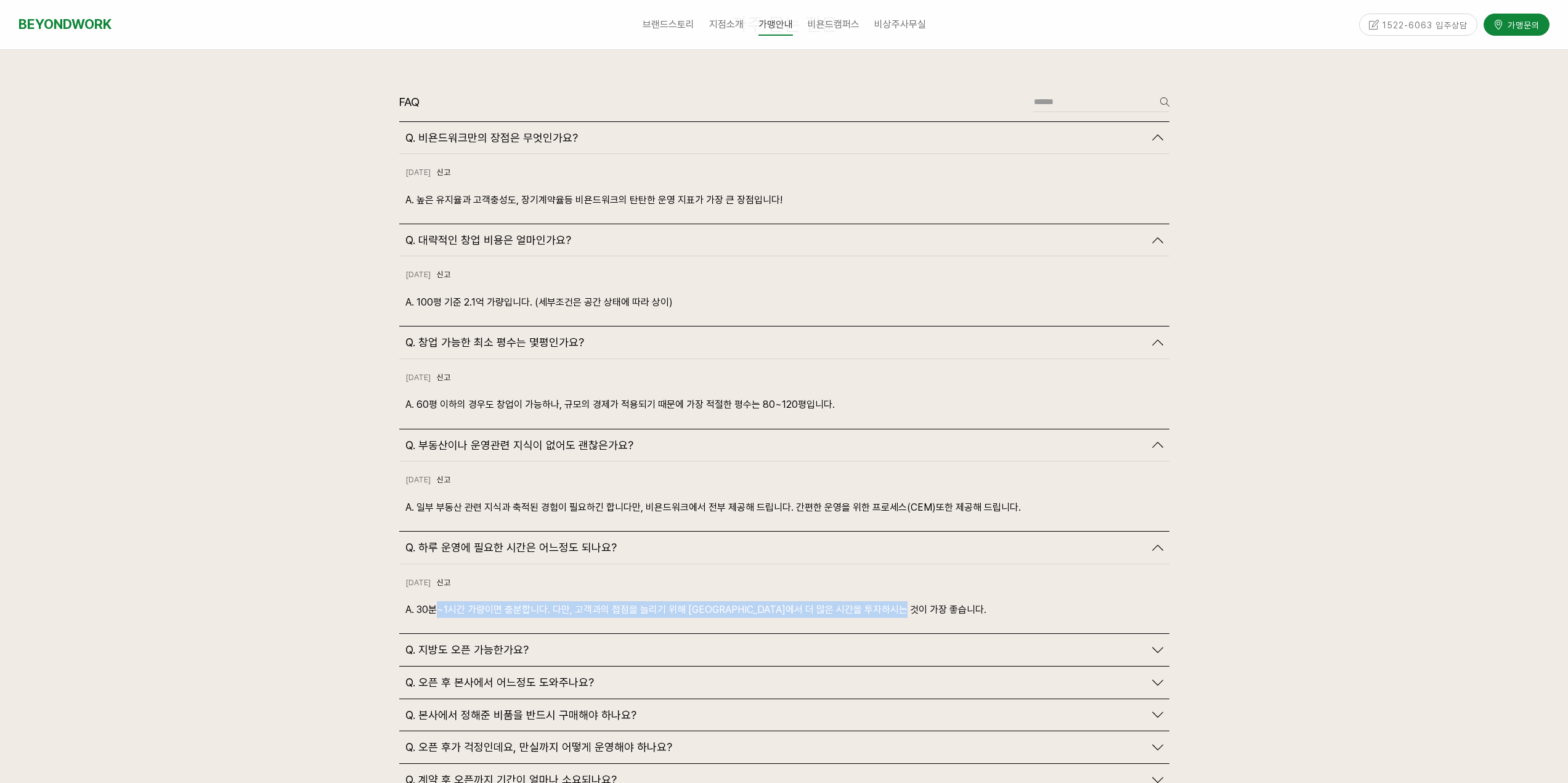
drag, startPoint x: 469, startPoint y: 586, endPoint x: 979, endPoint y: 584, distance: 510.0
click at [977, 602] on p "A. 30분~1시간 가량이면 충분합니다. 다만, 고객과의 접점을 늘리기 위해 [GEOGRAPHIC_DATA]에서 더 많은 시간을 투자하시는 것…" at bounding box center [785, 609] width 758 height 16
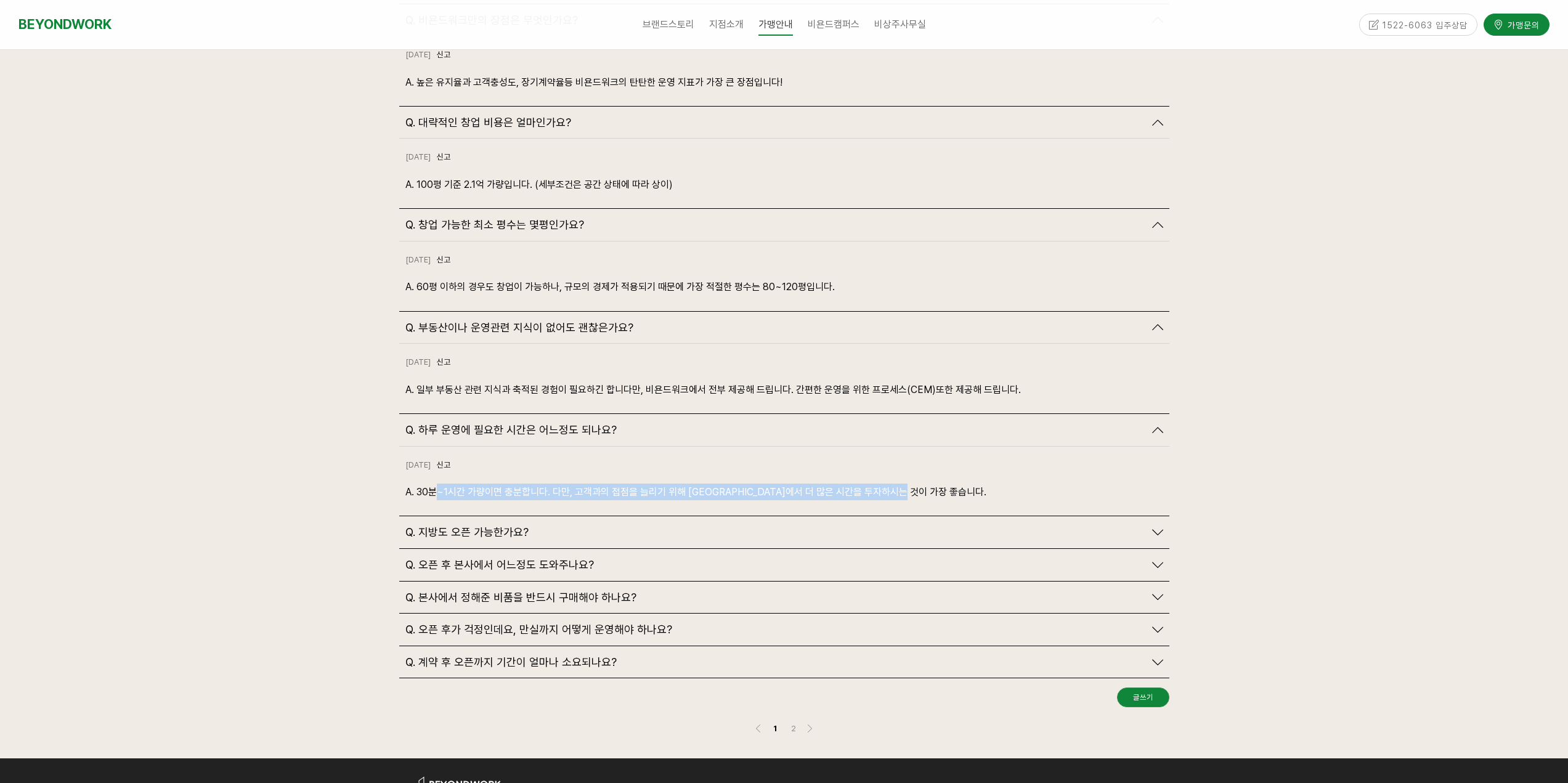
scroll to position [3019, 0]
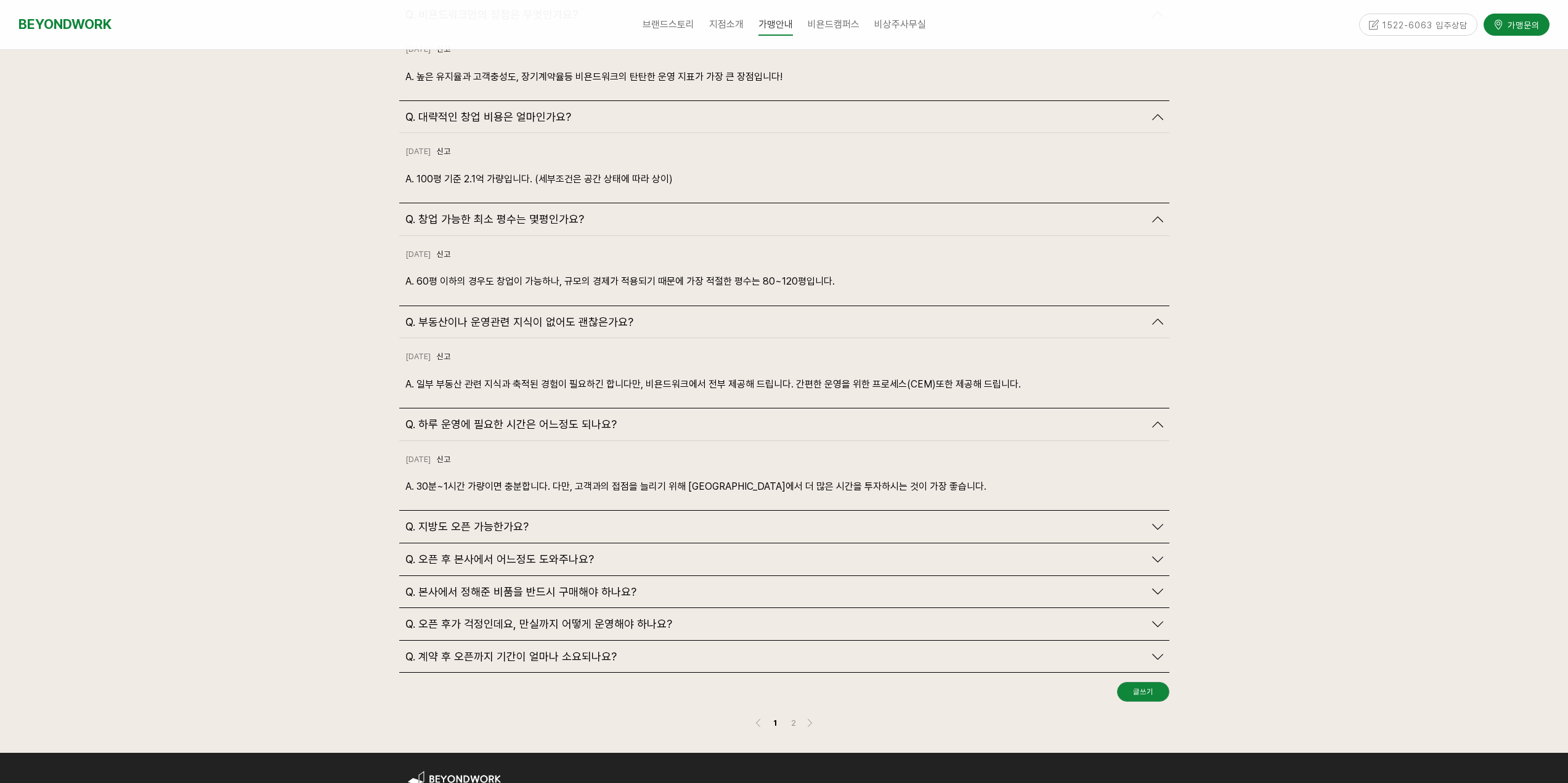
click at [504, 520] on span "Q. 지방도 오픈 가능한가요?" at bounding box center [467, 527] width 123 height 14
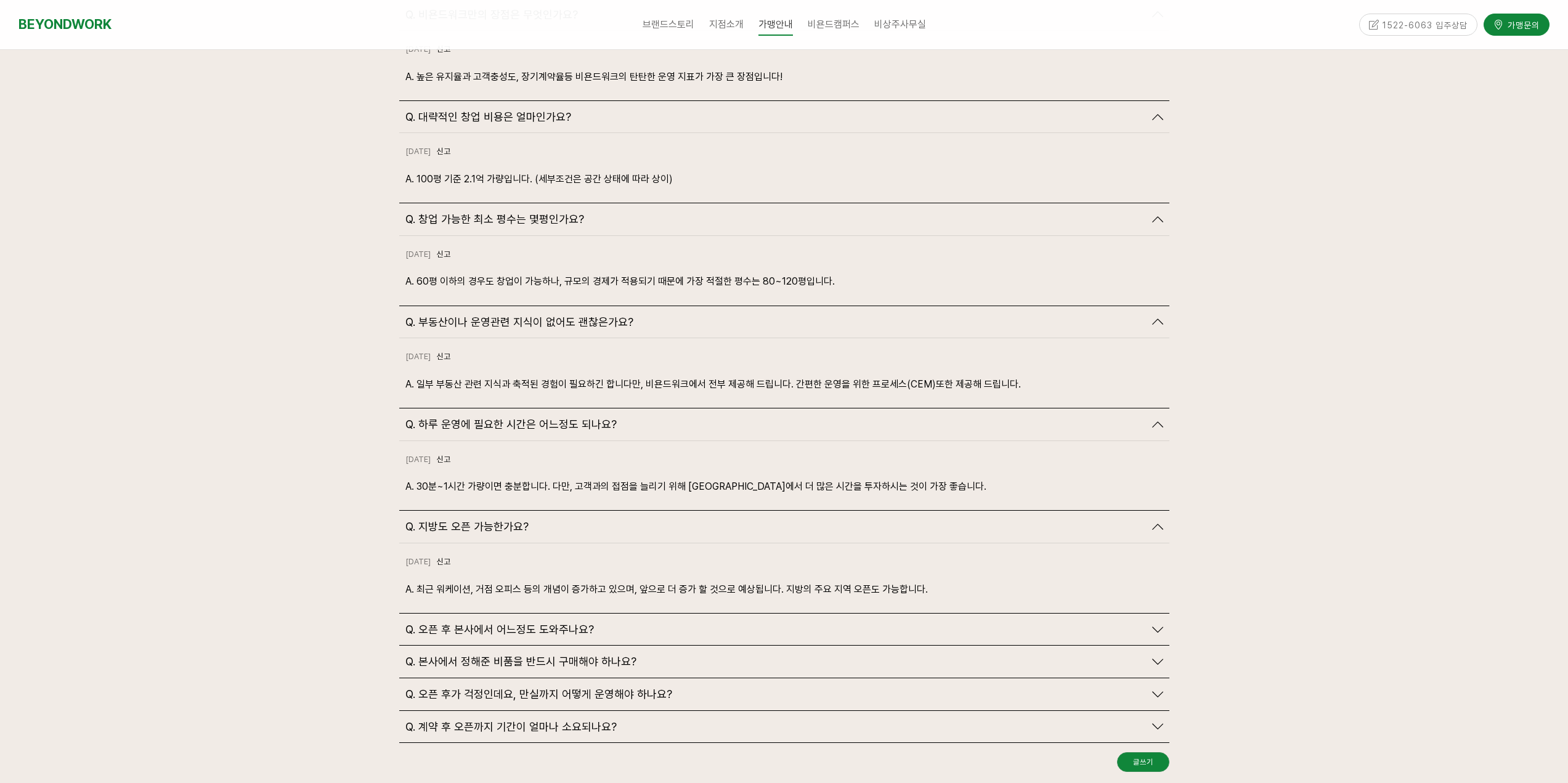
click at [575, 623] on span "Q. 오픈 후 본사에서 어느정도 도와주나요?" at bounding box center [499, 630] width 188 height 14
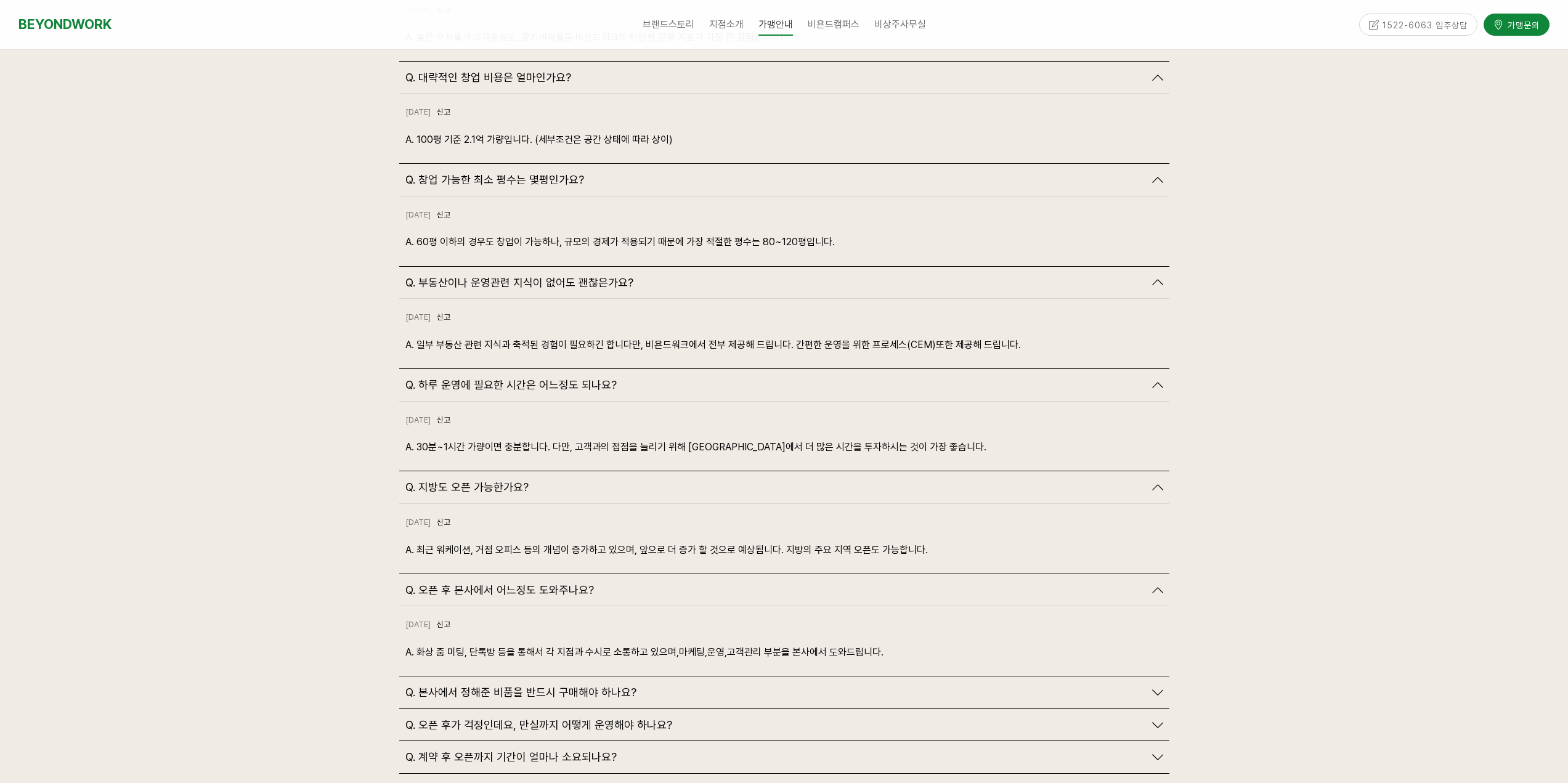
scroll to position [3080, 0]
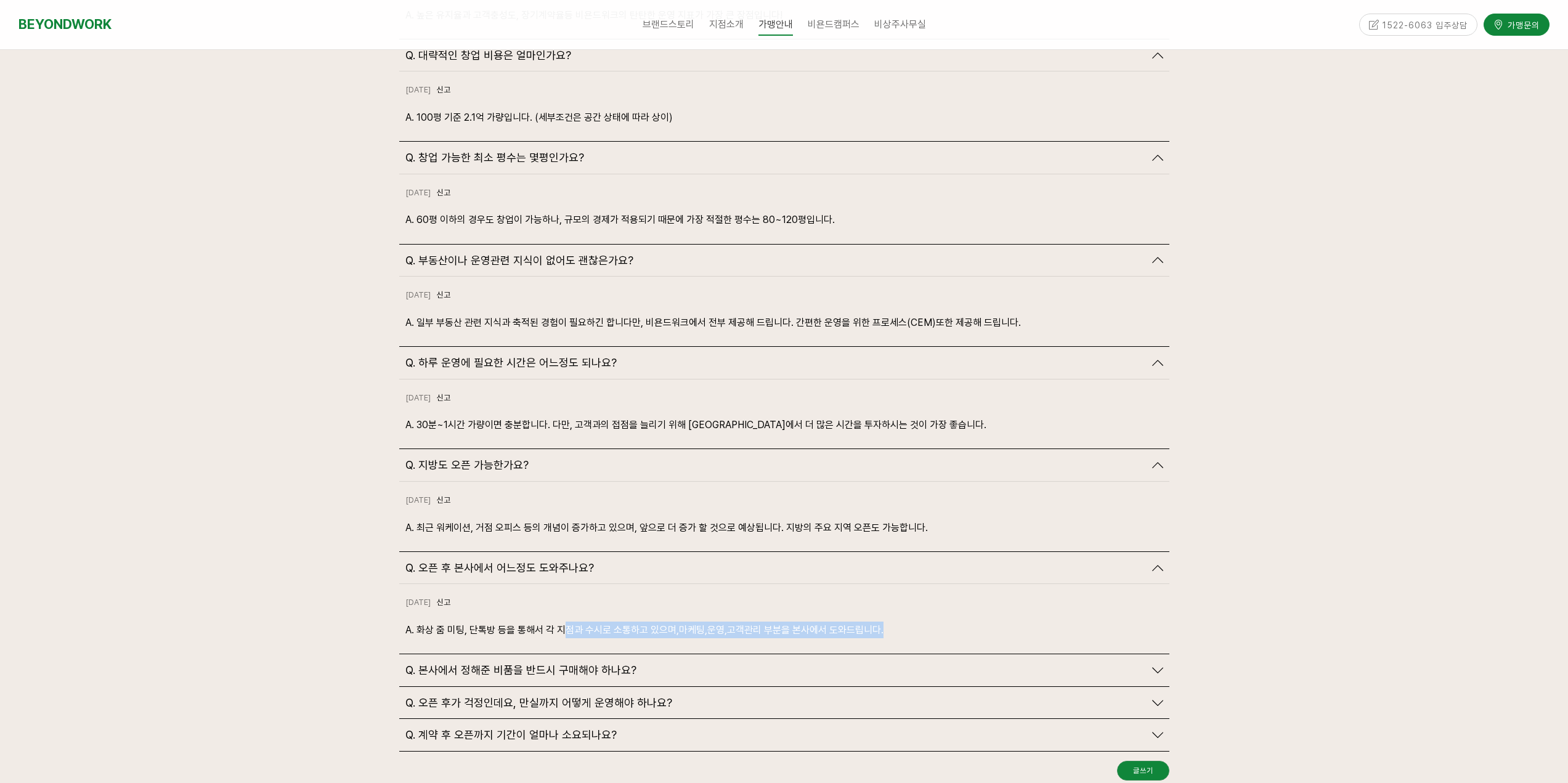
drag, startPoint x: 598, startPoint y: 610, endPoint x: 892, endPoint y: 610, distance: 294.0
click at [892, 621] on p "A. 화상 줌 미팅, 단톡방 등을 통해서 각 지점과 수시로 소통하고 있으며,마케팅,운영,고객관리 부분을 본사에서 도와드립니다." at bounding box center [785, 629] width 758 height 16
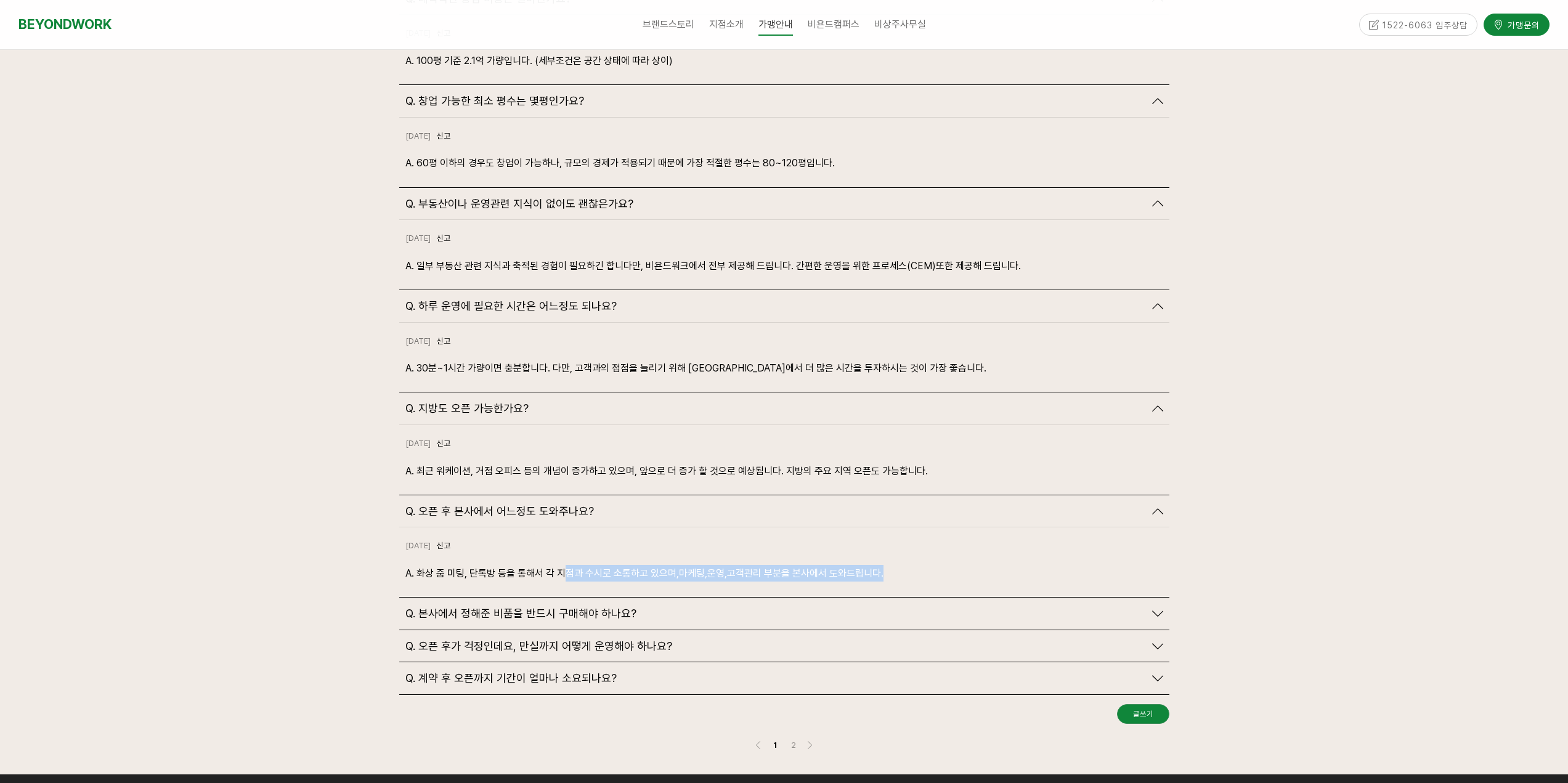
scroll to position [3203, 0]
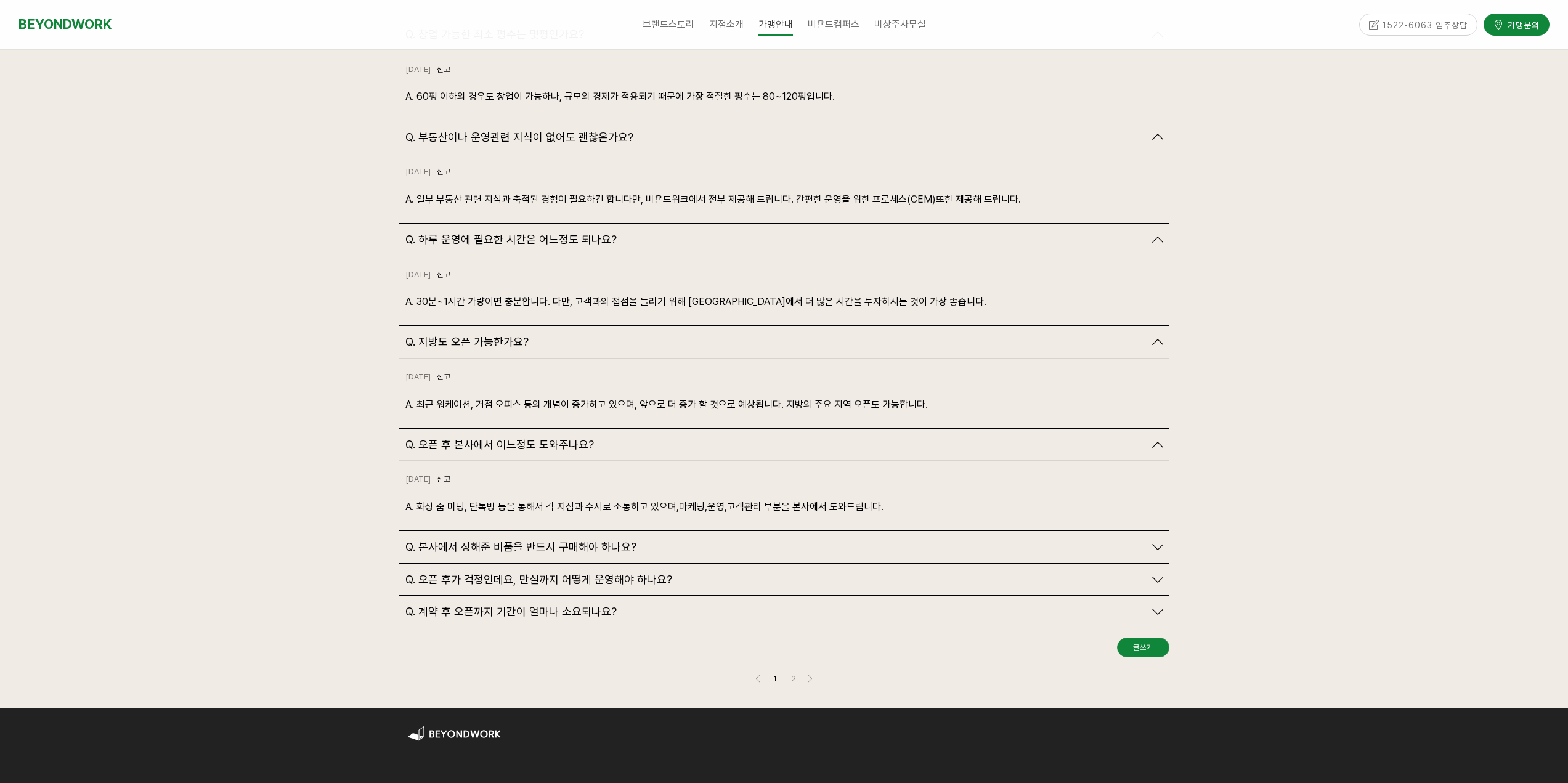
click at [718, 541] on div "Q. 본사에서 정해준 비품을 반드시 구매해야 하나요?" at bounding box center [775, 547] width 739 height 14
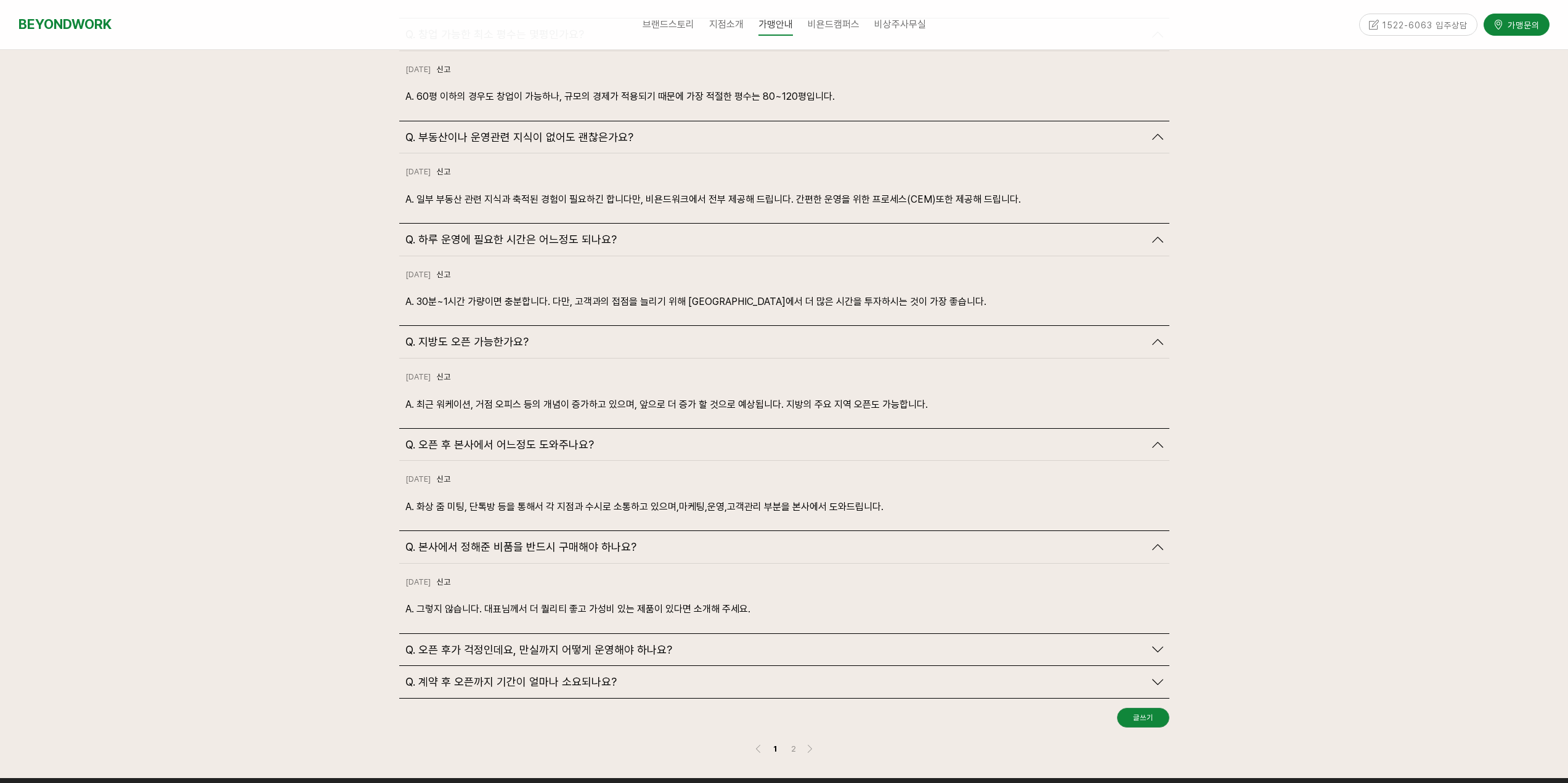
scroll to position [3265, 0]
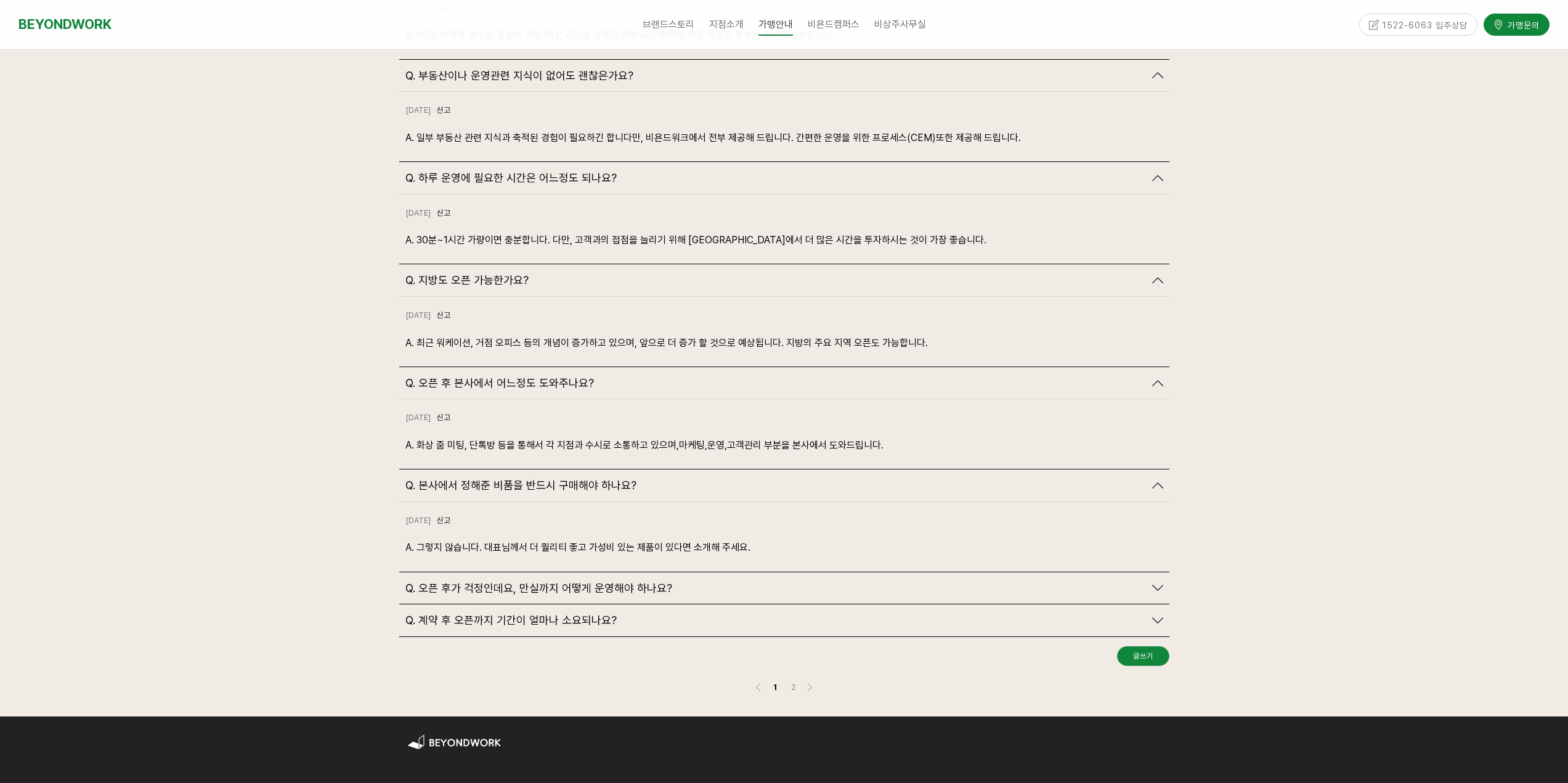
click at [691, 582] on div "Q. 오픈 후가 걱정인데요, 만실까지 어떻게 운영해야 하나요?" at bounding box center [775, 589] width 739 height 14
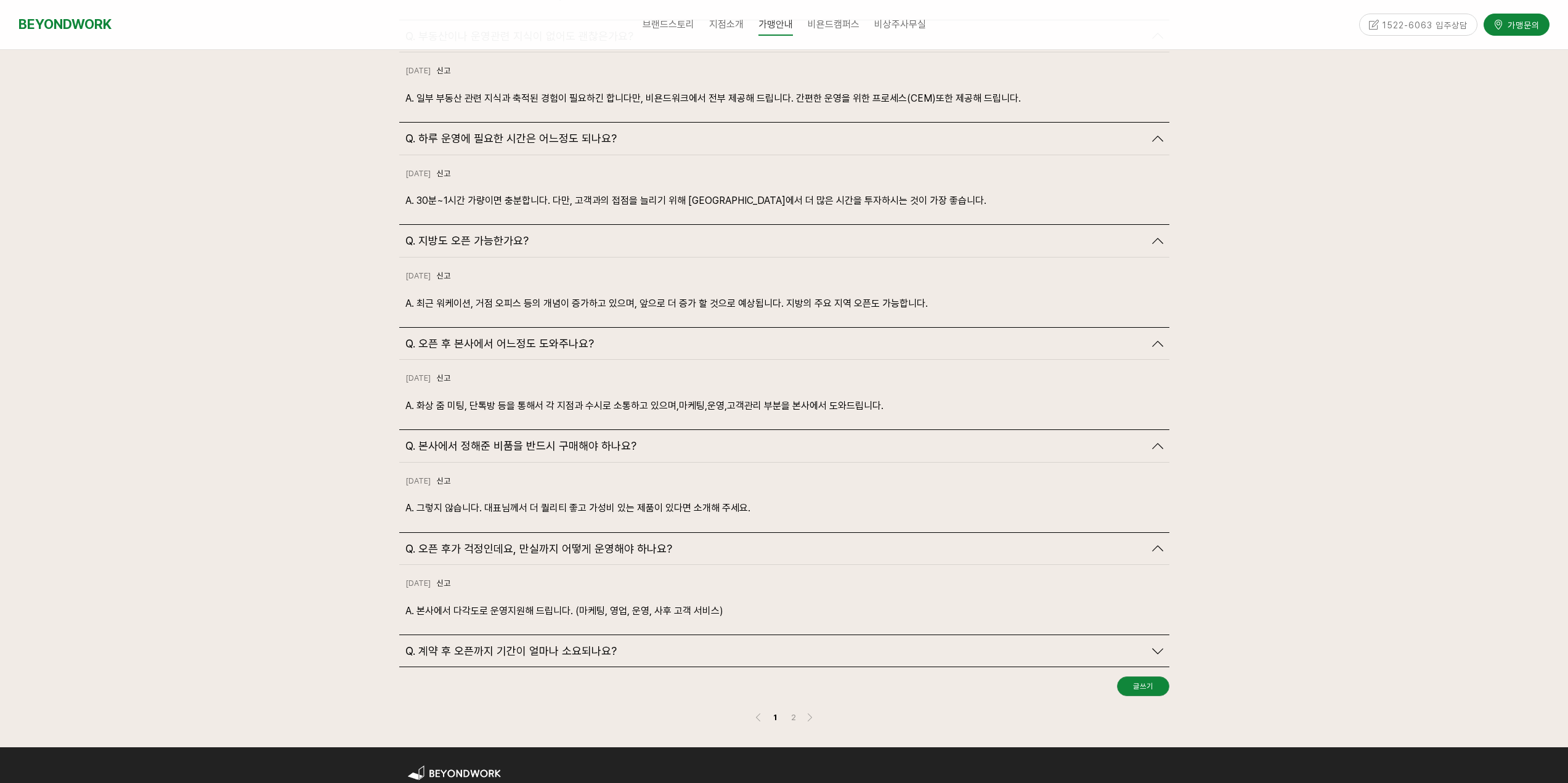
scroll to position [3326, 0]
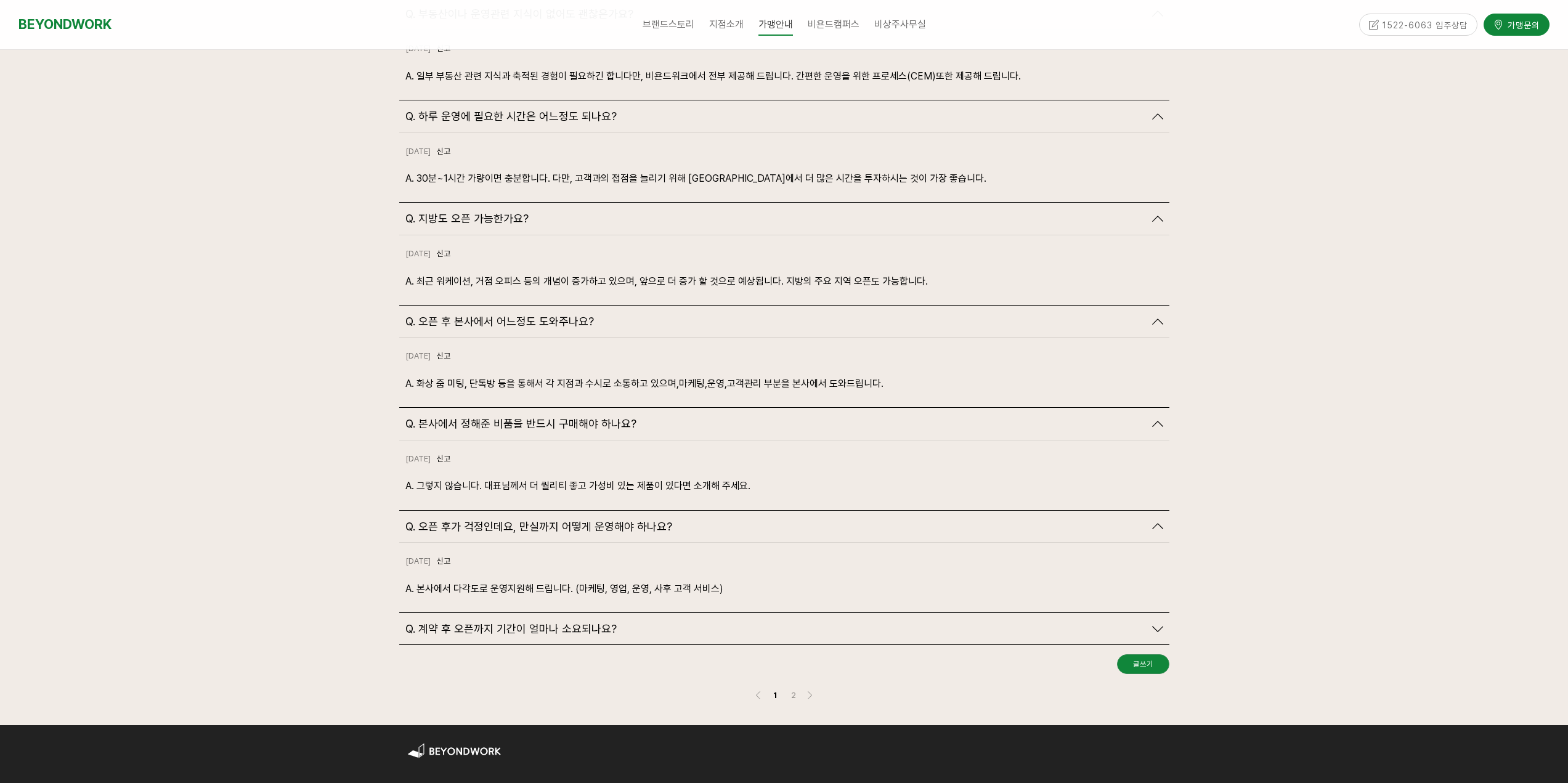
click at [614, 622] on div "Q. 계약 후 오픈까지 기간이 얼마나 소요되나요?" at bounding box center [775, 629] width 739 height 14
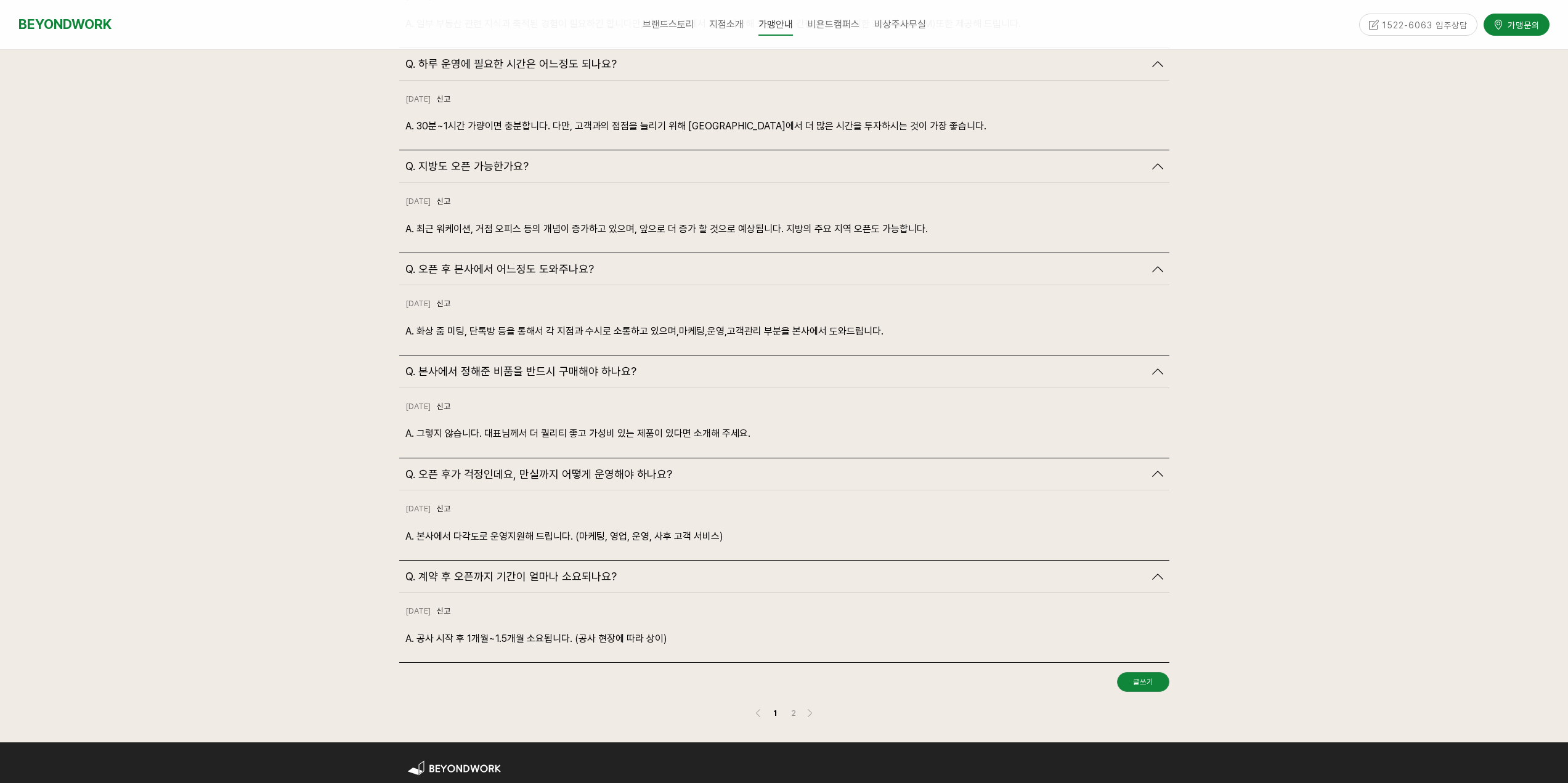
scroll to position [3450, 0]
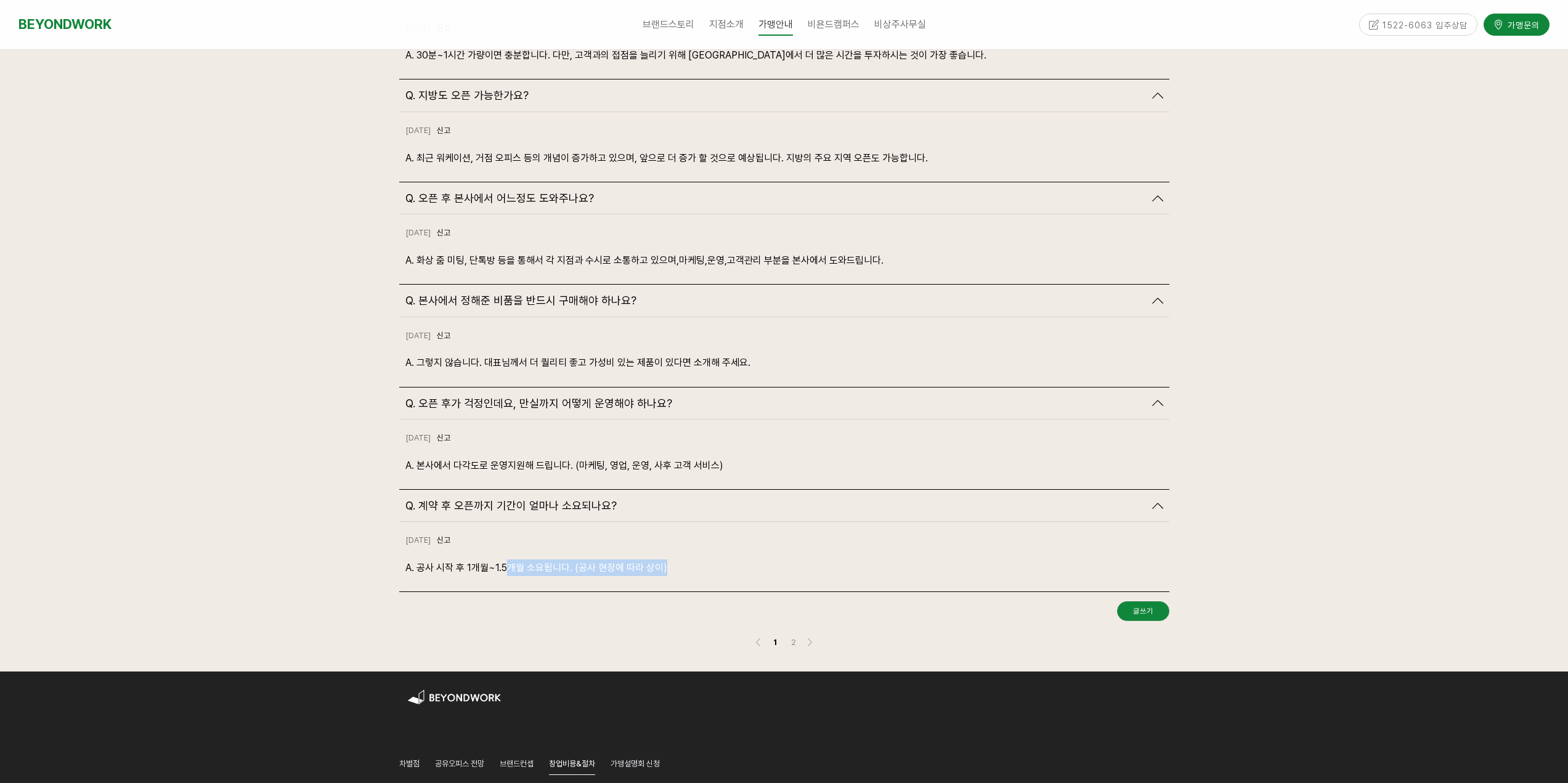
drag, startPoint x: 680, startPoint y: 552, endPoint x: 698, endPoint y: 553, distance: 18.0
click at [698, 553] on div "2024-10-18 신고 신고 A. 공사 시작 후 1개월~1.5개월 소요됩니다. (공사 현장에 따라 상이)" at bounding box center [784, 556] width 770 height 70
click at [796, 634] on link "2" at bounding box center [793, 641] width 15 height 15
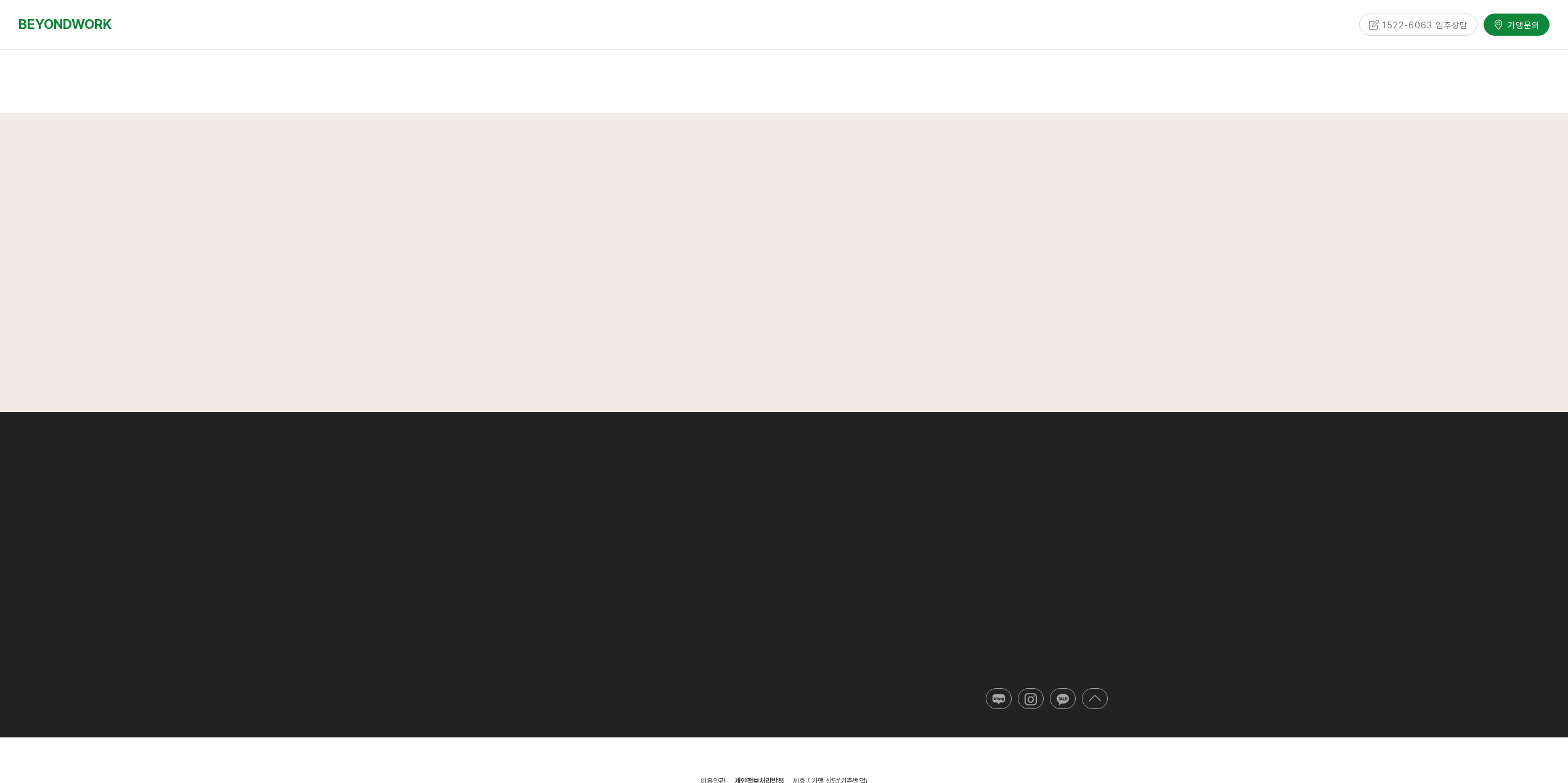
scroll to position [2750, 0]
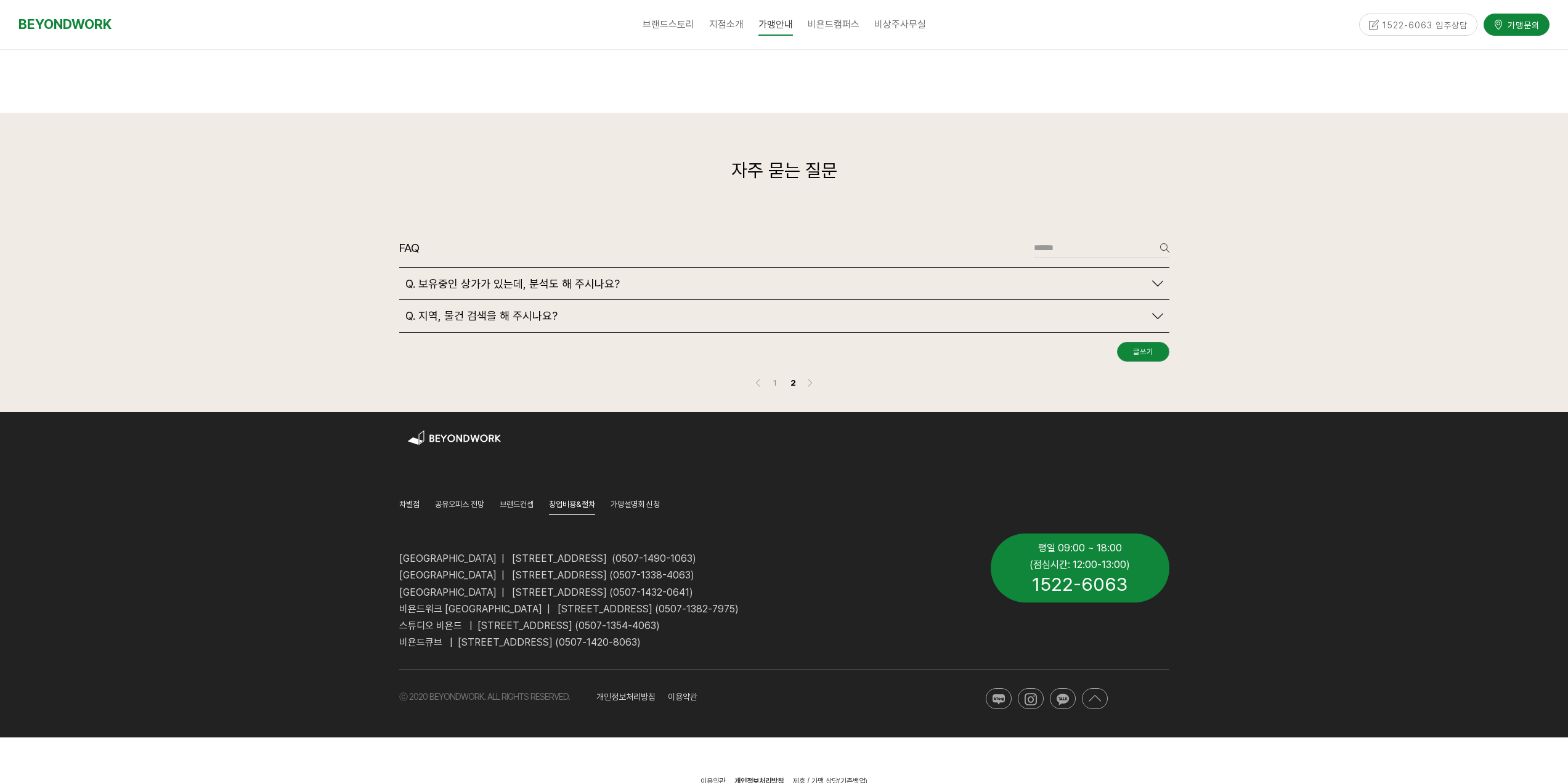
click at [707, 309] on div "Q. 지역, 물건 검색을 해 주시나요?" at bounding box center [775, 316] width 739 height 14
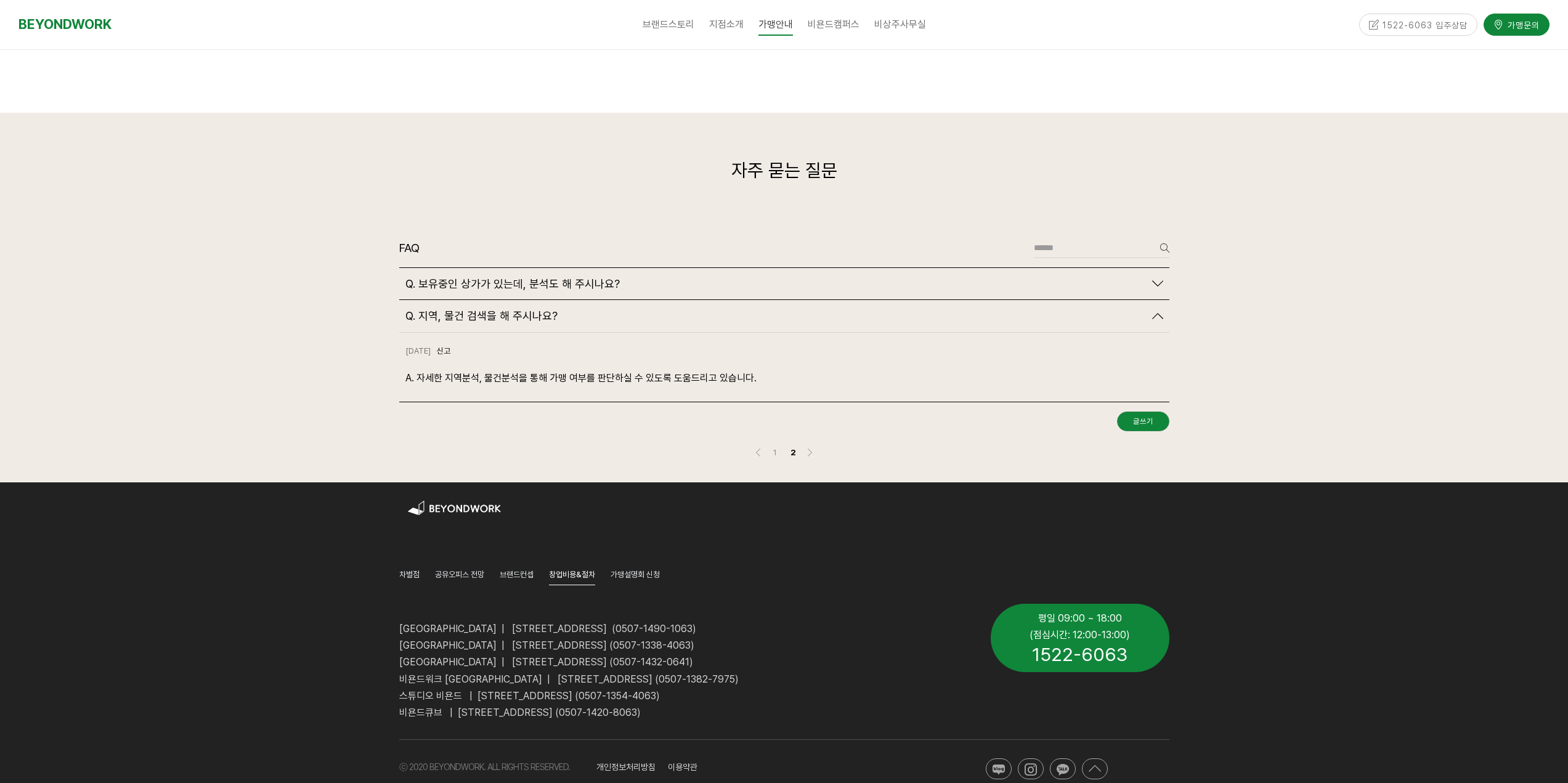
click at [905, 268] on div "Q. 보유중인 상가가 있는데, 분석도 해 주시나요?" at bounding box center [784, 284] width 770 height 32
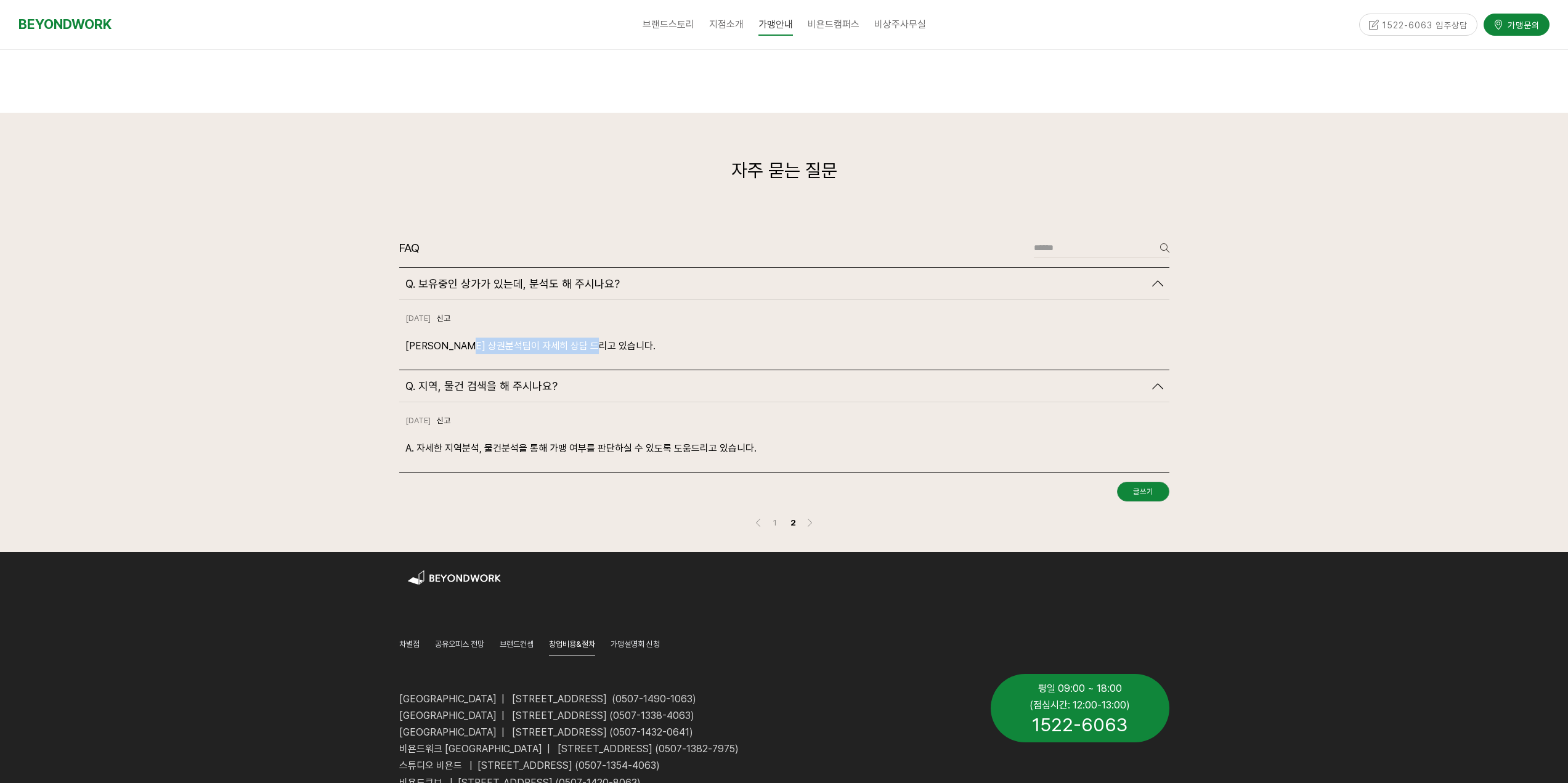
drag, startPoint x: 482, startPoint y: 323, endPoint x: 650, endPoint y: 326, distance: 168.0
click at [648, 338] on p "A. 저희 상권분석팀이 자세히 상담 드리고 있습니다." at bounding box center [785, 346] width 758 height 16
click at [1273, 442] on div at bounding box center [784, 332] width 1568 height 439
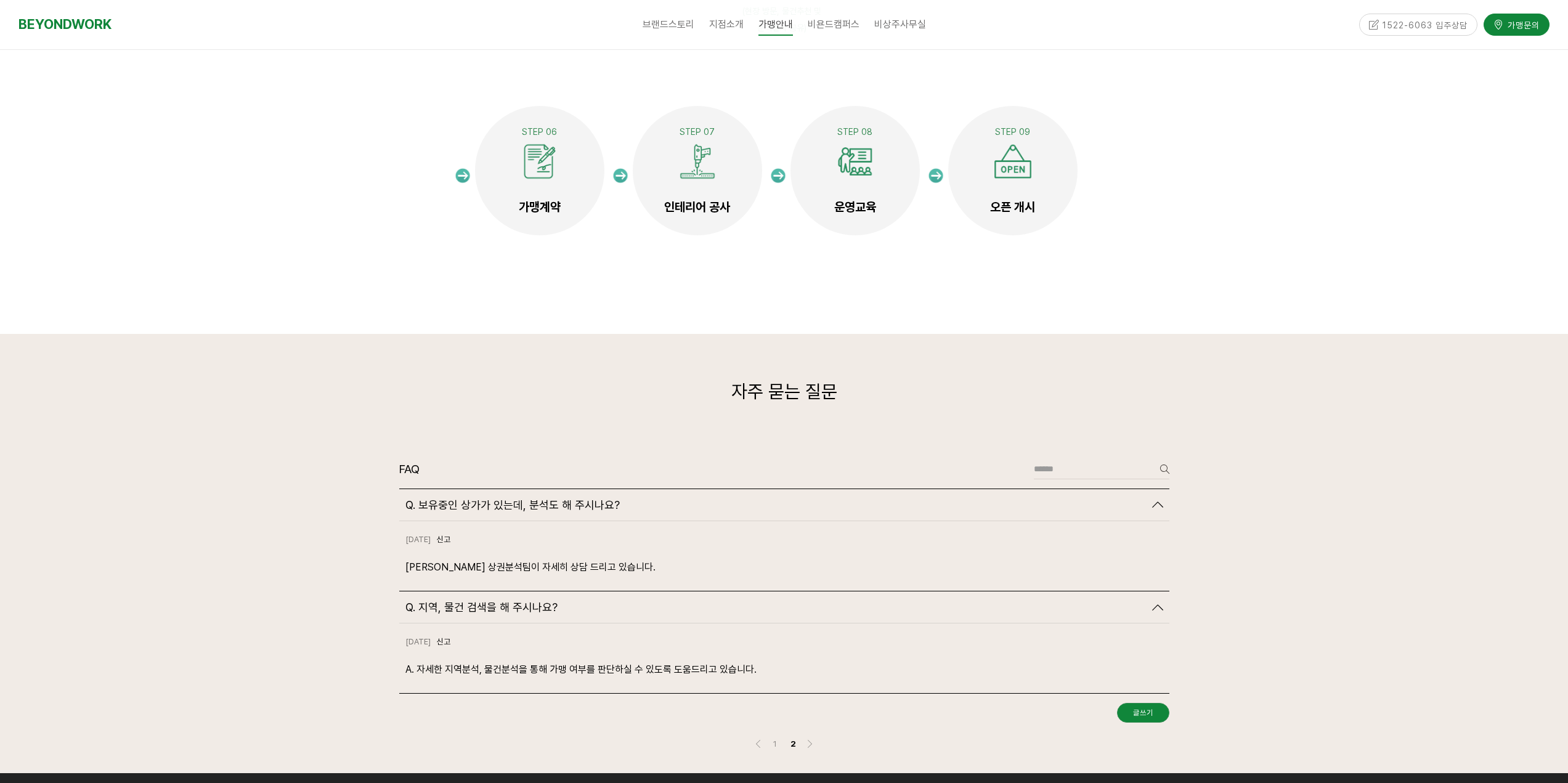
scroll to position [2711, 0]
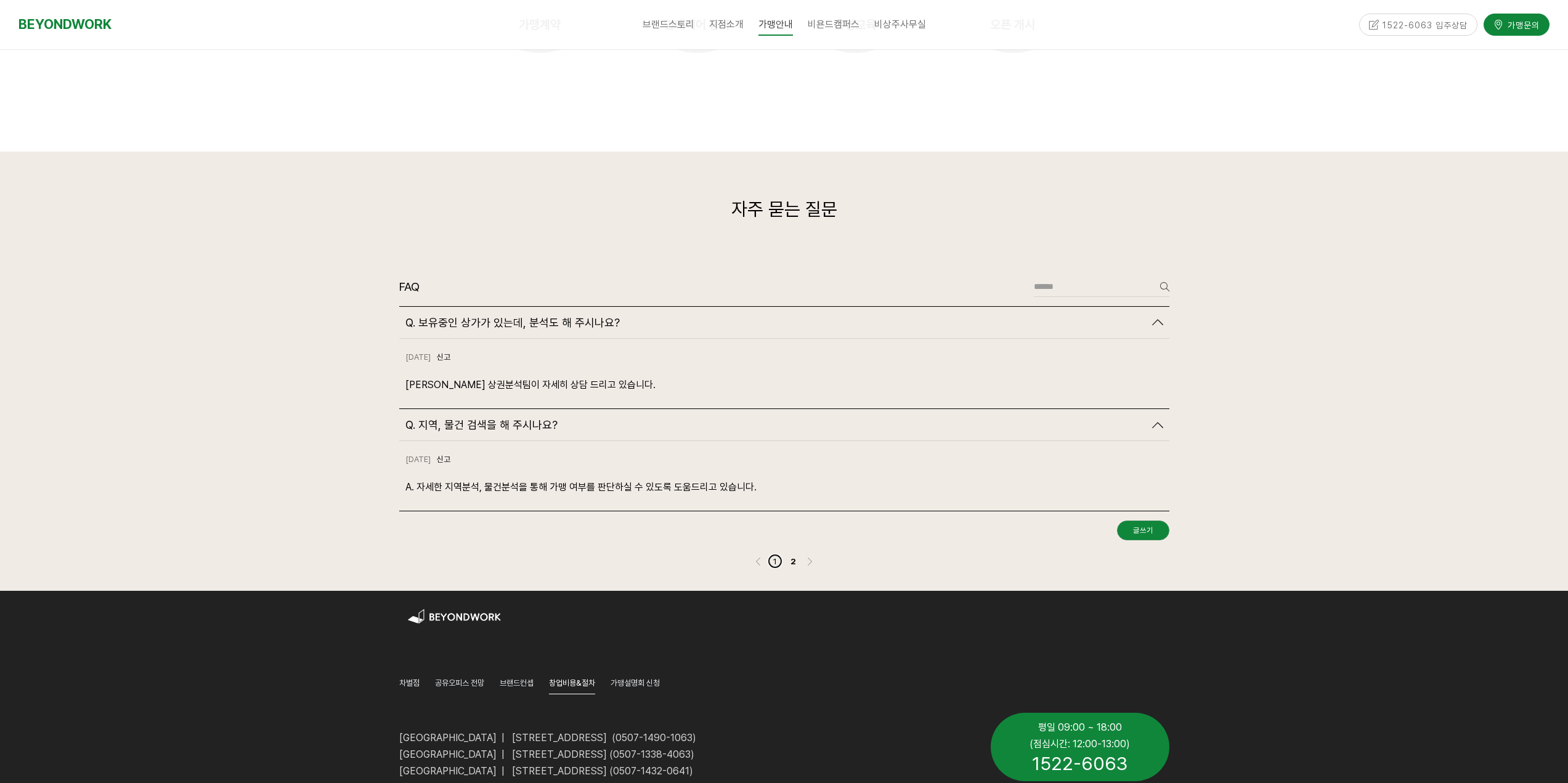
click at [772, 554] on link "1" at bounding box center [775, 560] width 15 height 15
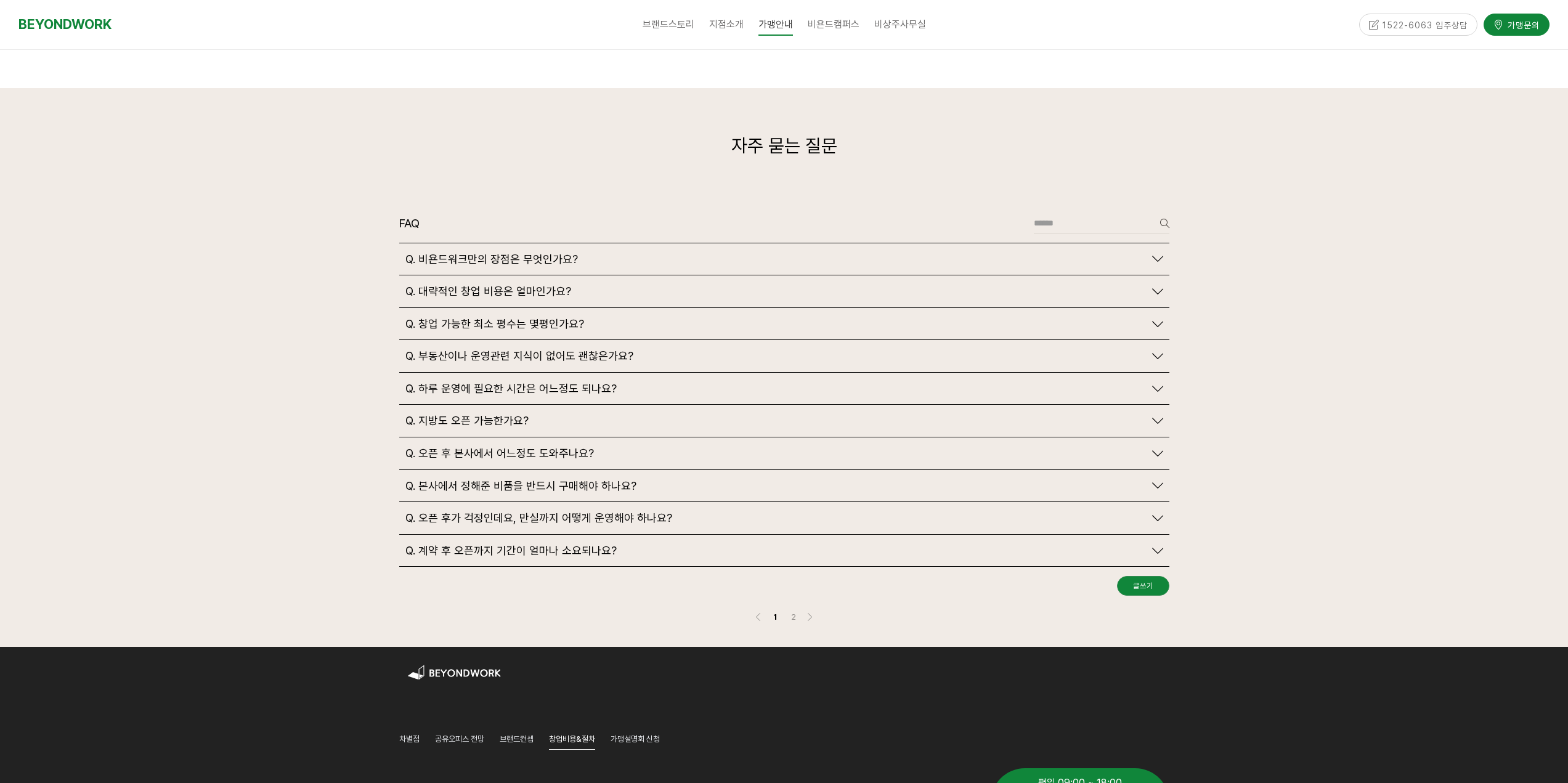
scroll to position [2762, 0]
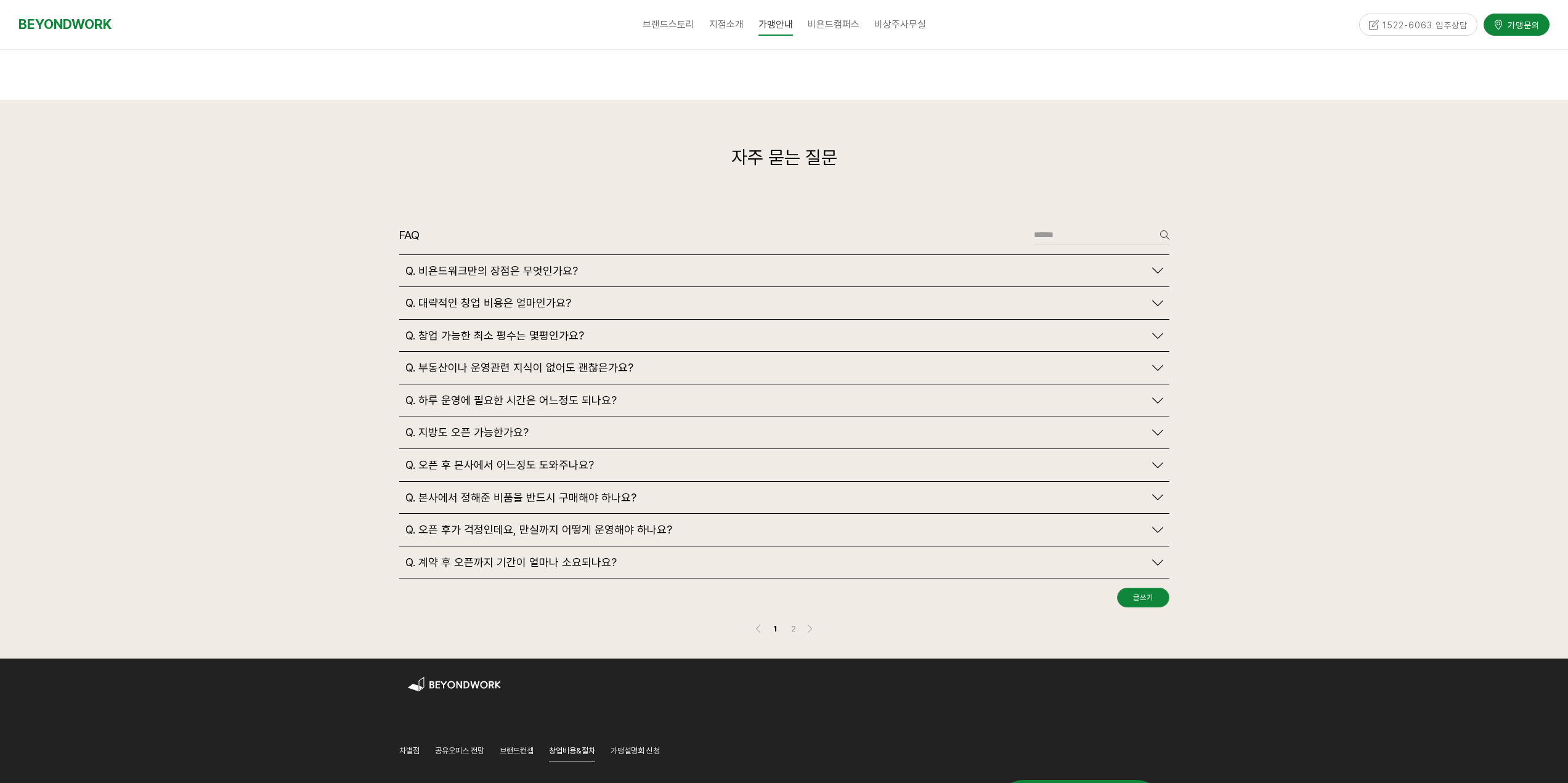
click at [1162, 427] on icon at bounding box center [1157, 432] width 11 height 11
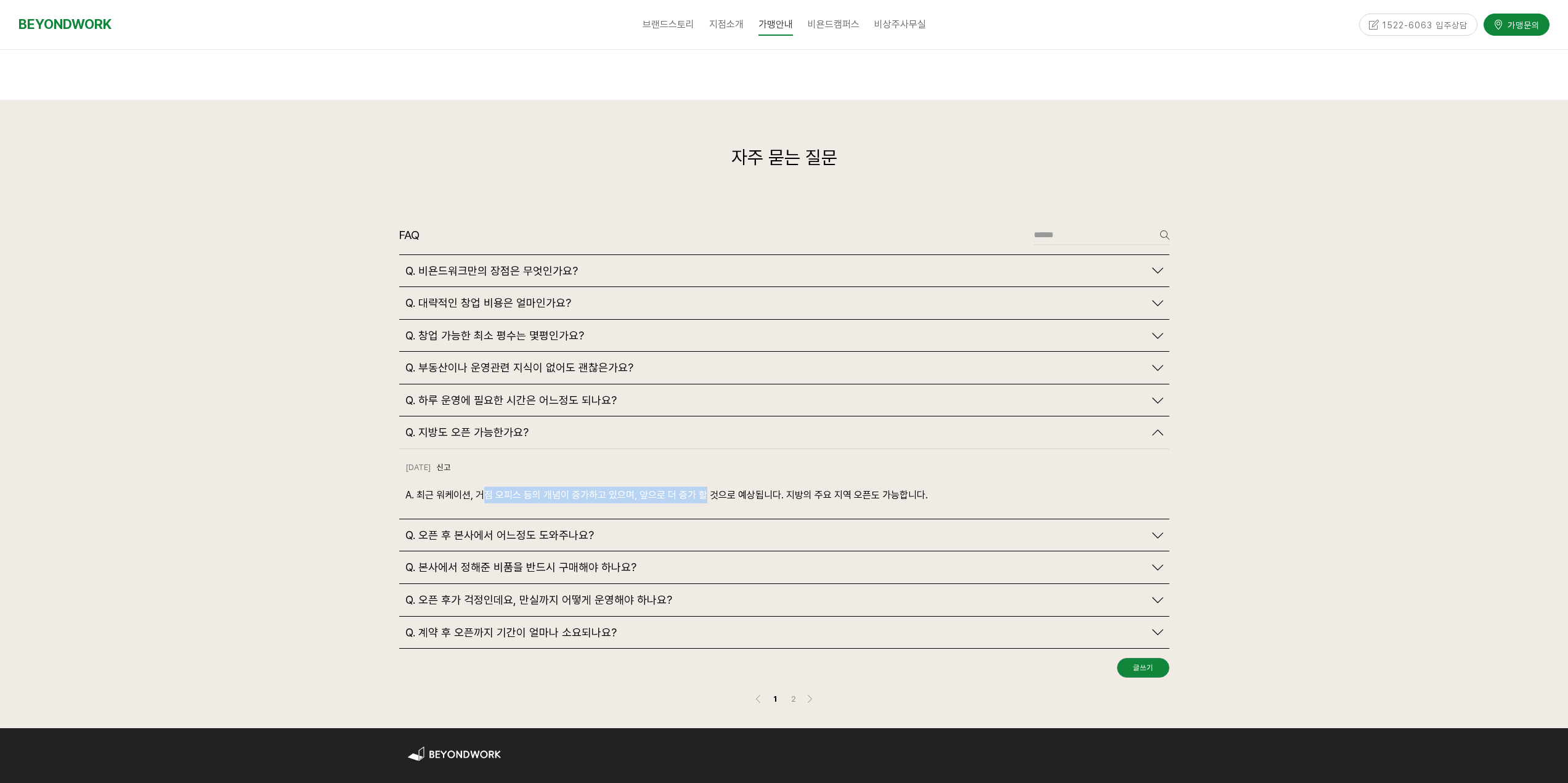
drag, startPoint x: 480, startPoint y: 472, endPoint x: 713, endPoint y: 469, distance: 233.0
click at [710, 486] on p "A. 최근 워케이션, 거점 오피스 등의 개념이 증가하고 있으며, 앞으로 더 증가 할 것으로 예상됩니다. 지방의 주요 지역 오픈도 가능합니다." at bounding box center [785, 494] width 758 height 16
click at [1161, 529] on icon at bounding box center [1157, 535] width 11 height 11
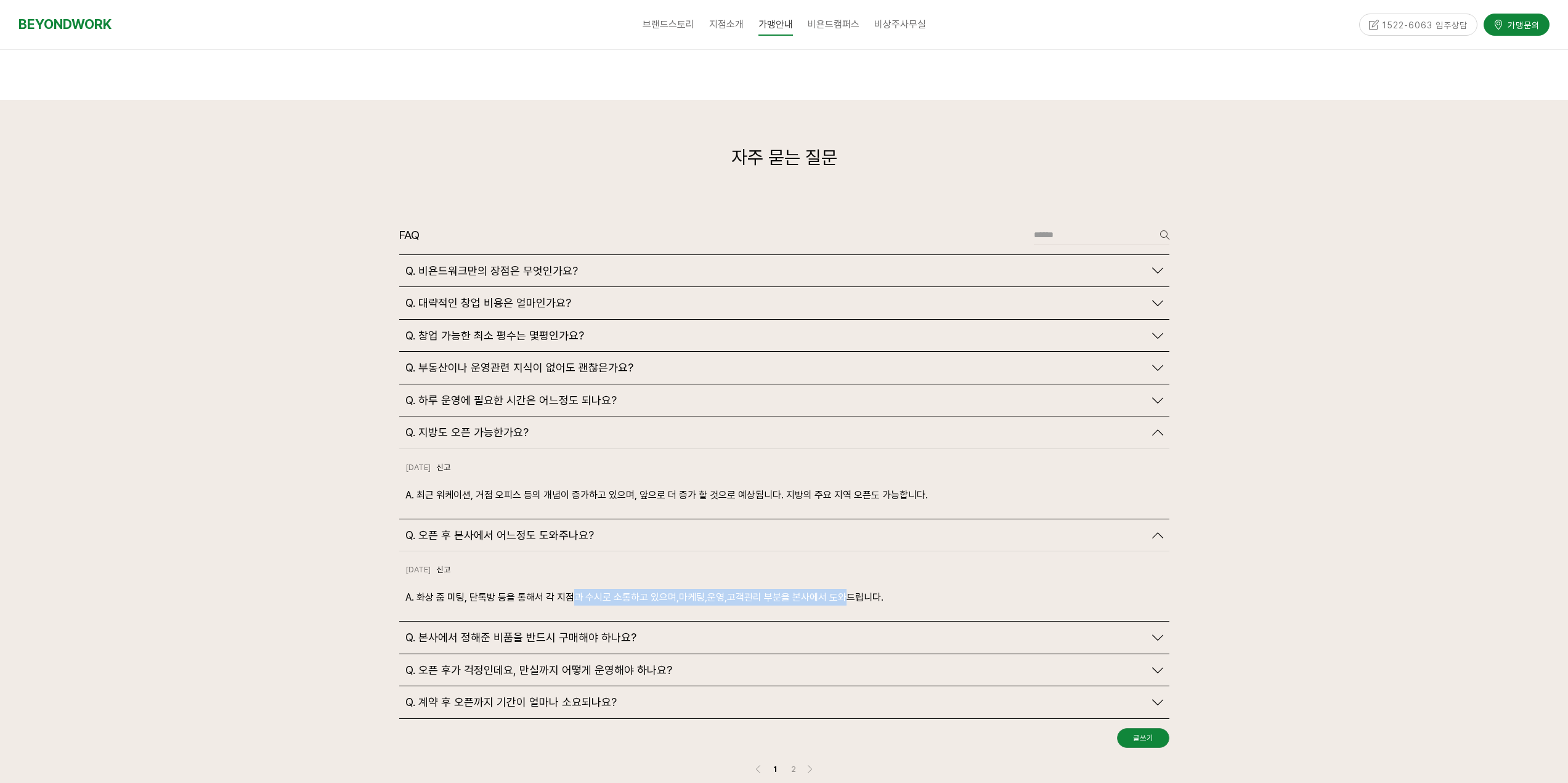
drag, startPoint x: 585, startPoint y: 569, endPoint x: 838, endPoint y: 573, distance: 253.0
click at [838, 589] on p "A. 화상 줌 미팅, 단톡방 등을 통해서 각 지점과 수시로 소통하고 있으며,마케팅,운영,고객관리 부분을 본사에서 도와드립니다." at bounding box center [785, 596] width 758 height 16
drag, startPoint x: 516, startPoint y: 561, endPoint x: 896, endPoint y: 577, distance: 380.3
click at [896, 577] on div "[DATE] 신고 신고 A. 화상 줌 미팅, 단톡방 등을 통해서 각 지점과 수시로 소통하고 있으며,마케팅,운영,고객관리 부분을 본사에서 도와드…" at bounding box center [784, 585] width 770 height 70
click at [569, 361] on span "Q. 부동산이나 운영관련 지식이 없어도 괜찮은가요?" at bounding box center [519, 368] width 228 height 14
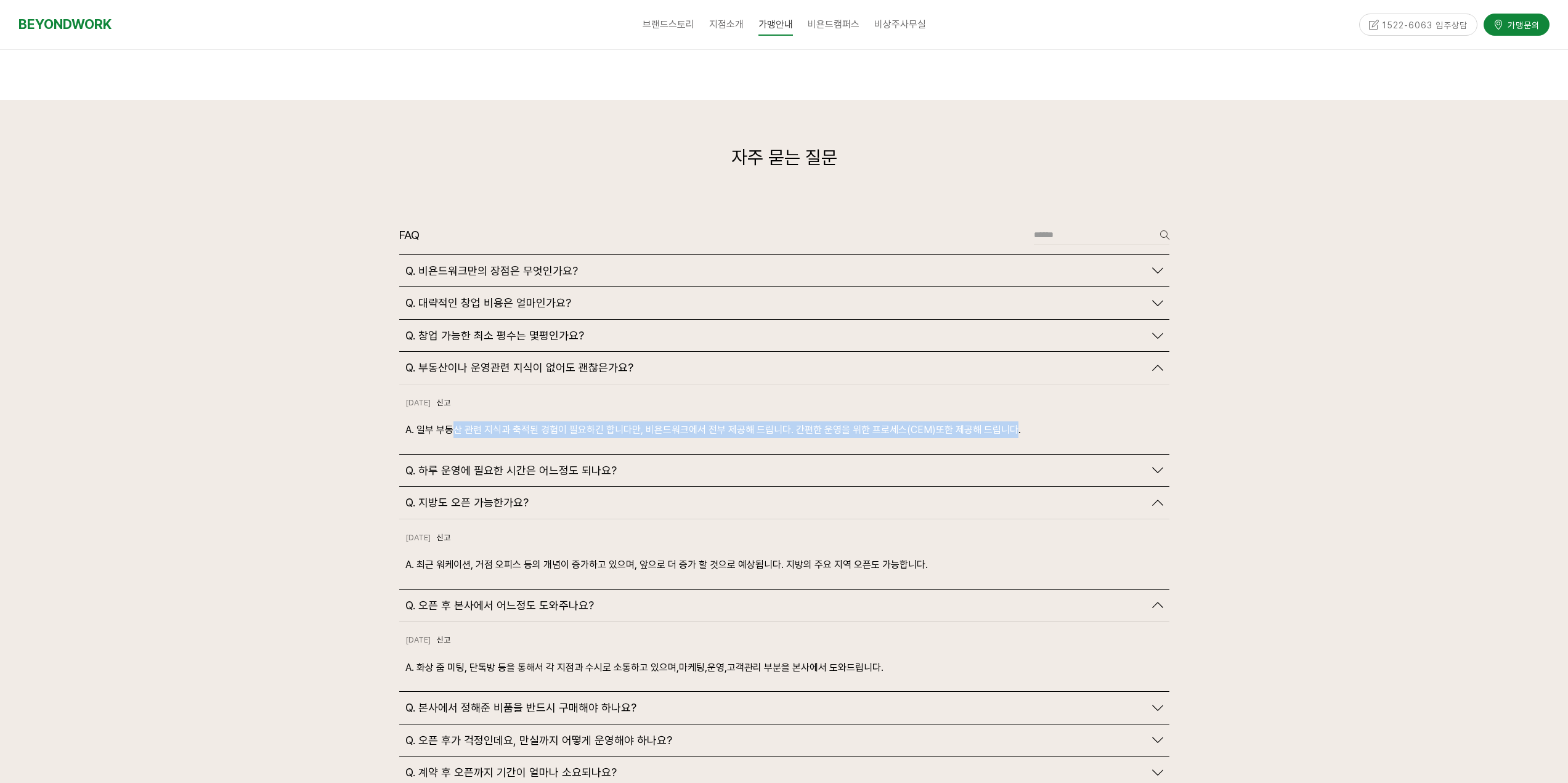
drag, startPoint x: 525, startPoint y: 402, endPoint x: 1010, endPoint y: 417, distance: 485.2
click at [1010, 417] on div "[DATE] 신고 신고 A. 일부 부동산 관련 지식과 축적된 경험이 필요하긴 합니다만, 비욘드워크에서 전부 제공해 드립니다. 간편한 운영을 위…" at bounding box center [784, 419] width 770 height 70
click at [555, 329] on span "Q. 창업 가능한 최소 평수는 몇평인가요?" at bounding box center [495, 336] width 179 height 14
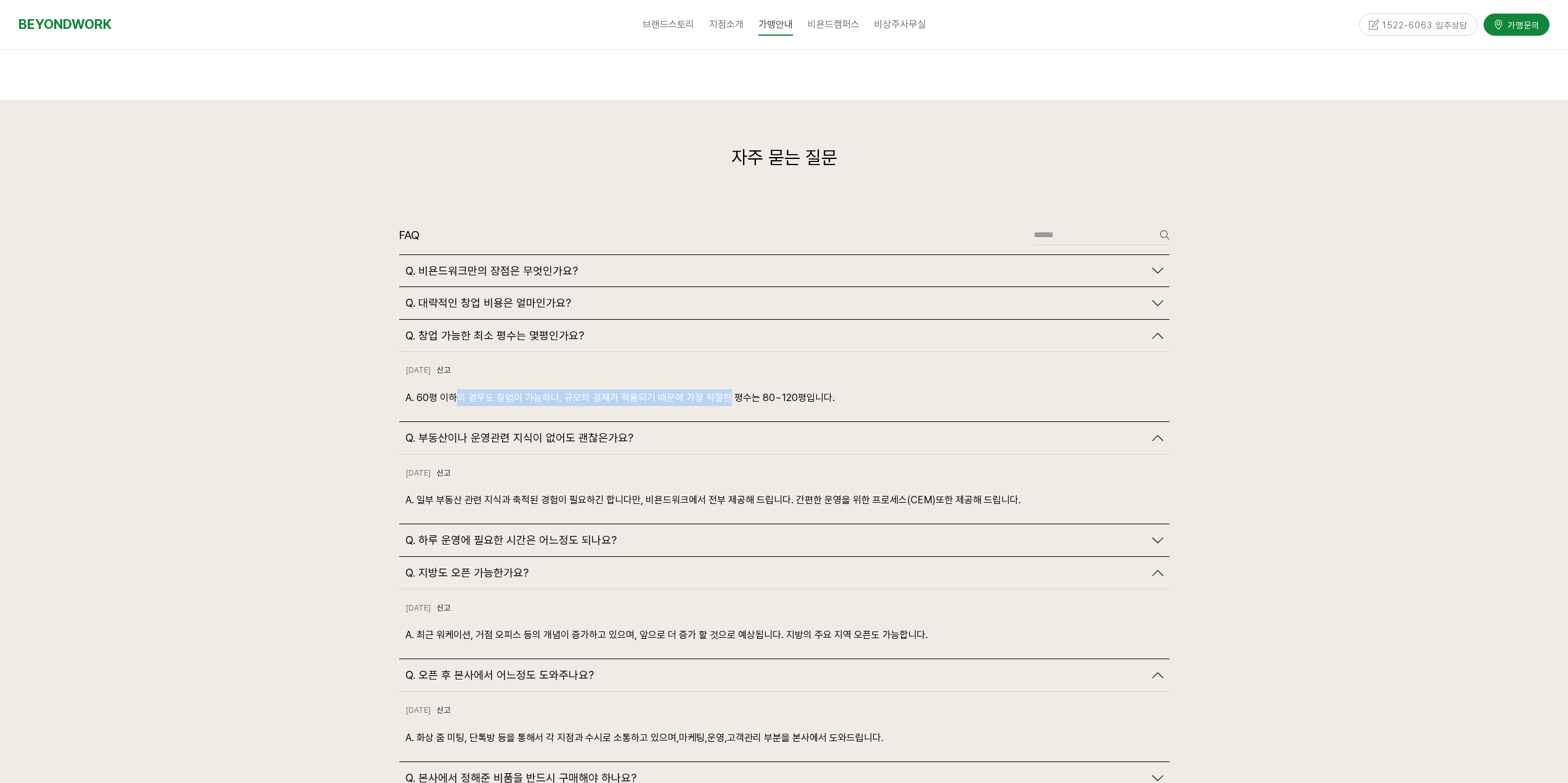
drag, startPoint x: 454, startPoint y: 373, endPoint x: 729, endPoint y: 375, distance: 275.0
click at [726, 389] on p "A. 60평 이하의 경우도 창업이 가능하나, 규모의 경제가 적용되기 때문에 가장 적절한 평수는 80~120평입니다." at bounding box center [785, 397] width 758 height 16
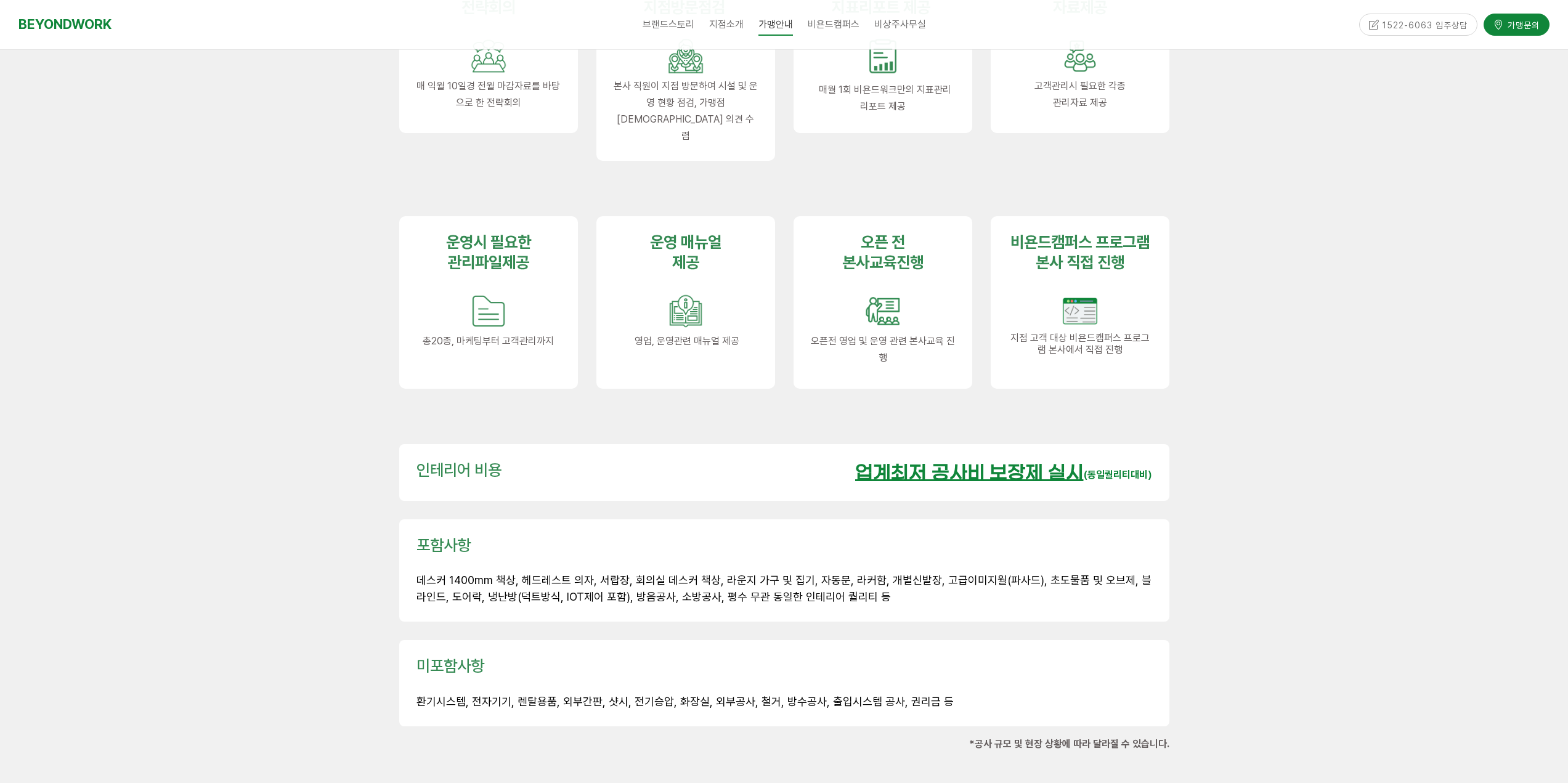
scroll to position [1530, 0]
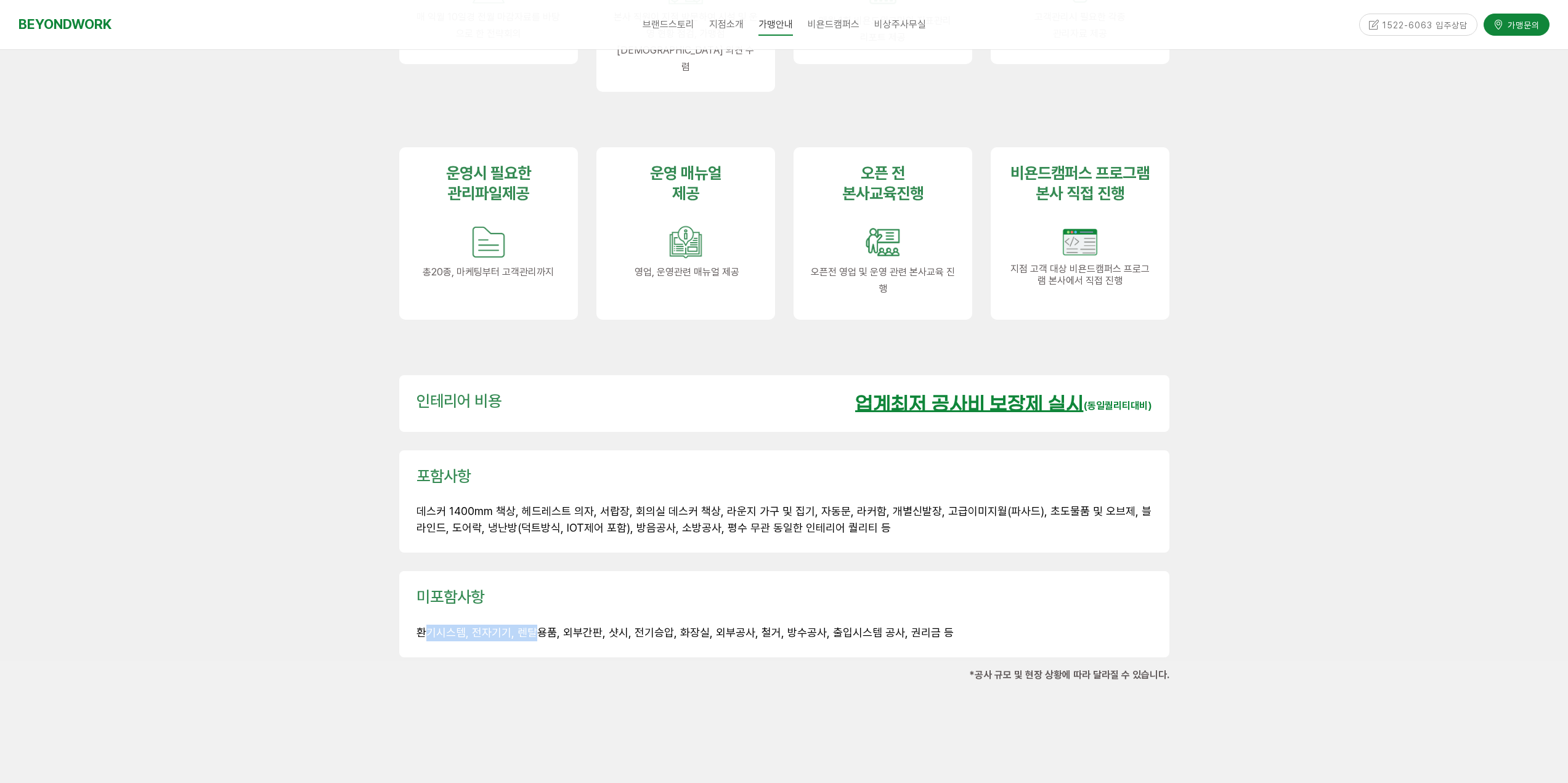
drag, startPoint x: 423, startPoint y: 607, endPoint x: 536, endPoint y: 608, distance: 113.0
click at [536, 626] on span "환기시스템, 전자기기, 렌탈용품, 외부간판, 샷시, 전기승압, 화장실, 외부공사, 철거, 방수공사, 출입시스템 공사, 권리금 등" at bounding box center [685, 632] width 537 height 13
drag, startPoint x: 481, startPoint y: 496, endPoint x: 655, endPoint y: 511, distance: 174.6
click at [655, 511] on div "포함사항 데스커 1400mm 책상, 헤드레스트 의자, 서랍장, 회의실 데스커 책상, 라운지 가구 및 집기, 자동문, 라커함, 개별신발장, 고급…" at bounding box center [784, 502] width 770 height 103
drag, startPoint x: 612, startPoint y: 592, endPoint x: 758, endPoint y: 606, distance: 146.7
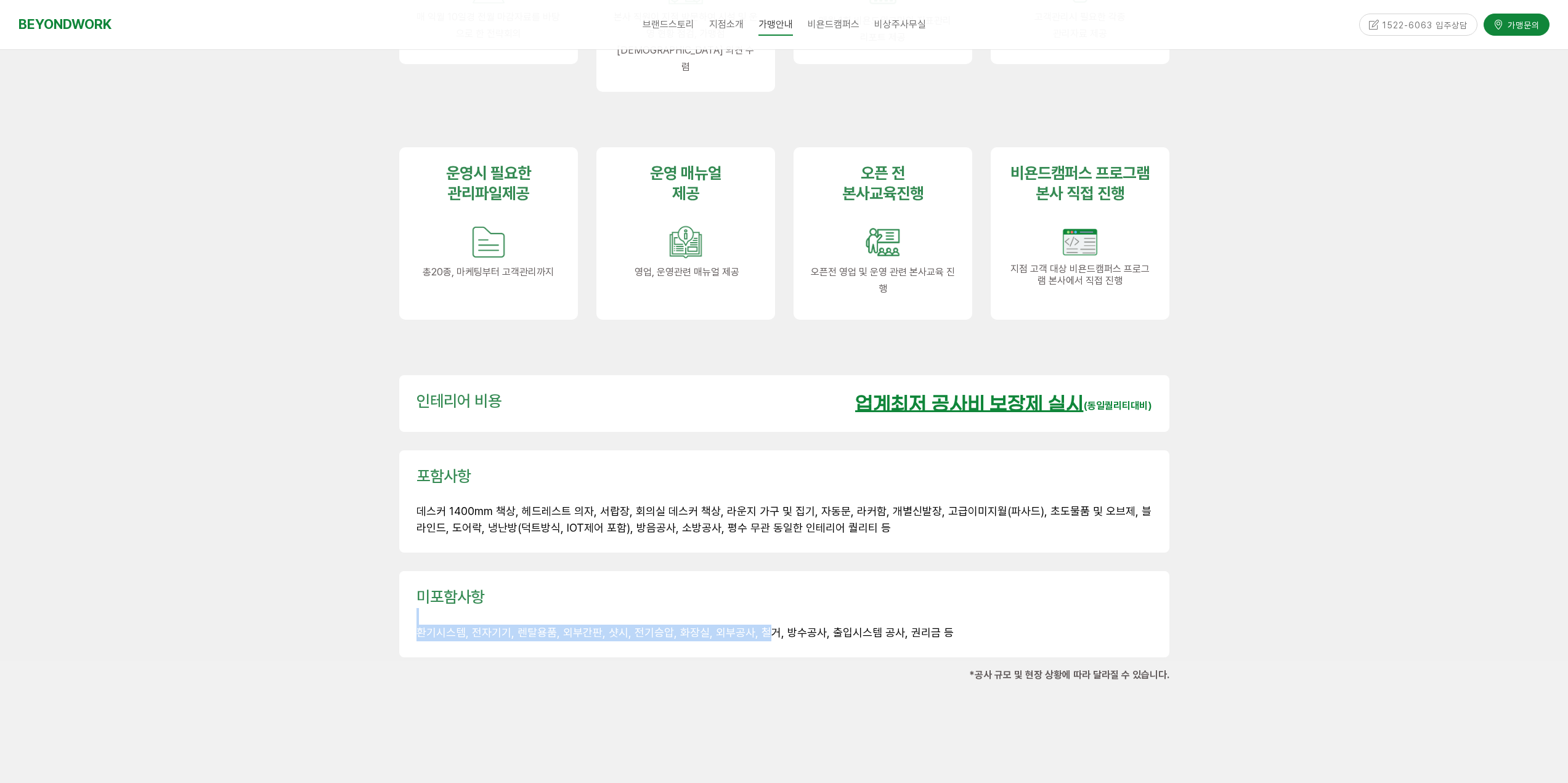
click at [758, 606] on div "미포함사항 환기시스템, 전자기기, 렌탈용품, 외부간판, 샷시, 전기승압, 화장실, 외부공사, 철거, 방수공사, 출입시스템 공사, 권리금 등" at bounding box center [785, 614] width 736 height 54
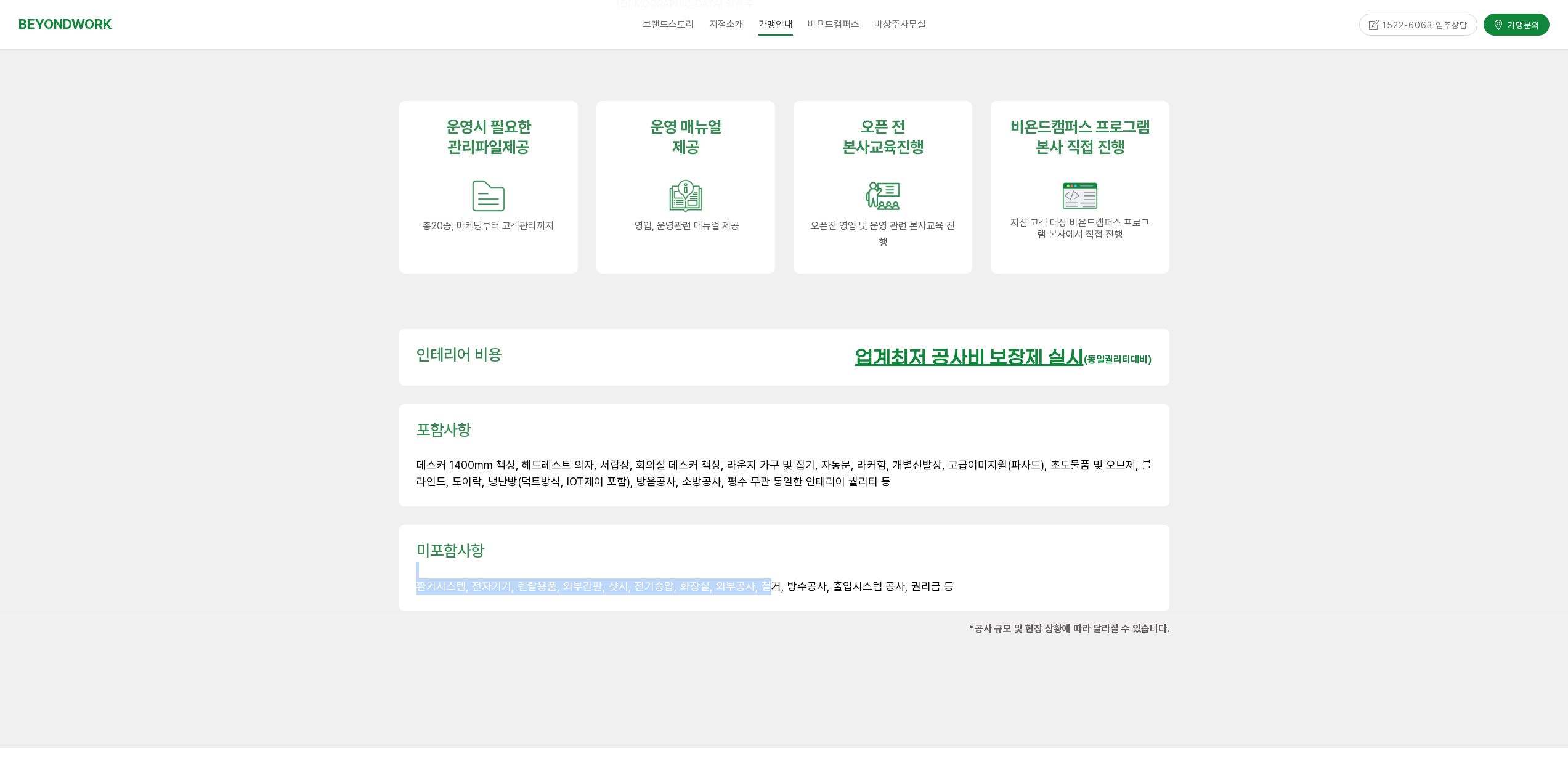
scroll to position [1715, 0]
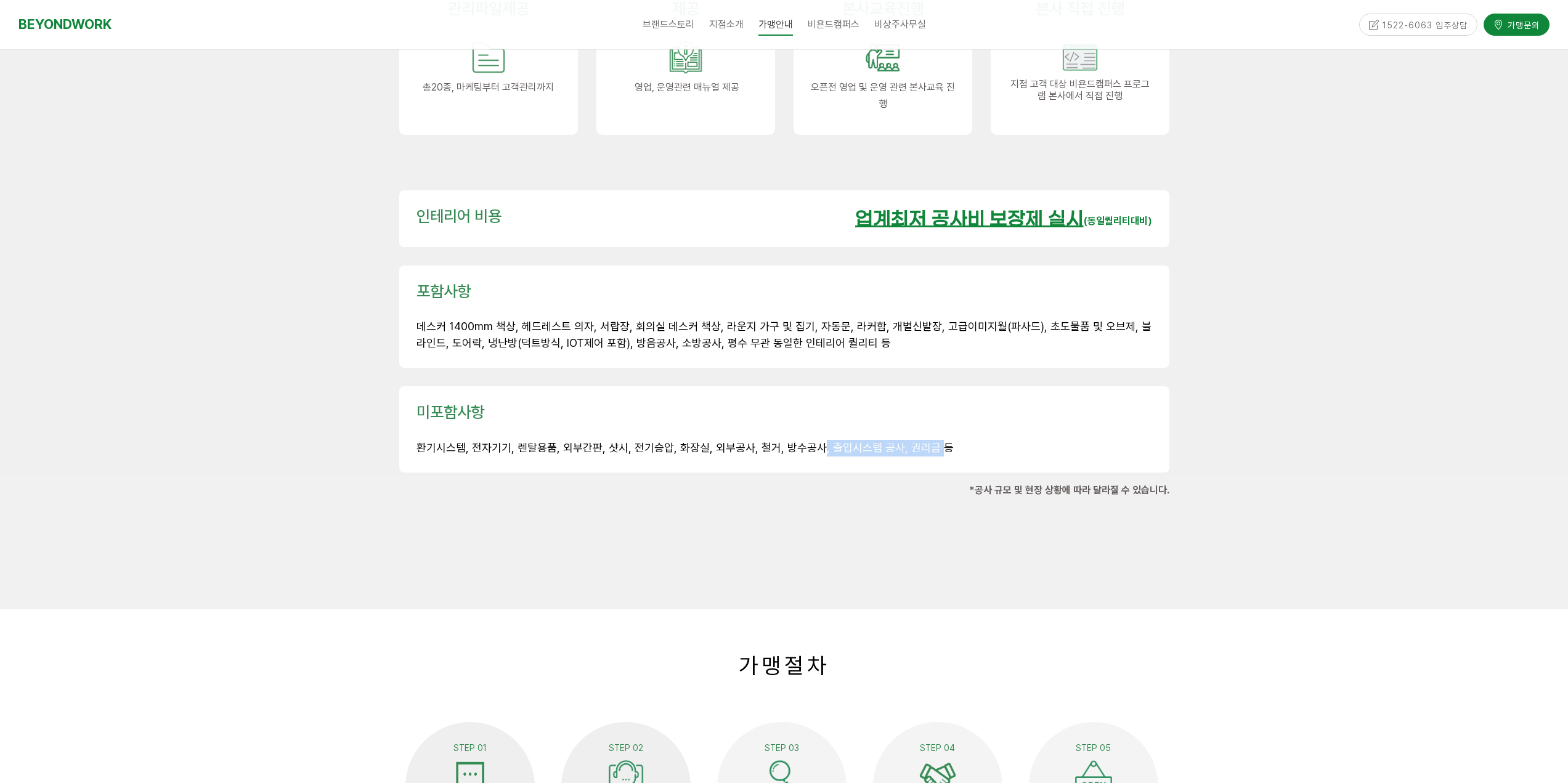
drag, startPoint x: 812, startPoint y: 422, endPoint x: 925, endPoint y: 435, distance: 113.7
click at [925, 435] on div "미포함사항 환기시스템, 전자기기, 렌탈용품, 외부간판, 샷시, 전기승압, 화장실, 외부공사, 철거, 방수공사, 출입시스템 공사, 권리금 등" at bounding box center [784, 429] width 770 height 86
click at [814, 441] on span "환기시스템, 전자기기, 렌탈용품, 외부간판, 샷시, 전기승압, 화장실, 외부공사, 철거, 방수공사, 출입시스템 공사, 권리금 등" at bounding box center [685, 447] width 537 height 13
drag, startPoint x: 808, startPoint y: 421, endPoint x: 874, endPoint y: 423, distance: 66.0
click at [874, 441] on span "환기시스템, 전자기기, 렌탈용품, 외부간판, 샷시, 전기승압, 화장실, 외부공사, 철거, 방수공사, 출입시스템 공사, 권리금 등" at bounding box center [685, 447] width 537 height 13
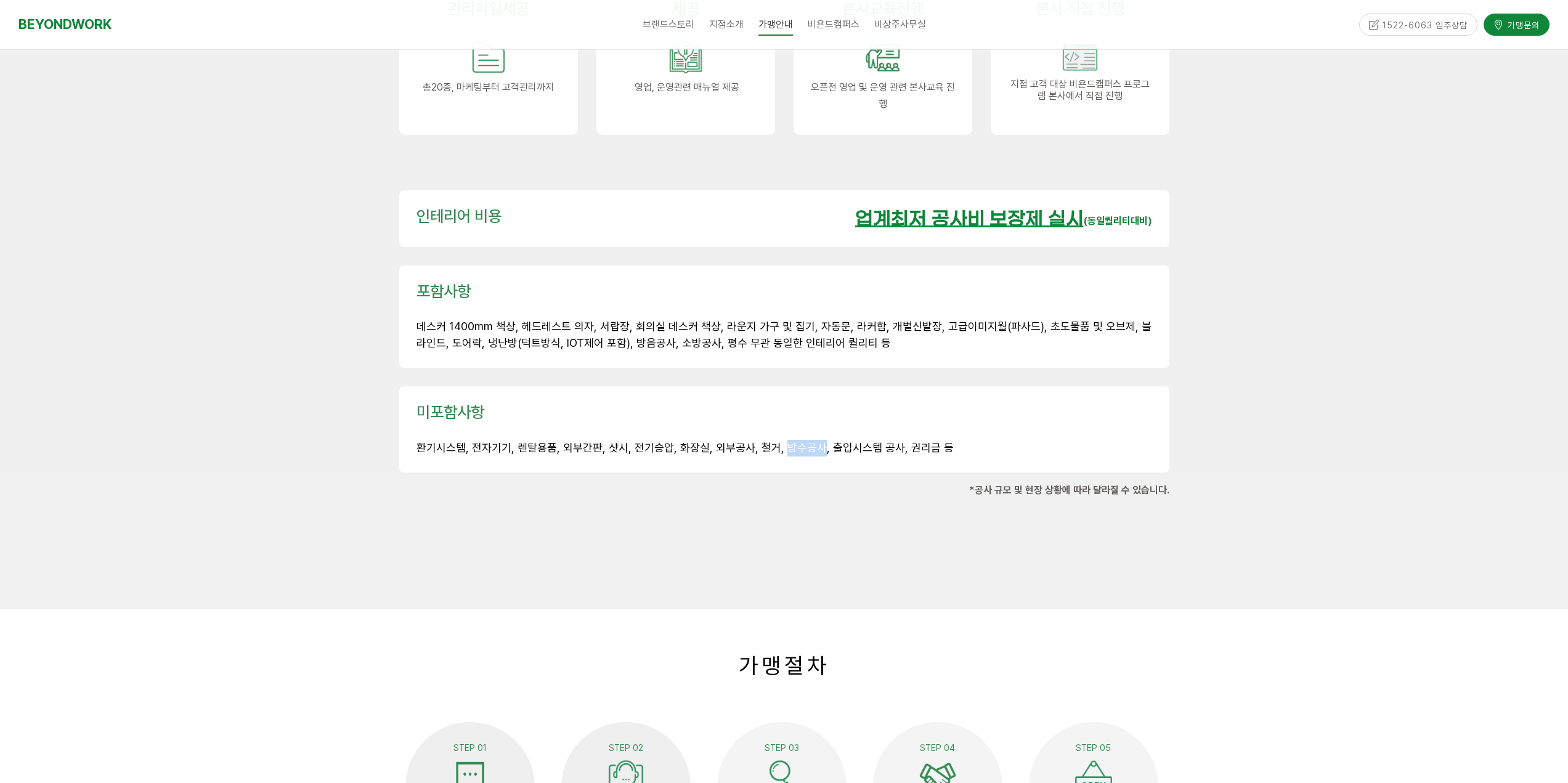
drag, startPoint x: 775, startPoint y: 415, endPoint x: 812, endPoint y: 416, distance: 37.0
click at [812, 441] on span "환기시스템, 전자기기, 렌탈용품, 외부간판, 샷시, 전기승압, 화장실, 외부공사, 철거, 방수공사, 출입시스템 공사, 권리금 등" at bounding box center [685, 447] width 537 height 13
drag, startPoint x: 740, startPoint y: 413, endPoint x: 782, endPoint y: 419, distance: 42.4
click at [782, 440] on p "환기시스템, 전자기기, 렌탈용품, 외부간판, 샷시, 전기승압, 화장실, 외부공사, 철거, 방수공사, 출입시스템 공사, 권리금 등" at bounding box center [785, 448] width 736 height 16
drag, startPoint x: 715, startPoint y: 417, endPoint x: 775, endPoint y: 423, distance: 60.3
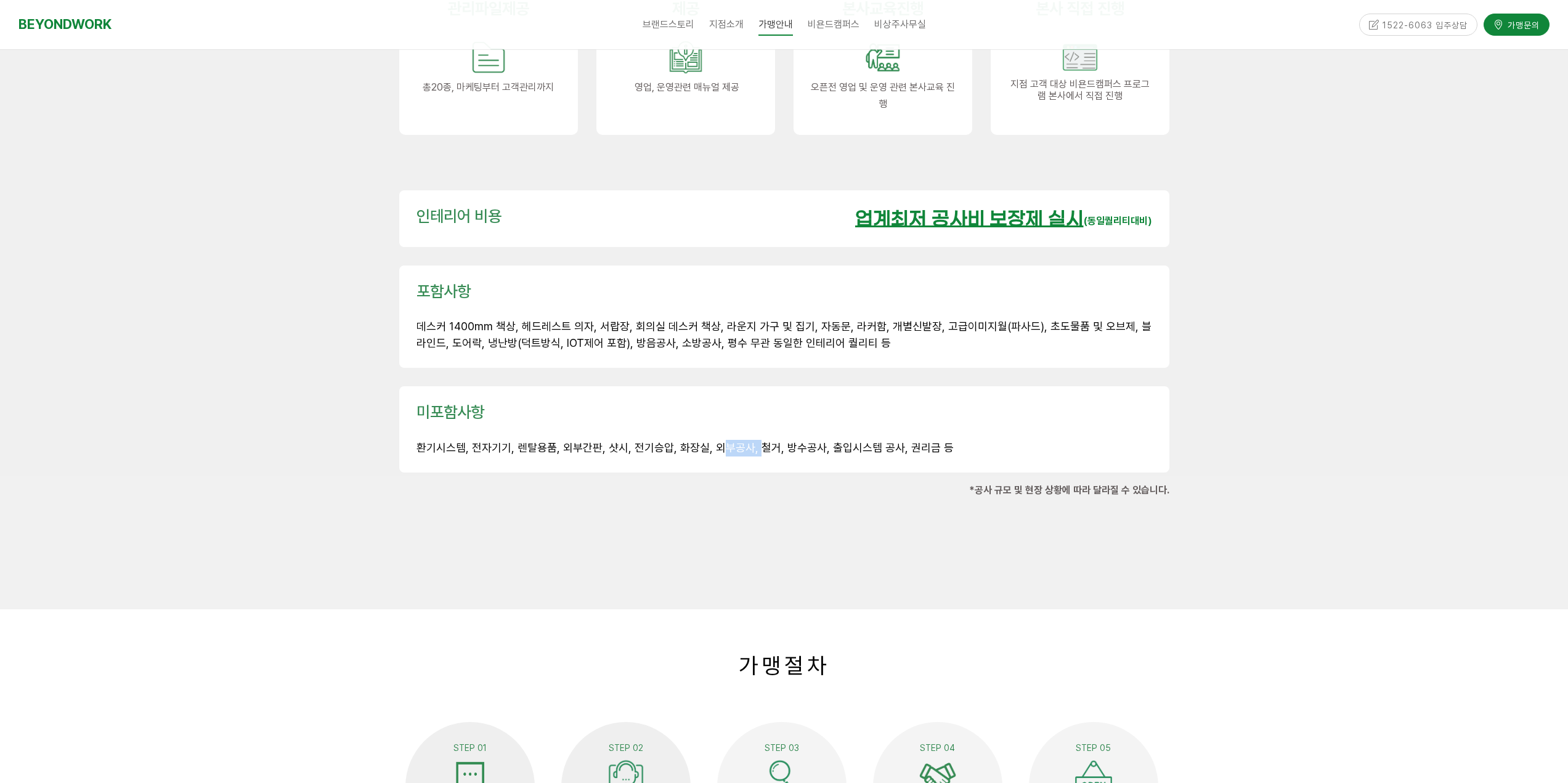
click at [763, 441] on span "환기시스템, 전자기기, 렌탈용품, 외부간판, 샷시, 전기승압, 화장실, 외부공사, 철거, 방수공사, 출입시스템 공사, 권리금 등" at bounding box center [685, 447] width 537 height 13
drag, startPoint x: 640, startPoint y: 407, endPoint x: 747, endPoint y: 417, distance: 107.5
click at [746, 417] on div "미포함사항 환기시스템, 전자기기, 렌탈용품, 외부간판, 샷시, 전기승압, 화장실, 외부공사, 철거, 방수공사, 출입시스템 공사, 권리금 등" at bounding box center [785, 429] width 736 height 54
click at [675, 441] on span "환기시스템, 전자기기, 렌탈용품, 외부간판, 샷시, 전기승압, 화장실, 외부공사, 철거, 방수공사, 출입시스템 공사, 권리금 등" at bounding box center [685, 447] width 537 height 13
drag, startPoint x: 565, startPoint y: 419, endPoint x: 688, endPoint y: 428, distance: 123.3
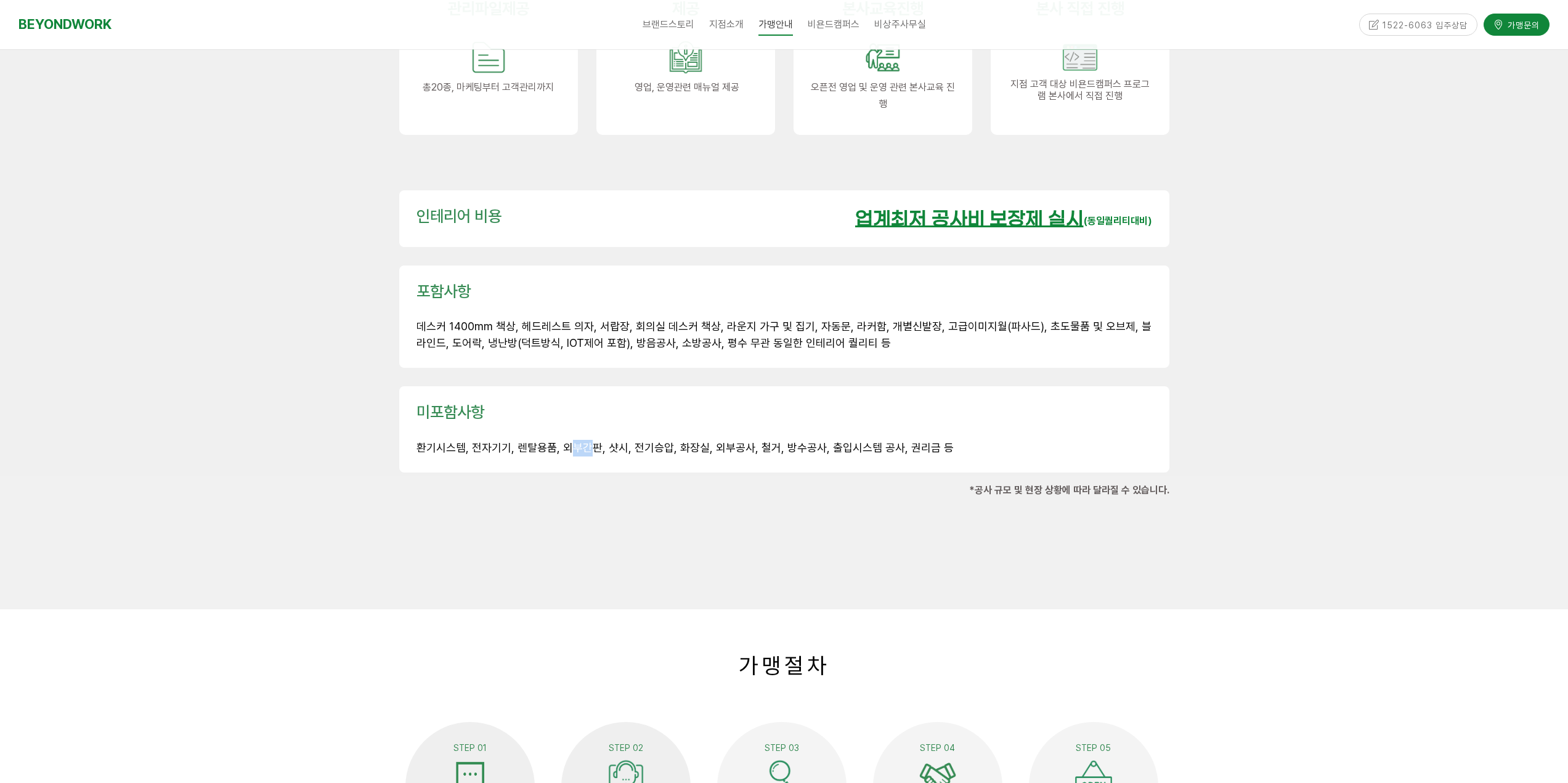
click at [612, 441] on span "환기시스템, 전자기기, 렌탈용품, 외부간판, 샷시, 전기승압, 화장실, 외부공사, 철거, 방수공사, 출입시스템 공사, 권리금 등" at bounding box center [685, 447] width 537 height 13
click at [685, 440] on p "환기시스템, 전자기기, 렌탈용품, 외부간판, 샷시, 전기승압, 화장실, 외부공사, 철거, 방수공사, 출입시스템 공사, 권리금 등" at bounding box center [785, 448] width 736 height 16
drag, startPoint x: 564, startPoint y: 417, endPoint x: 652, endPoint y: 417, distance: 88.0
click at [632, 441] on span "환기시스템, 전자기기, 렌탈용품, 외부간판, 샷시, 전기승압, 화장실, 외부공사, 철거, 방수공사, 출입시스템 공사, 권리금 등" at bounding box center [685, 447] width 537 height 13
drag, startPoint x: 685, startPoint y: 419, endPoint x: 656, endPoint y: 419, distance: 29.0
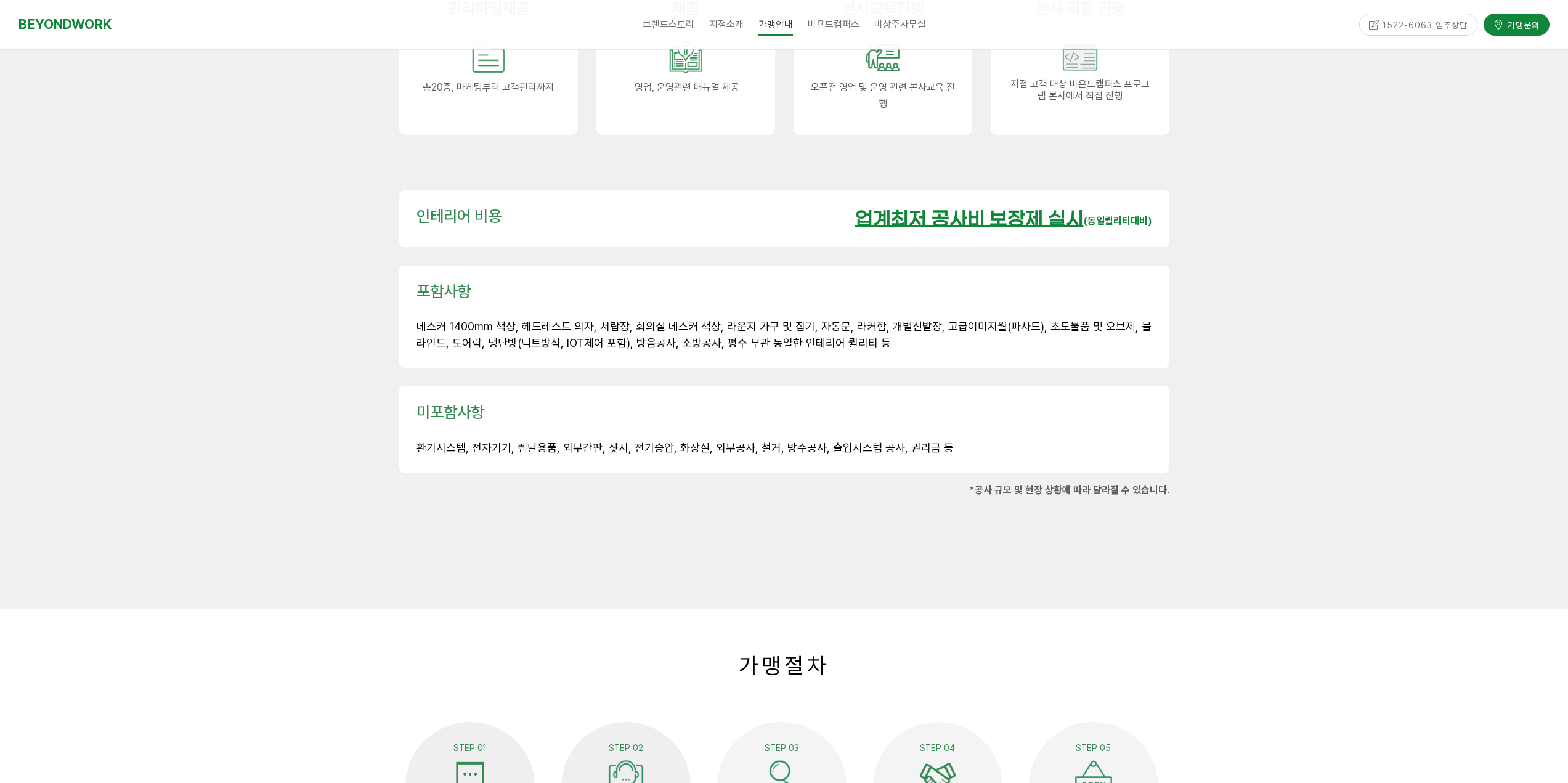
click at [685, 441] on span "환기시스템, 전자기기, 렌탈용품, 외부간판, 샷시, 전기승압, 화장실, 외부공사, 철거, 방수공사, 출입시스템 공사, 권리금 등" at bounding box center [685, 447] width 537 height 13
drag, startPoint x: 579, startPoint y: 417, endPoint x: 690, endPoint y: 420, distance: 111.0
click at [636, 441] on span "환기시스템, 전자기기, 렌탈용품, 외부간판, 샷시, 전기승압, 화장실, 외부공사, 철거, 방수공사, 출입시스템 공사, 권리금 등" at bounding box center [685, 447] width 537 height 13
drag, startPoint x: 690, startPoint y: 420, endPoint x: 558, endPoint y: 418, distance: 132.0
click at [690, 441] on span "환기시스템, 전자기기, 렌탈용품, 외부간판, 샷시, 전기승압, 화장실, 외부공사, 철거, 방수공사, 출입시스템 공사, 권리금 등" at bounding box center [685, 447] width 537 height 13
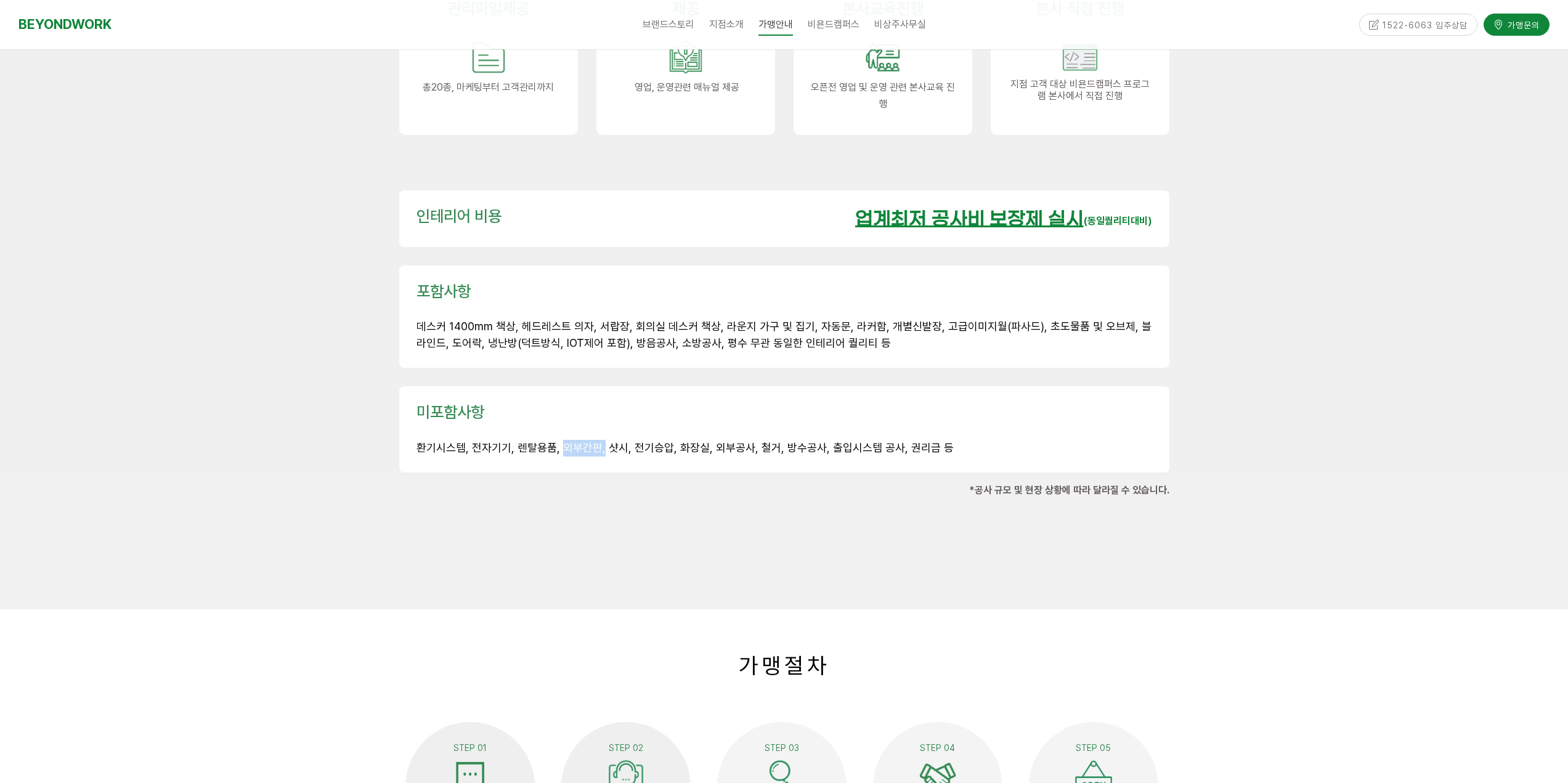
drag, startPoint x: 558, startPoint y: 418, endPoint x: 701, endPoint y: 425, distance: 143.2
click at [655, 441] on span "환기시스템, 전자기기, 렌탈용품, 외부간판, 샷시, 전기승압, 화장실, 외부공사, 철거, 방수공사, 출입시스템 공사, 권리금 등" at bounding box center [685, 447] width 537 height 13
drag, startPoint x: 701, startPoint y: 425, endPoint x: 689, endPoint y: 426, distance: 12.0
click at [692, 441] on span "환기시스템, 전자기기, 렌탈용품, 외부간판, 샷시, 전기승압, 화장실, 외부공사, 철거, 방수공사, 출입시스템 공사, 권리금 등" at bounding box center [685, 447] width 537 height 13
click at [624, 441] on span "환기시스템, 전자기기, 렌탈용품, 외부간판, 샷시, 전기승압, 화장실, 외부공사, 철거, 방수공사, 출입시스템 공사, 권리금 등" at bounding box center [685, 447] width 537 height 13
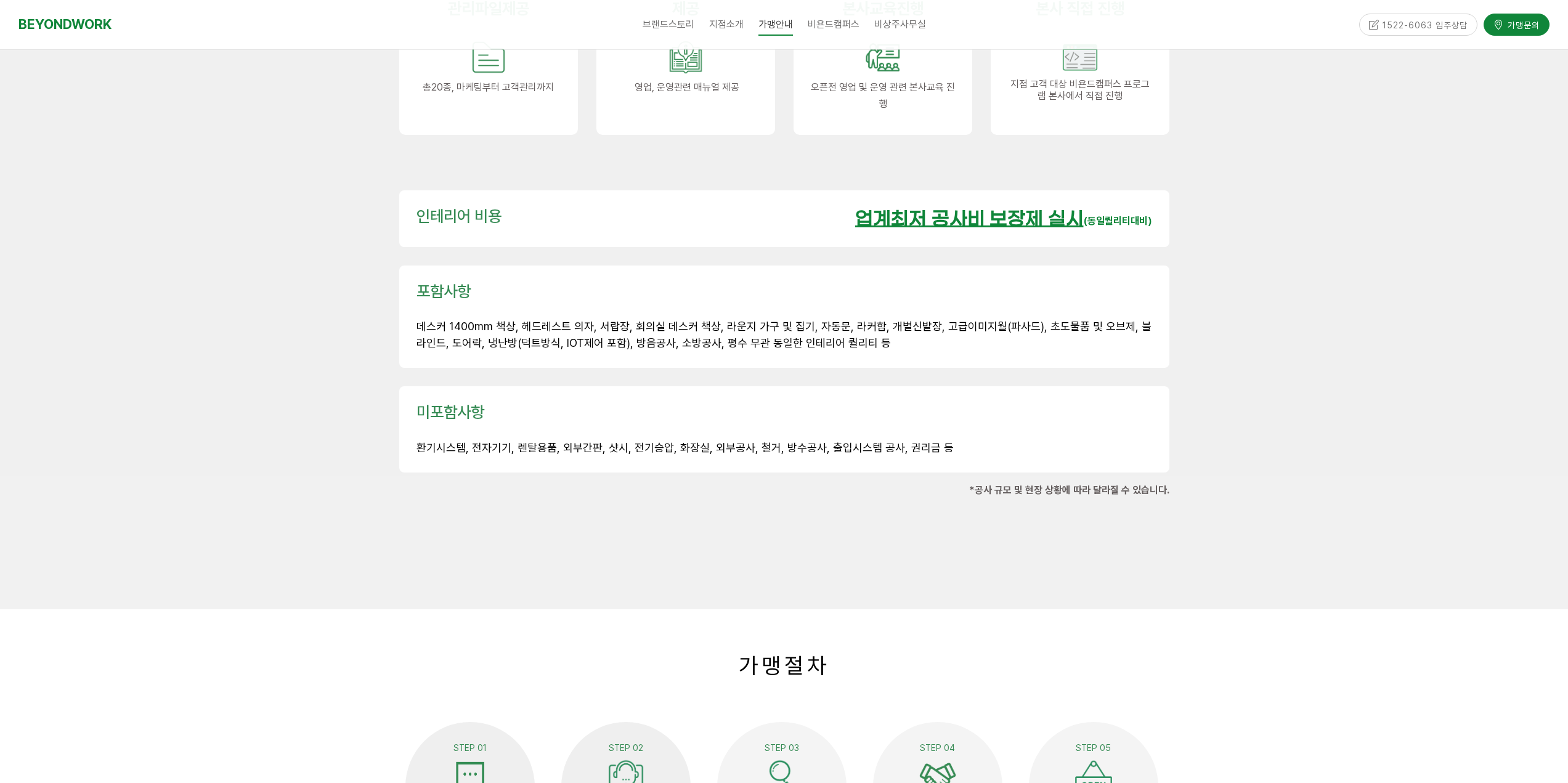
click at [668, 441] on span "환기시스템, 전자기기, 렌탈용품, 외부간판, 샷시, 전기승압, 화장실, 외부공사, 철거, 방수공사, 출입시스템 공사, 권리금 등" at bounding box center [685, 447] width 537 height 13
drag, startPoint x: 580, startPoint y: 419, endPoint x: 683, endPoint y: 419, distance: 103.0
click at [653, 441] on span "환기시스템, 전자기기, 렌탈용품, 외부간판, 샷시, 전기승압, 화장실, 외부공사, 철거, 방수공사, 출입시스템 공사, 권리금 등" at bounding box center [685, 447] width 537 height 13
drag, startPoint x: 683, startPoint y: 419, endPoint x: 518, endPoint y: 410, distance: 165.2
click at [673, 441] on span "환기시스템, 전자기기, 렌탈용품, 외부간판, 샷시, 전기승압, 화장실, 외부공사, 철거, 방수공사, 출입시스템 공사, 권리금 등" at bounding box center [685, 447] width 537 height 13
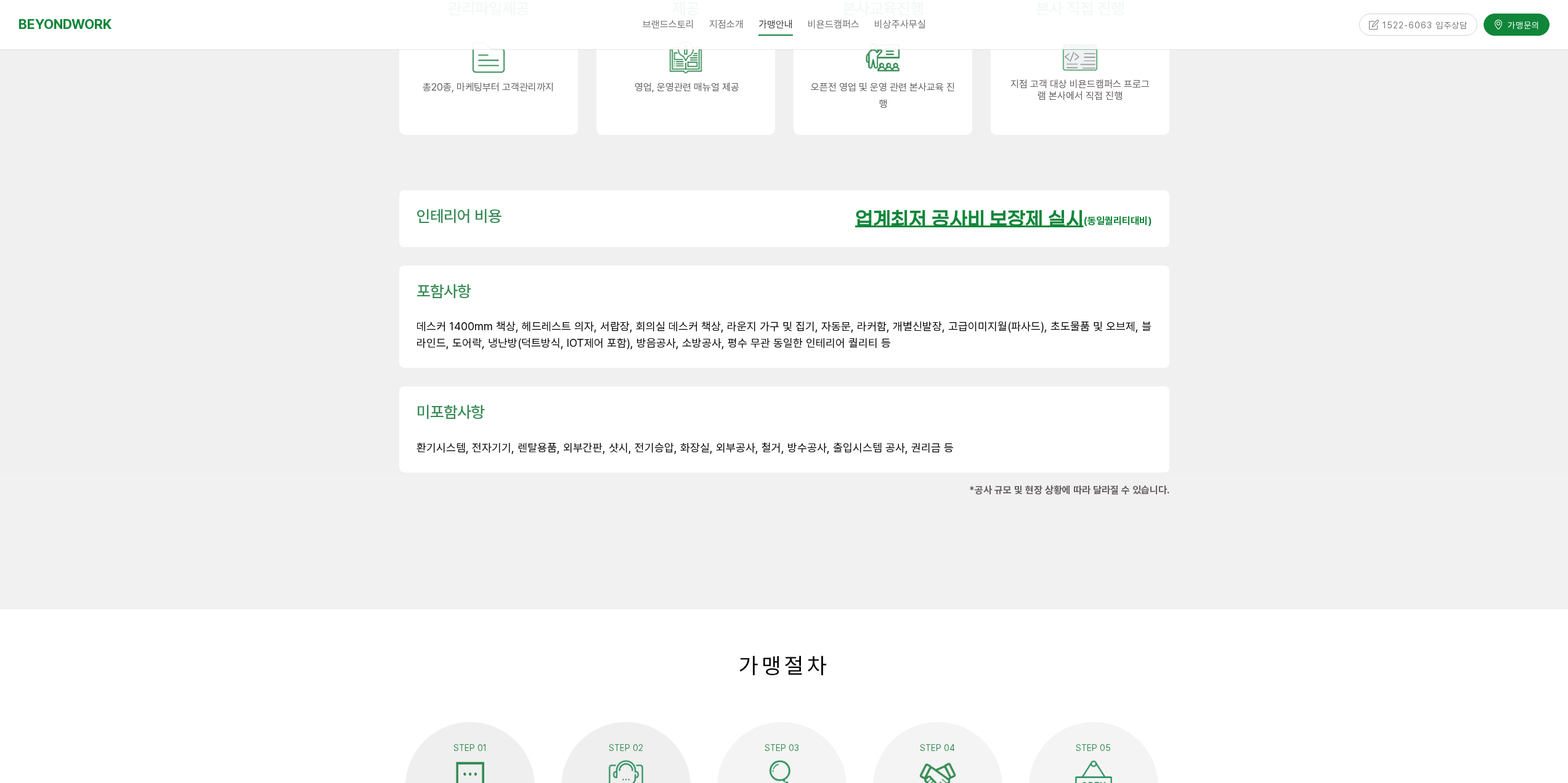
drag, startPoint x: 518, startPoint y: 410, endPoint x: 625, endPoint y: 419, distance: 107.4
click at [591, 418] on div "미포함사항 환기시스템, 전자기기, 렌탈용품, 외부간판, 샷시, 전기승압, 화장실, 외부공사, 철거, 방수공사, 출입시스템 공사, 권리금 등" at bounding box center [785, 429] width 736 height 54
drag, startPoint x: 625, startPoint y: 419, endPoint x: 596, endPoint y: 422, distance: 29.2
click at [615, 441] on span "환기시스템, 전자기기, 렌탈용품, 외부간판, 샷시, 전기승압, 화장실, 외부공사, 철거, 방수공사, 출입시스템 공사, 권리금 등" at bounding box center [685, 447] width 537 height 13
drag, startPoint x: 464, startPoint y: 417, endPoint x: 616, endPoint y: 427, distance: 152.3
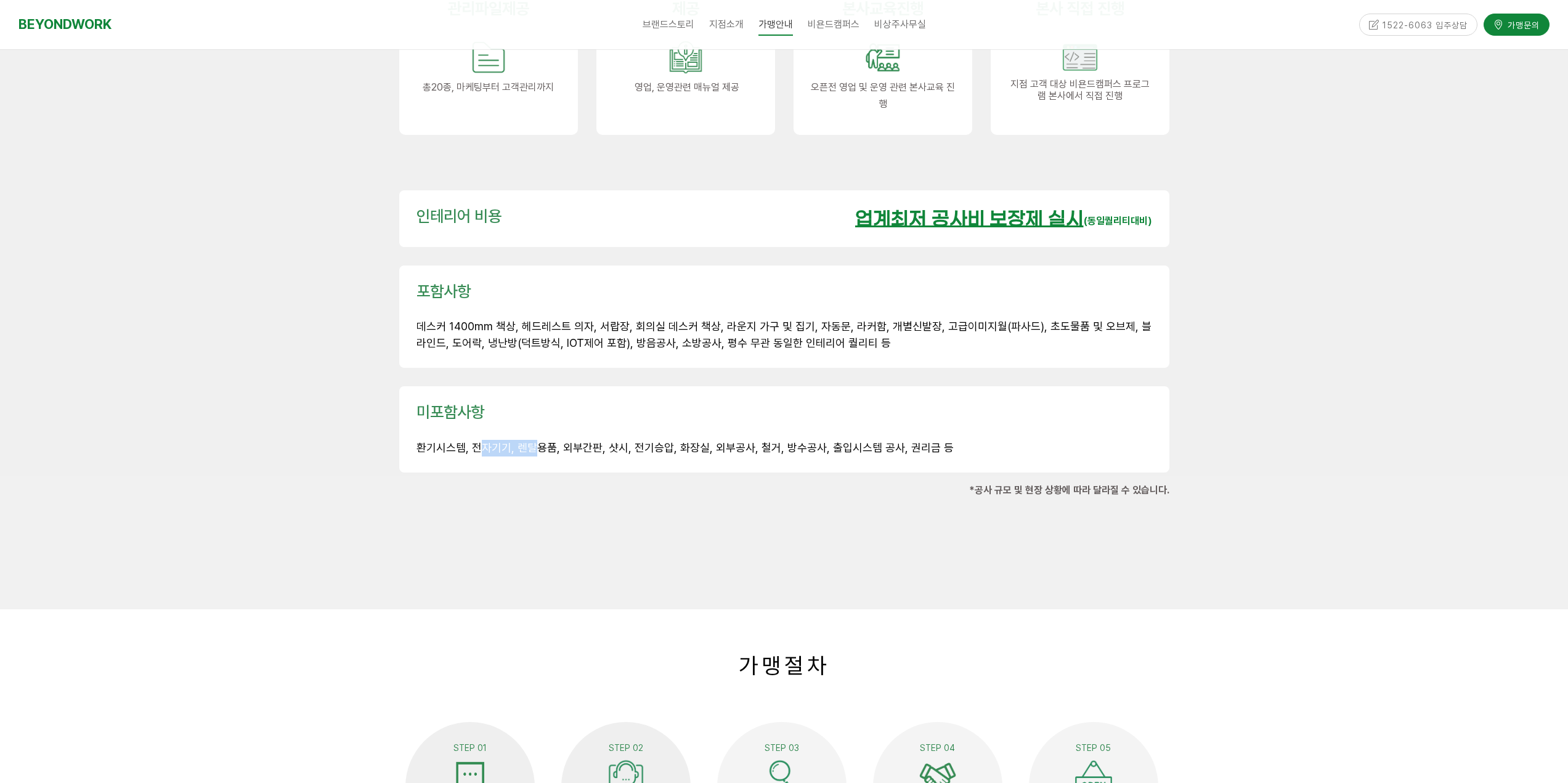
click at [564, 441] on span "환기시스템, 전자기기, 렌탈용품, 외부간판, 샷시, 전기승압, 화장실, 외부공사, 철거, 방수공사, 출입시스템 공사, 권리금 등" at bounding box center [685, 447] width 537 height 13
click at [621, 440] on p "환기시스템, 전자기기, 렌탈용품, 외부간판, 샷시, 전기승압, 화장실, 외부공사, 철거, 방수공사, 출입시스템 공사, 권리금 등" at bounding box center [785, 448] width 736 height 16
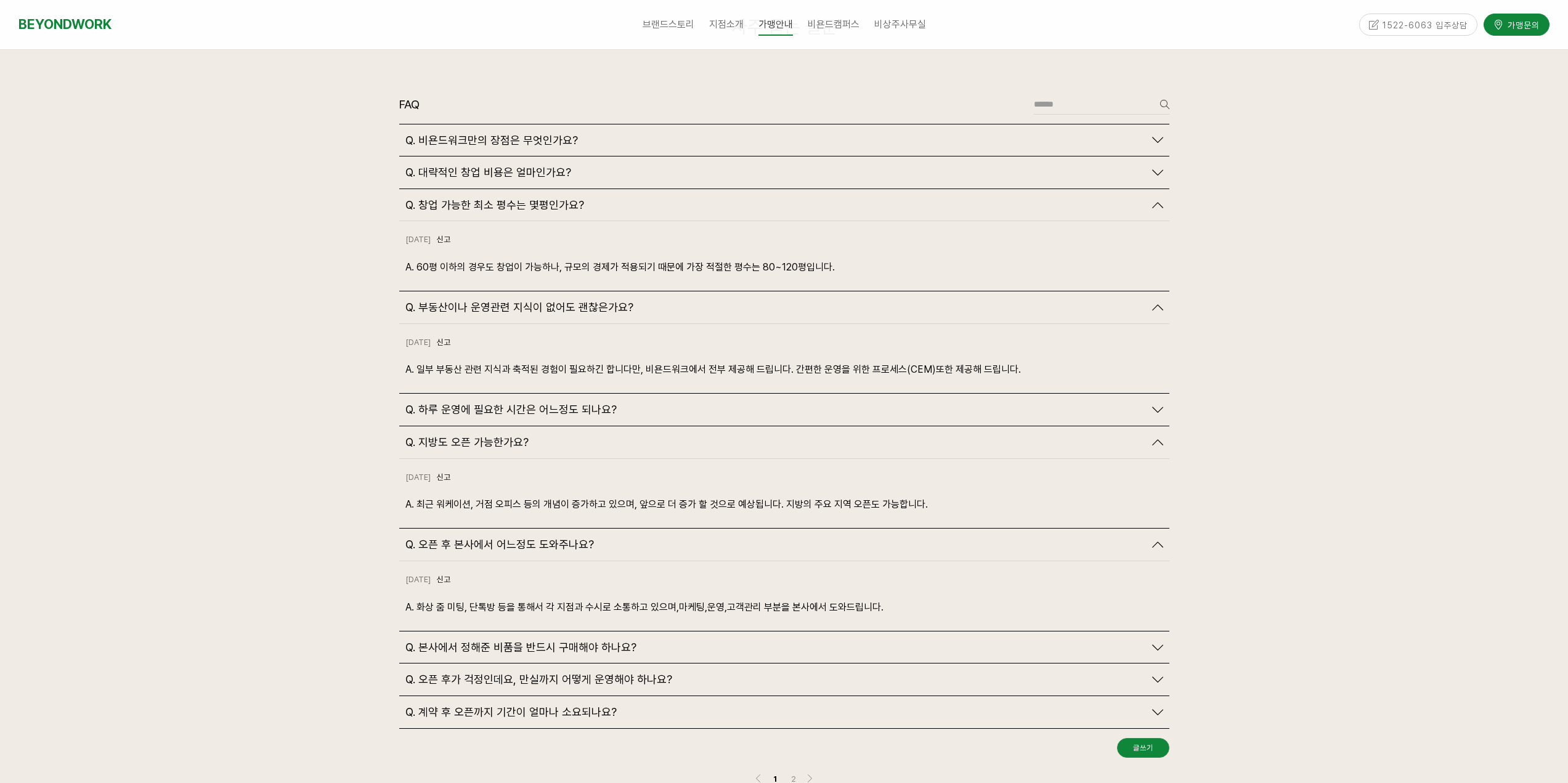
scroll to position [2823, 0]
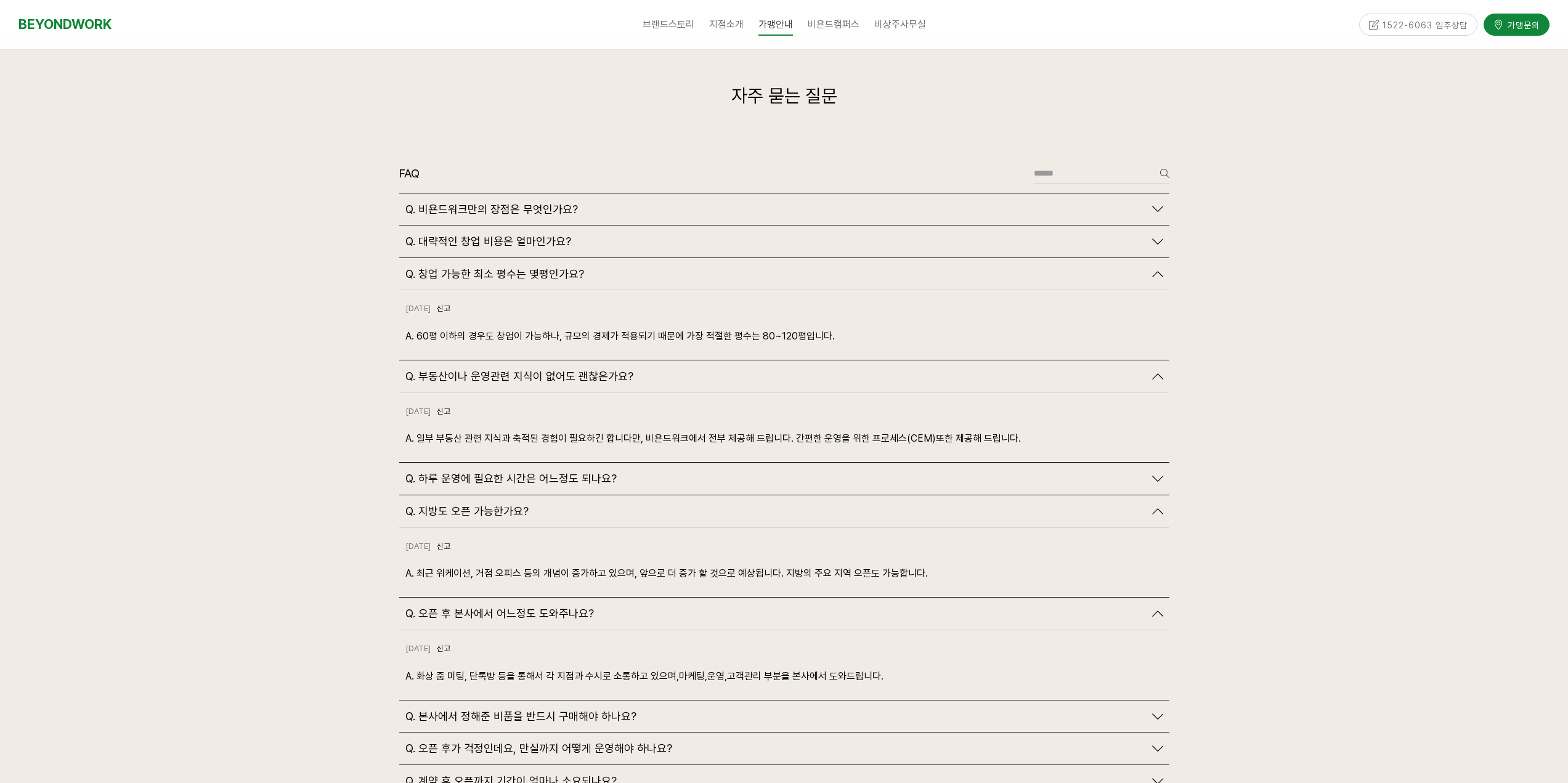
click at [1159, 236] on icon at bounding box center [1157, 242] width 11 height 11
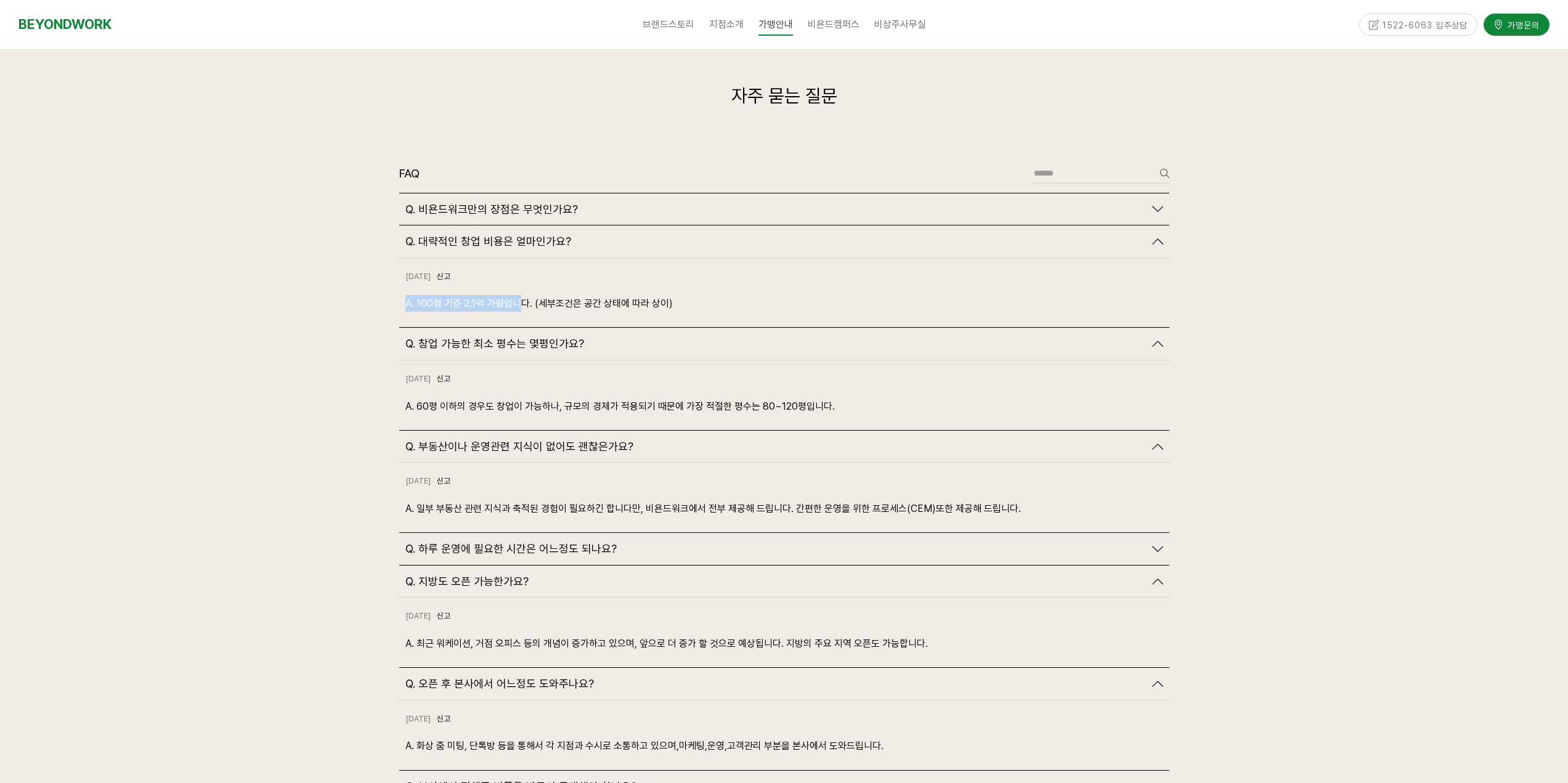
drag, startPoint x: 520, startPoint y: 271, endPoint x: 673, endPoint y: 268, distance: 153.0
click at [673, 268] on div "[DATE] 신고 신고 A. 100평 기준 2.1억 가량입니다. (세부조건은 공간 상태에 따라 상이)" at bounding box center [784, 292] width 770 height 70
click at [673, 295] on p "A. 100평 기준 2.1억 가량입니다. (세부조건은 공간 상태에 따라 상이)" at bounding box center [785, 303] width 758 height 16
drag, startPoint x: 451, startPoint y: 275, endPoint x: 710, endPoint y: 292, distance: 259.6
click at [710, 292] on div "[DATE] 신고 신고 A. 100평 기준 2.1억 가량입니다. (세부조건은 공간 상태에 따라 상이)" at bounding box center [784, 292] width 770 height 70
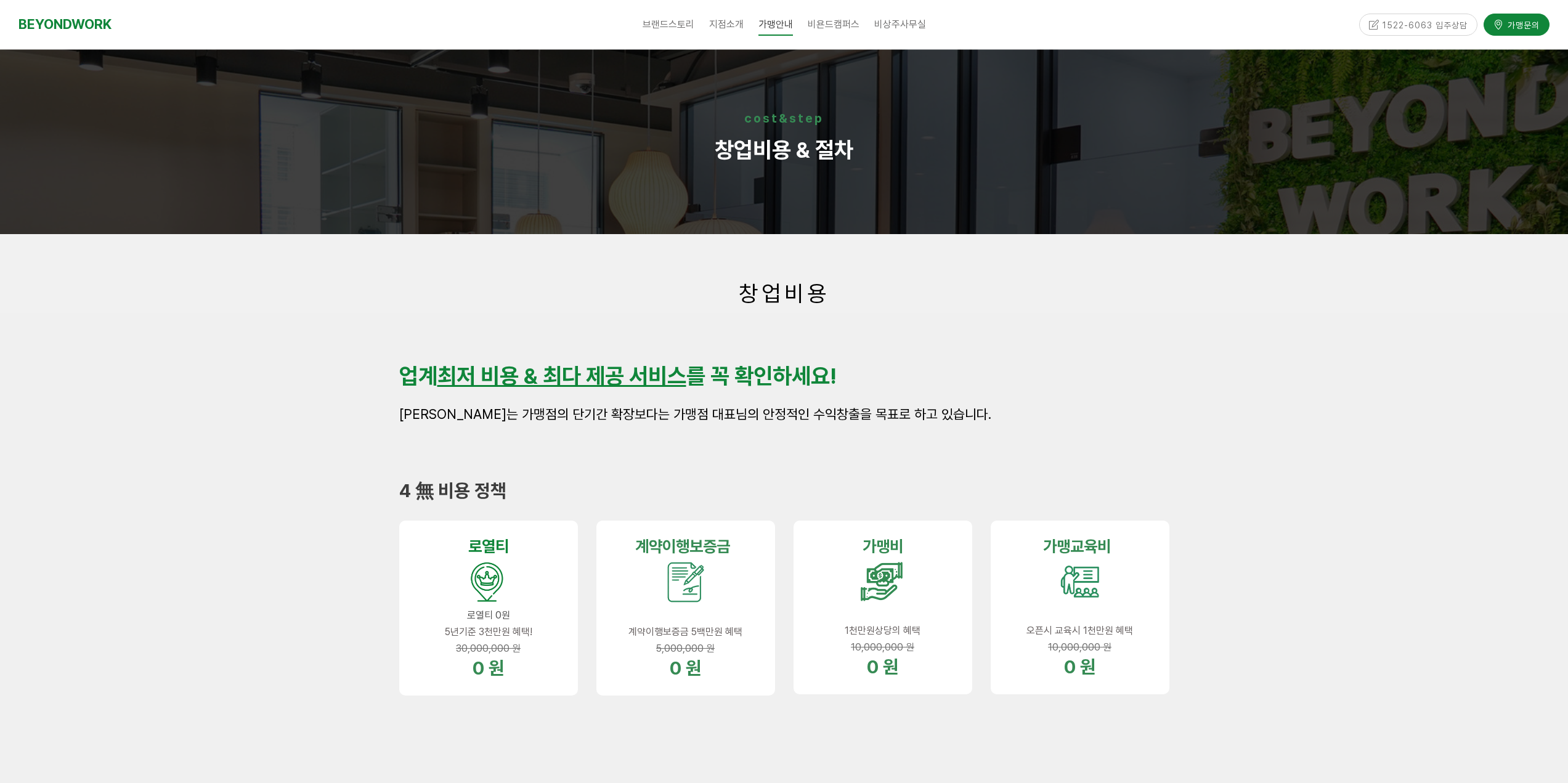
scroll to position [0, 0]
